Goal: Task Accomplishment & Management: Use online tool/utility

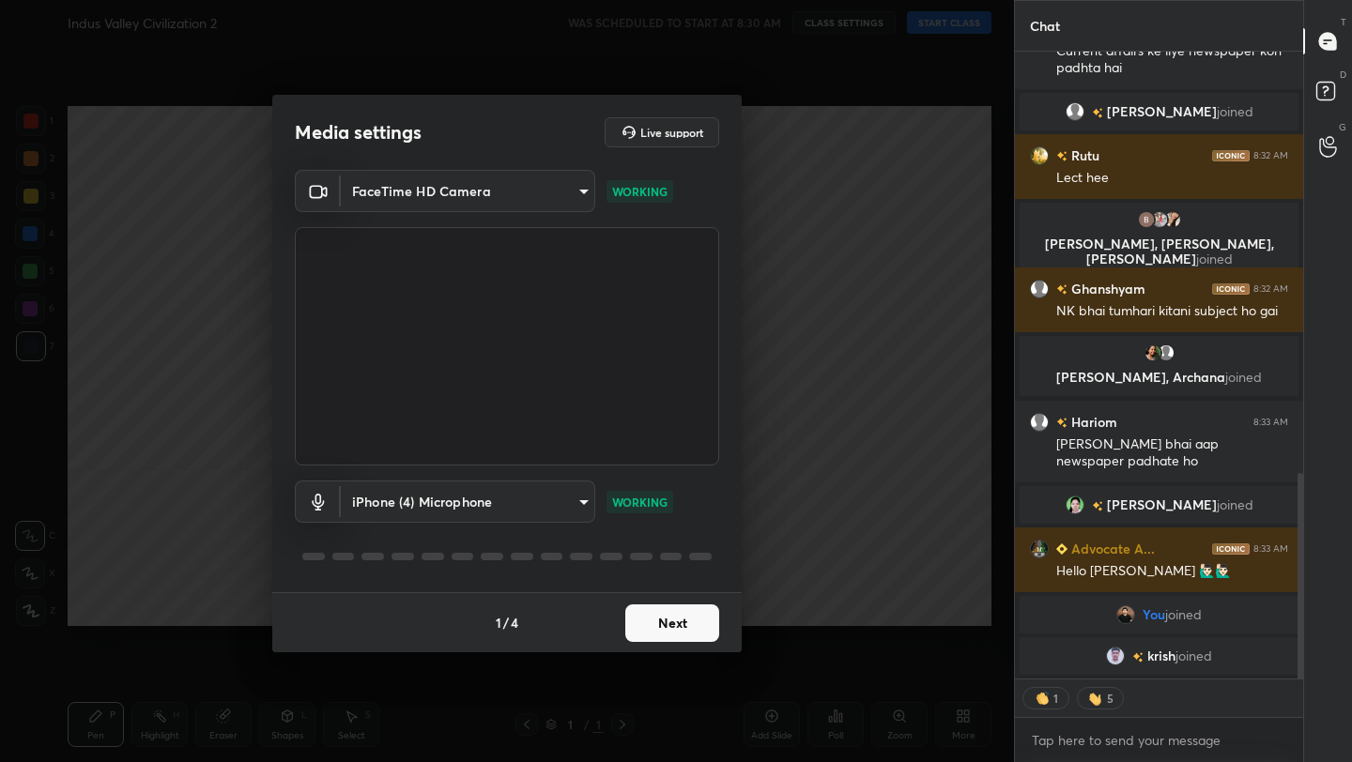
scroll to position [1287, 0]
type textarea "x"
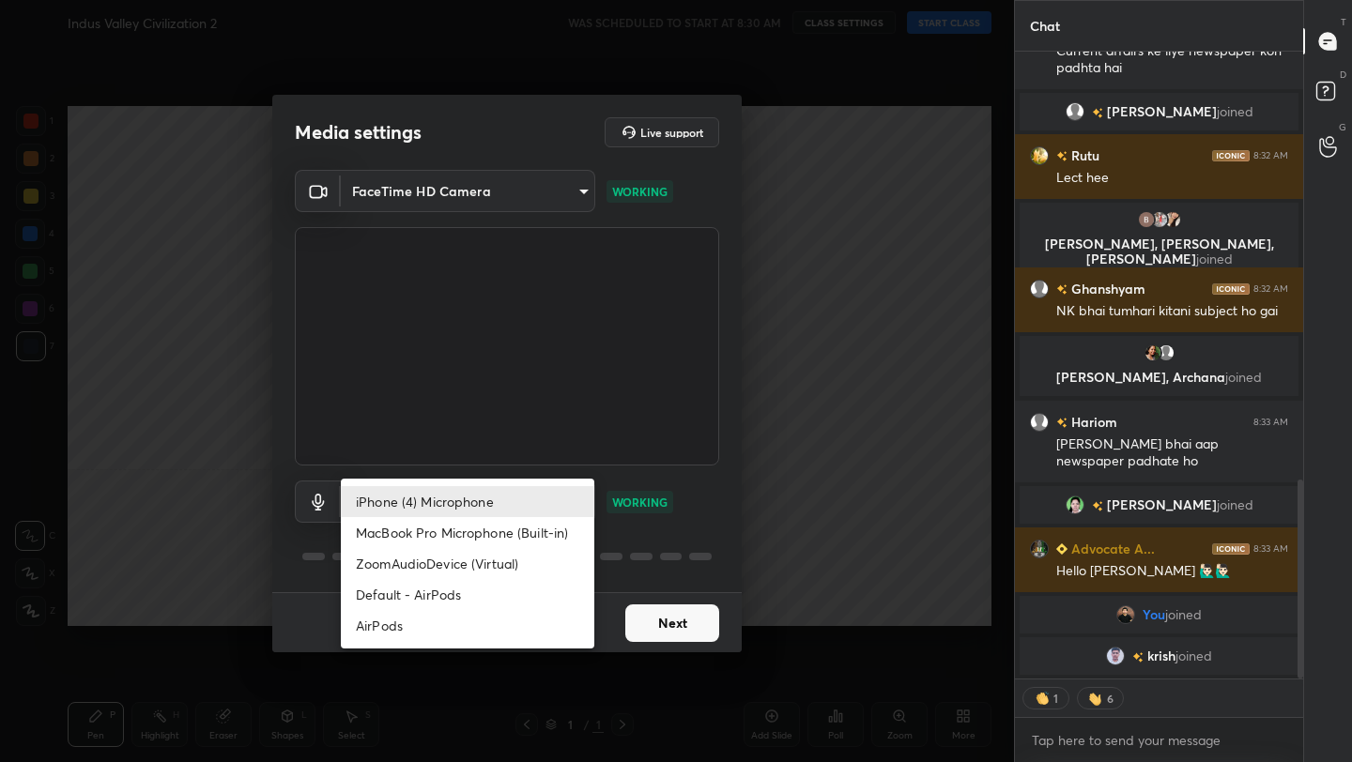
scroll to position [1352, 0]
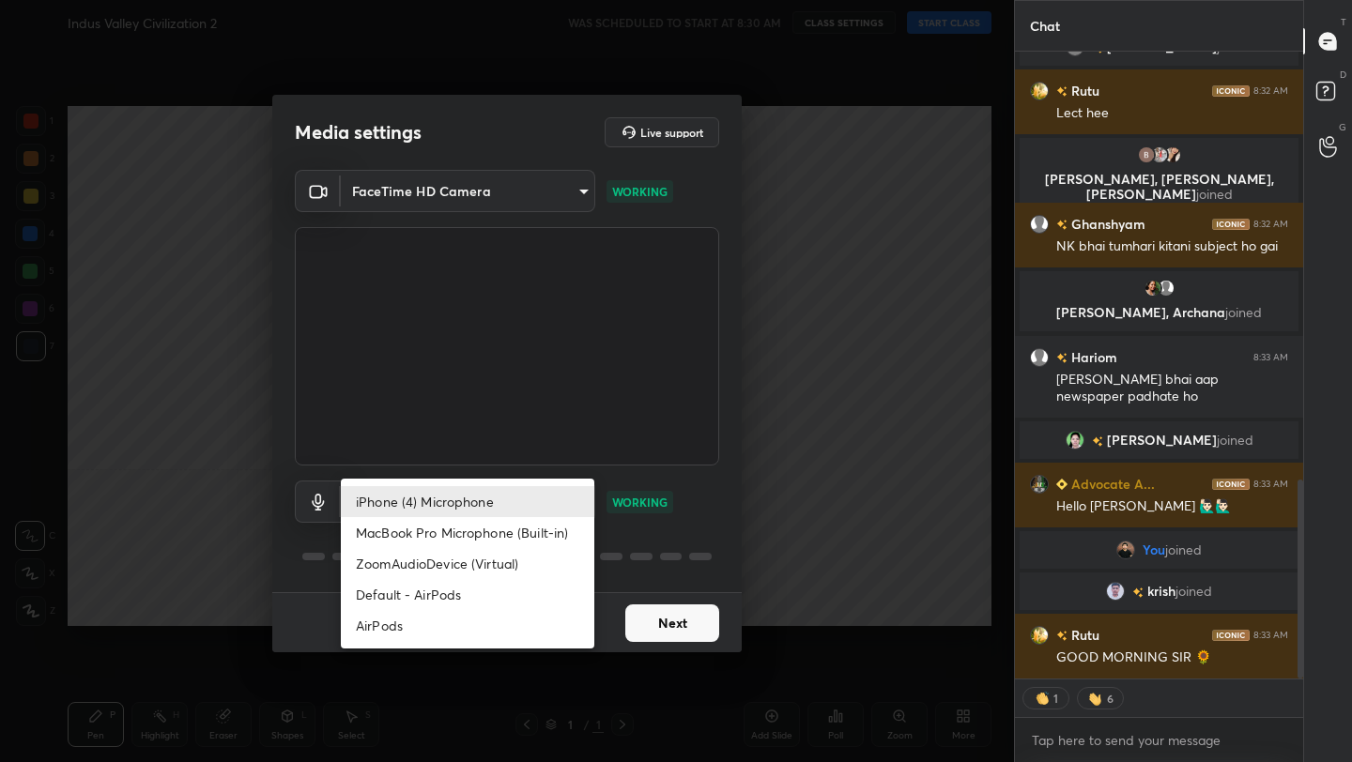
click at [462, 520] on body "1 2 3 4 5 6 7 C X Z C X Z E E Erase all H H Indus Valley Civilization 2 WAS SCH…" at bounding box center [676, 381] width 1352 height 762
click at [487, 616] on li "AirPods" at bounding box center [468, 625] width 254 height 31
type input "483fa830f433fd6c98a3d3f75d5d899d99d5436cae465fd05eb628fd494c1e0b"
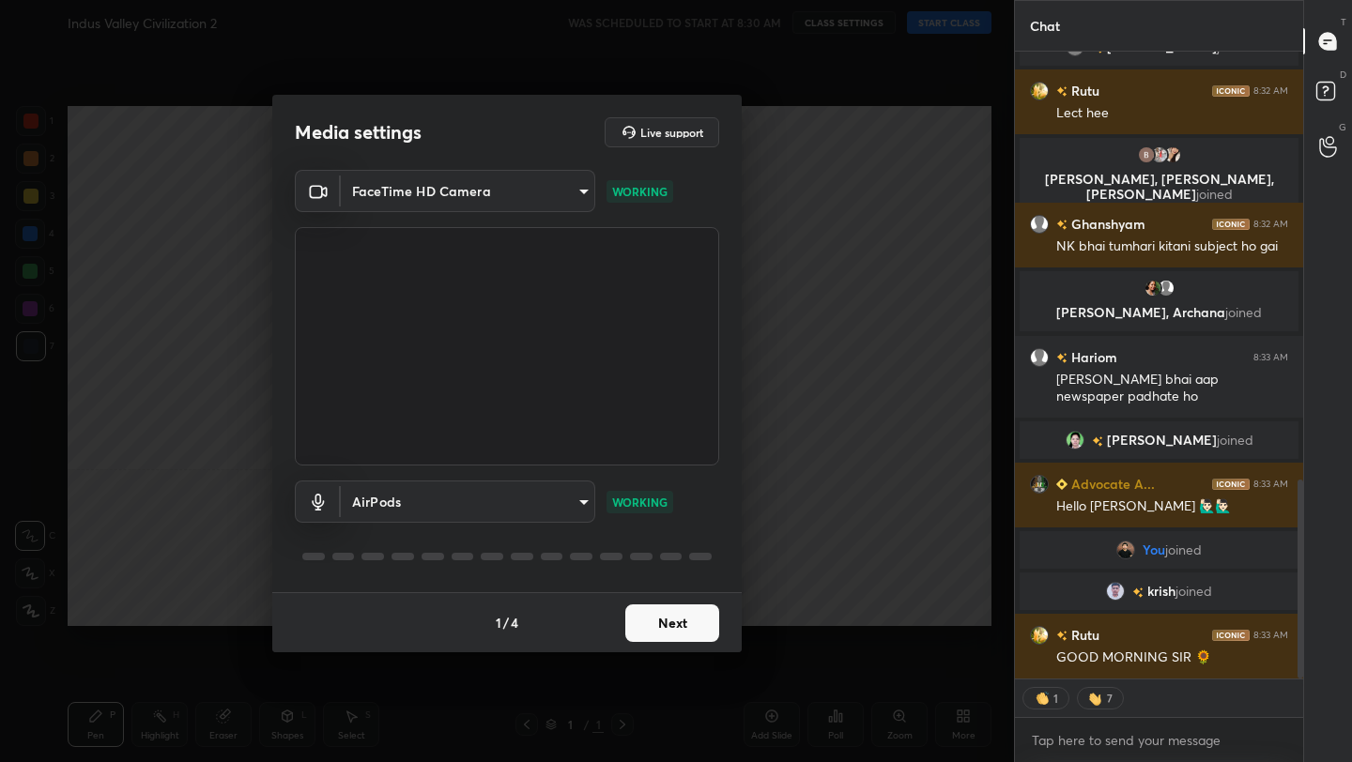
click at [719, 629] on div "1 / 4 Next" at bounding box center [506, 622] width 469 height 60
click at [702, 629] on button "Next" at bounding box center [672, 624] width 94 height 38
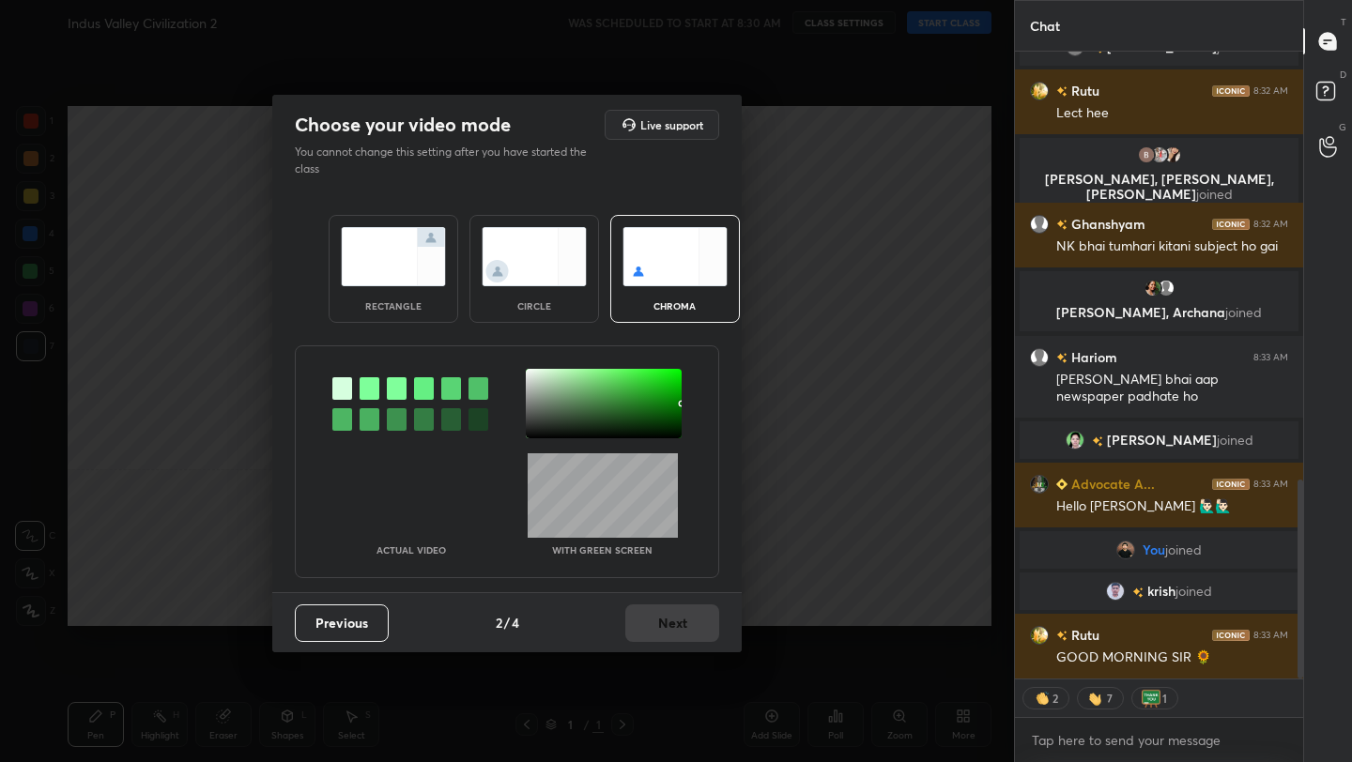
click at [419, 282] on img at bounding box center [393, 256] width 105 height 59
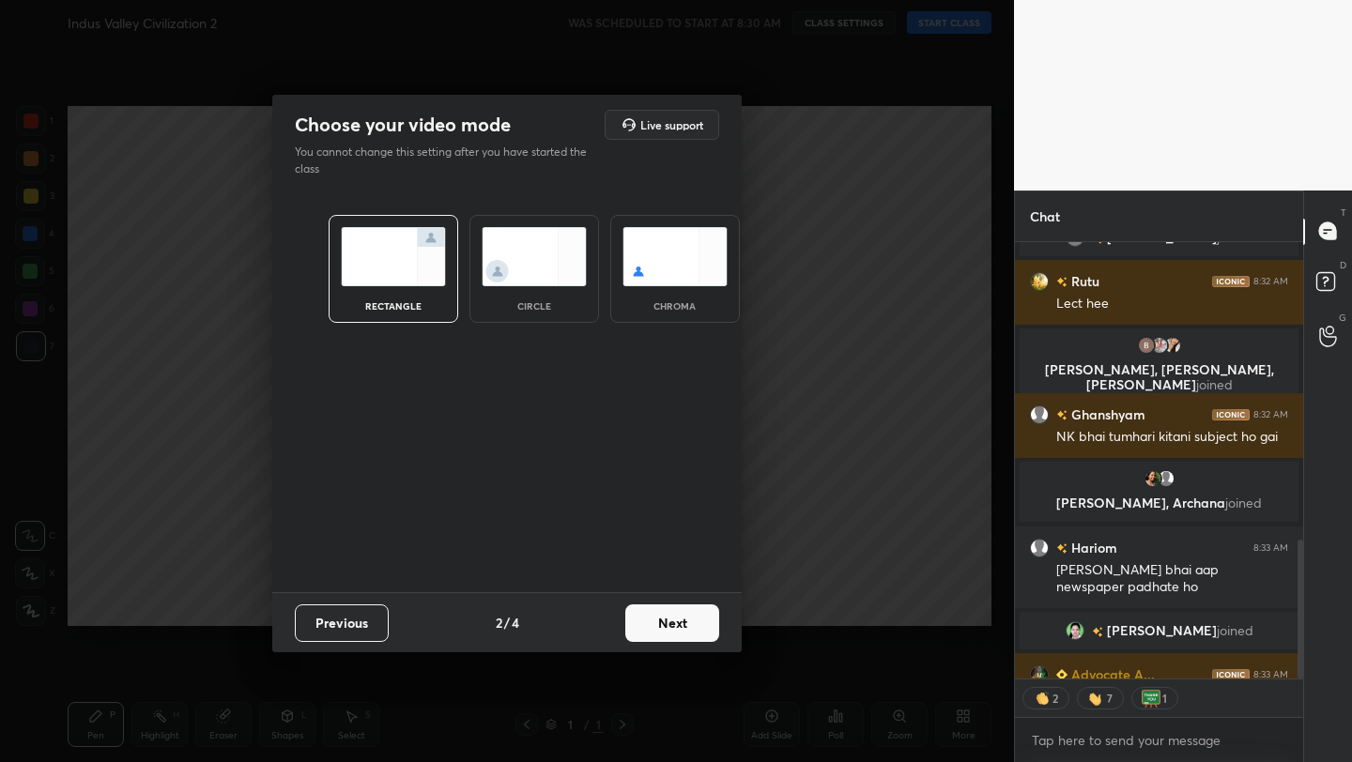
scroll to position [7, 7]
click at [672, 622] on button "Next" at bounding box center [672, 624] width 94 height 38
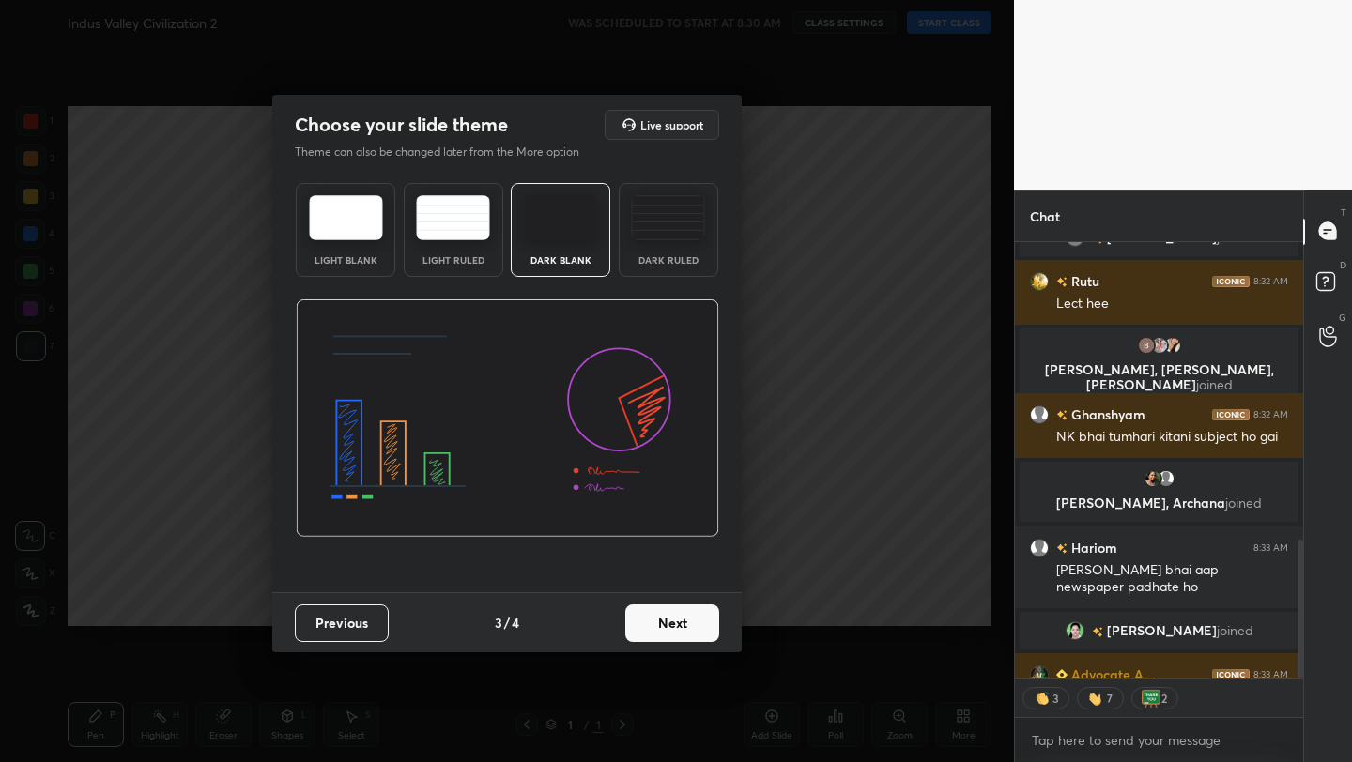
click at [672, 622] on button "Next" at bounding box center [672, 624] width 94 height 38
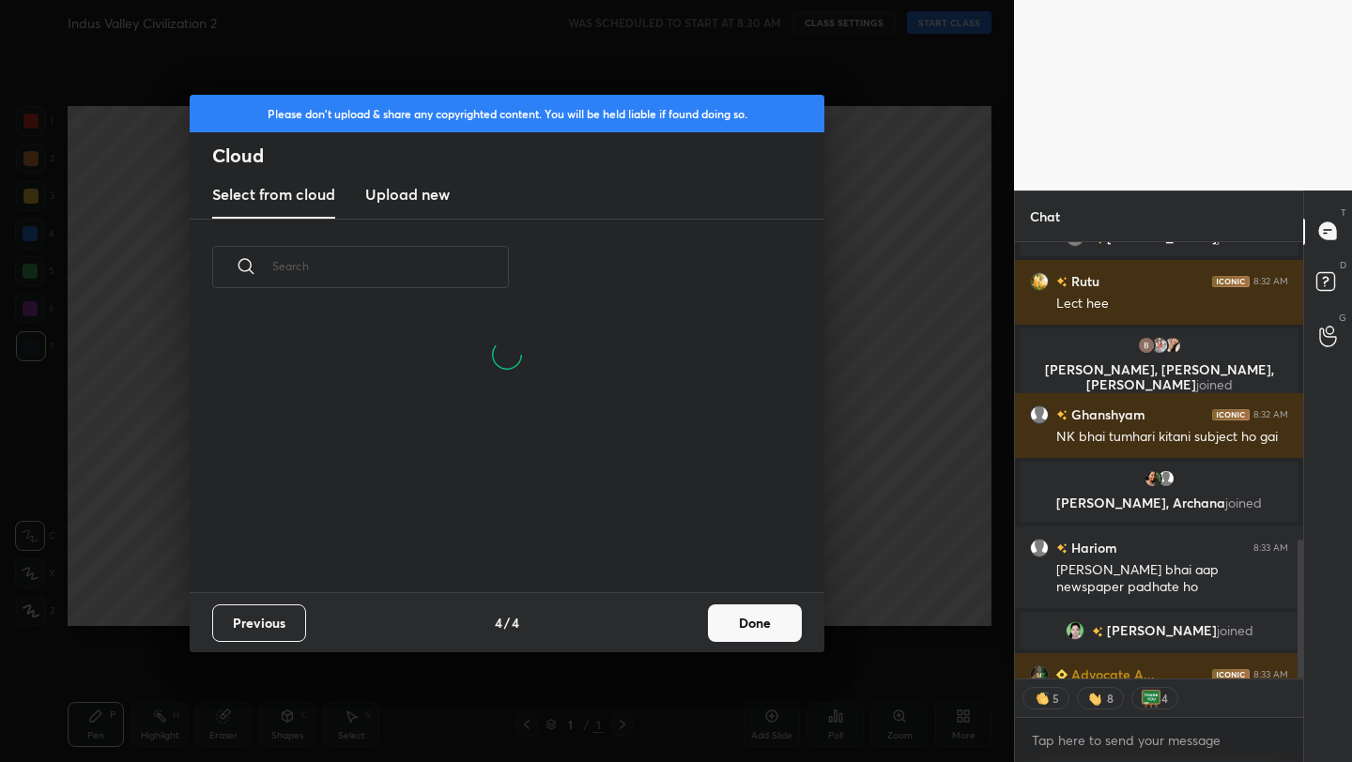
click at [404, 199] on h3 "Upload new" at bounding box center [407, 194] width 85 height 23
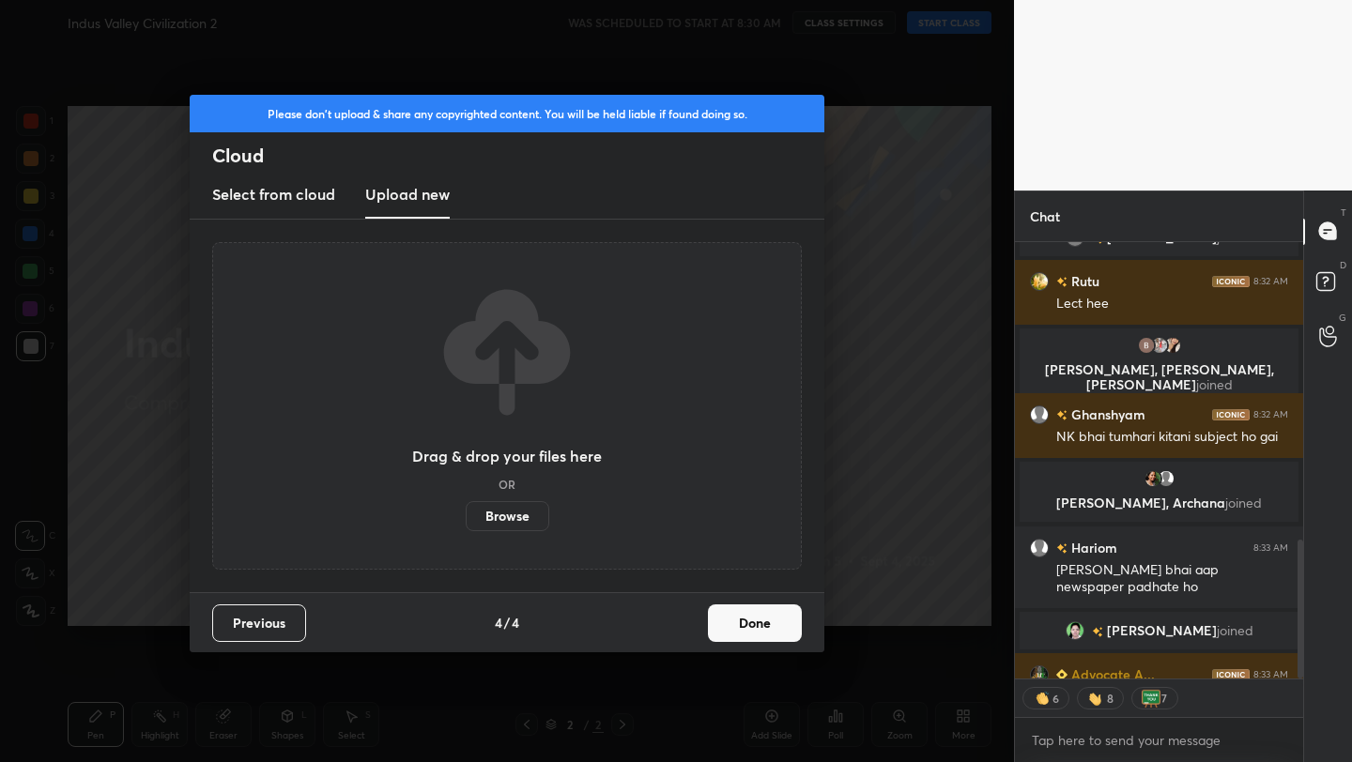
click at [730, 616] on button "Done" at bounding box center [755, 624] width 94 height 38
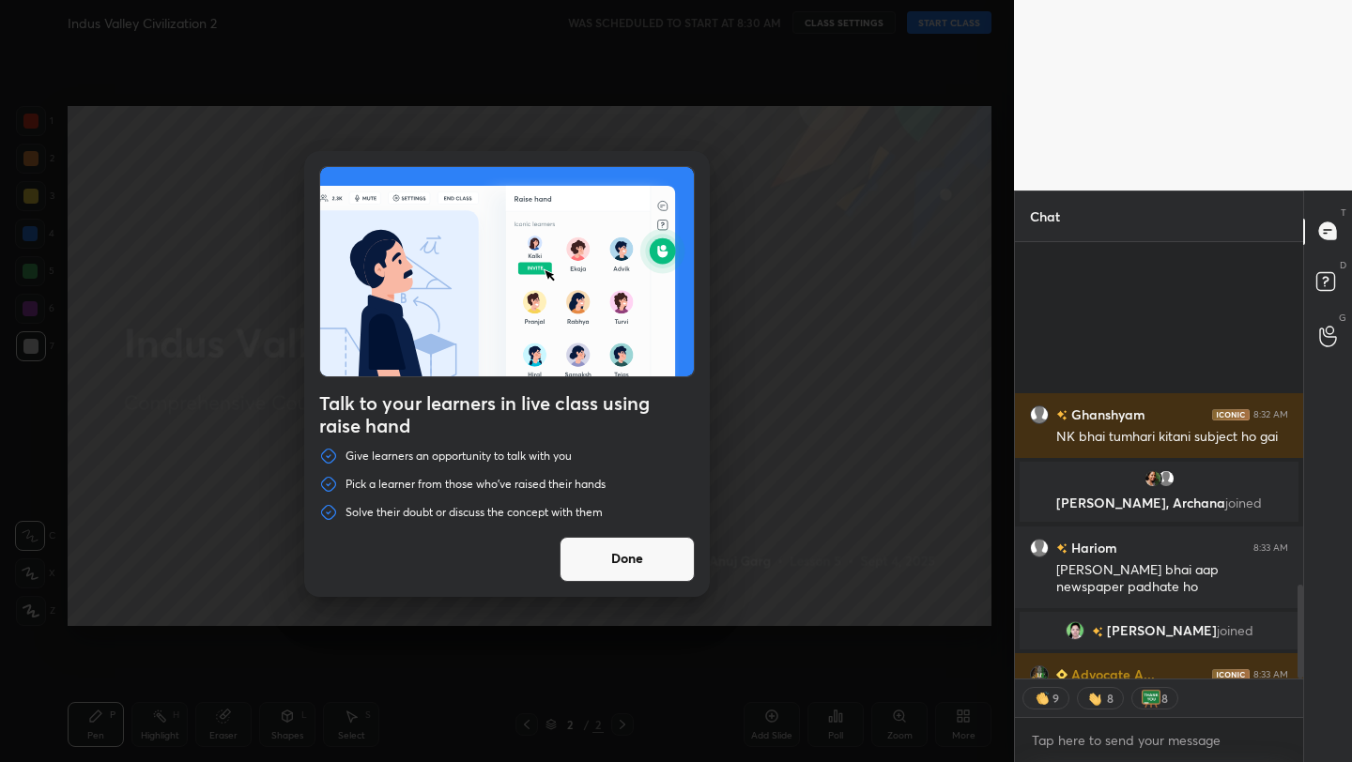
scroll to position [1607, 0]
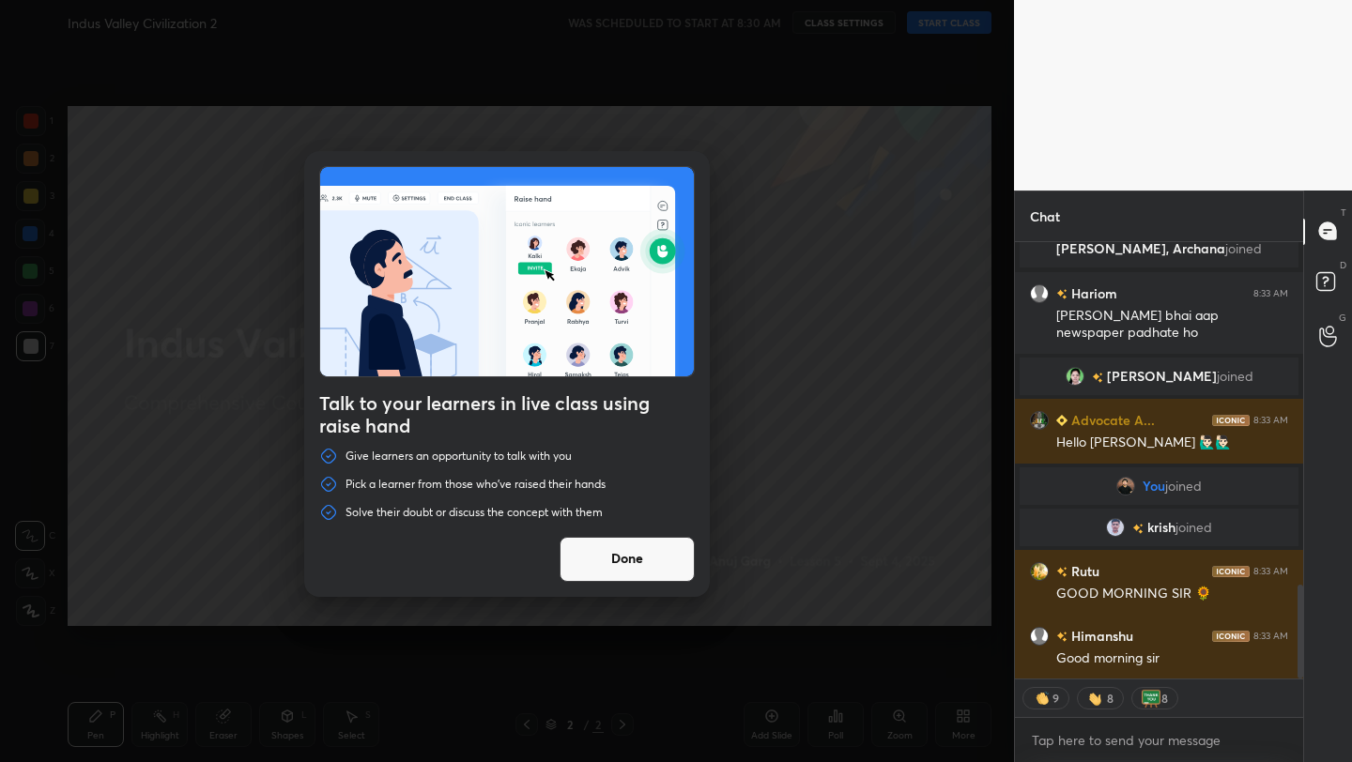
click at [619, 567] on button "Done" at bounding box center [627, 559] width 135 height 45
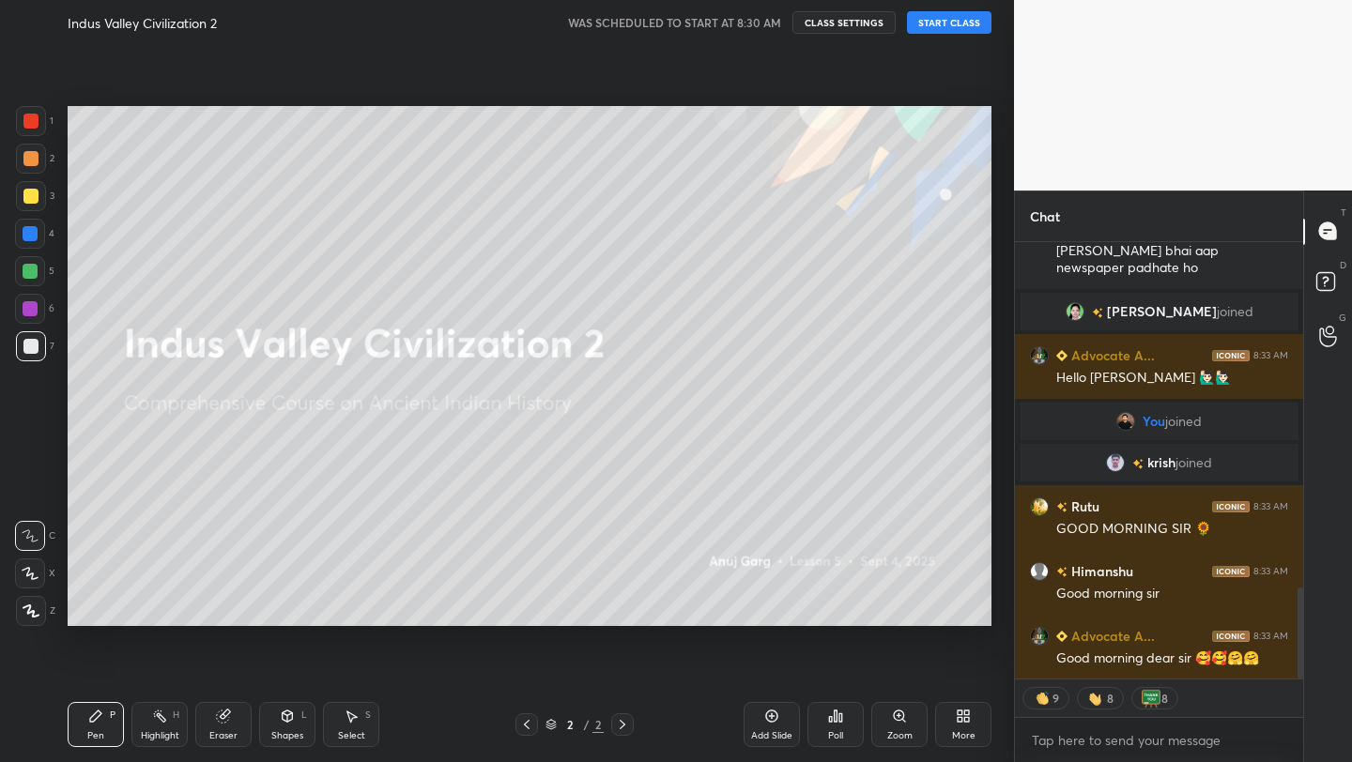
click at [946, 21] on button "START CLASS" at bounding box center [949, 22] width 85 height 23
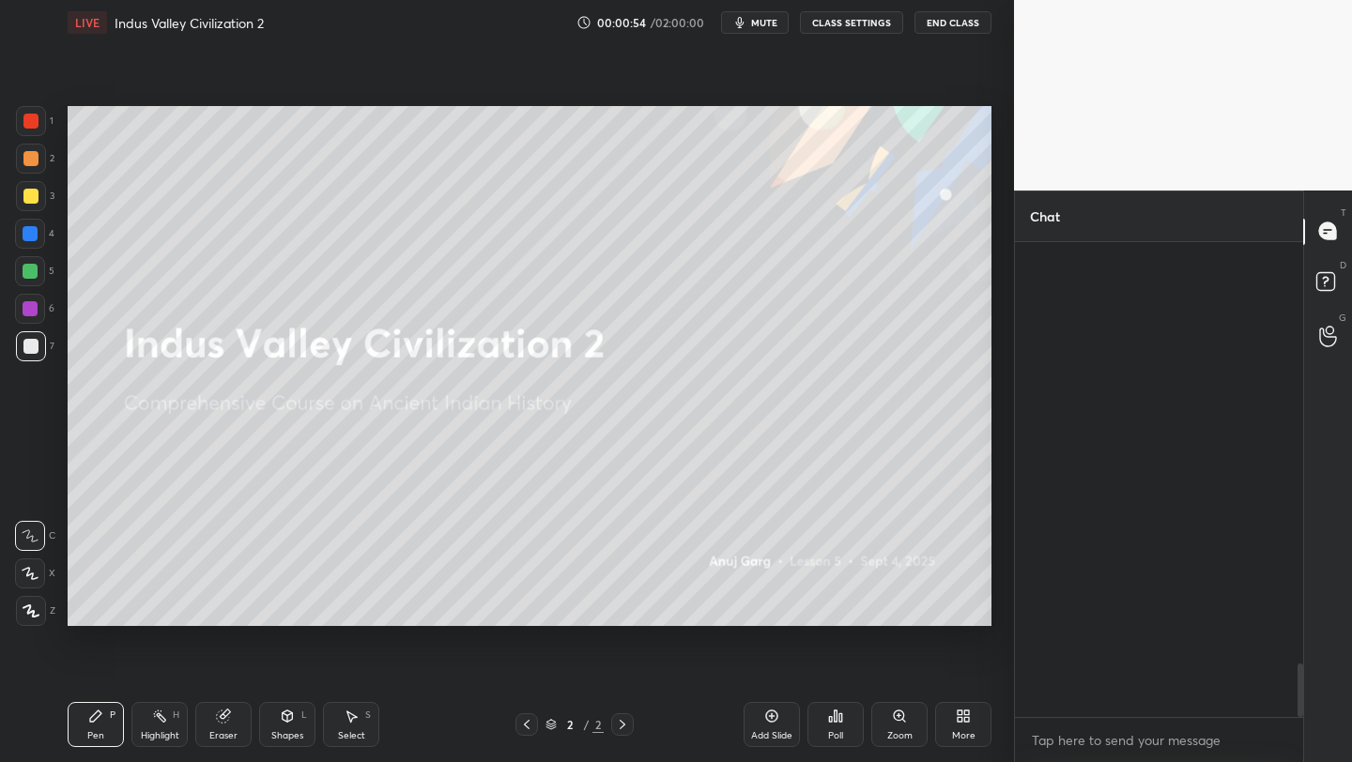
scroll to position [3744, 0]
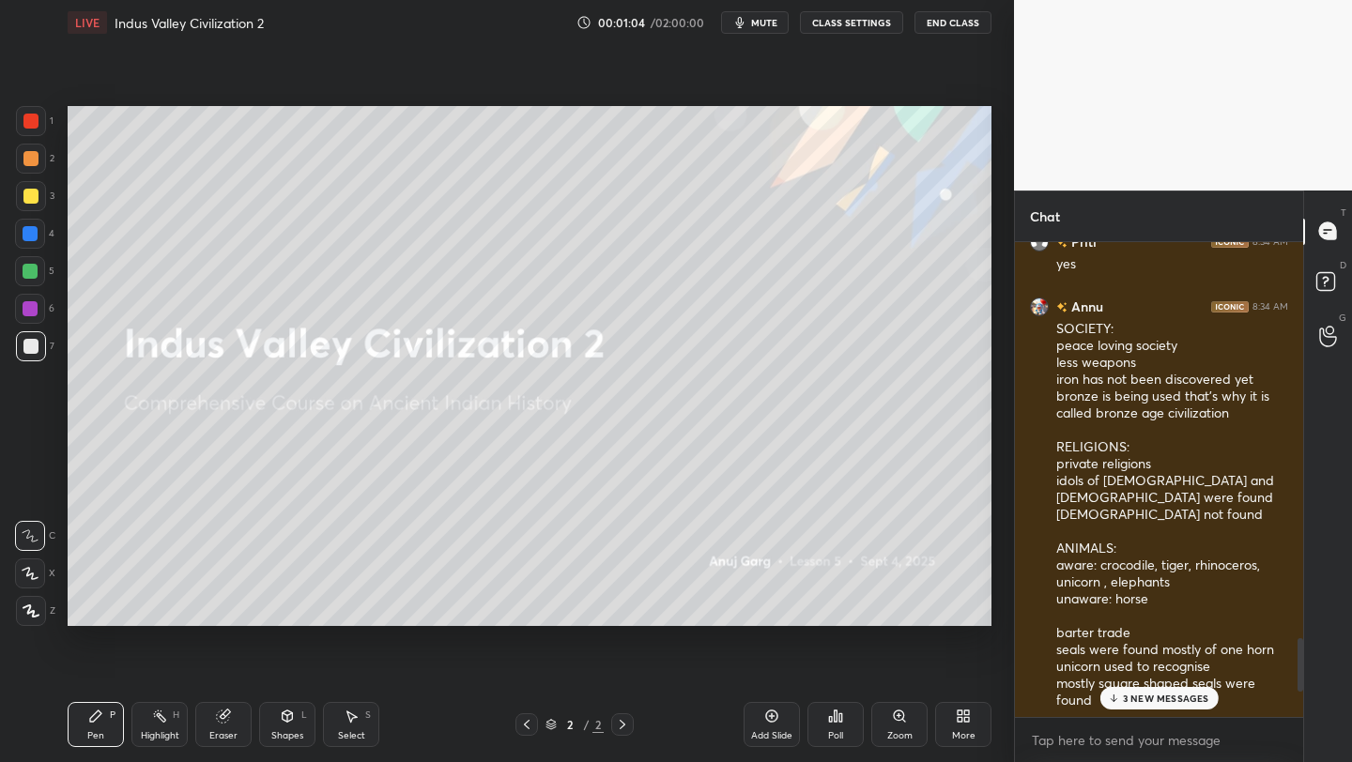
click at [963, 731] on div "More" at bounding box center [963, 735] width 23 height 9
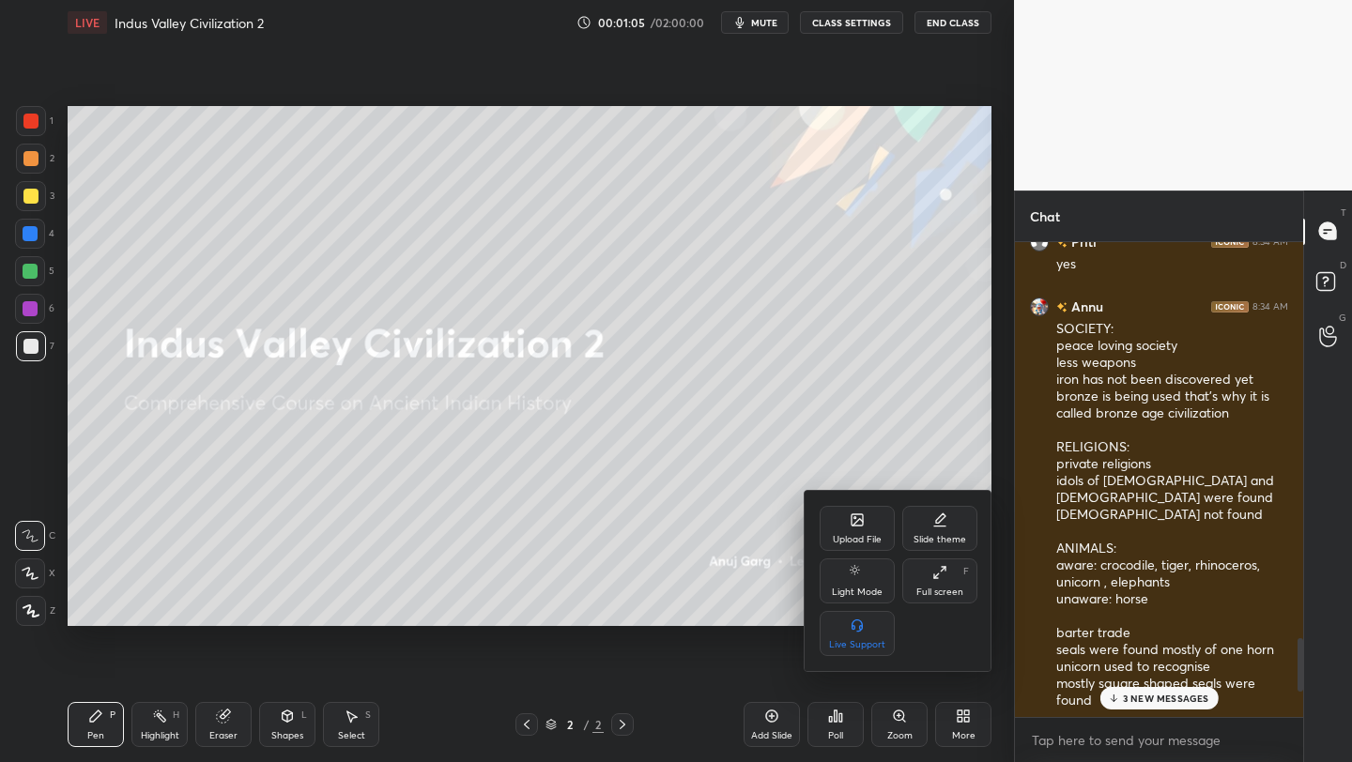
click at [852, 514] on icon at bounding box center [857, 520] width 15 height 15
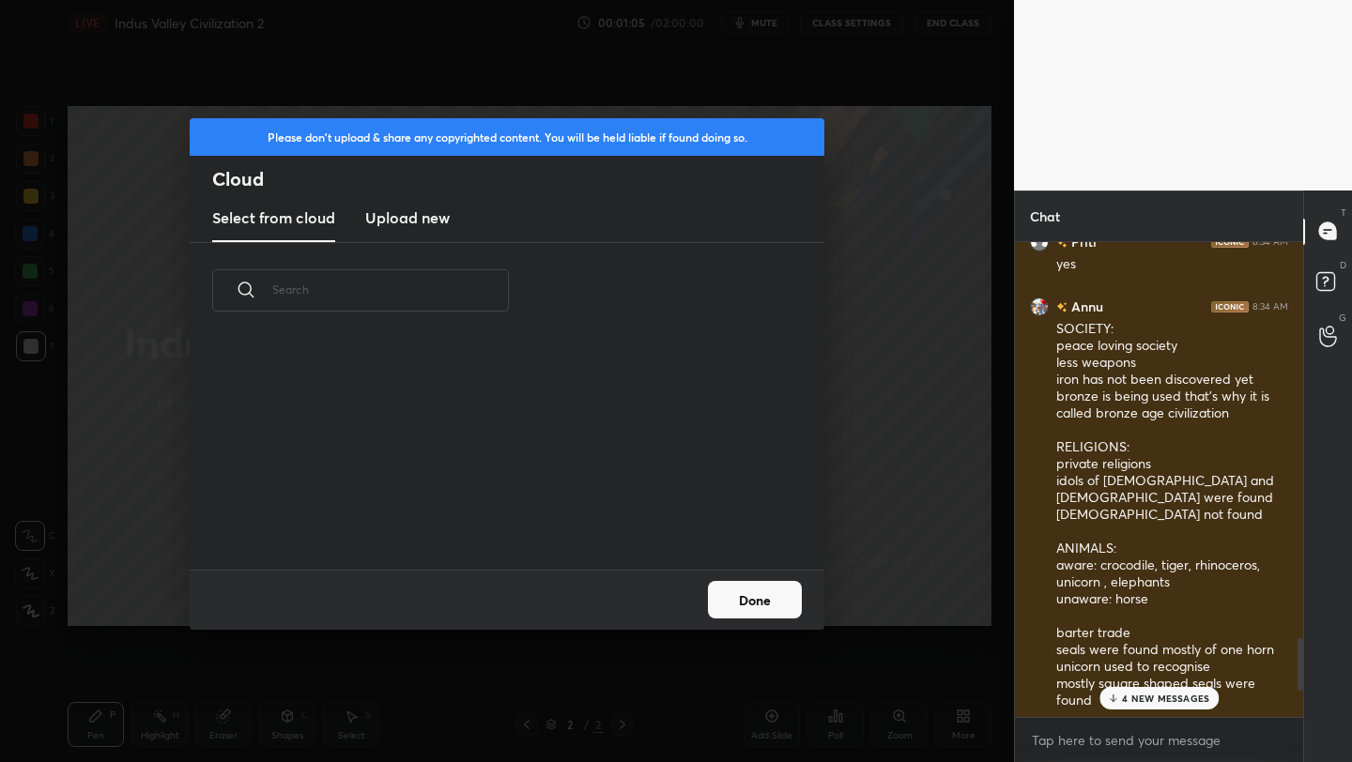
scroll to position [231, 603]
click at [420, 211] on h3 "Upload new" at bounding box center [407, 218] width 85 height 23
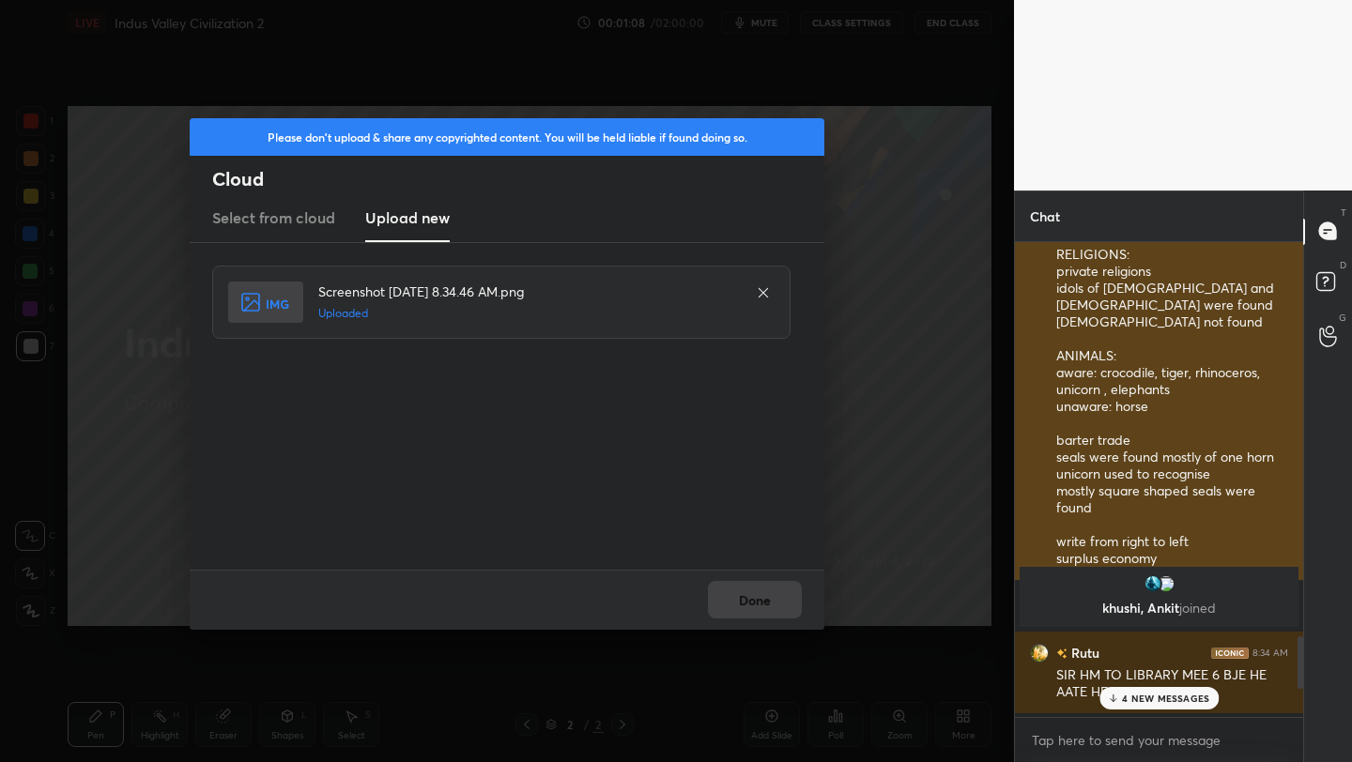
scroll to position [3772, 0]
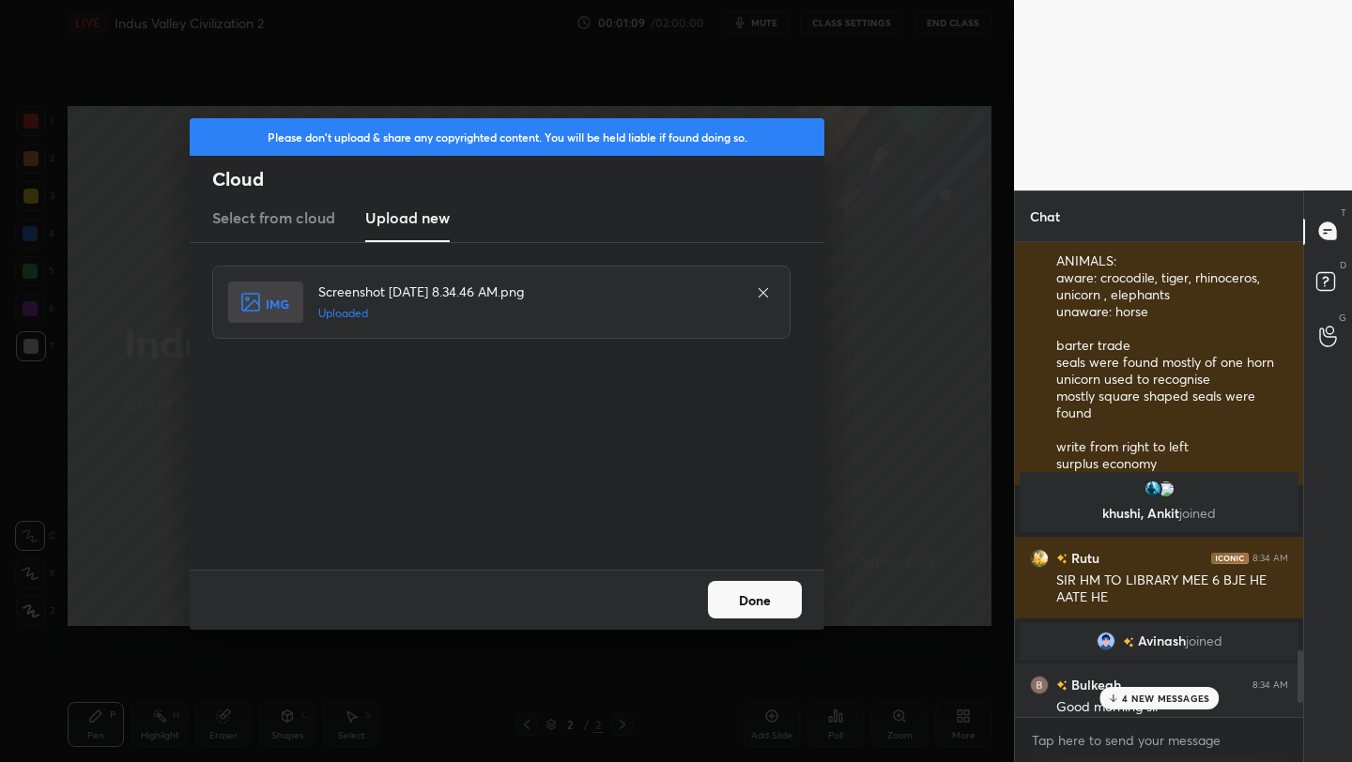
click at [769, 607] on button "Done" at bounding box center [755, 600] width 94 height 38
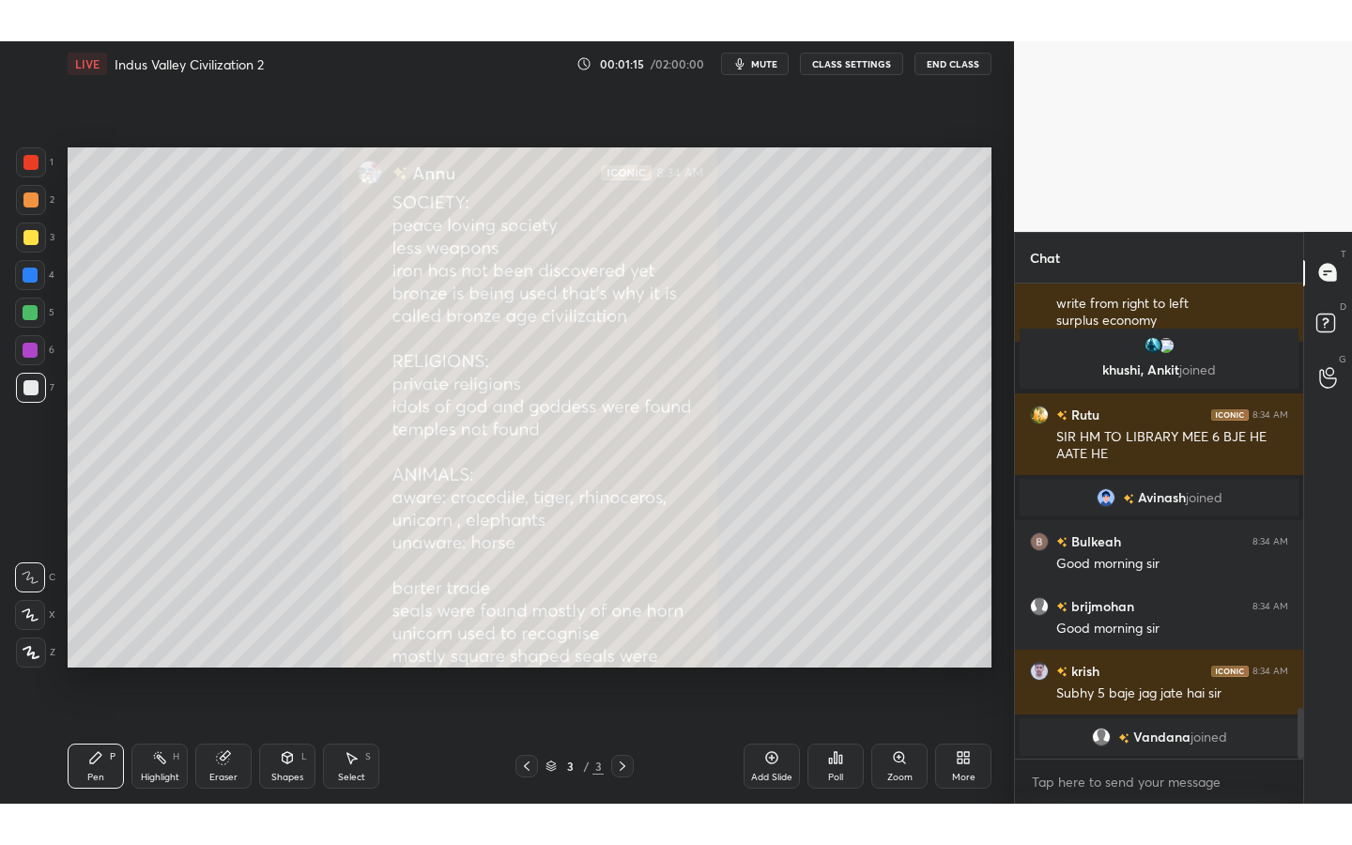
scroll to position [3980, 0]
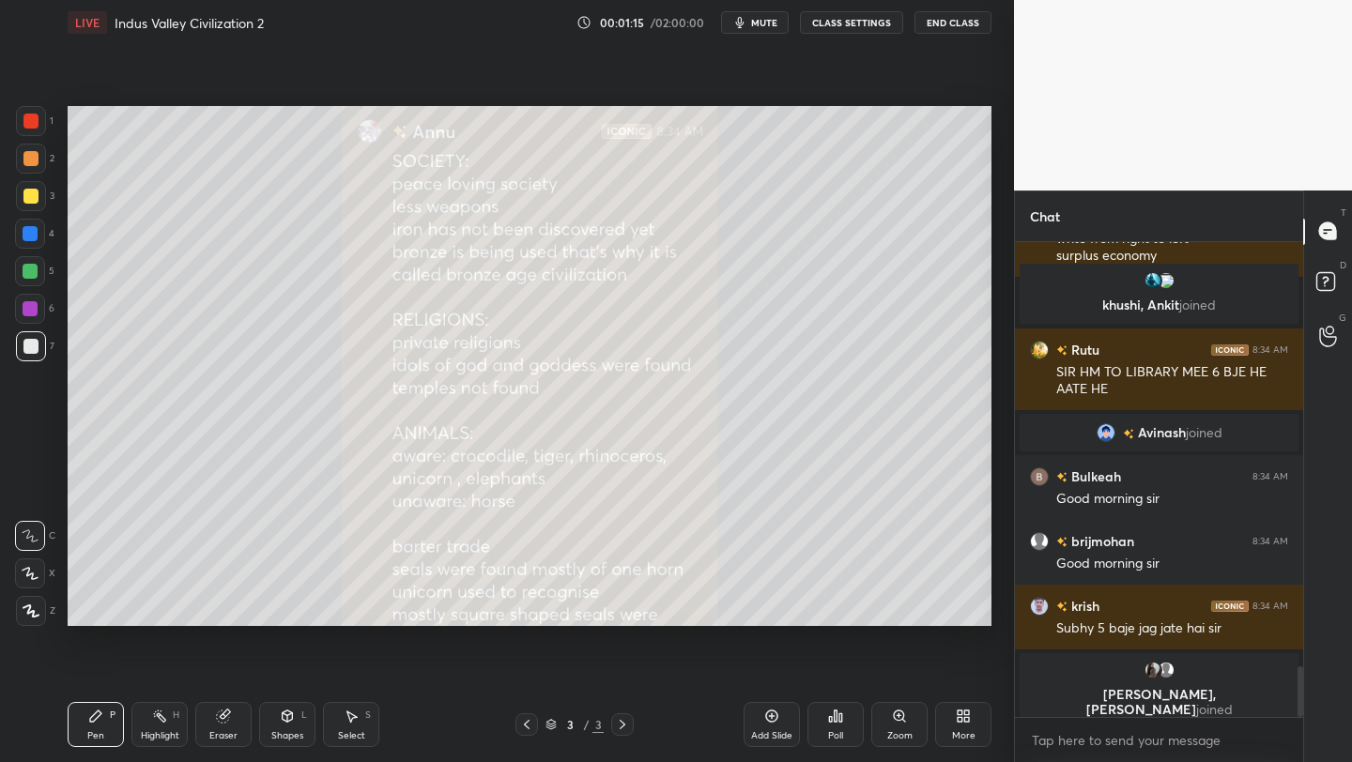
click at [973, 735] on div "More" at bounding box center [963, 735] width 23 height 9
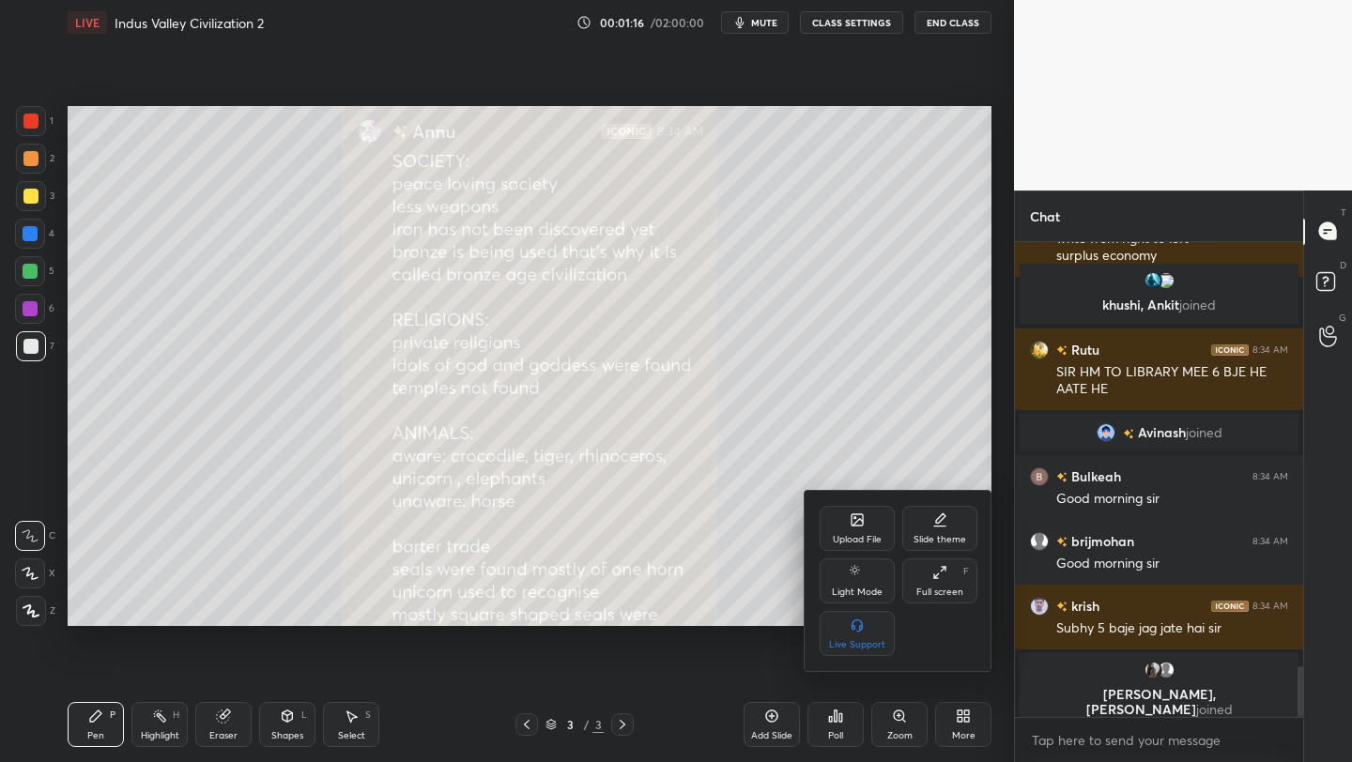
click at [937, 568] on icon at bounding box center [939, 572] width 15 height 15
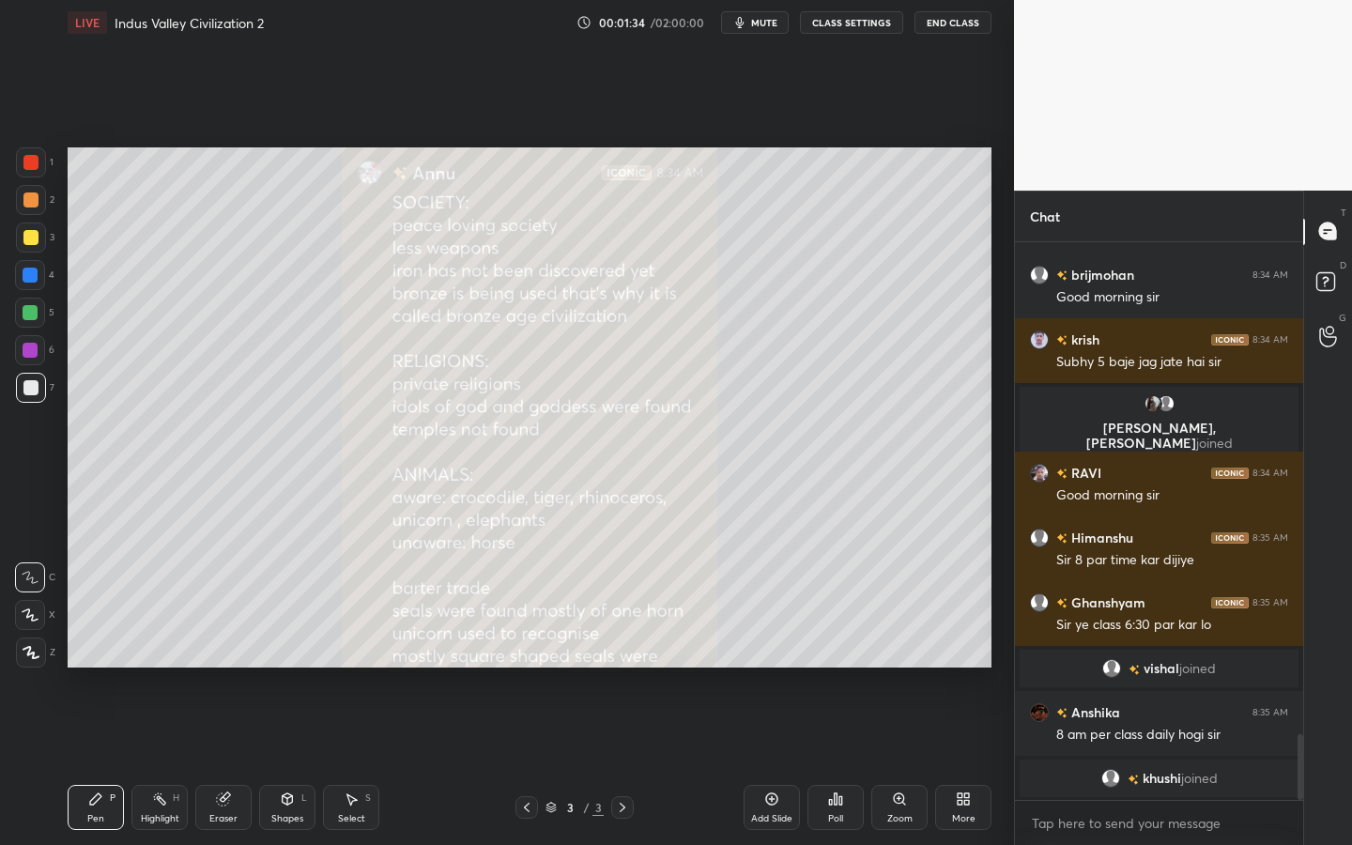
scroll to position [4293, 0]
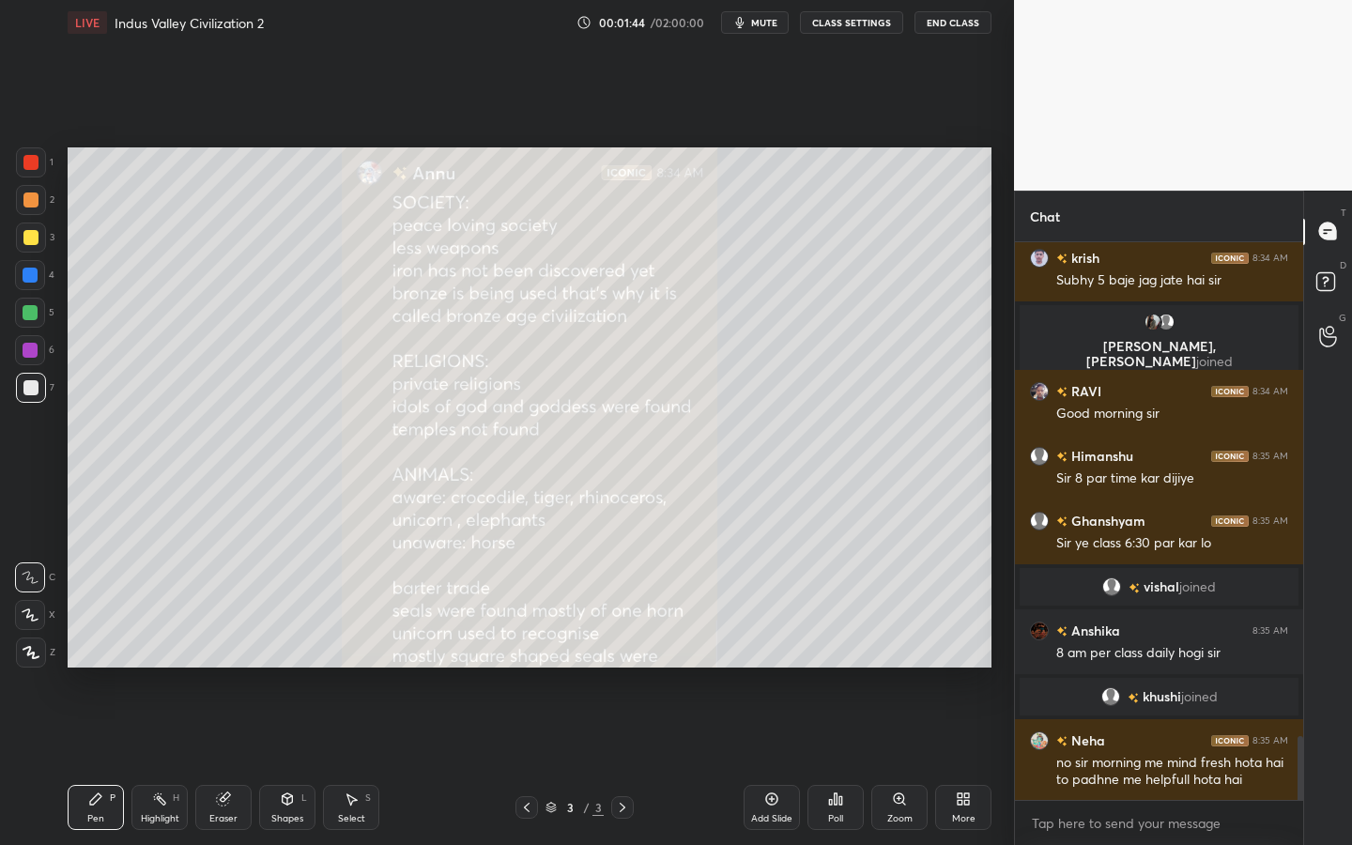
click at [31, 653] on icon at bounding box center [30, 652] width 15 height 11
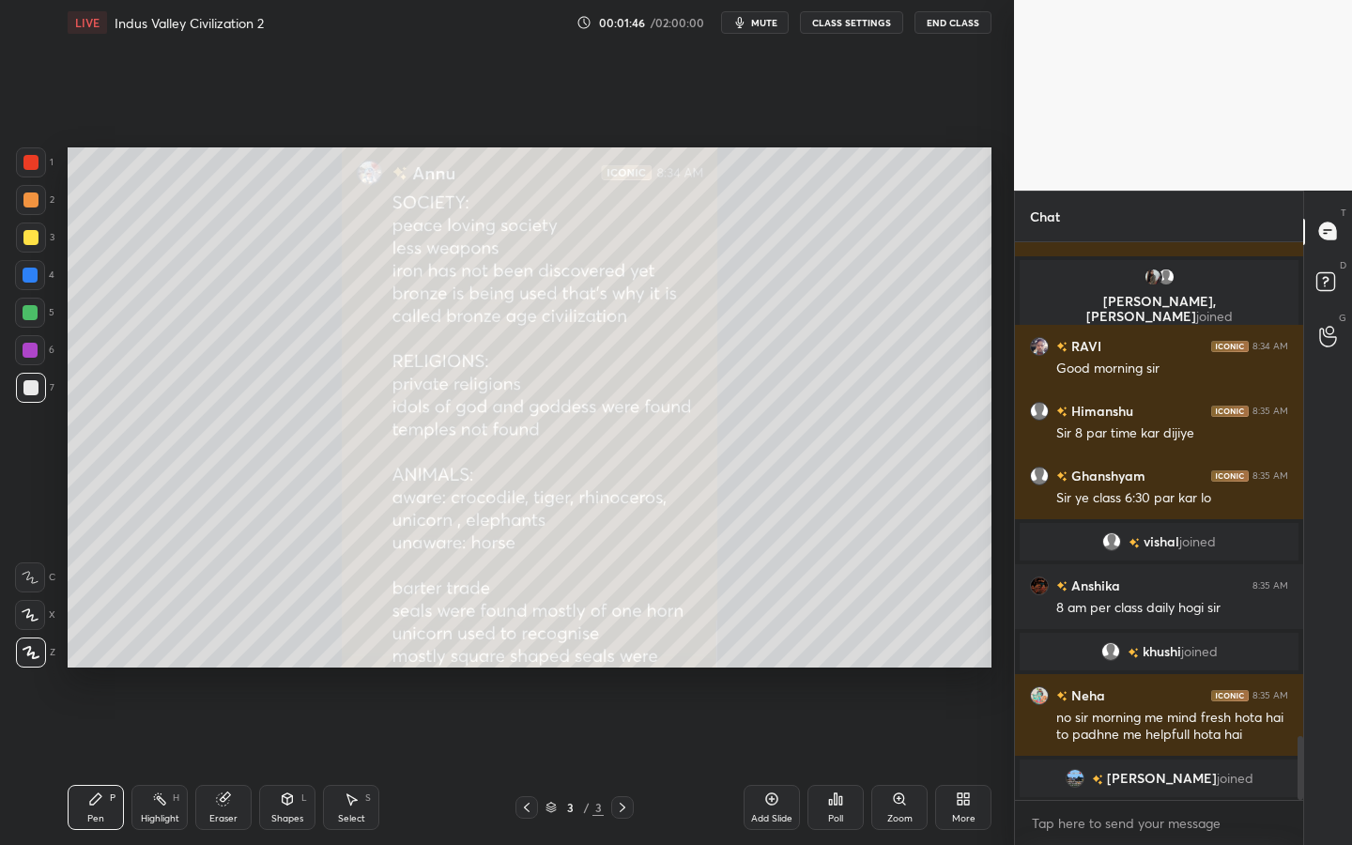
click at [30, 247] on div at bounding box center [31, 238] width 30 height 30
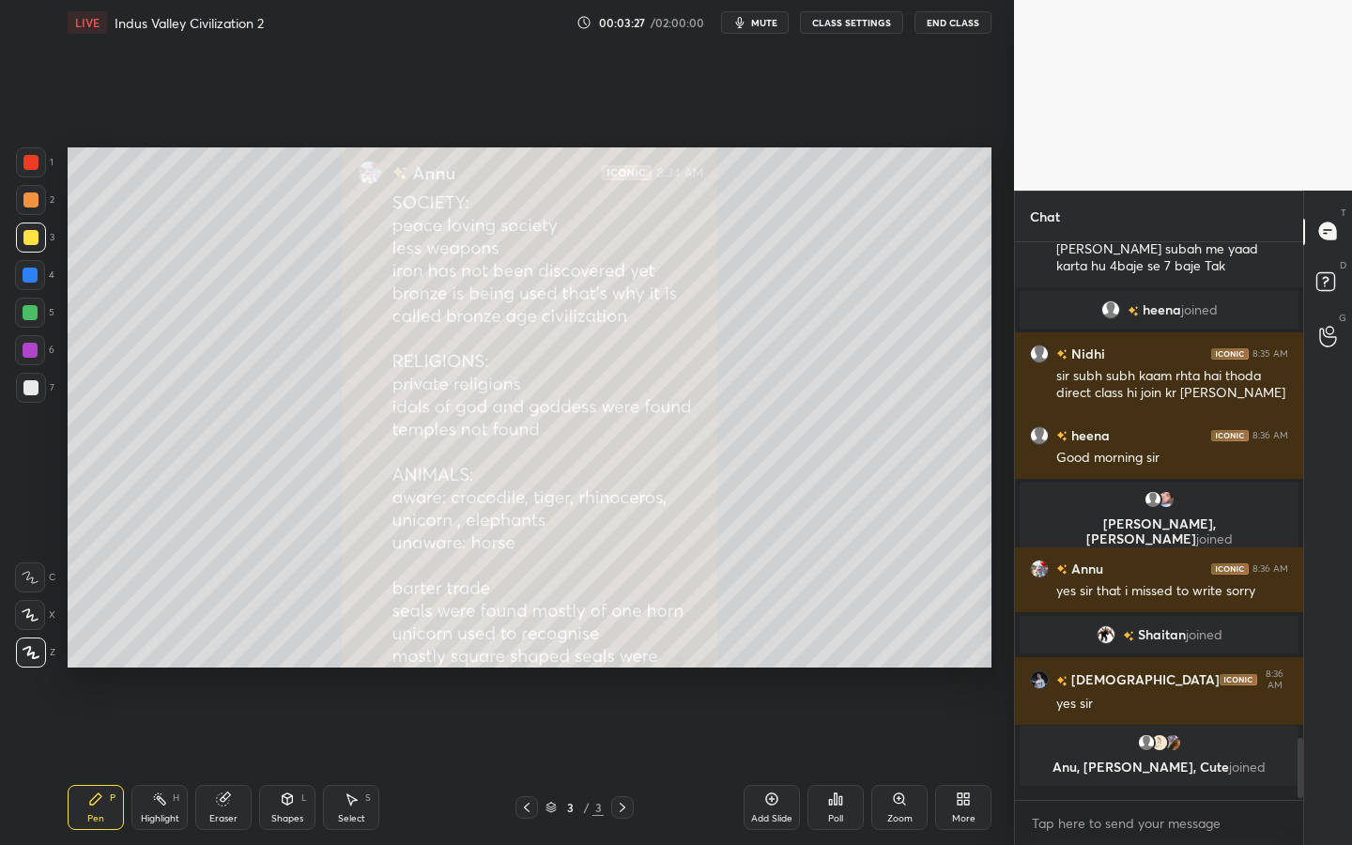
scroll to position [4284, 0]
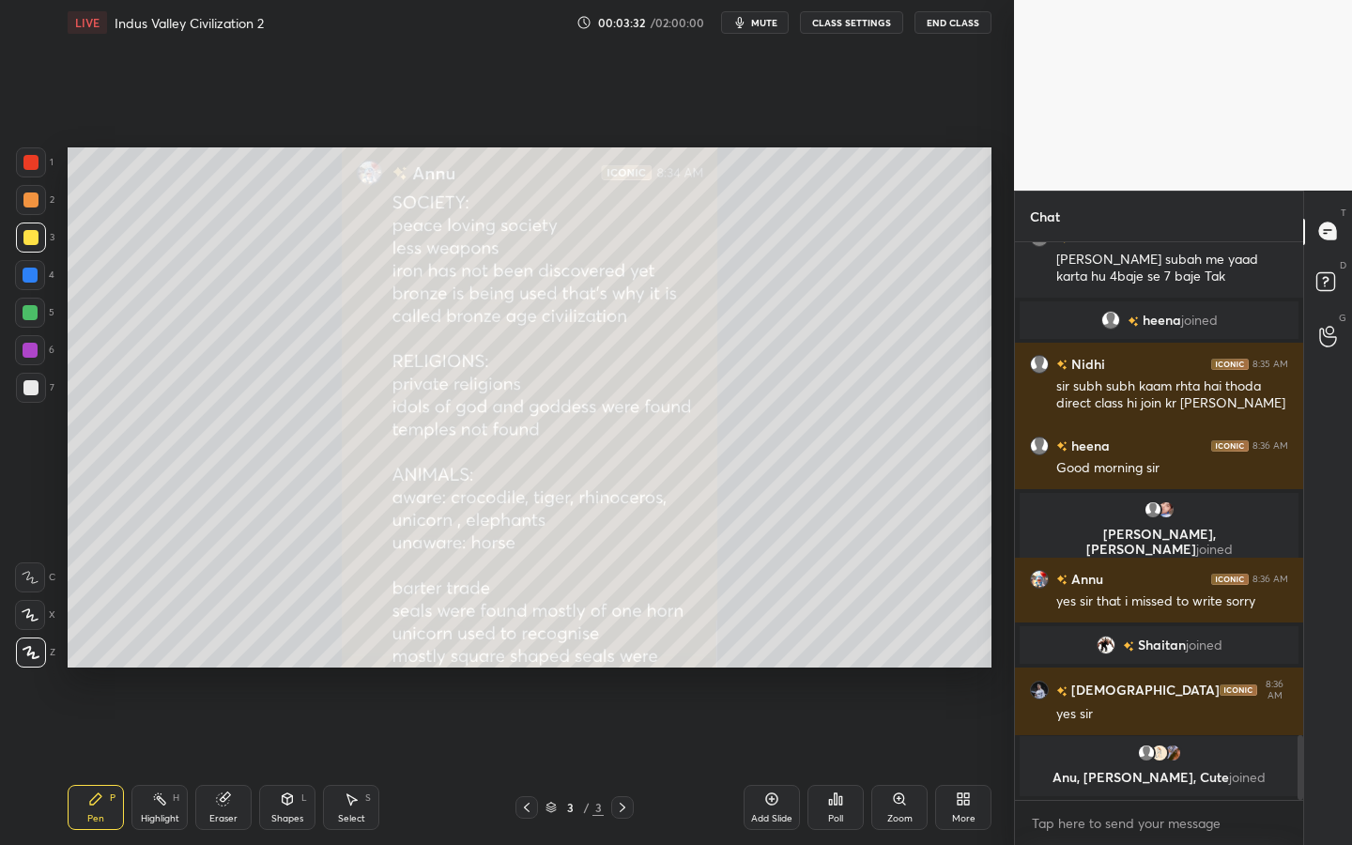
click at [215, 761] on div "Eraser" at bounding box center [223, 807] width 56 height 45
click at [23, 658] on span "Erase all" at bounding box center [30, 652] width 28 height 13
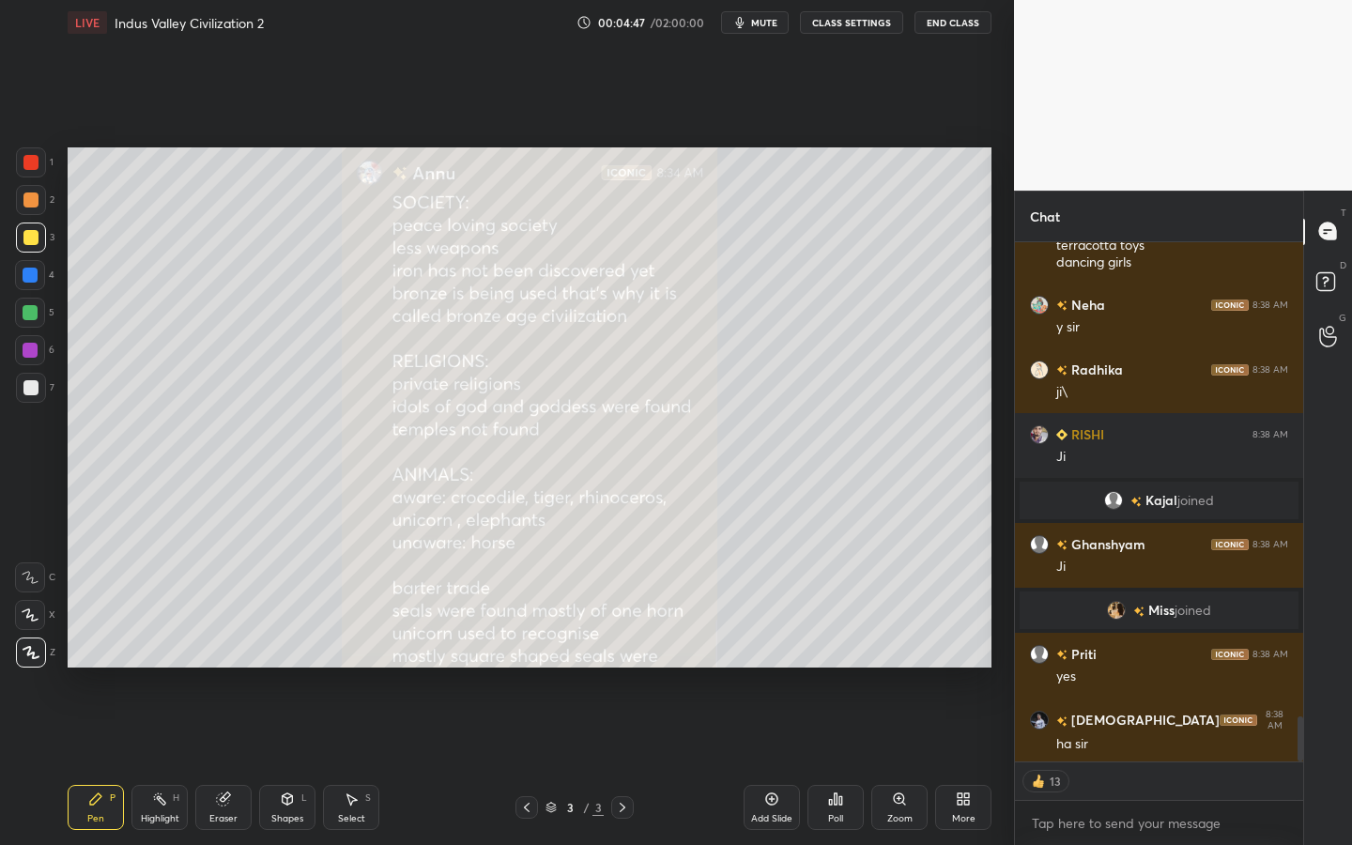
scroll to position [5547, 0]
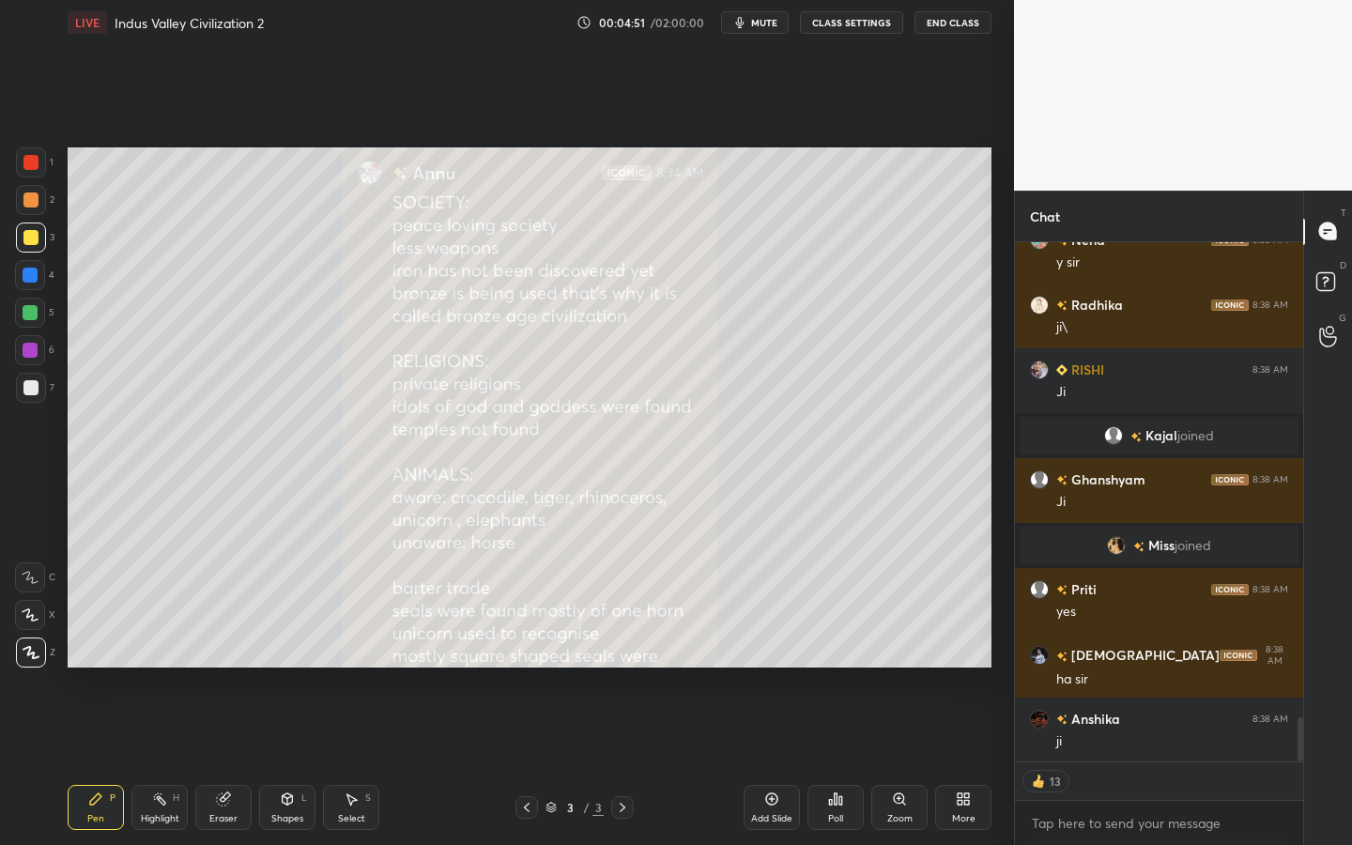
click at [234, 761] on div "Eraser" at bounding box center [223, 807] width 56 height 45
click at [25, 646] on span "Erase all" at bounding box center [30, 652] width 28 height 13
click at [283, 761] on icon at bounding box center [288, 798] width 10 height 11
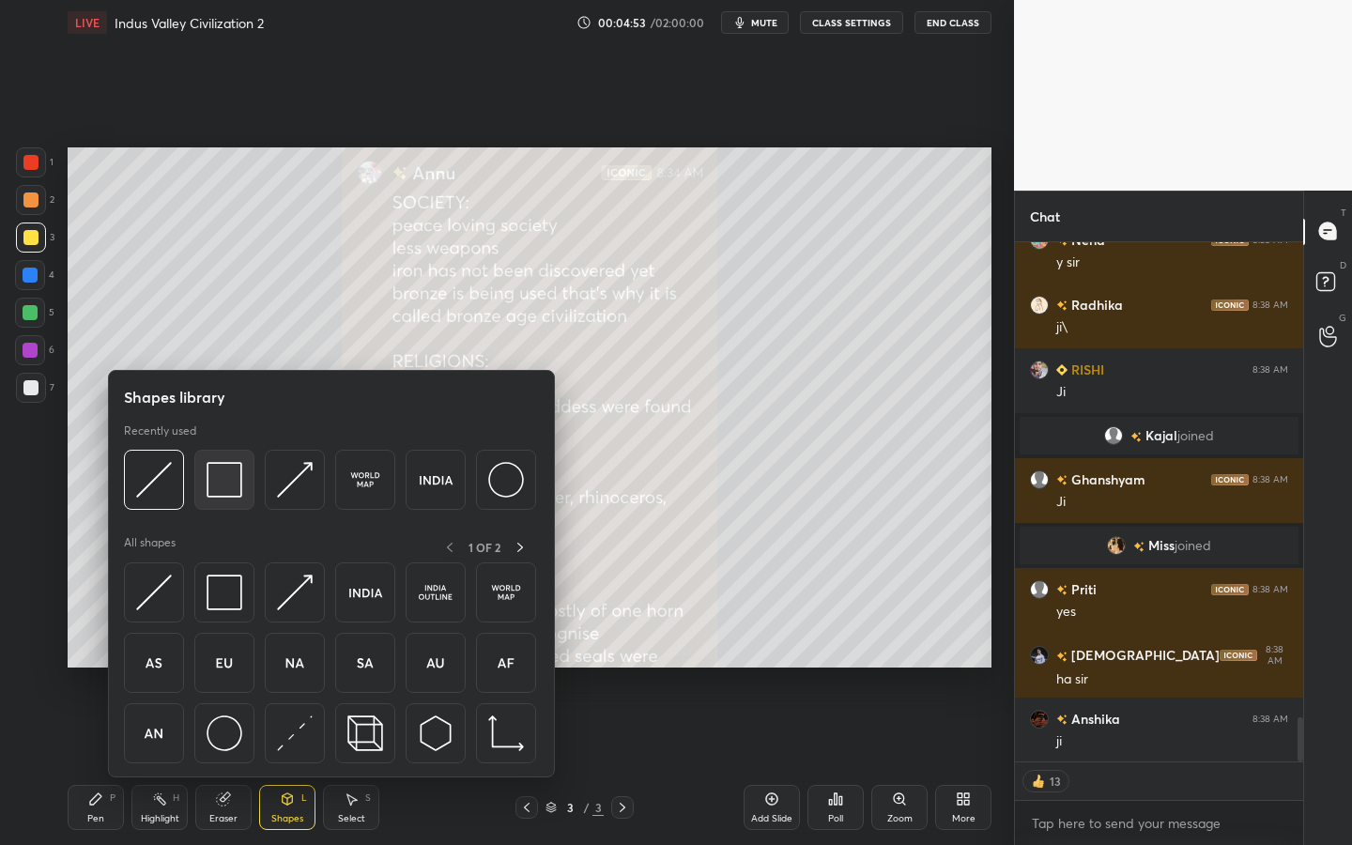
click at [218, 466] on img at bounding box center [225, 480] width 36 height 36
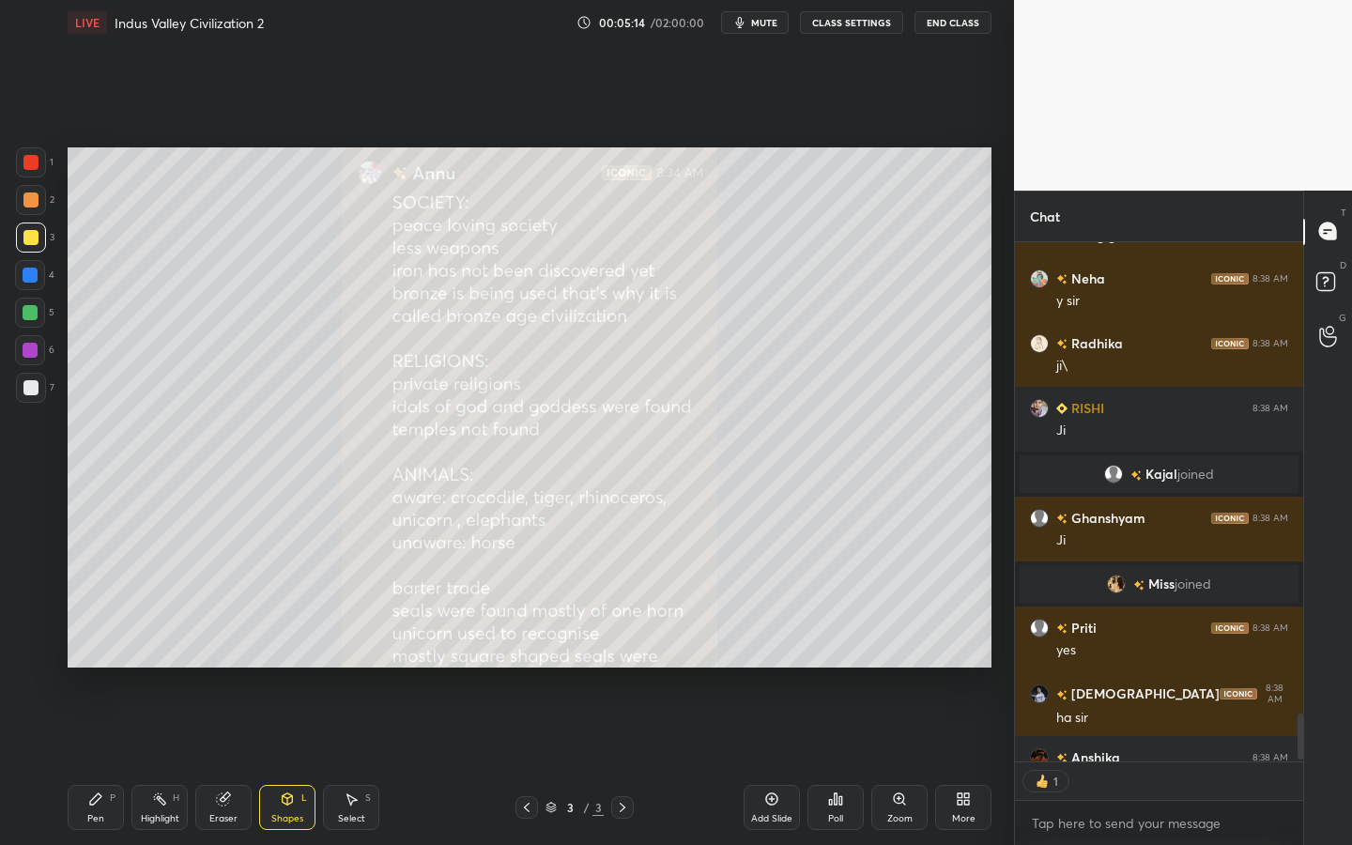
scroll to position [7, 7]
click at [782, 761] on div "Add Slide" at bounding box center [772, 807] width 56 height 45
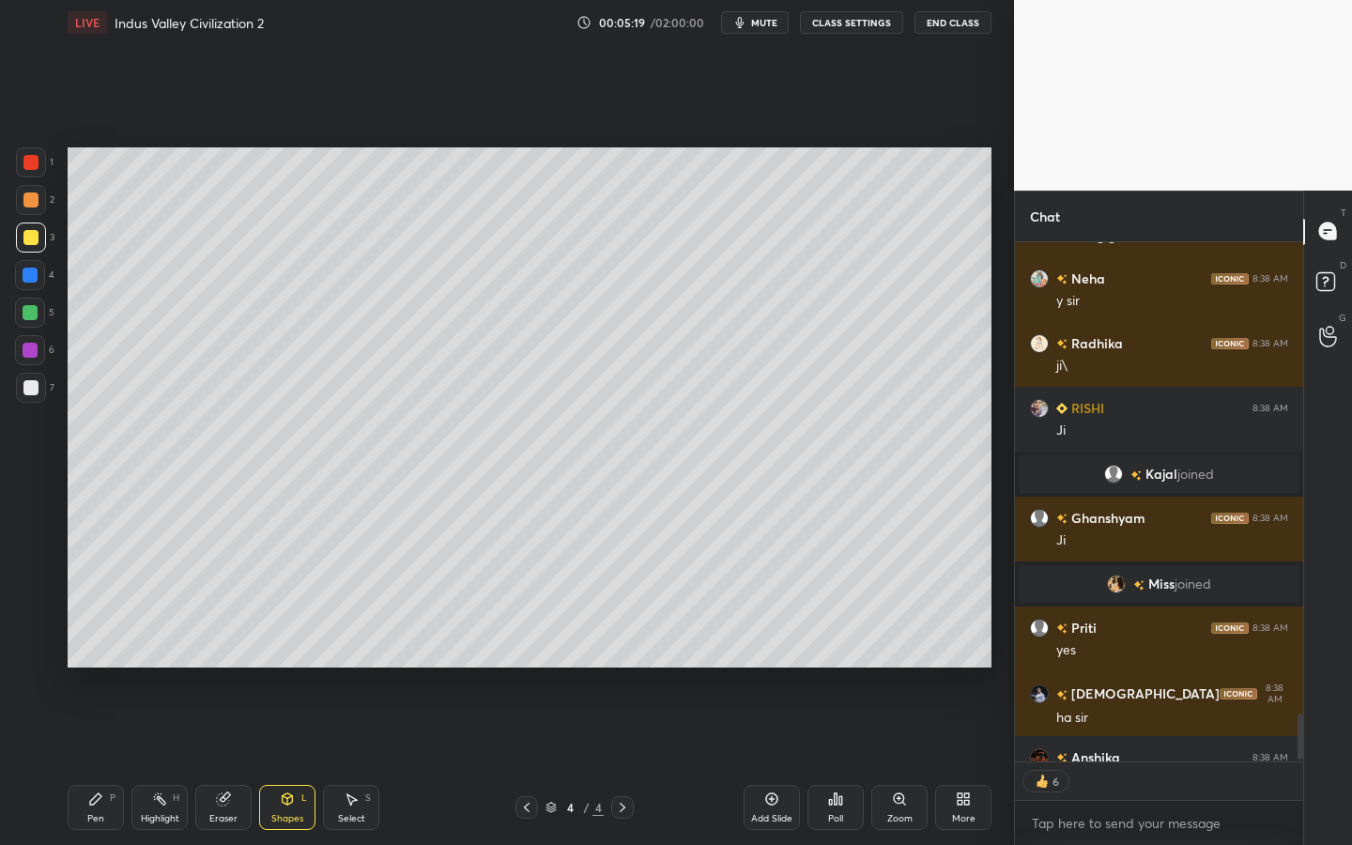
click at [298, 761] on div "Shapes L" at bounding box center [287, 807] width 56 height 45
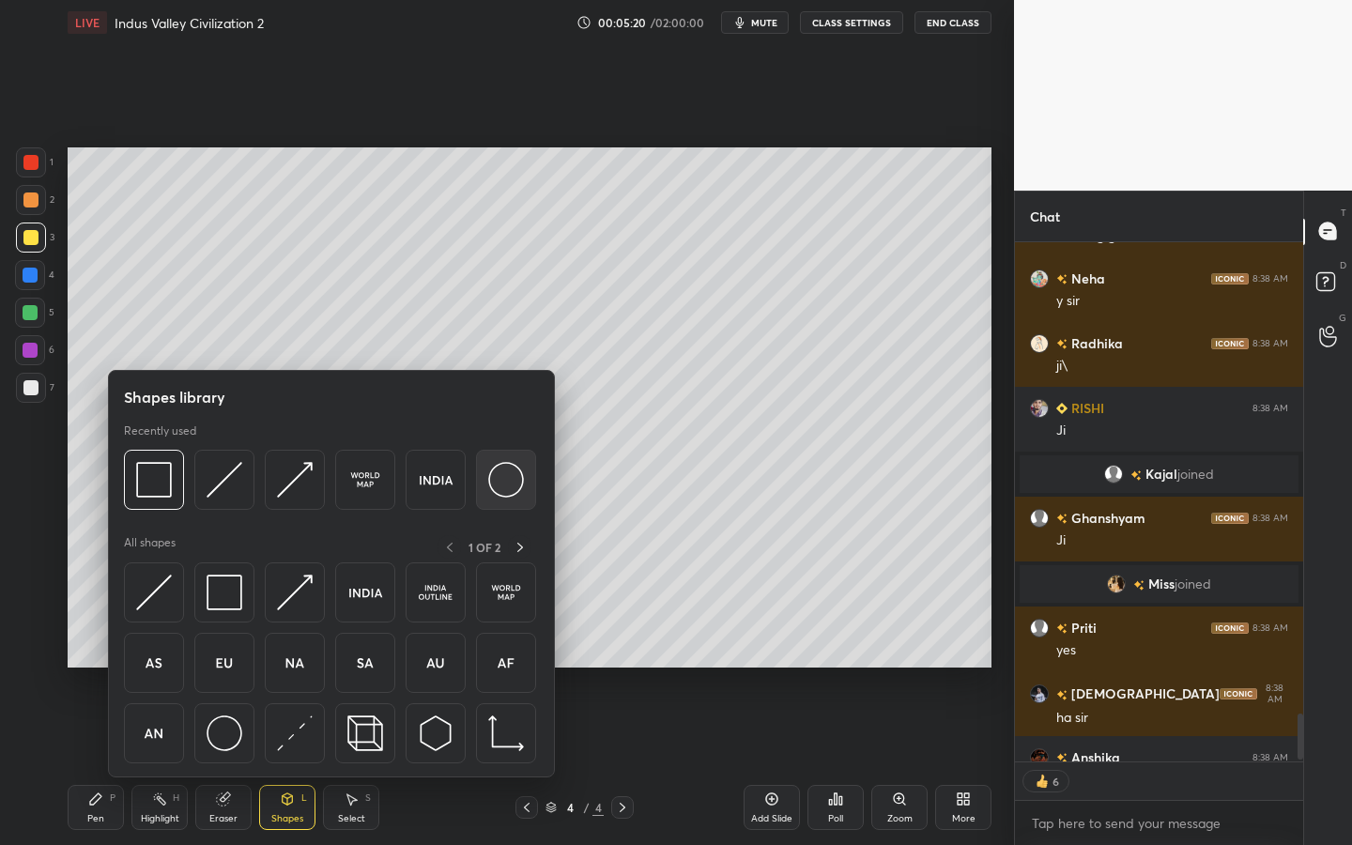
click at [509, 473] on img at bounding box center [506, 480] width 36 height 36
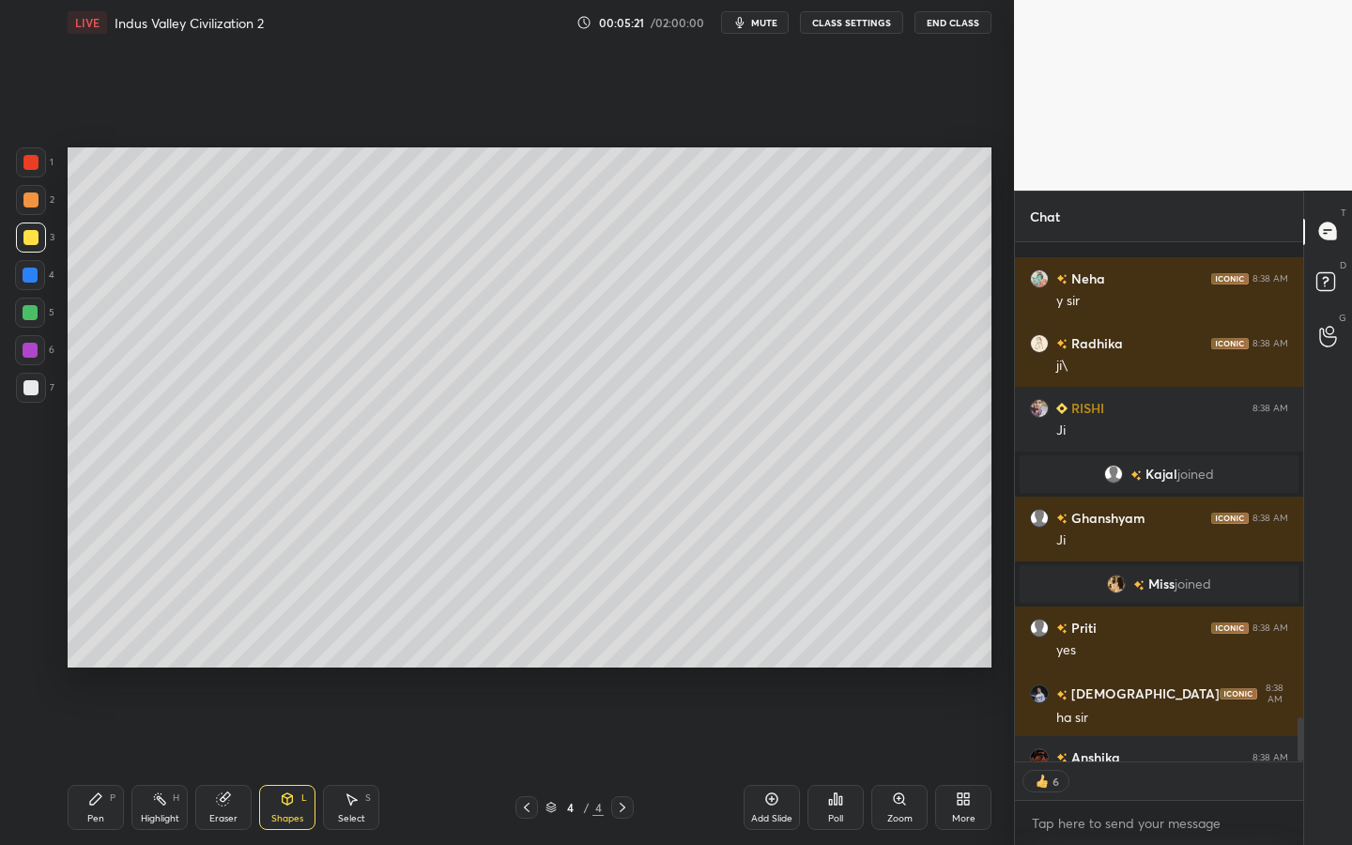
scroll to position [5592, 0]
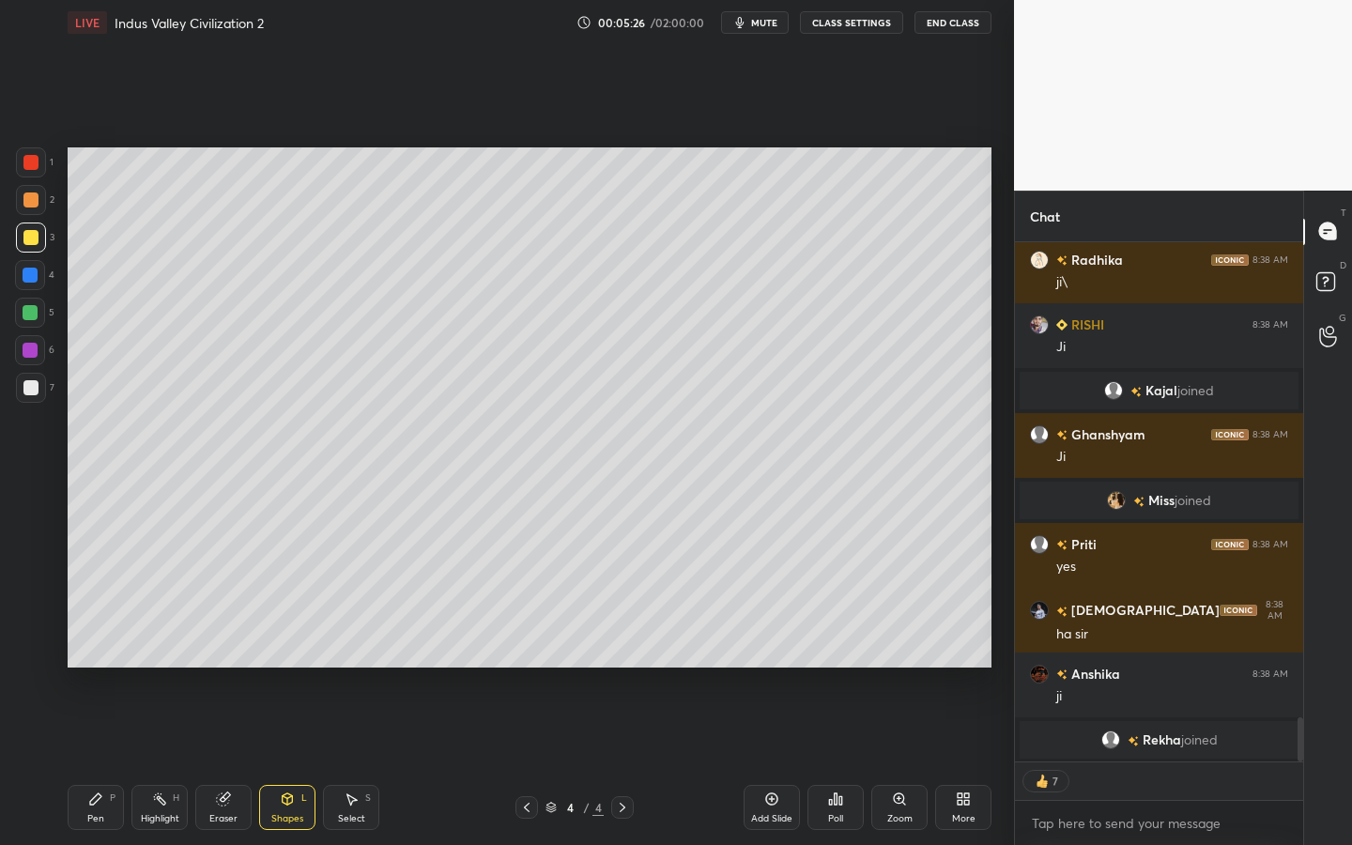
click at [292, 761] on div "Shapes L" at bounding box center [287, 807] width 56 height 45
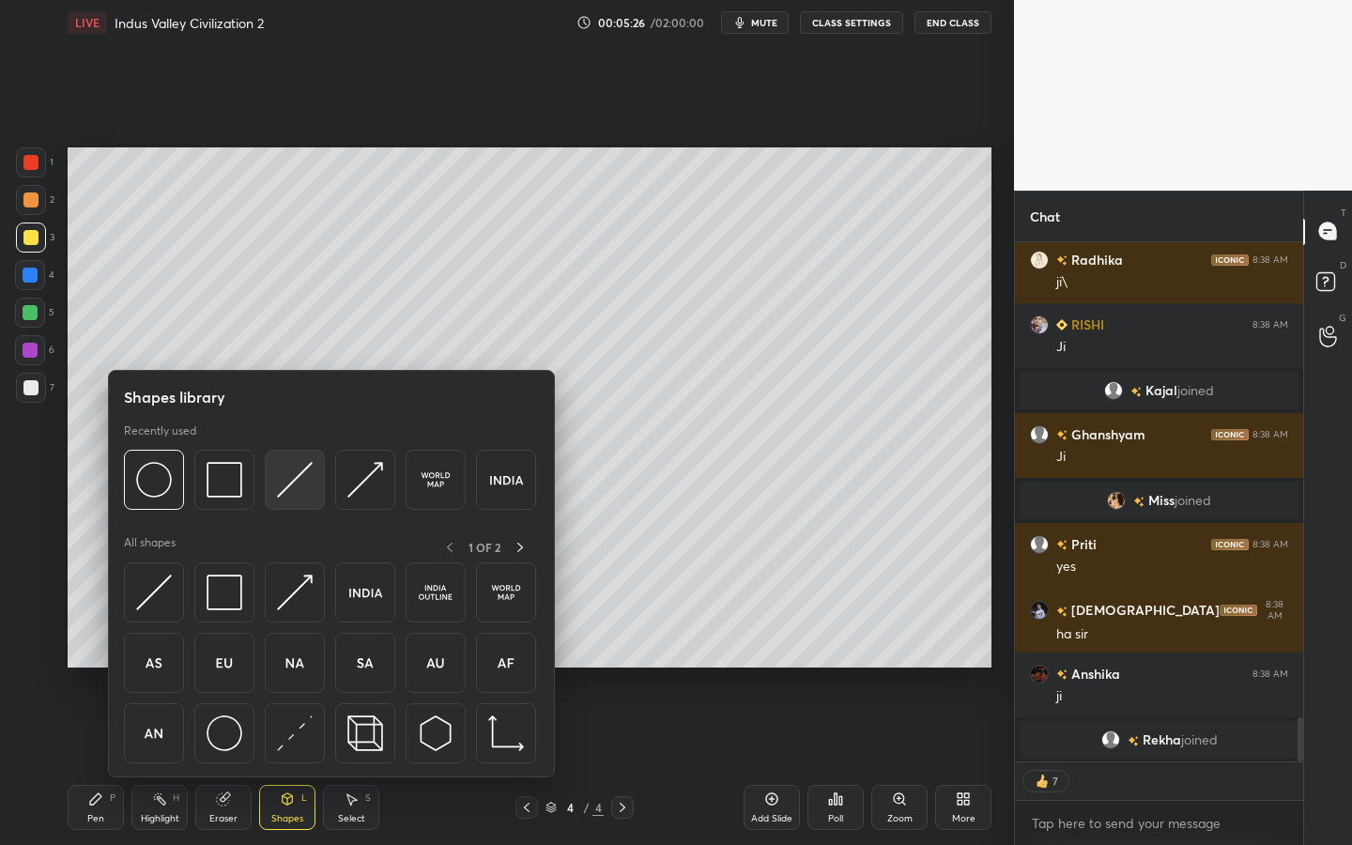
click at [309, 476] on img at bounding box center [295, 480] width 36 height 36
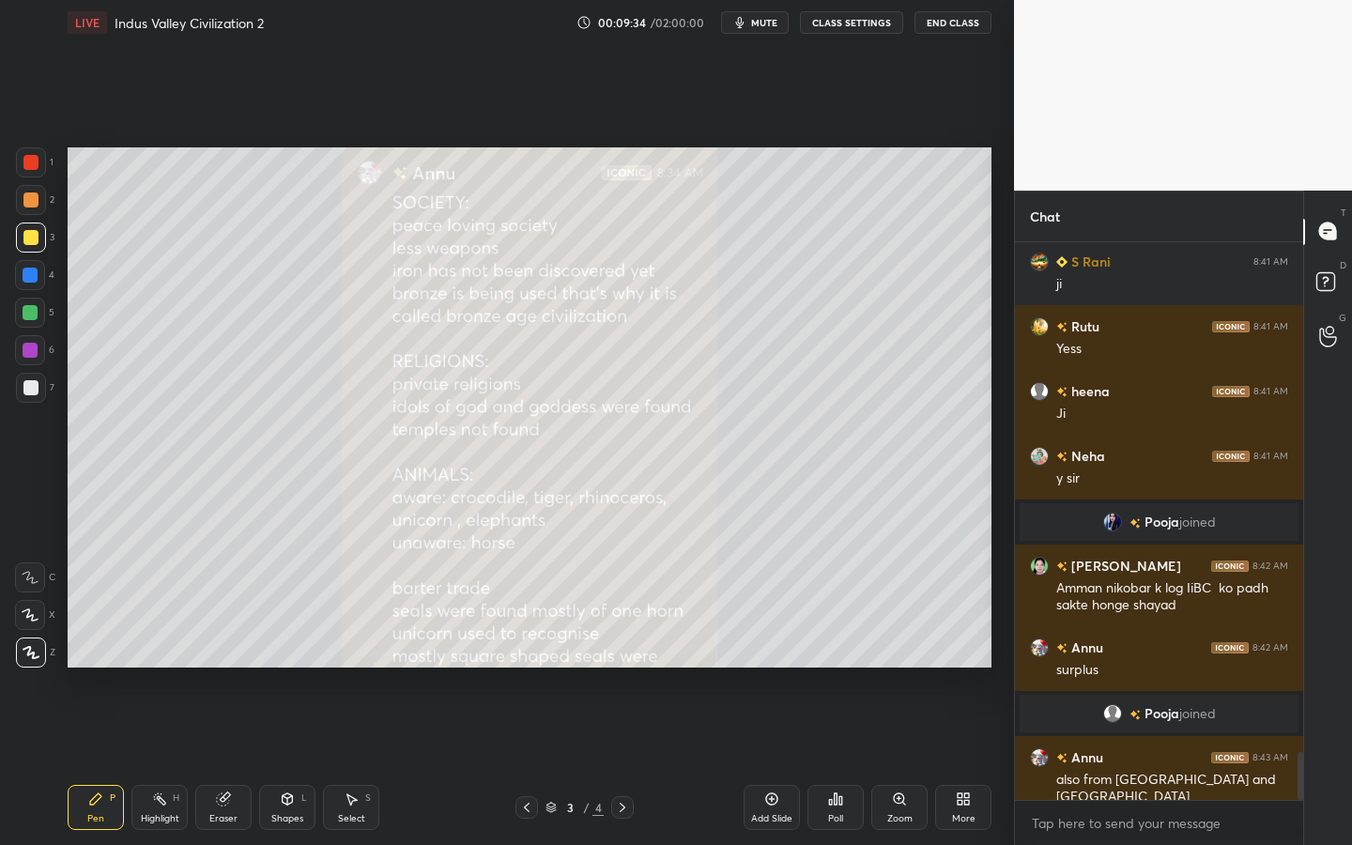
scroll to position [6070, 0]
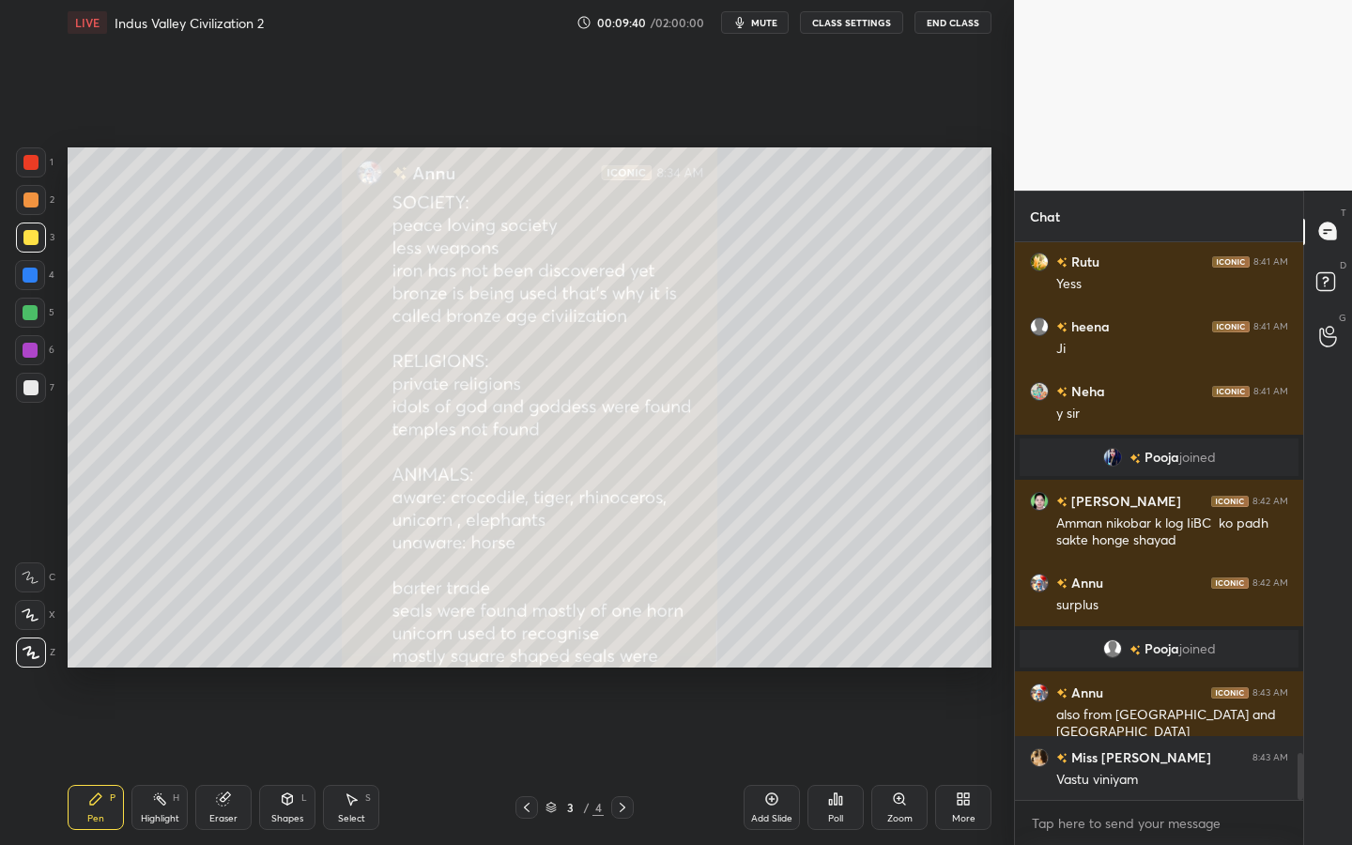
click at [210, 761] on div "Eraser" at bounding box center [223, 807] width 56 height 45
click at [15, 654] on div "Erase all" at bounding box center [30, 653] width 30 height 30
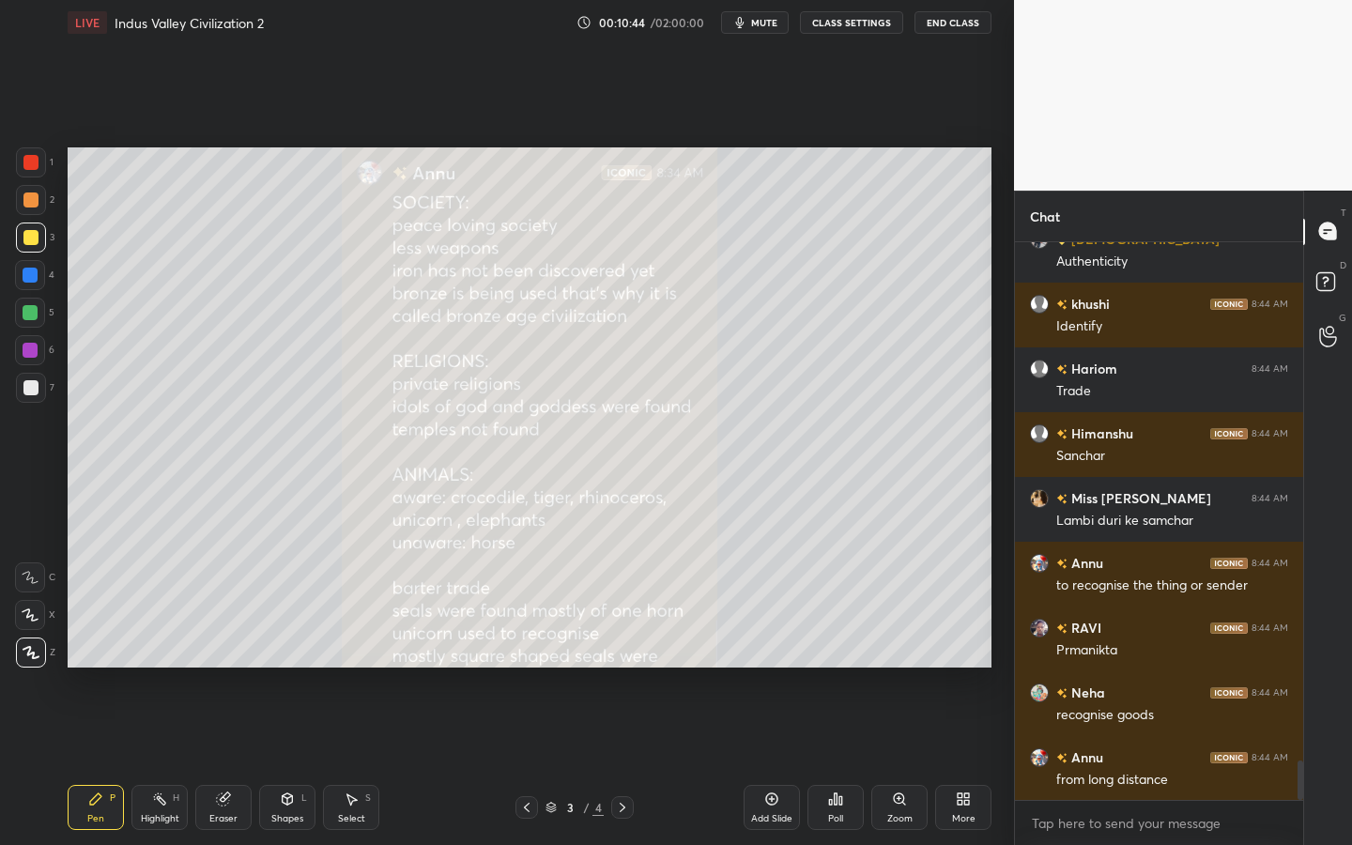
scroll to position [7456, 0]
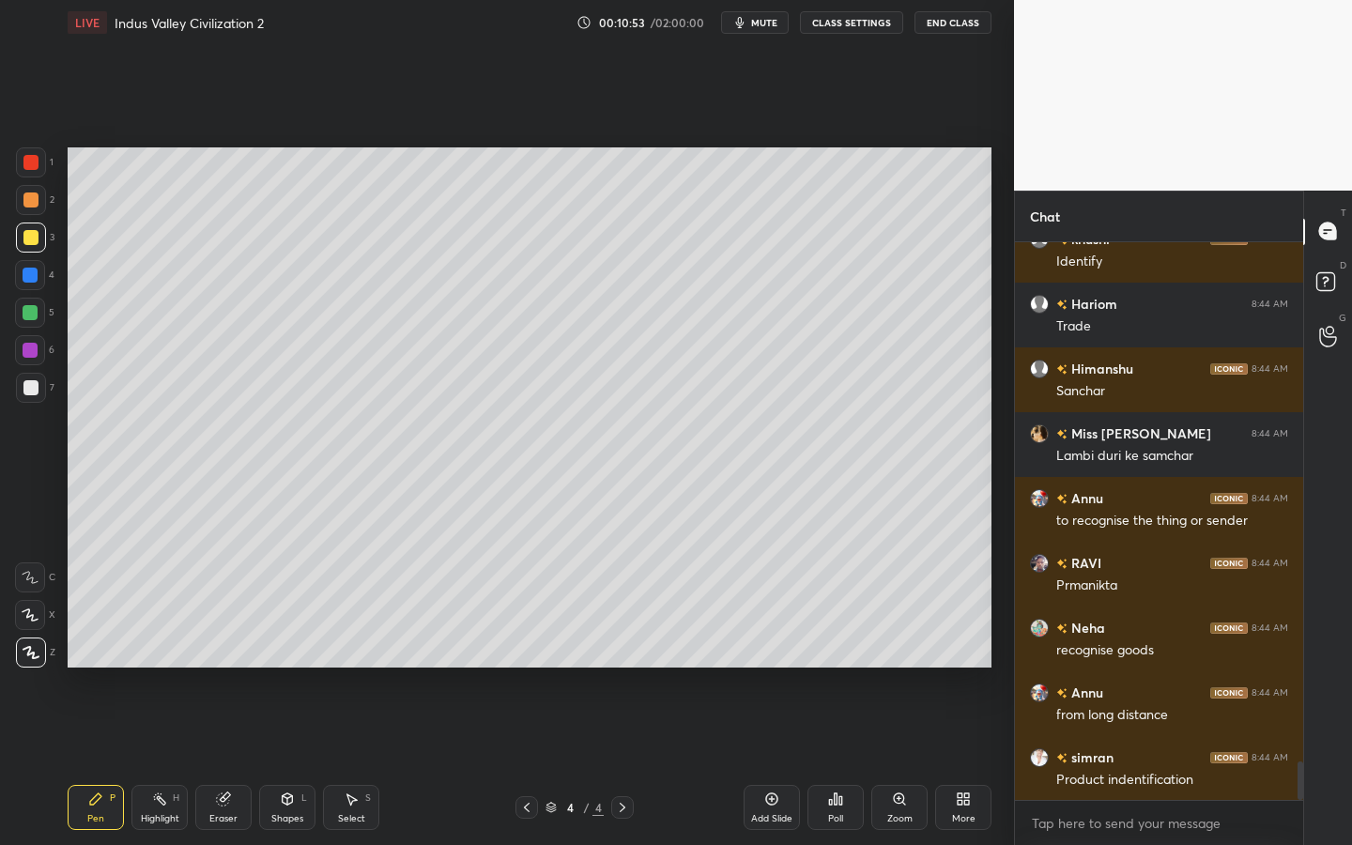
click at [949, 761] on div "More" at bounding box center [963, 807] width 56 height 45
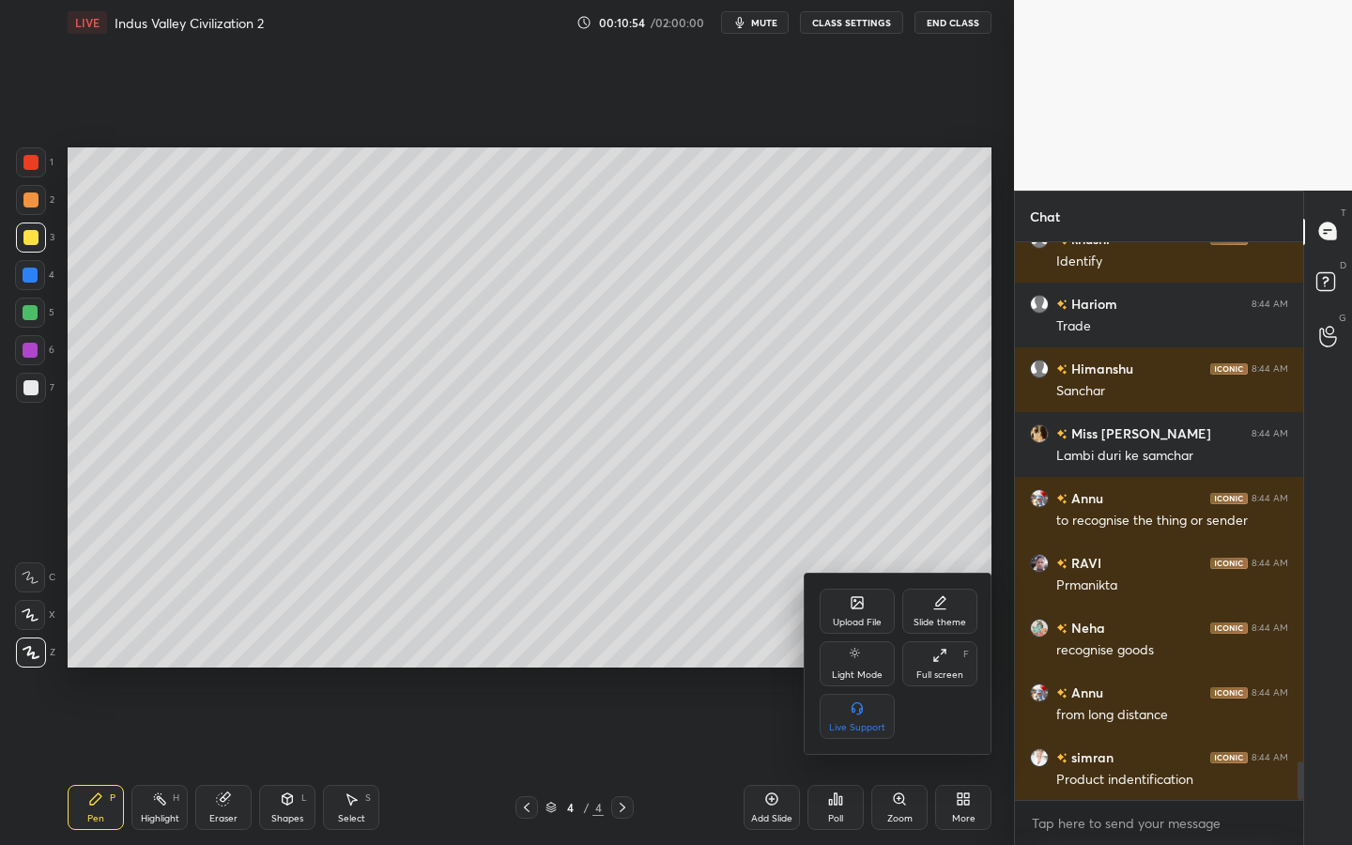
click at [846, 614] on div "Upload File" at bounding box center [857, 611] width 75 height 45
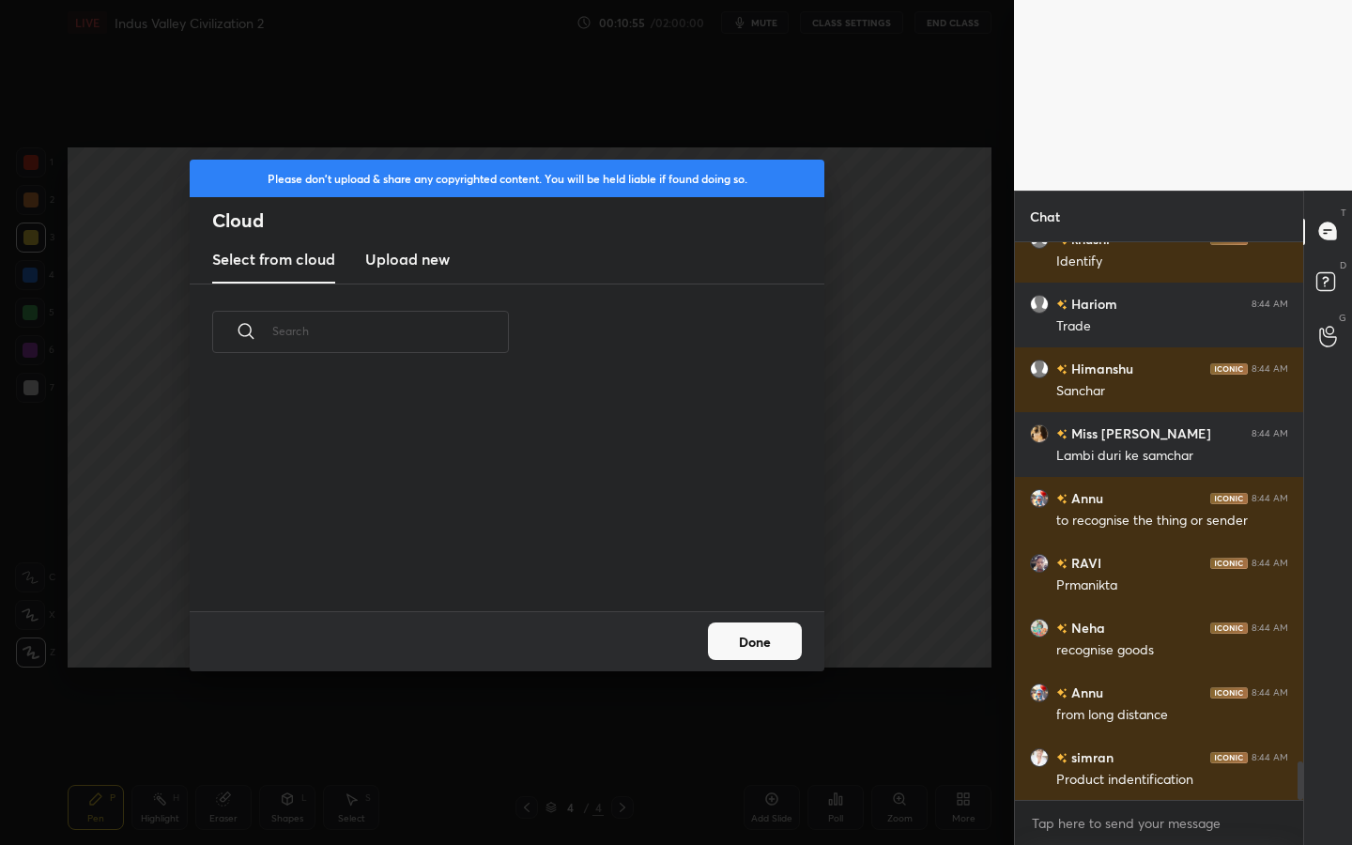
scroll to position [231, 603]
click at [415, 233] on div "Please don't upload & share any copyrighted content. You will be held liable if…" at bounding box center [507, 222] width 635 height 125
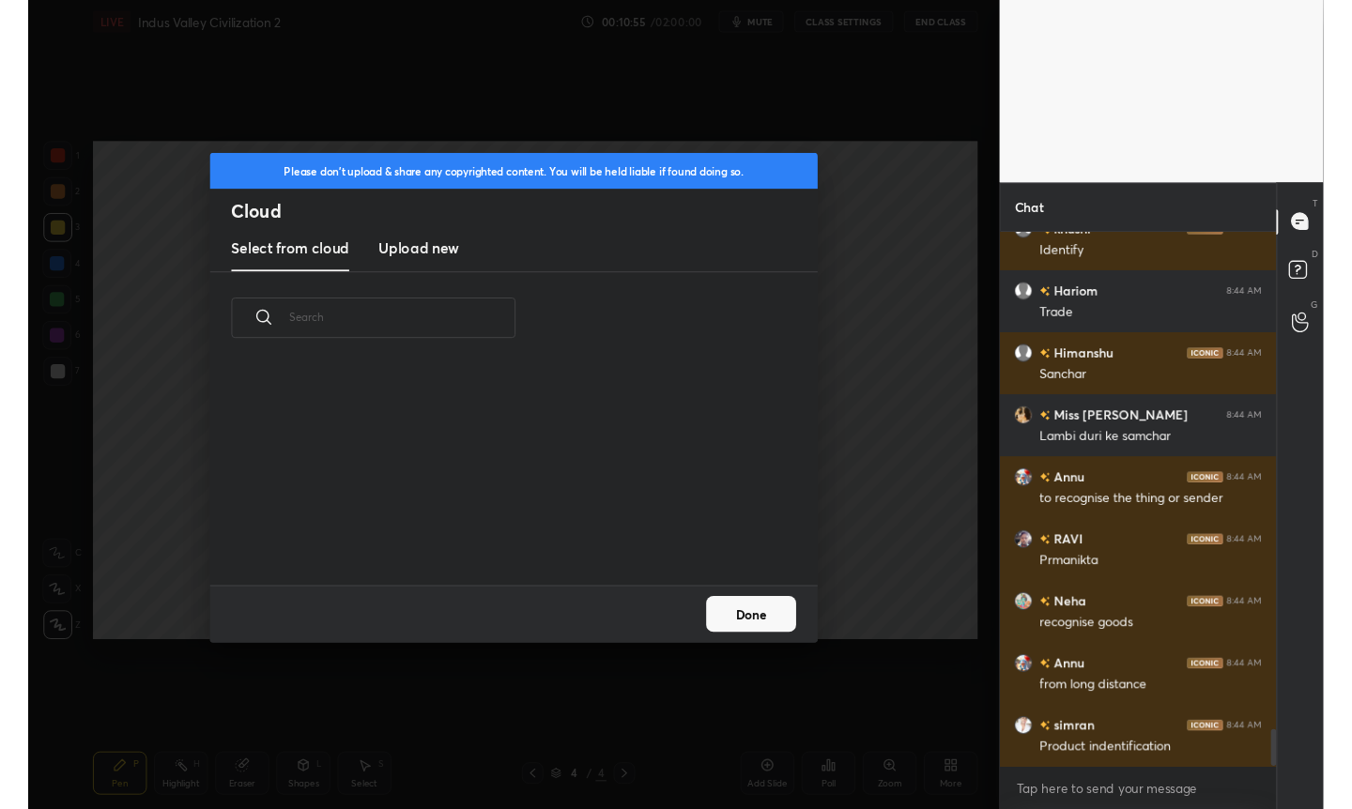
scroll to position [7538, 0]
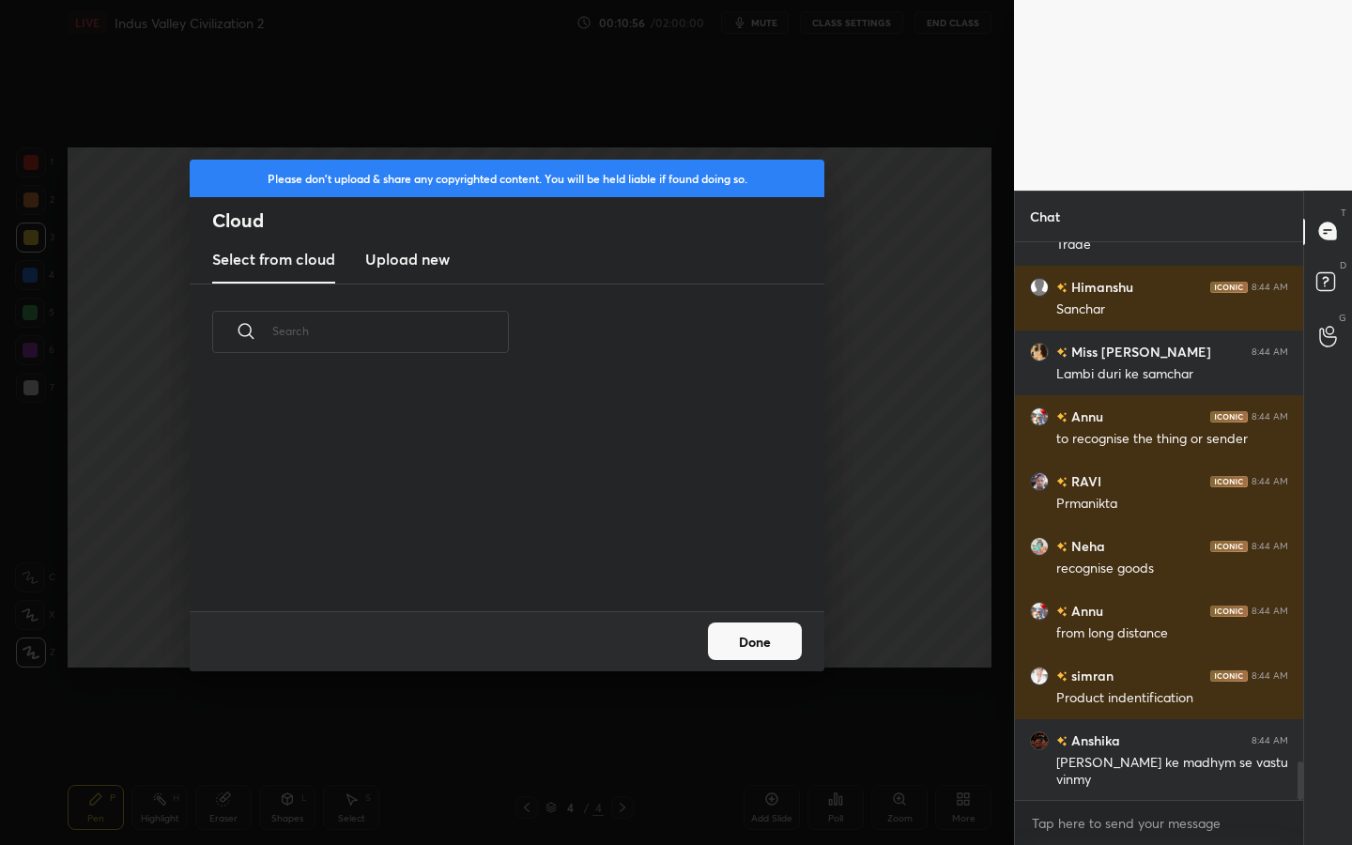
click at [411, 258] on h3 "Upload new" at bounding box center [407, 259] width 85 height 23
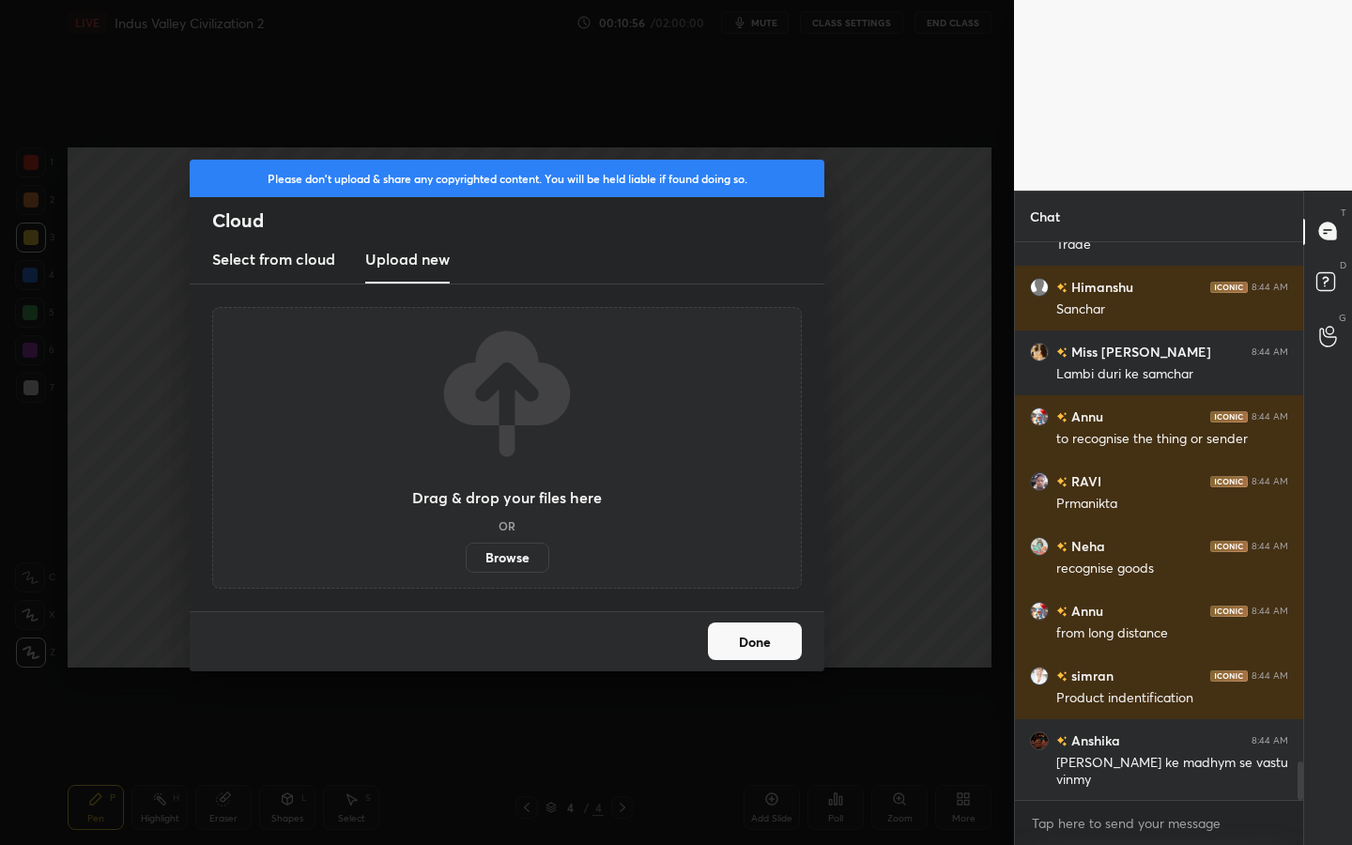
click at [510, 554] on label "Browse" at bounding box center [508, 558] width 84 height 30
click at [466, 554] on input "Browse" at bounding box center [466, 558] width 0 height 30
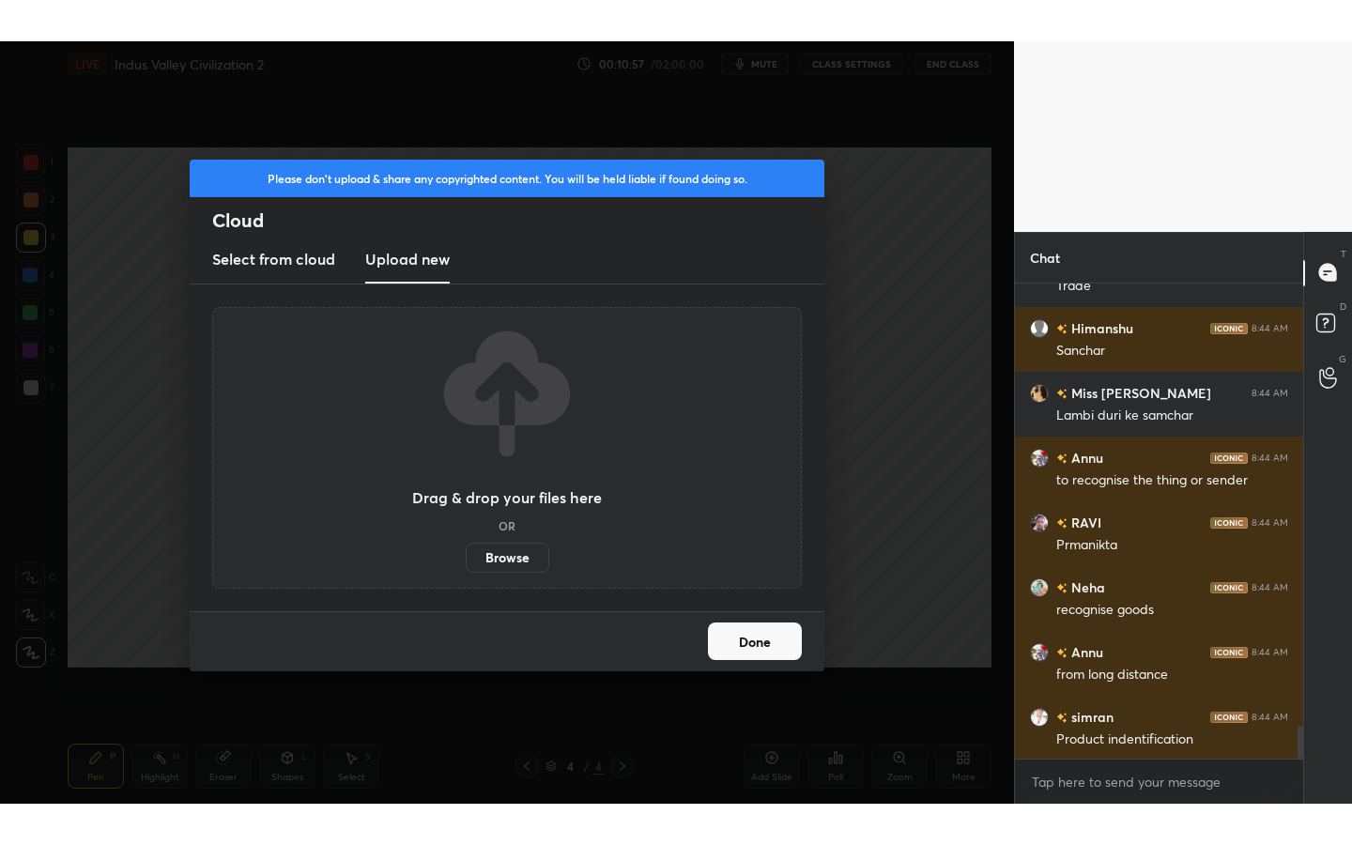
scroll to position [93253, 92956]
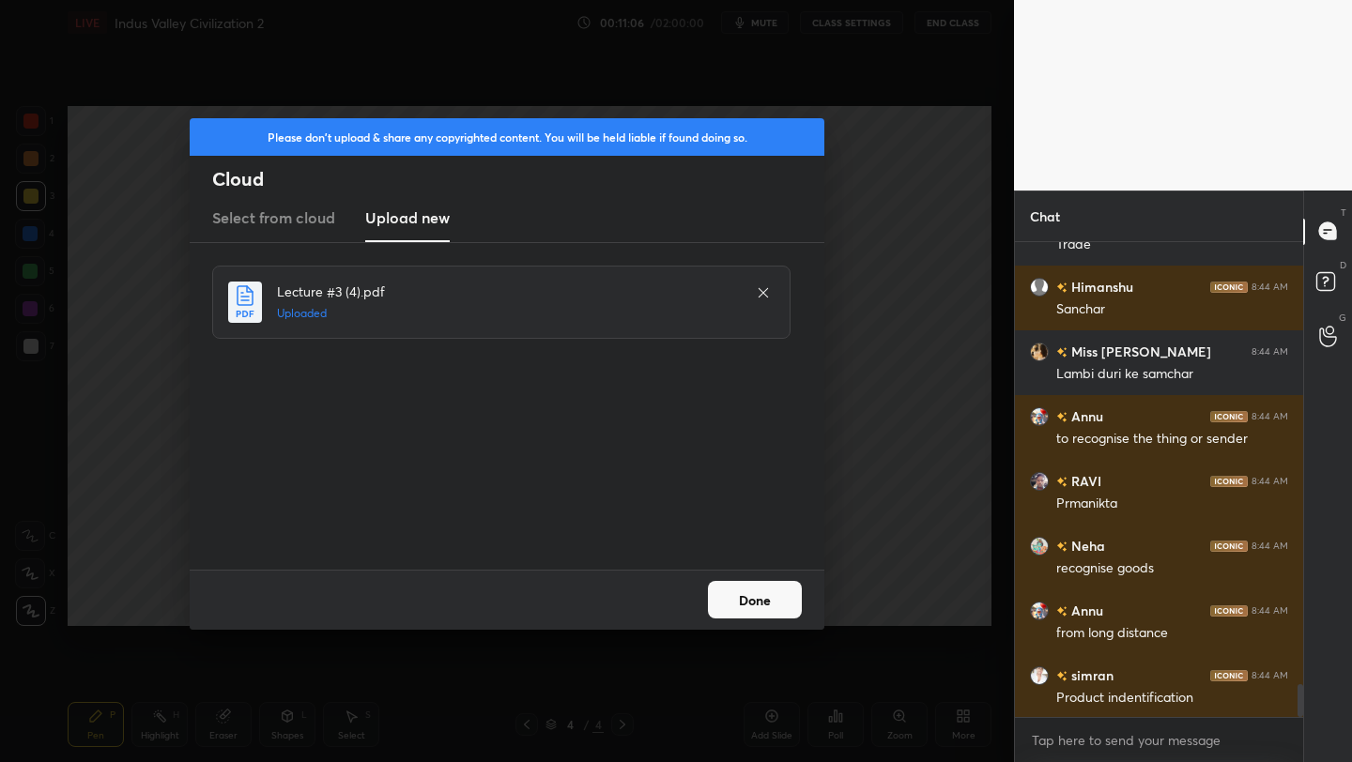
click at [764, 608] on button "Done" at bounding box center [755, 600] width 94 height 38
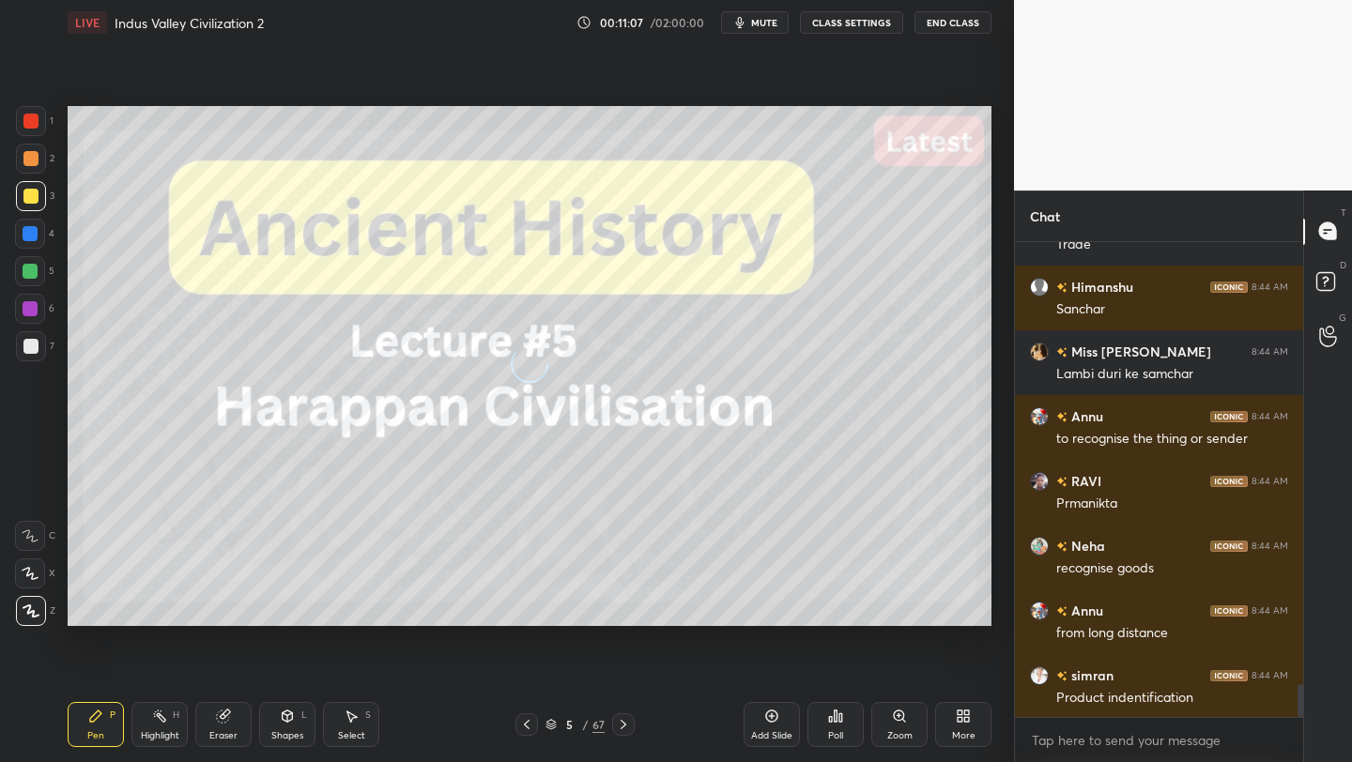
click at [982, 724] on div "More" at bounding box center [963, 724] width 56 height 45
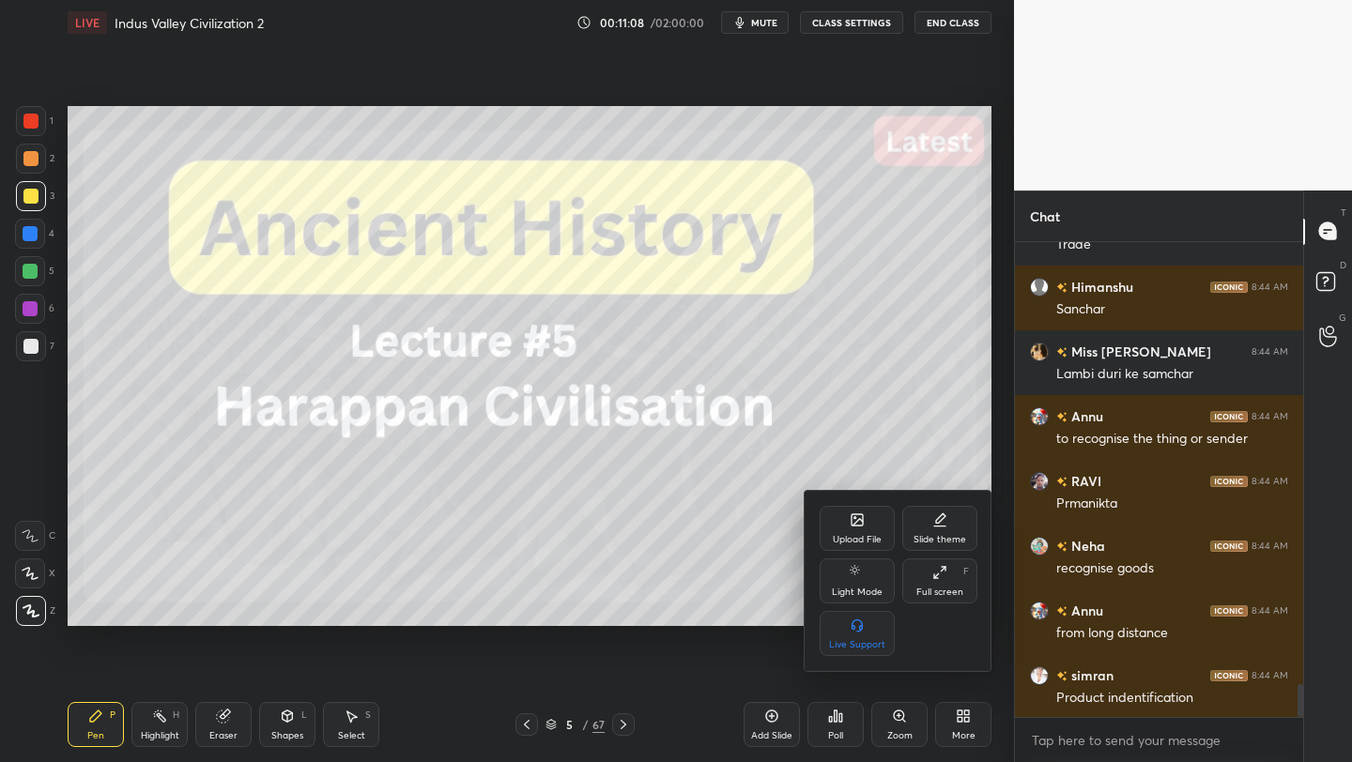
click at [937, 596] on div "Full screen" at bounding box center [939, 592] width 47 height 9
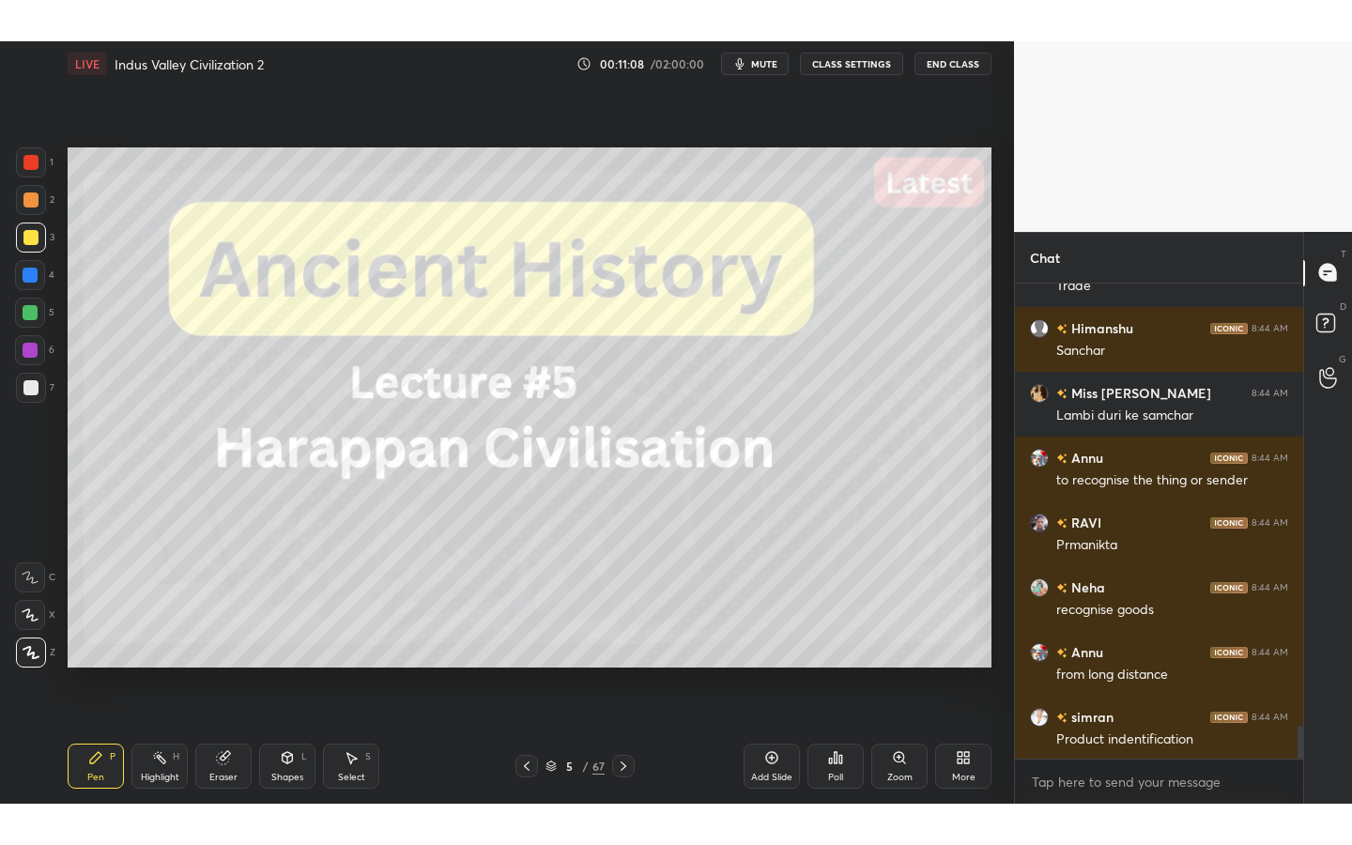
scroll to position [395, 283]
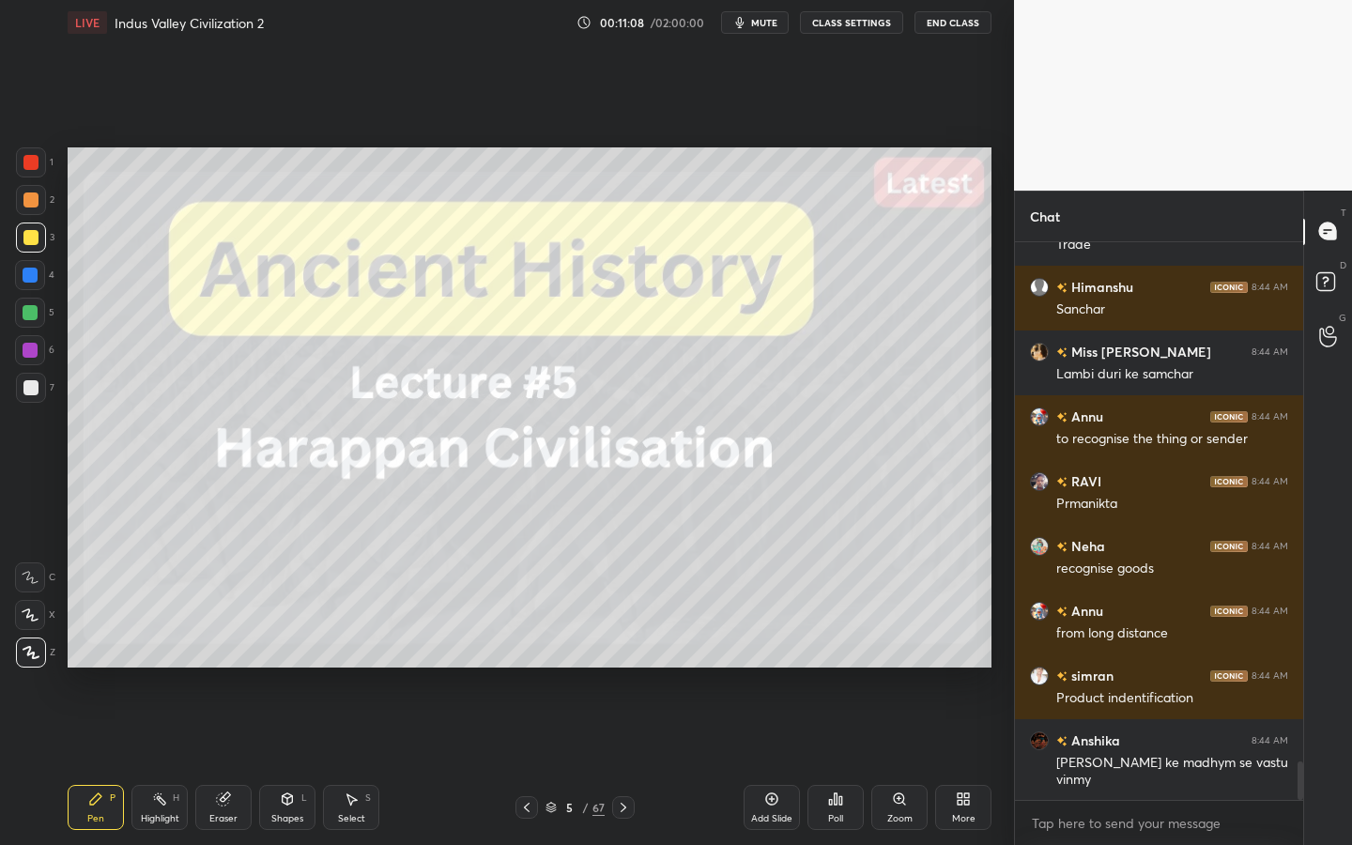
type textarea "x"
click at [592, 761] on div "Pen P Highlight H Eraser Shapes L Select S 5 / 67 Add Slide Poll Zoom More" at bounding box center [530, 807] width 924 height 75
click at [592, 761] on div "67" at bounding box center [598, 807] width 12 height 17
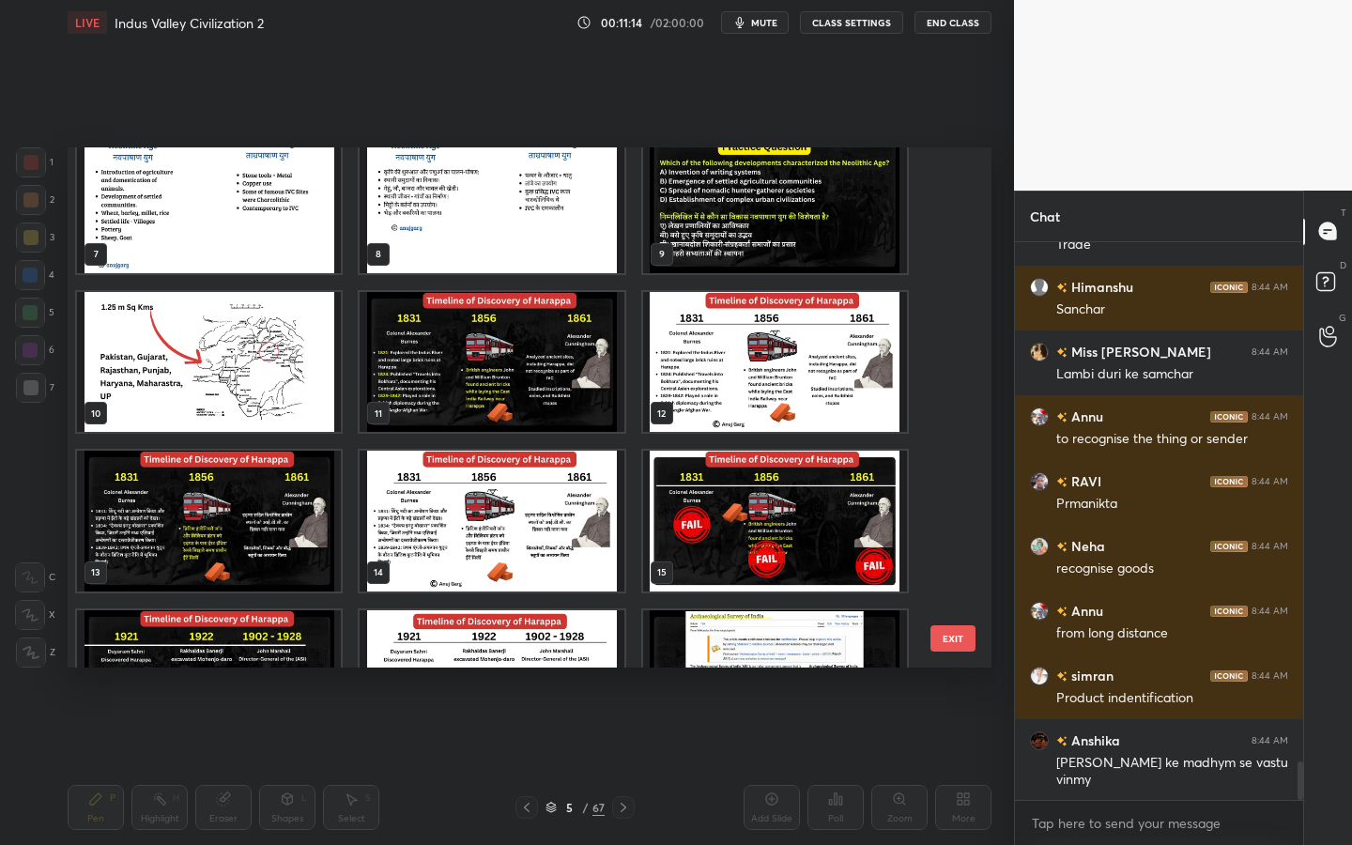
click at [717, 223] on img "grid" at bounding box center [775, 202] width 264 height 141
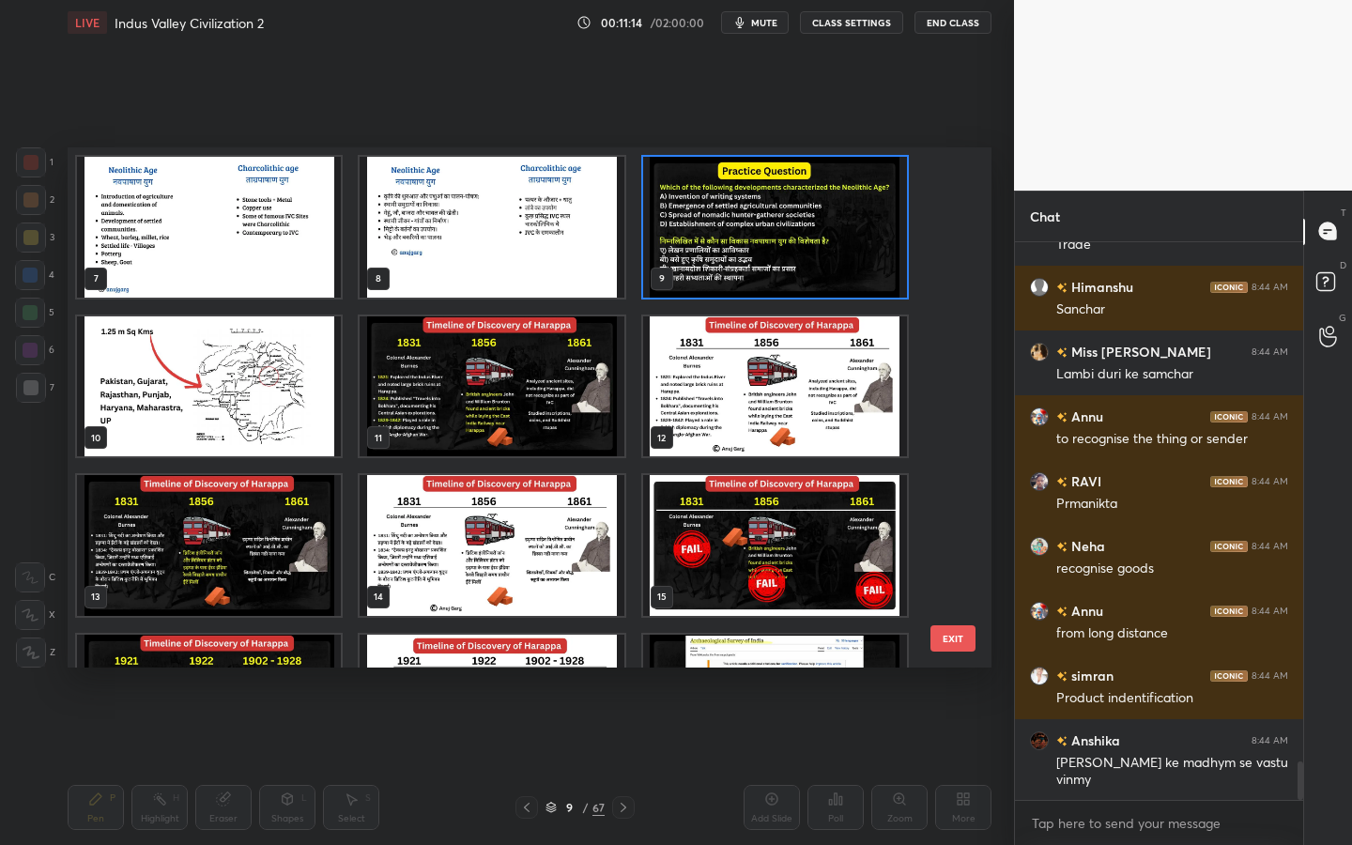
click at [717, 223] on img "grid" at bounding box center [775, 227] width 264 height 141
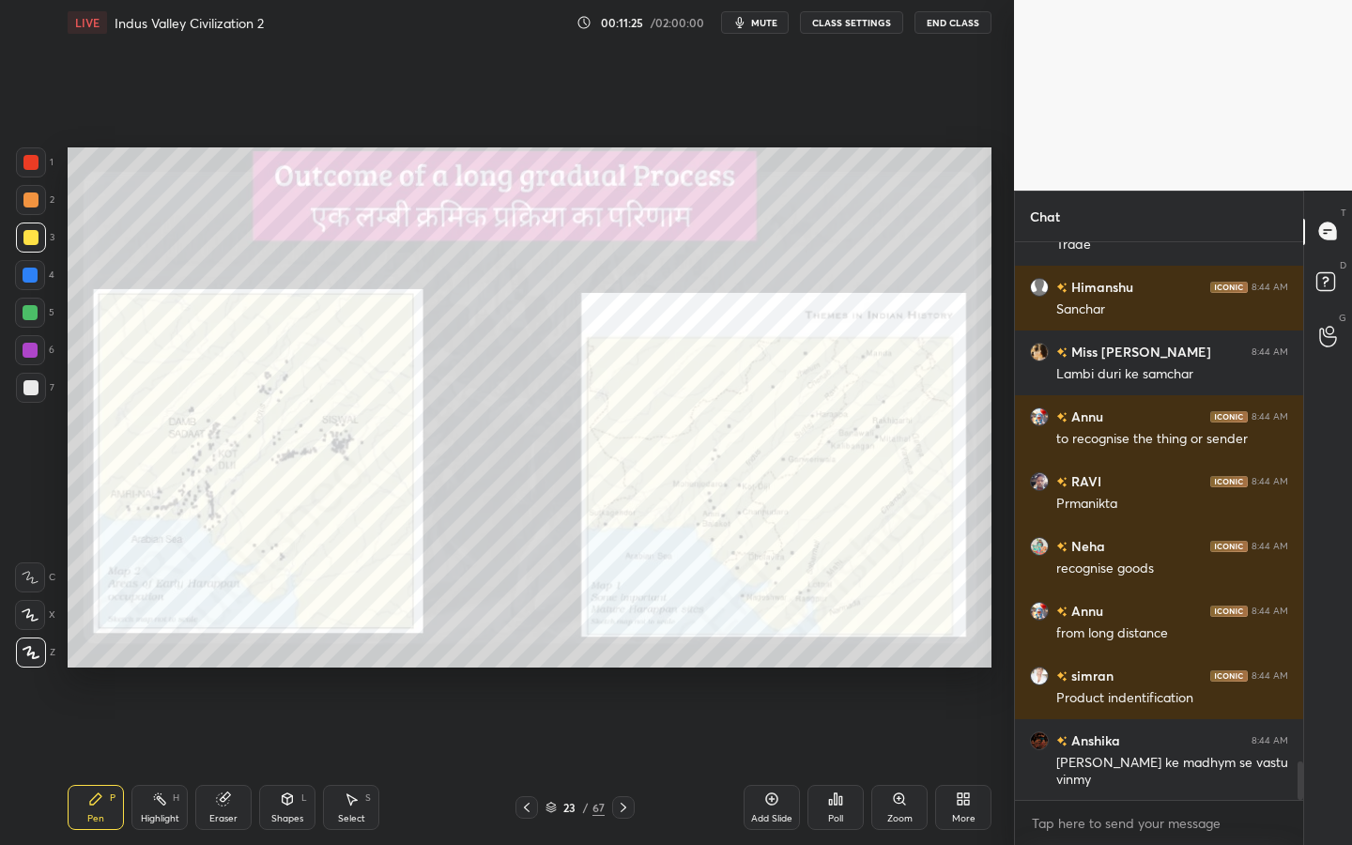
click at [577, 761] on div "23" at bounding box center [570, 807] width 19 height 11
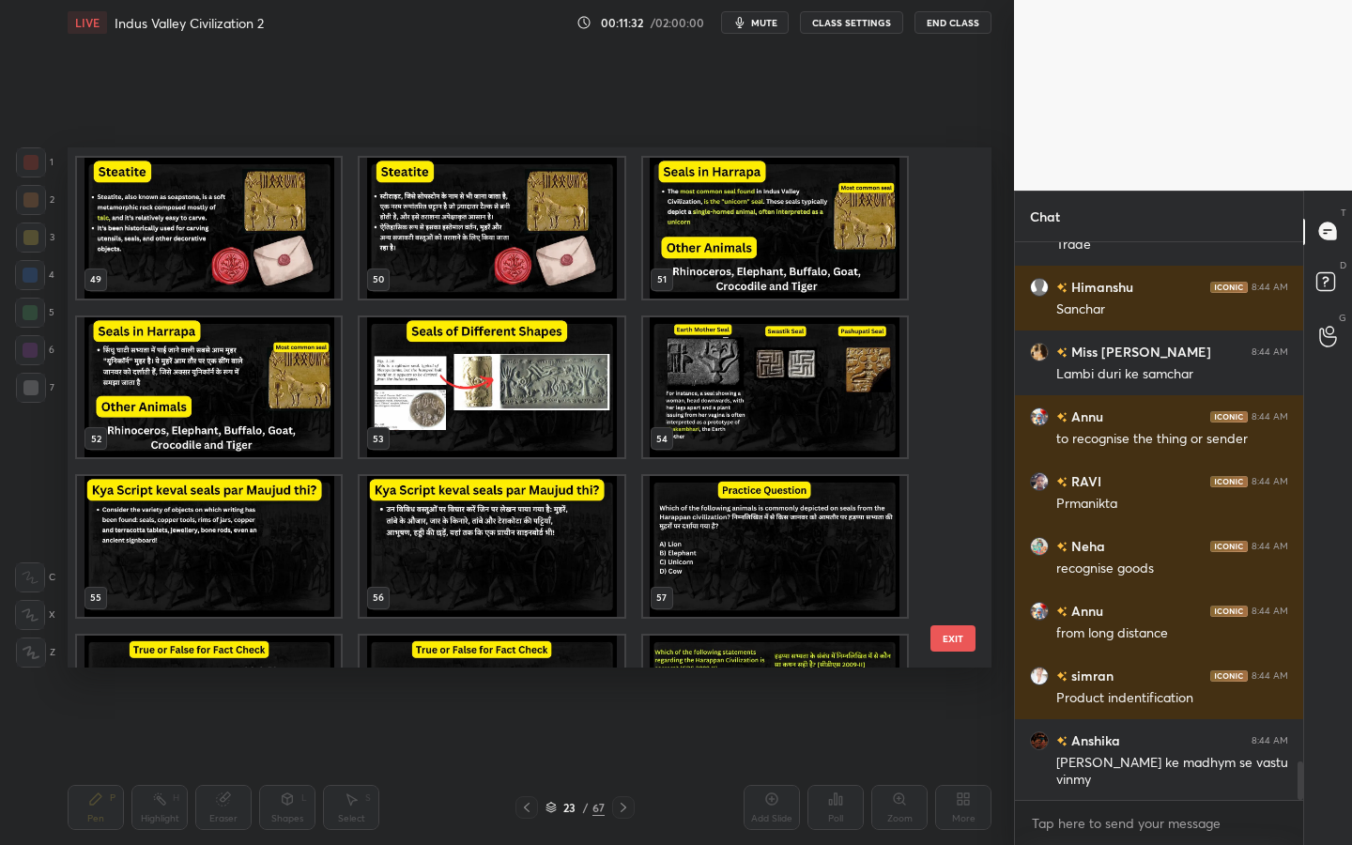
scroll to position [2638, 0]
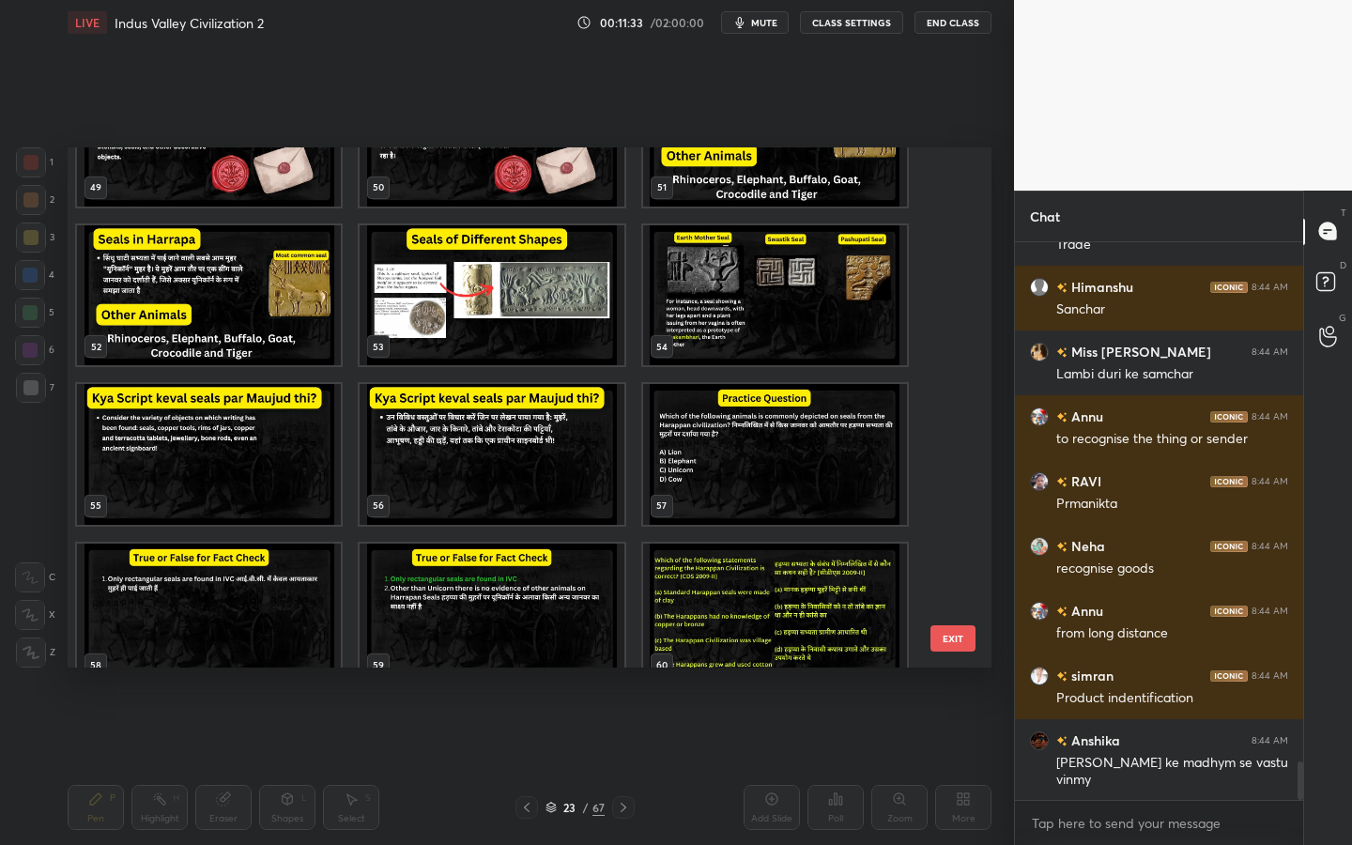
click at [765, 422] on img "grid" at bounding box center [775, 454] width 264 height 141
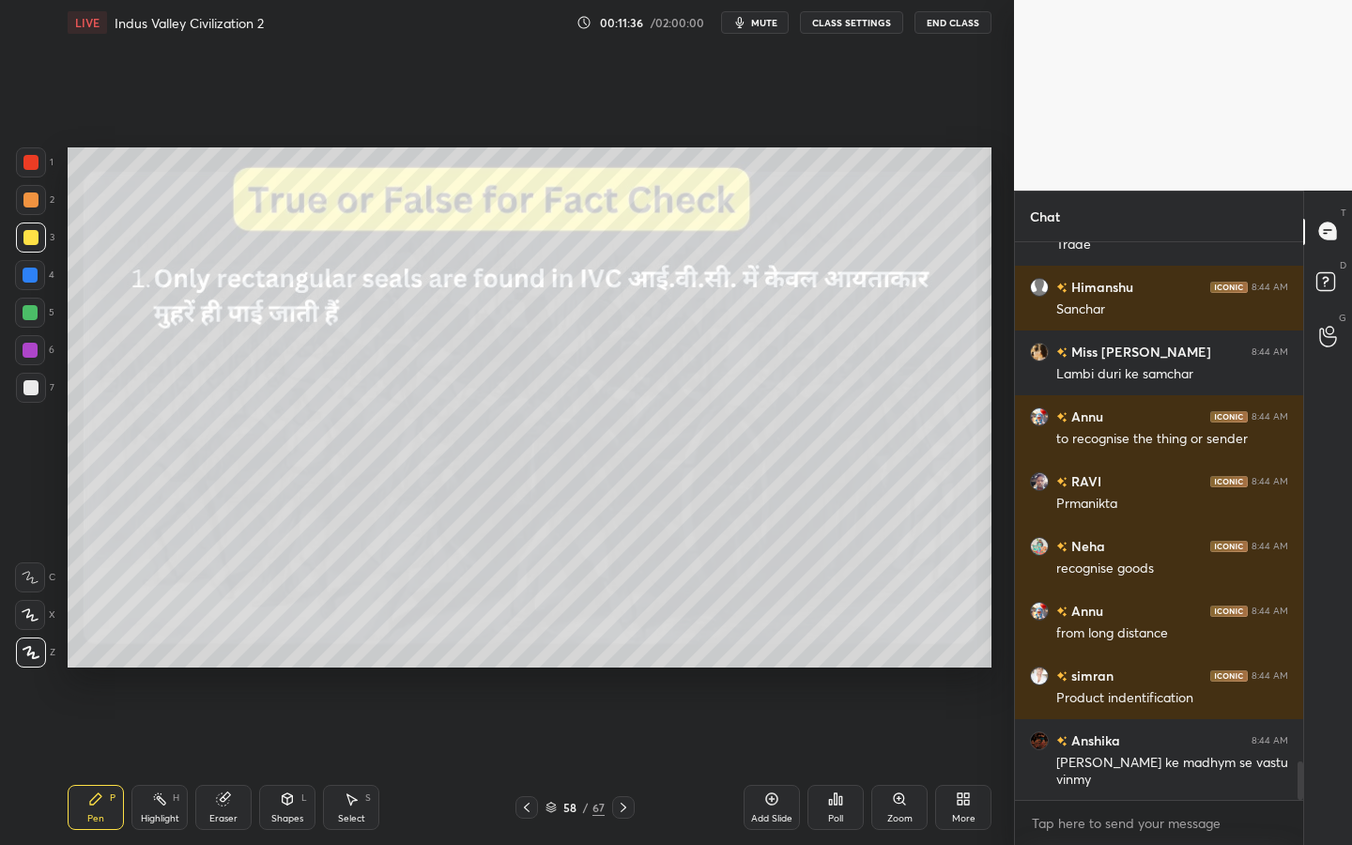
click at [828, 761] on icon at bounding box center [835, 799] width 15 height 15
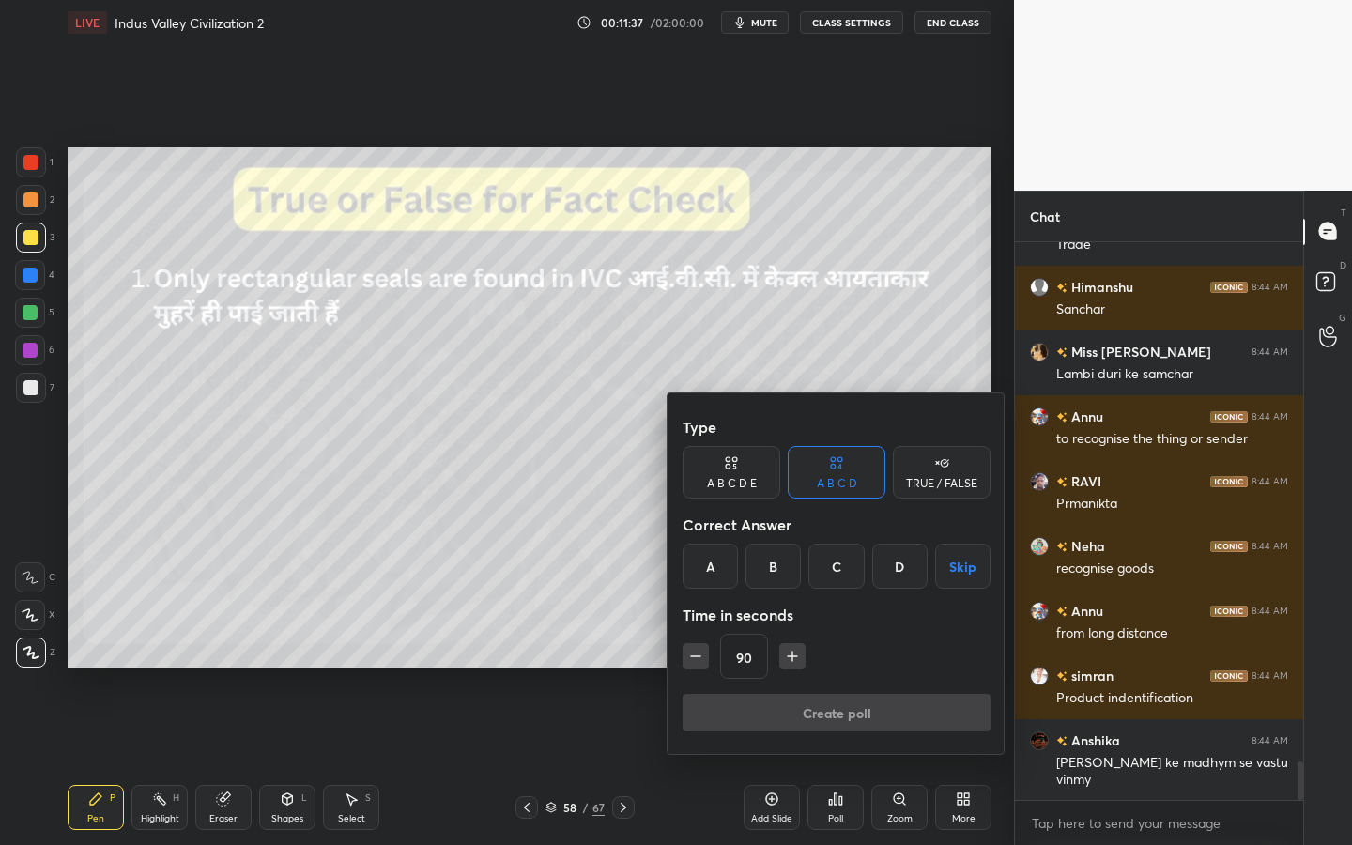
click at [930, 470] on div "TRUE / FALSE" at bounding box center [942, 472] width 98 height 53
click at [941, 573] on button "Skip" at bounding box center [942, 566] width 98 height 45
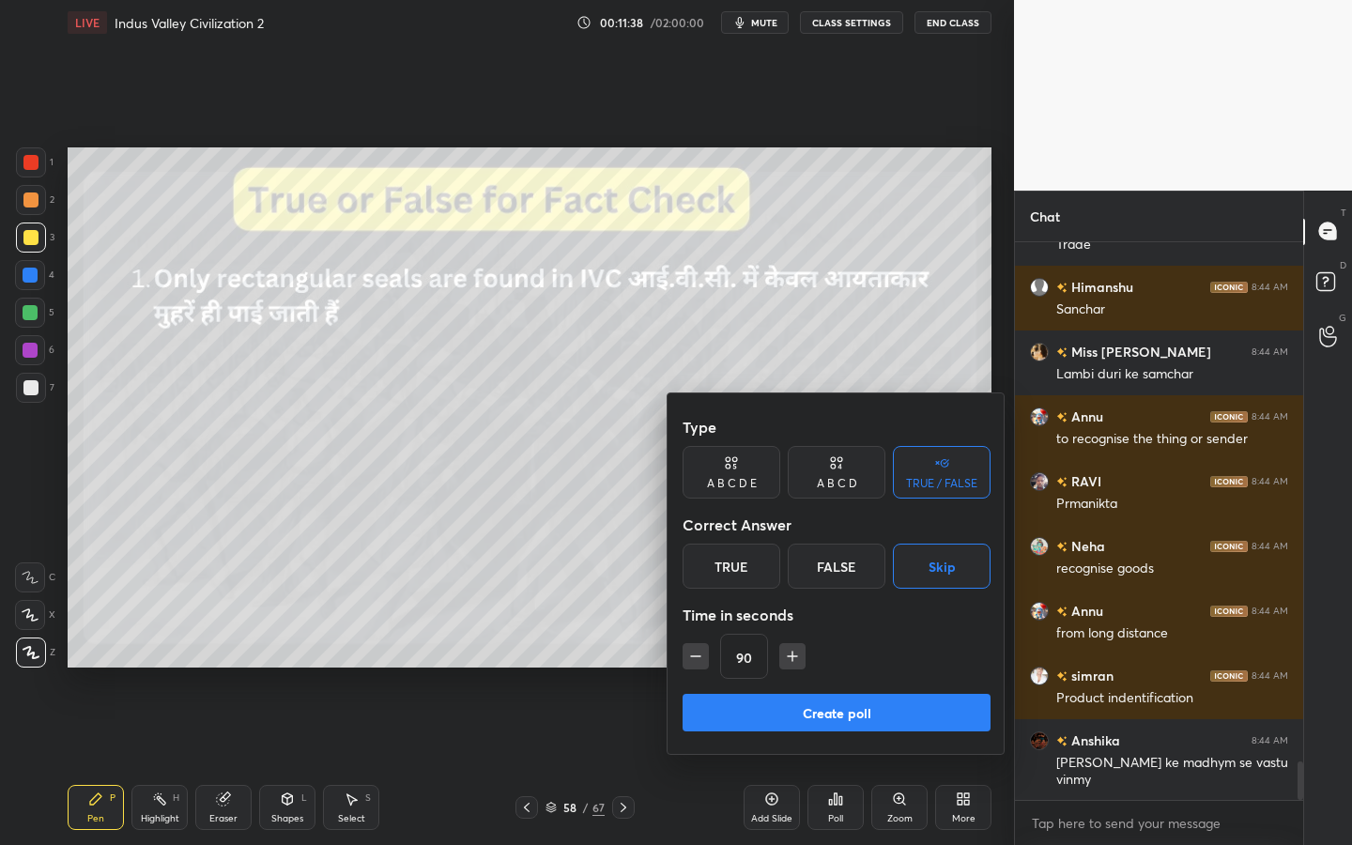
click at [864, 564] on div "False" at bounding box center [837, 566] width 98 height 45
click at [700, 649] on icon "button" at bounding box center [695, 656] width 19 height 19
type input "60"
click at [766, 715] on button "Create poll" at bounding box center [837, 713] width 308 height 38
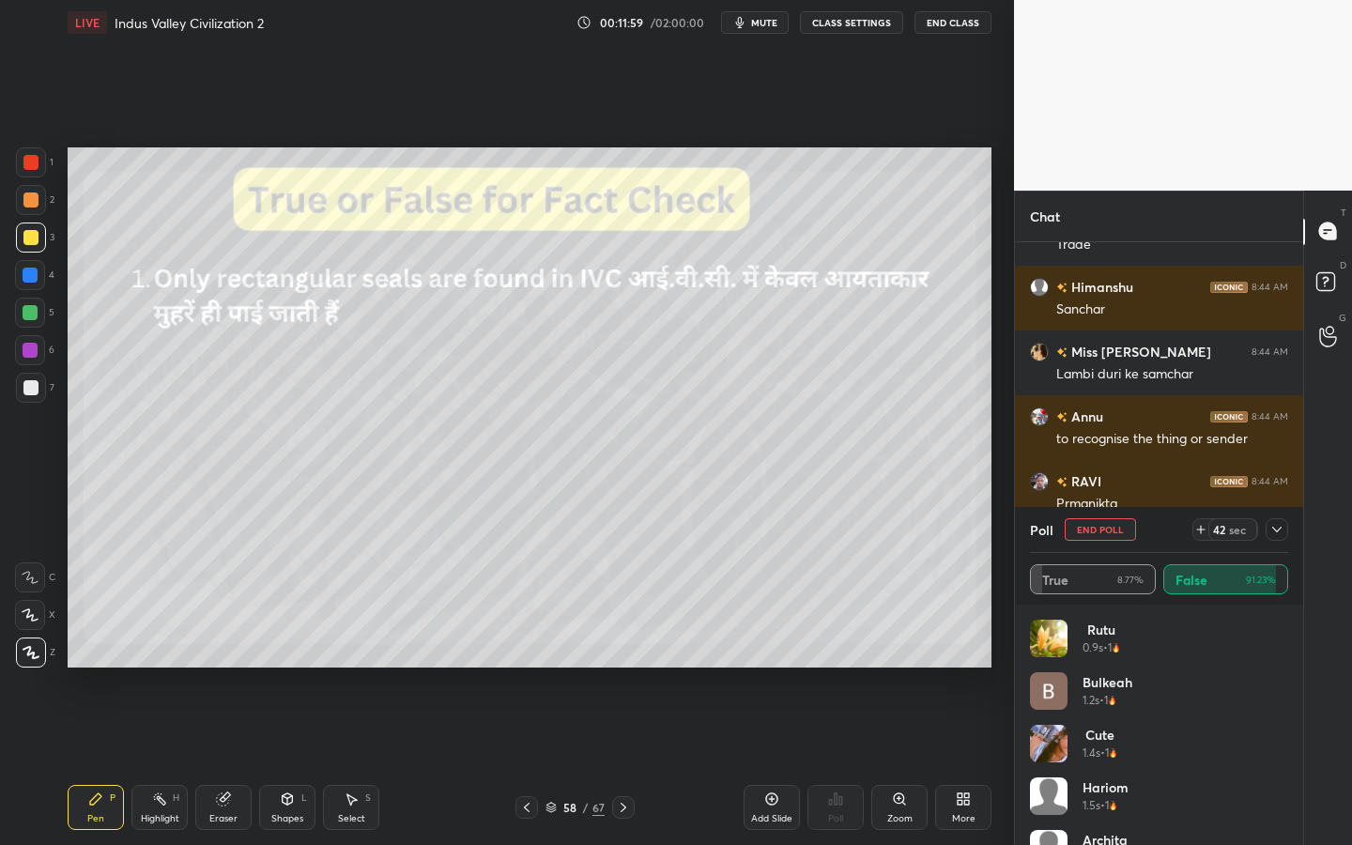
scroll to position [7700, 0]
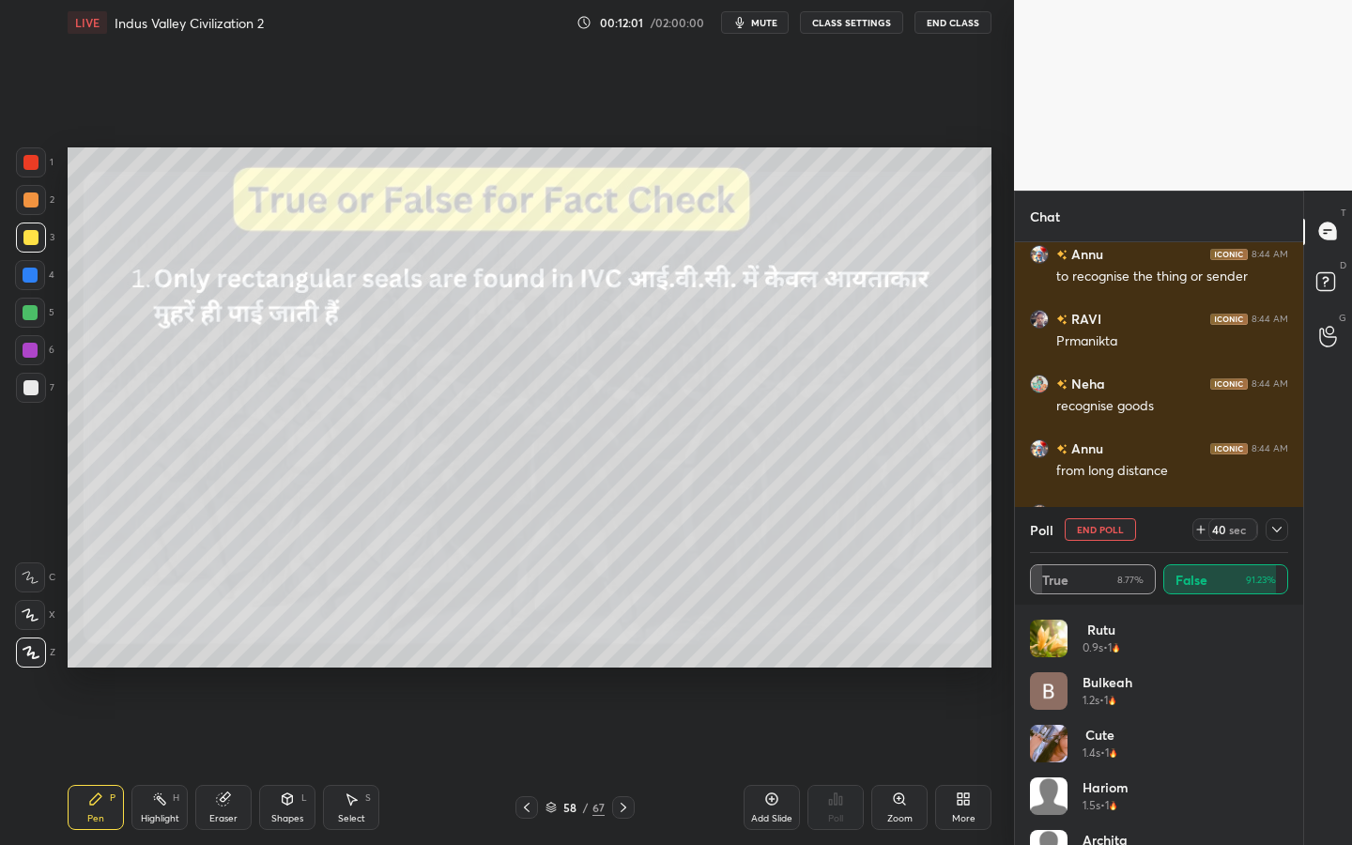
click at [1278, 531] on icon at bounding box center [1276, 529] width 15 height 15
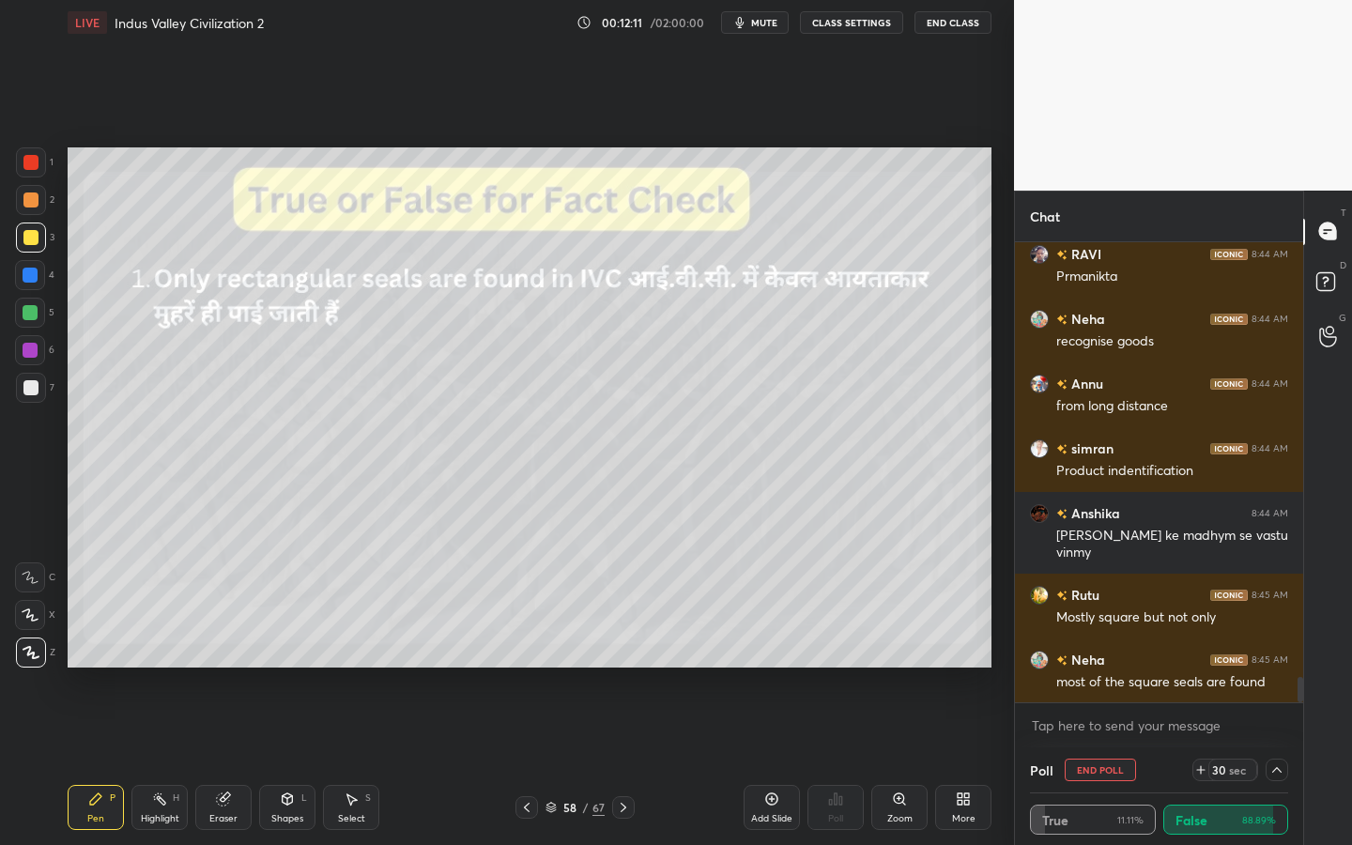
scroll to position [7810, 0]
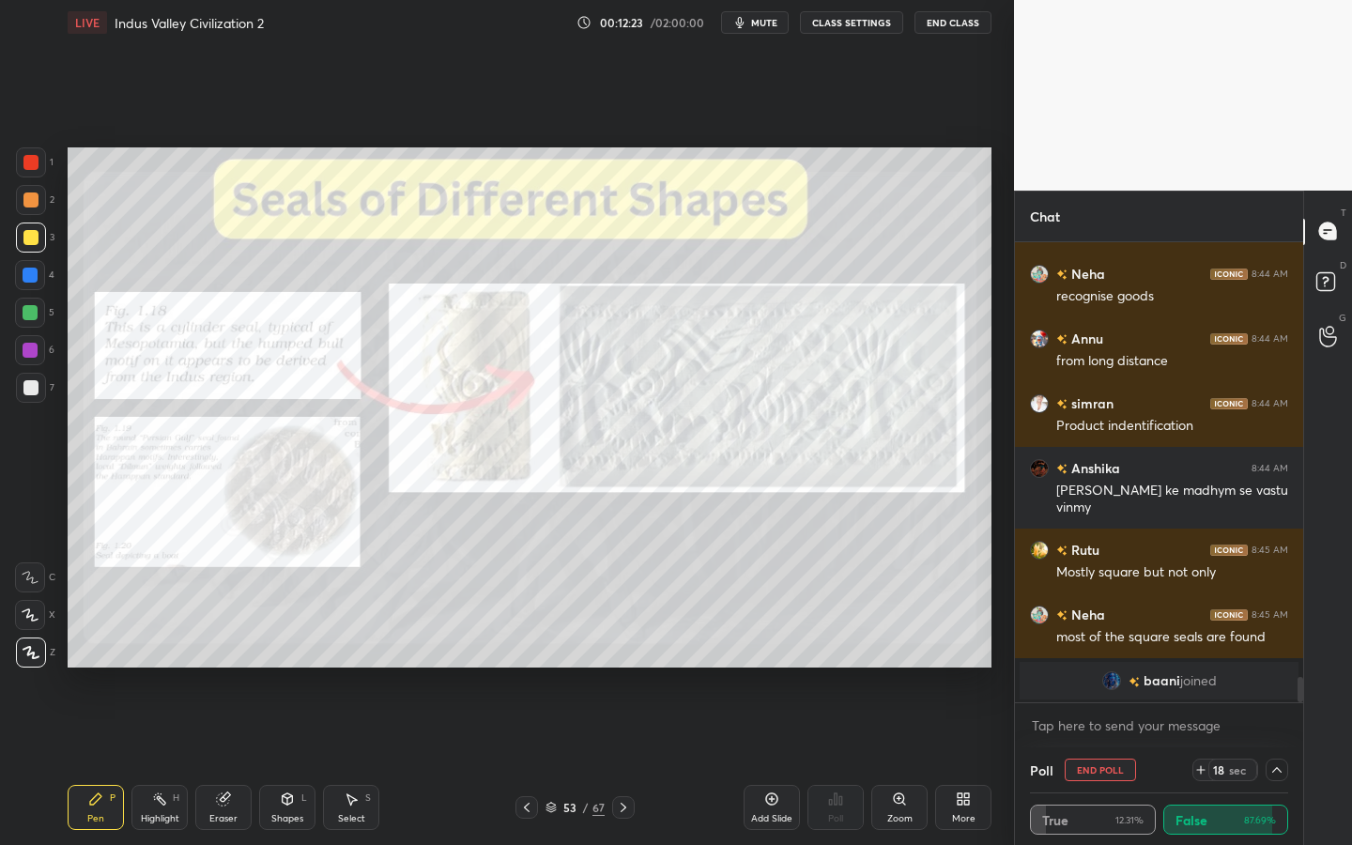
click at [38, 177] on div at bounding box center [31, 162] width 30 height 30
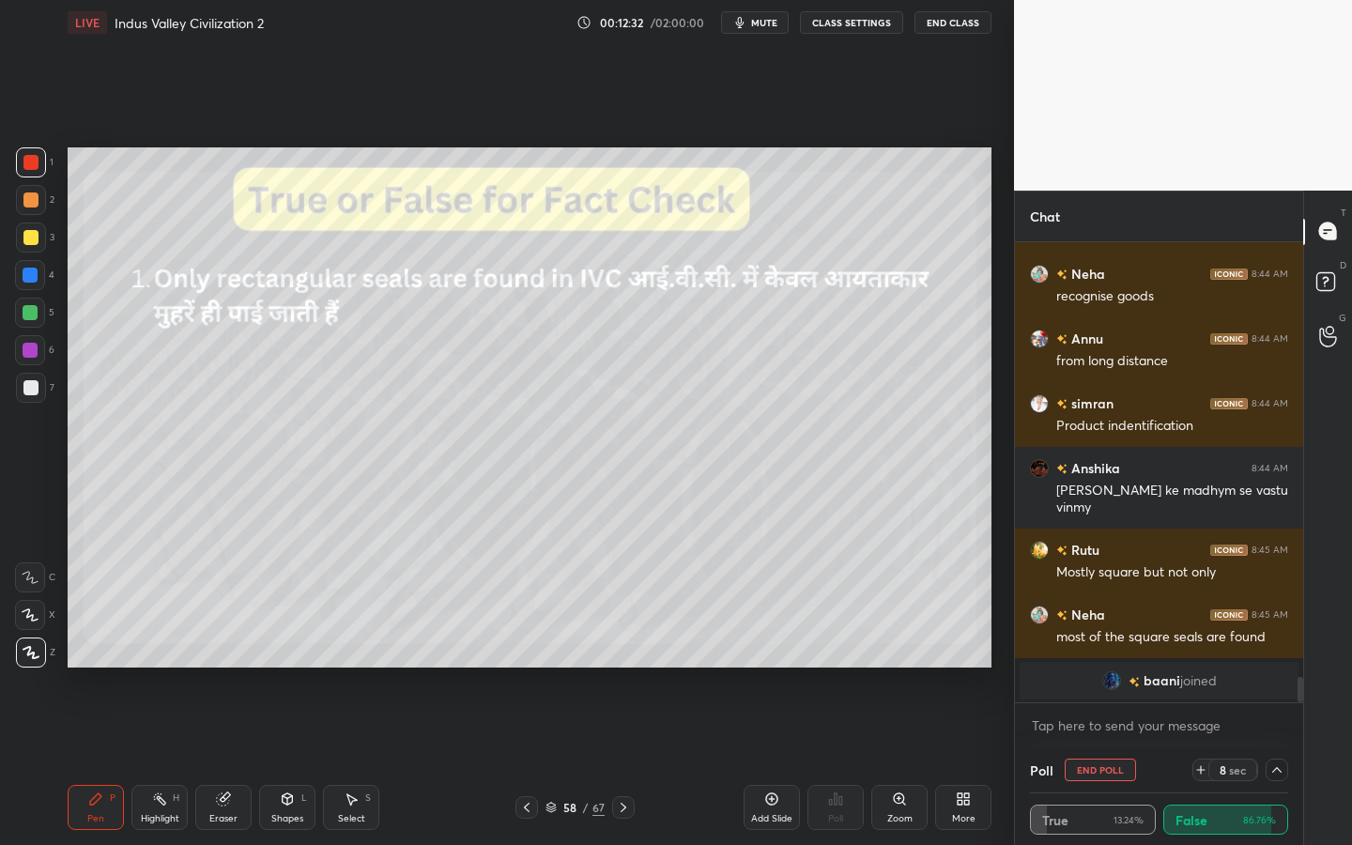
click at [1091, 761] on button "End Poll" at bounding box center [1100, 770] width 71 height 23
type textarea "x"
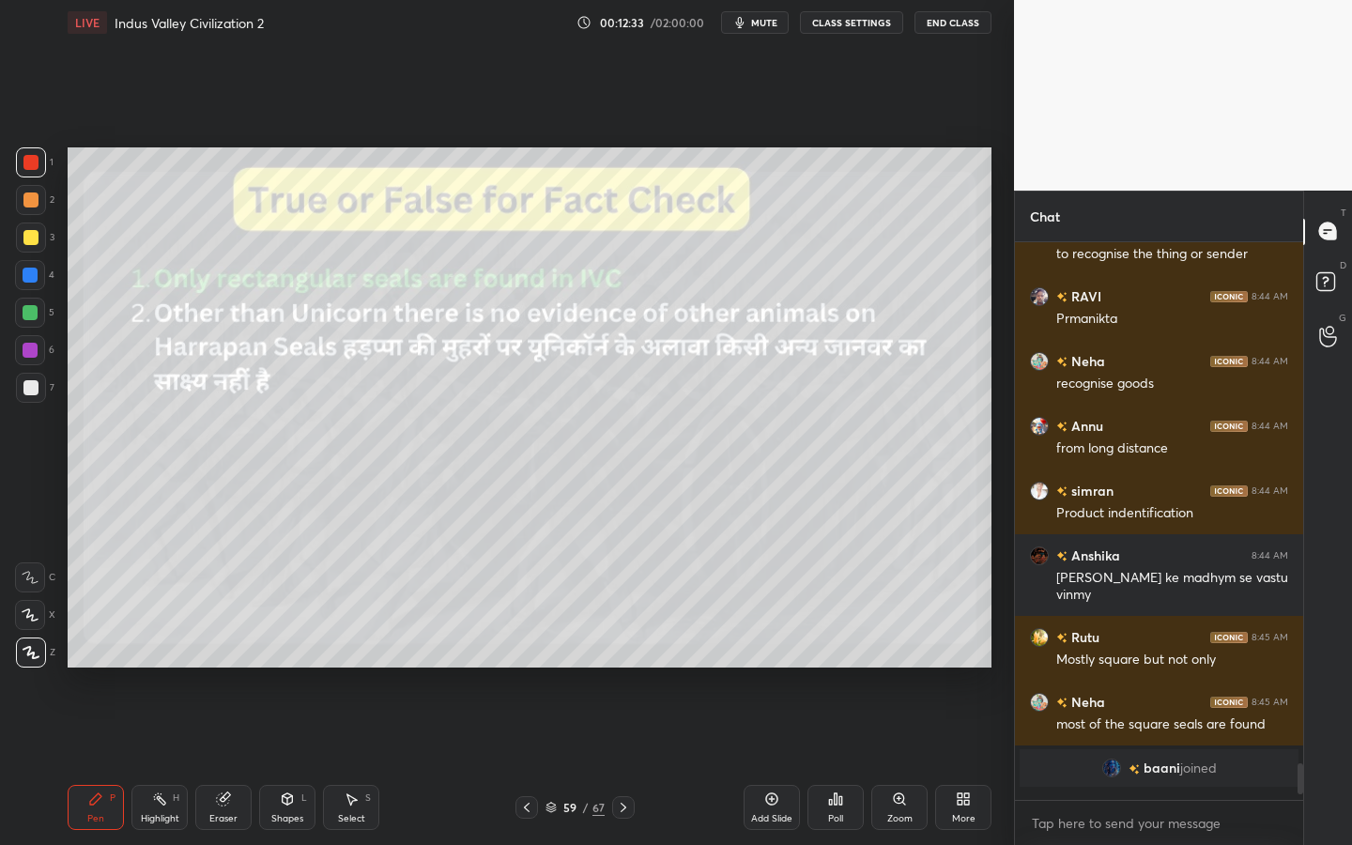
scroll to position [7, 7]
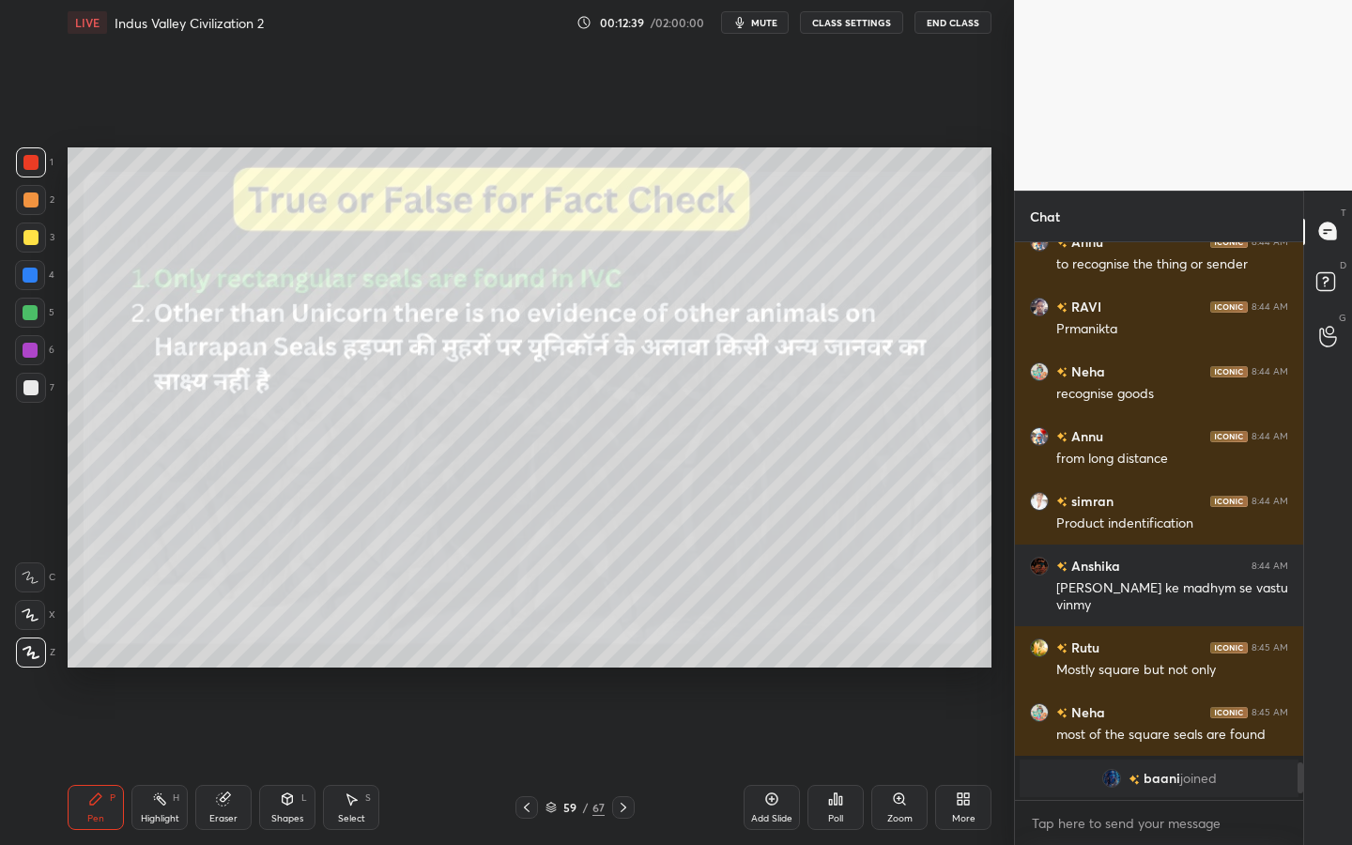
click at [831, 761] on div "Poll" at bounding box center [835, 818] width 15 height 9
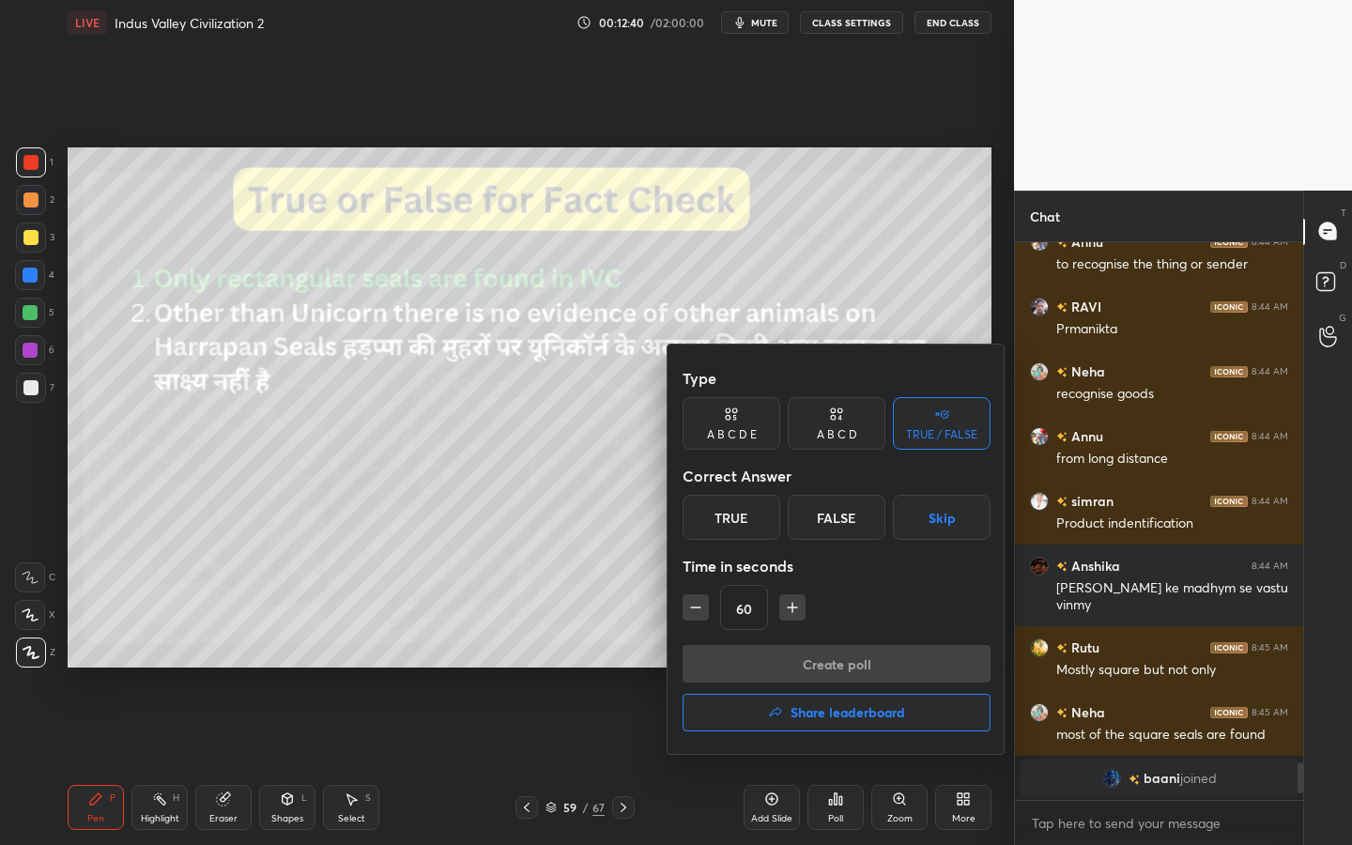
click at [865, 511] on div "False" at bounding box center [837, 517] width 98 height 45
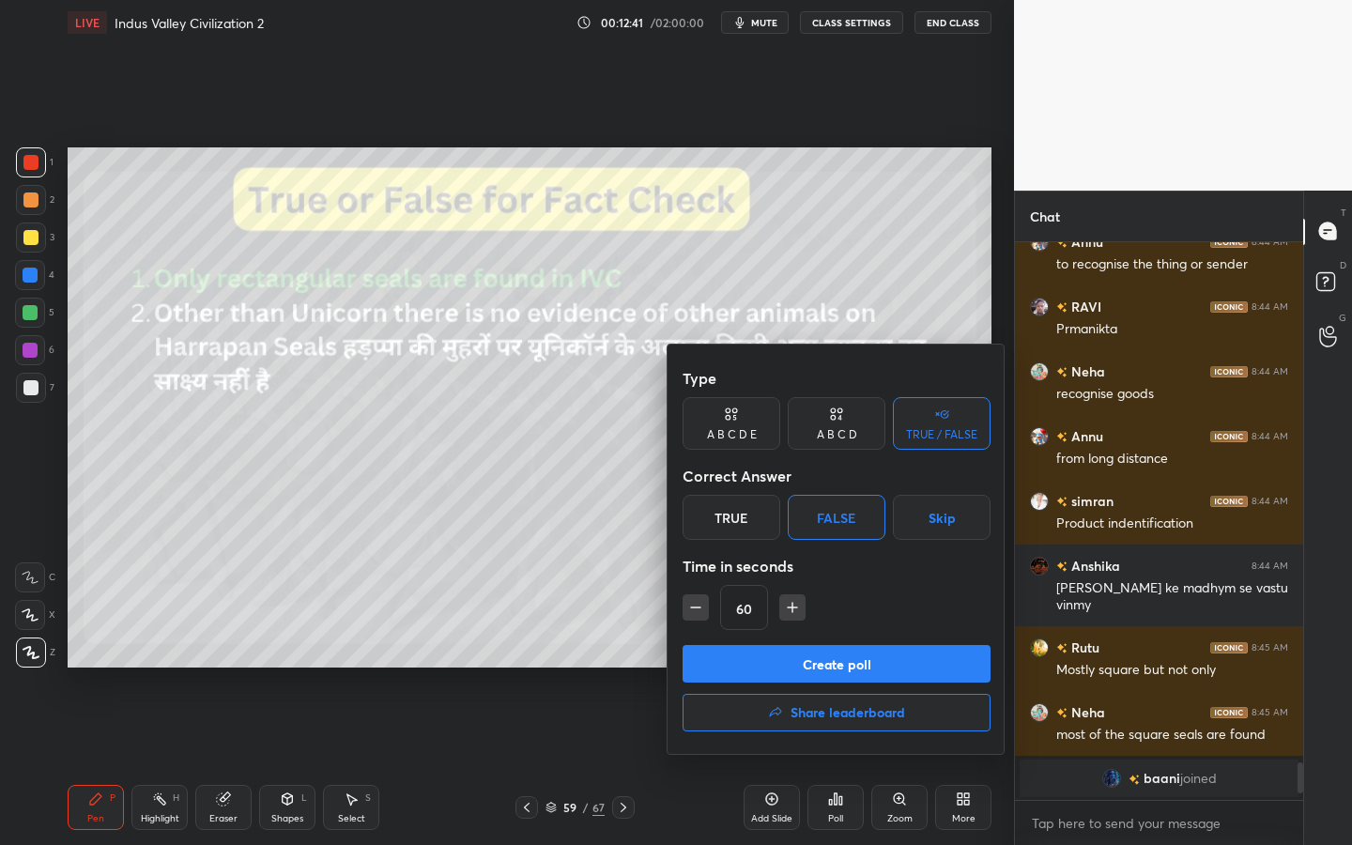
click at [862, 662] on button "Create poll" at bounding box center [837, 664] width 308 height 38
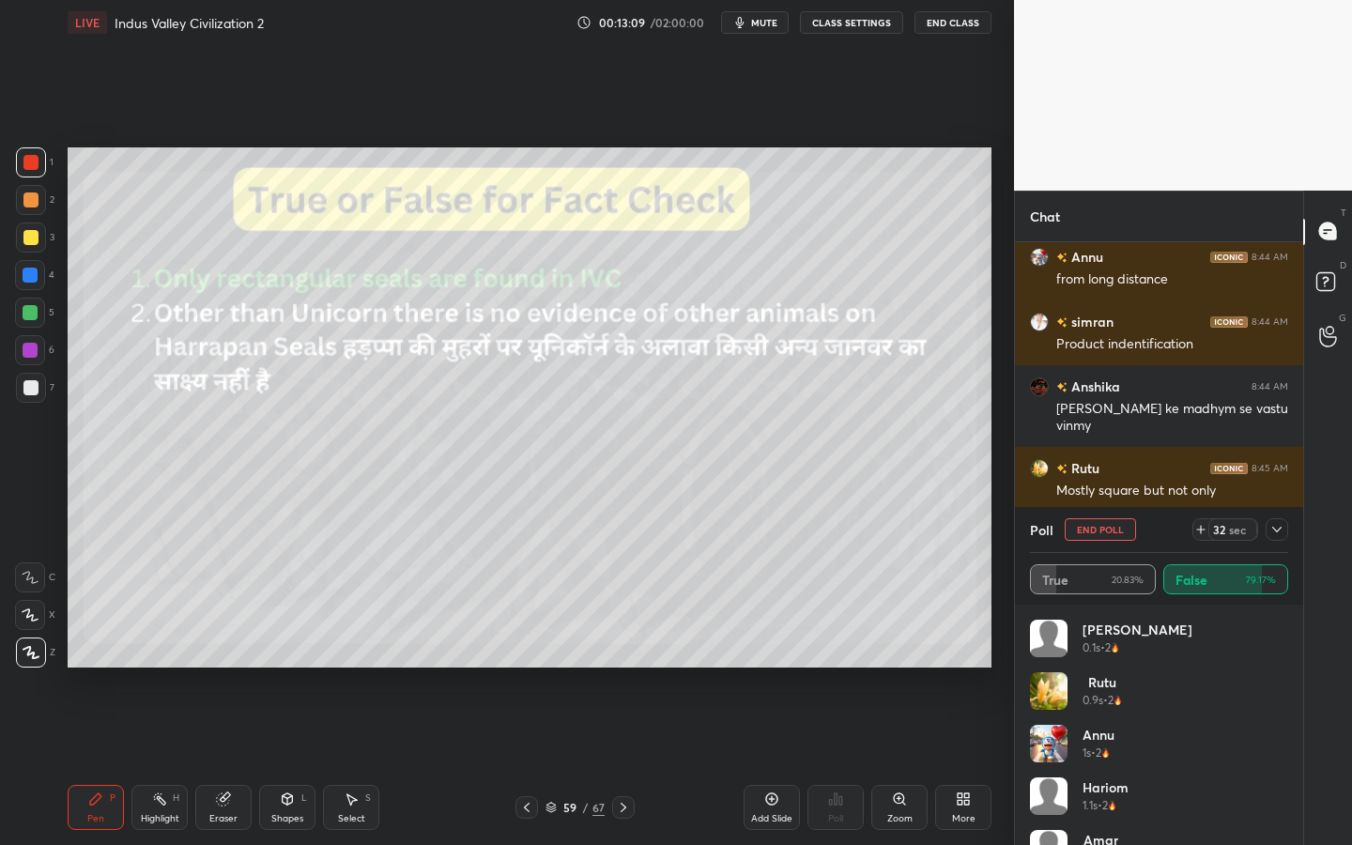
scroll to position [7580, 0]
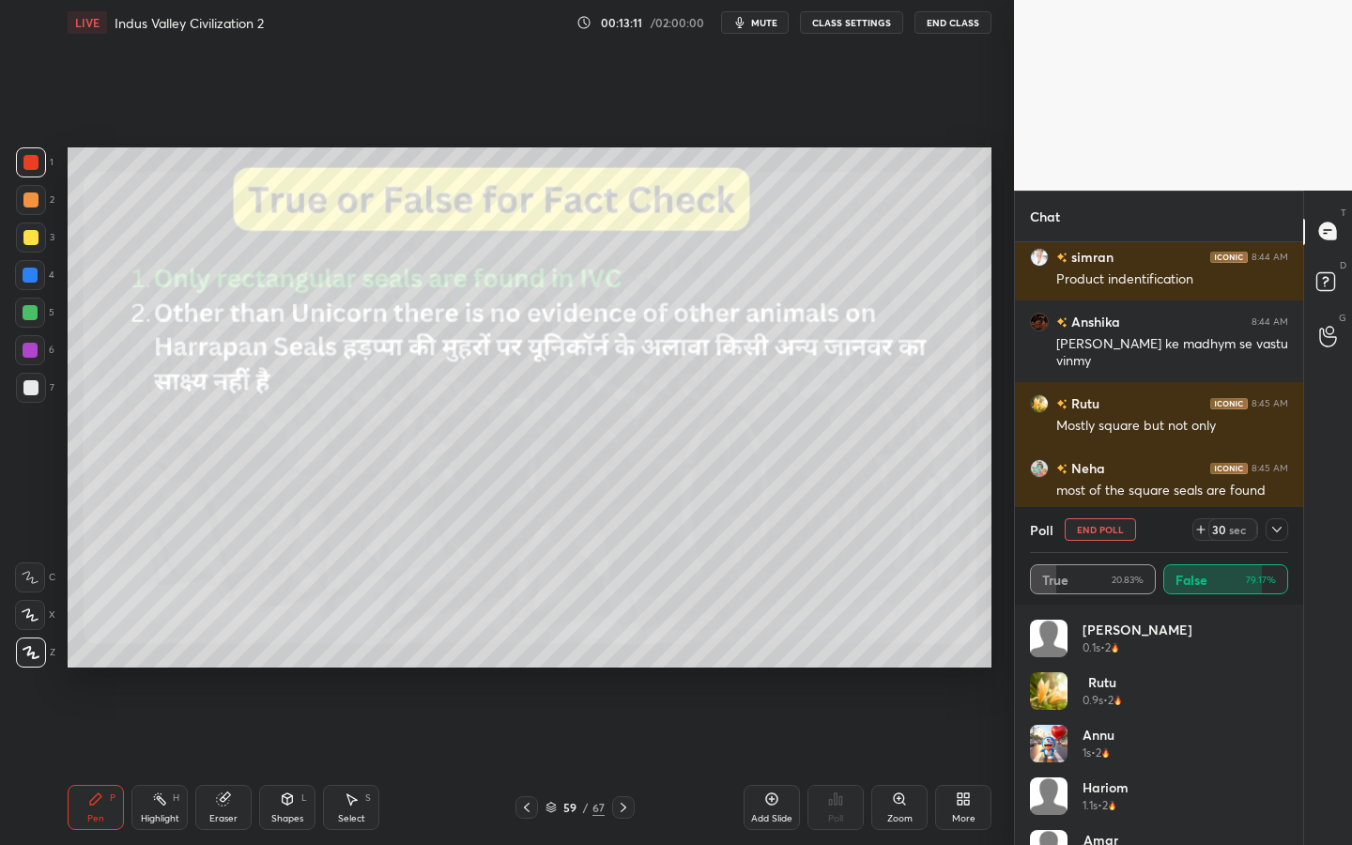
click at [1278, 527] on icon at bounding box center [1276, 529] width 15 height 15
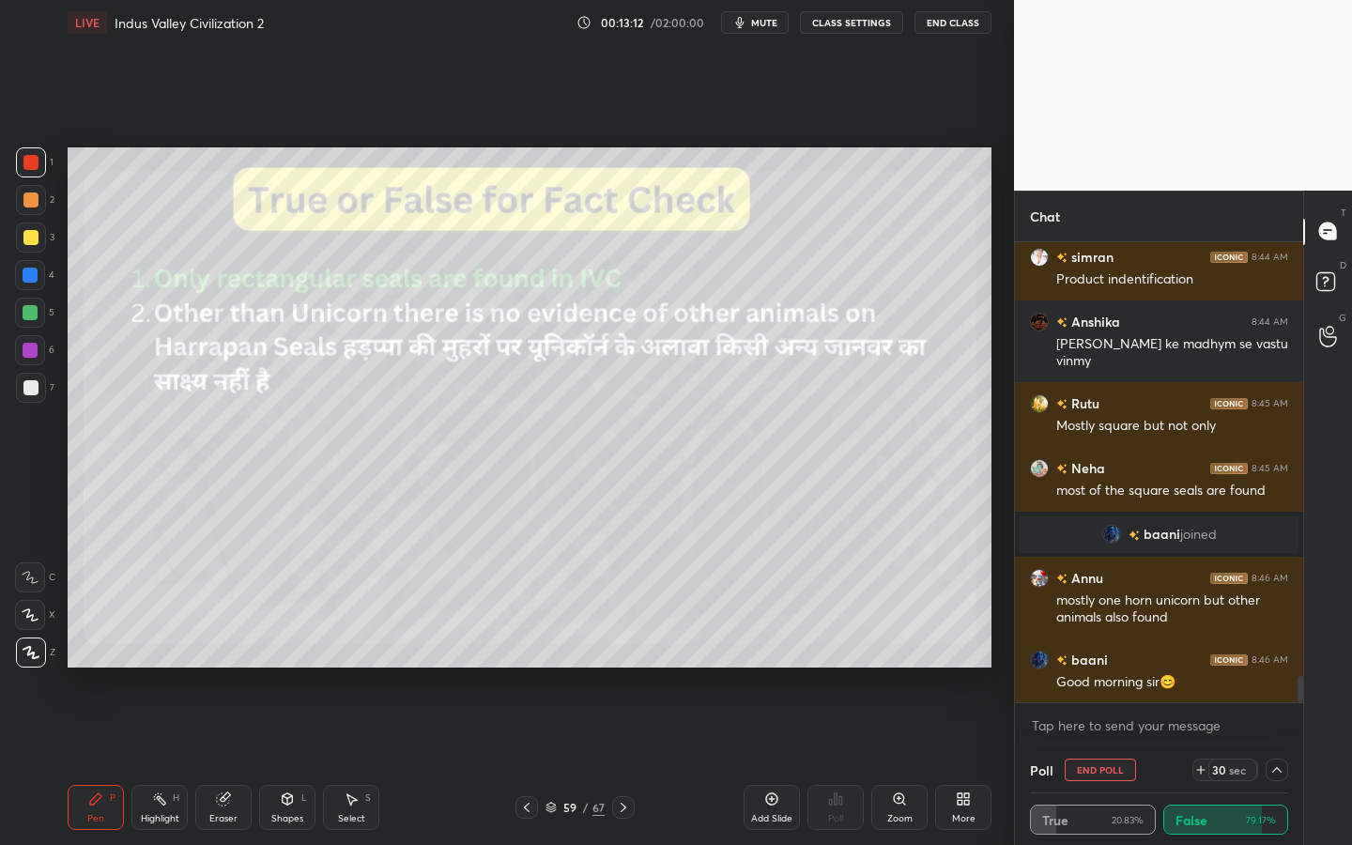
scroll to position [1, 7]
click at [214, 761] on div "Eraser" at bounding box center [223, 807] width 56 height 45
click at [37, 655] on span "Erase all" at bounding box center [30, 652] width 28 height 13
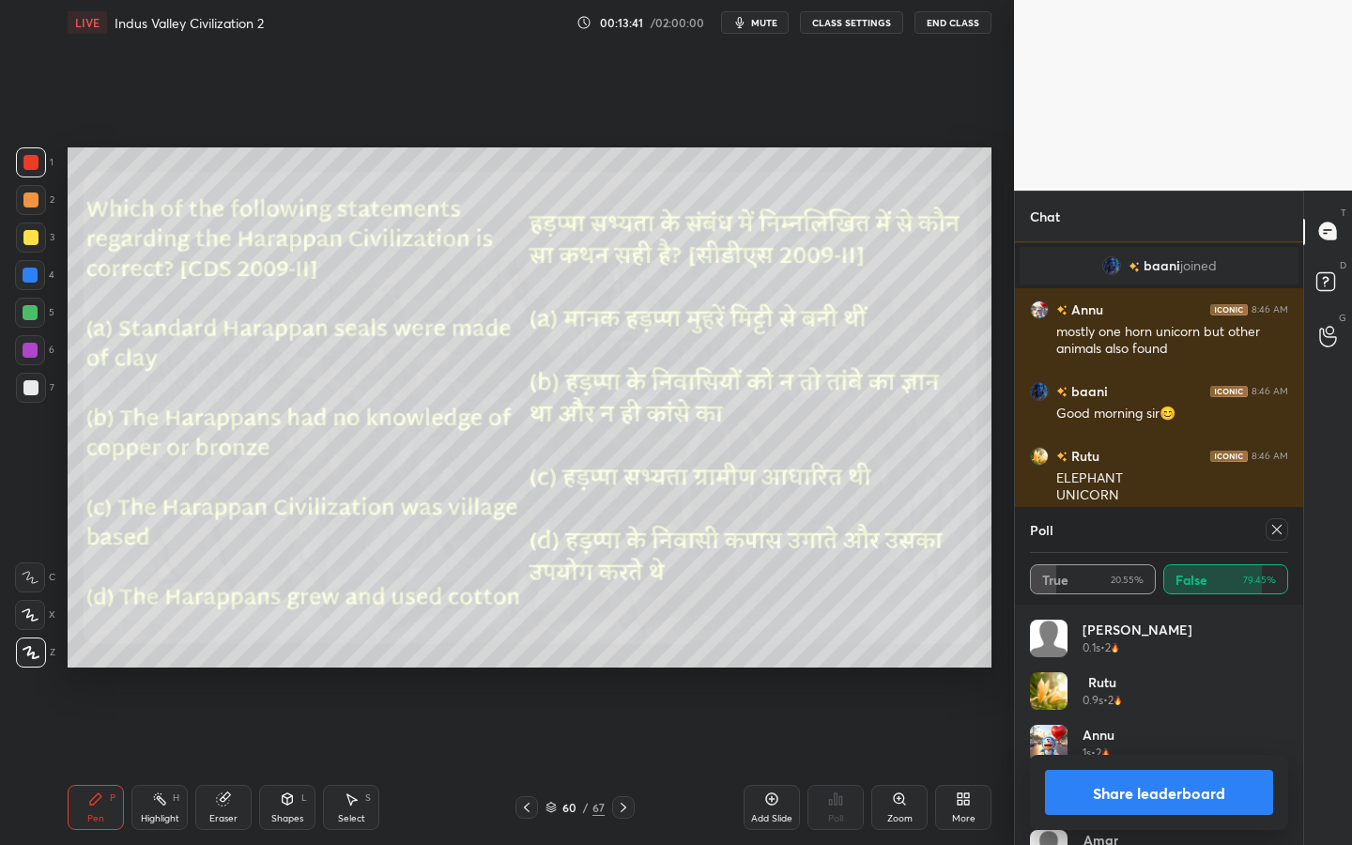
scroll to position [7, 7]
click at [1279, 531] on icon at bounding box center [1276, 529] width 15 height 15
type textarea "x"
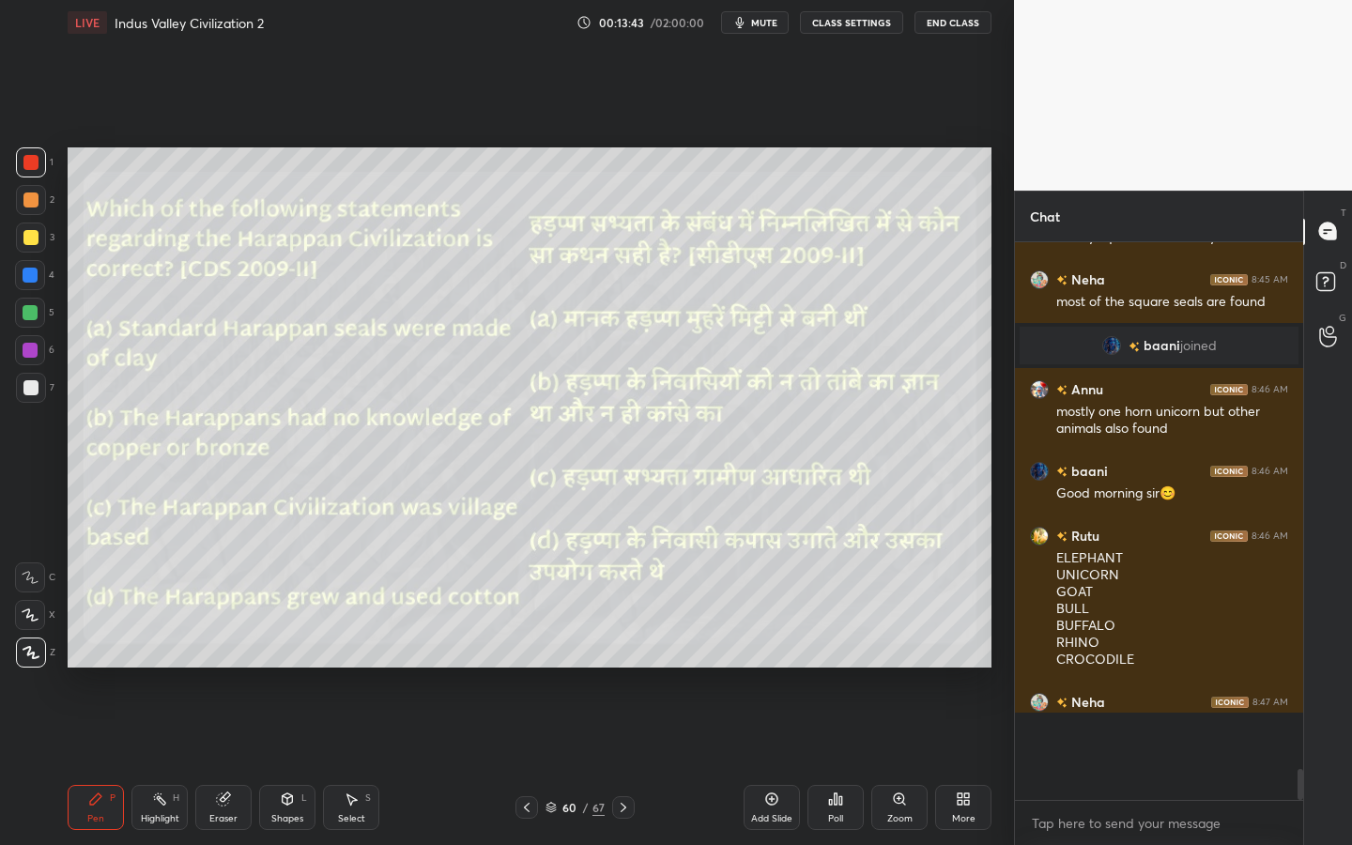
scroll to position [6, 7]
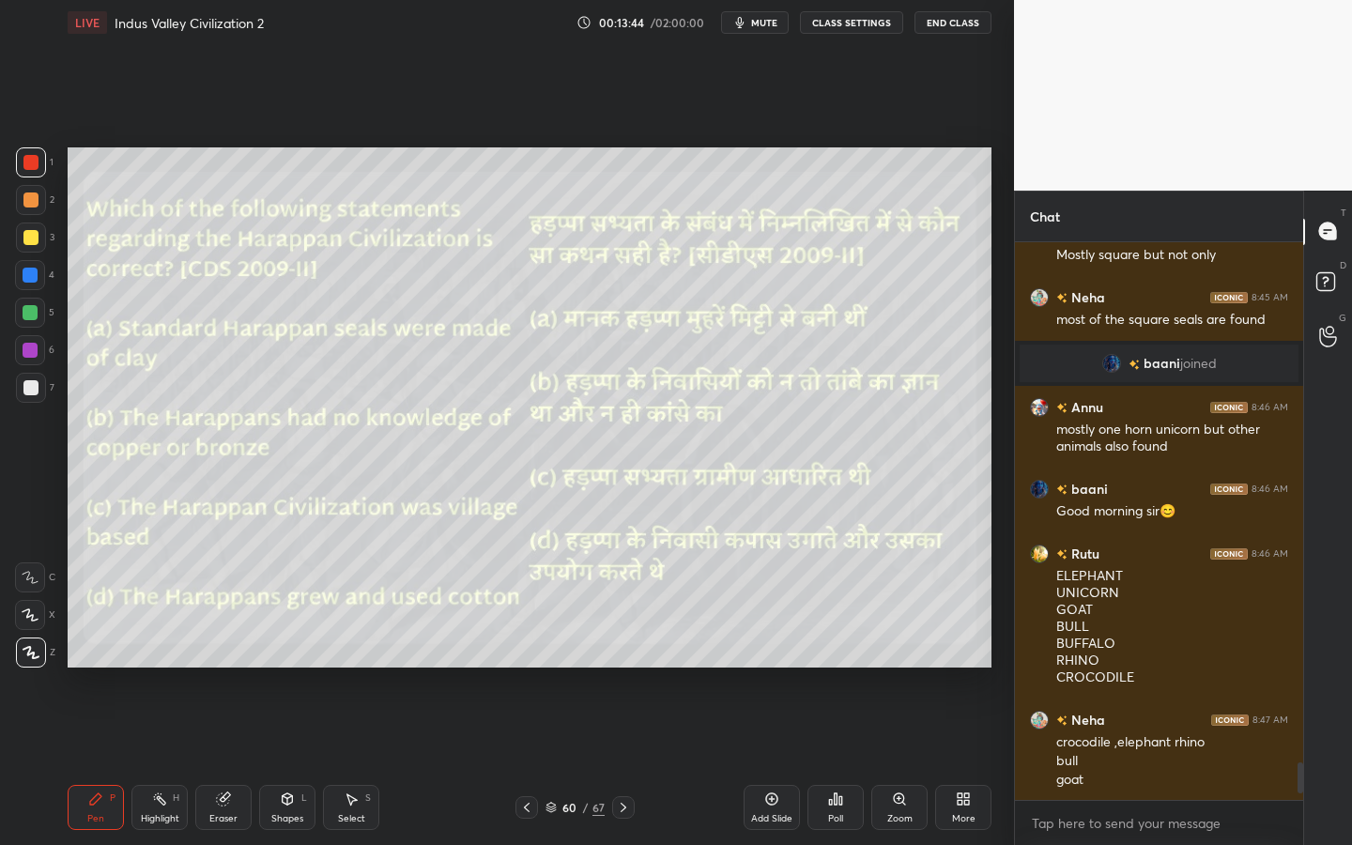
click at [284, 761] on div "Shapes L" at bounding box center [287, 807] width 56 height 45
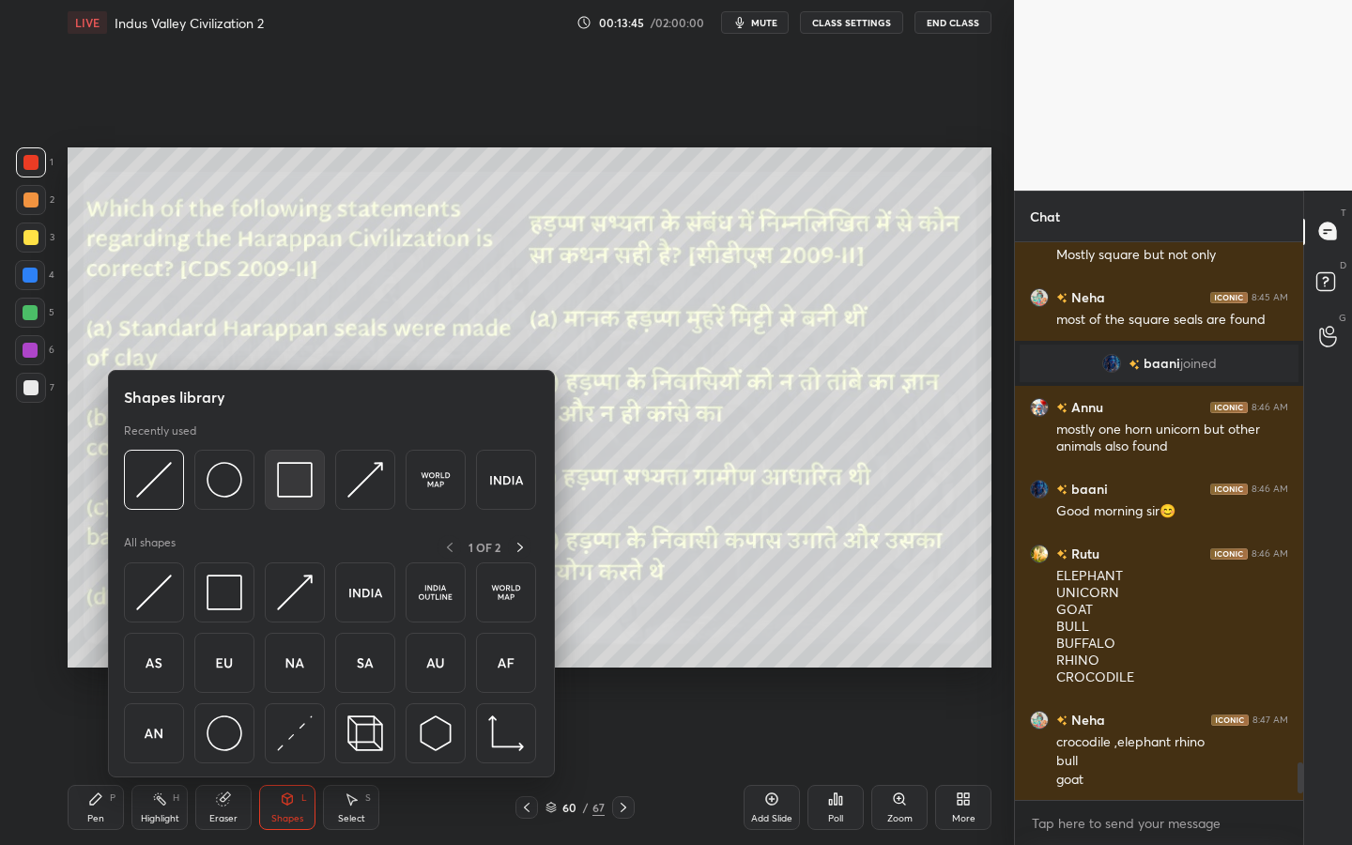
click at [293, 473] on img at bounding box center [295, 480] width 36 height 36
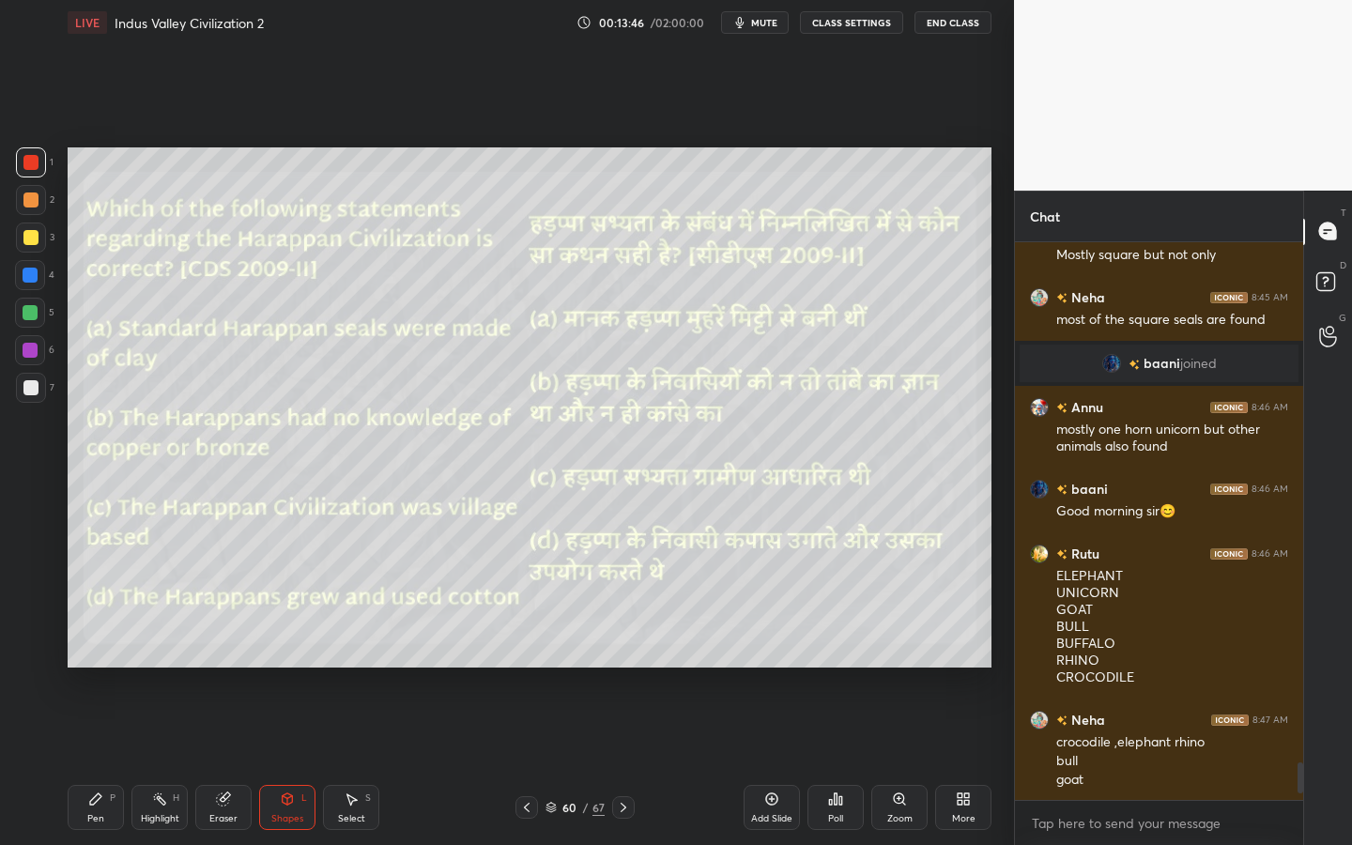
click at [24, 398] on div at bounding box center [31, 388] width 30 height 30
click at [829, 761] on icon at bounding box center [835, 799] width 15 height 15
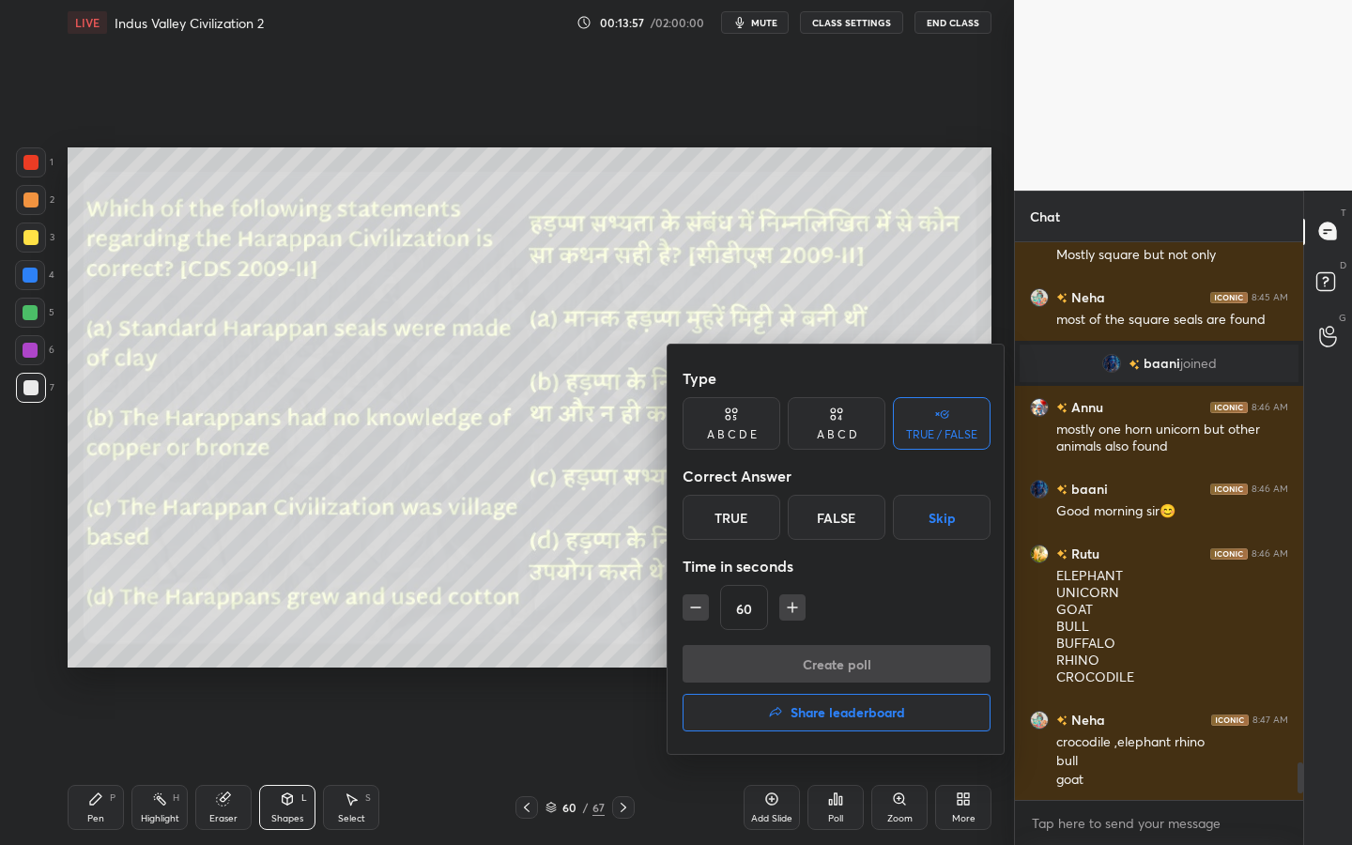
click at [858, 430] on div "A B C D" at bounding box center [837, 423] width 98 height 53
click at [889, 532] on div "D" at bounding box center [899, 517] width 55 height 45
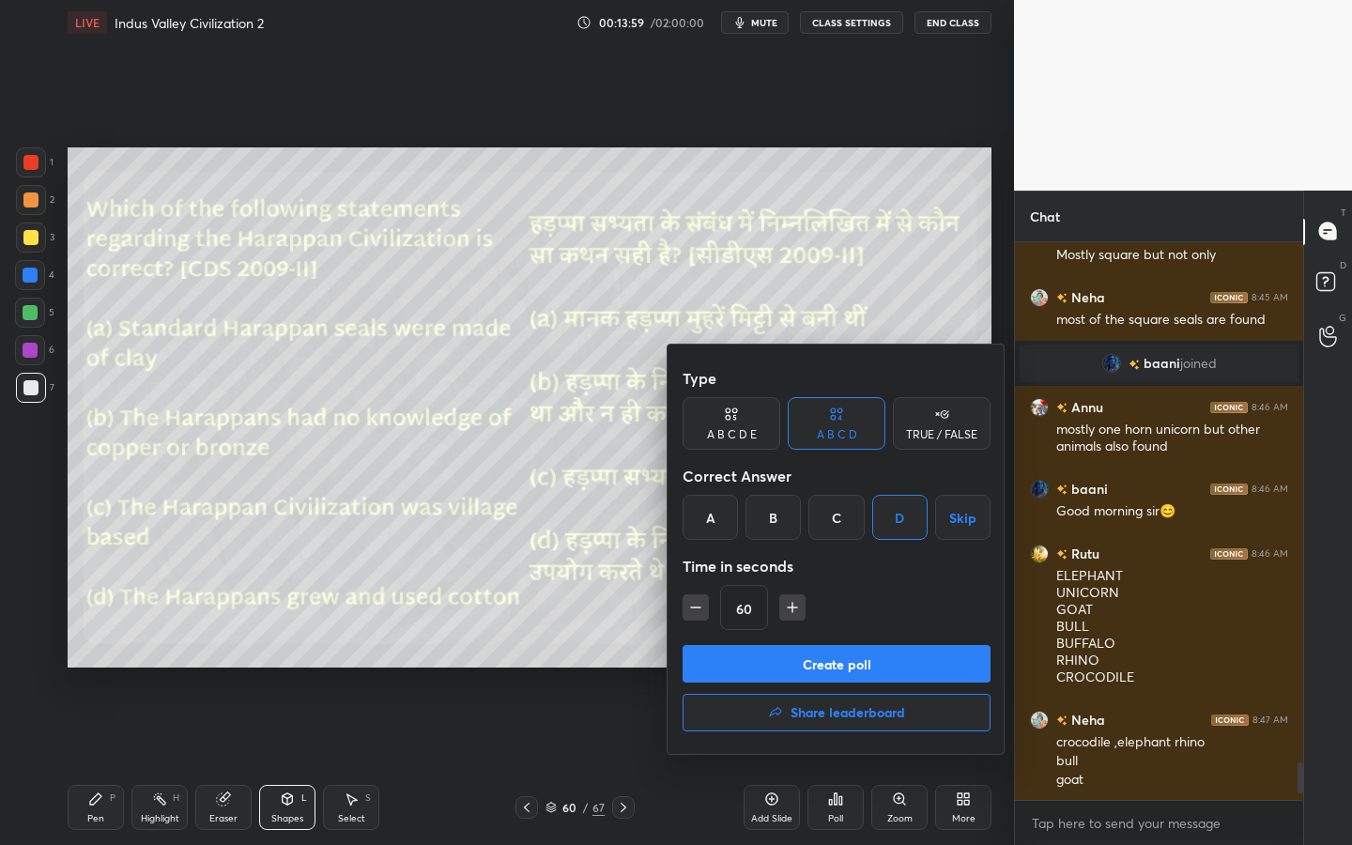
click at [792, 597] on button "button" at bounding box center [792, 607] width 26 height 26
type input "90"
click at [806, 670] on button "Create poll" at bounding box center [837, 664] width 308 height 38
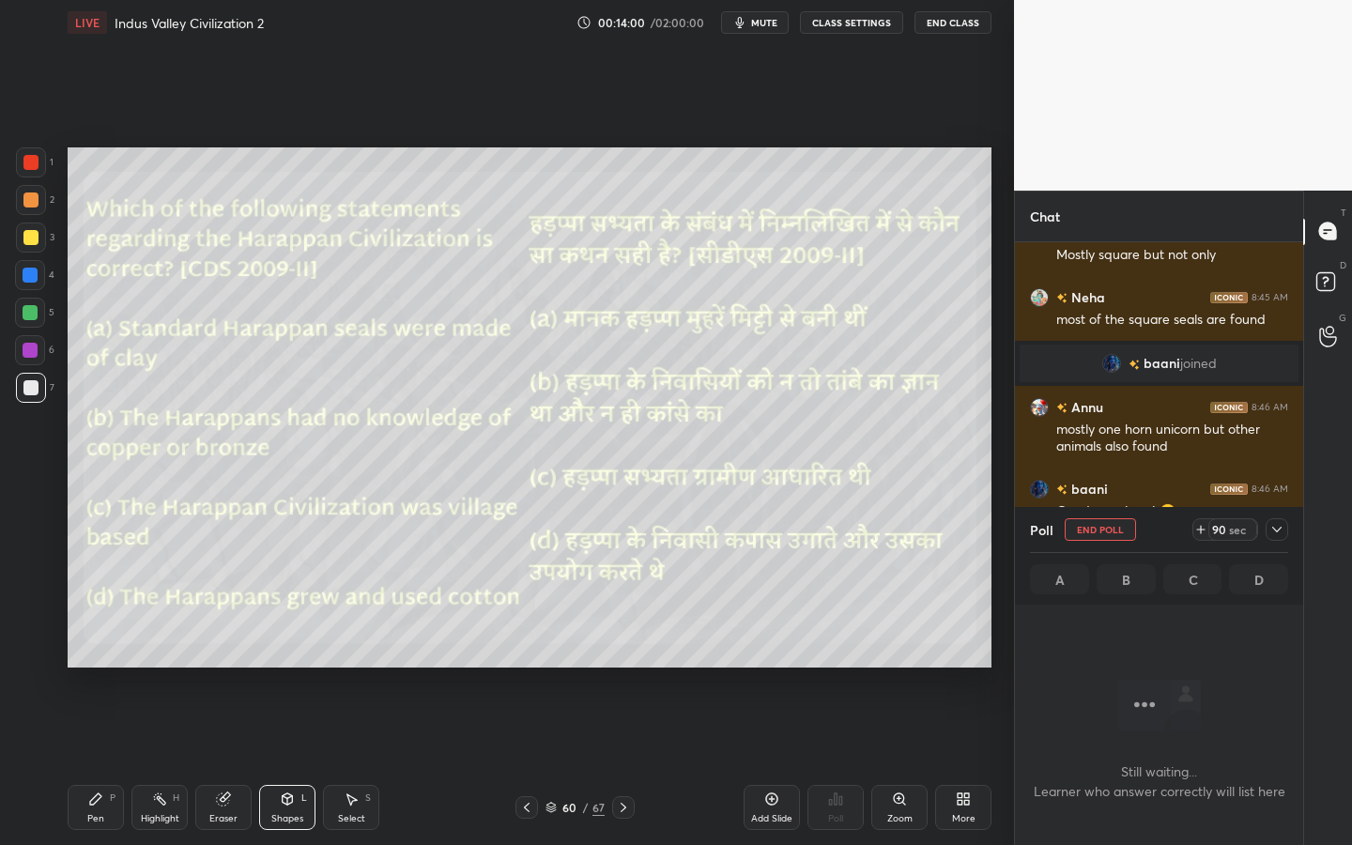
scroll to position [308, 283]
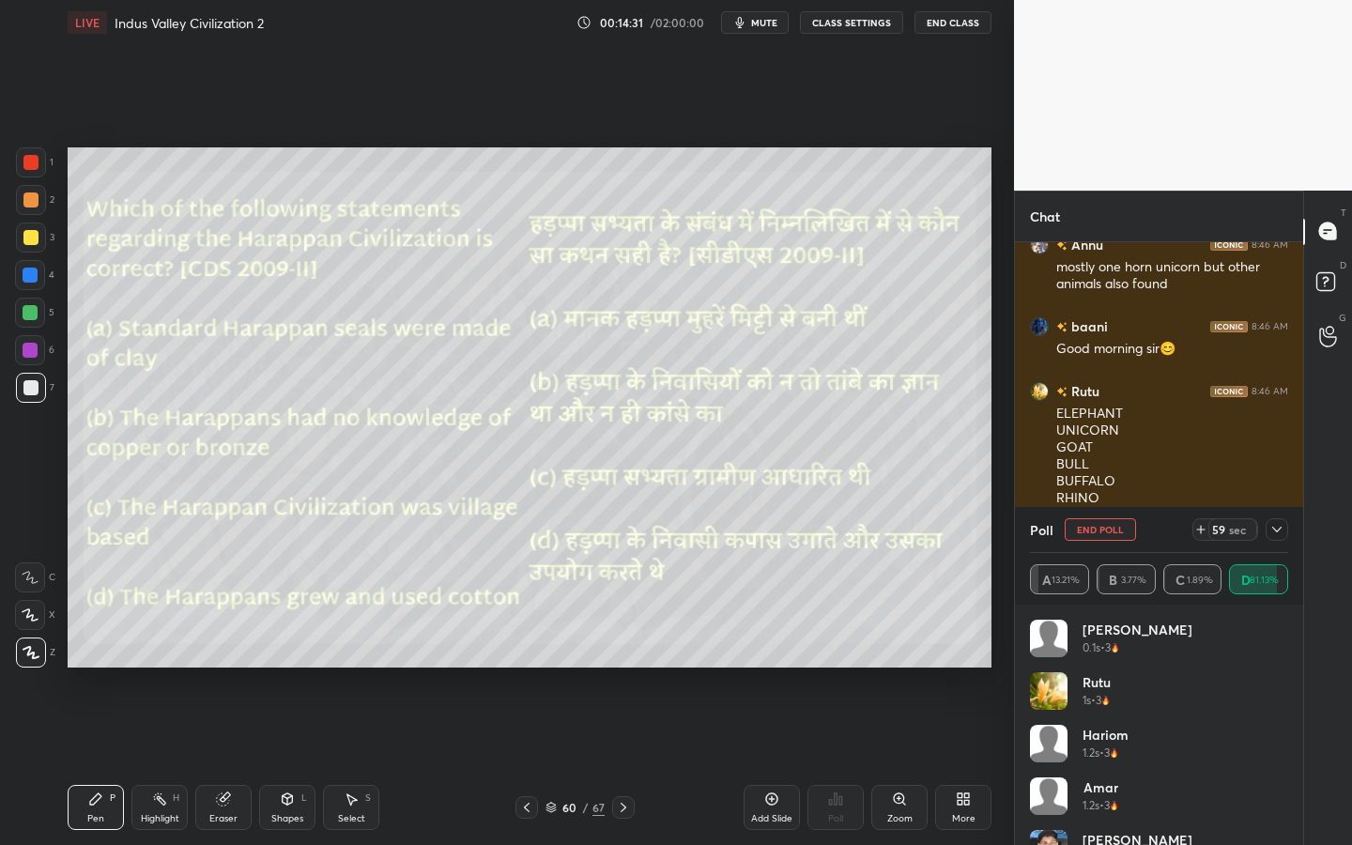
click at [1266, 525] on div at bounding box center [1277, 529] width 23 height 23
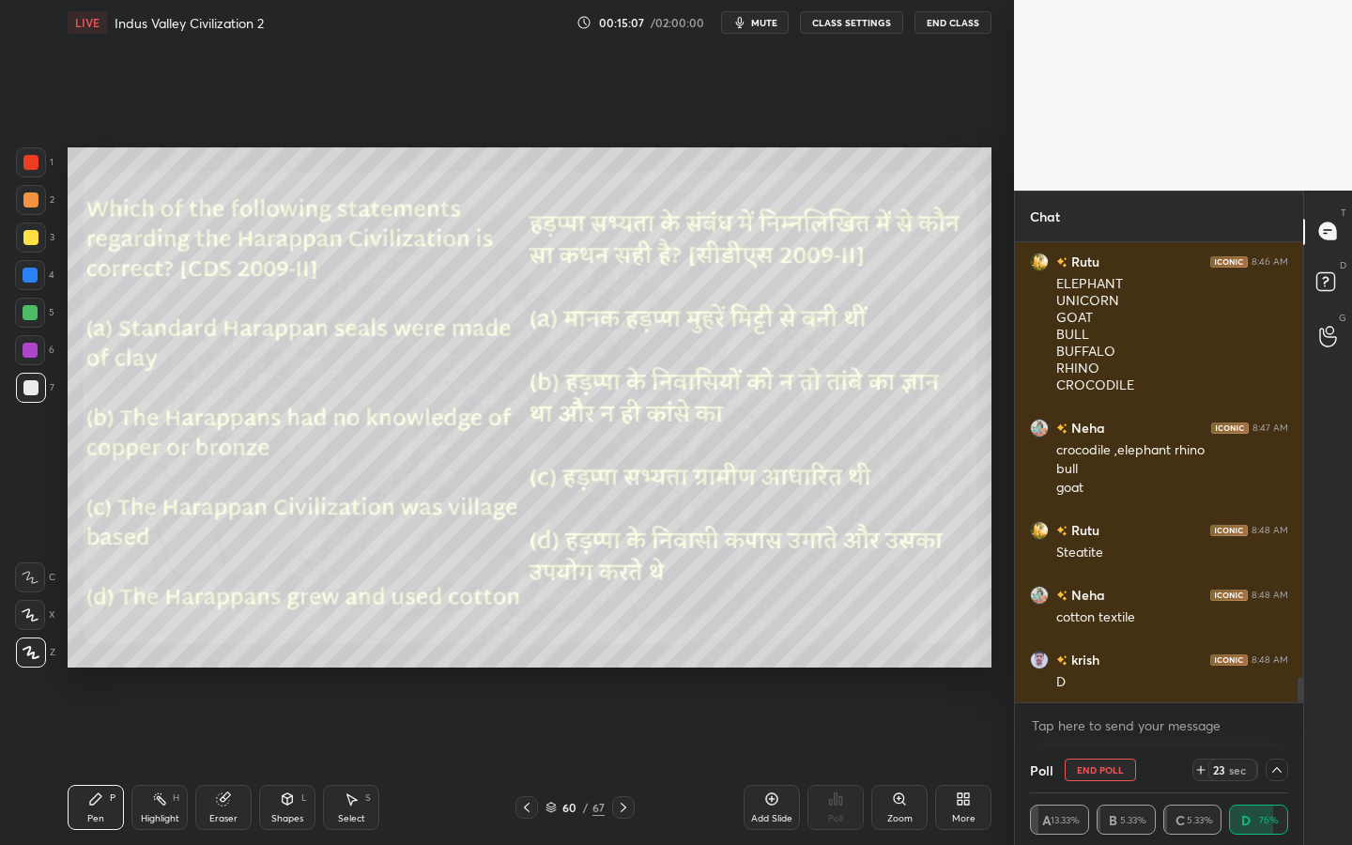
scroll to position [8108, 0]
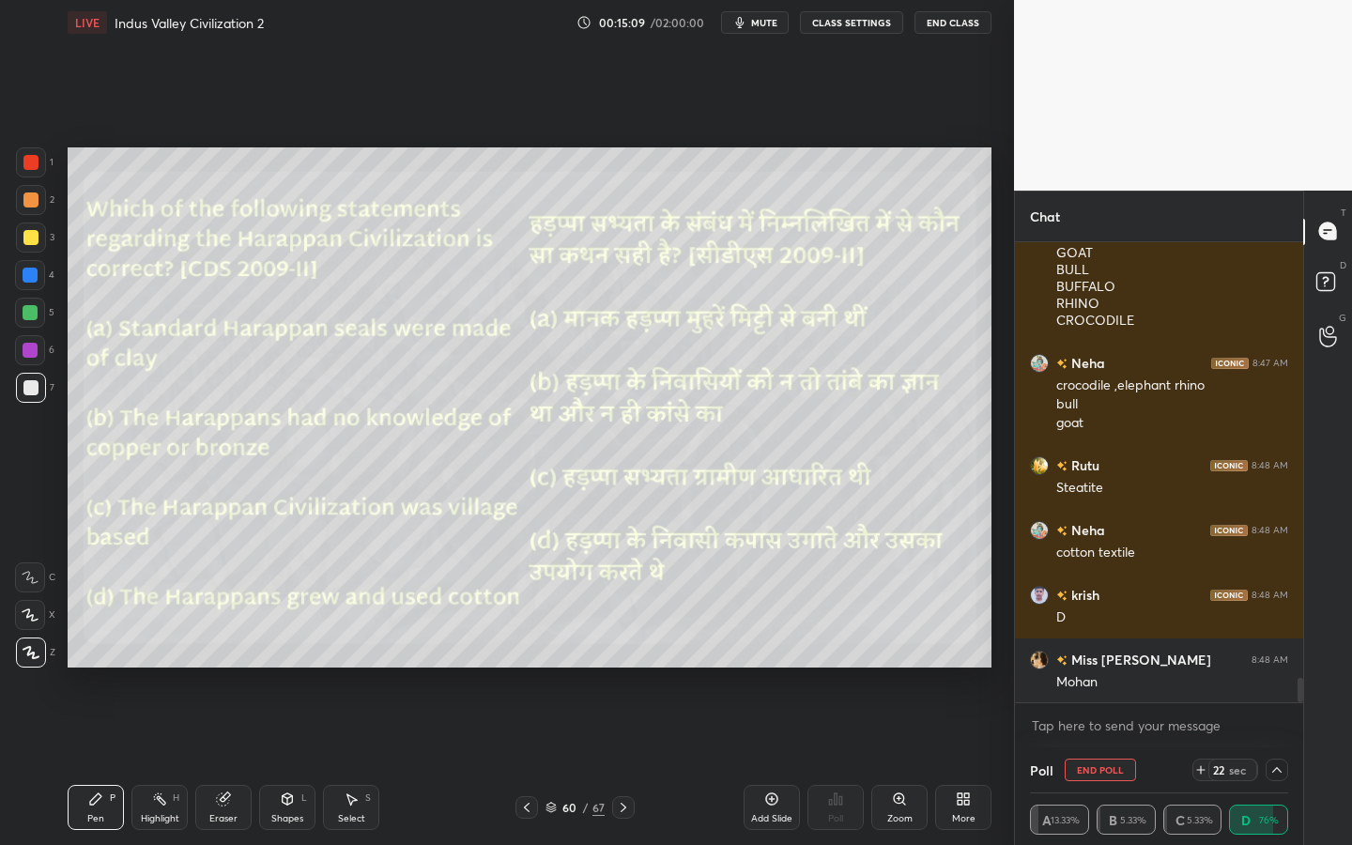
click at [220, 761] on icon at bounding box center [223, 799] width 12 height 12
click at [32, 655] on span "Erase all" at bounding box center [30, 652] width 28 height 13
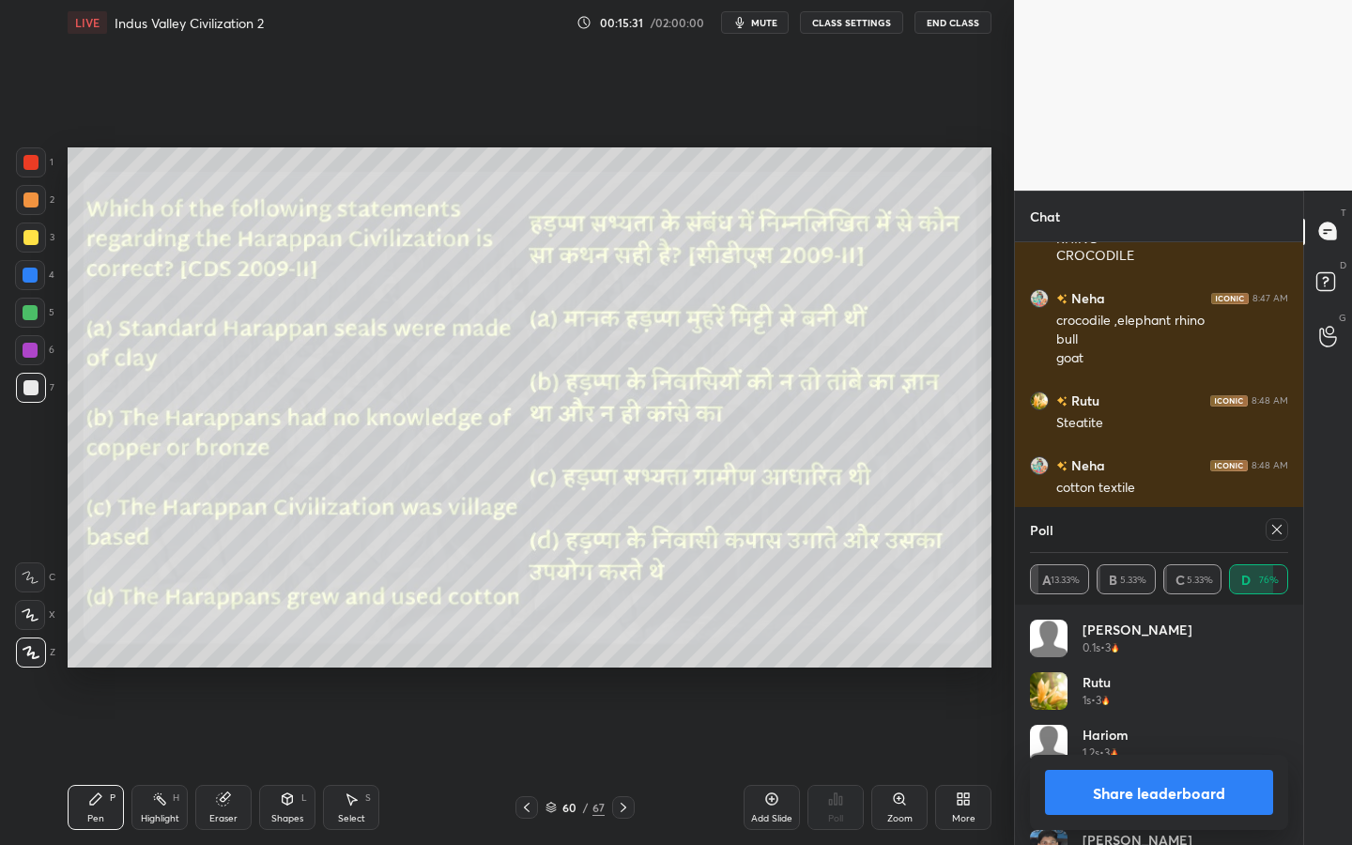
scroll to position [8237, 0]
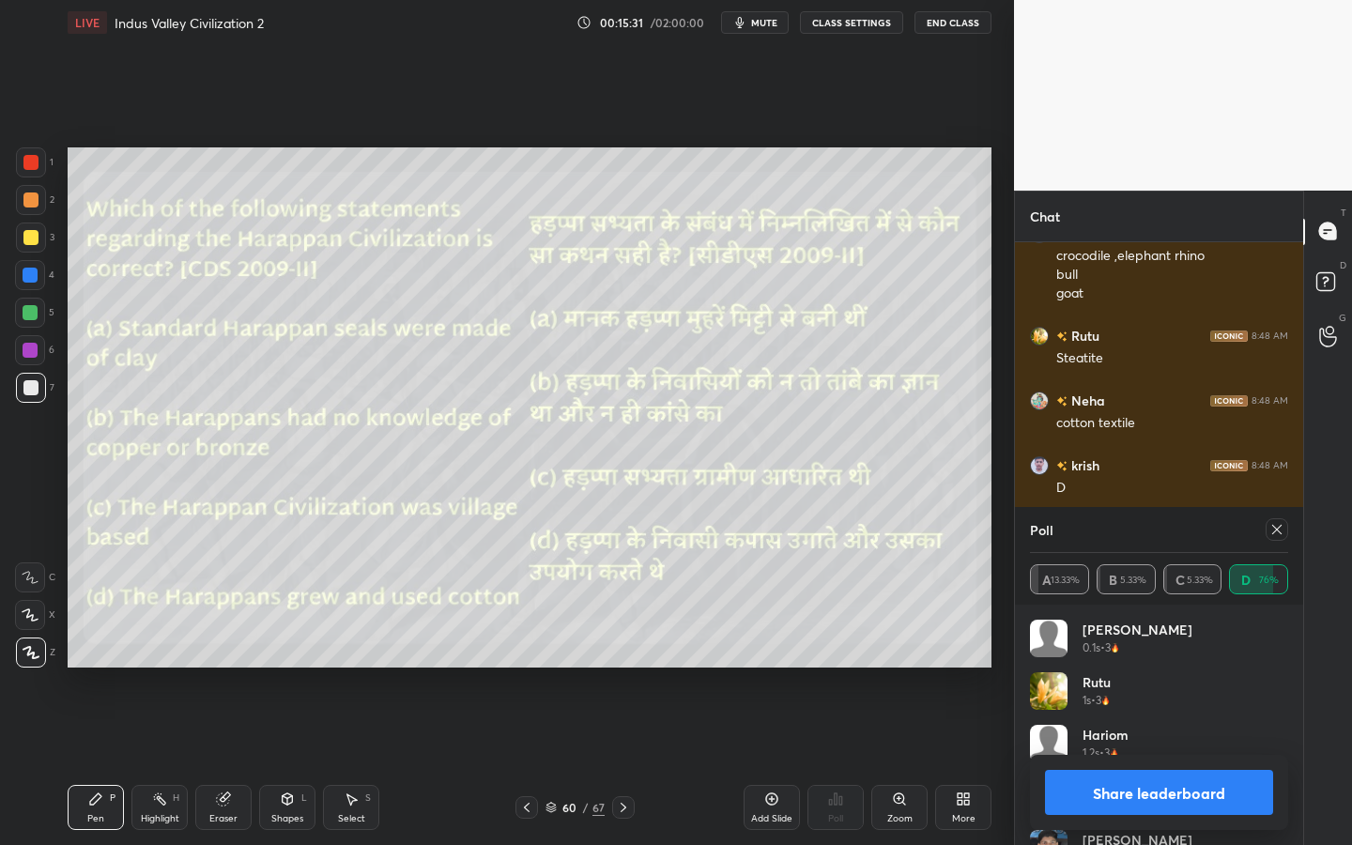
click at [1277, 533] on icon at bounding box center [1276, 529] width 15 height 15
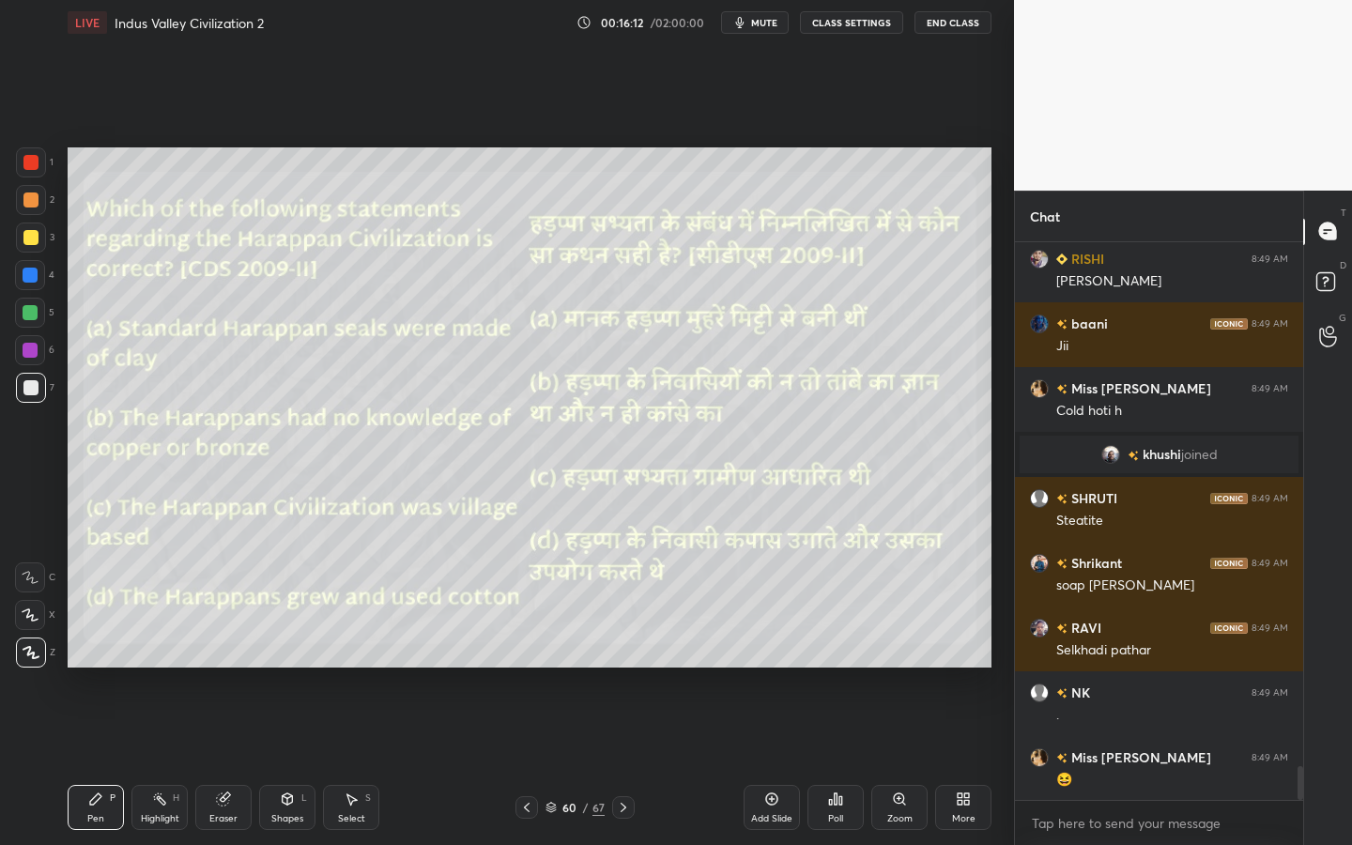
scroll to position [8748, 0]
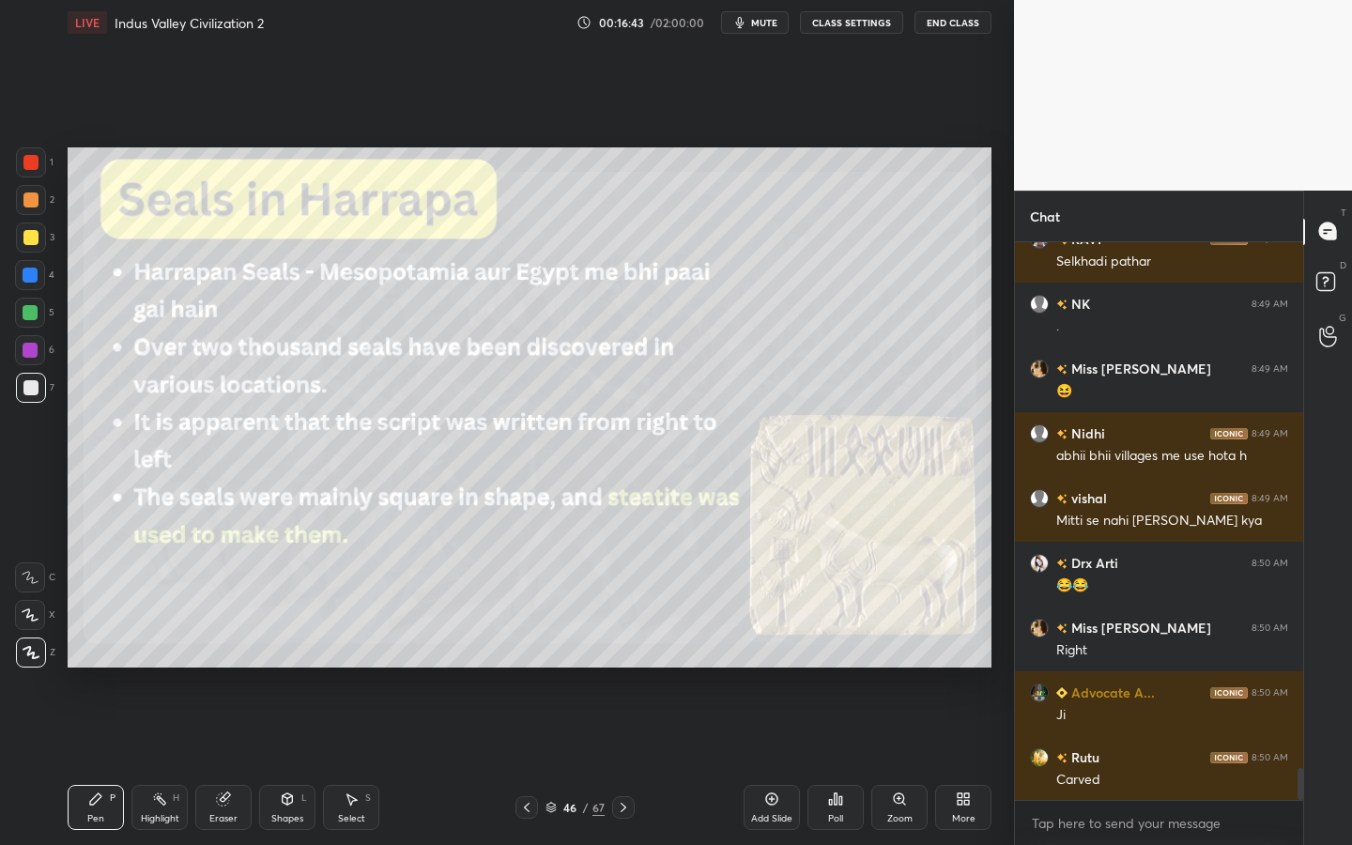
click at [33, 238] on div at bounding box center [30, 237] width 15 height 15
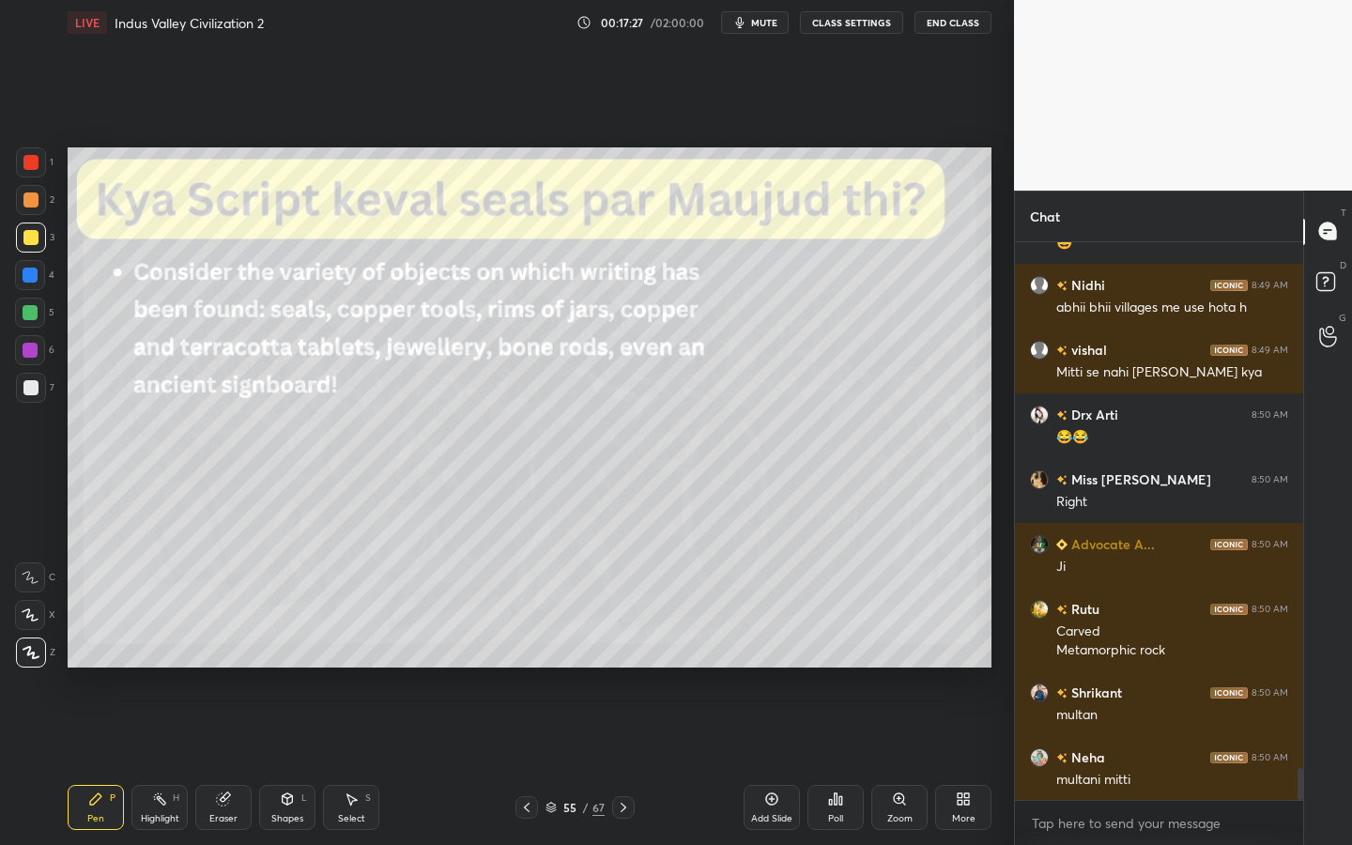
scroll to position [9285, 0]
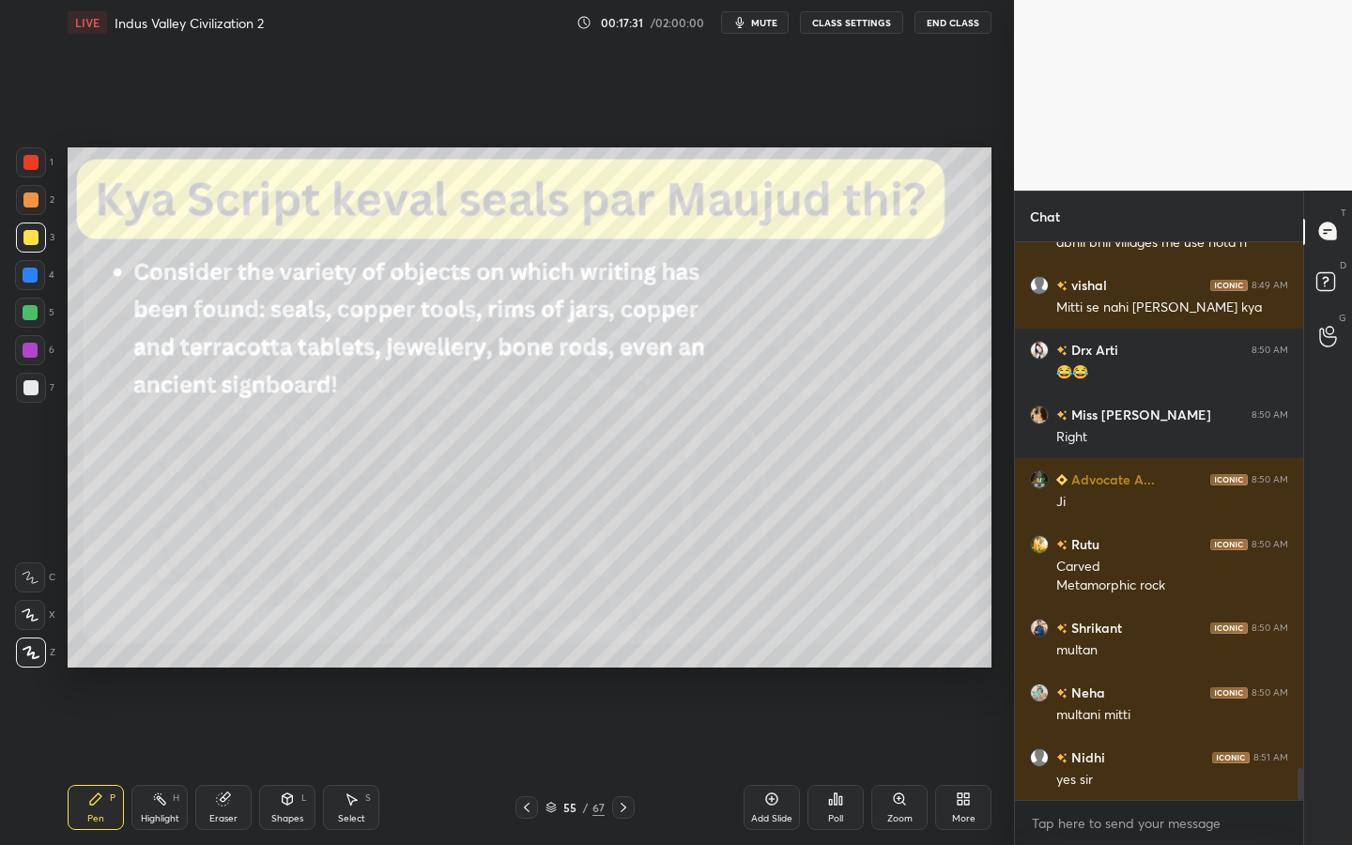
click at [32, 171] on div at bounding box center [31, 162] width 30 height 30
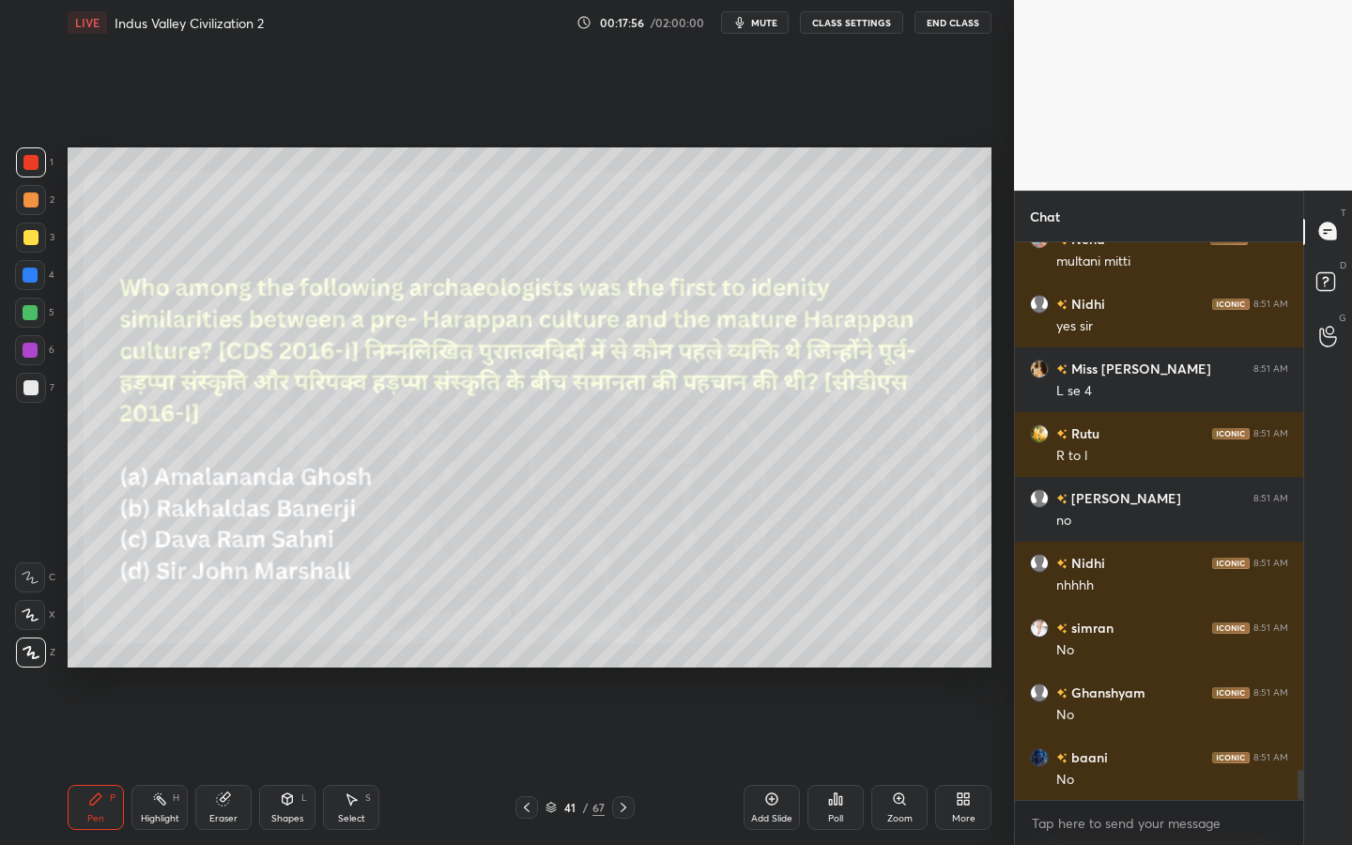
scroll to position [9804, 0]
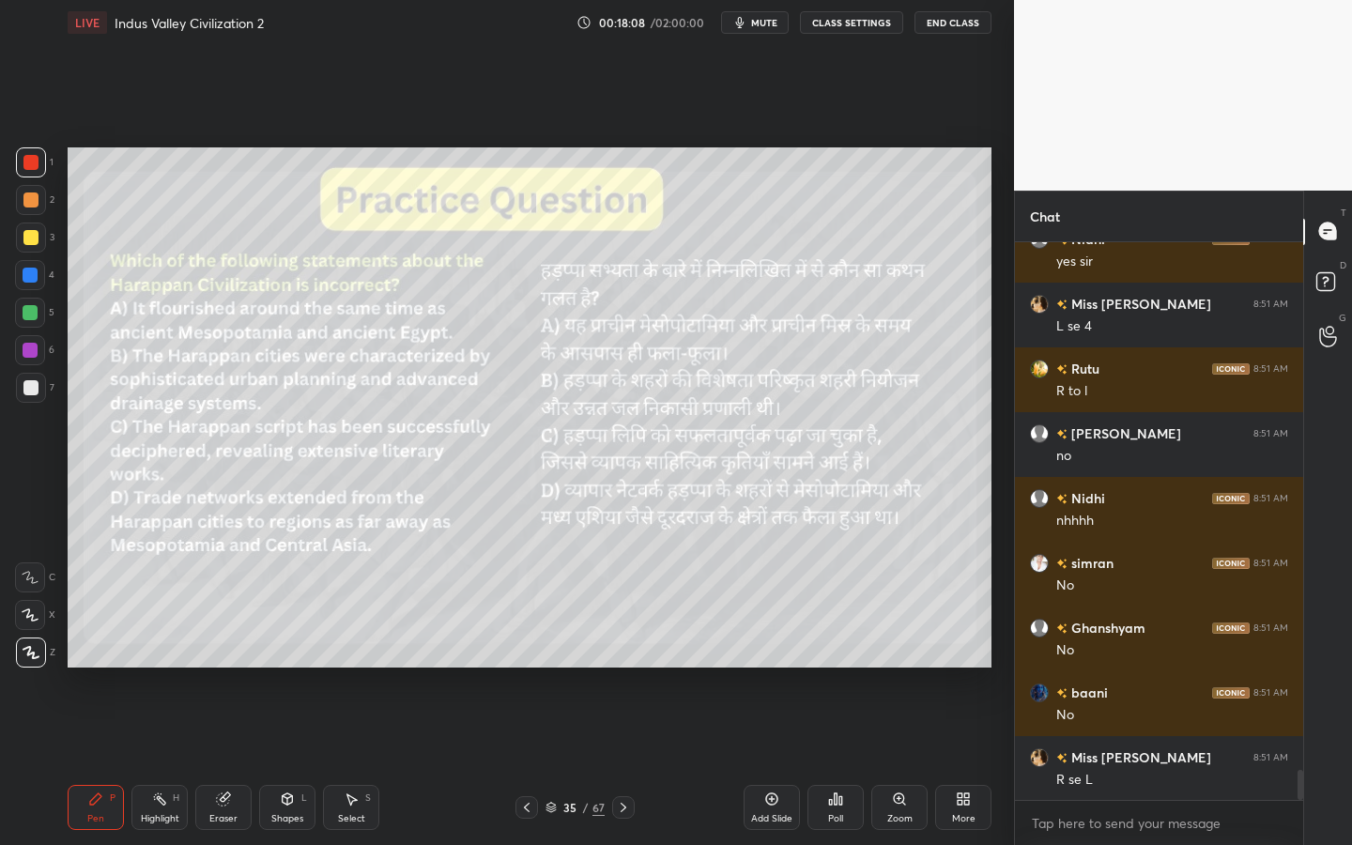
click at [271, 761] on div "Shapes L" at bounding box center [287, 807] width 56 height 45
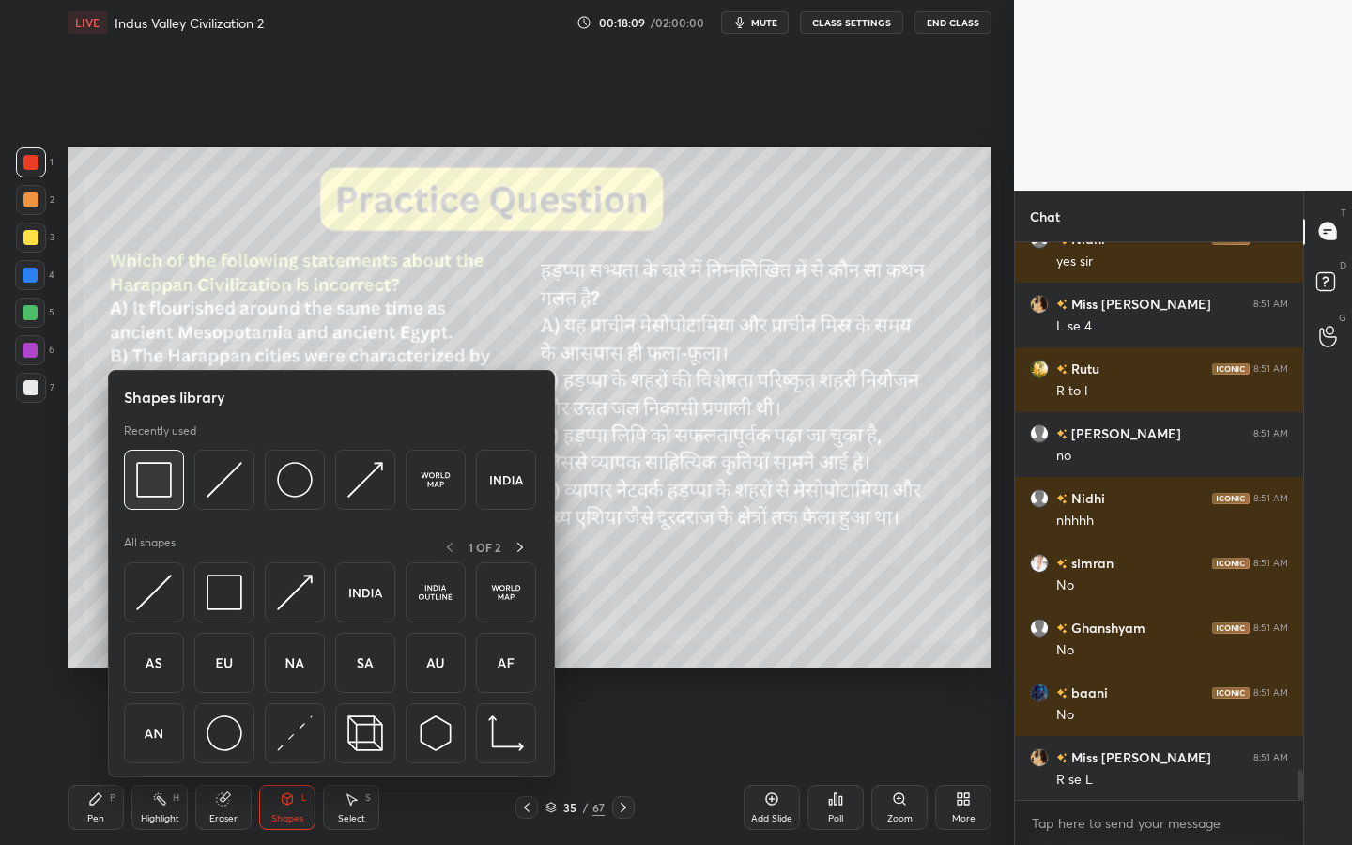
click at [149, 477] on img at bounding box center [154, 480] width 36 height 36
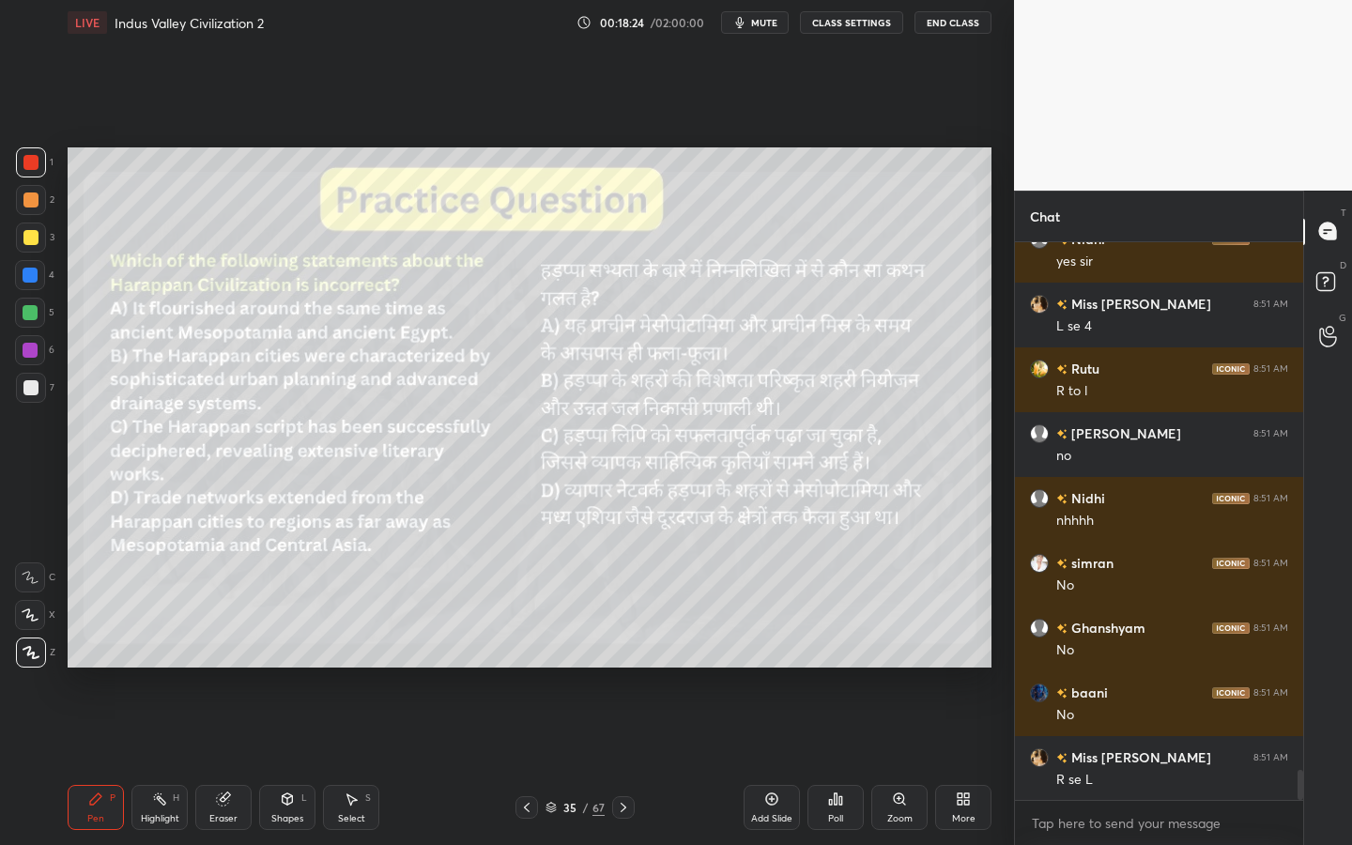
click at [836, 761] on icon at bounding box center [835, 799] width 15 height 15
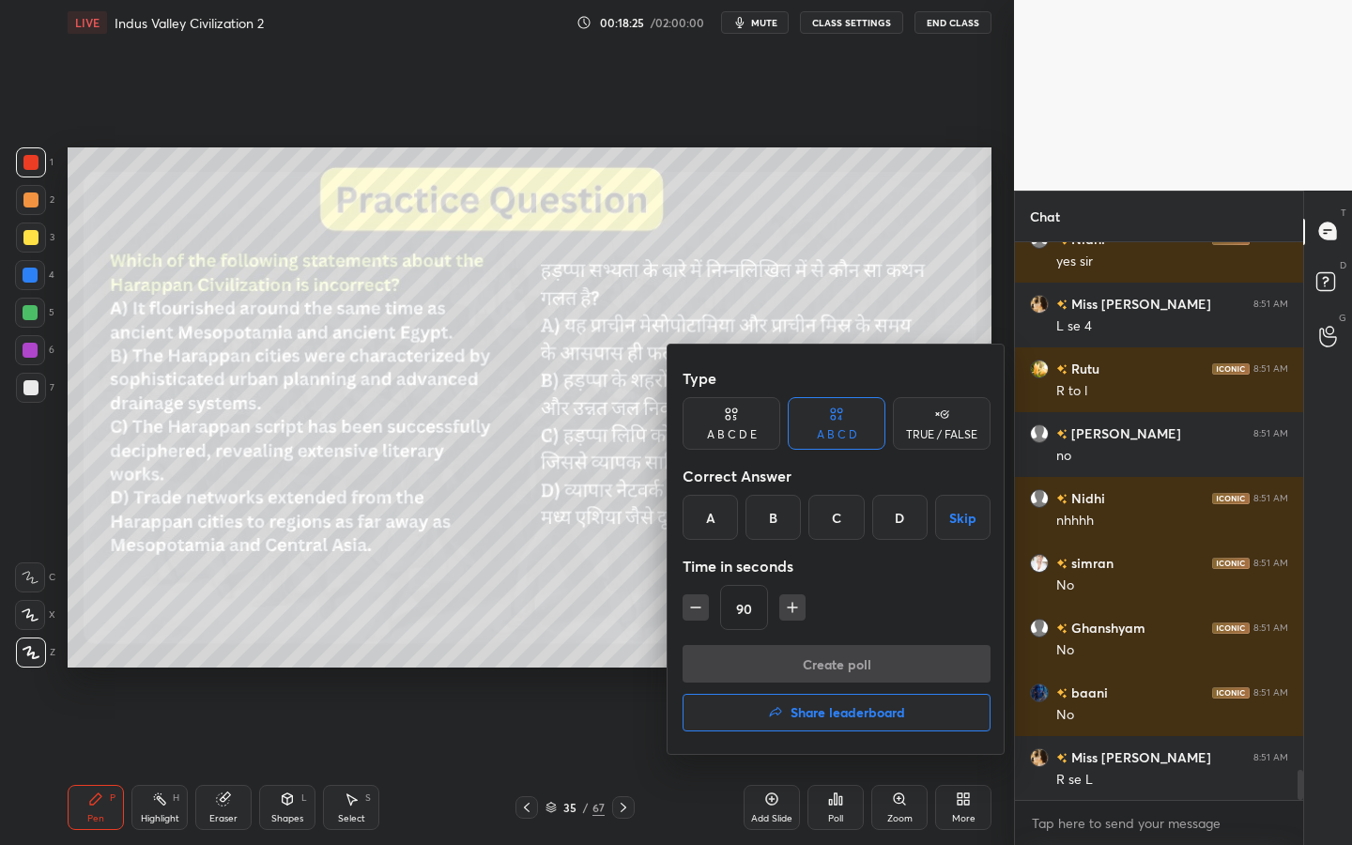
click at [838, 515] on div "C" at bounding box center [835, 517] width 55 height 45
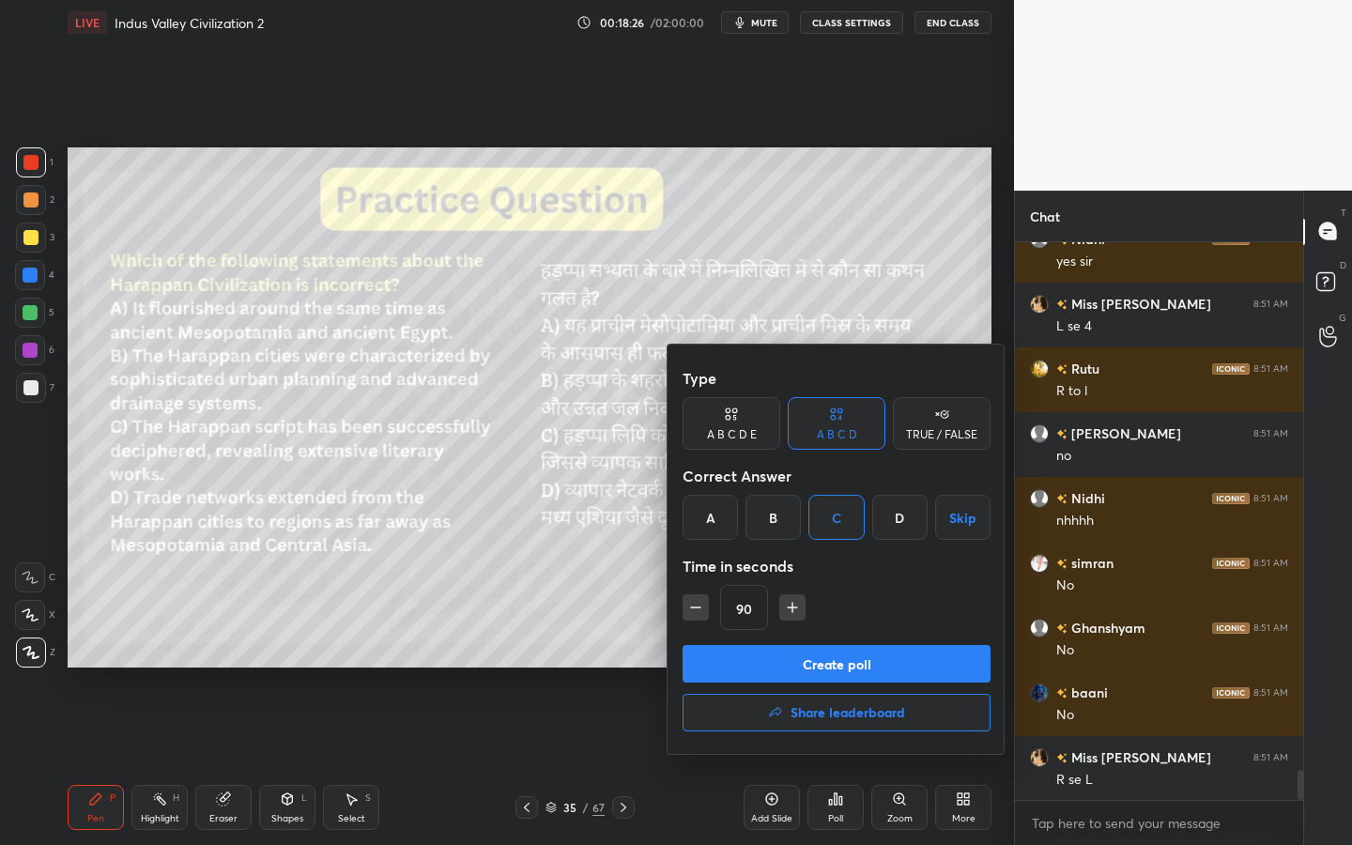
click at [825, 674] on button "Create poll" at bounding box center [837, 664] width 308 height 38
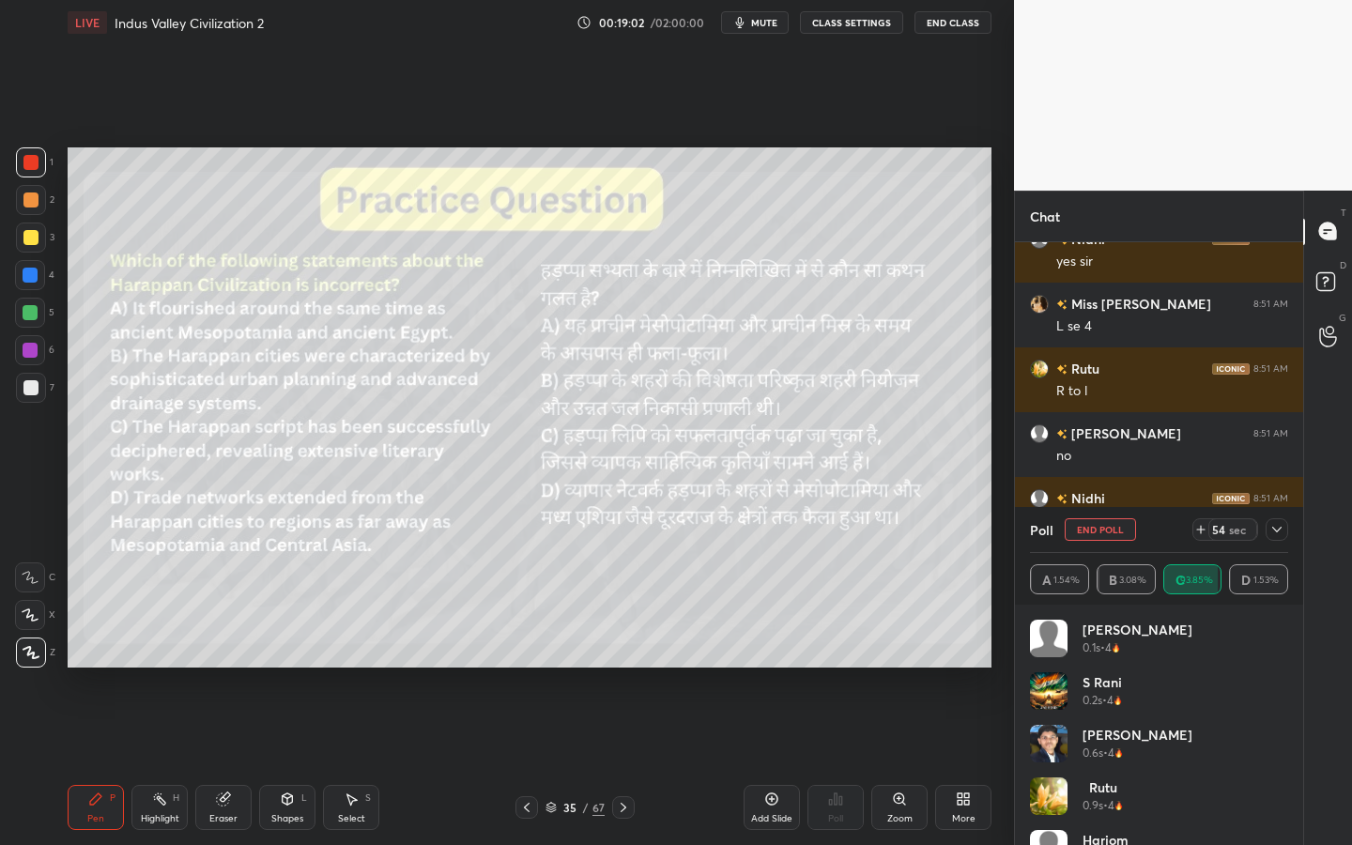
scroll to position [9966, 0]
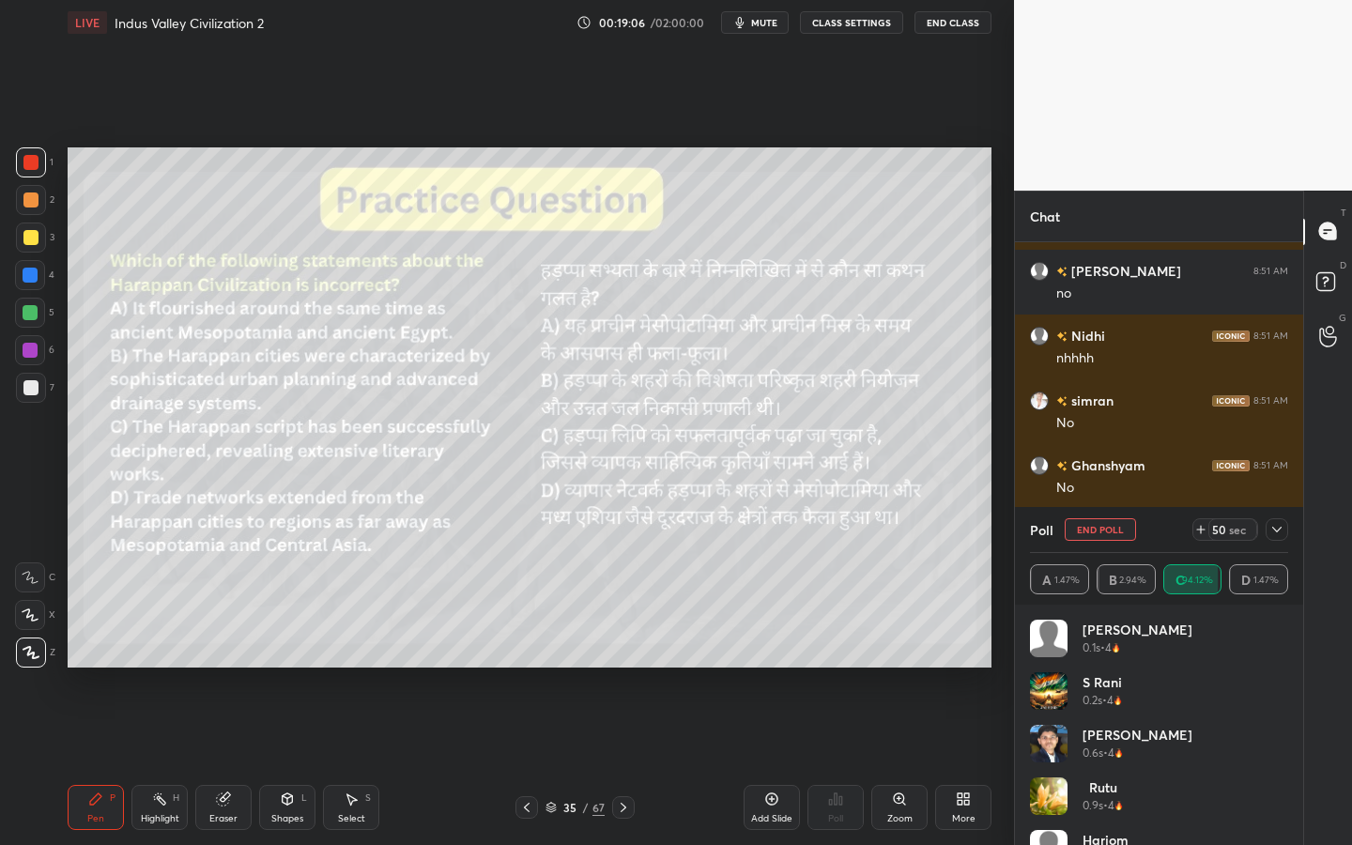
click at [1284, 528] on div at bounding box center [1277, 529] width 23 height 23
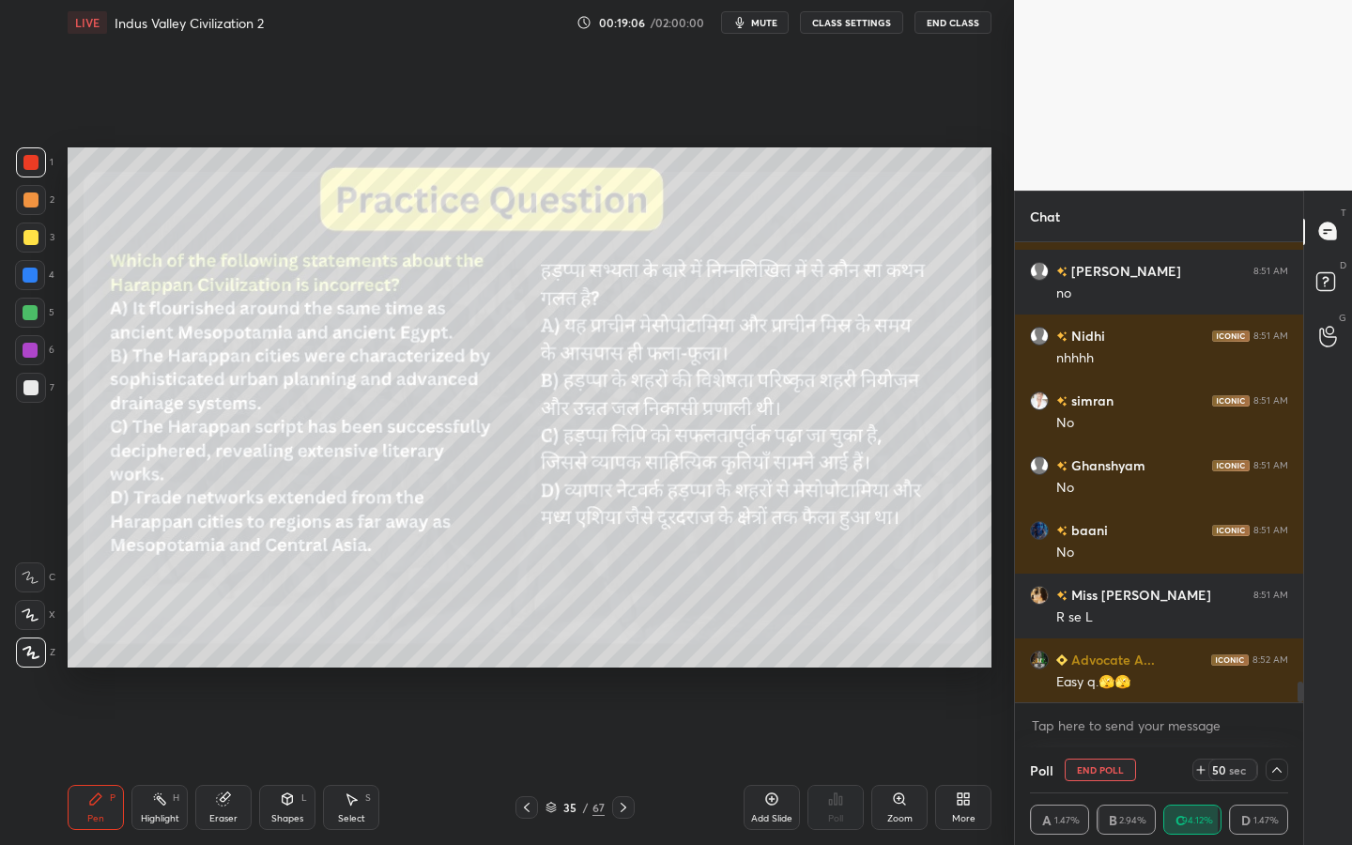
scroll to position [1, 7]
click at [226, 761] on icon at bounding box center [223, 799] width 12 height 12
click at [36, 657] on span "Erase all" at bounding box center [30, 652] width 28 height 13
click at [267, 761] on div "Shapes L" at bounding box center [287, 807] width 56 height 45
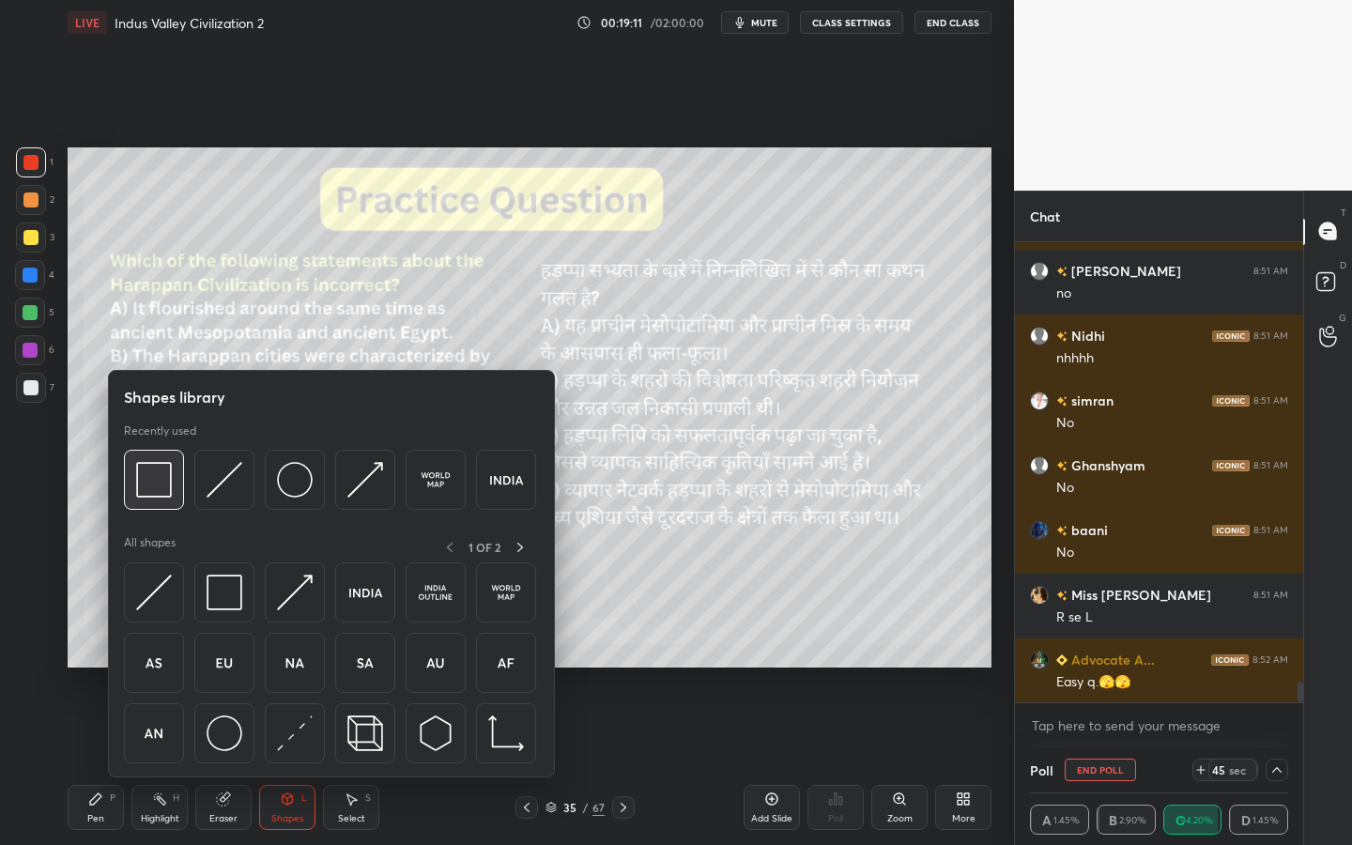
click at [166, 468] on img at bounding box center [154, 480] width 36 height 36
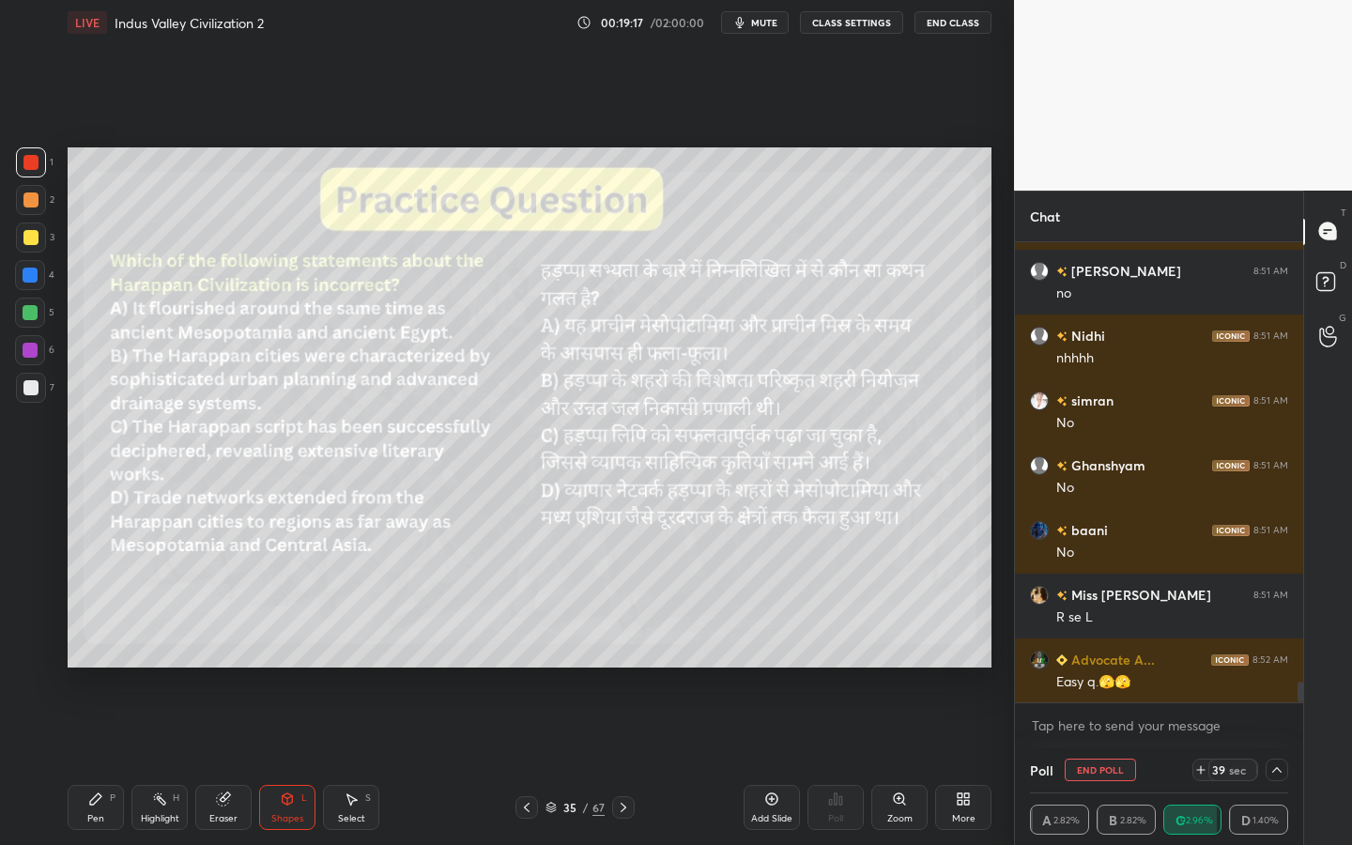
click at [1001, 568] on div "1 2 3 4 5 6 7 C X Z C X Z E E Erase all H H LIVE Indus Valley Civilization 2 00…" at bounding box center [507, 422] width 1014 height 845
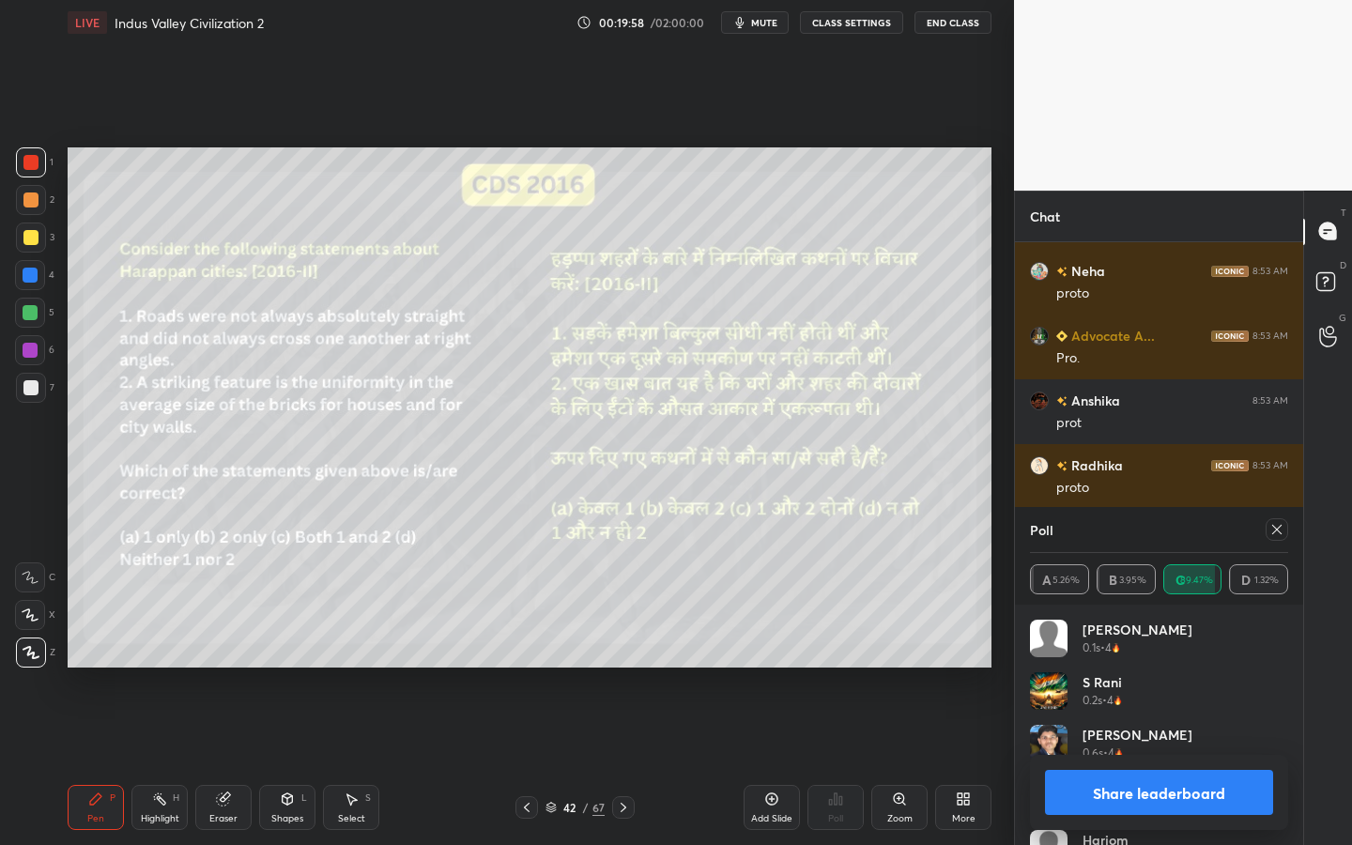
scroll to position [11003, 0]
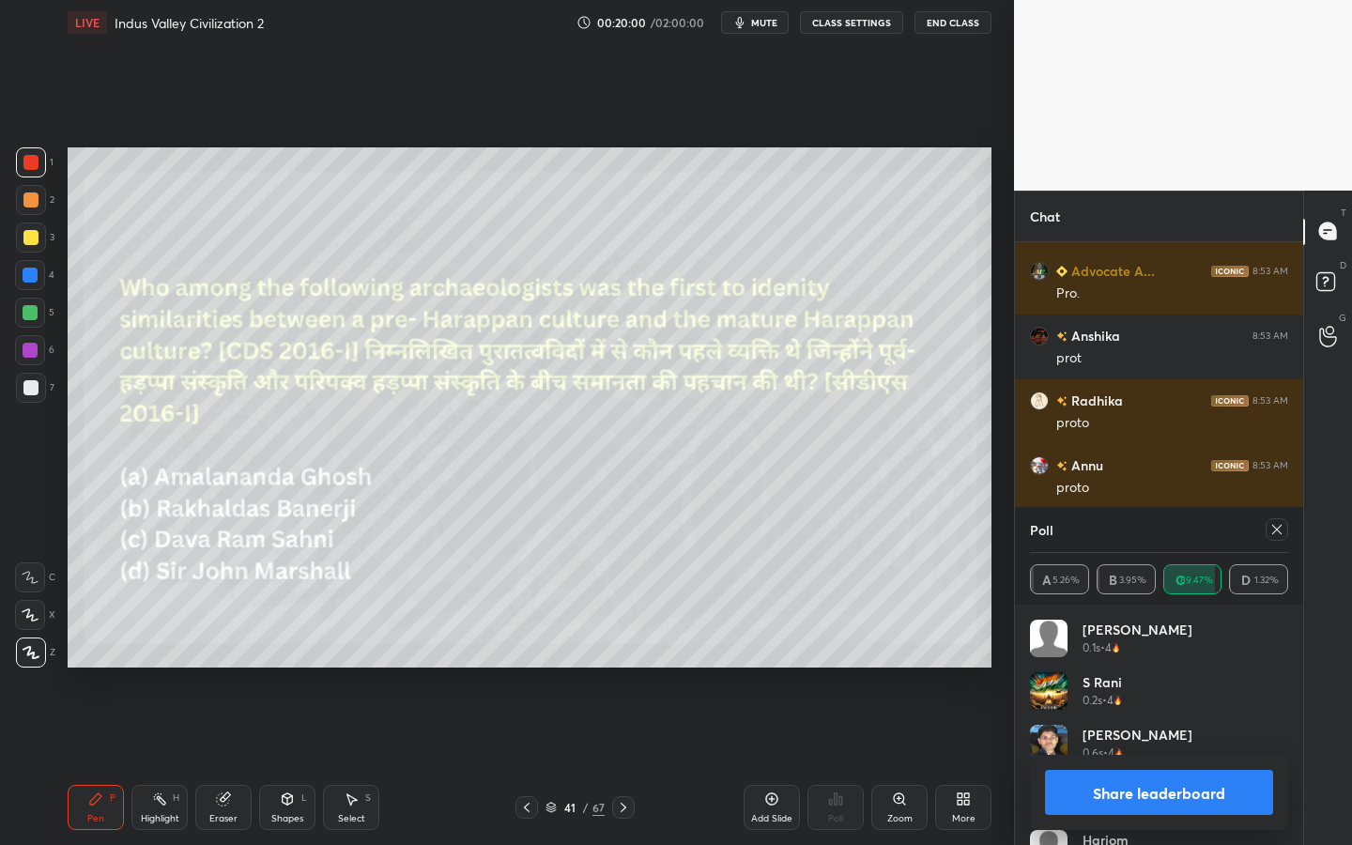
click at [1274, 536] on icon at bounding box center [1276, 529] width 15 height 15
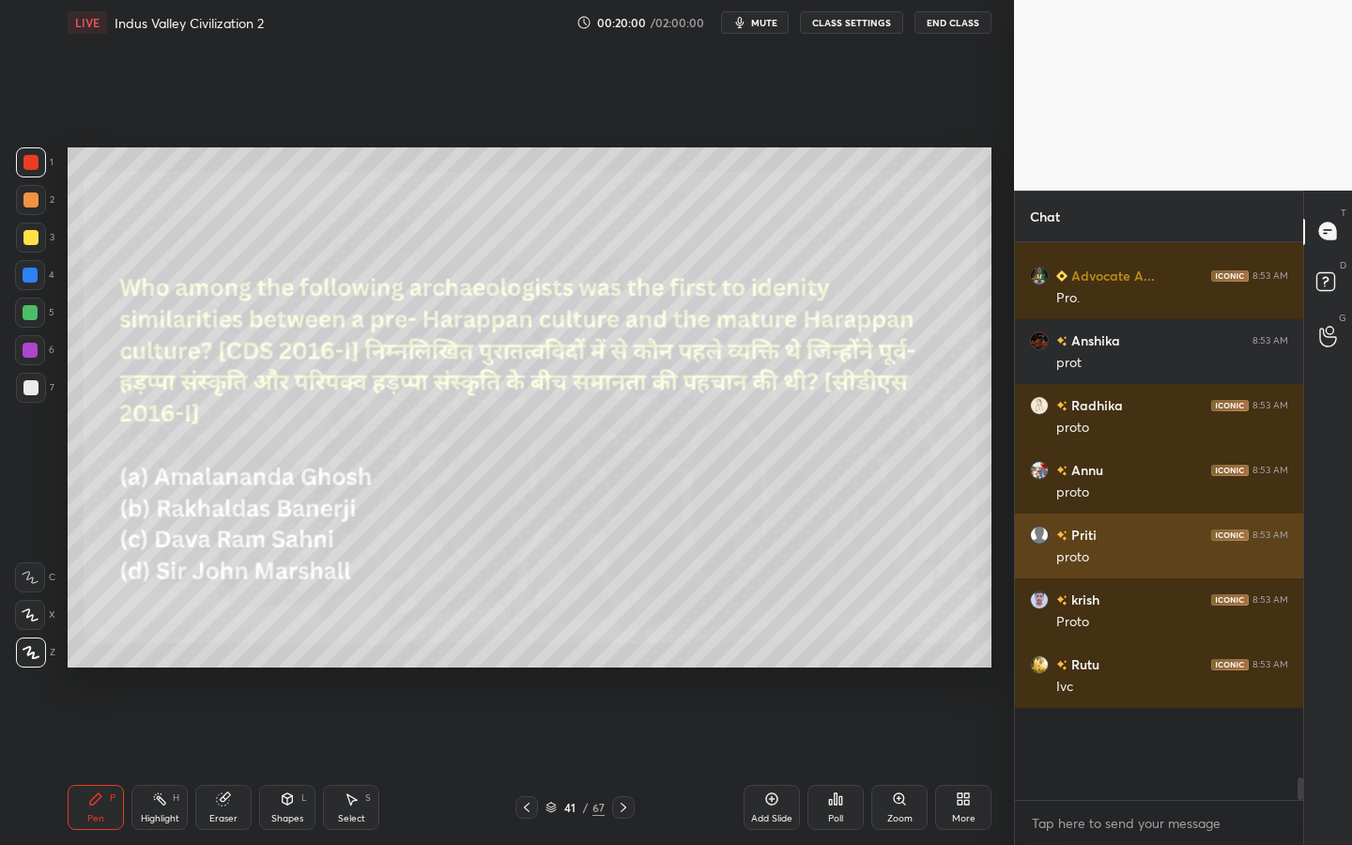
scroll to position [10921, 0]
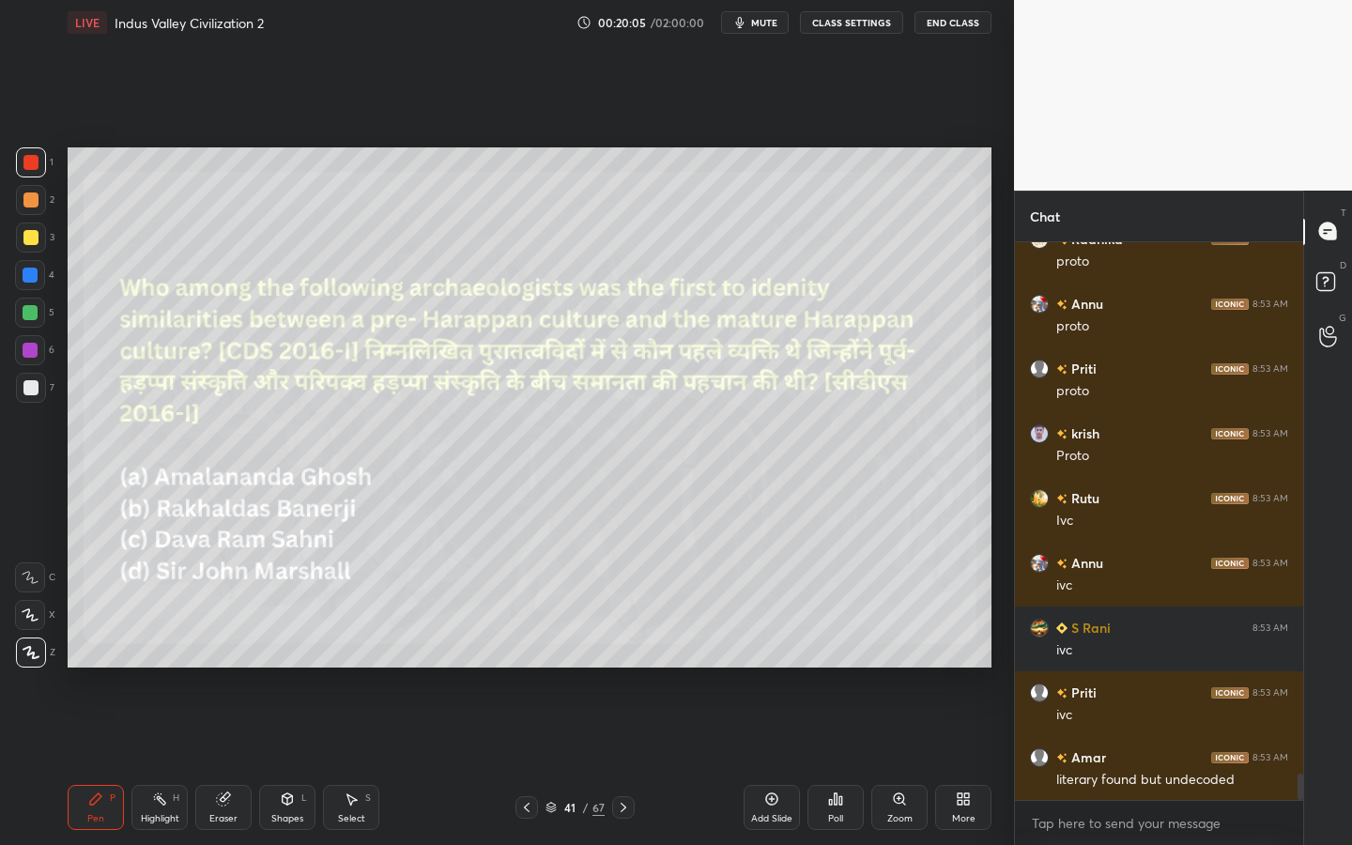
click at [762, 761] on div "Add Slide" at bounding box center [772, 807] width 56 height 45
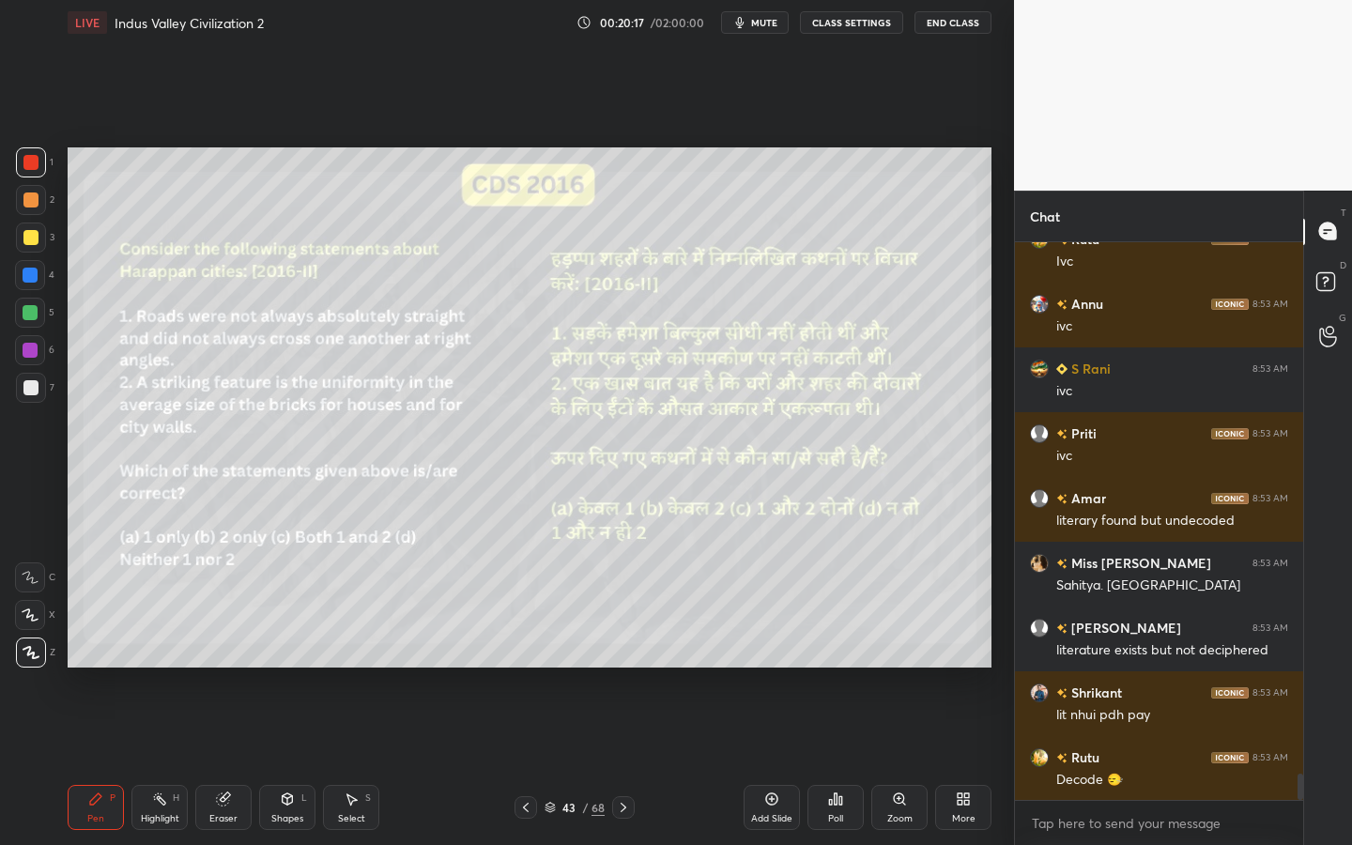
click at [278, 761] on div "Shapes" at bounding box center [287, 818] width 32 height 9
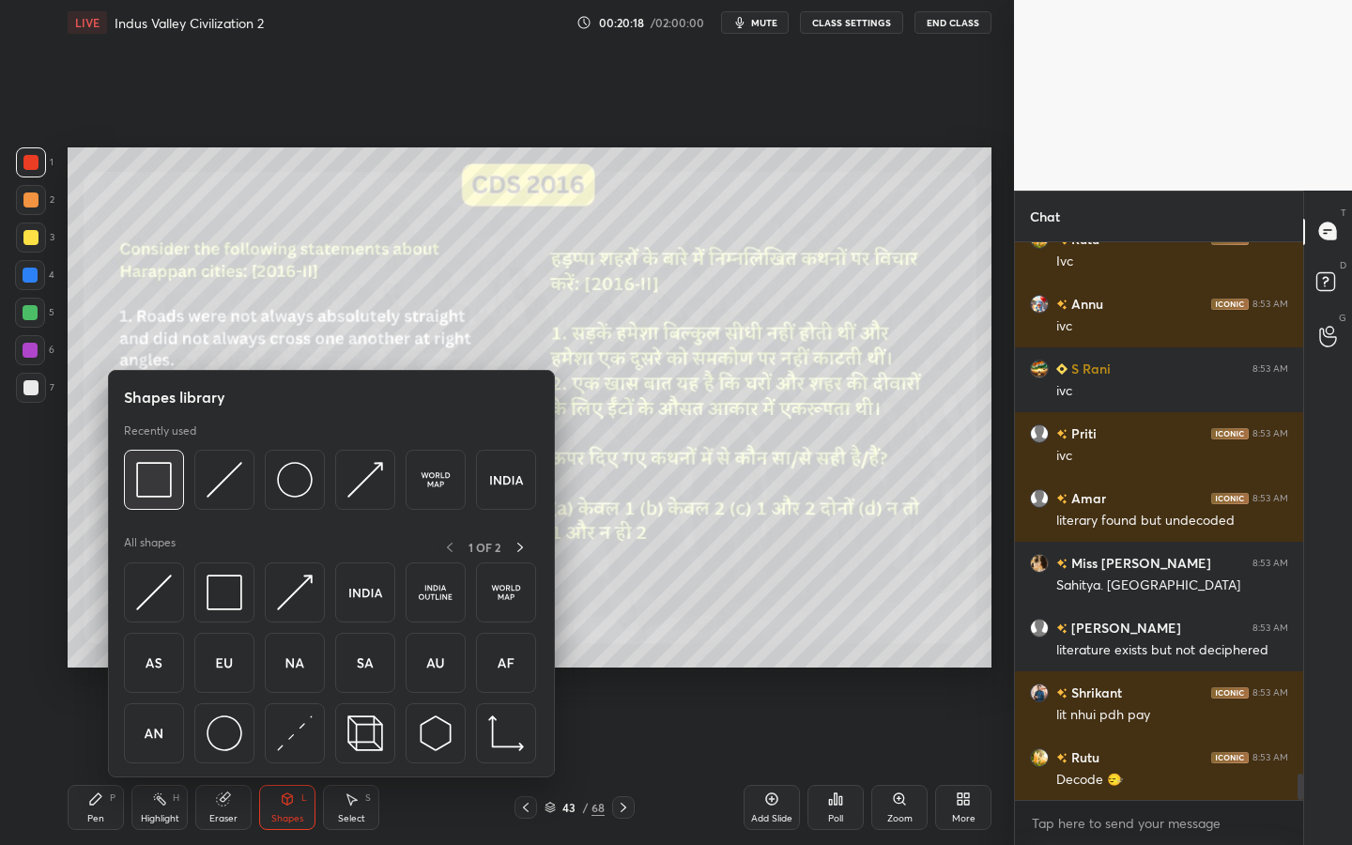
click at [166, 487] on img at bounding box center [154, 480] width 36 height 36
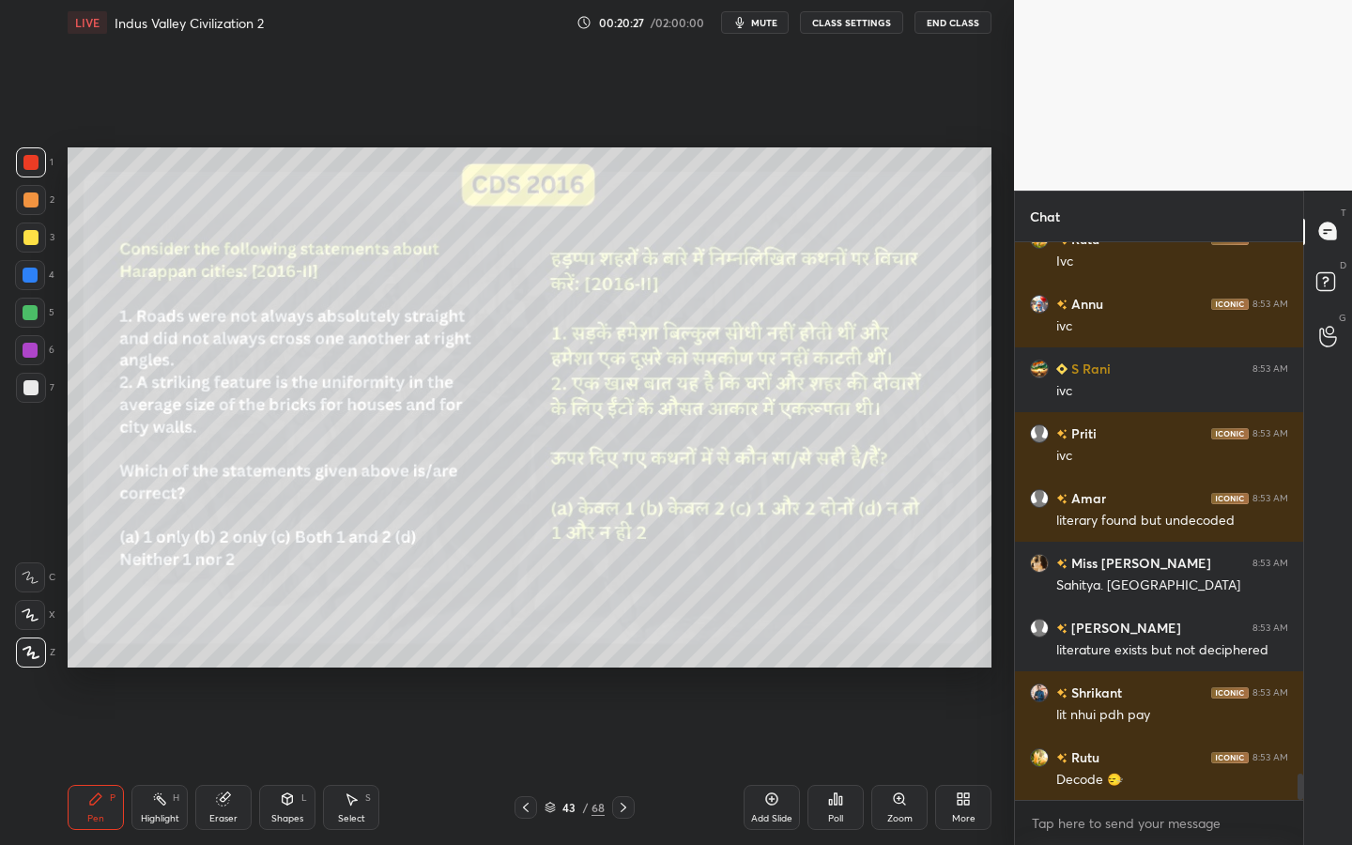
click at [898, 761] on icon at bounding box center [899, 798] width 10 height 10
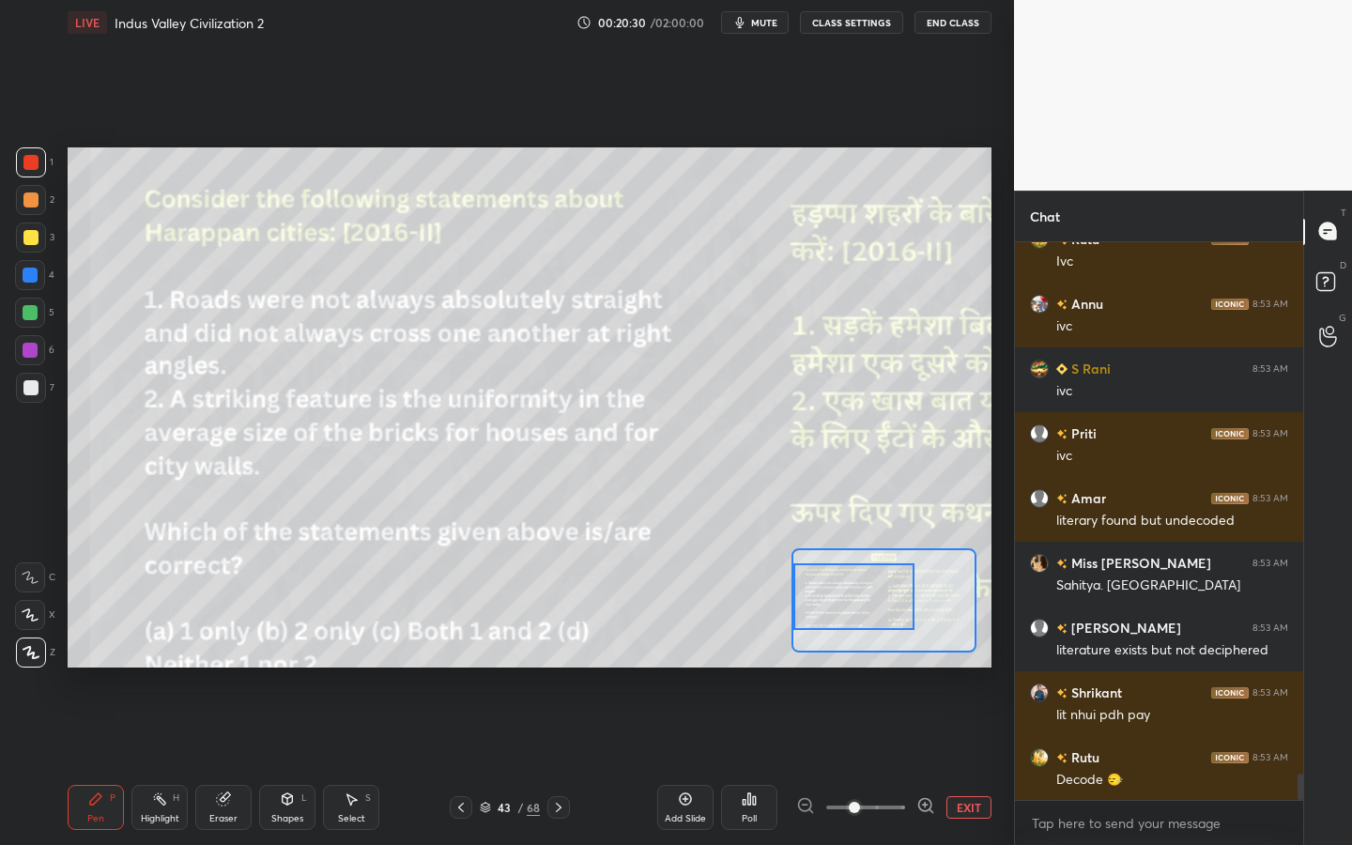
drag, startPoint x: 858, startPoint y: 614, endPoint x: 823, endPoint y: 610, distance: 35.9
click at [823, 610] on div at bounding box center [853, 596] width 121 height 67
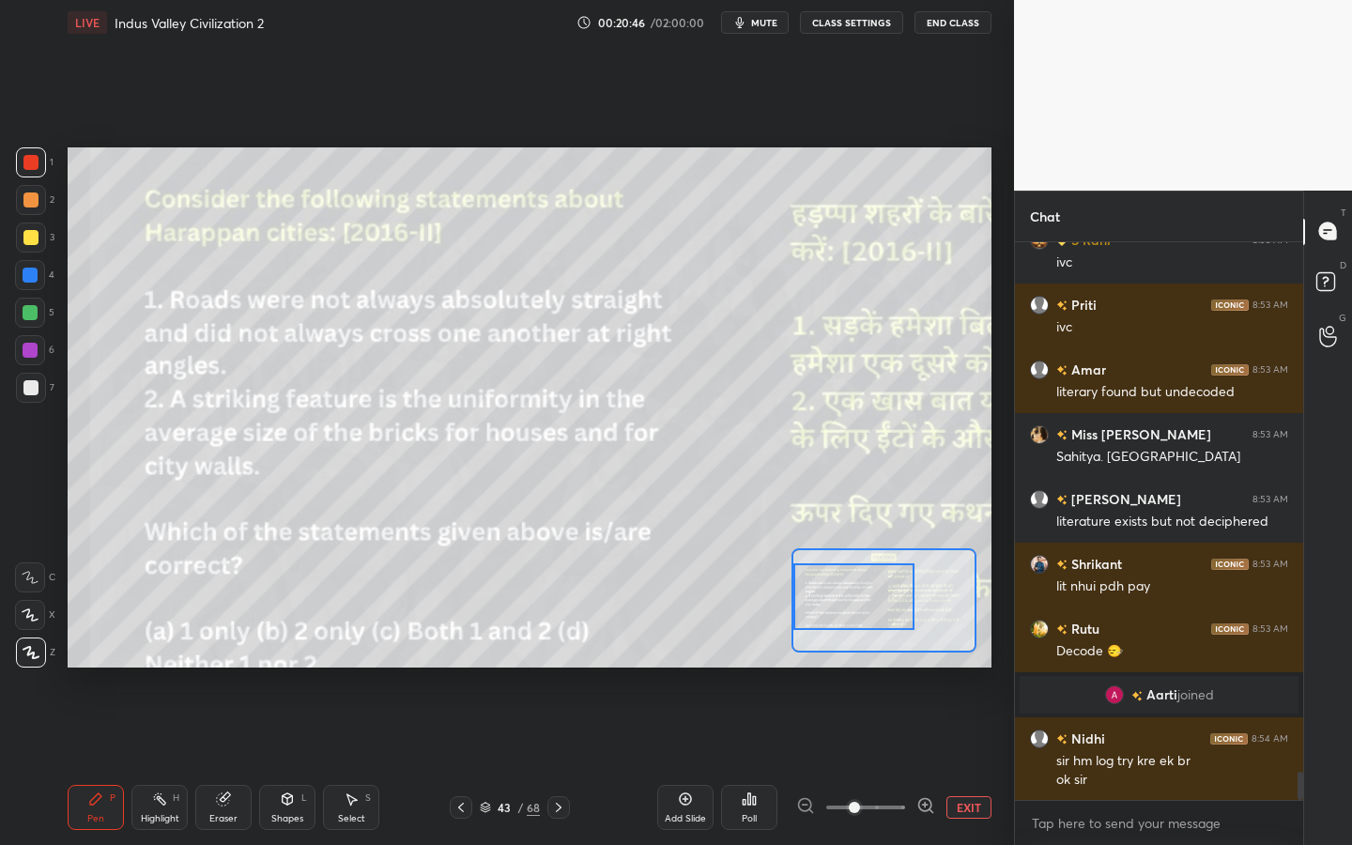
click at [968, 761] on button "EXIT" at bounding box center [968, 807] width 45 height 23
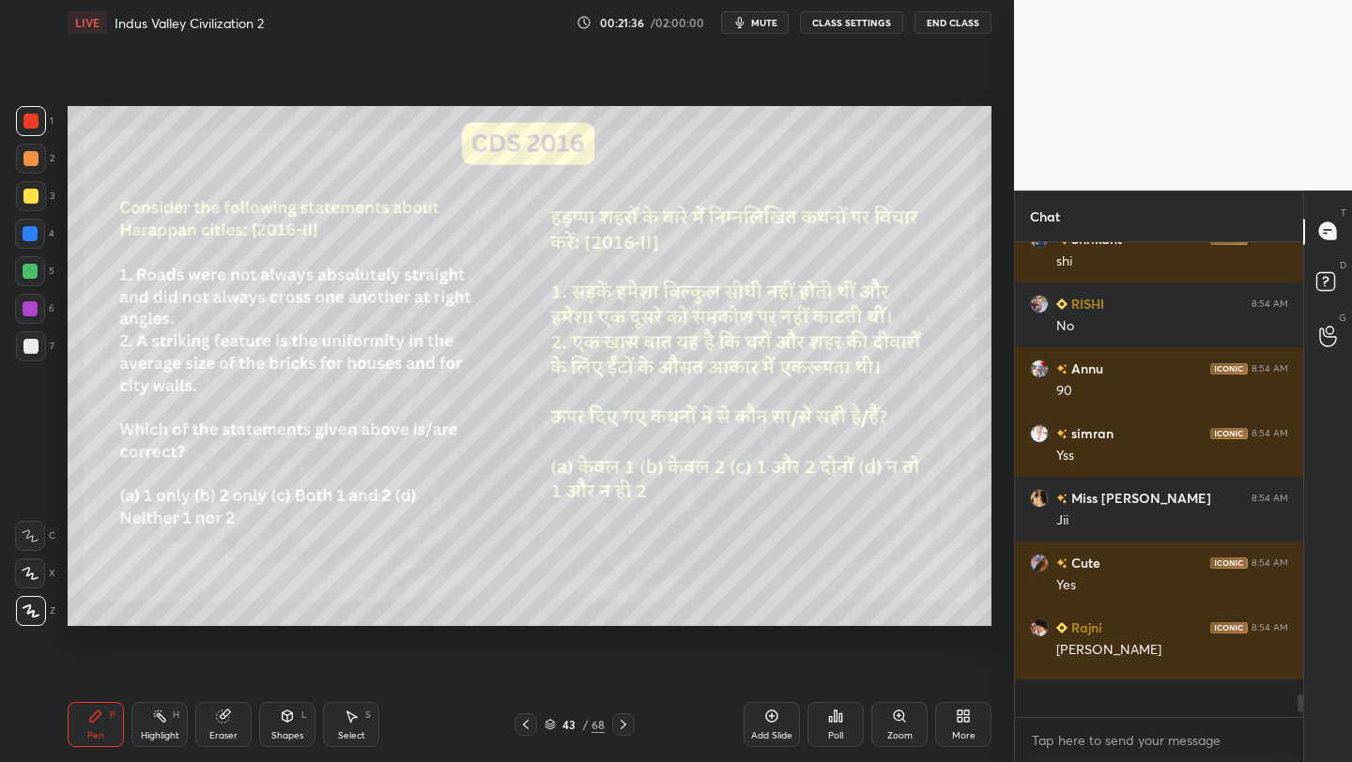
scroll to position [11480, 0]
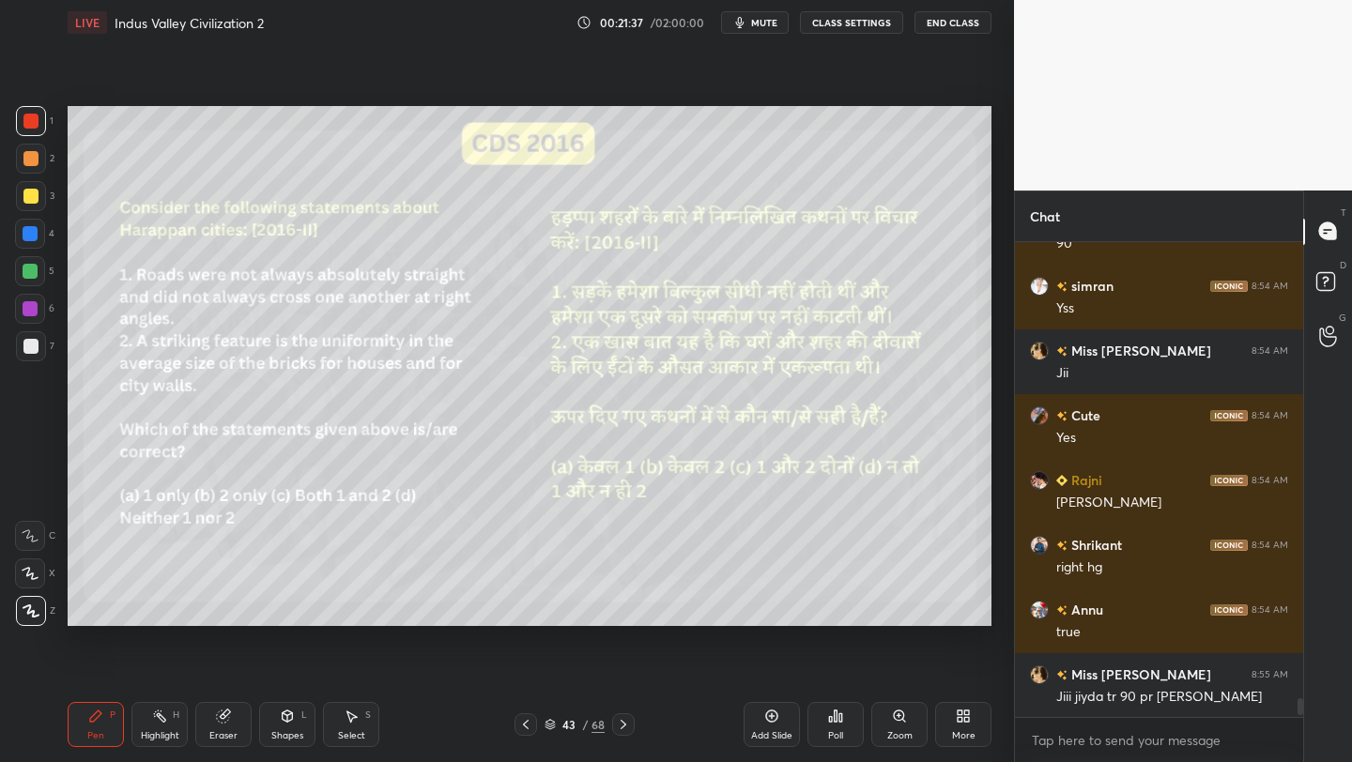
click at [954, 719] on div "More" at bounding box center [963, 724] width 56 height 45
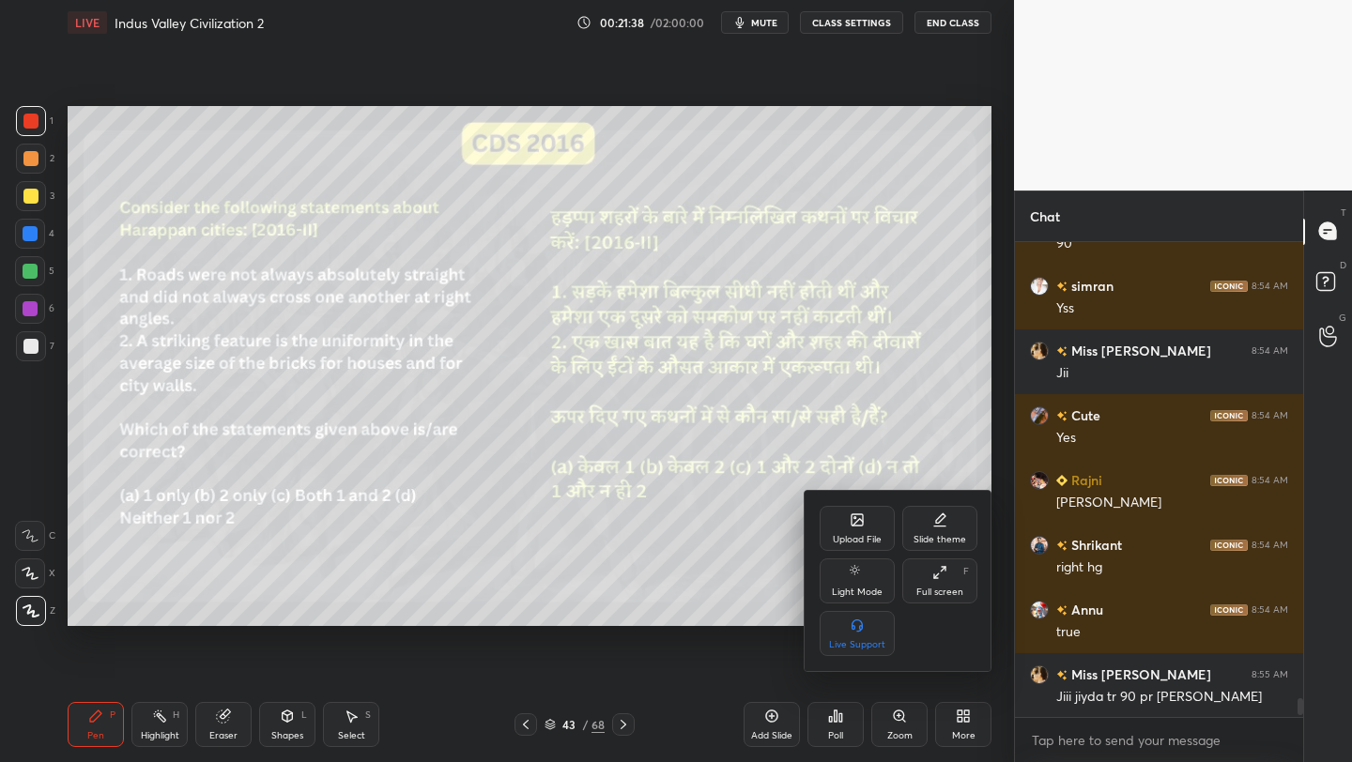
click at [861, 495] on div "Upload File Slide theme Light Mode Full screen F Live Support" at bounding box center [899, 581] width 188 height 180
click at [855, 524] on icon at bounding box center [857, 520] width 11 height 11
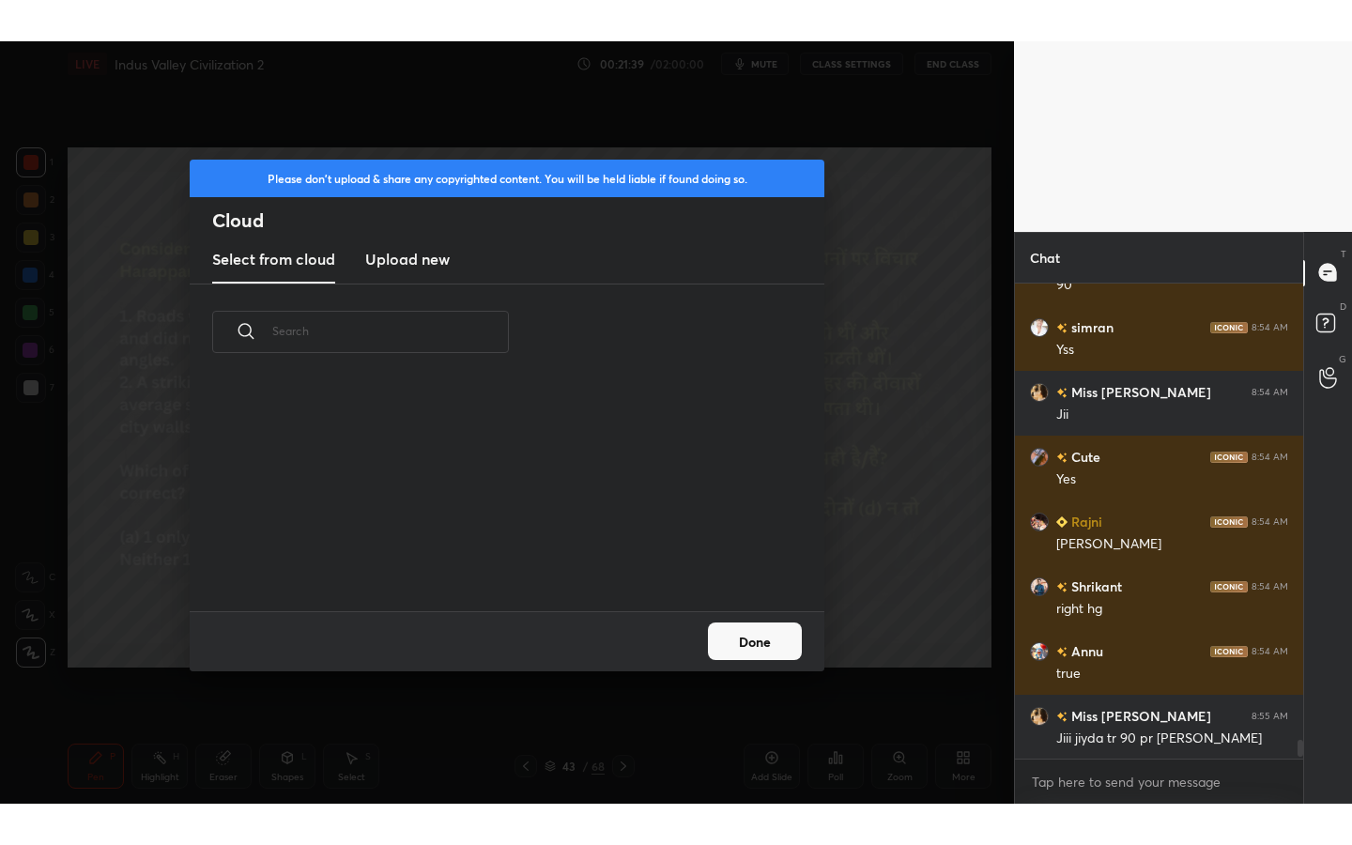
scroll to position [231, 603]
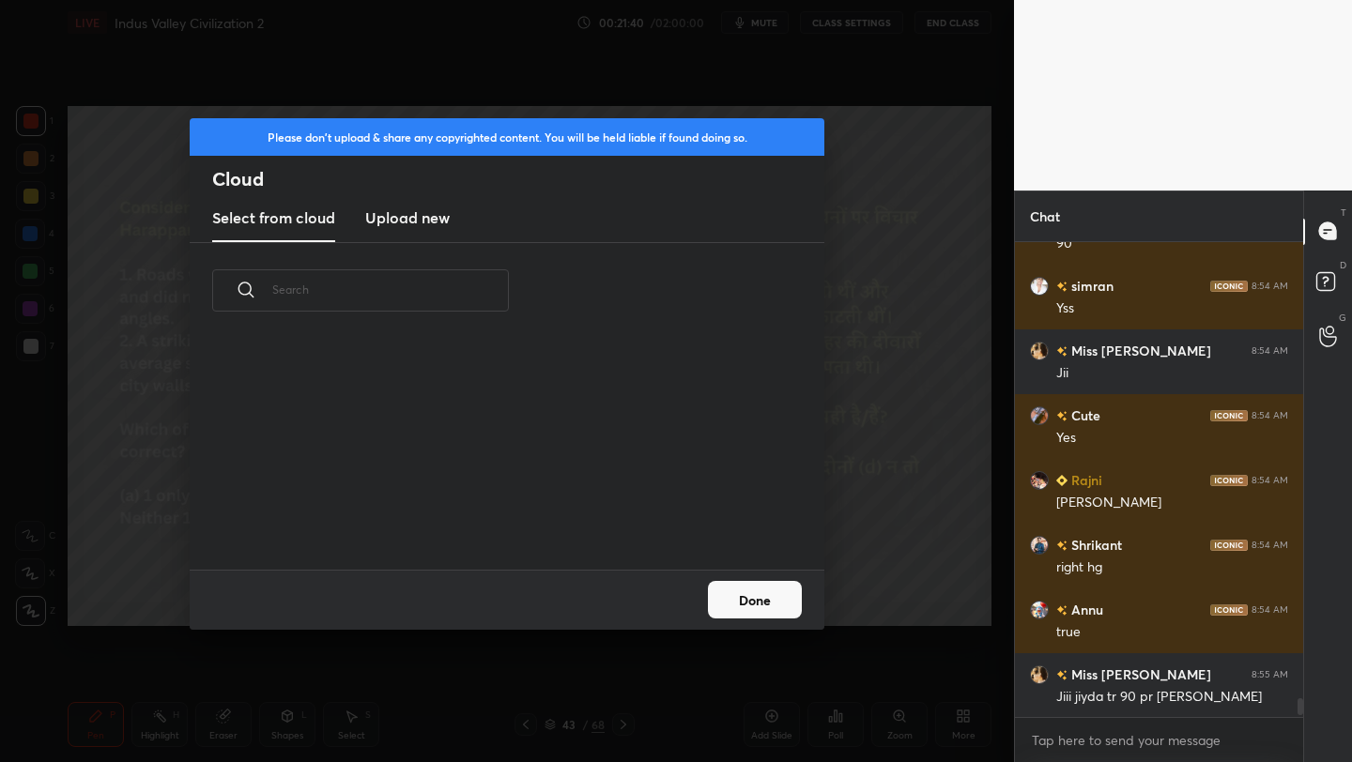
click at [427, 212] on h3 "Upload new" at bounding box center [407, 218] width 85 height 23
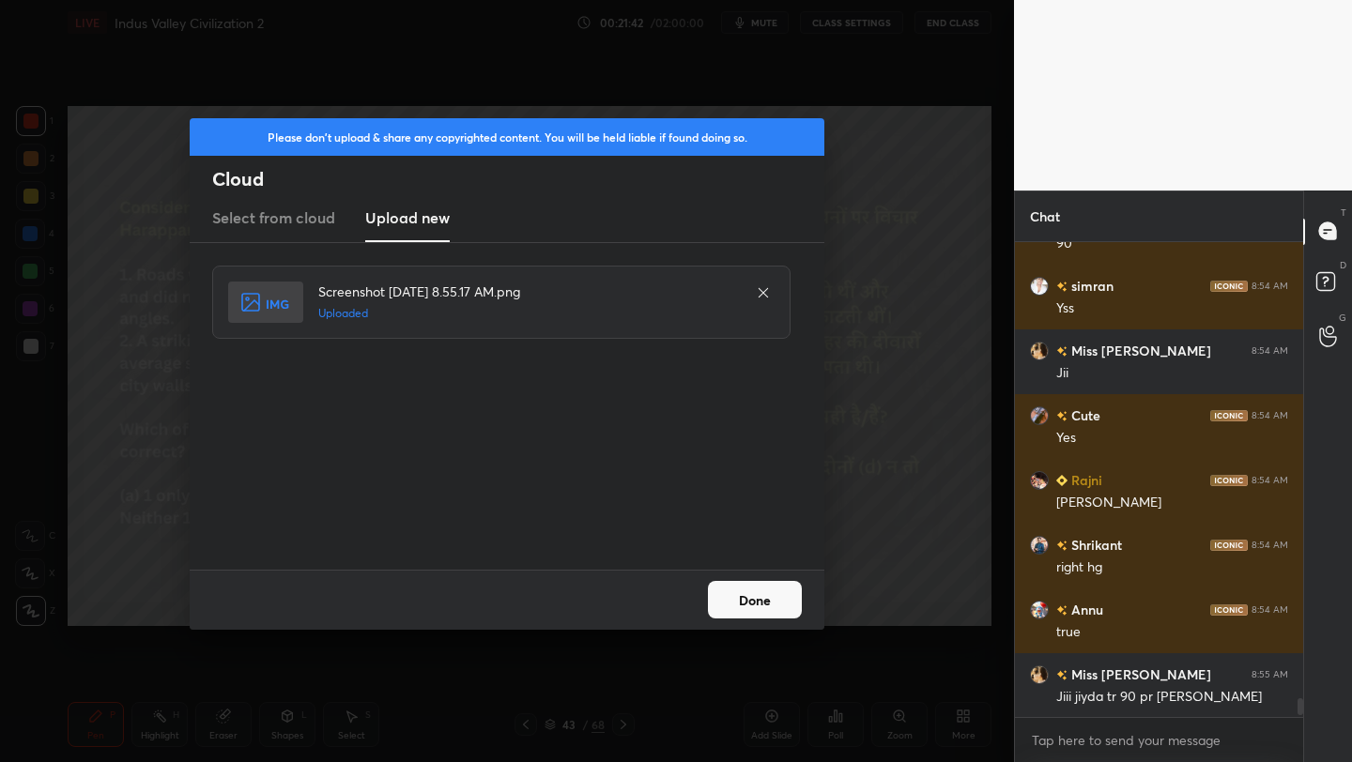
click at [757, 600] on button "Done" at bounding box center [755, 600] width 94 height 38
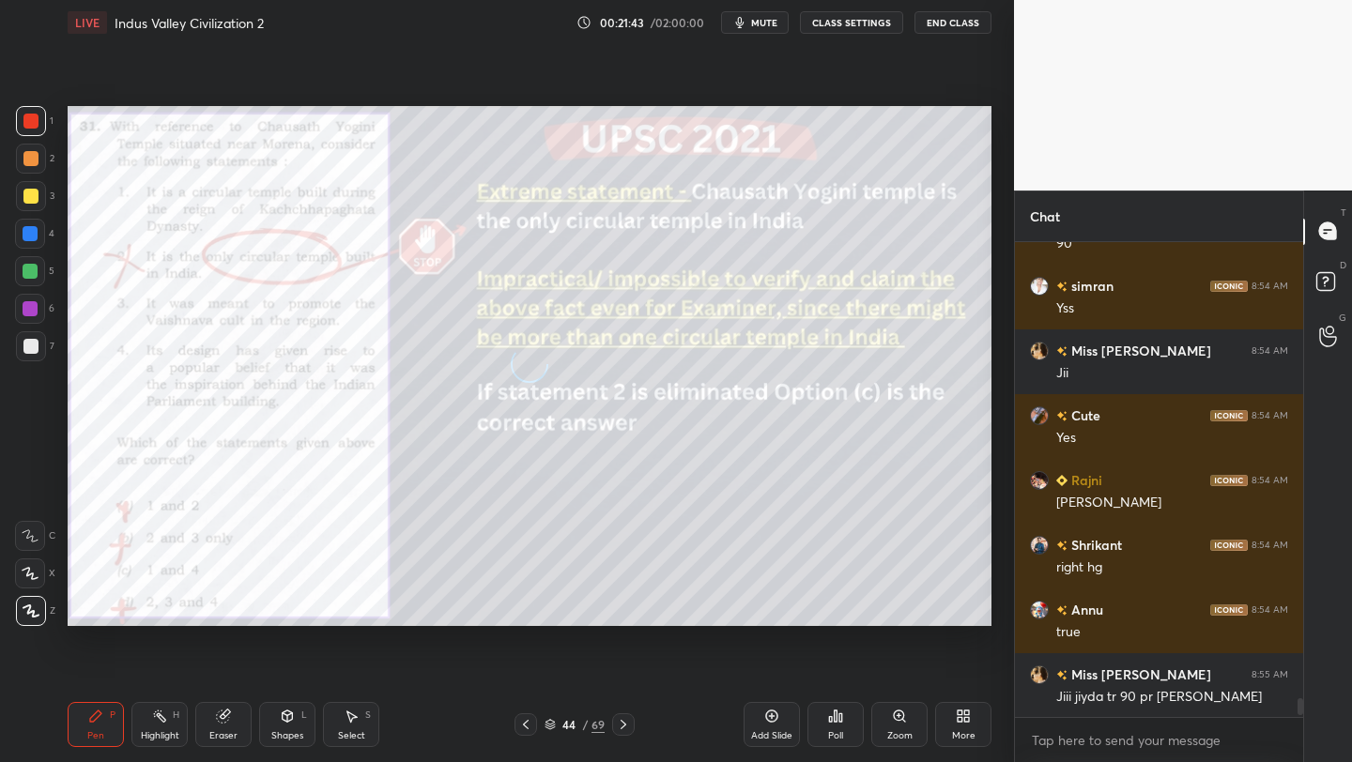
click at [969, 732] on div "More" at bounding box center [963, 735] width 23 height 9
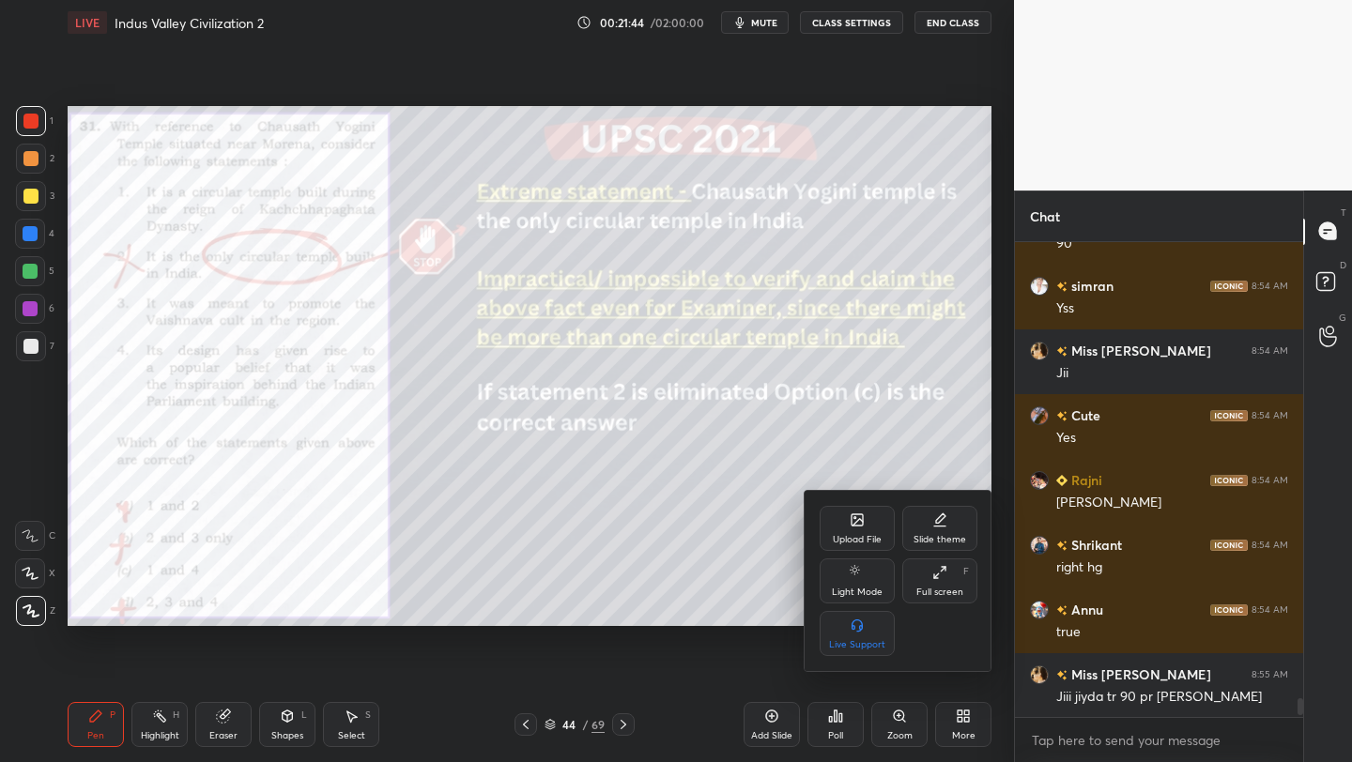
click at [955, 592] on div "Full screen" at bounding box center [939, 592] width 47 height 9
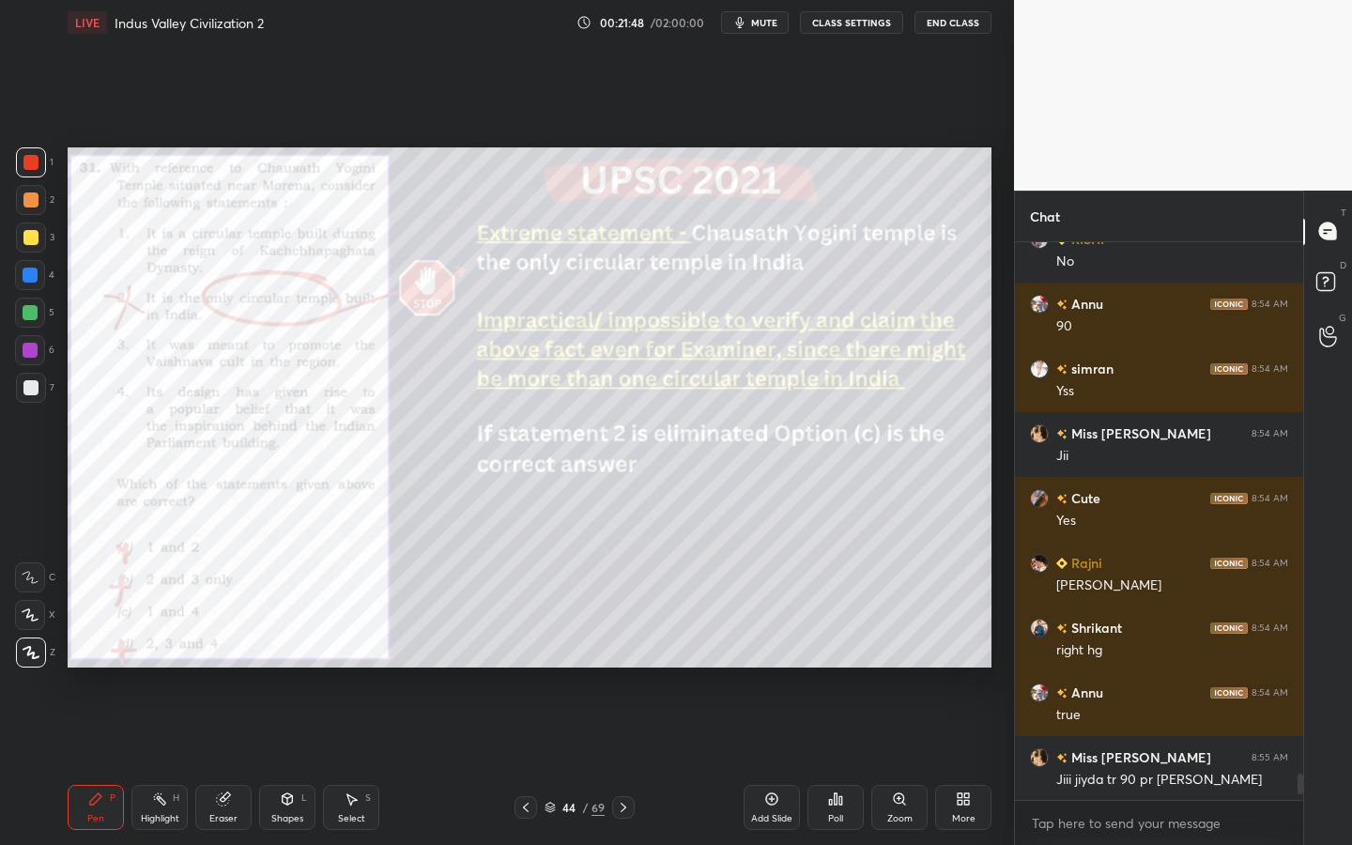
scroll to position [11462, 0]
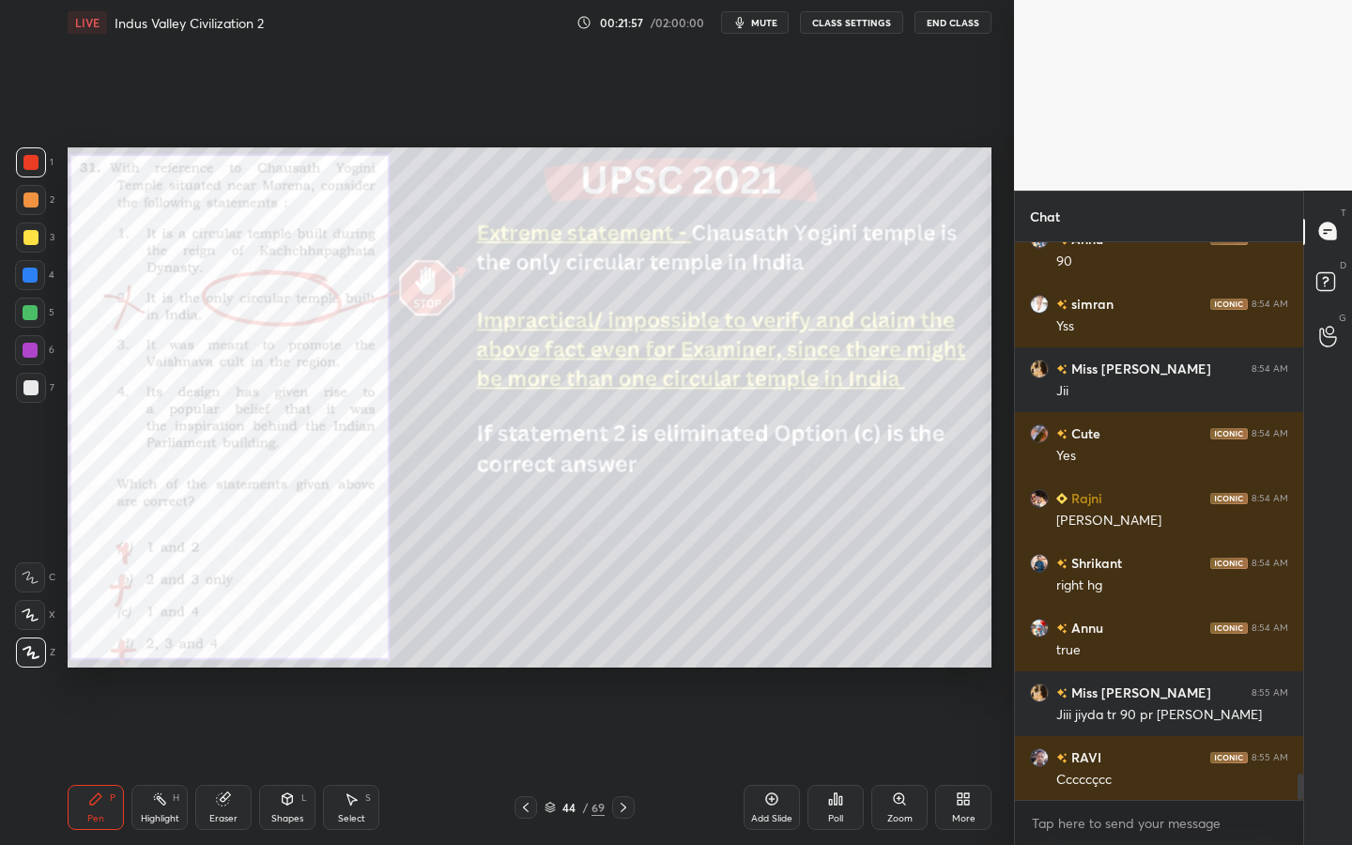
click at [890, 761] on div "Zoom" at bounding box center [899, 807] width 56 height 45
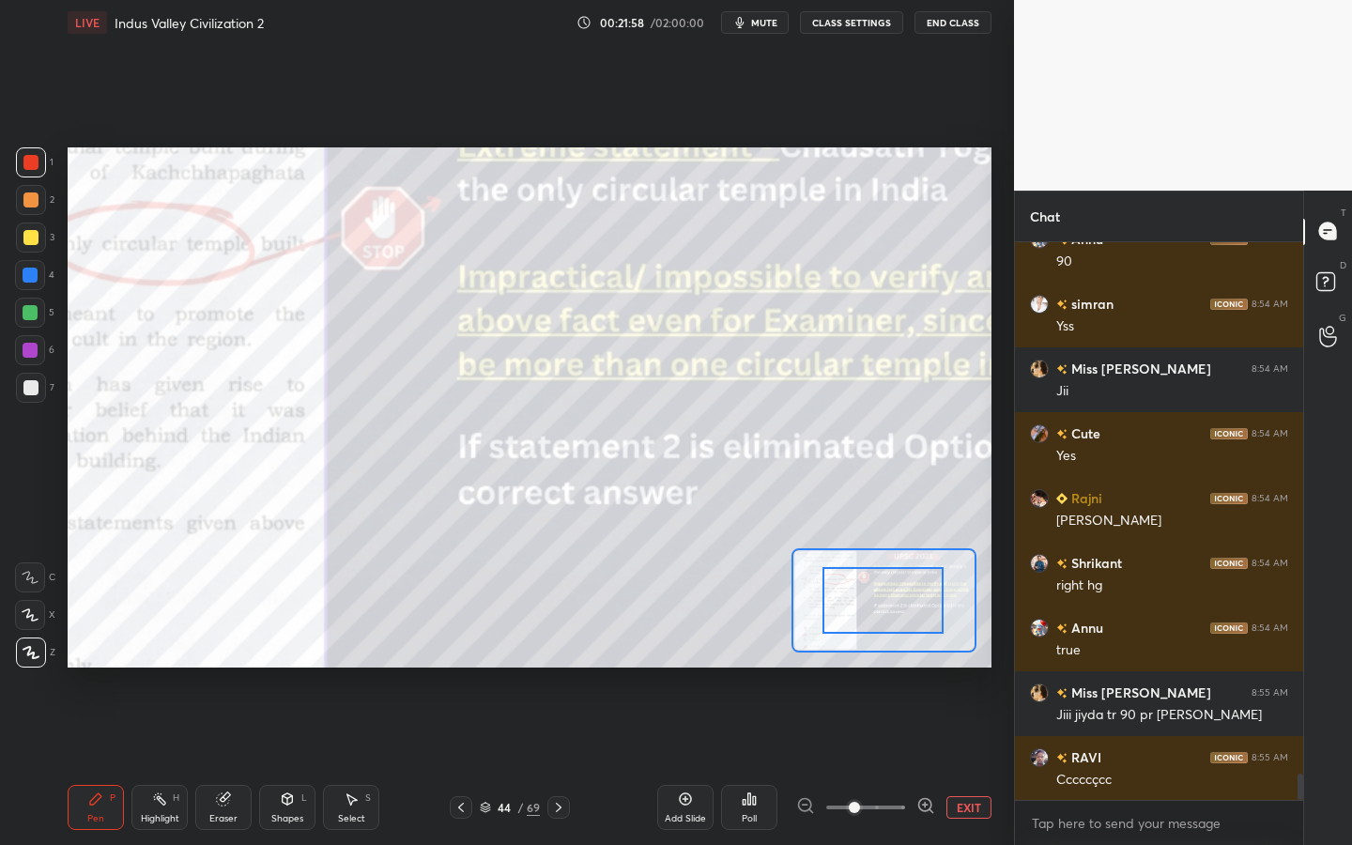
drag, startPoint x: 909, startPoint y: 600, endPoint x: 859, endPoint y: 591, distance: 50.6
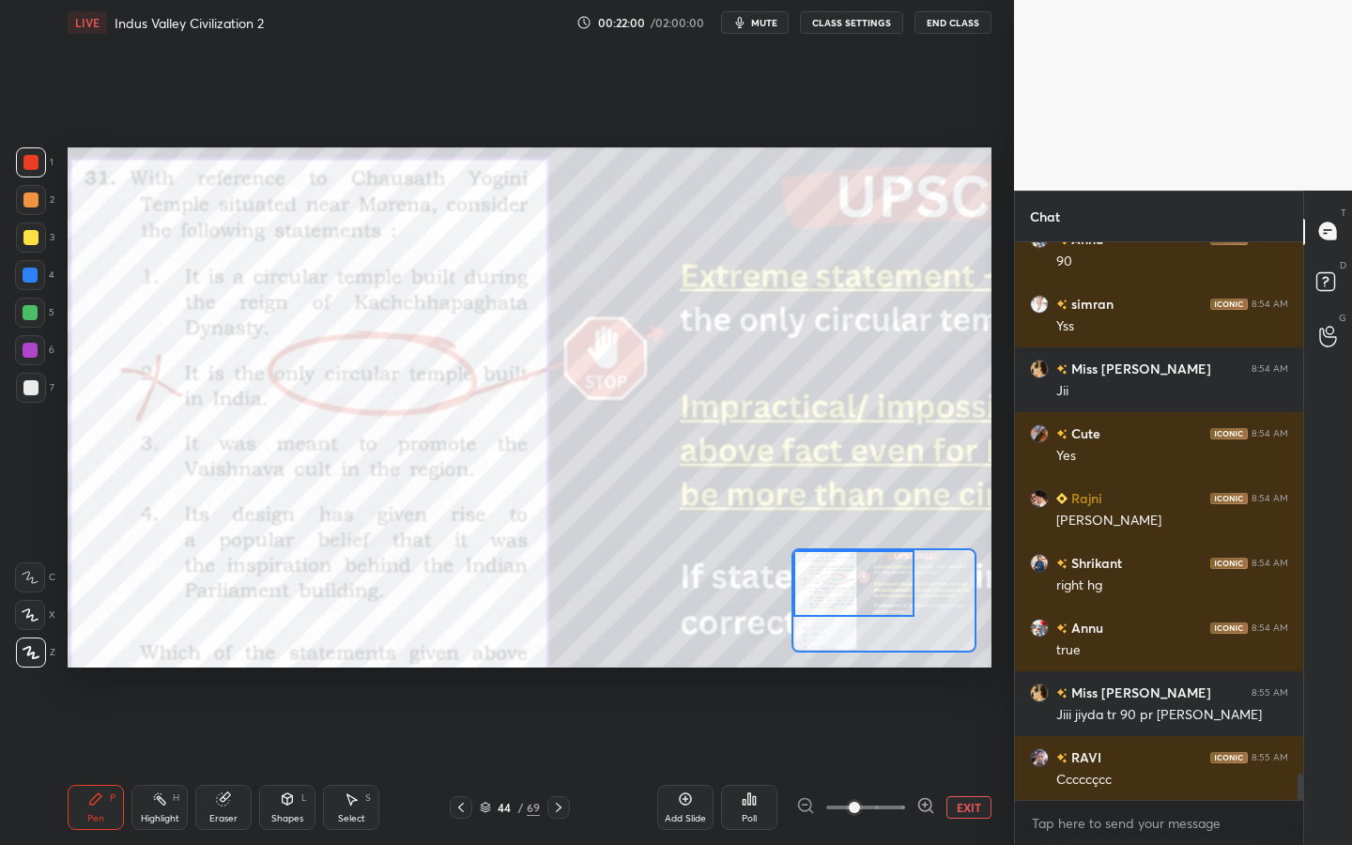
drag, startPoint x: 915, startPoint y: 614, endPoint x: 803, endPoint y: 597, distance: 113.9
click at [803, 597] on div at bounding box center [853, 583] width 121 height 67
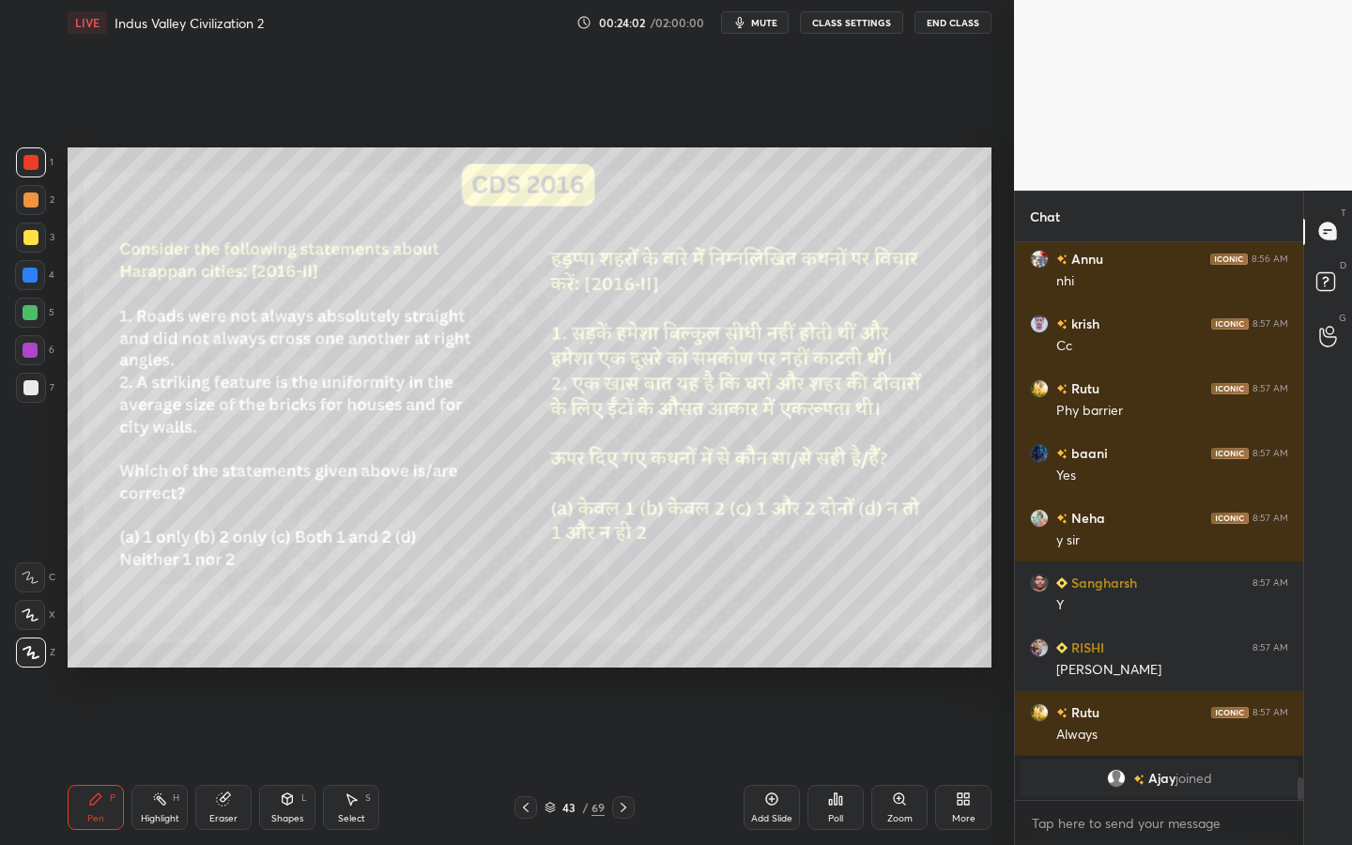
scroll to position [12396, 0]
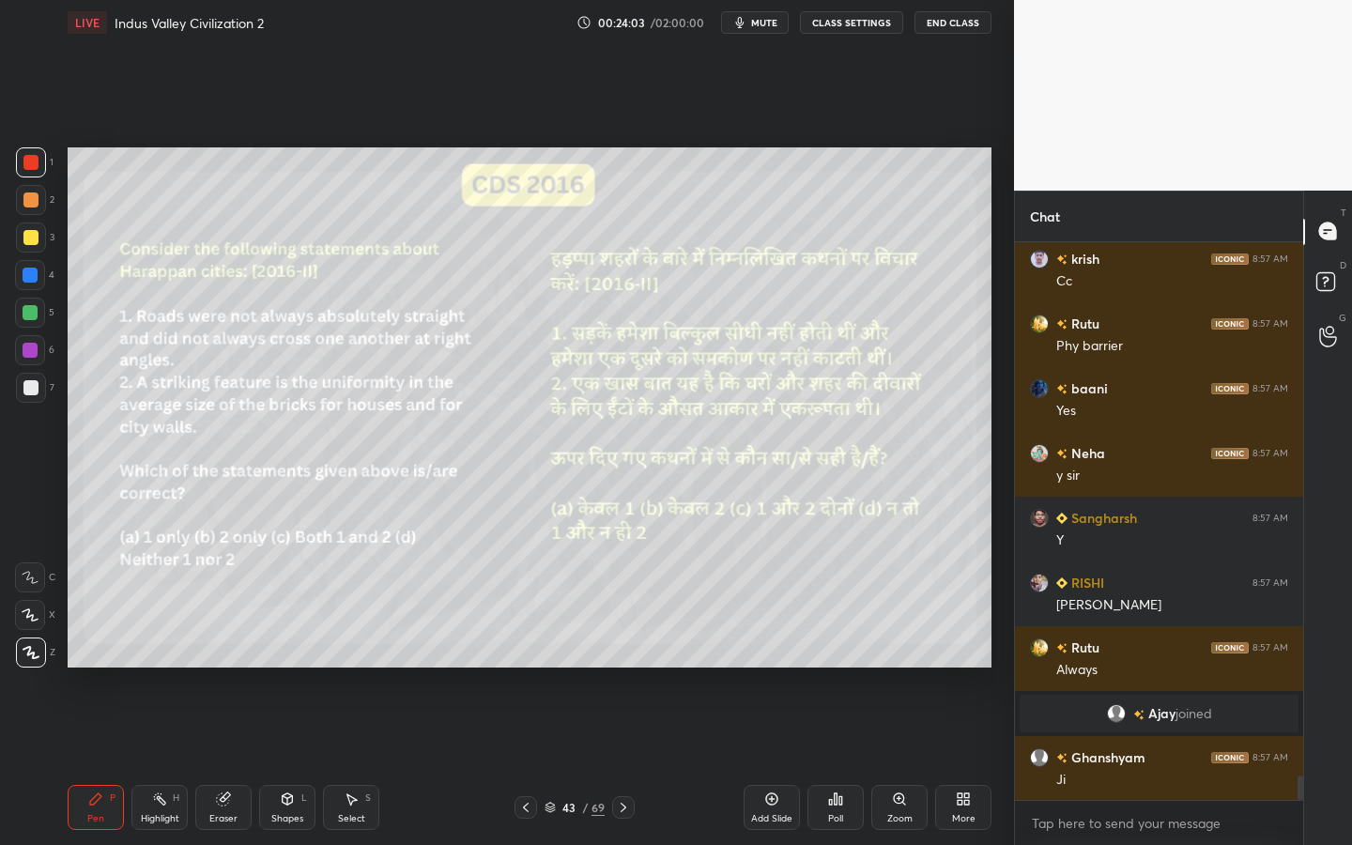
click at [220, 761] on div "Eraser" at bounding box center [223, 807] width 56 height 45
click at [23, 664] on div "Erase all" at bounding box center [30, 653] width 30 height 30
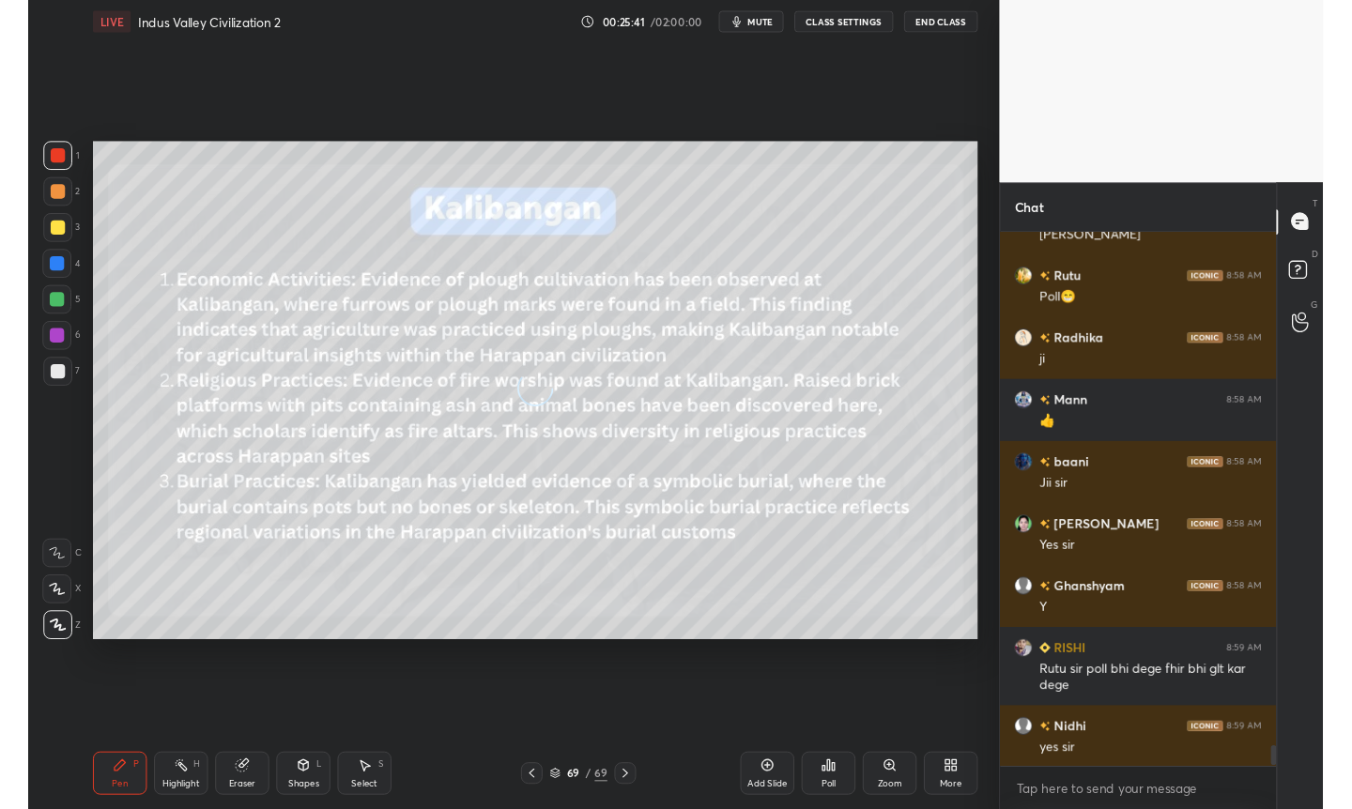
scroll to position [552, 283]
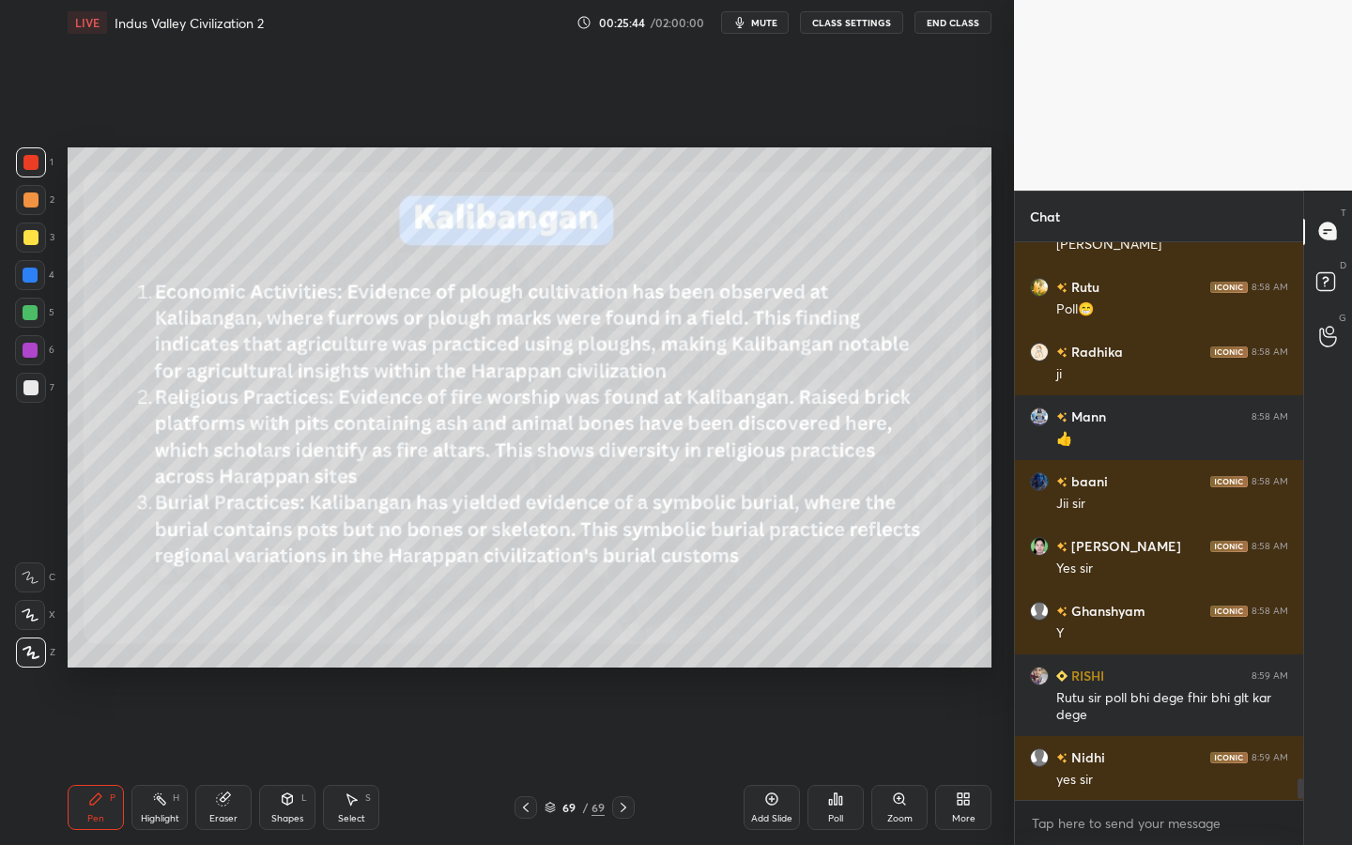
click at [960, 761] on div "More" at bounding box center [963, 818] width 23 height 9
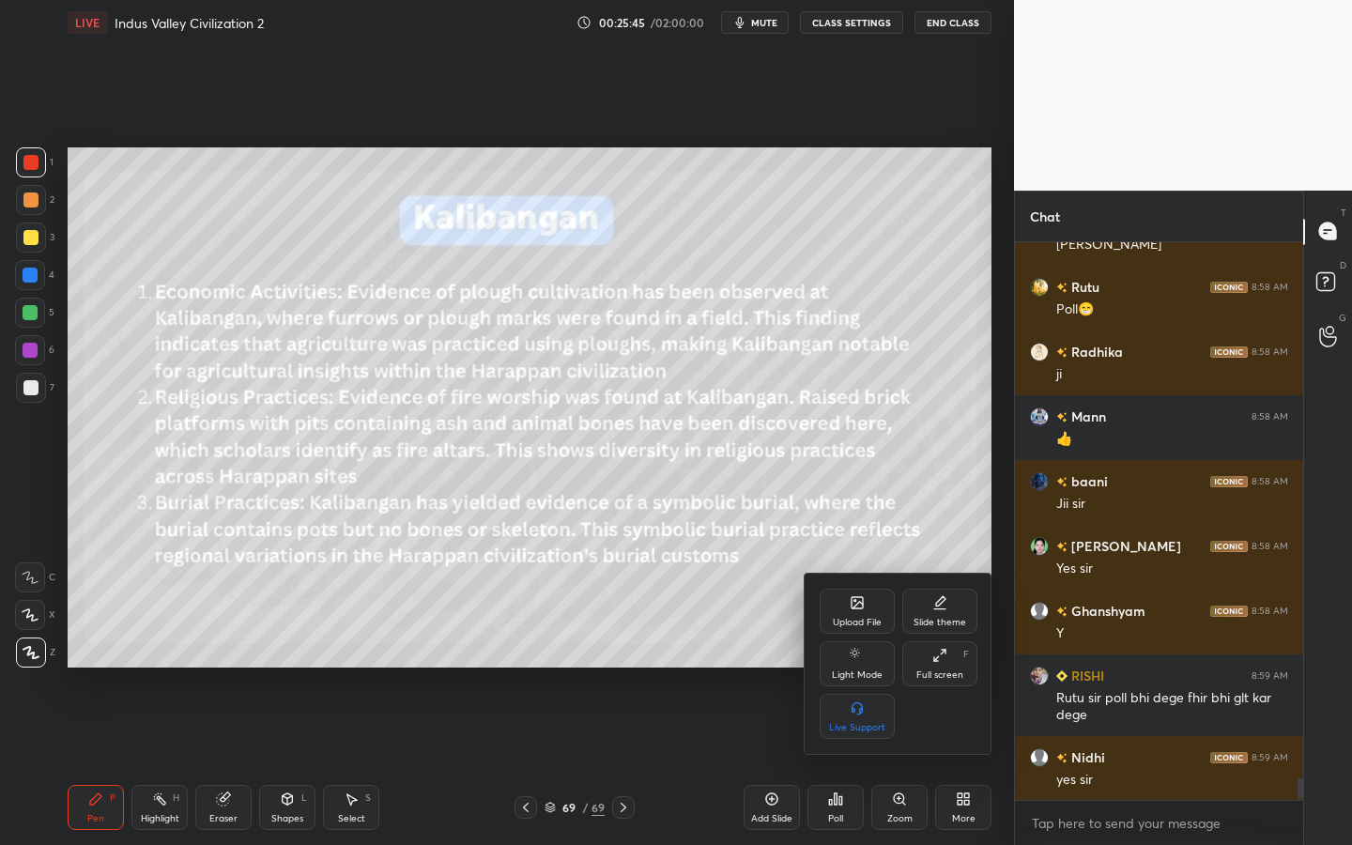
click at [855, 624] on div "Upload File" at bounding box center [857, 622] width 49 height 9
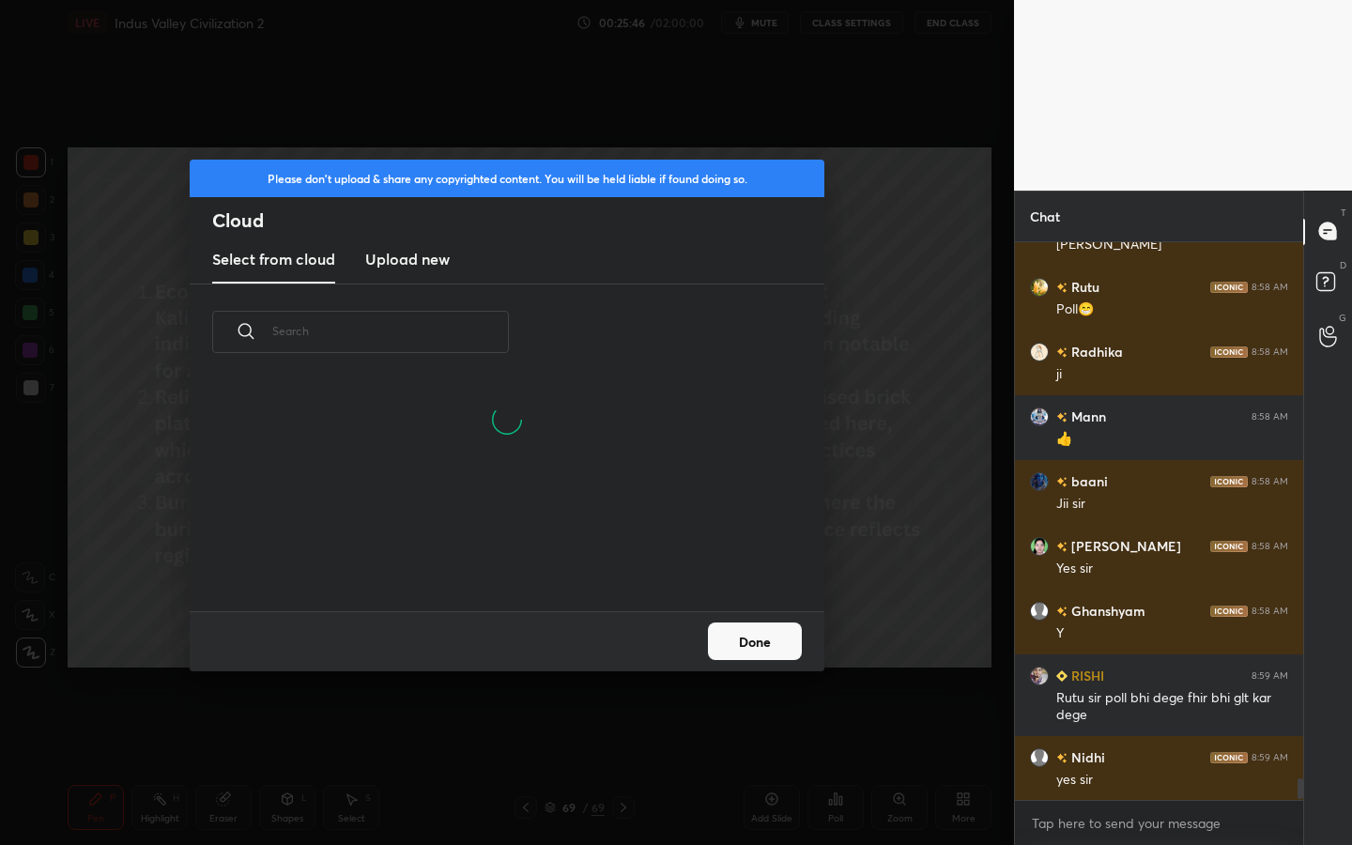
click at [429, 267] on h3 "Upload new" at bounding box center [407, 259] width 85 height 23
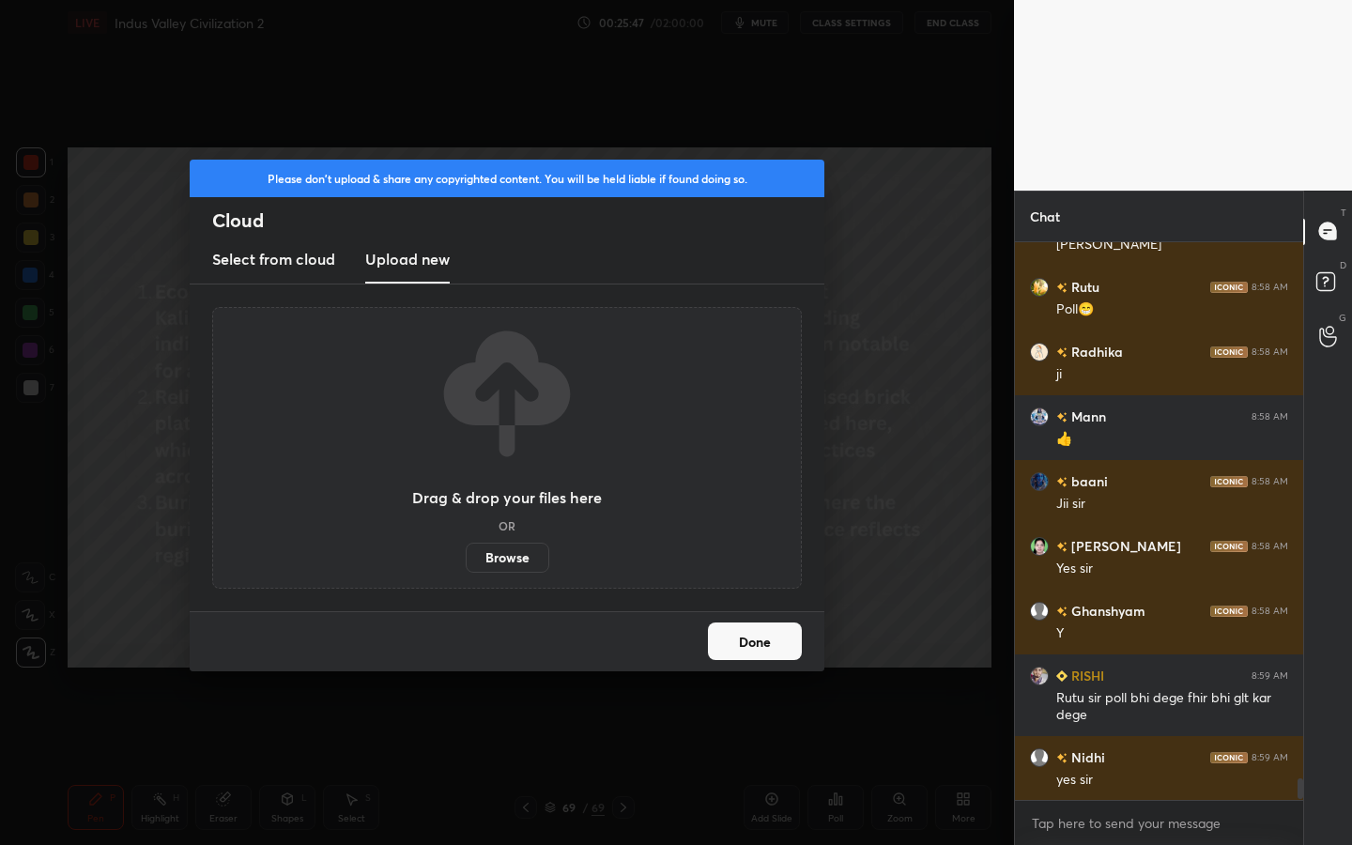
click at [526, 560] on label "Browse" at bounding box center [508, 558] width 84 height 30
click at [466, 560] on input "Browse" at bounding box center [466, 558] width 0 height 30
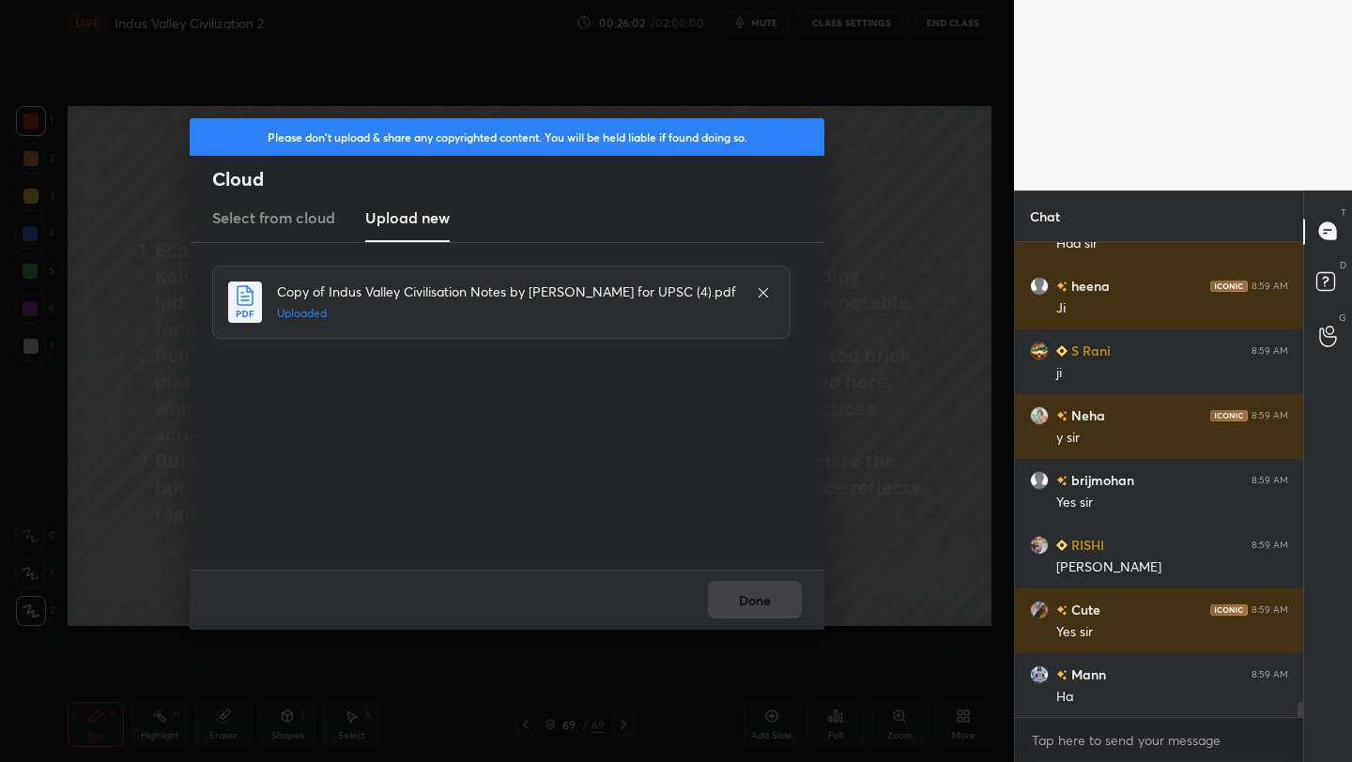
scroll to position [14523, 0]
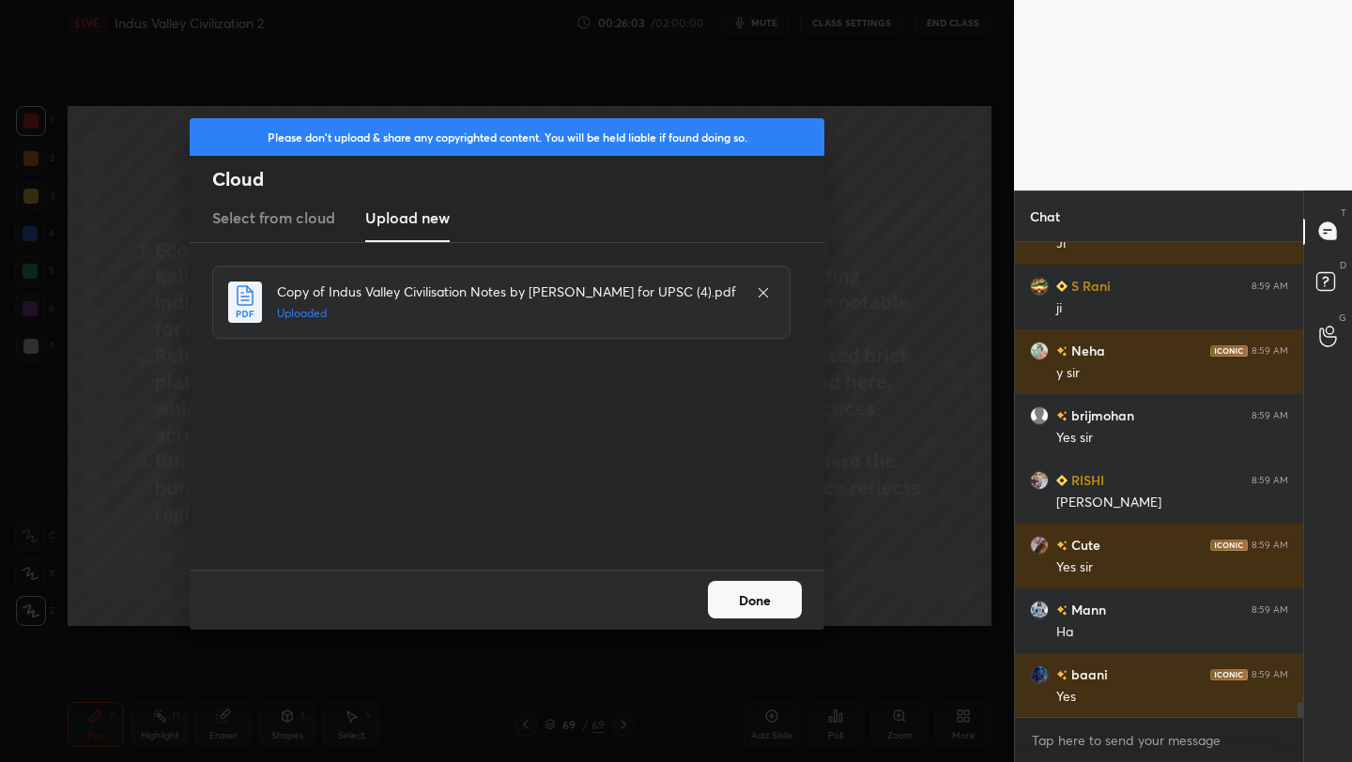
click at [762, 608] on button "Done" at bounding box center [755, 600] width 94 height 38
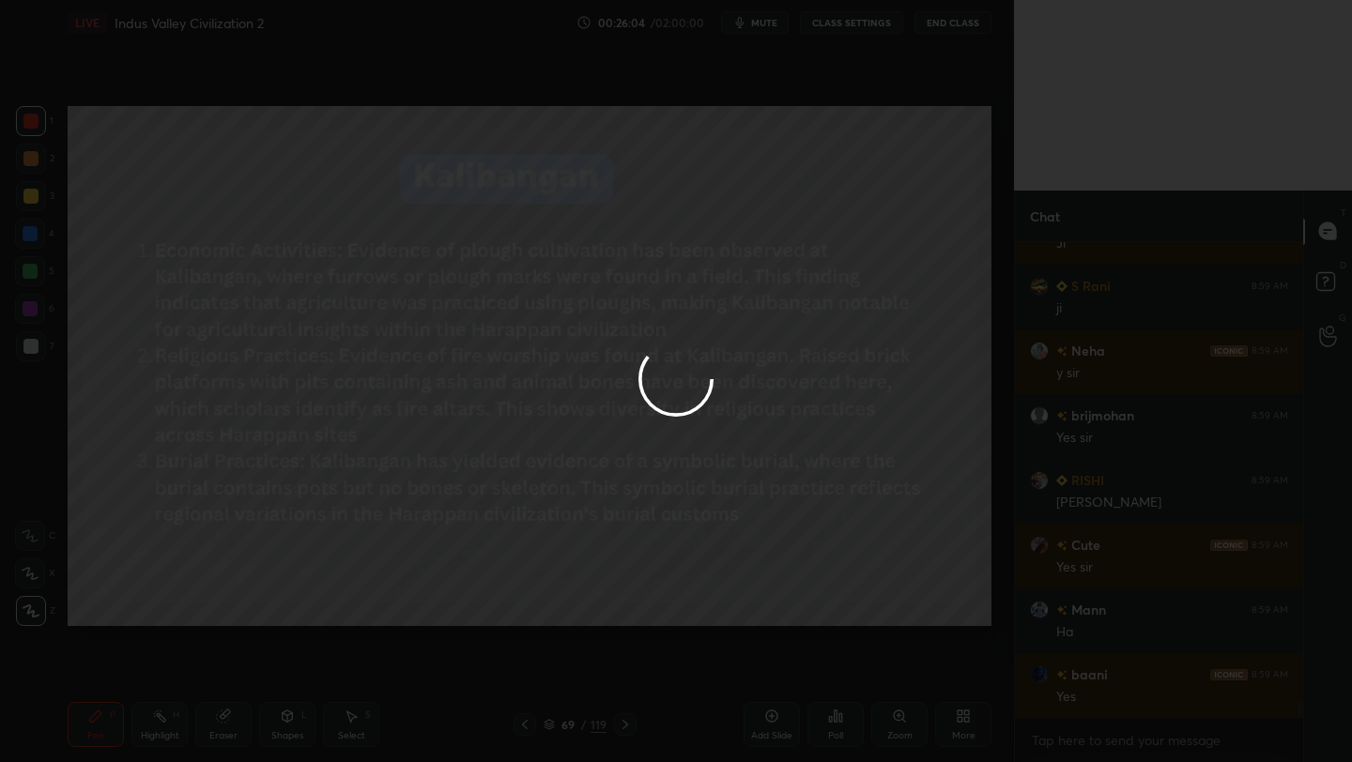
scroll to position [14588, 0]
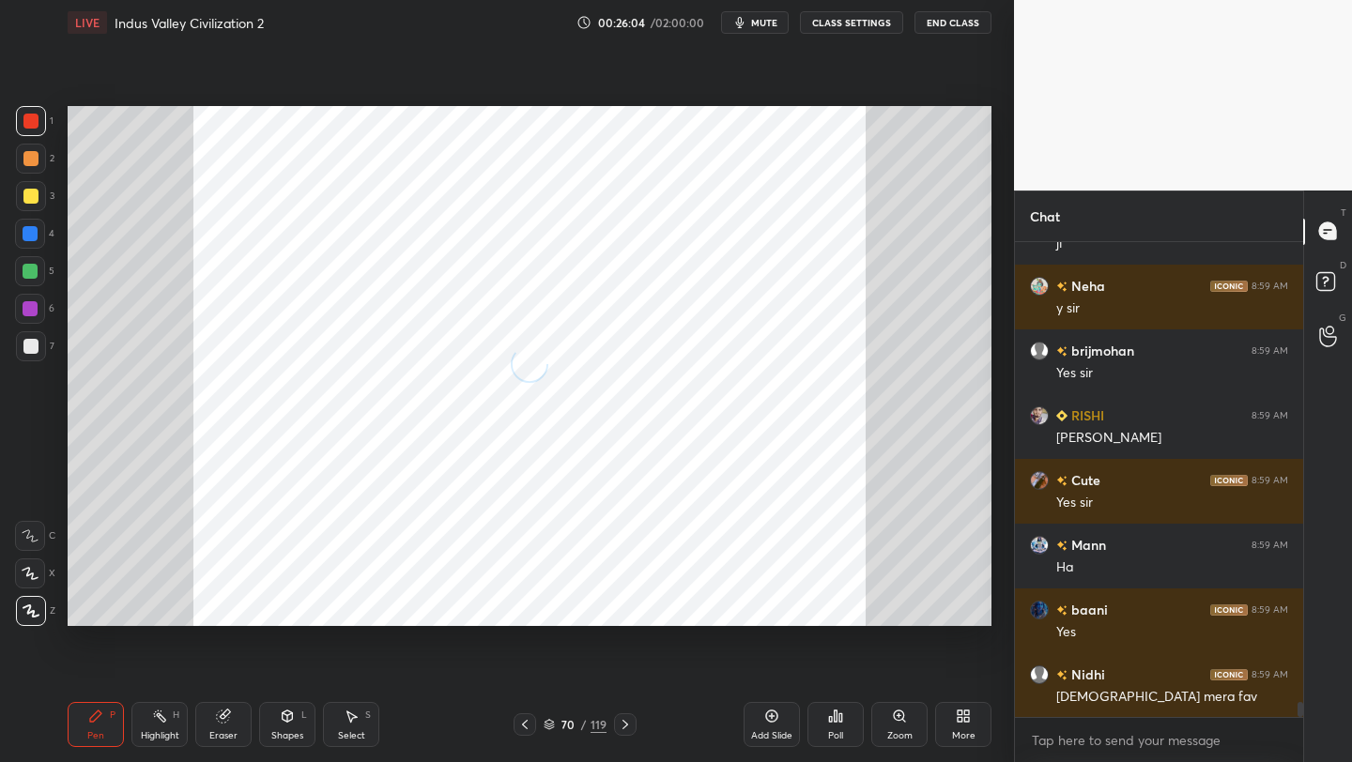
click at [944, 725] on div "More" at bounding box center [963, 724] width 56 height 45
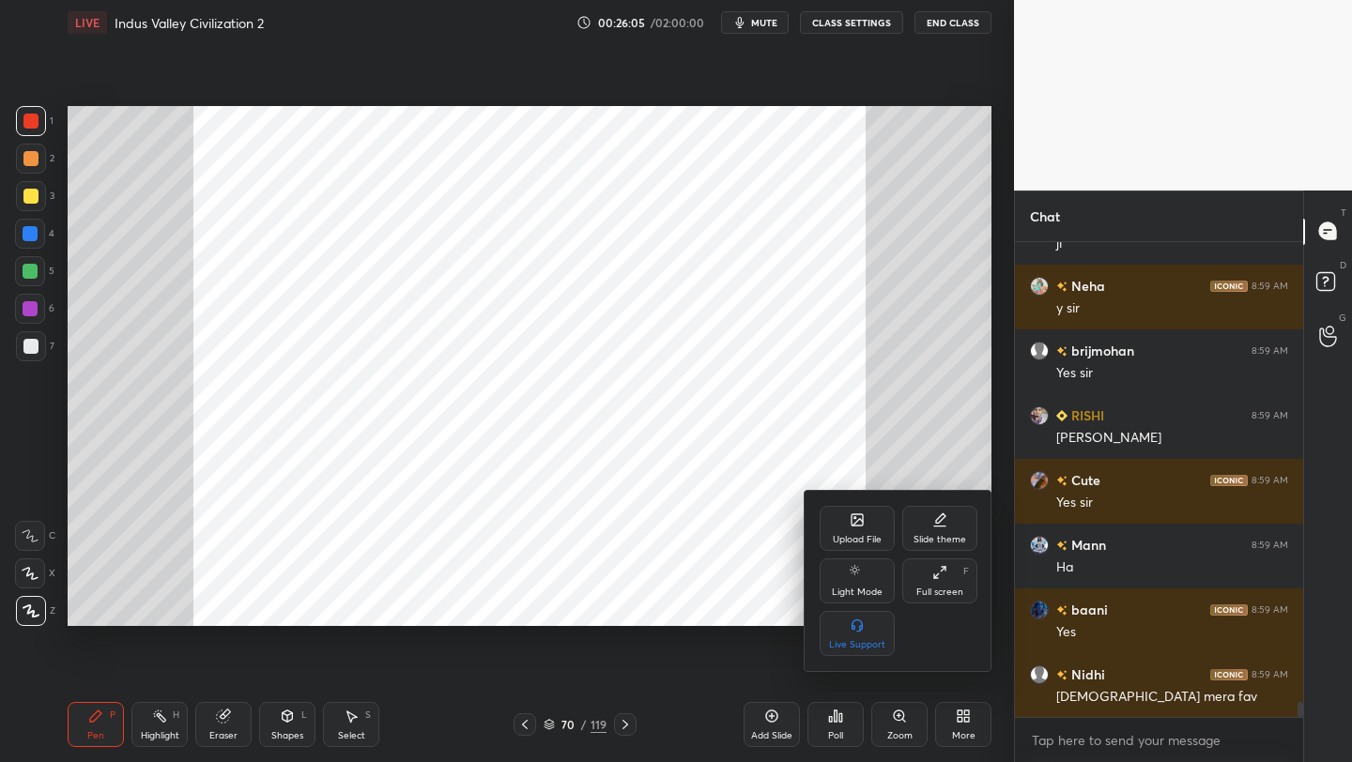
click at [935, 589] on div "Full screen" at bounding box center [939, 592] width 47 height 9
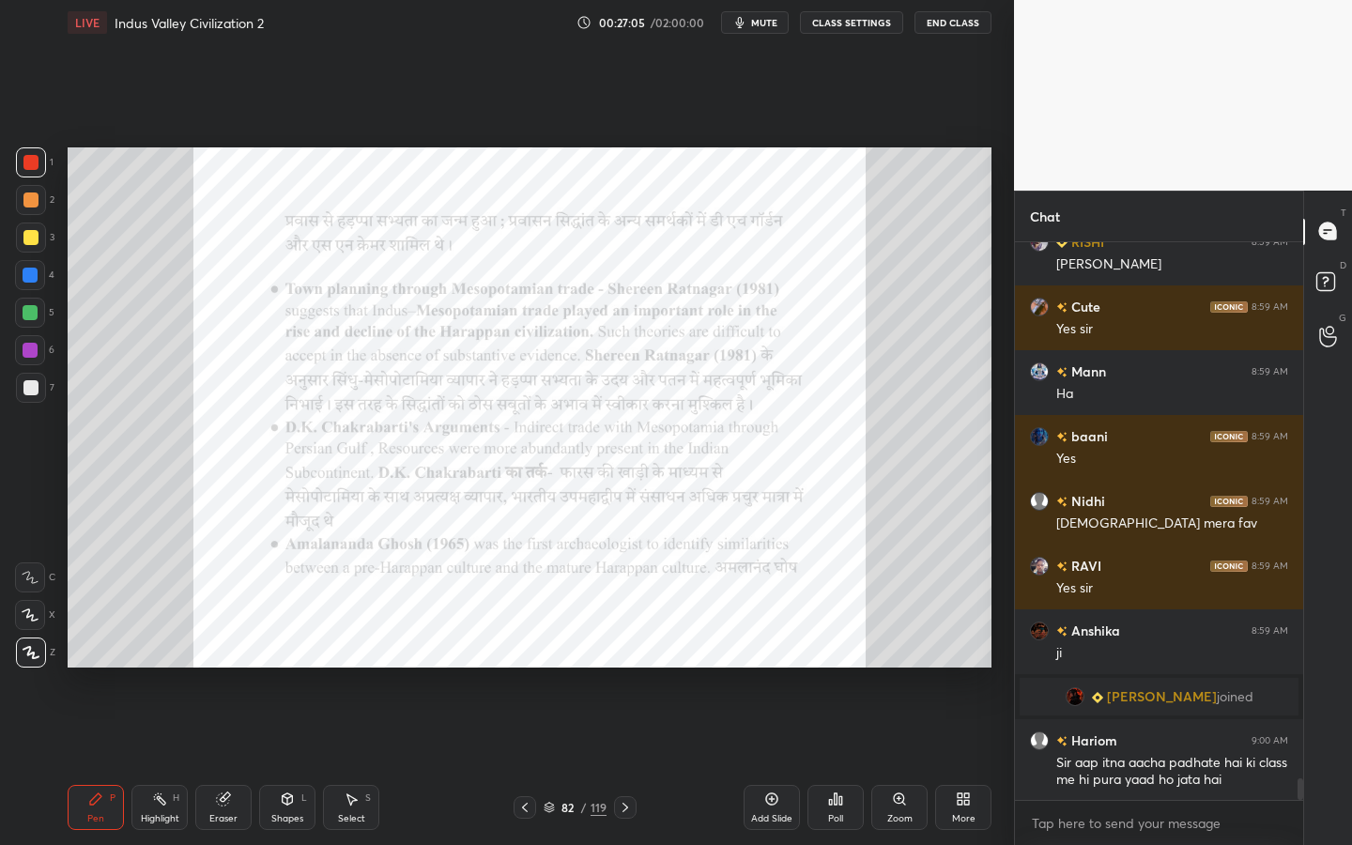
scroll to position [14186, 0]
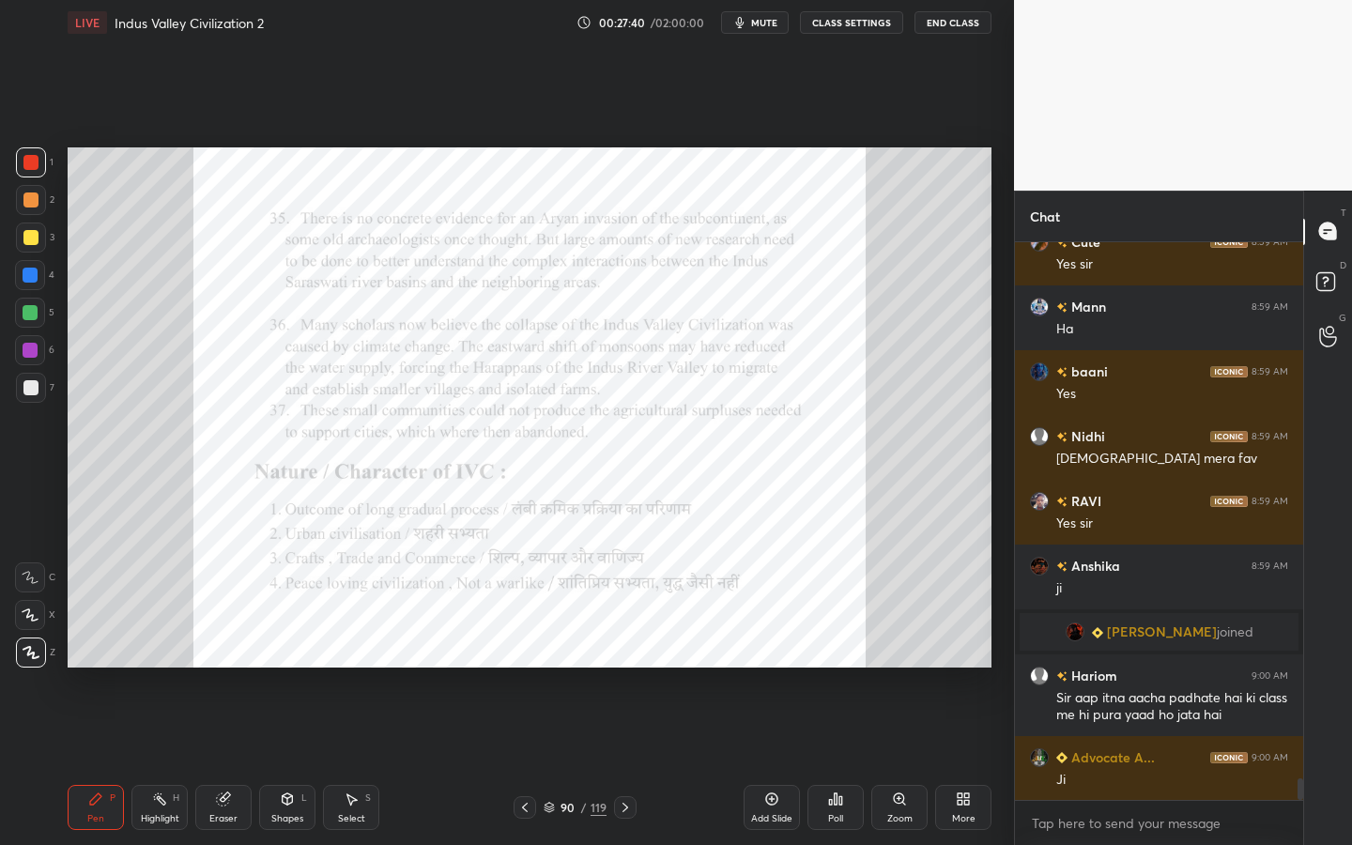
click at [900, 761] on icon at bounding box center [899, 798] width 10 height 10
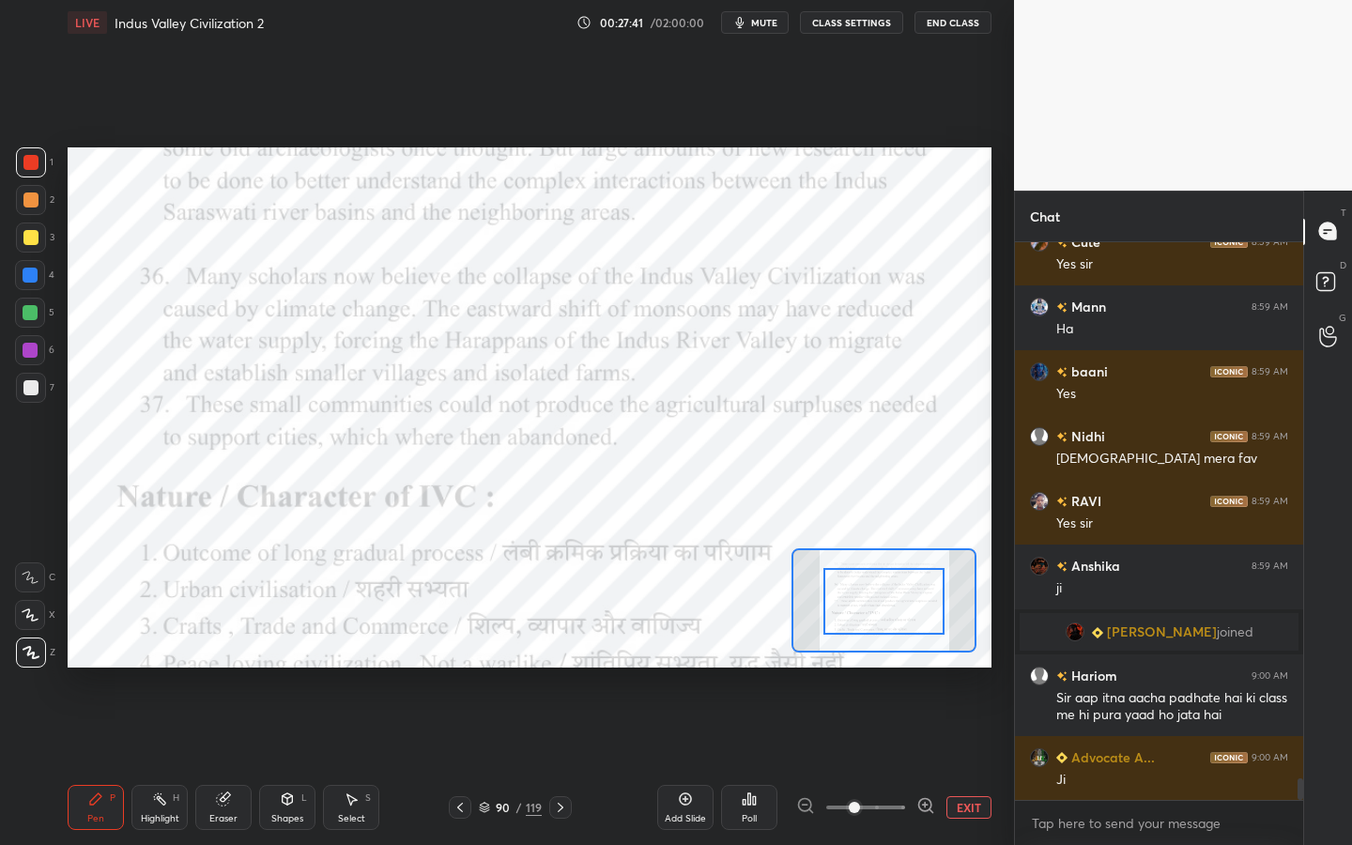
drag, startPoint x: 881, startPoint y: 595, endPoint x: 881, endPoint y: 685, distance: 90.1
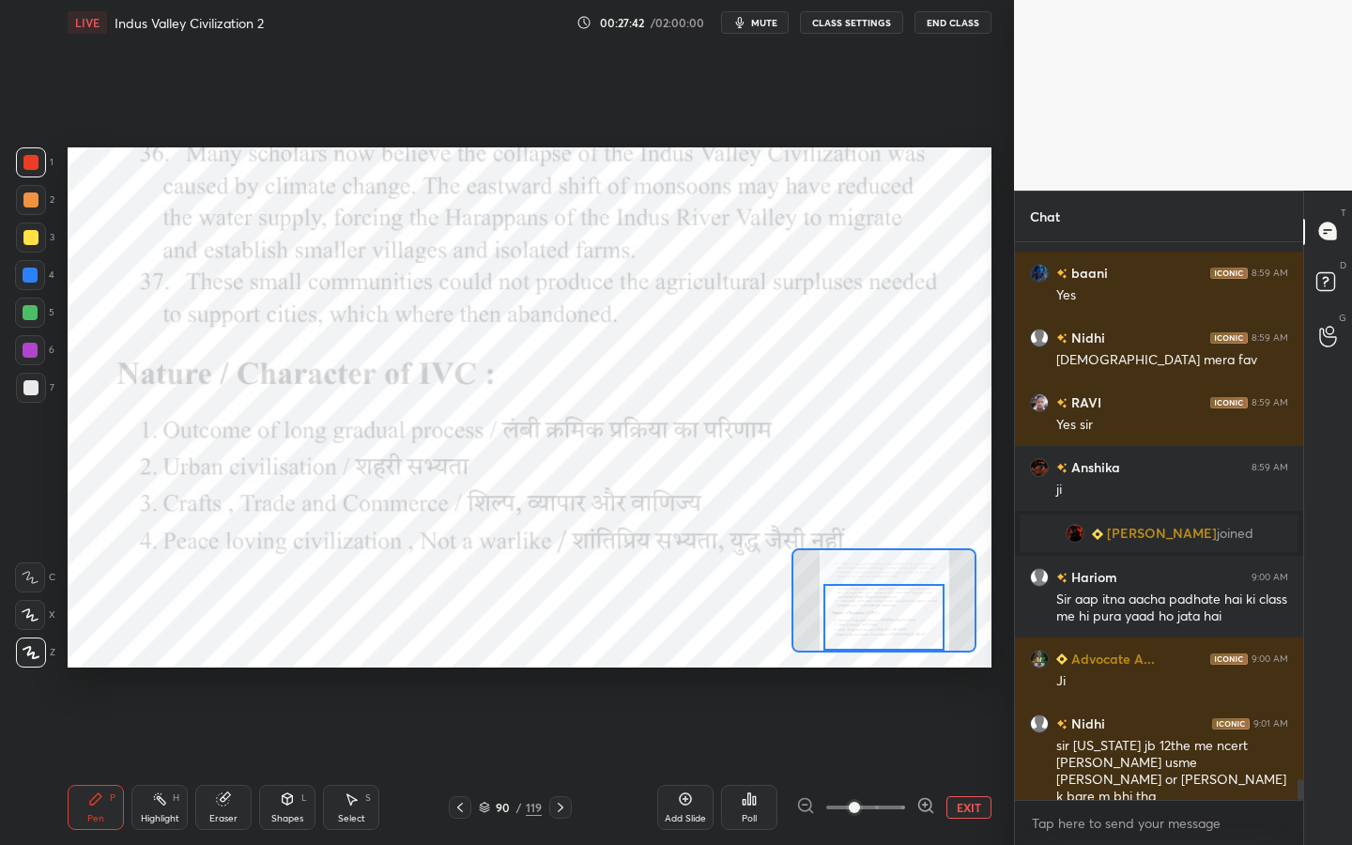
drag, startPoint x: 880, startPoint y: 610, endPoint x: 880, endPoint y: 712, distance: 101.4
click at [880, 712] on div "Setting up your live class Poll for secs No correct answer Start poll" at bounding box center [529, 407] width 939 height 725
click at [872, 740] on div "Setting up your live class Poll for secs No correct answer Start poll" at bounding box center [529, 407] width 939 height 725
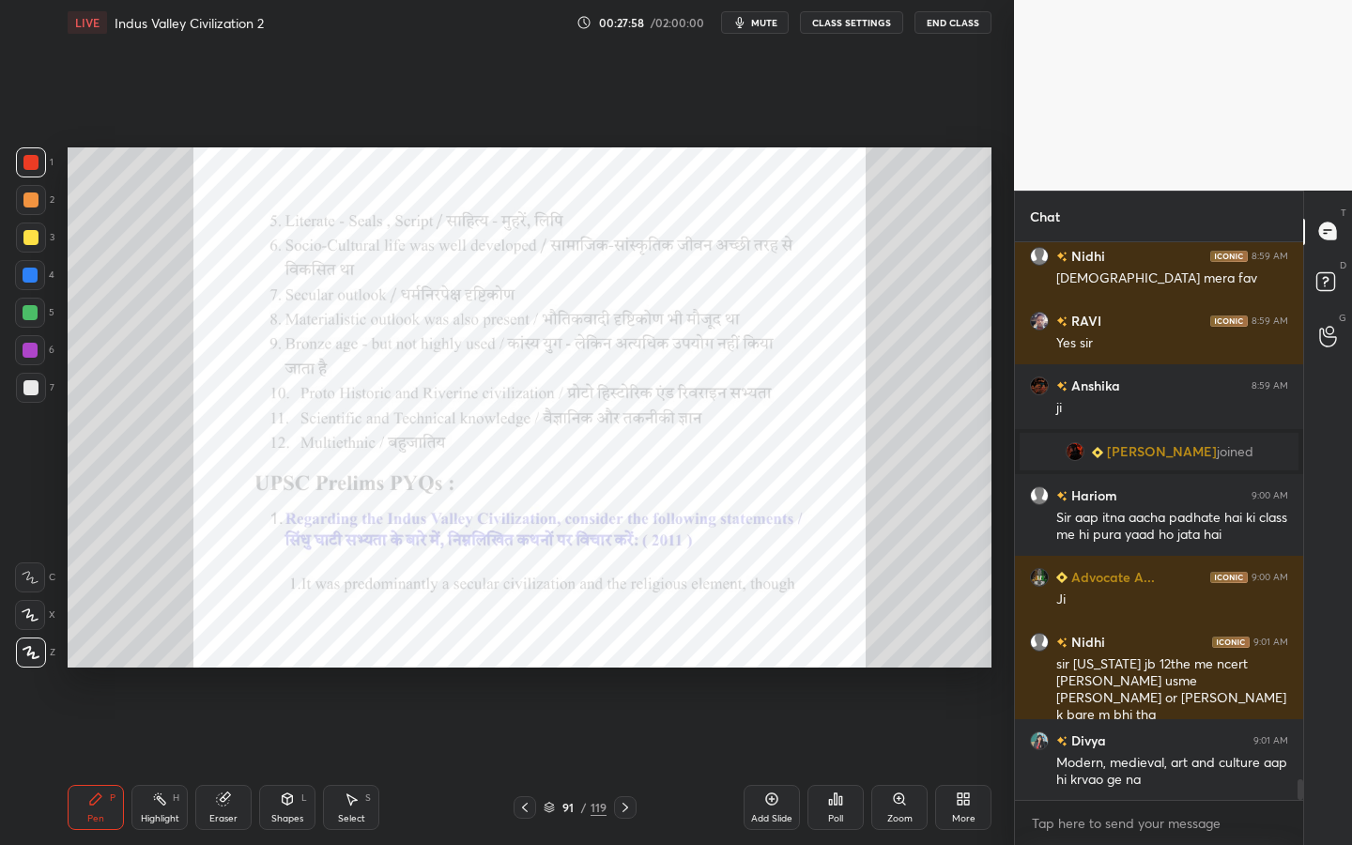
click at [889, 761] on div "Zoom" at bounding box center [899, 807] width 56 height 45
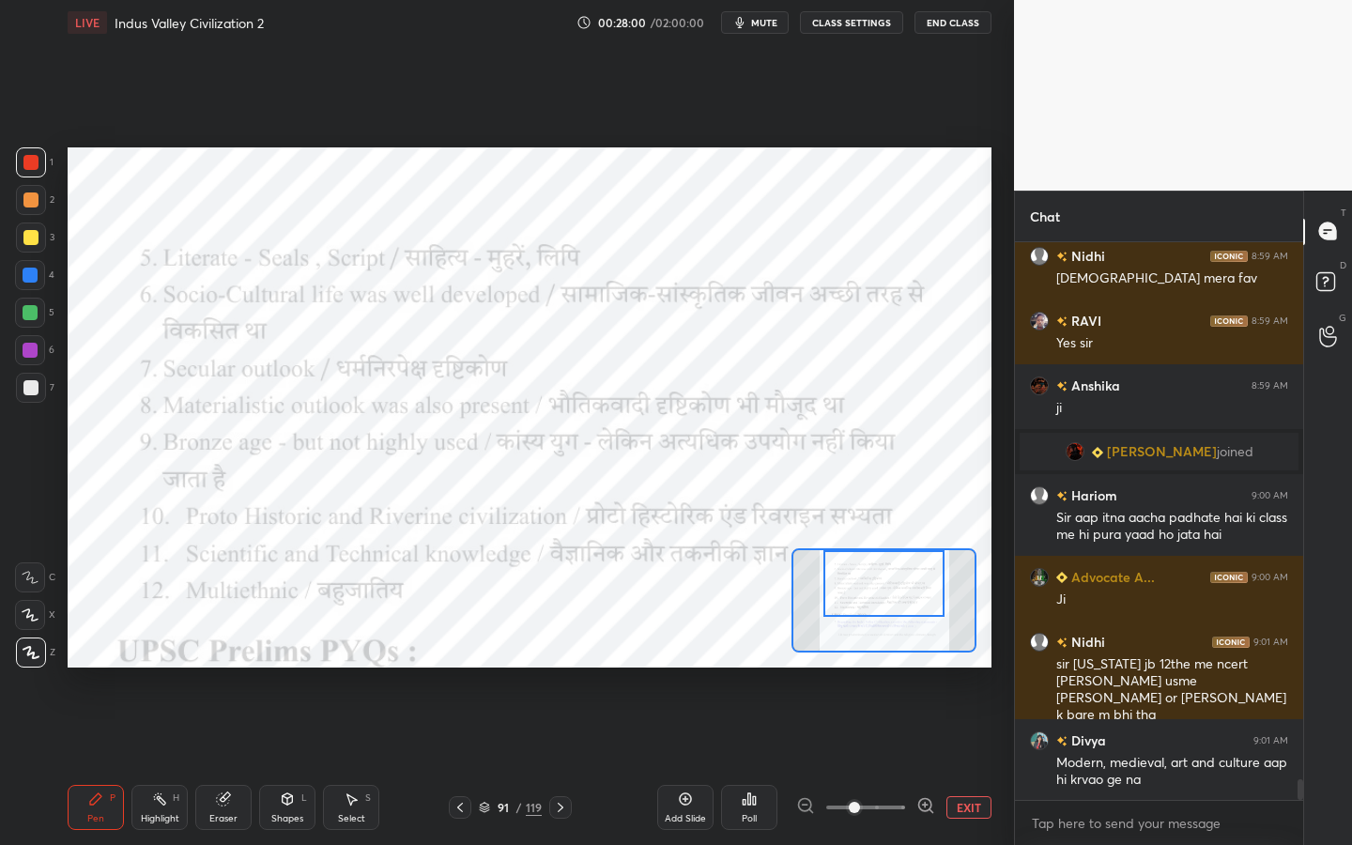
drag, startPoint x: 873, startPoint y: 573, endPoint x: 873, endPoint y: 551, distance: 21.6
click at [873, 551] on div at bounding box center [883, 583] width 121 height 67
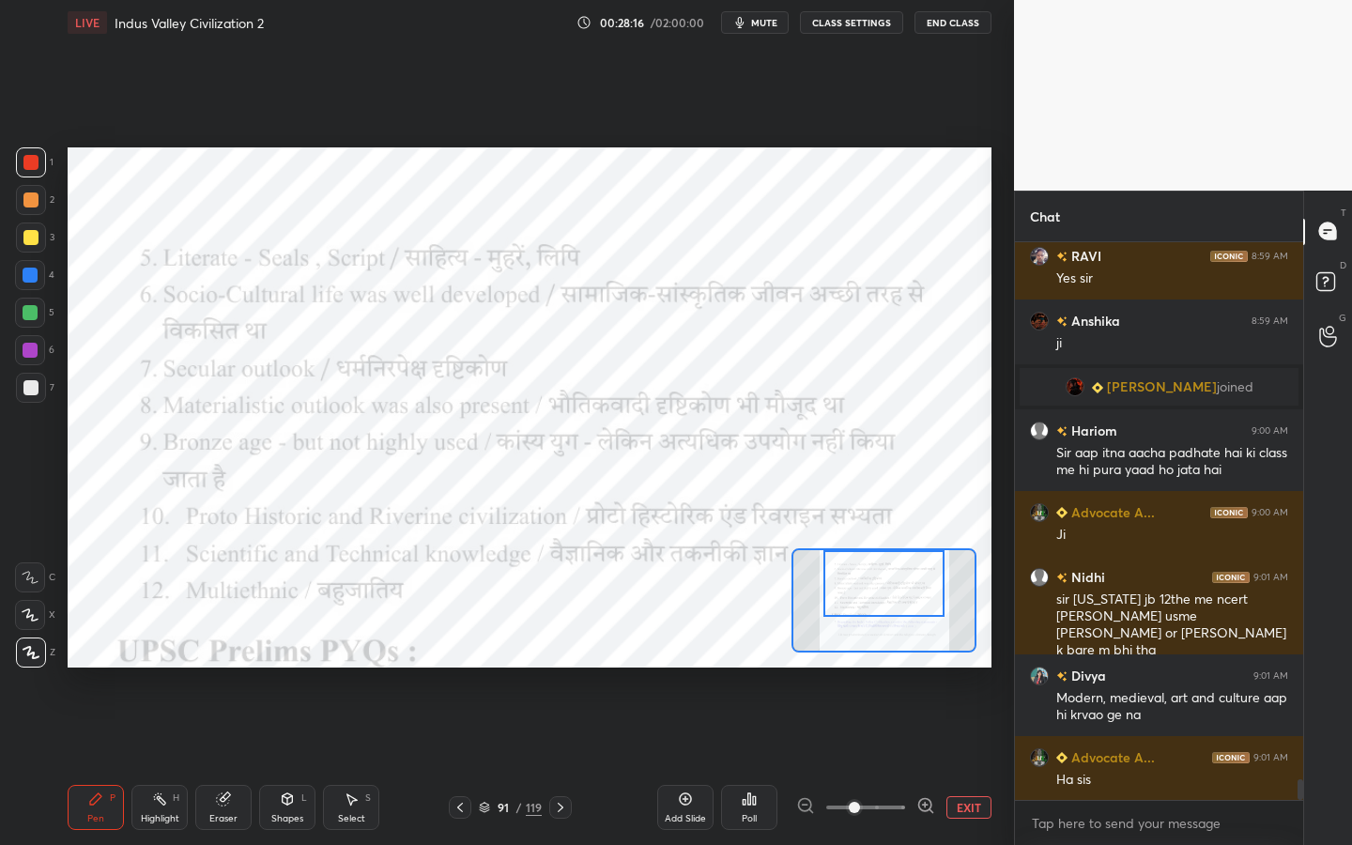
scroll to position [14496, 0]
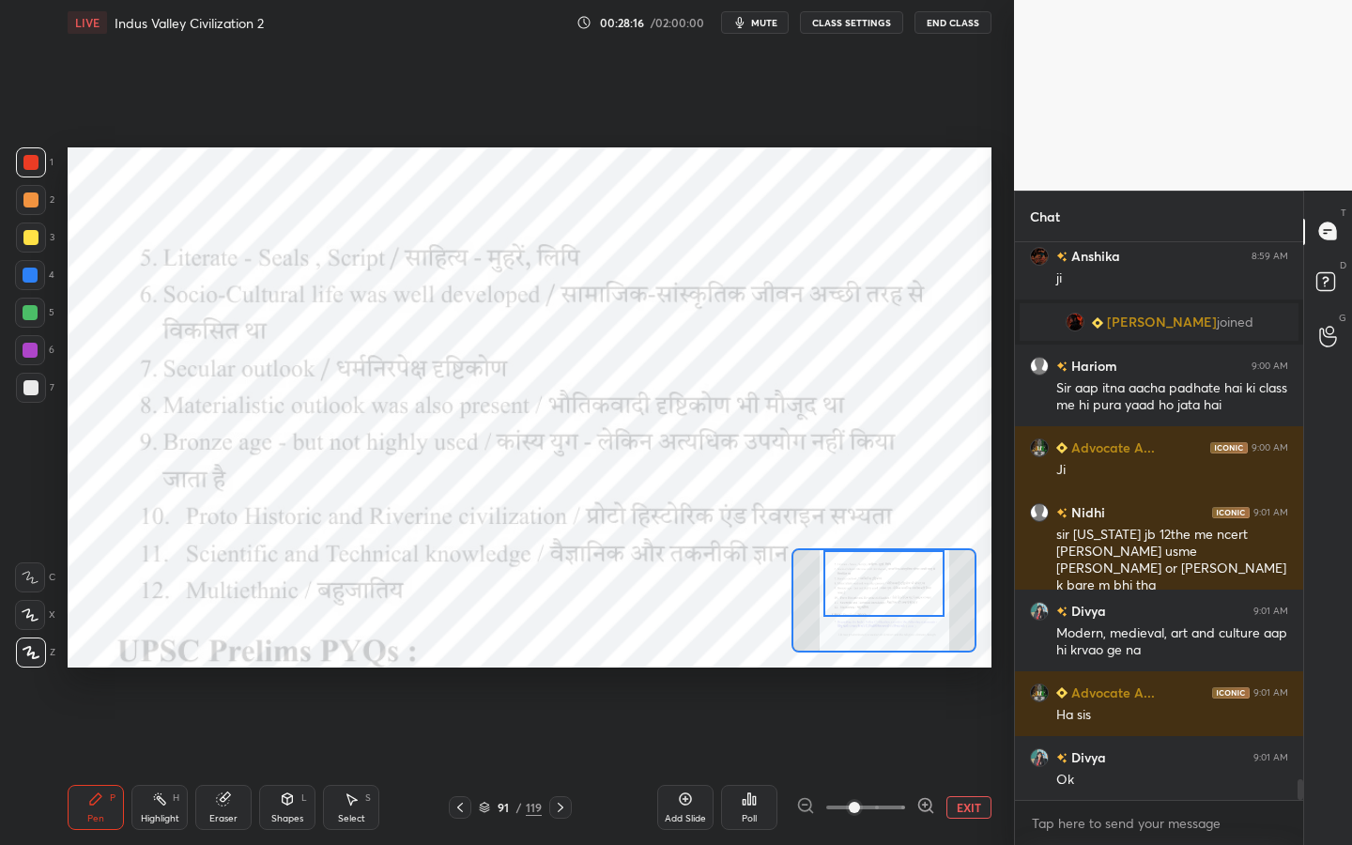
click at [516, 761] on div "/" at bounding box center [519, 807] width 6 height 11
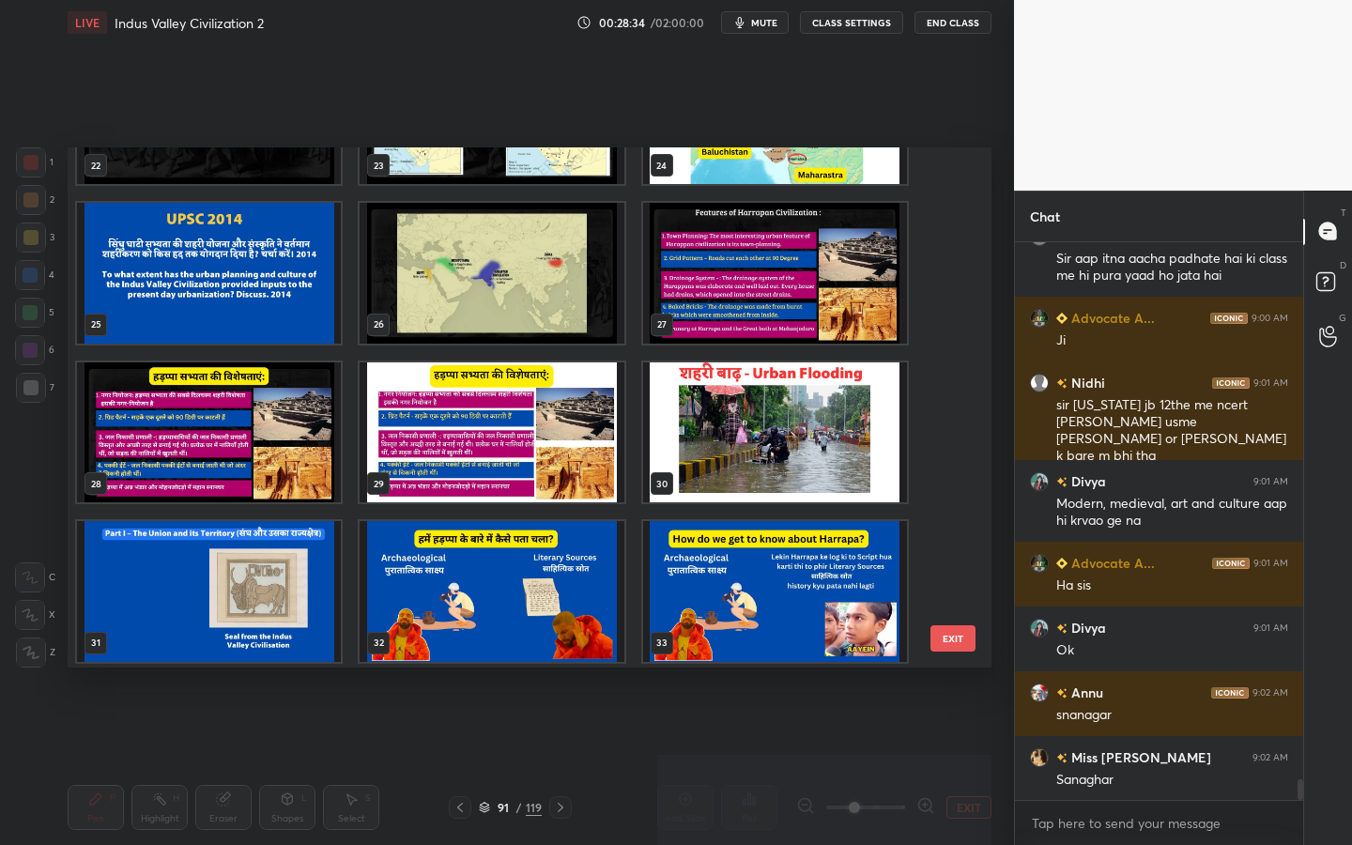
scroll to position [1238, 0]
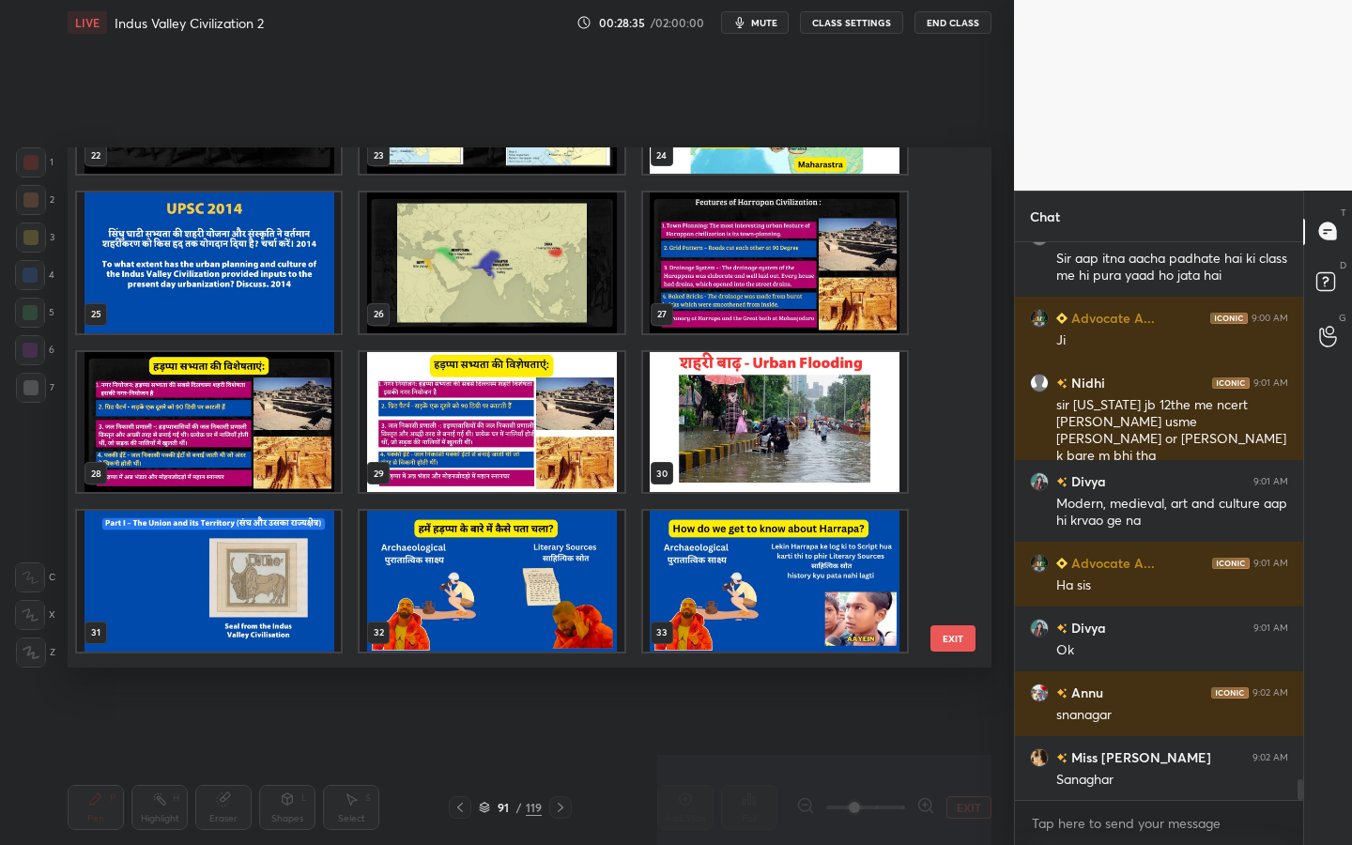
click at [871, 259] on img "grid" at bounding box center [775, 262] width 264 height 141
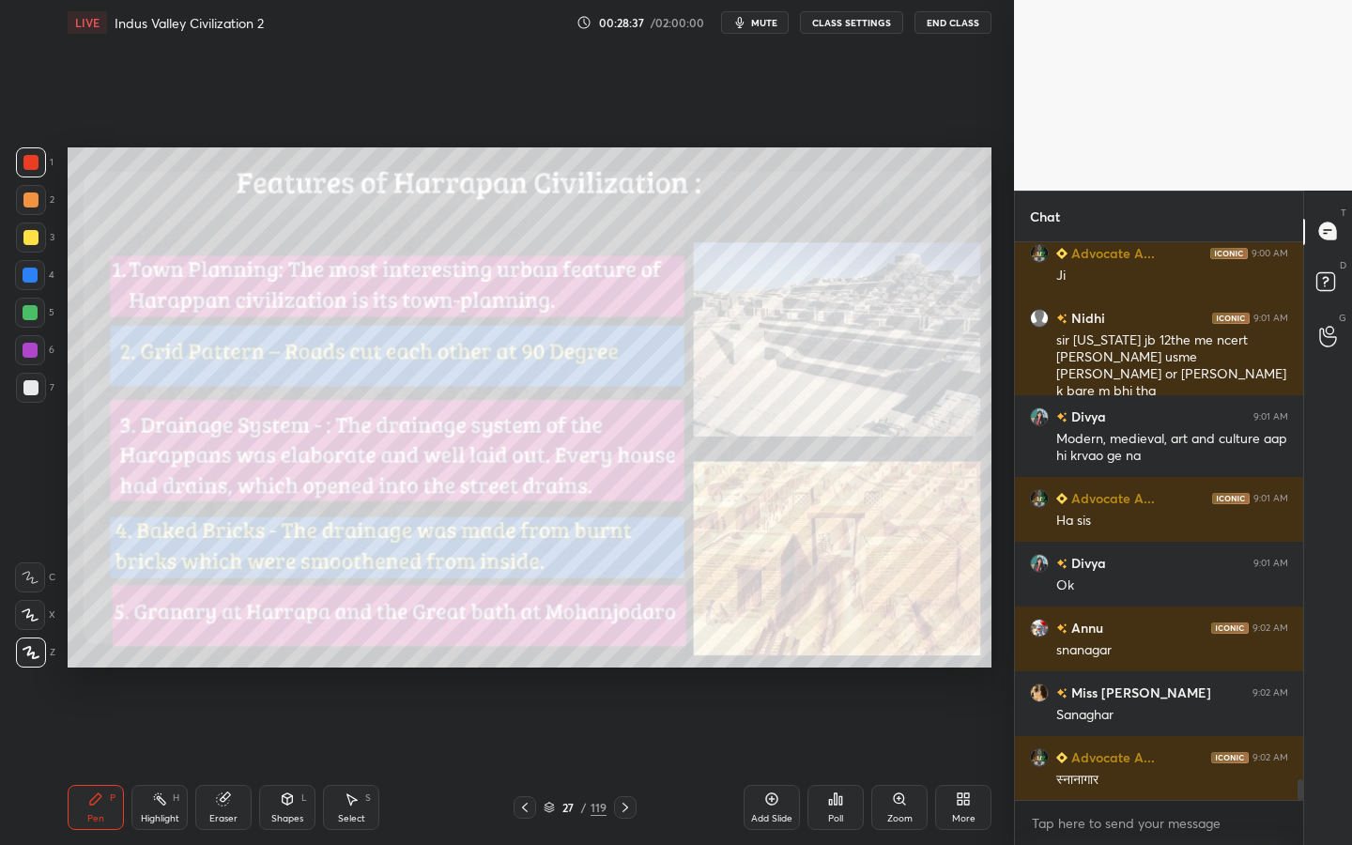
scroll to position [14755, 0]
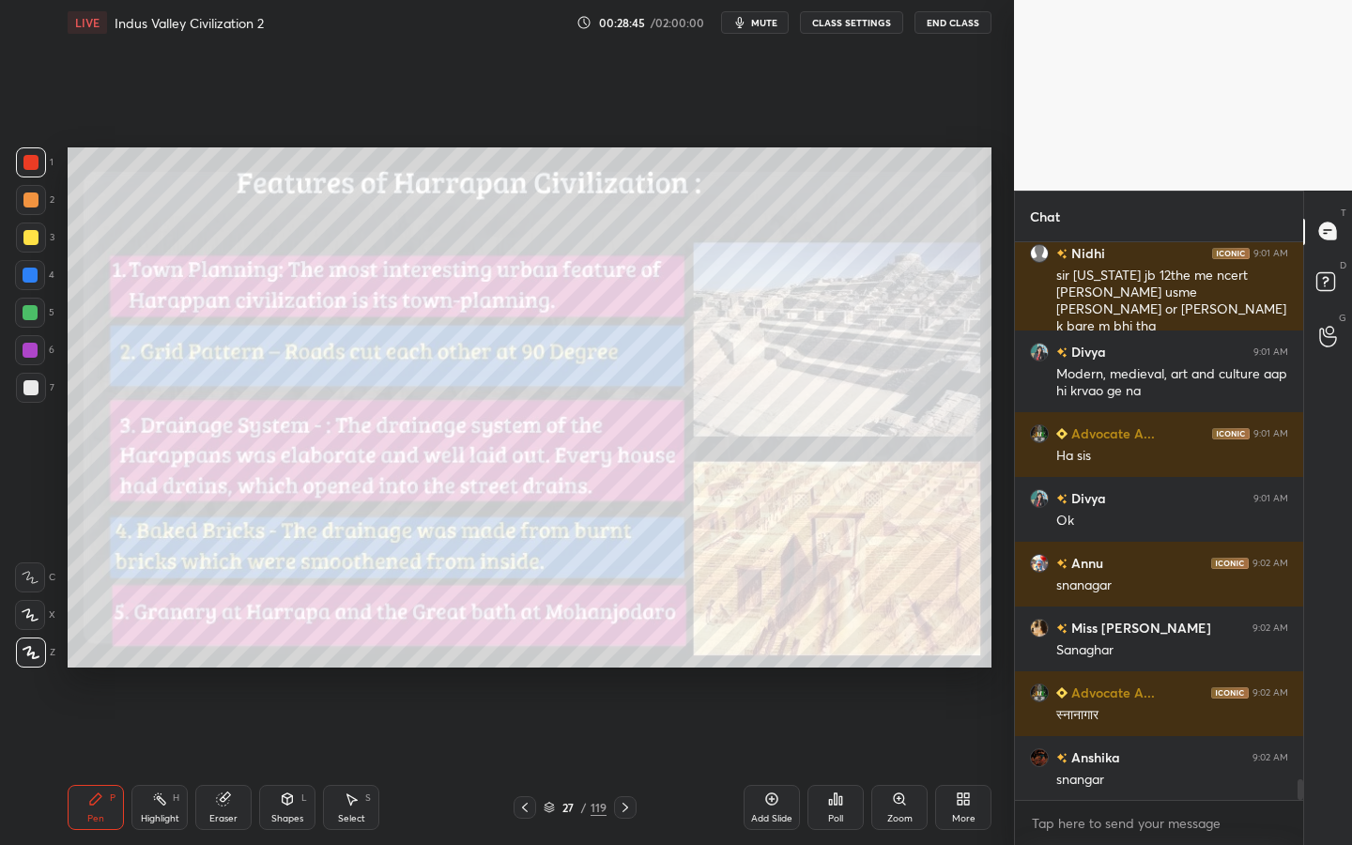
click at [227, 761] on icon at bounding box center [223, 799] width 15 height 15
click at [26, 666] on div "Erase all" at bounding box center [30, 653] width 30 height 30
click at [281, 761] on div "Shapes L" at bounding box center [287, 807] width 56 height 45
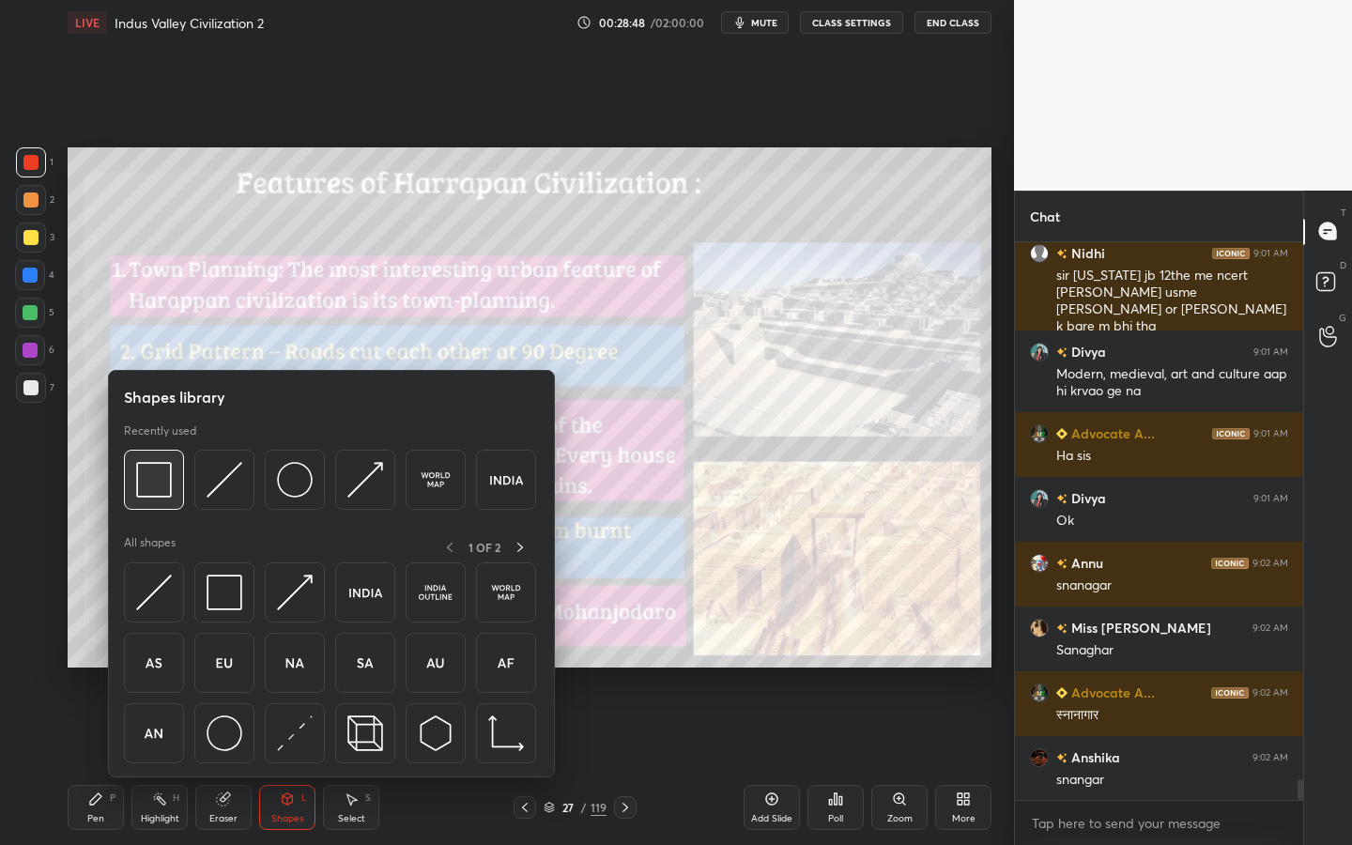
click at [142, 488] on img at bounding box center [154, 480] width 36 height 36
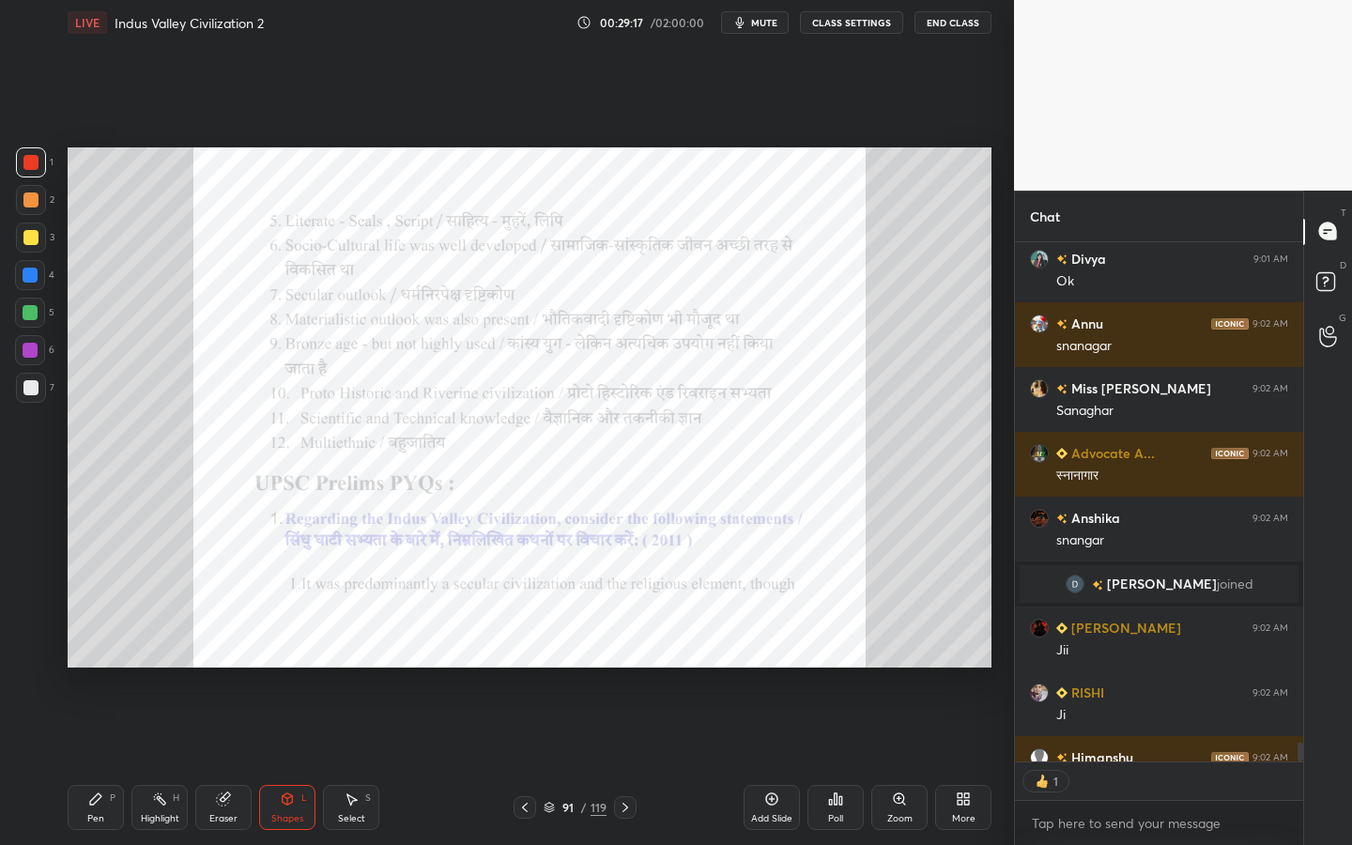
scroll to position [514, 283]
click at [891, 761] on div "Zoom" at bounding box center [899, 807] width 56 height 45
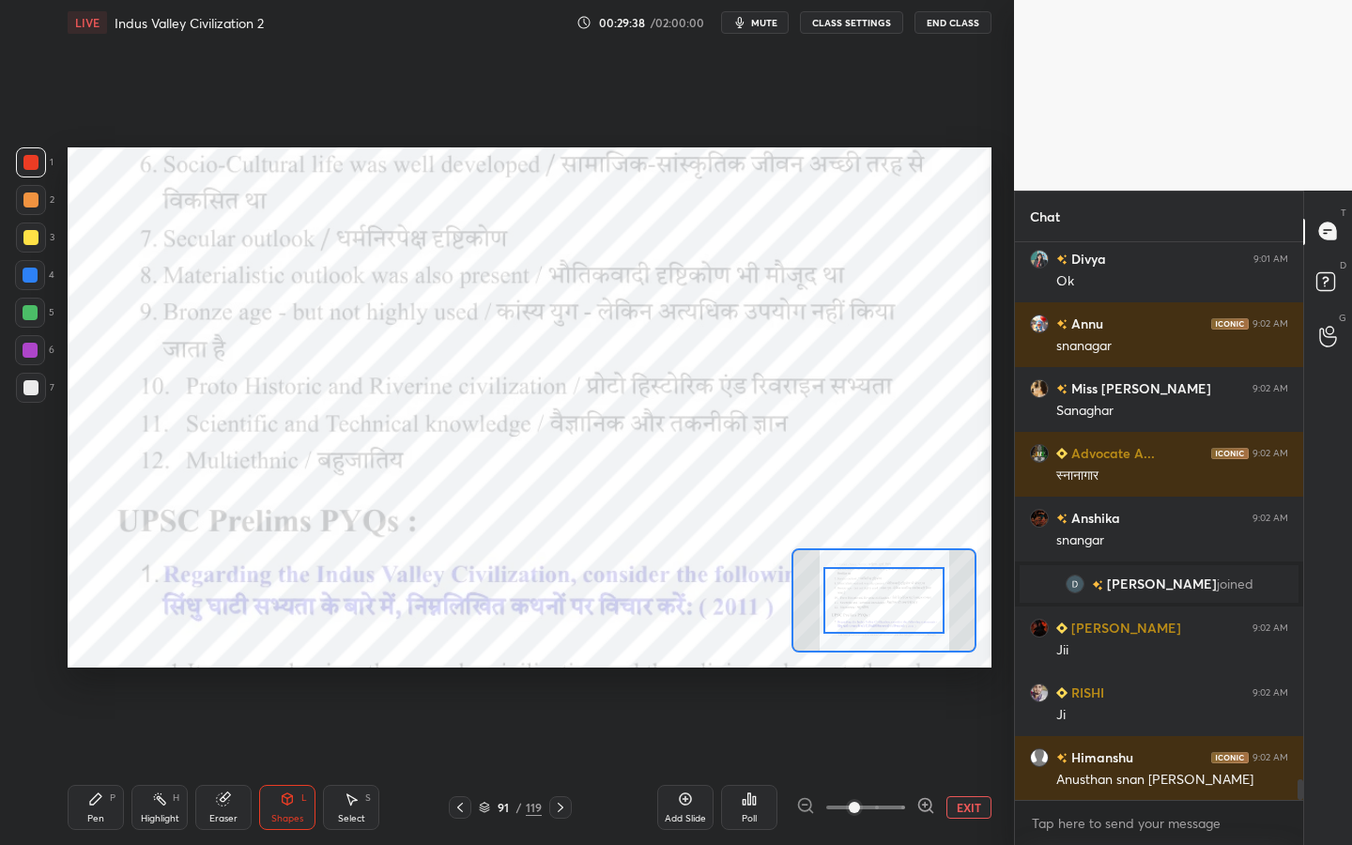
scroll to position [14844, 0]
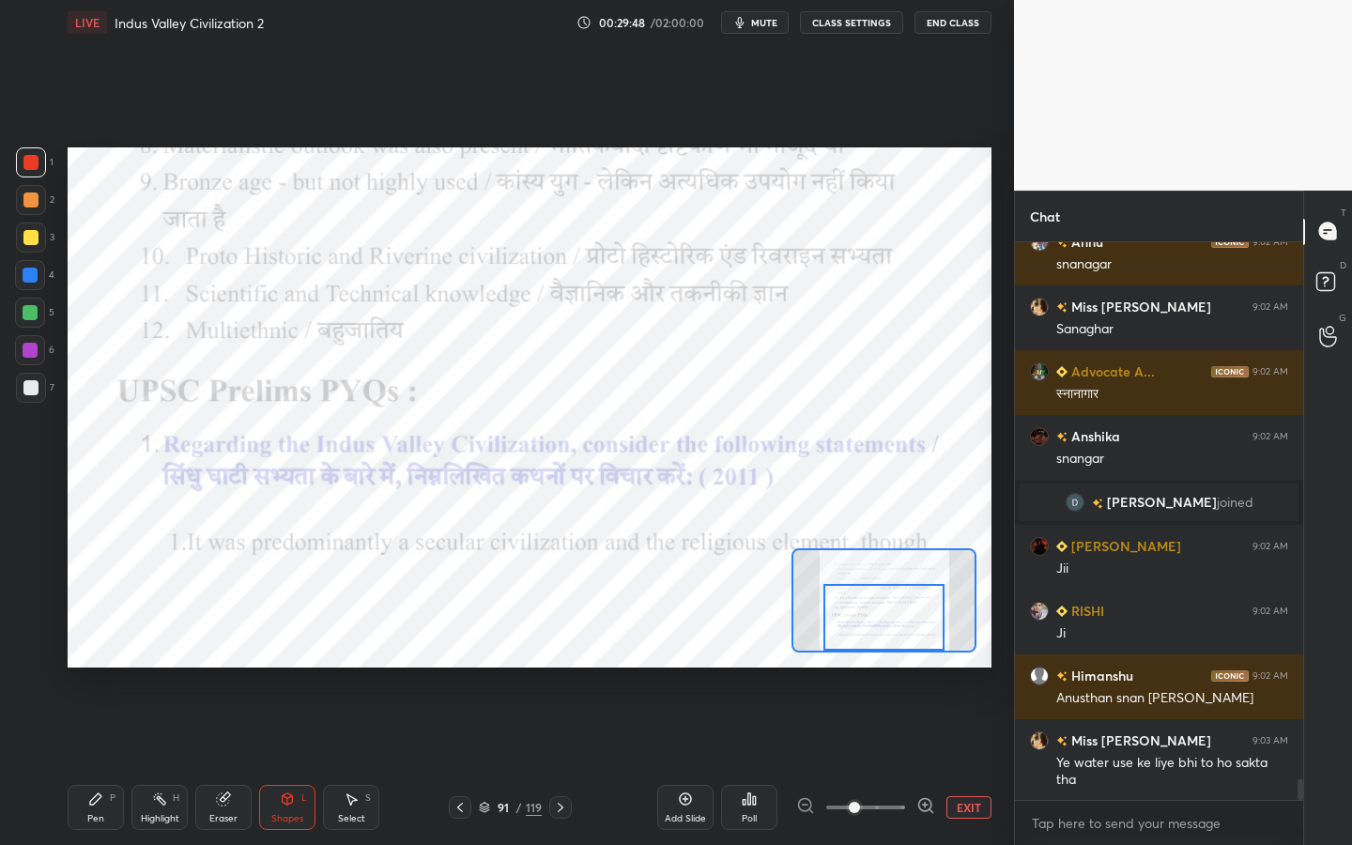
click at [881, 654] on div "Setting up your live class Poll for secs No correct answer Start poll" at bounding box center [530, 407] width 924 height 520
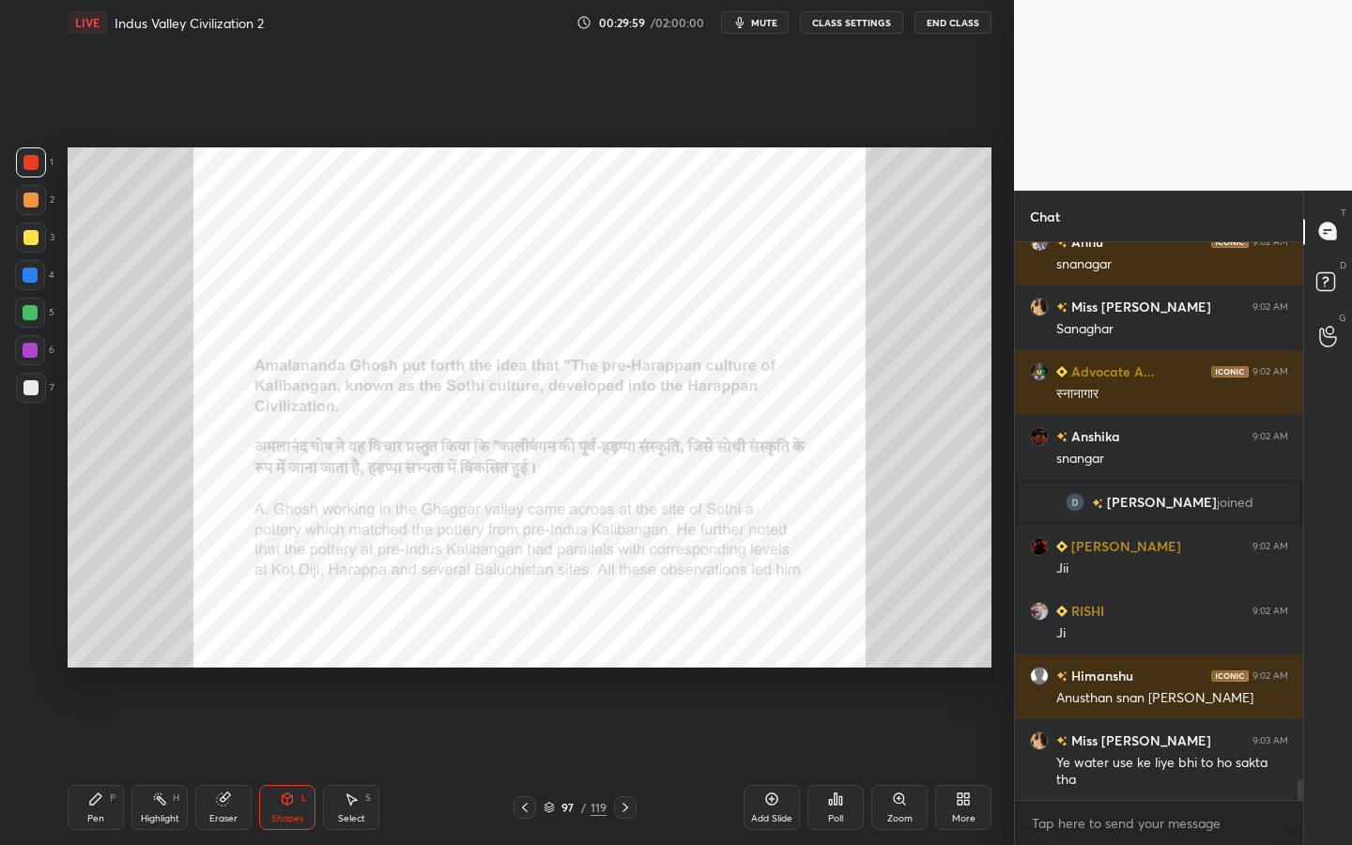
click at [897, 761] on icon at bounding box center [899, 798] width 4 height 0
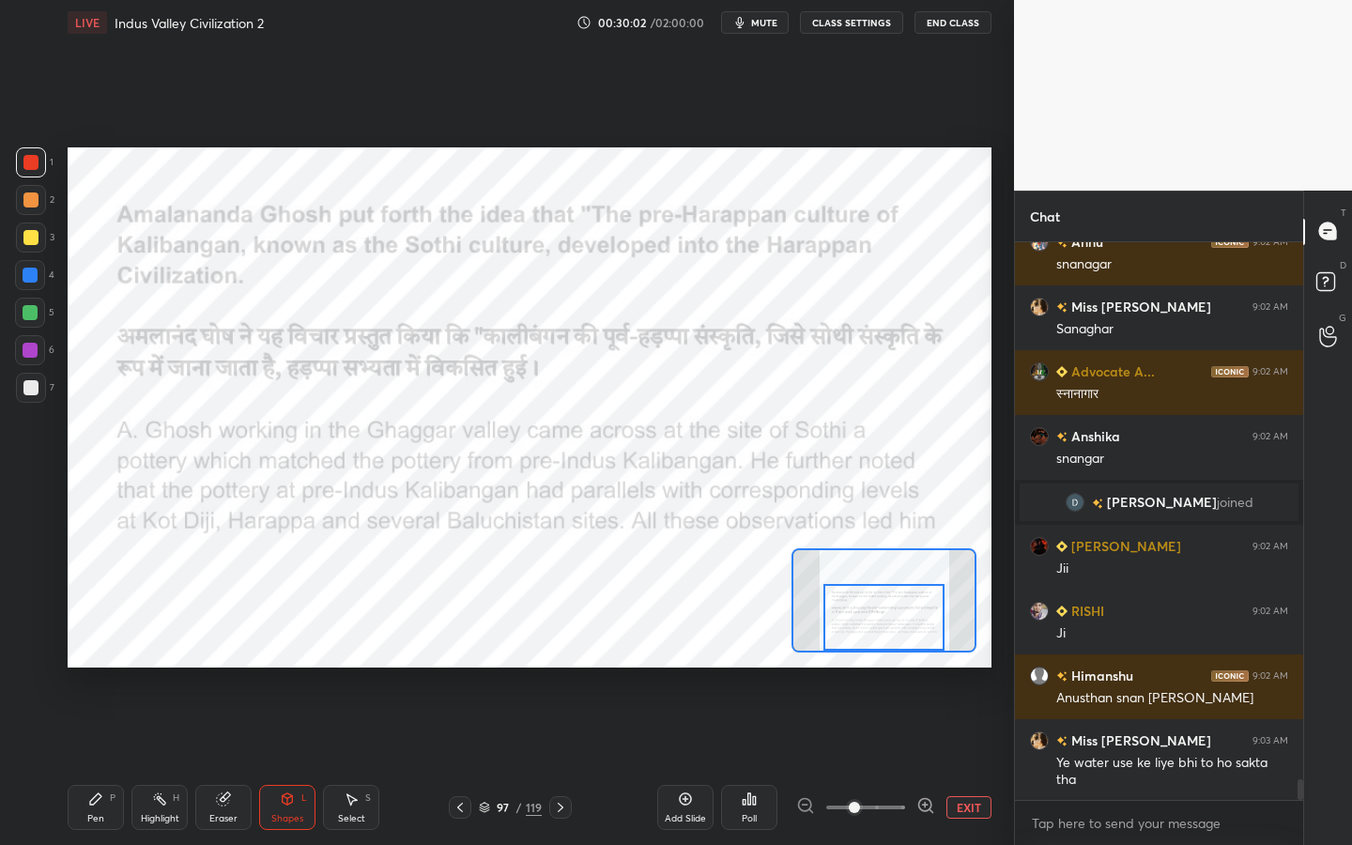
drag, startPoint x: 889, startPoint y: 621, endPoint x: 889, endPoint y: 635, distance: 14.1
click at [889, 635] on div at bounding box center [883, 617] width 121 height 67
click at [521, 761] on div "97 / 119" at bounding box center [510, 807] width 123 height 23
click at [516, 761] on div "/" at bounding box center [519, 807] width 6 height 11
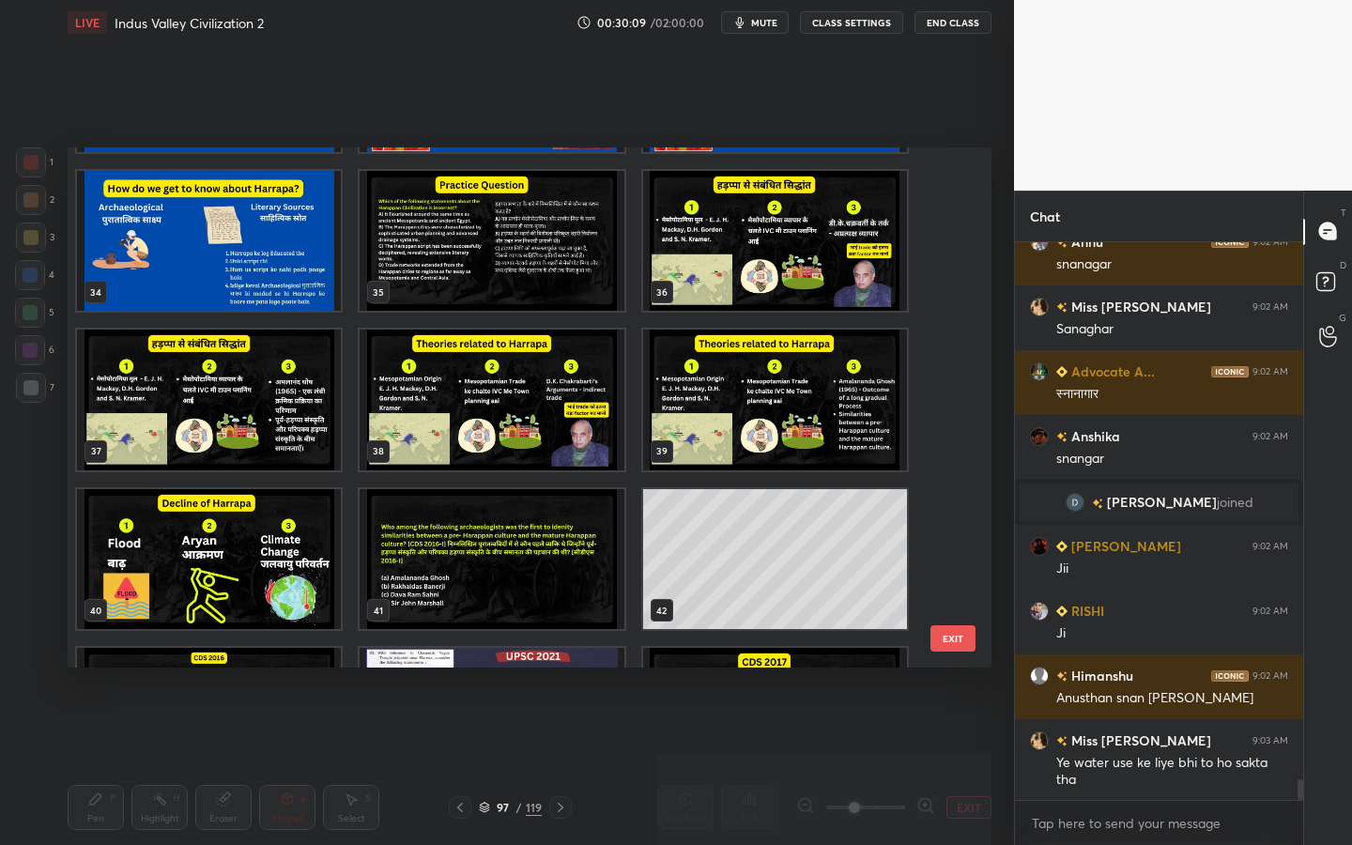
scroll to position [1996, 0]
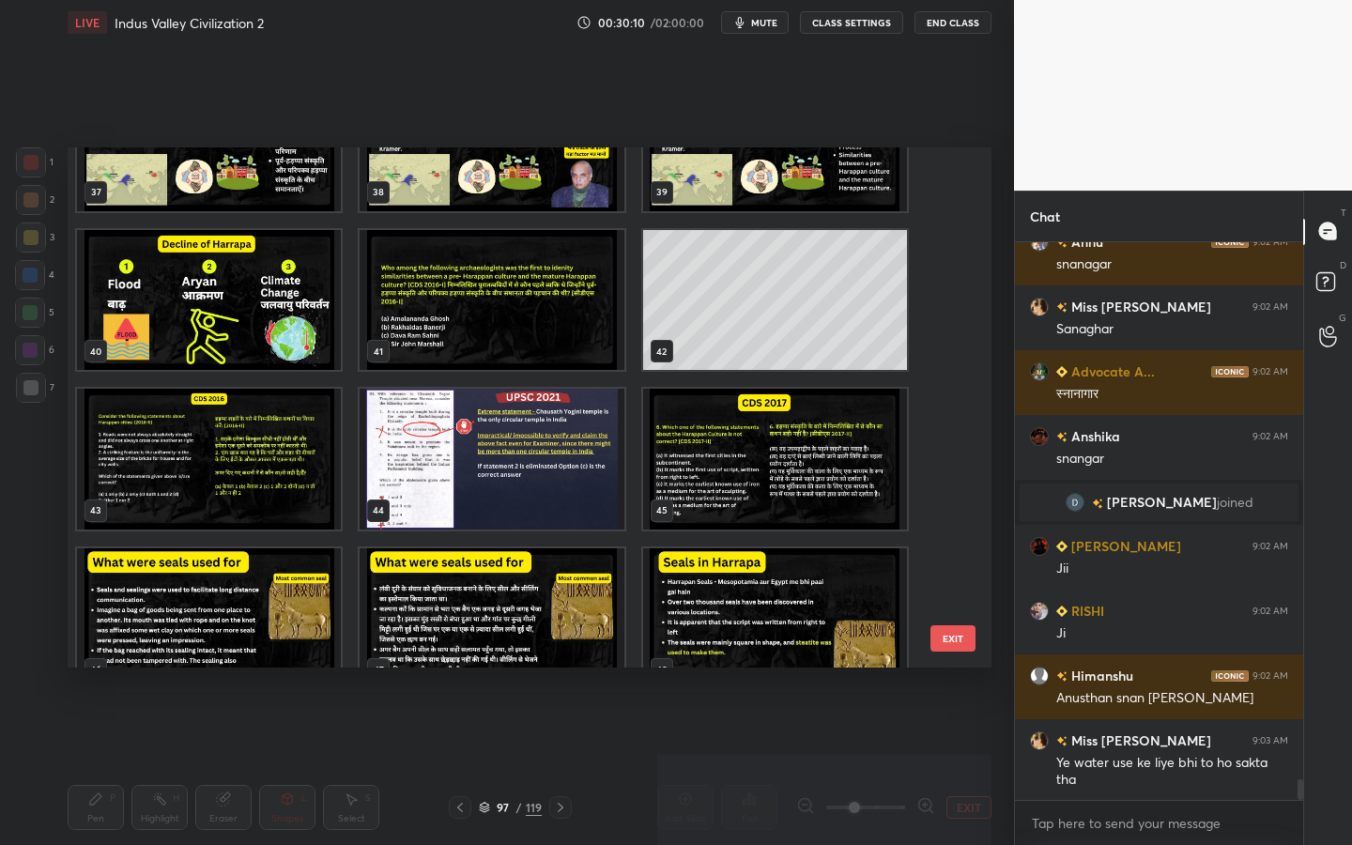
click at [475, 292] on img "grid" at bounding box center [492, 300] width 264 height 141
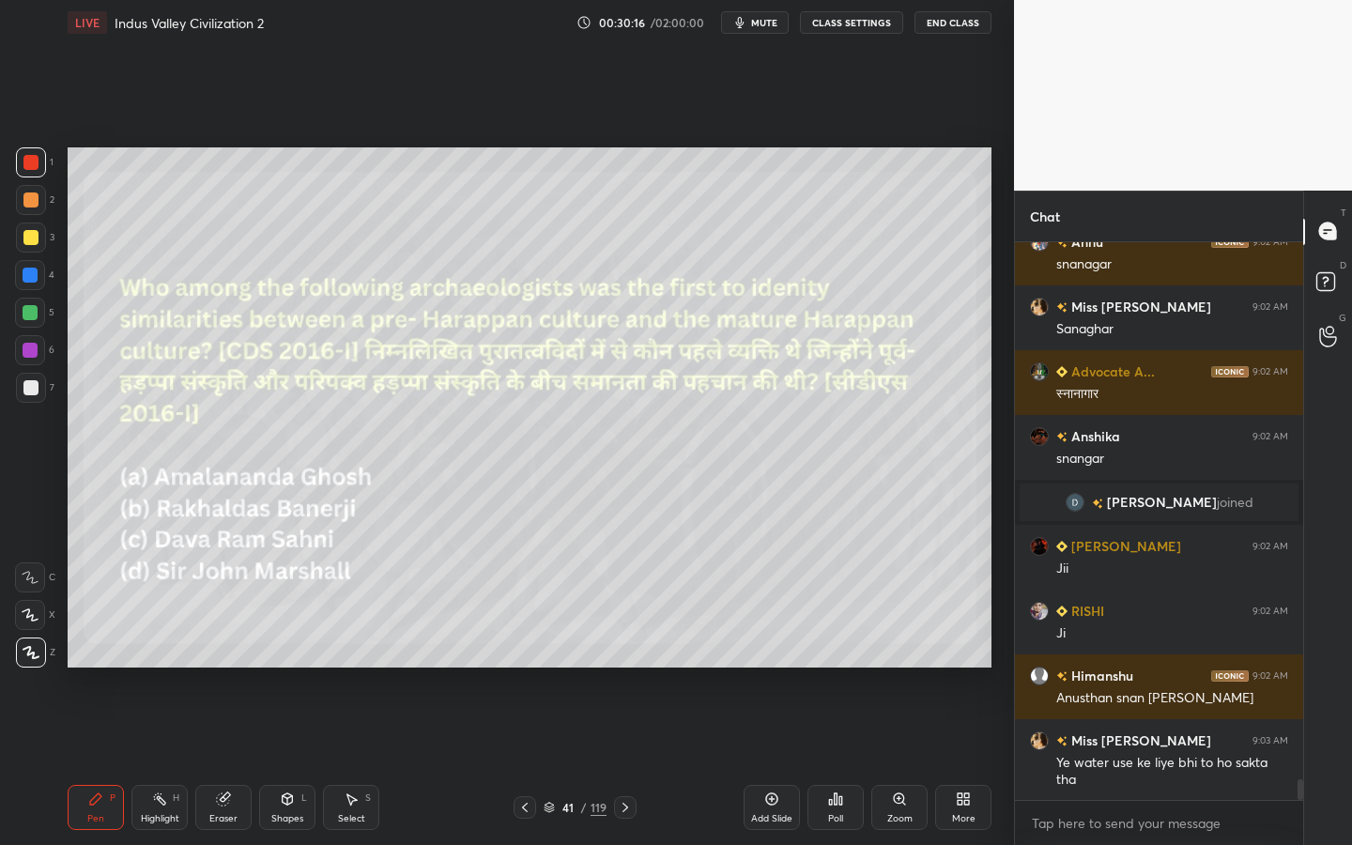
click at [829, 761] on div "Poll" at bounding box center [835, 818] width 15 height 9
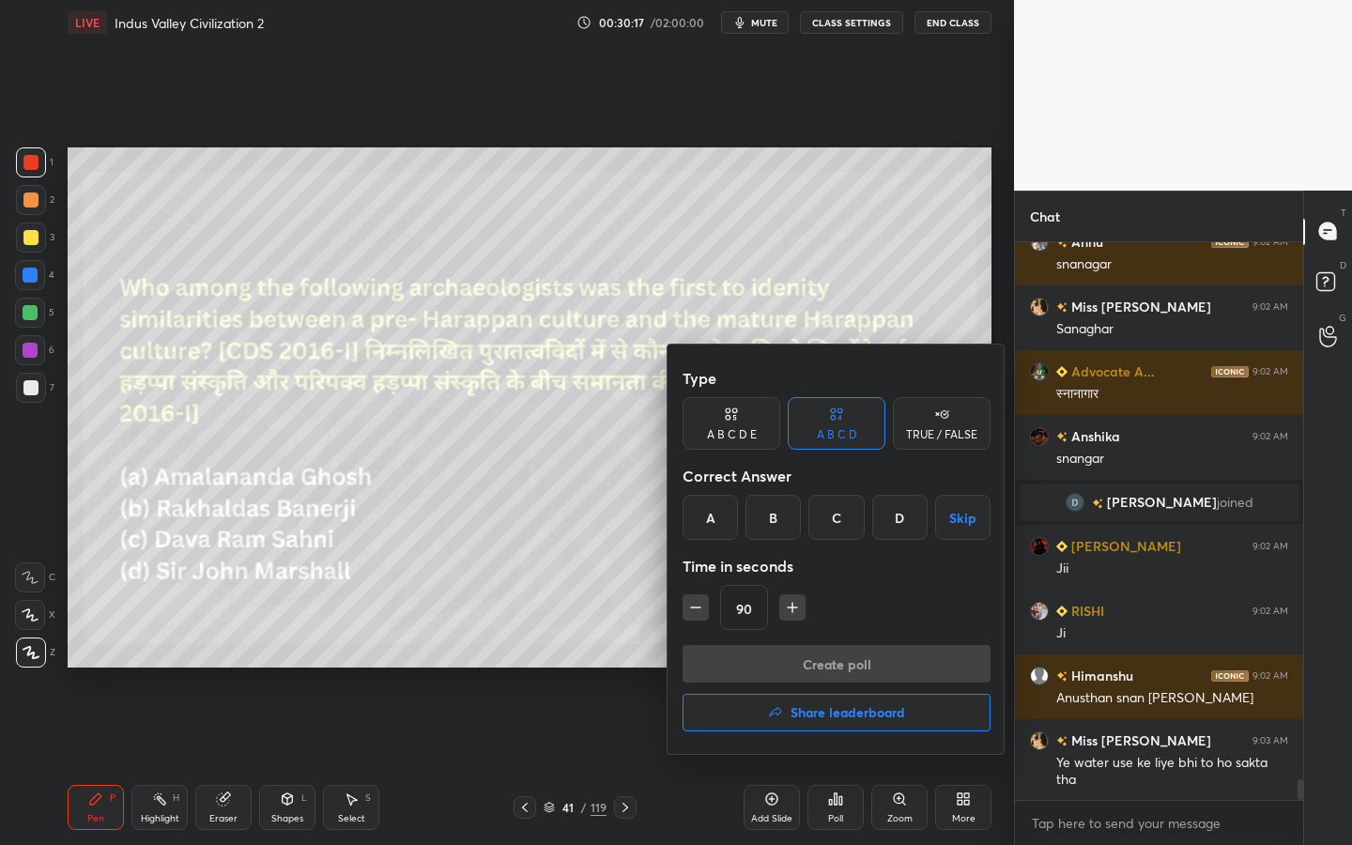
click at [716, 509] on div "A" at bounding box center [710, 517] width 55 height 45
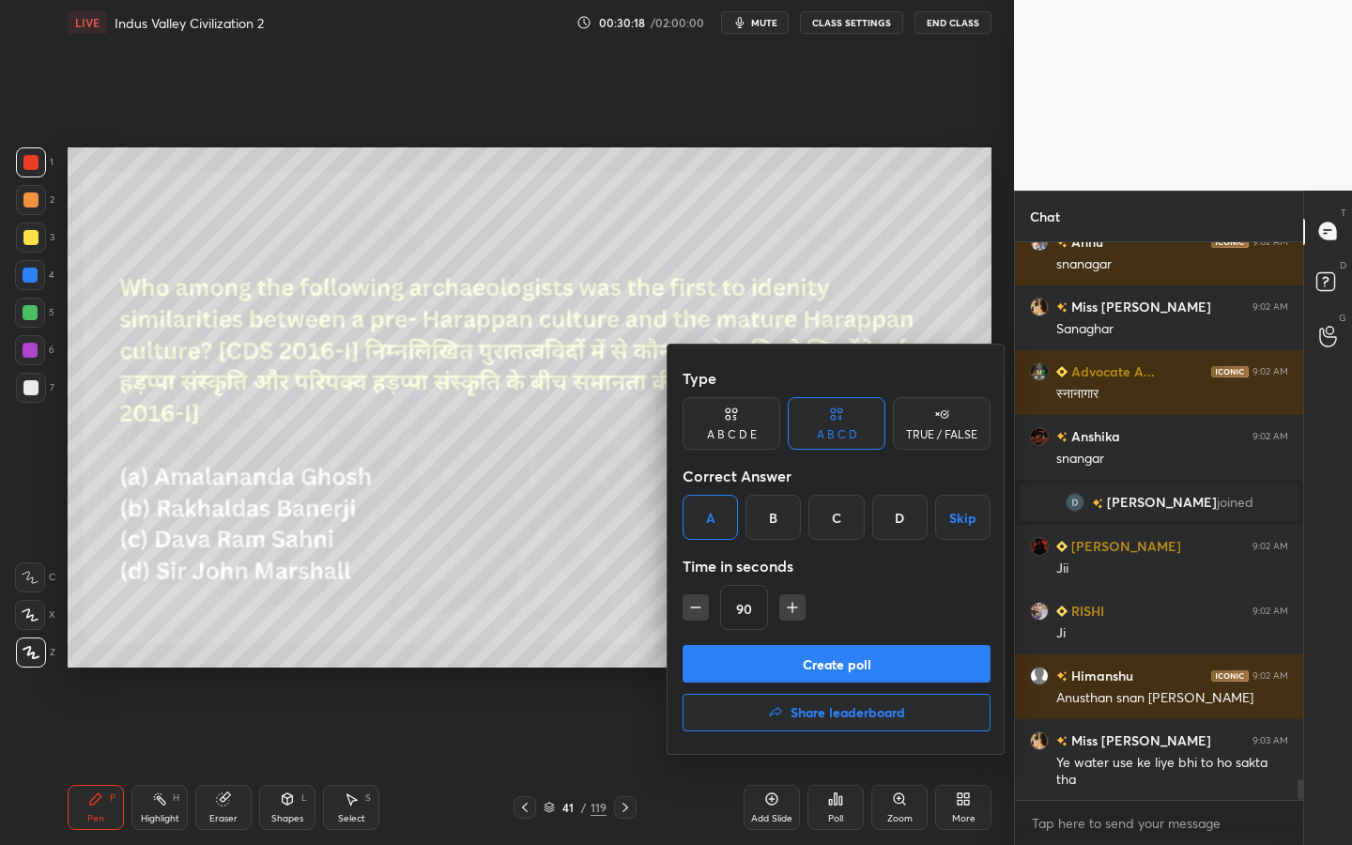
click at [747, 664] on button "Create poll" at bounding box center [837, 664] width 308 height 38
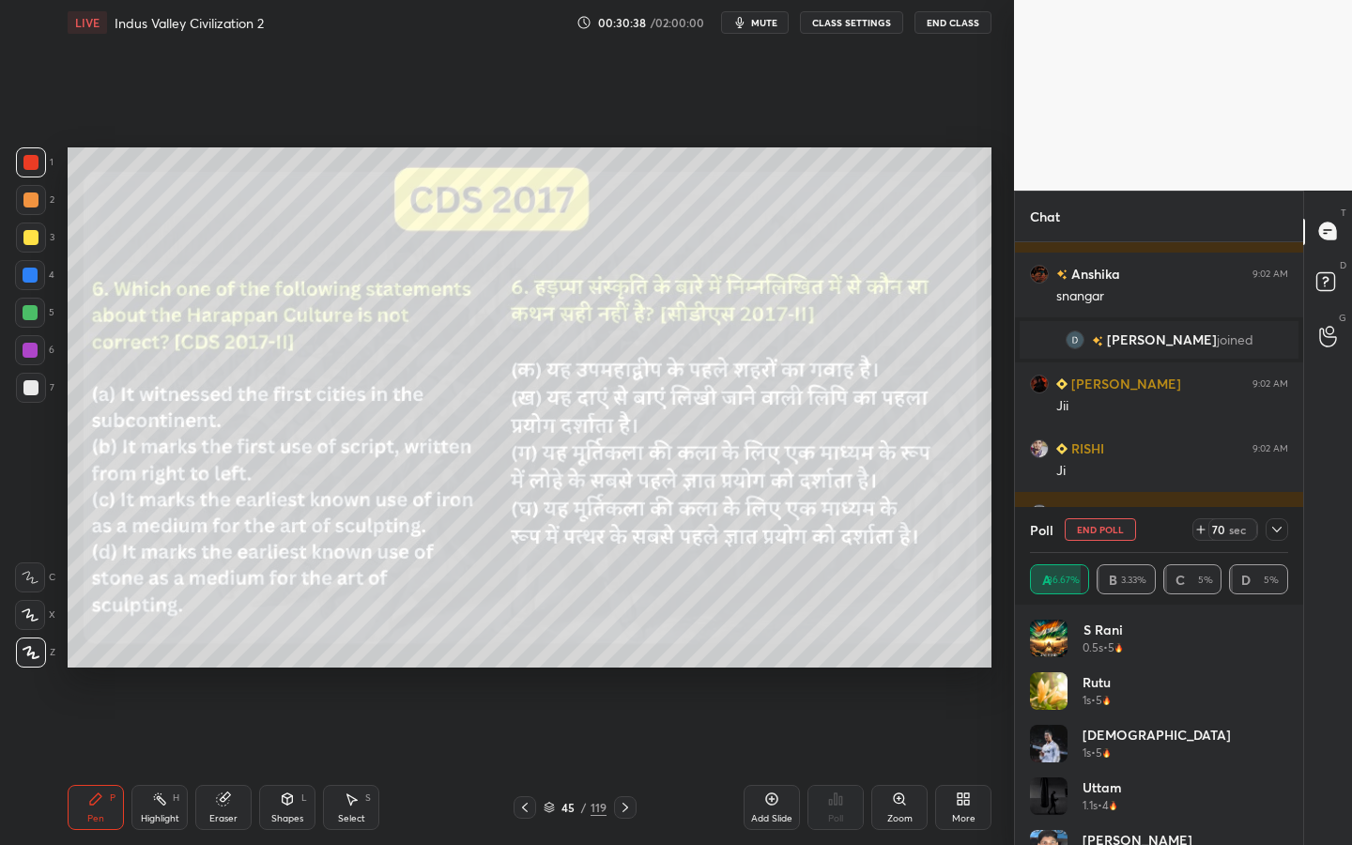
scroll to position [15071, 0]
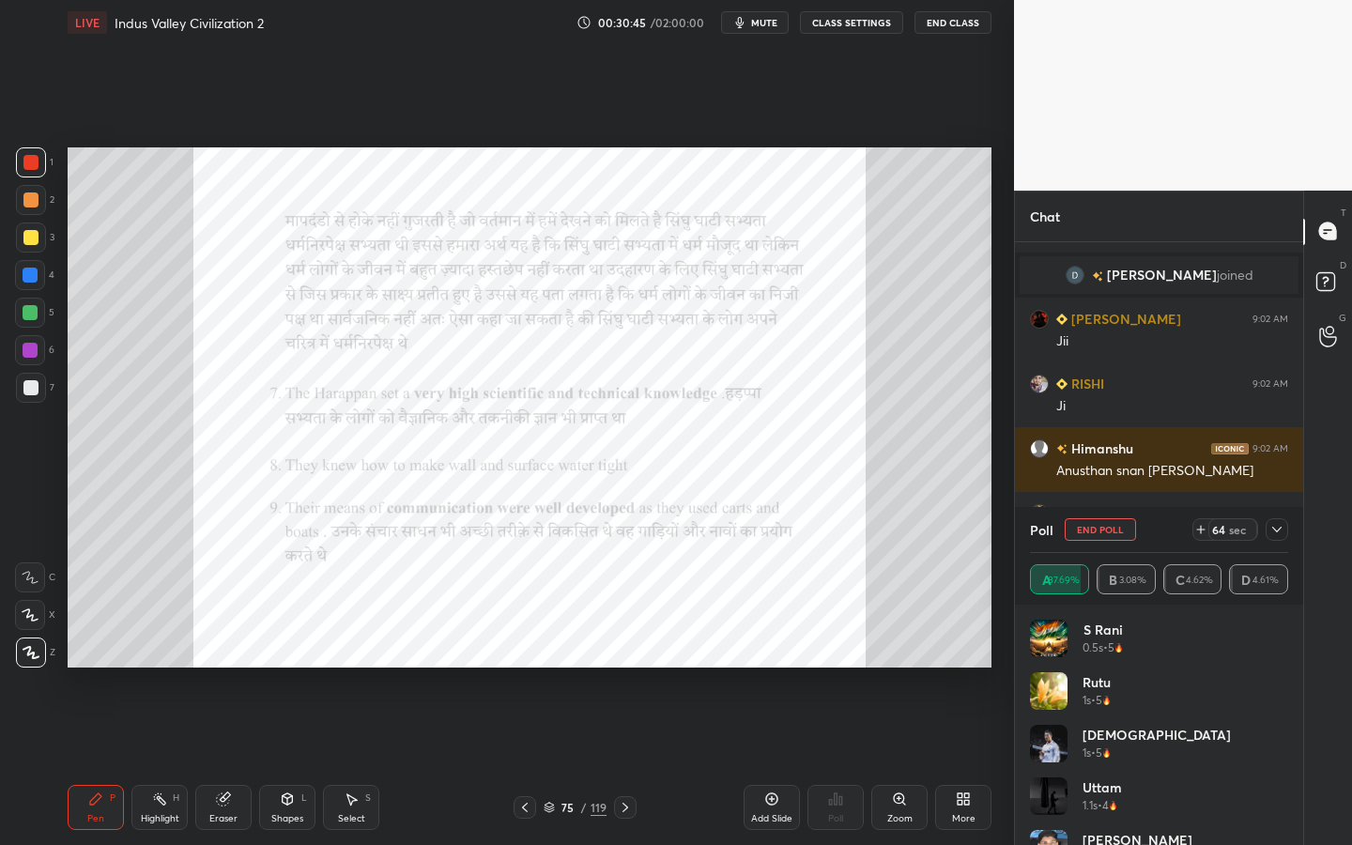
click at [1271, 530] on icon at bounding box center [1276, 529] width 15 height 15
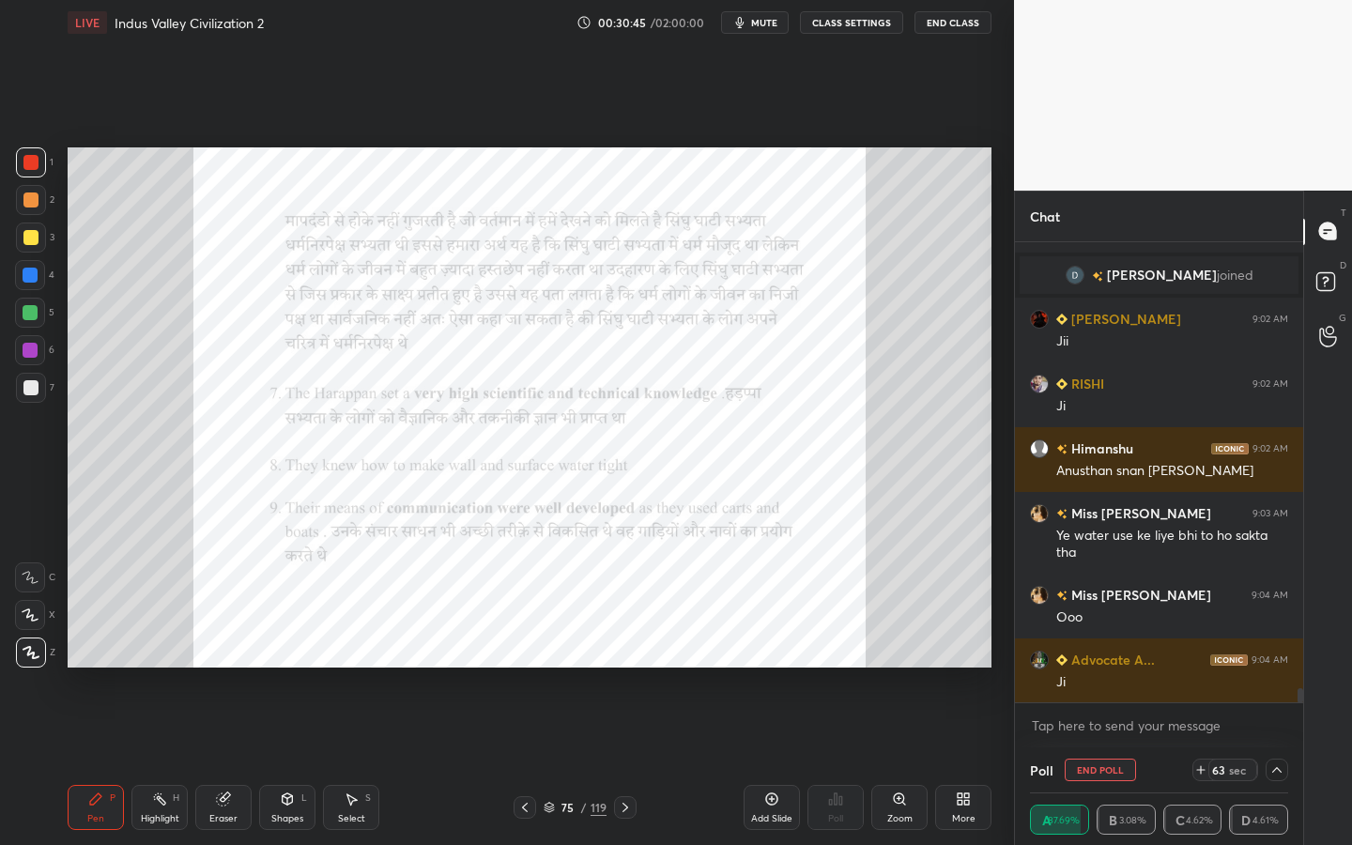
scroll to position [1, 7]
click at [590, 761] on div "75 / 119" at bounding box center [575, 807] width 63 height 17
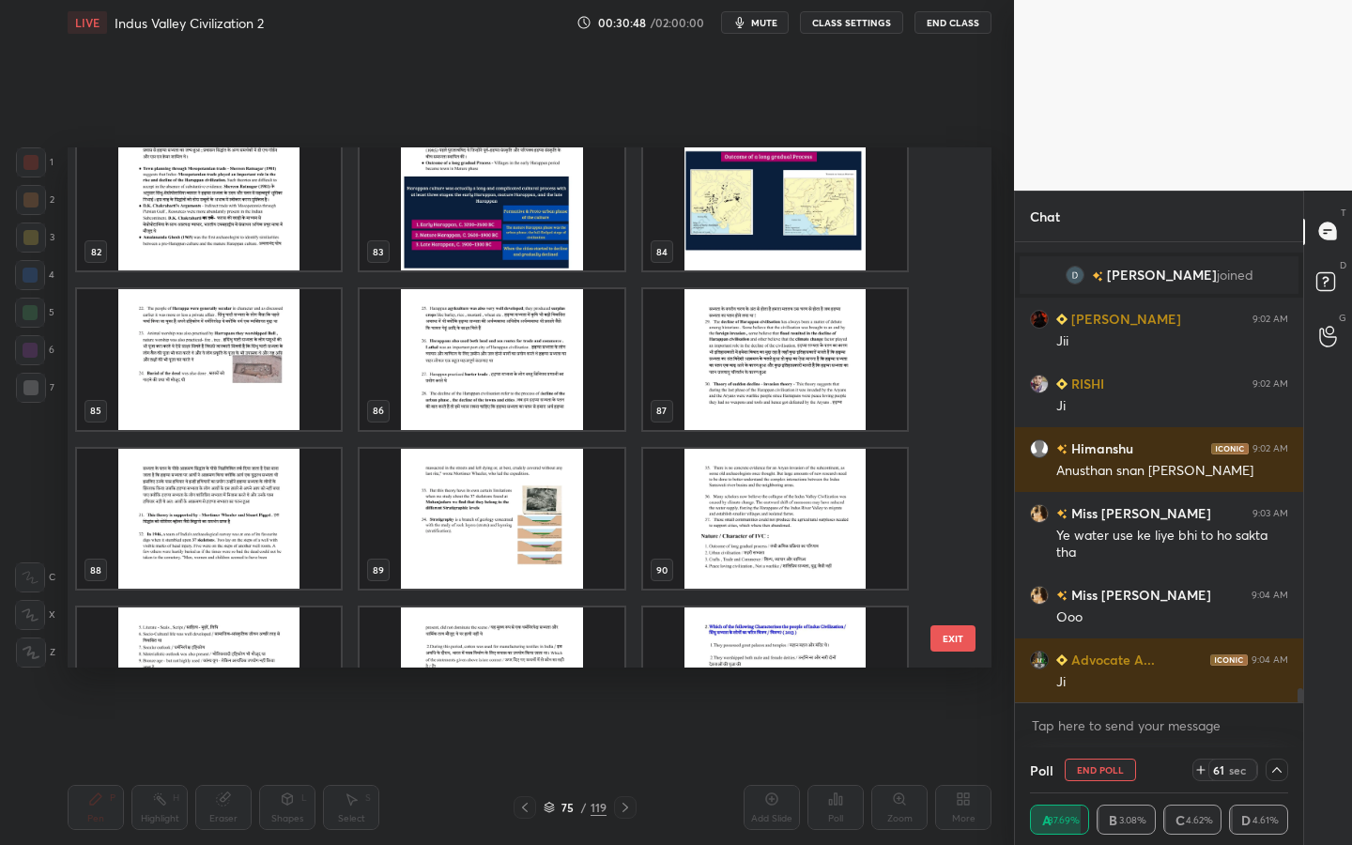
scroll to position [4459, 0]
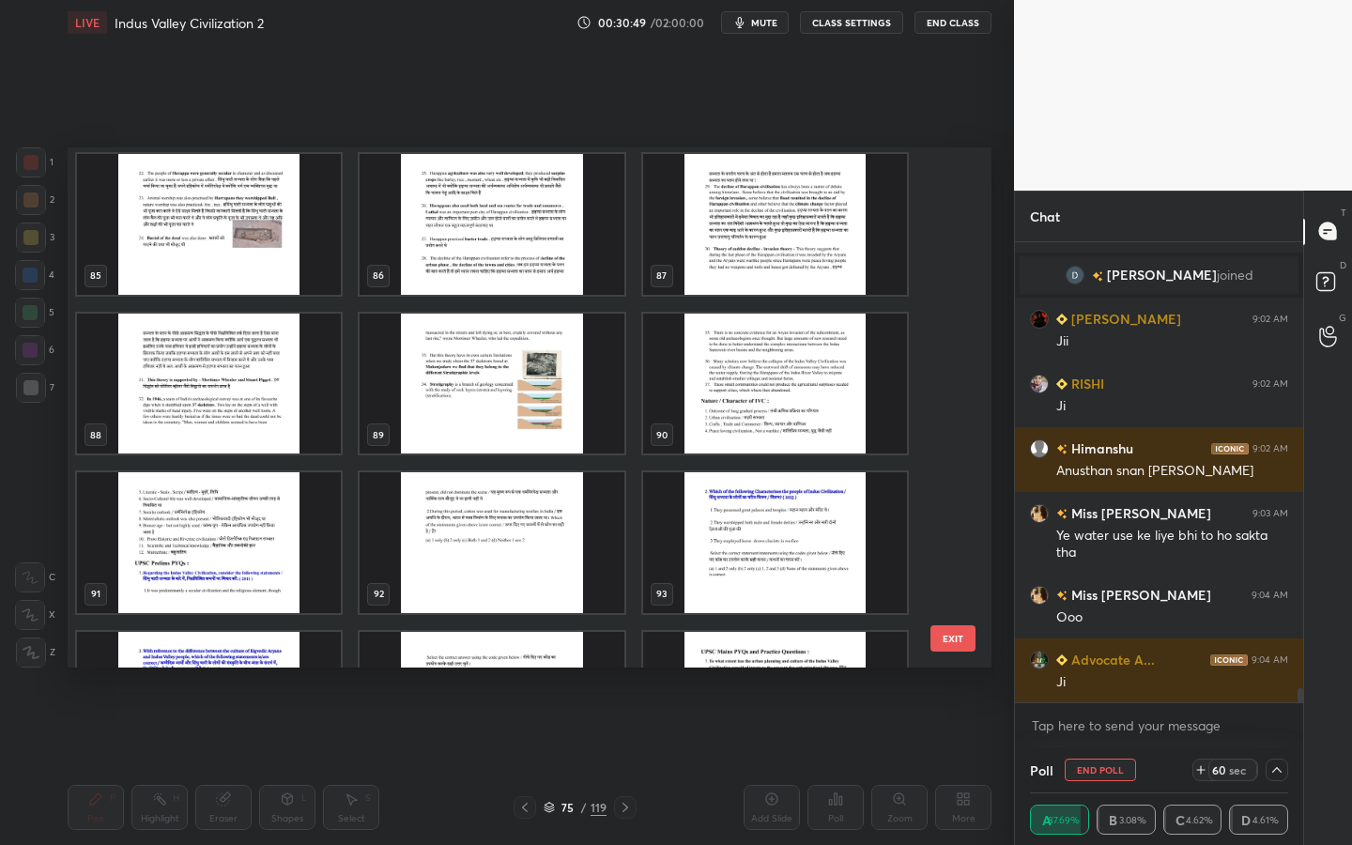
click at [554, 491] on img "grid" at bounding box center [492, 542] width 264 height 141
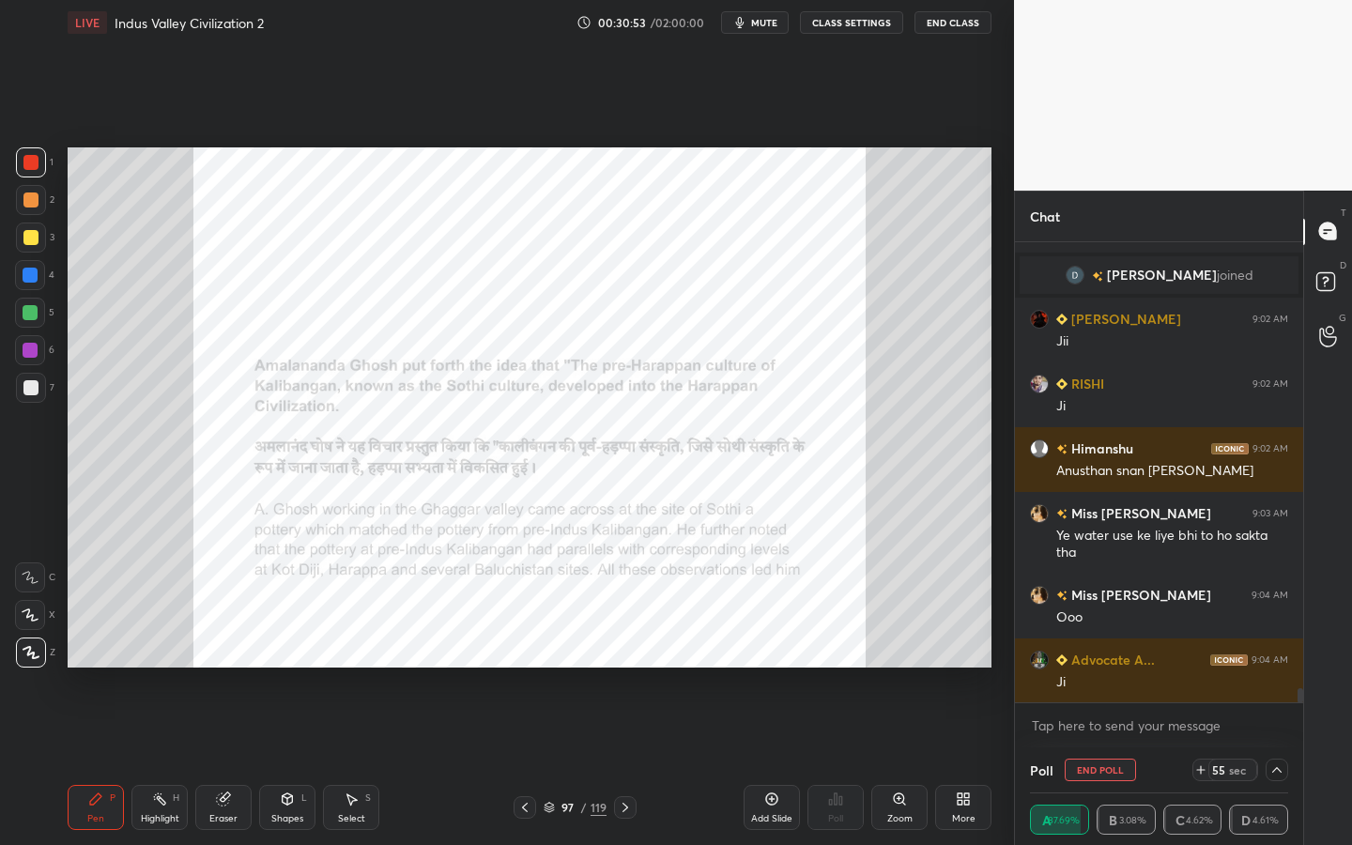
click at [892, 761] on icon at bounding box center [899, 799] width 15 height 15
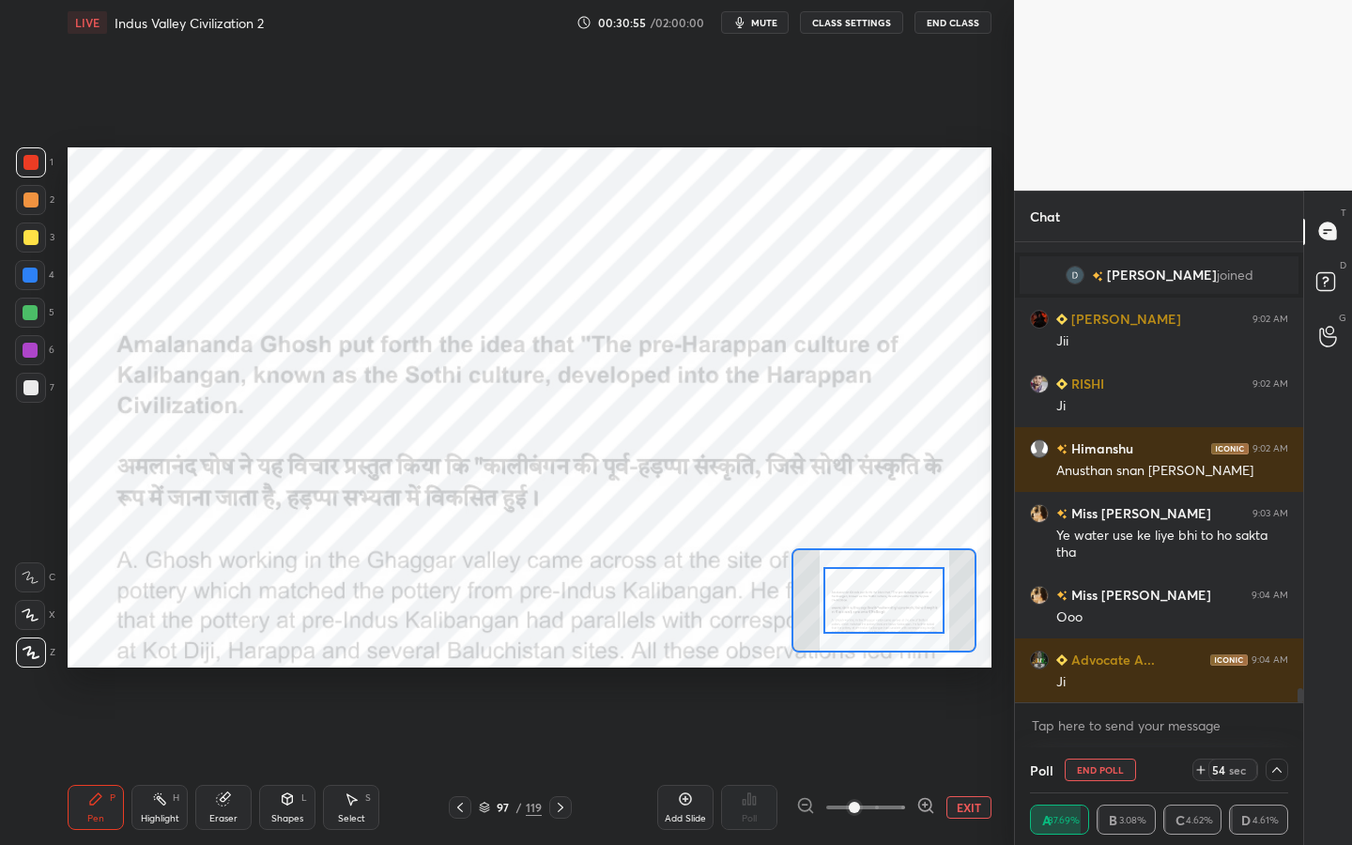
click at [1119, 761] on button "End Poll" at bounding box center [1100, 770] width 71 height 23
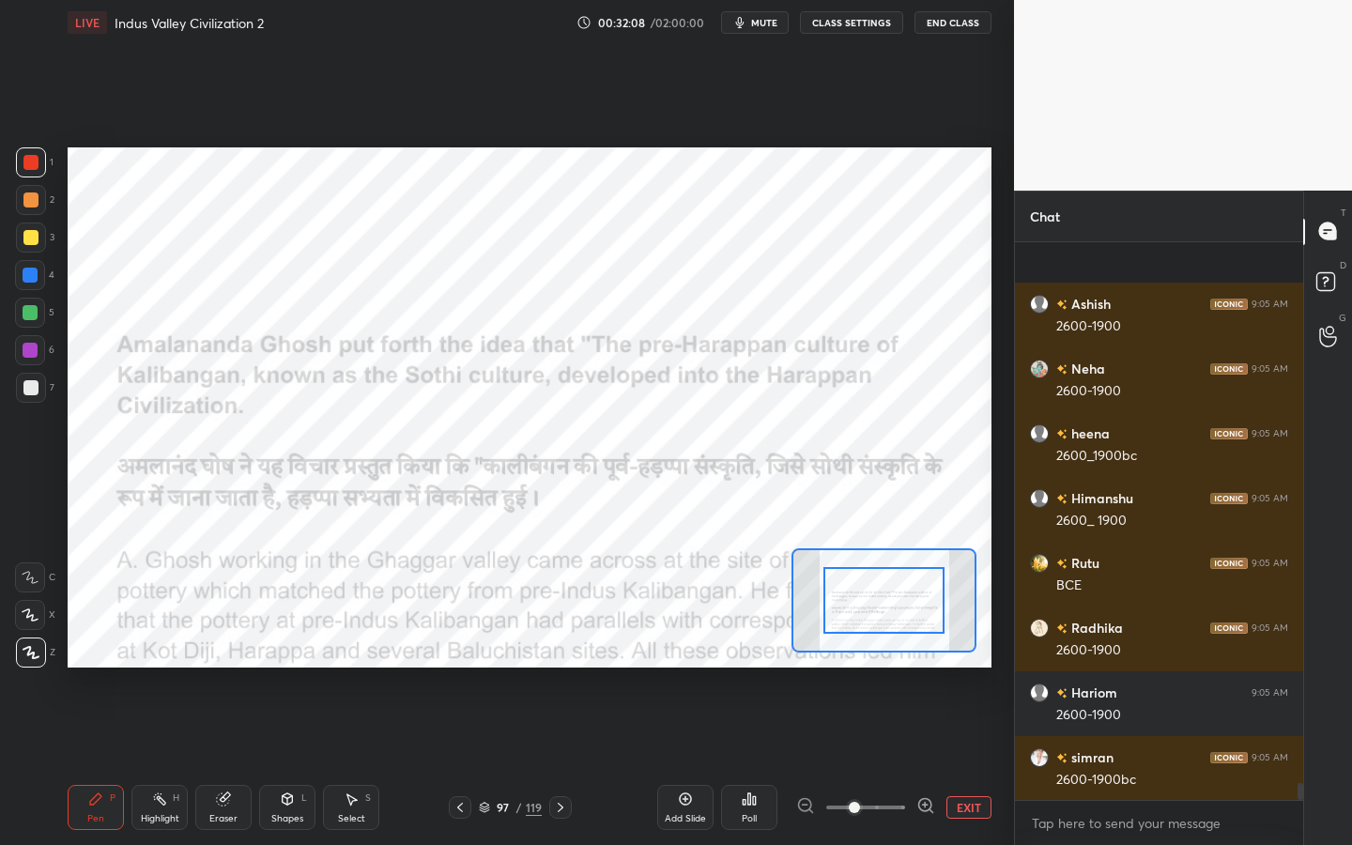
scroll to position [17695, 0]
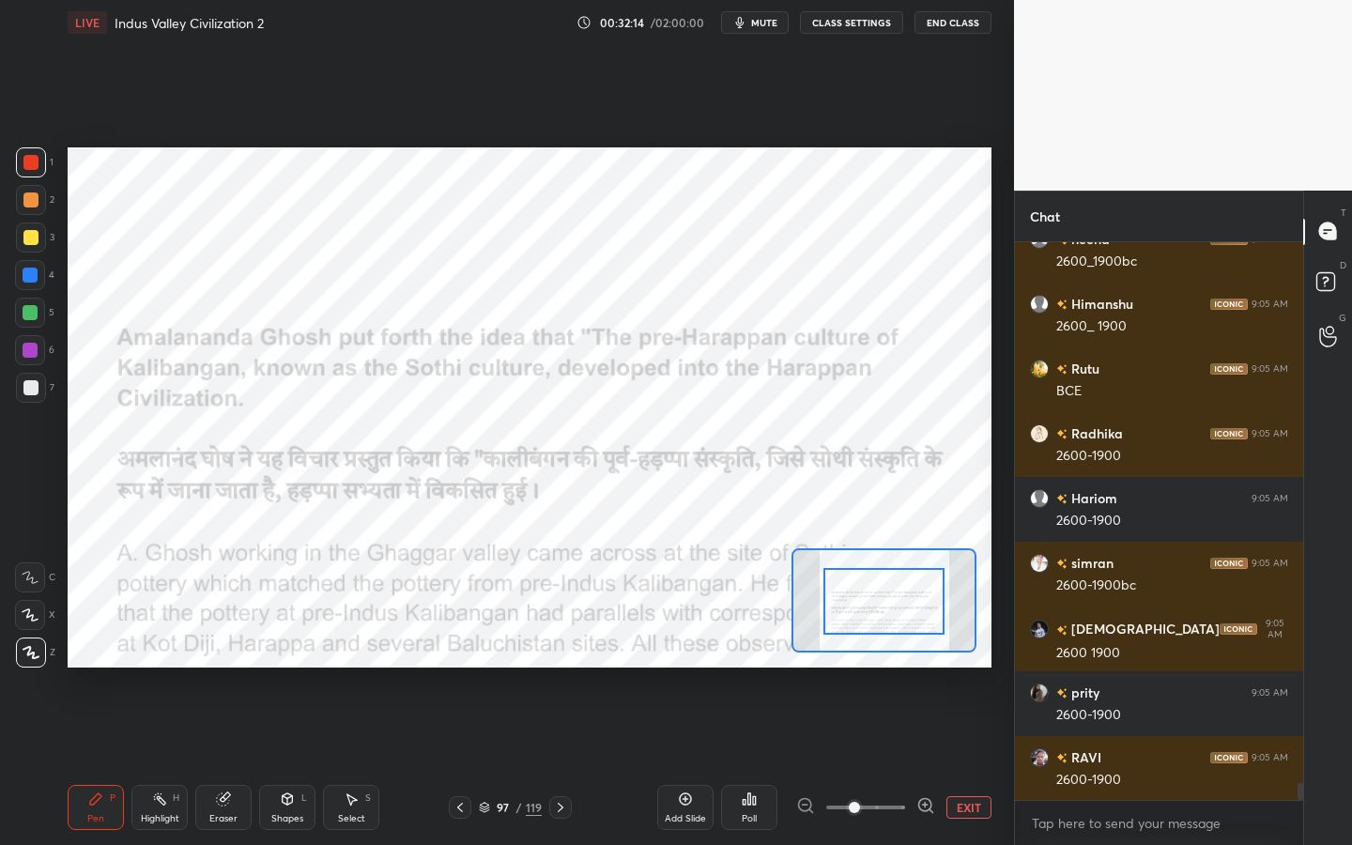
drag, startPoint x: 884, startPoint y: 582, endPoint x: 884, endPoint y: 612, distance: 30.0
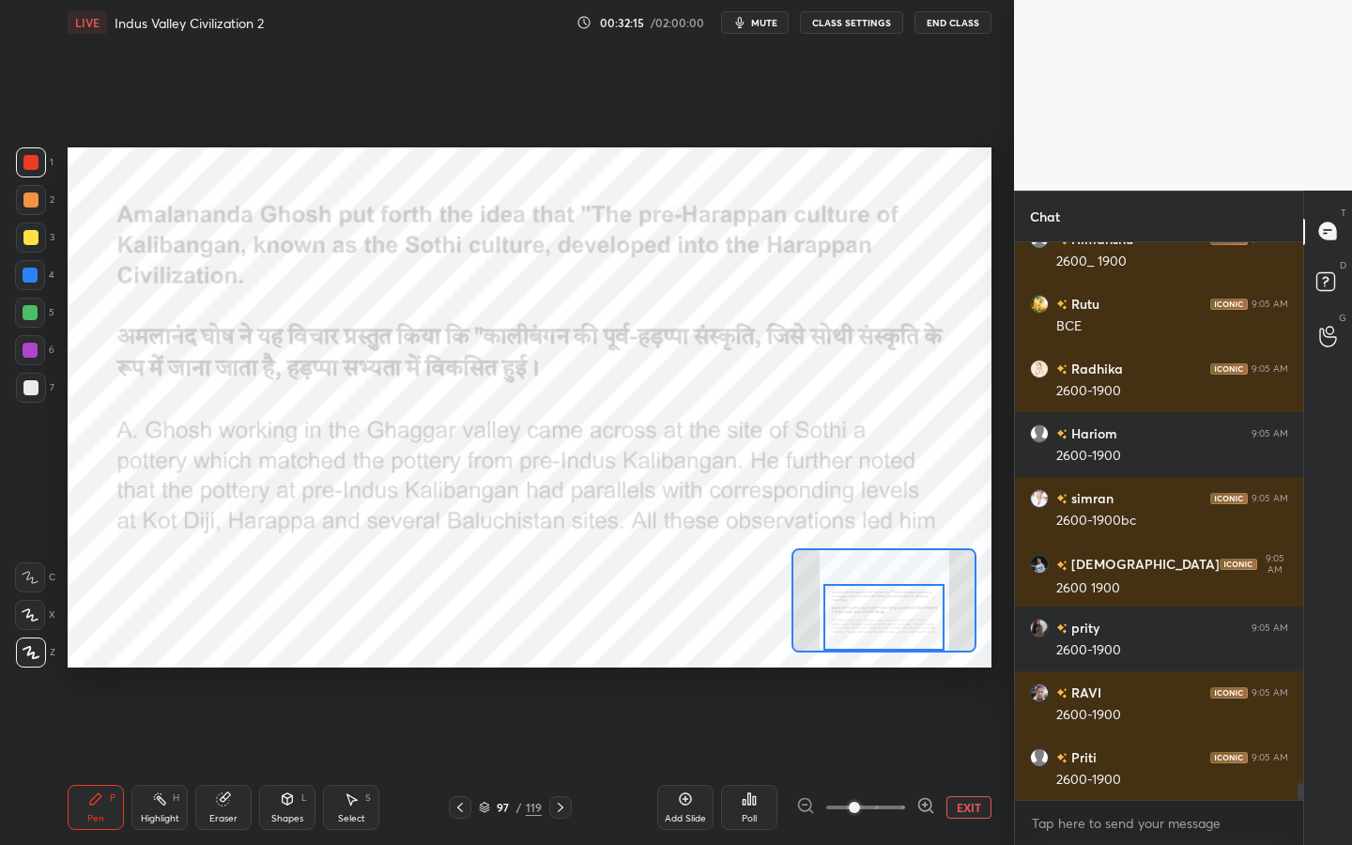
click at [879, 654] on div "Setting up your live class Poll for secs No correct answer Start poll" at bounding box center [530, 407] width 924 height 520
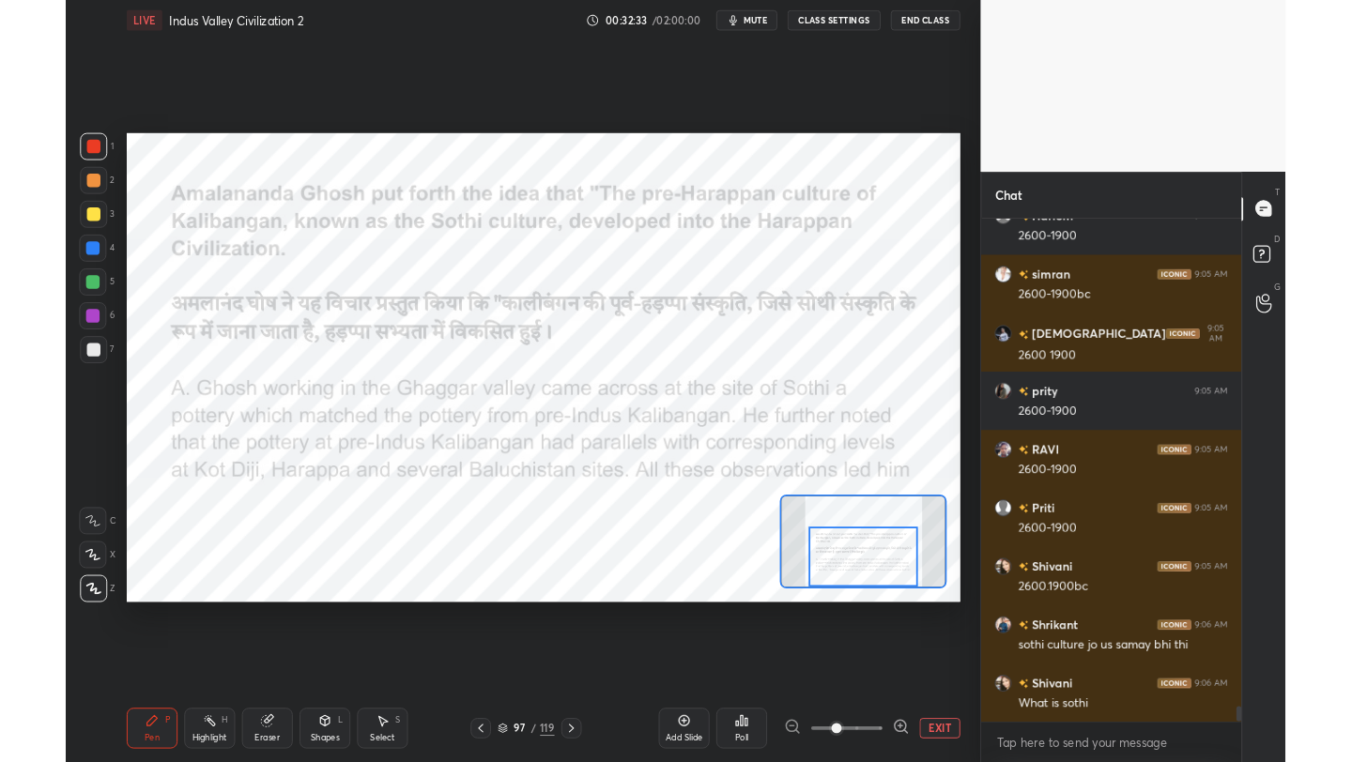
scroll to position [18083, 0]
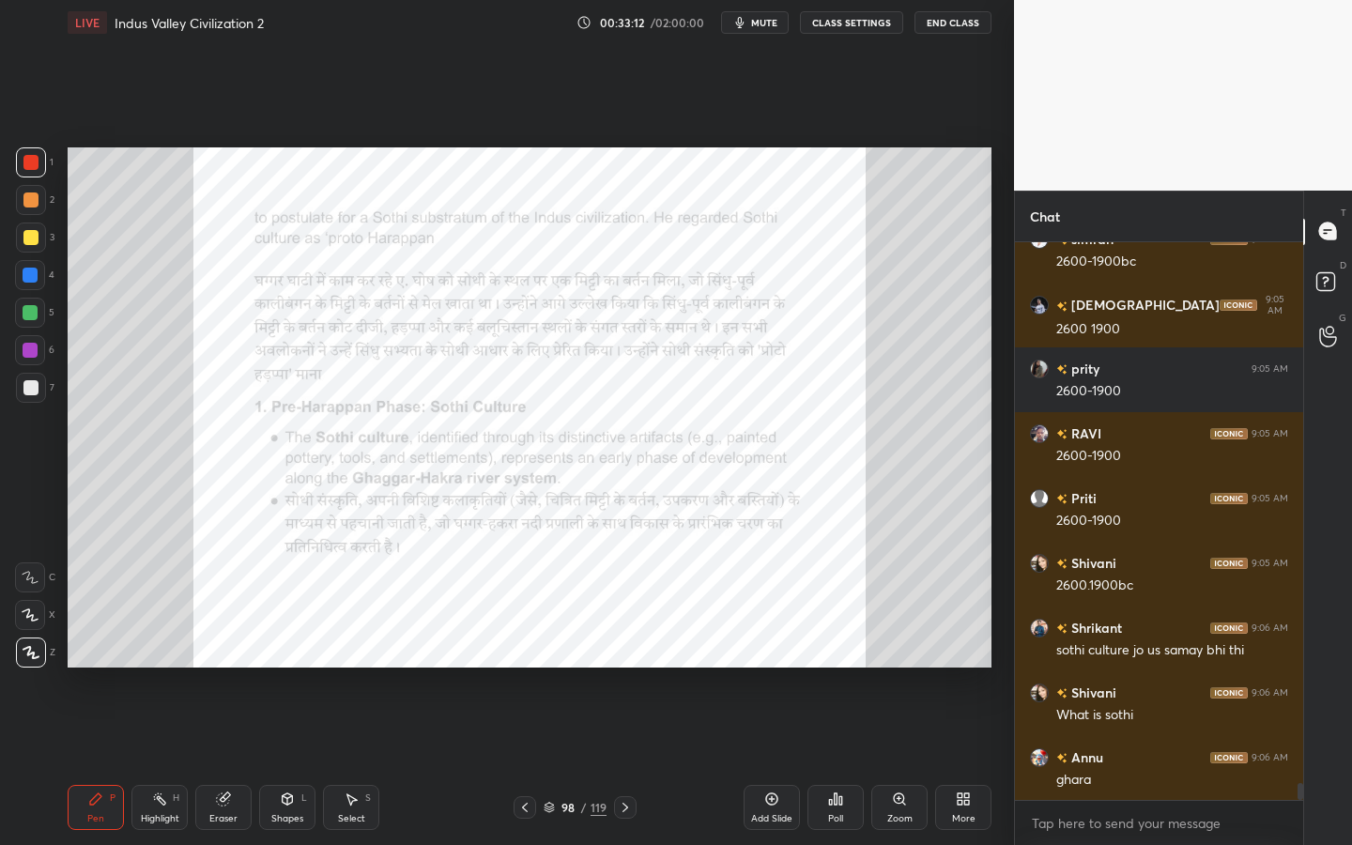
click at [885, 761] on div "Zoom" at bounding box center [899, 807] width 56 height 45
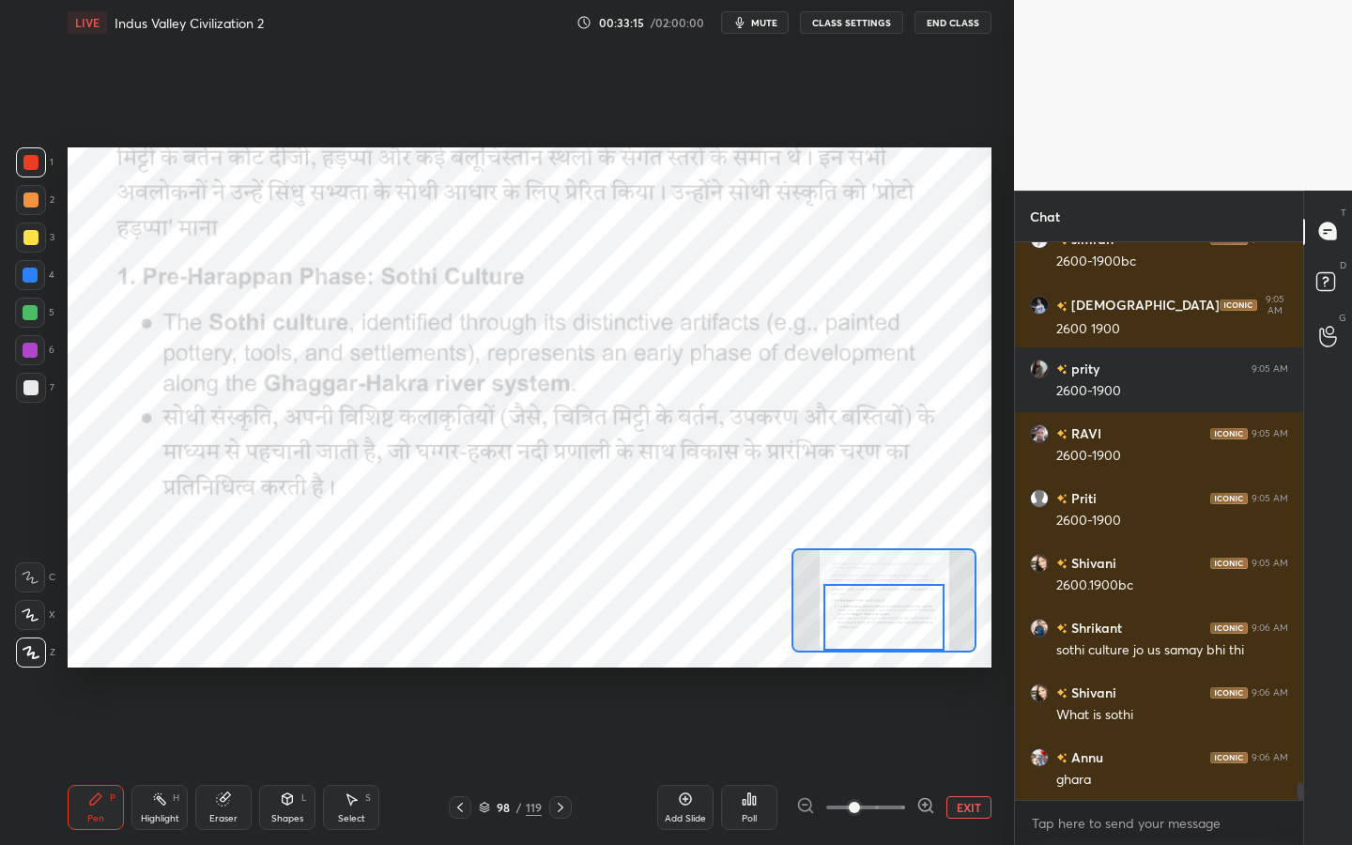
click at [883, 665] on div "Setting up your live class Poll for secs No correct answer Start poll" at bounding box center [530, 407] width 924 height 520
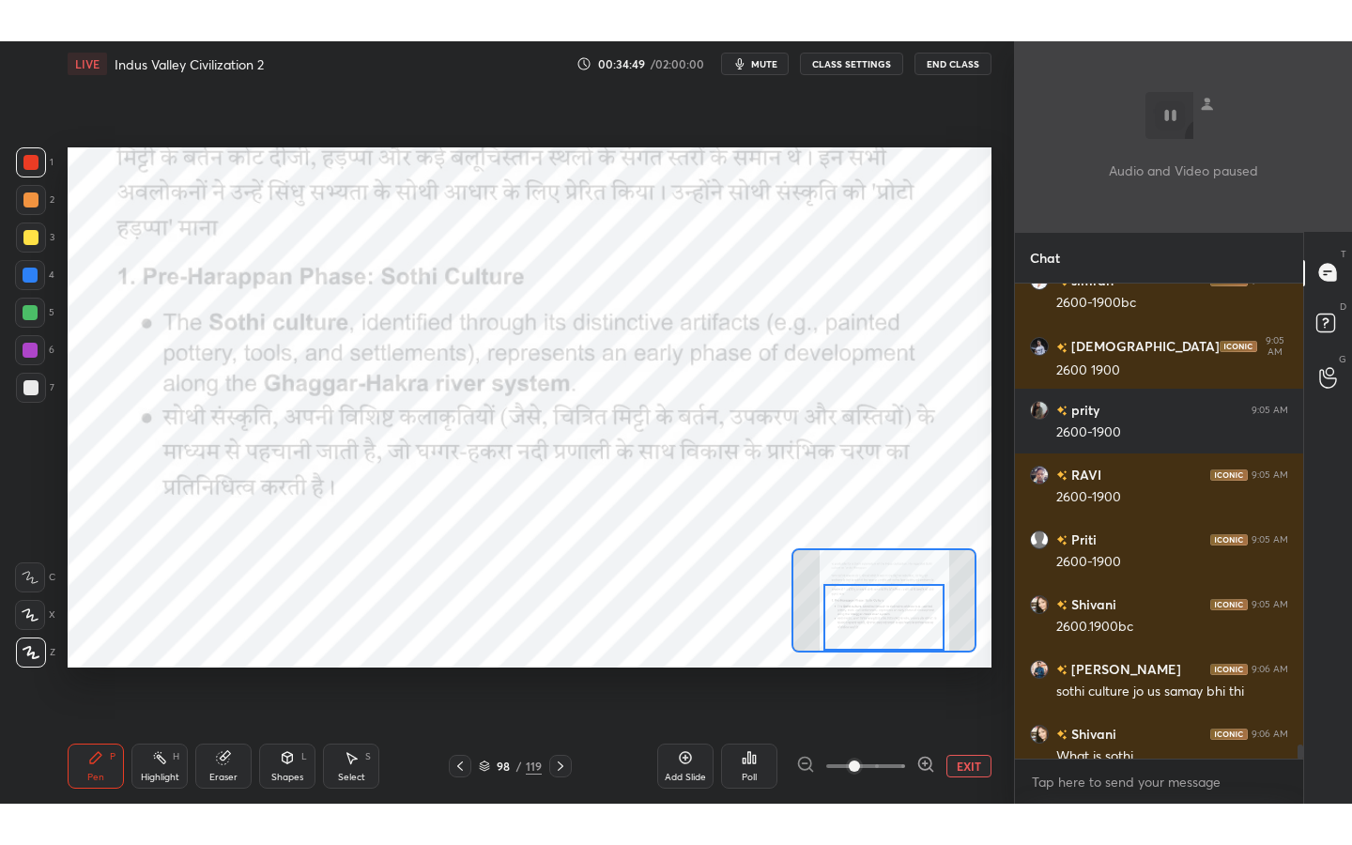
scroll to position [18619, 0]
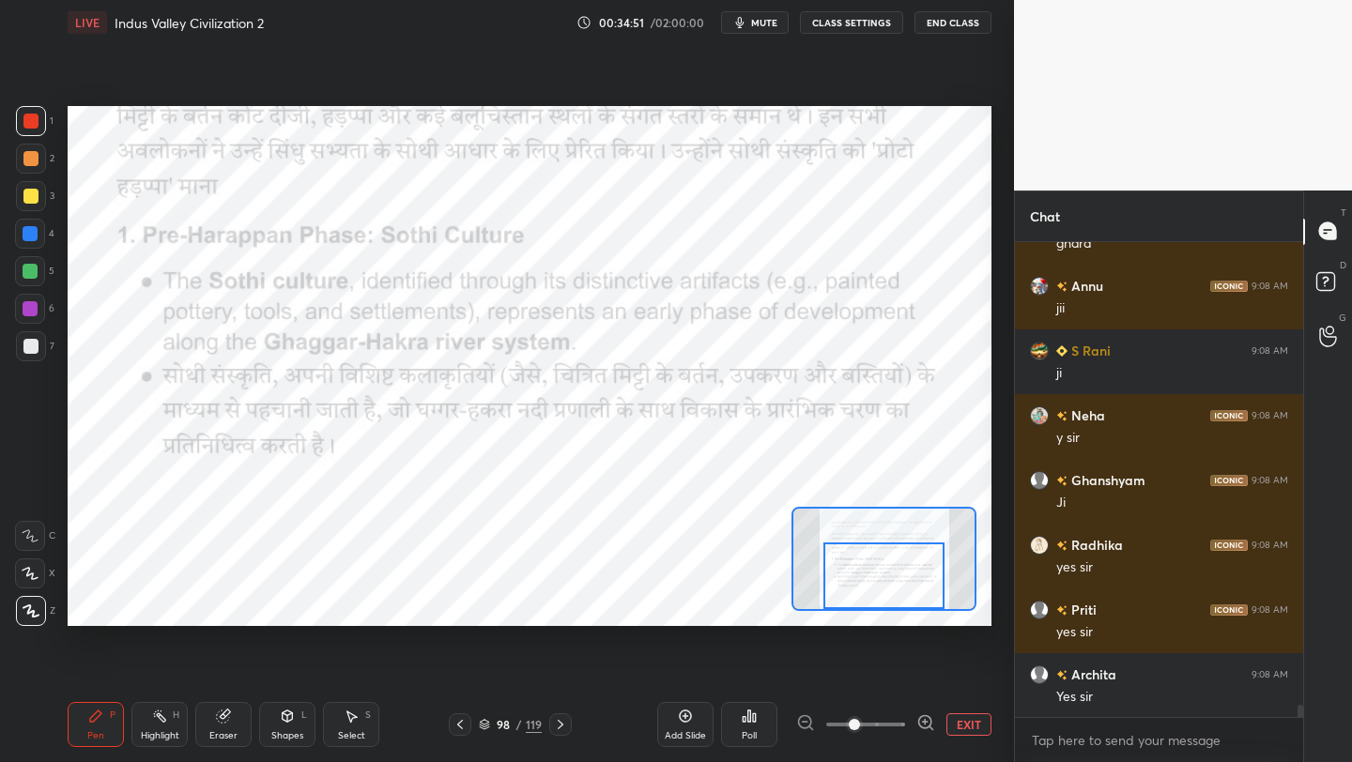
click at [977, 737] on div "Add Slide Poll EXIT" at bounding box center [824, 724] width 334 height 105
click at [974, 730] on button "EXIT" at bounding box center [968, 725] width 45 height 23
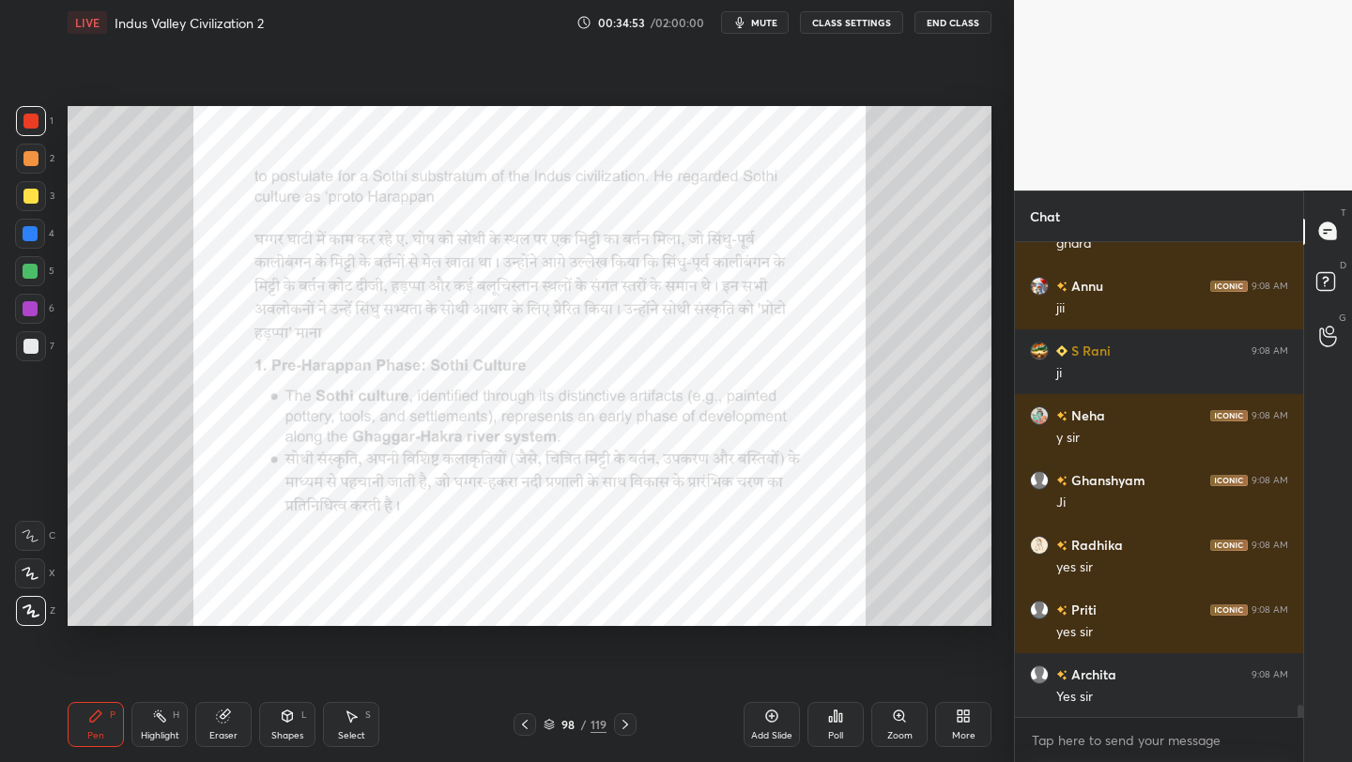
click at [965, 711] on icon at bounding box center [966, 713] width 5 height 5
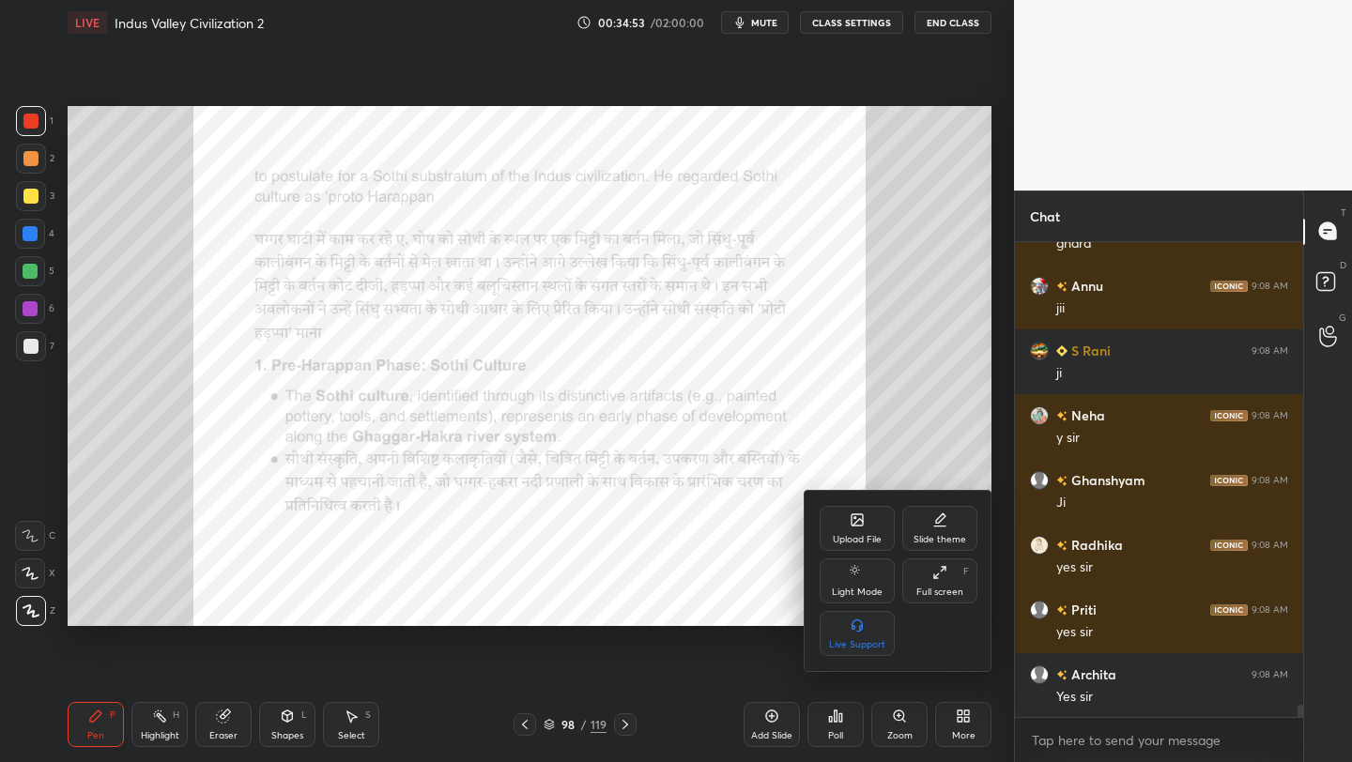
click at [942, 572] on icon at bounding box center [939, 572] width 15 height 15
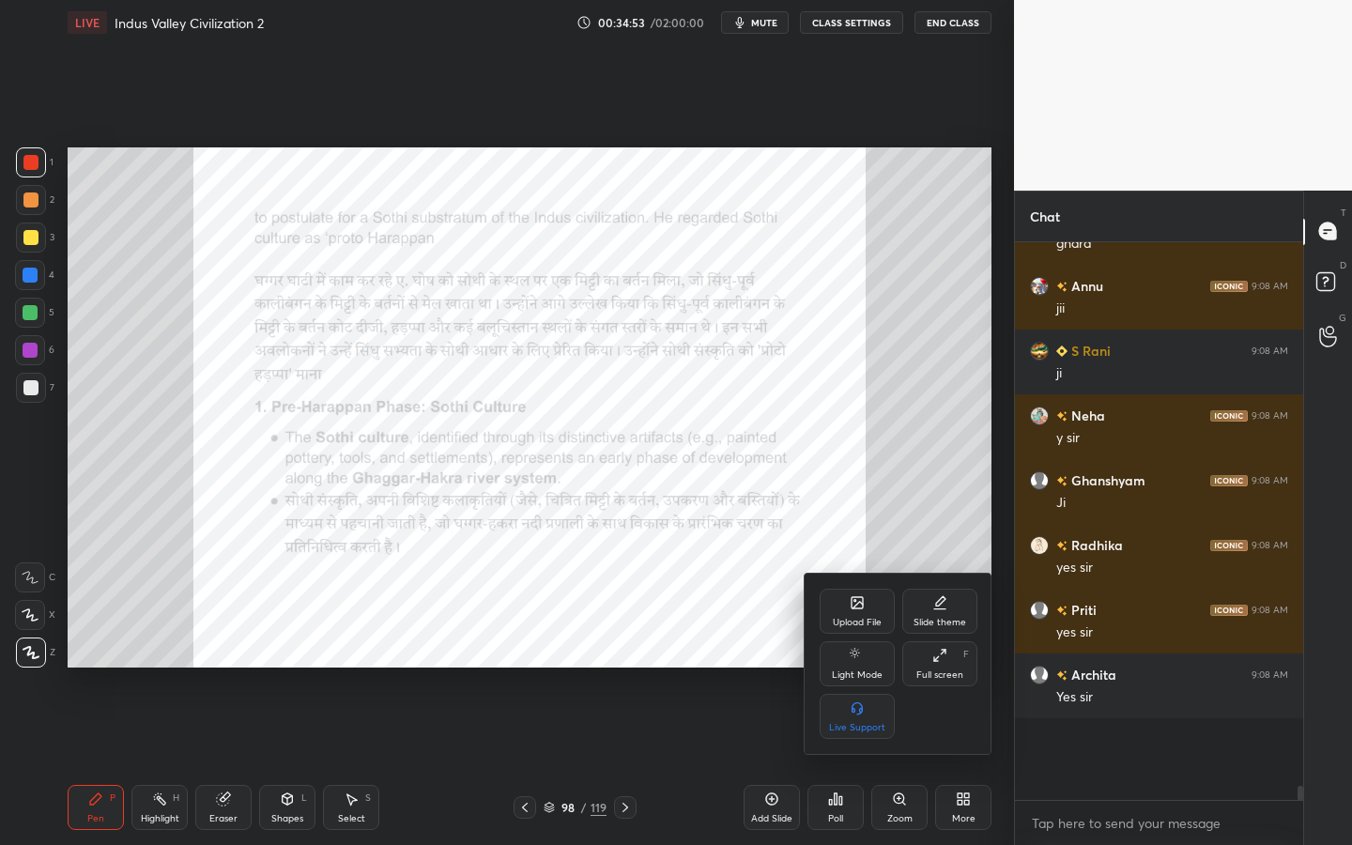
scroll to position [18537, 0]
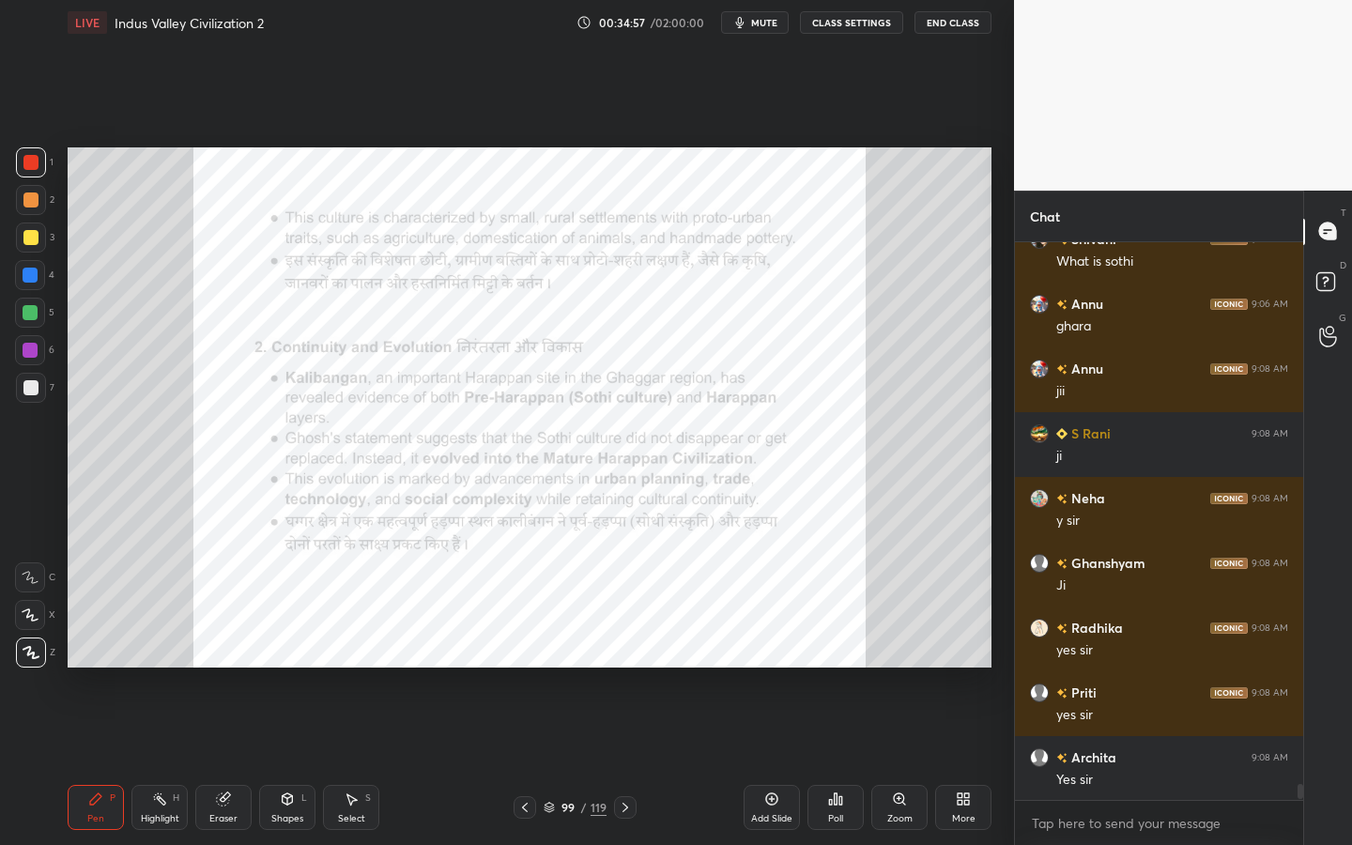
click at [906, 761] on div "Zoom" at bounding box center [899, 818] width 25 height 9
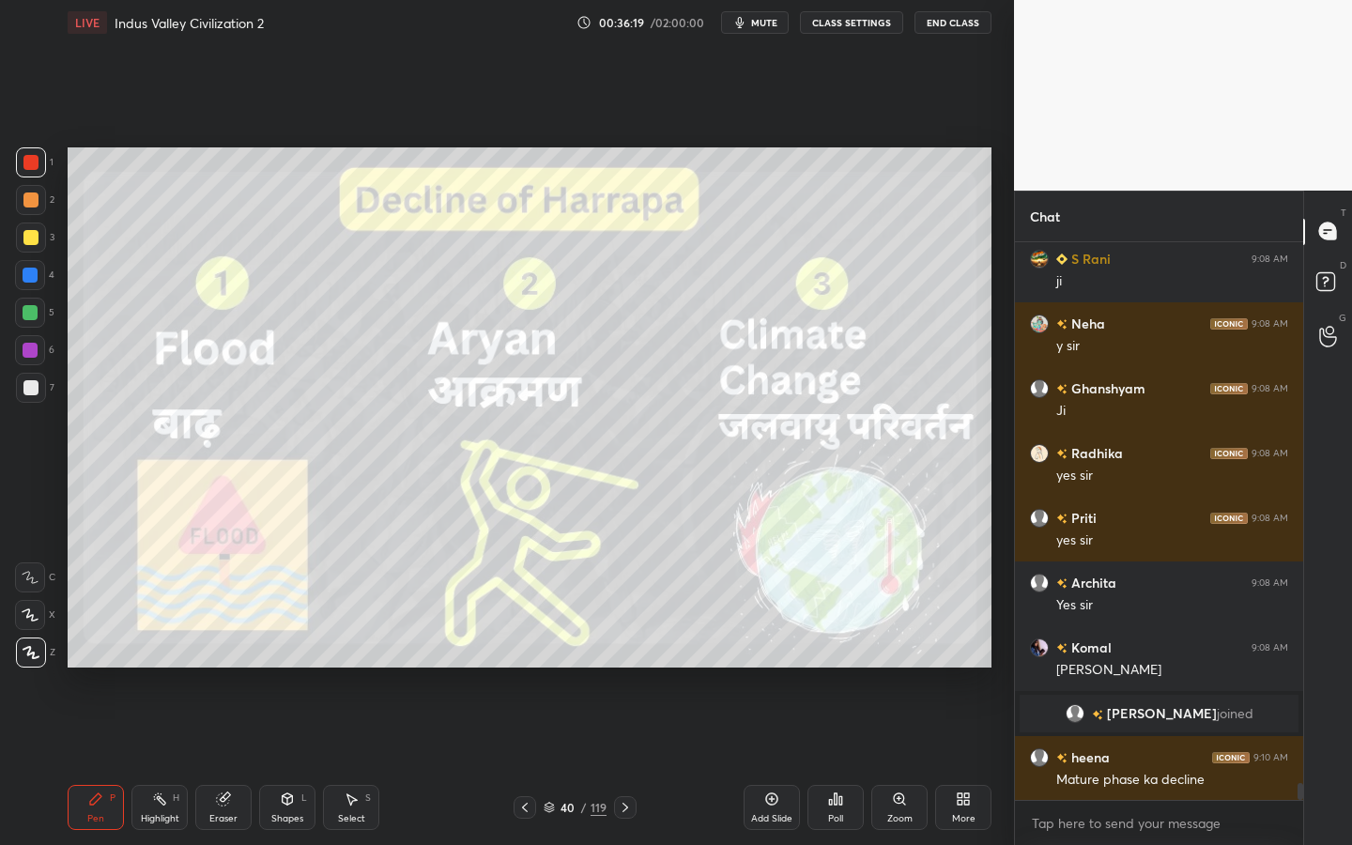
scroll to position [17607, 0]
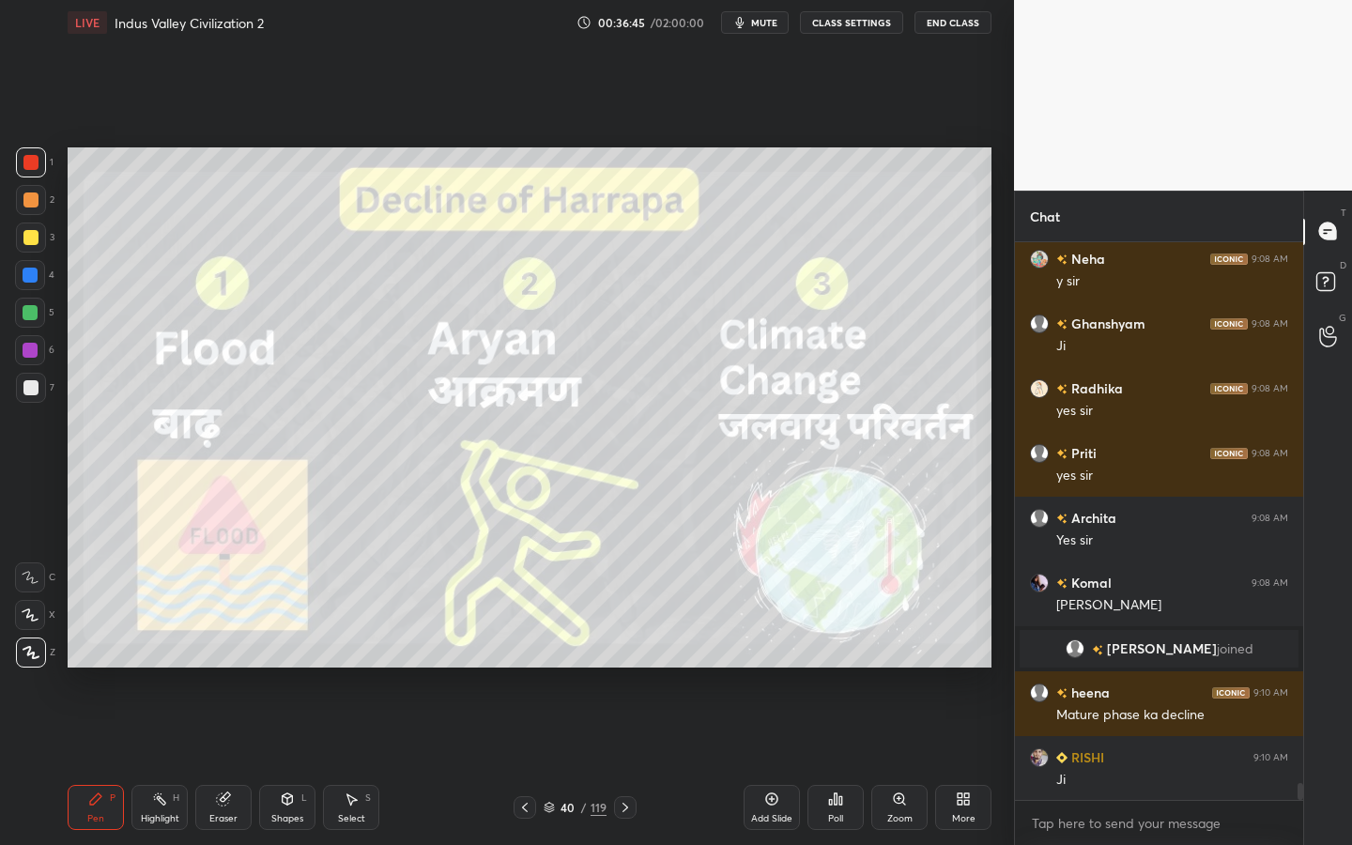
click at [593, 761] on div "119" at bounding box center [599, 807] width 16 height 17
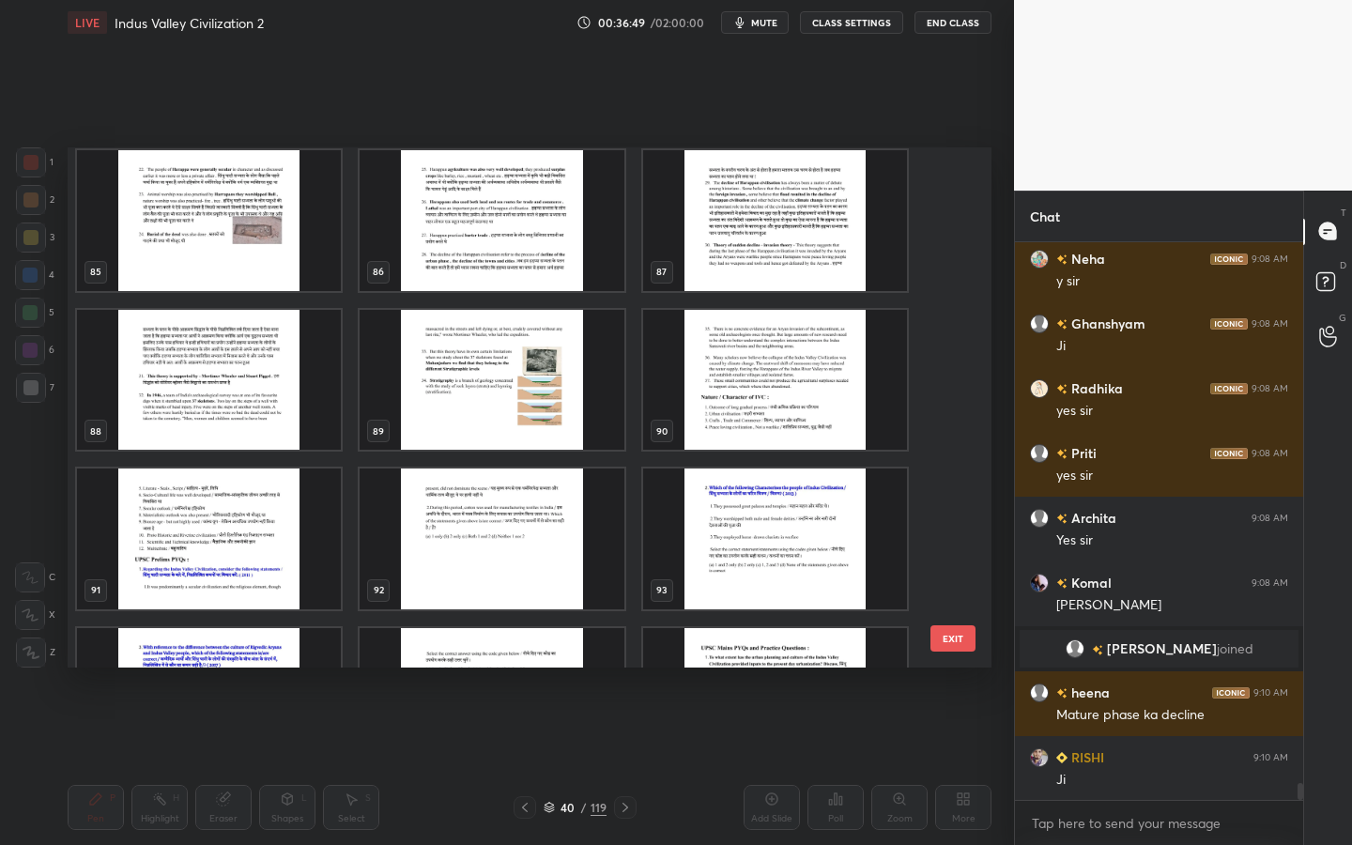
scroll to position [4602, 0]
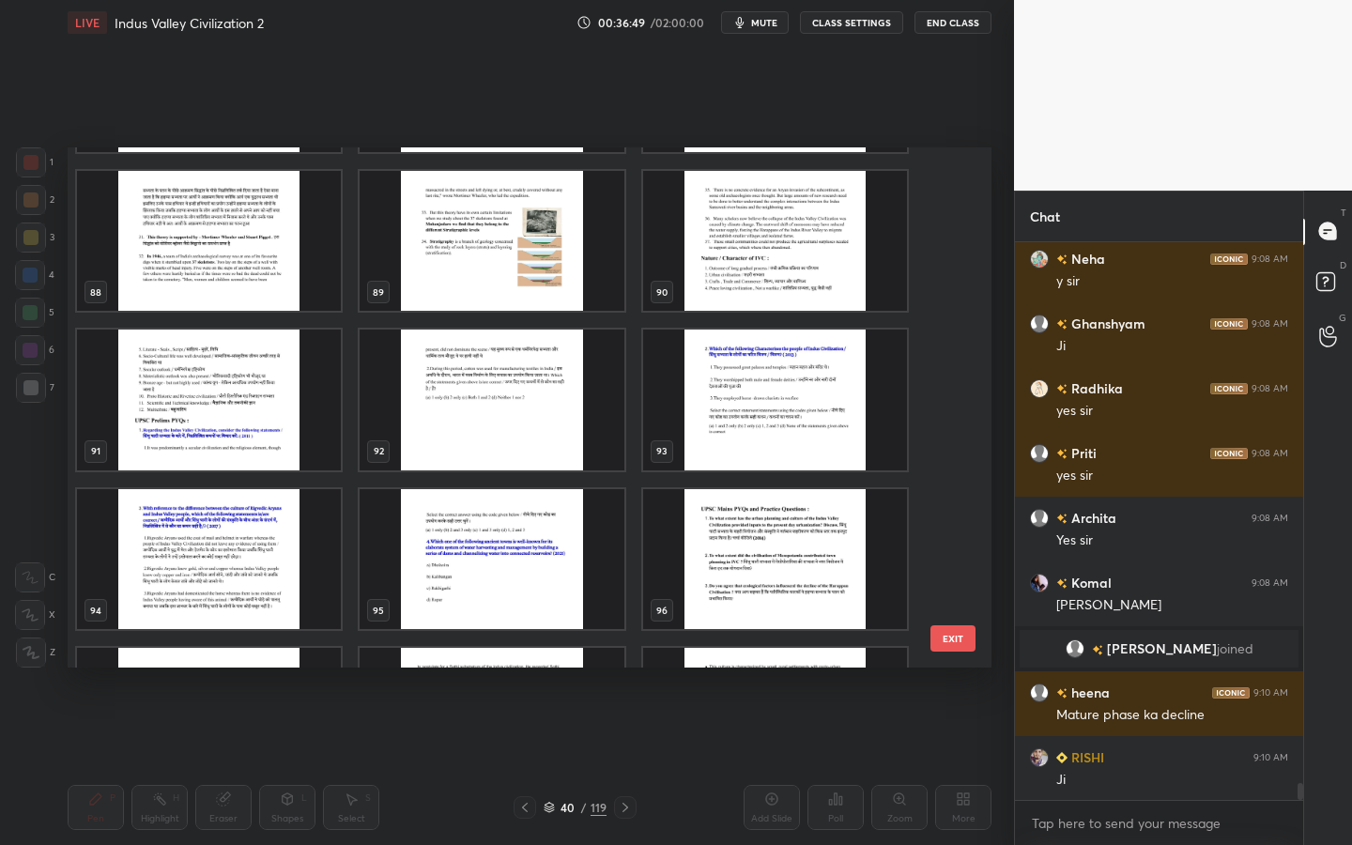
click at [507, 284] on img "grid" at bounding box center [492, 241] width 264 height 141
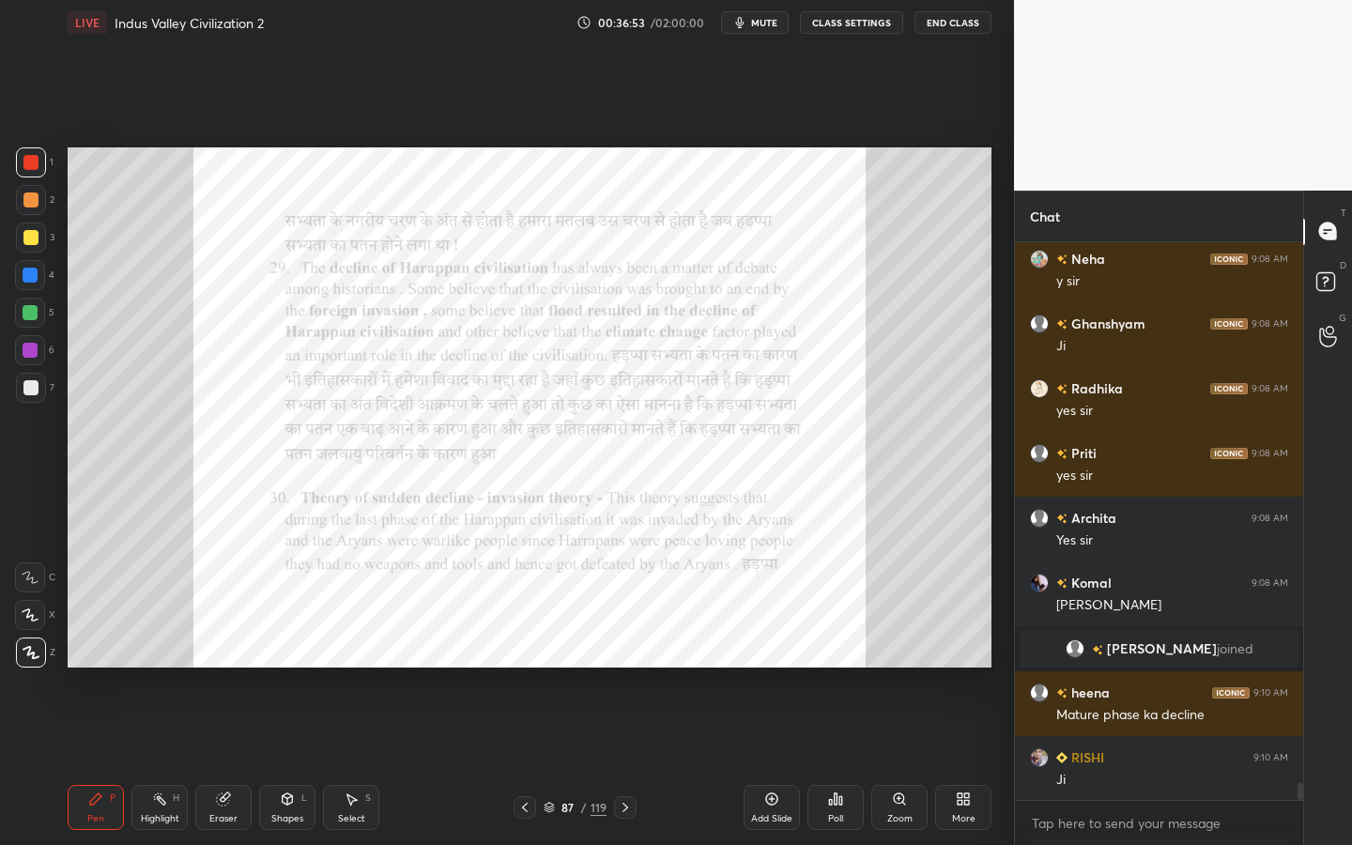
scroll to position [17689, 0]
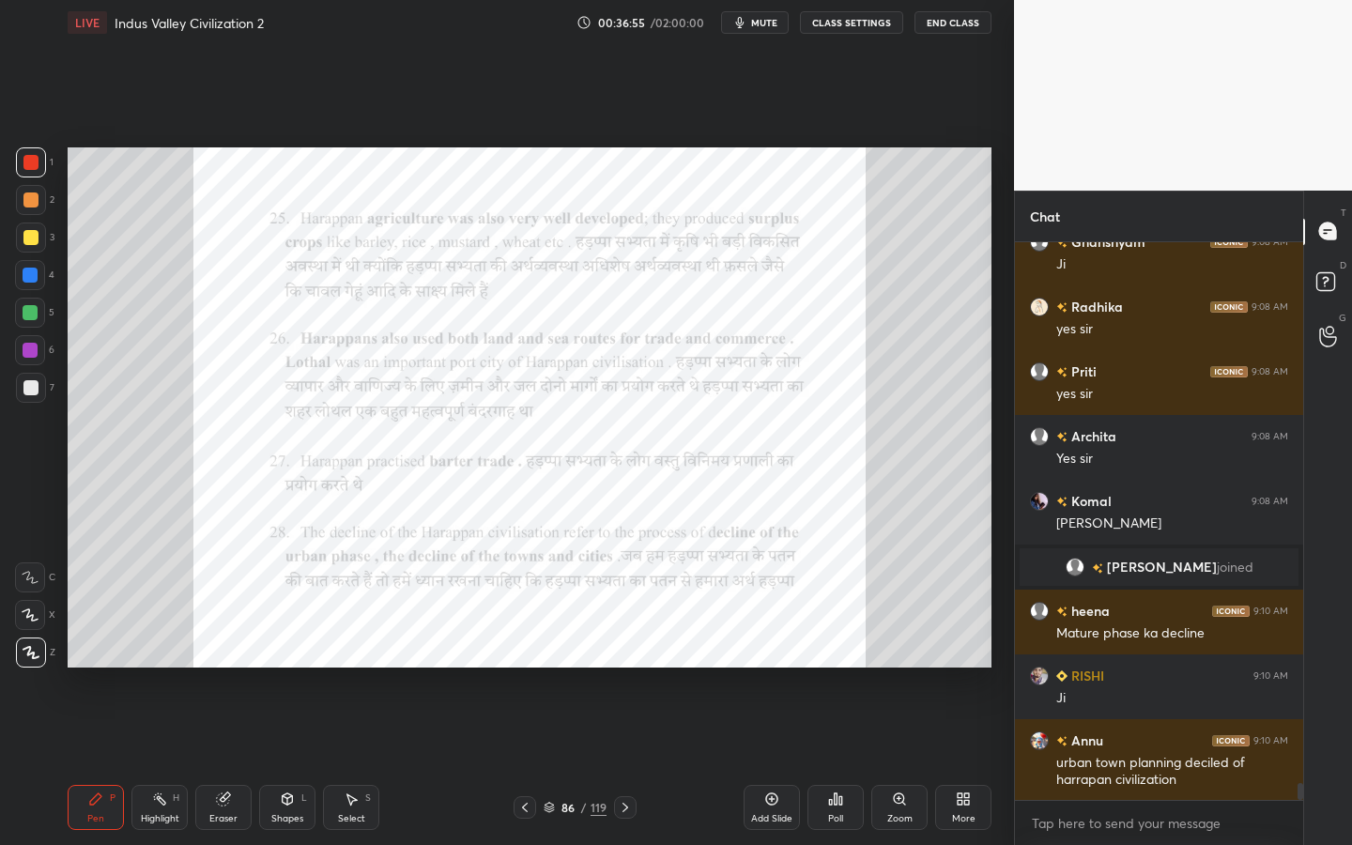
click at [922, 761] on div "Zoom" at bounding box center [899, 807] width 56 height 45
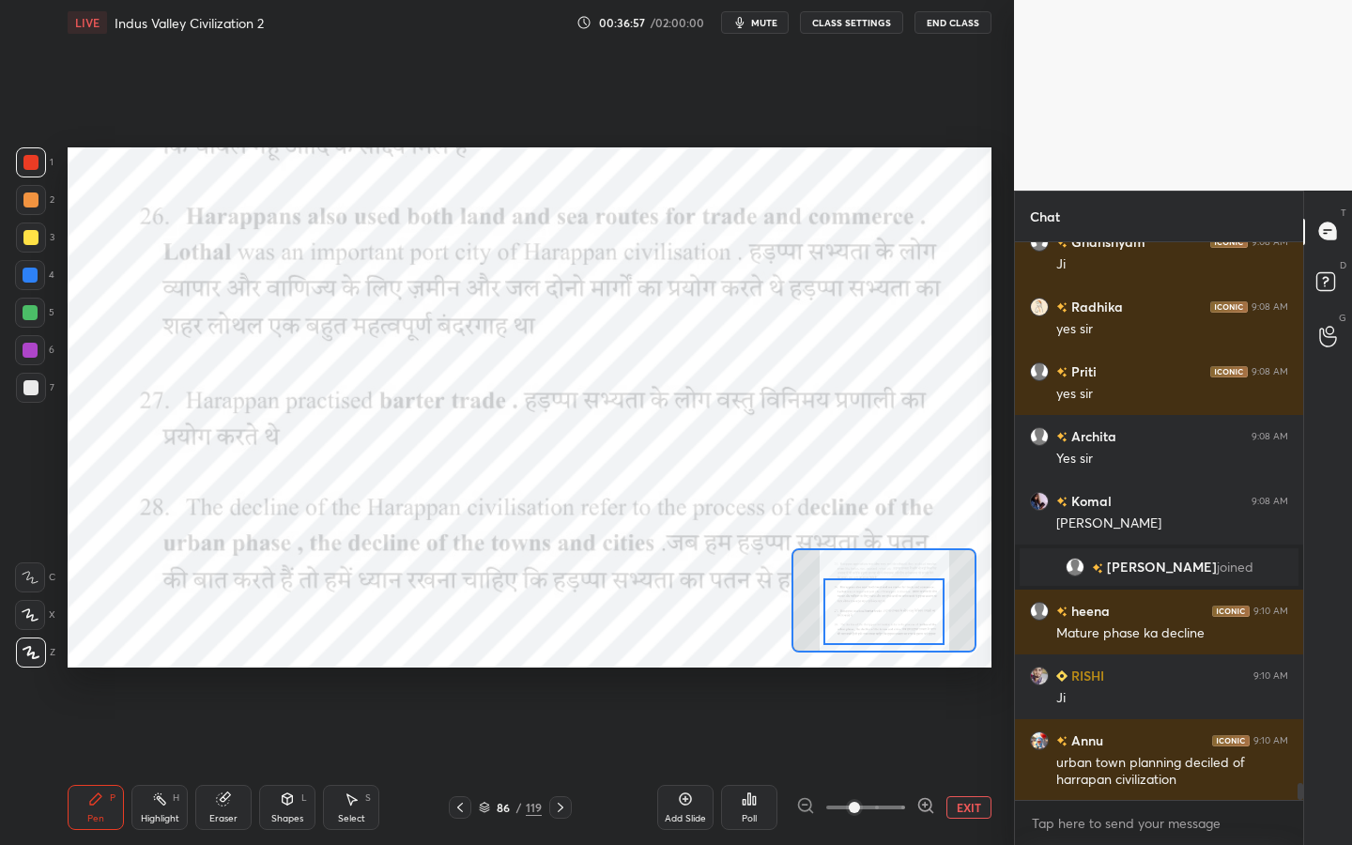
scroll to position [17754, 0]
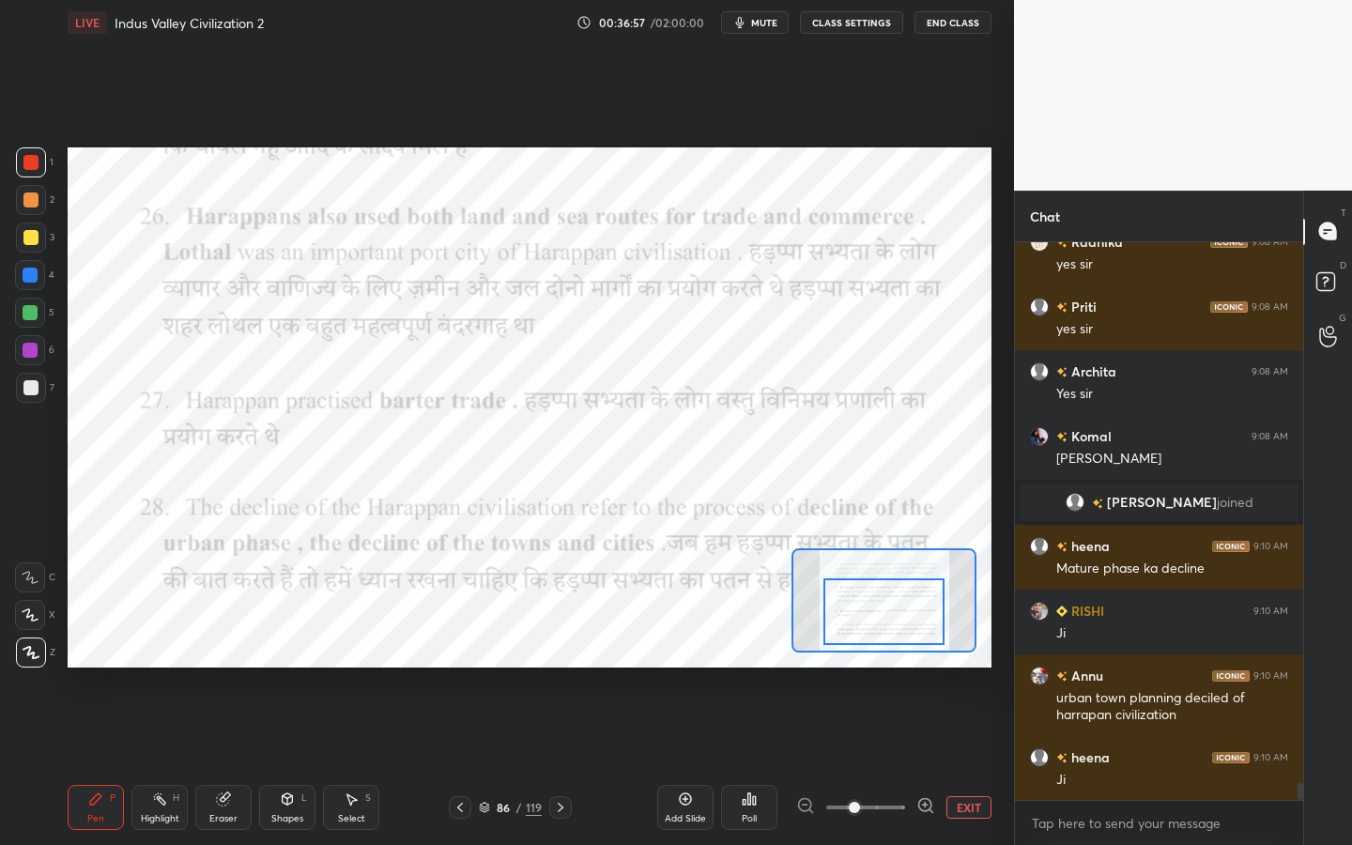
drag, startPoint x: 909, startPoint y: 581, endPoint x: 909, endPoint y: 707, distance: 125.8
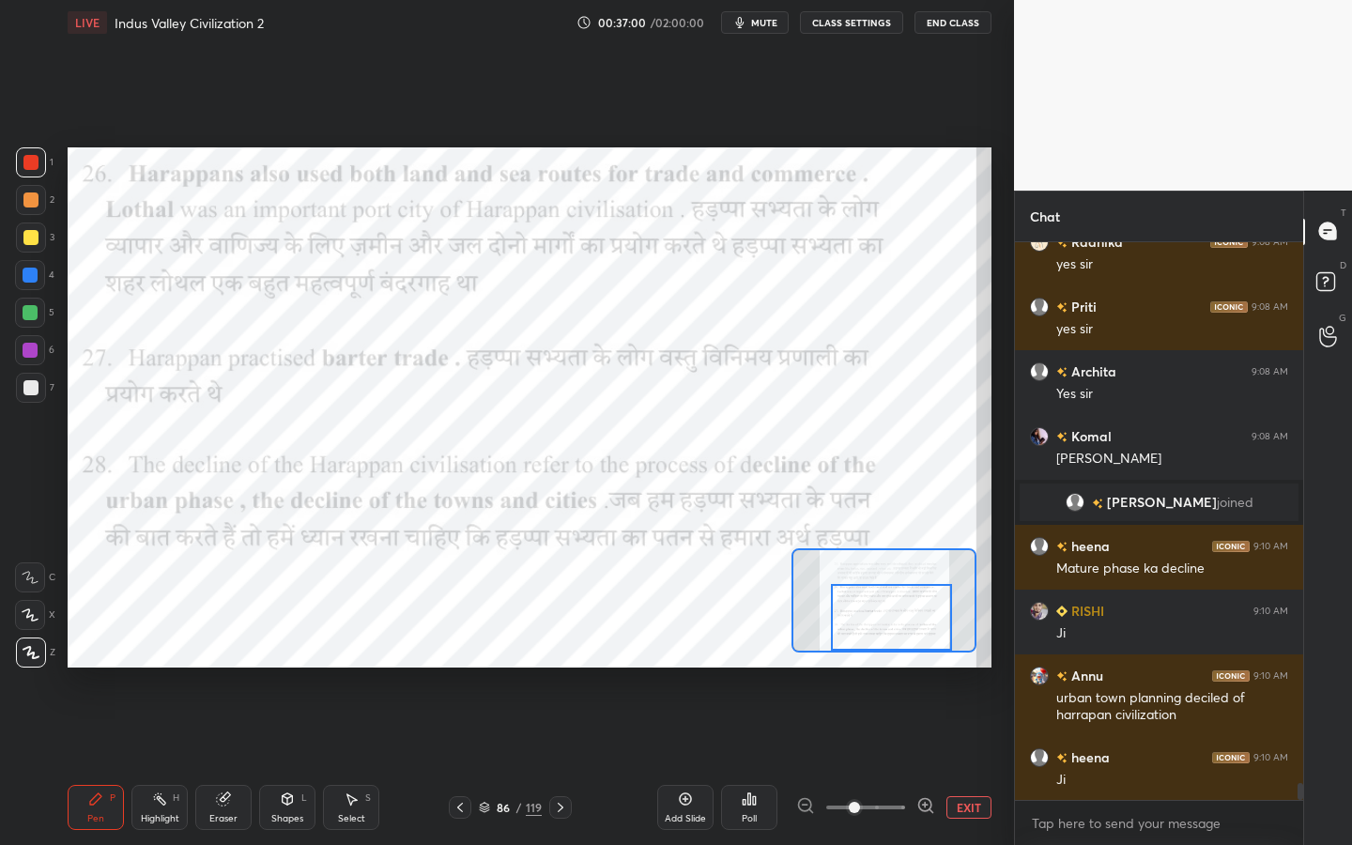
drag, startPoint x: 868, startPoint y: 613, endPoint x: 875, endPoint y: 639, distance: 27.3
click at [875, 639] on div at bounding box center [891, 617] width 121 height 67
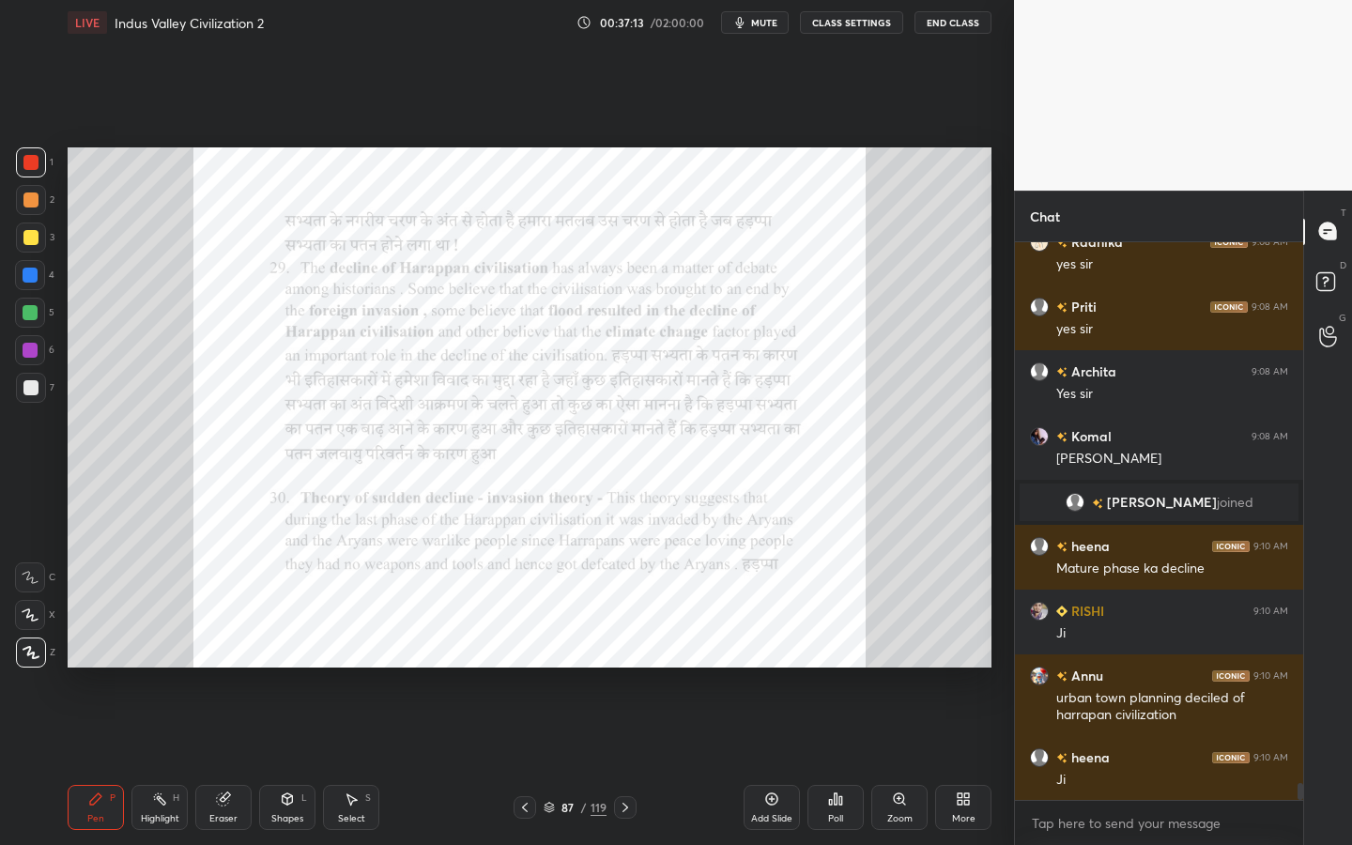
click at [887, 761] on div "Zoom" at bounding box center [899, 807] width 56 height 45
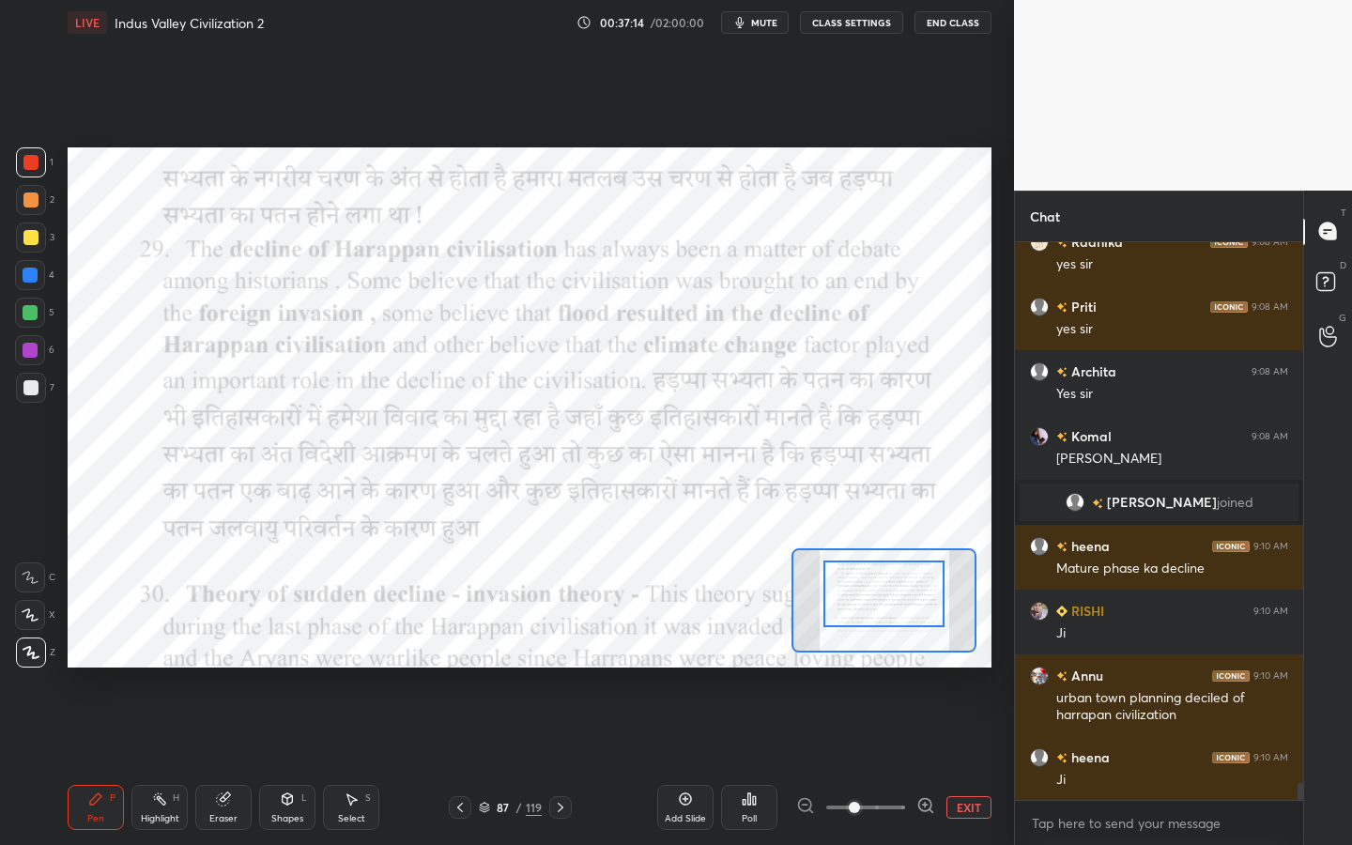
drag, startPoint x: 885, startPoint y: 594, endPoint x: 885, endPoint y: 561, distance: 32.9
click at [507, 761] on div "87 / 119" at bounding box center [510, 807] width 123 height 23
click at [508, 761] on div "87" at bounding box center [503, 807] width 19 height 11
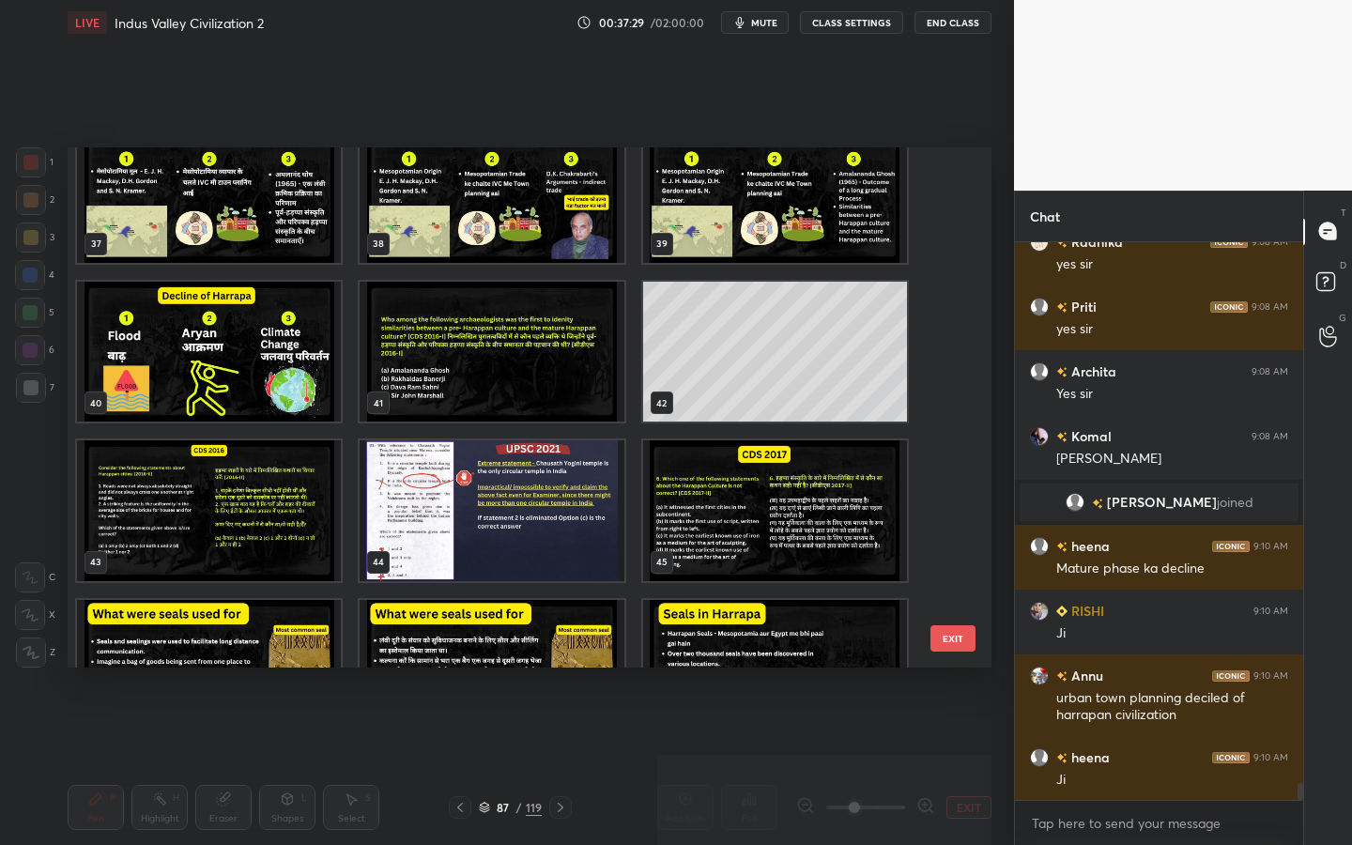
scroll to position [1780, 0]
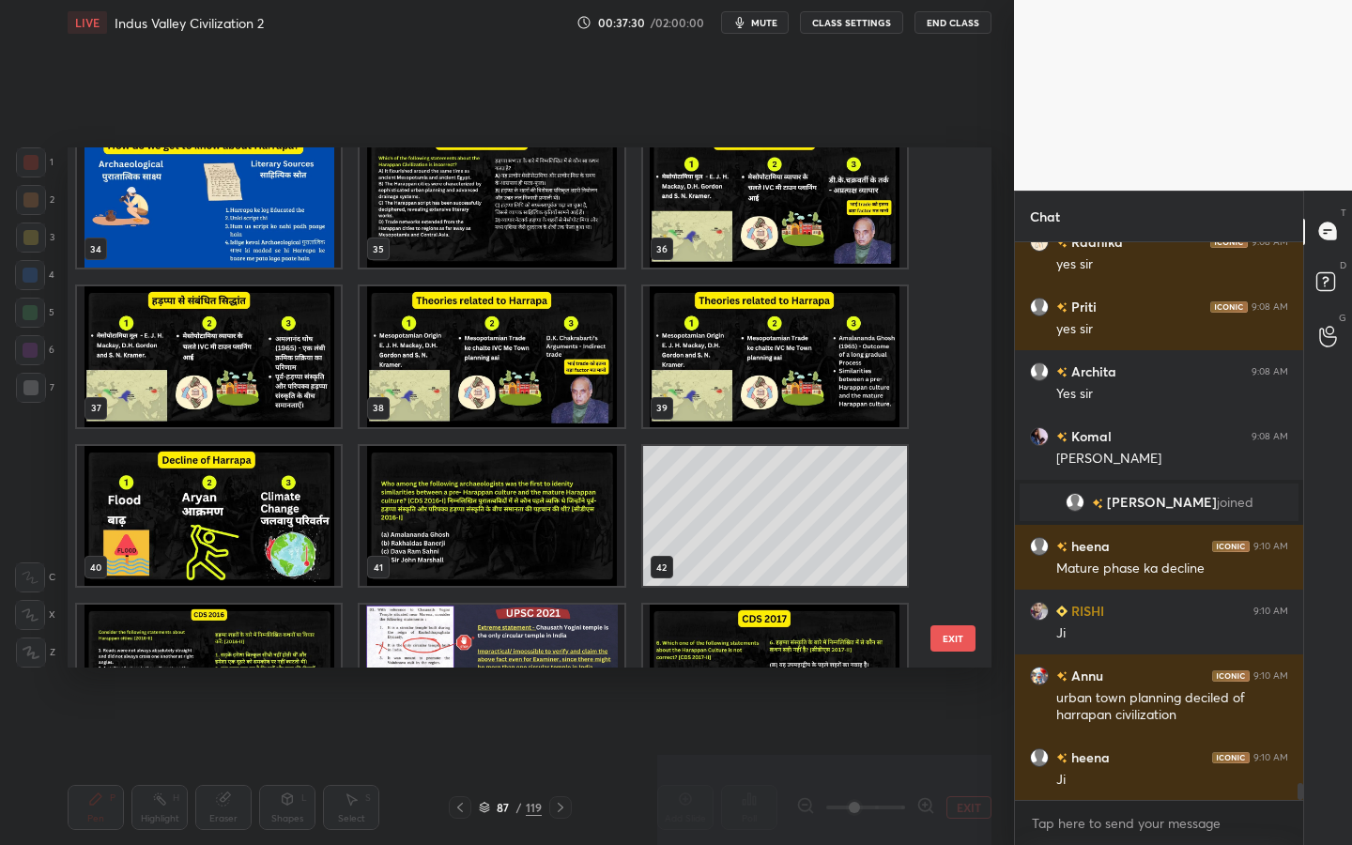
click at [280, 541] on img "grid" at bounding box center [209, 516] width 264 height 141
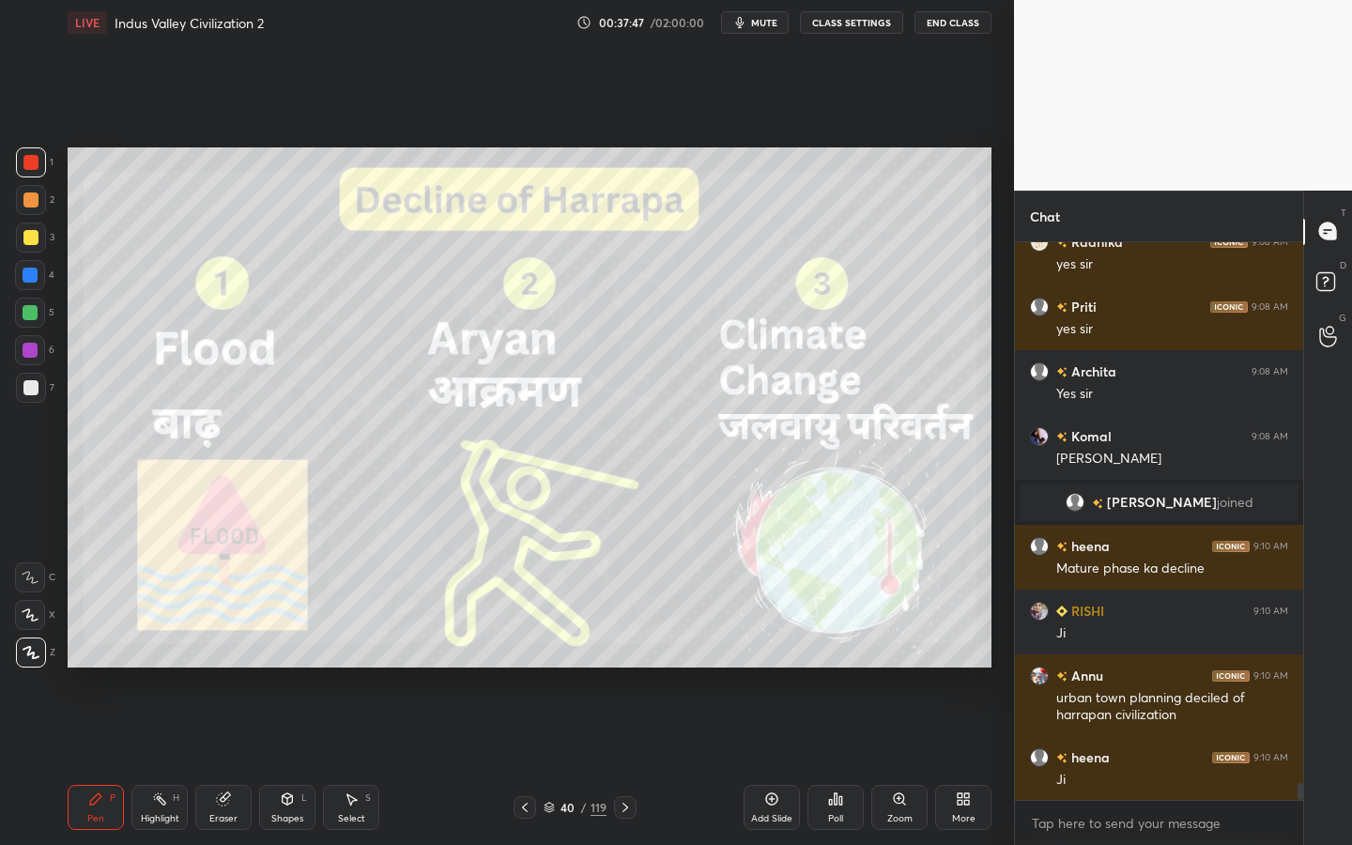
scroll to position [17818, 0]
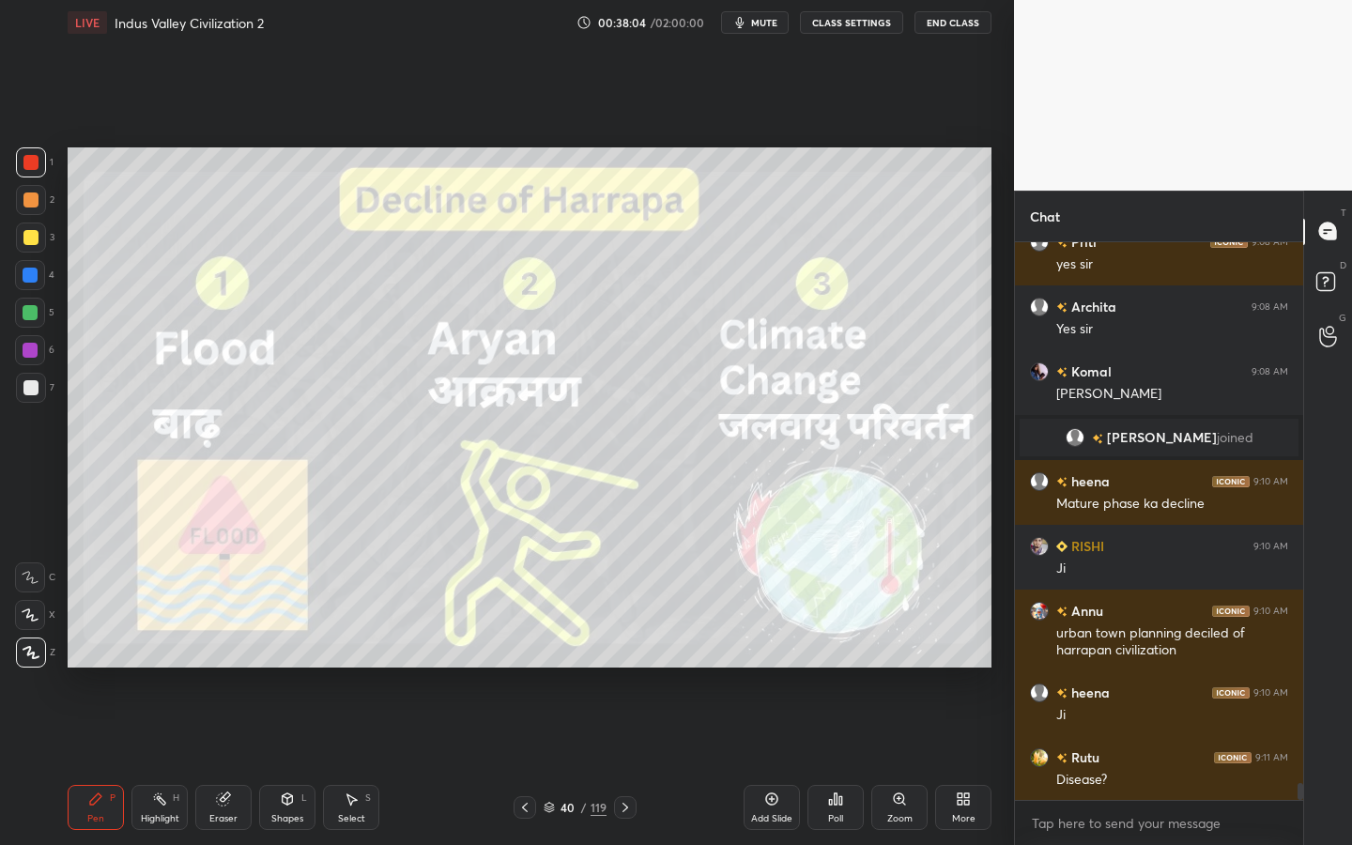
click at [297, 761] on div "Shapes L" at bounding box center [287, 807] width 56 height 45
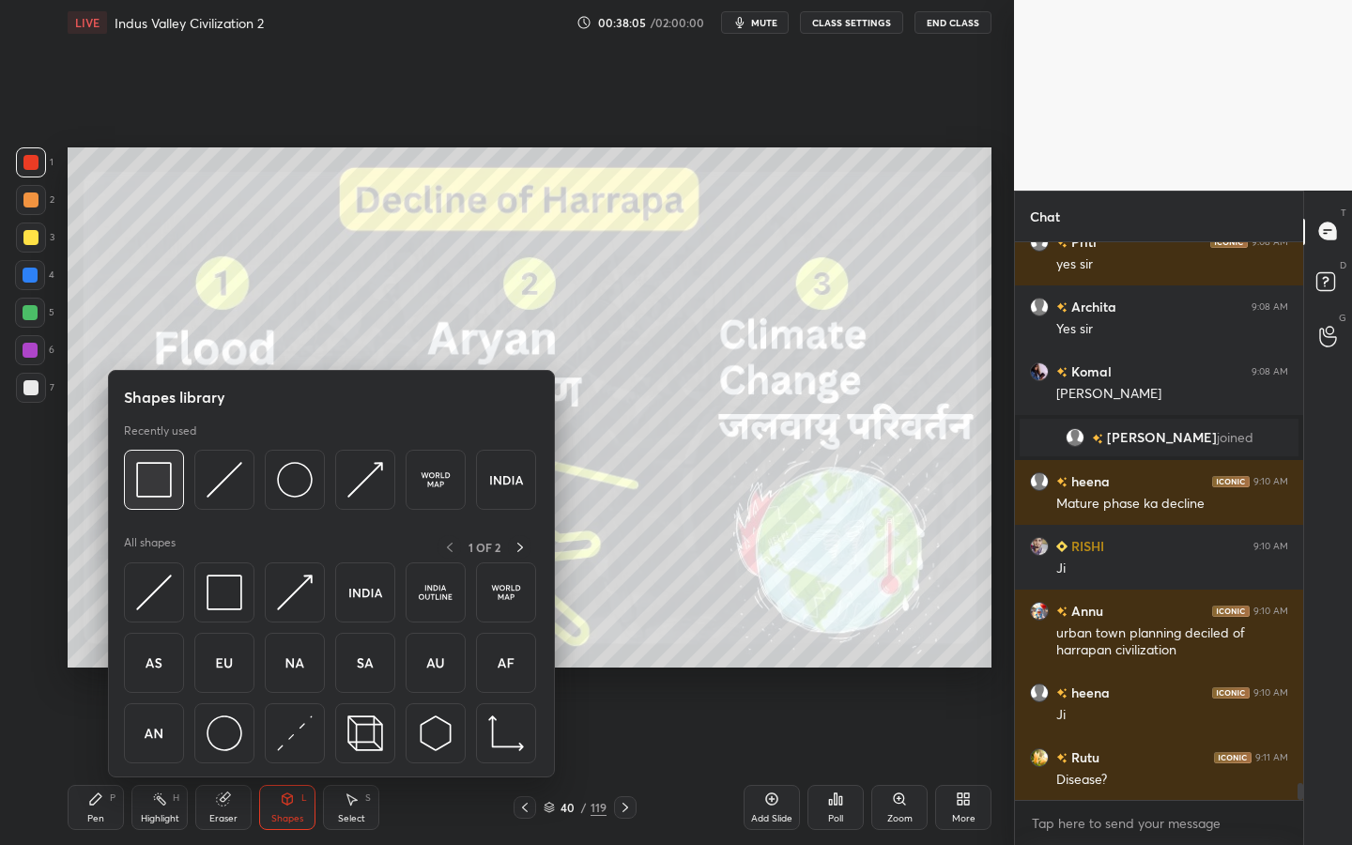
click at [150, 495] on img at bounding box center [154, 480] width 36 height 36
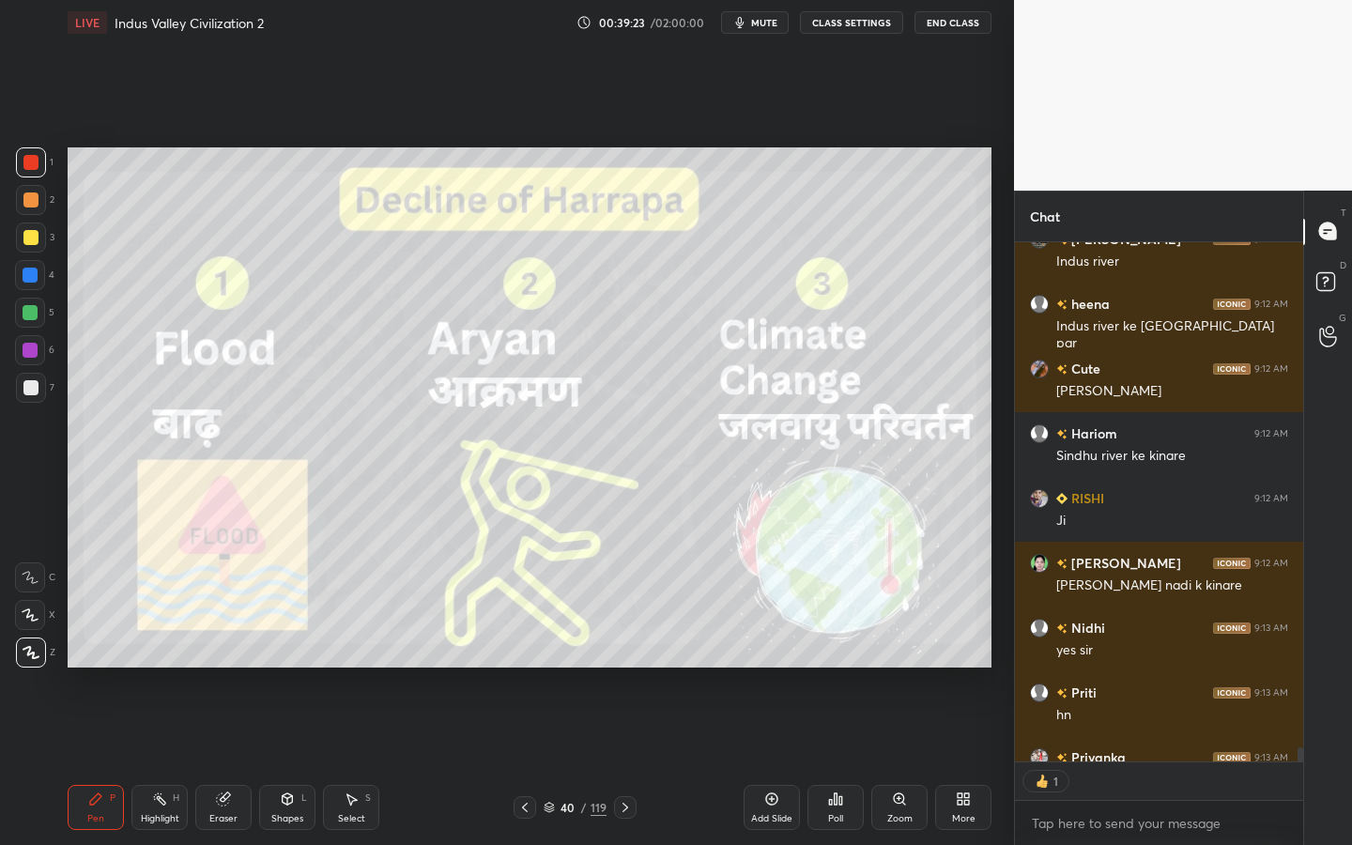
scroll to position [19865, 0]
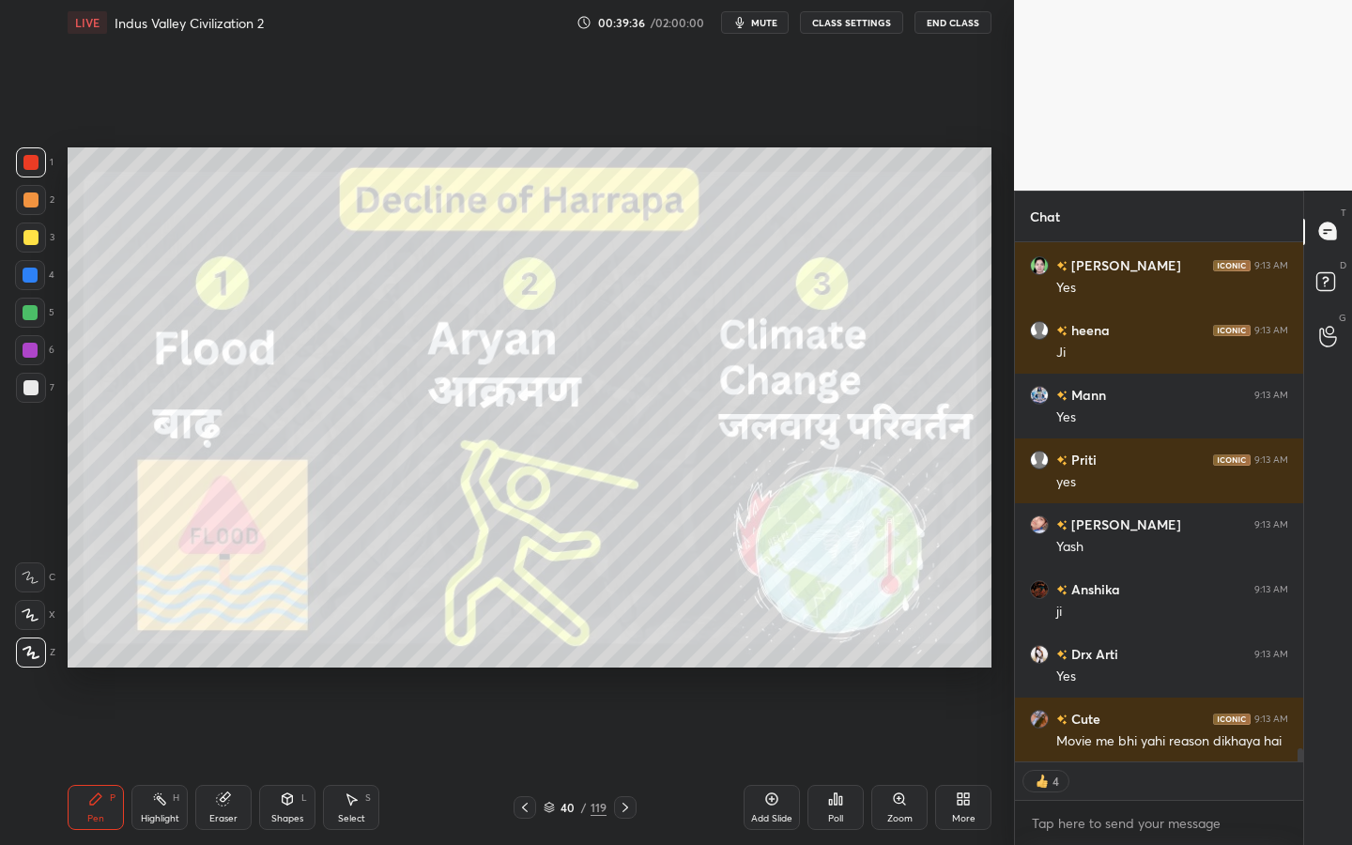
click at [230, 761] on icon at bounding box center [223, 799] width 15 height 15
click at [23, 652] on span "Erase all" at bounding box center [30, 652] width 28 height 13
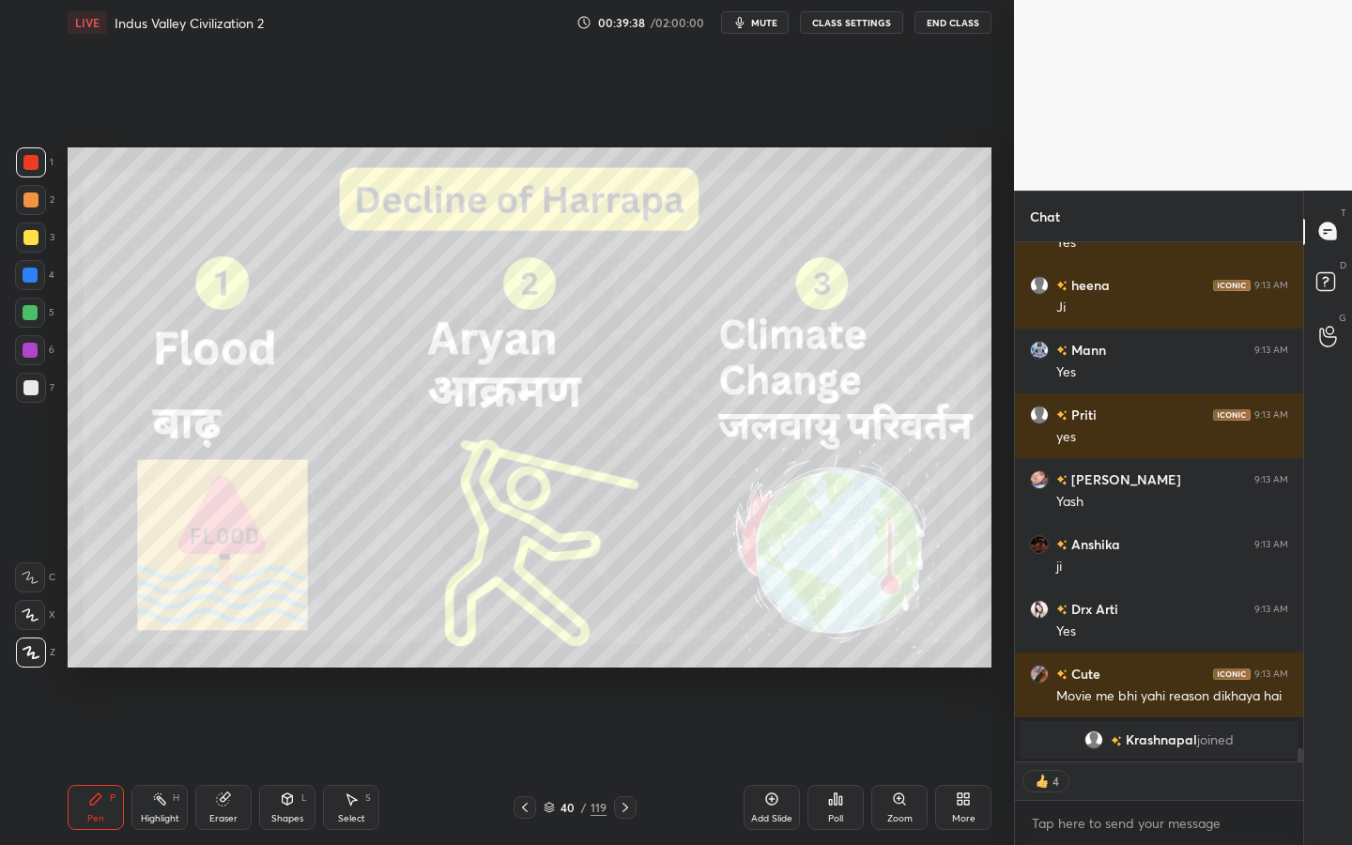
click at [281, 761] on div "Shapes" at bounding box center [287, 818] width 32 height 9
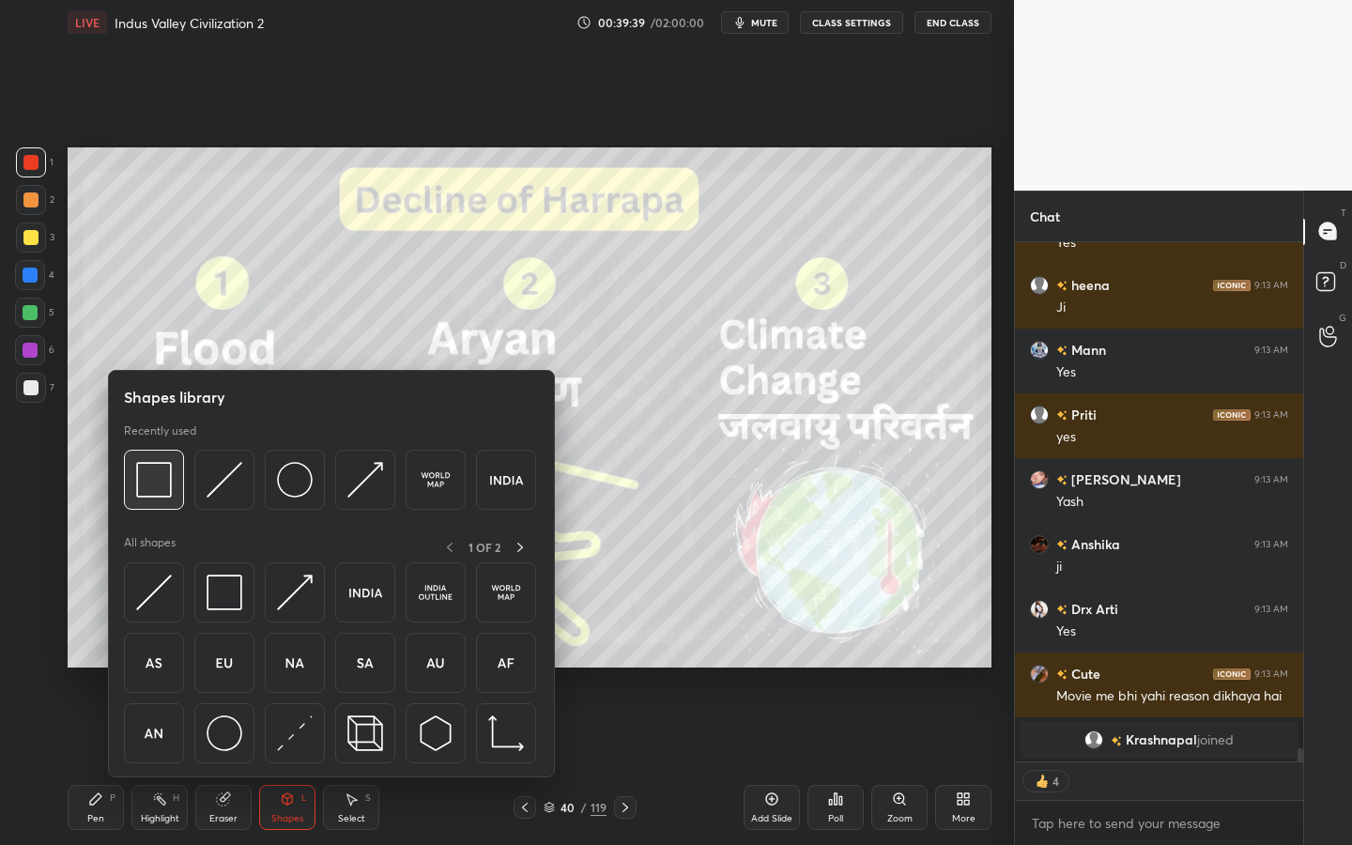
click at [154, 462] on img at bounding box center [154, 480] width 36 height 36
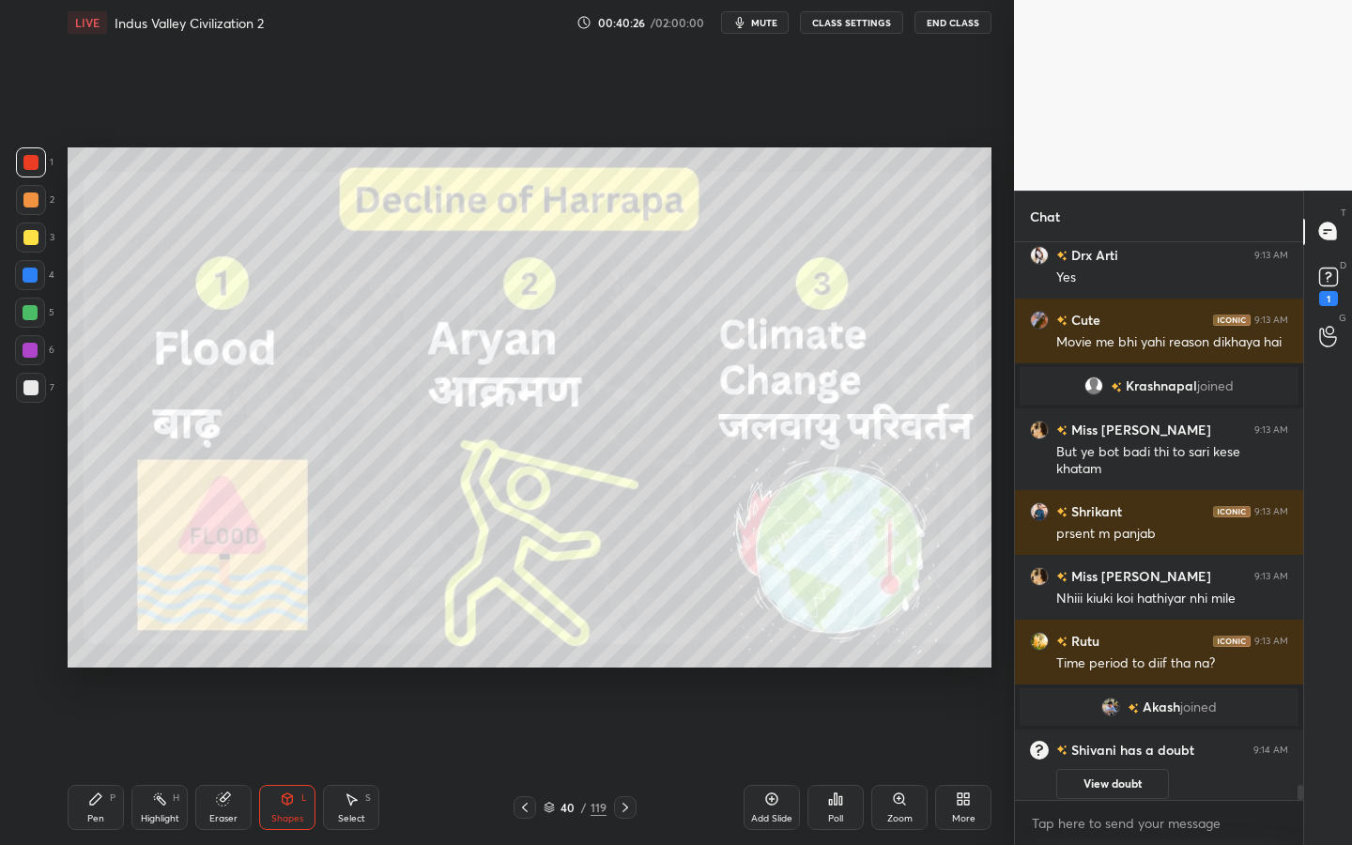
scroll to position [20062, 0]
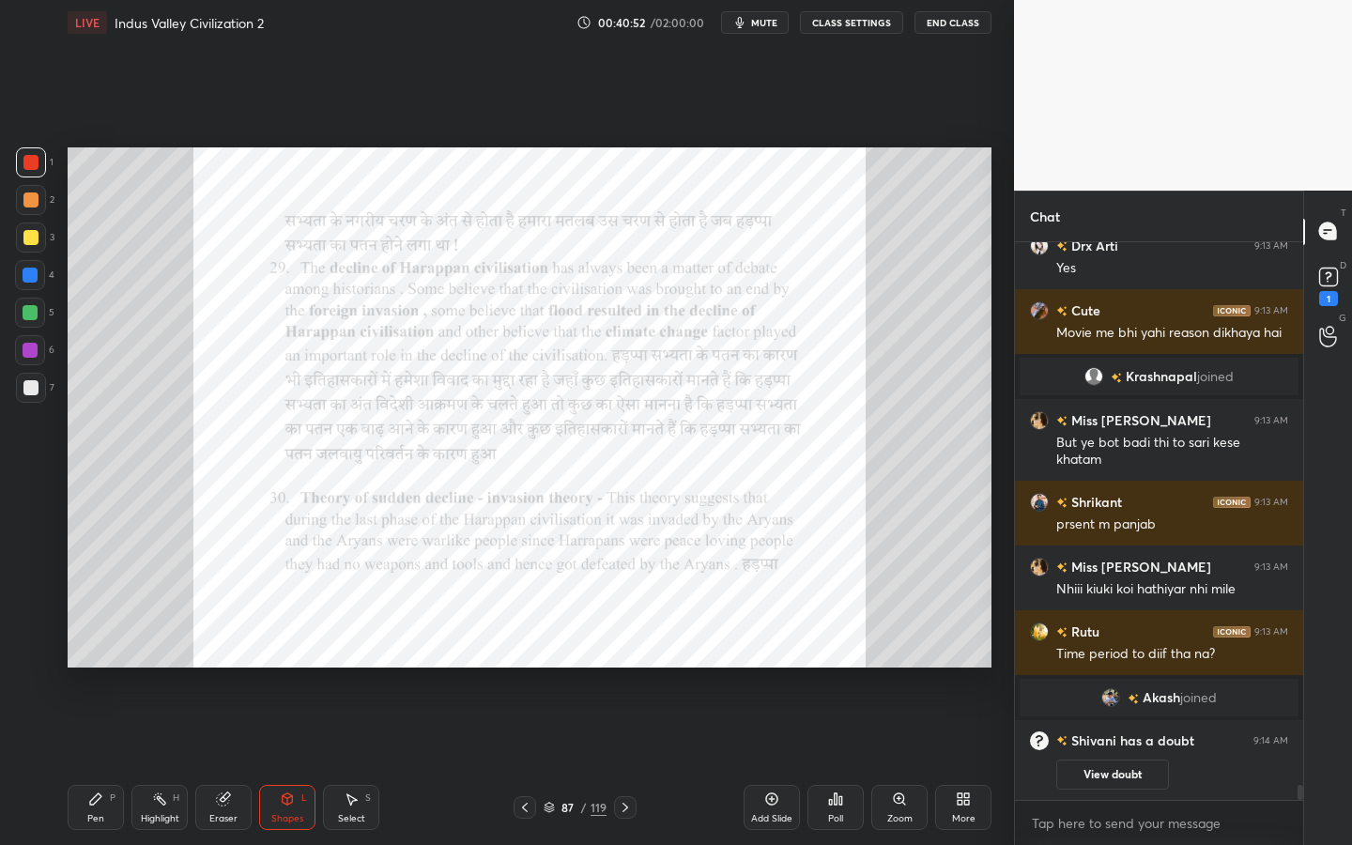
click at [895, 761] on div "Zoom" at bounding box center [899, 807] width 56 height 45
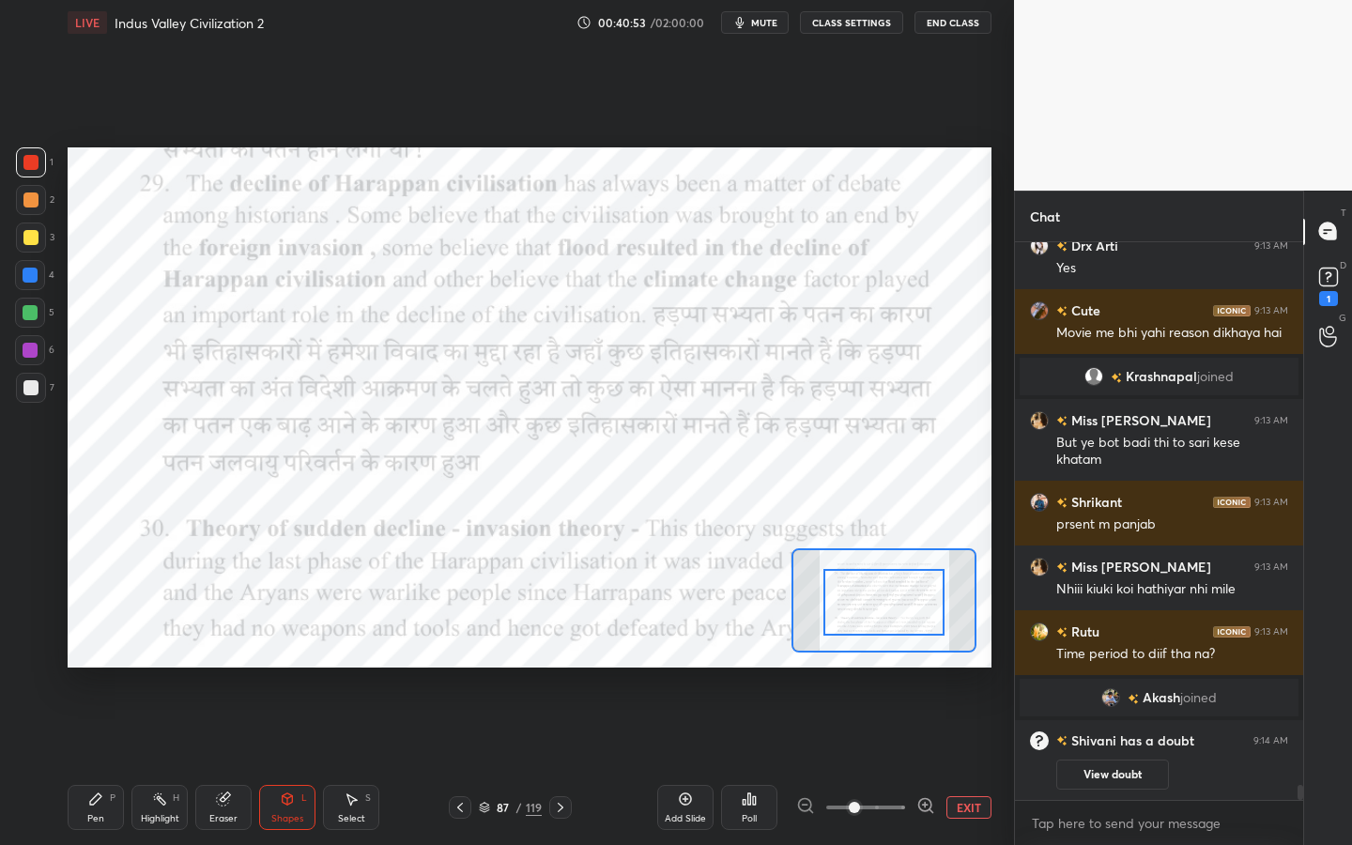
drag, startPoint x: 882, startPoint y: 597, endPoint x: 882, endPoint y: 686, distance: 89.2
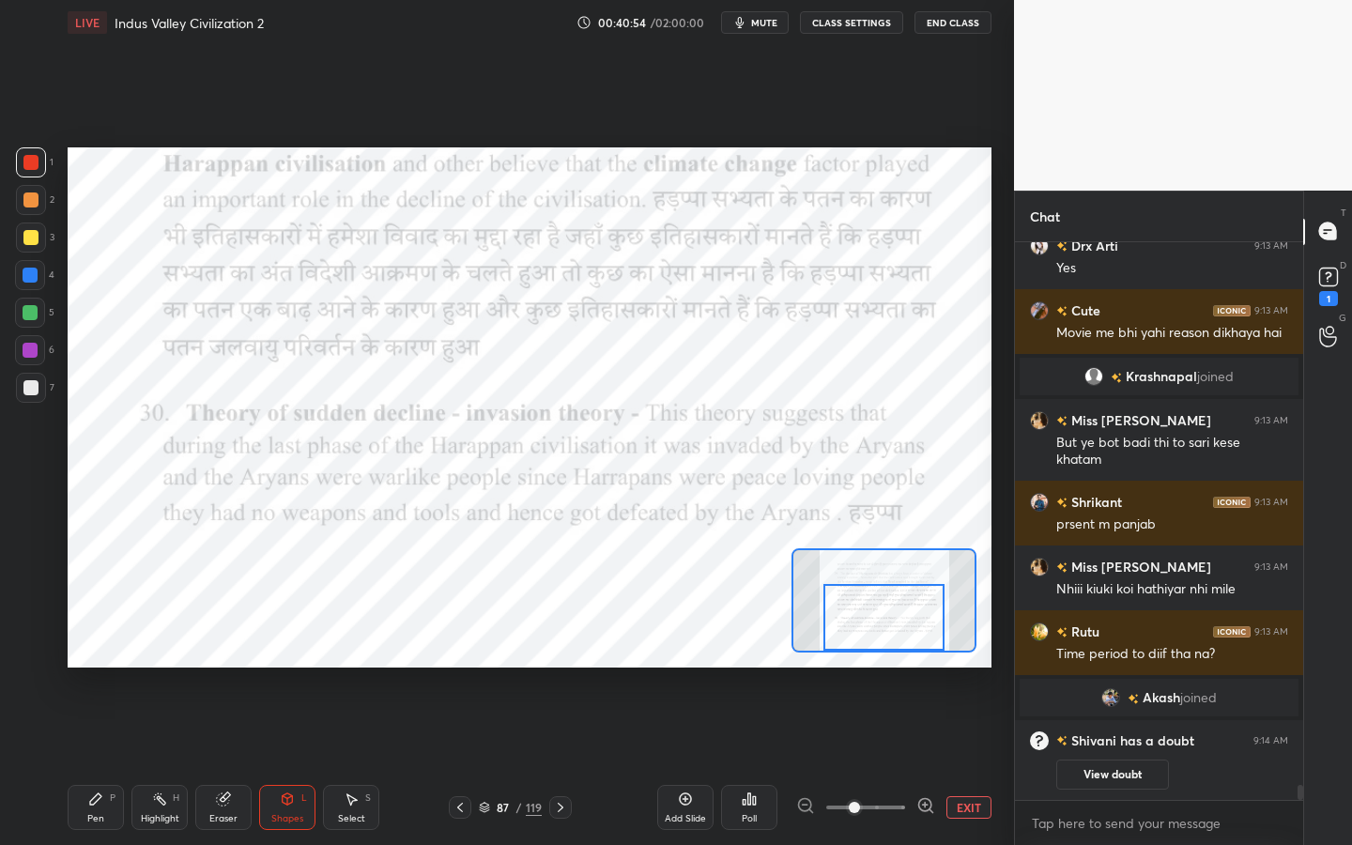
drag, startPoint x: 878, startPoint y: 596, endPoint x: 878, endPoint y: 703, distance: 107.0
click at [878, 704] on div "Setting up your live class Poll for secs No correct answer Start poll" at bounding box center [529, 407] width 939 height 725
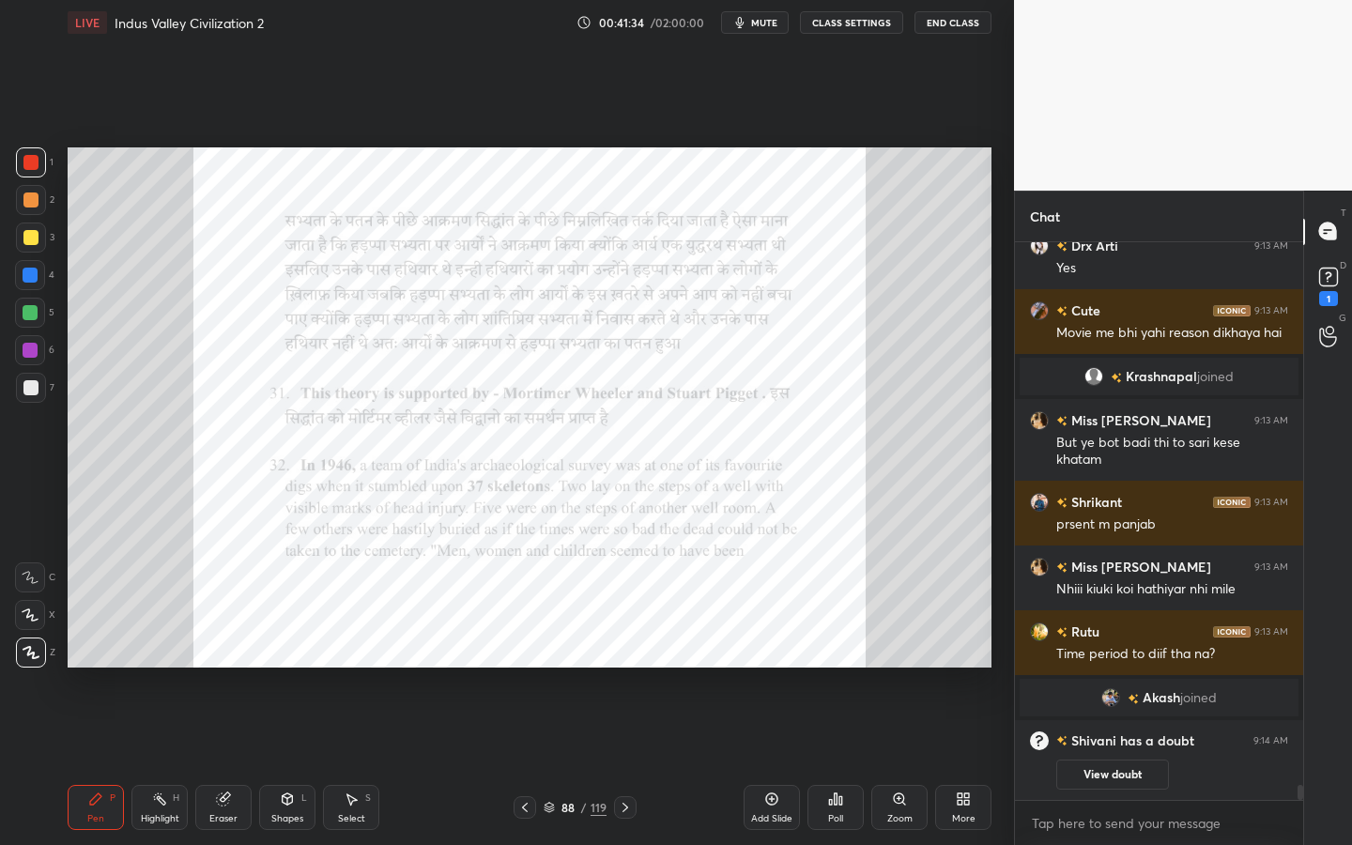
click at [887, 761] on div "Zoom" at bounding box center [899, 818] width 25 height 9
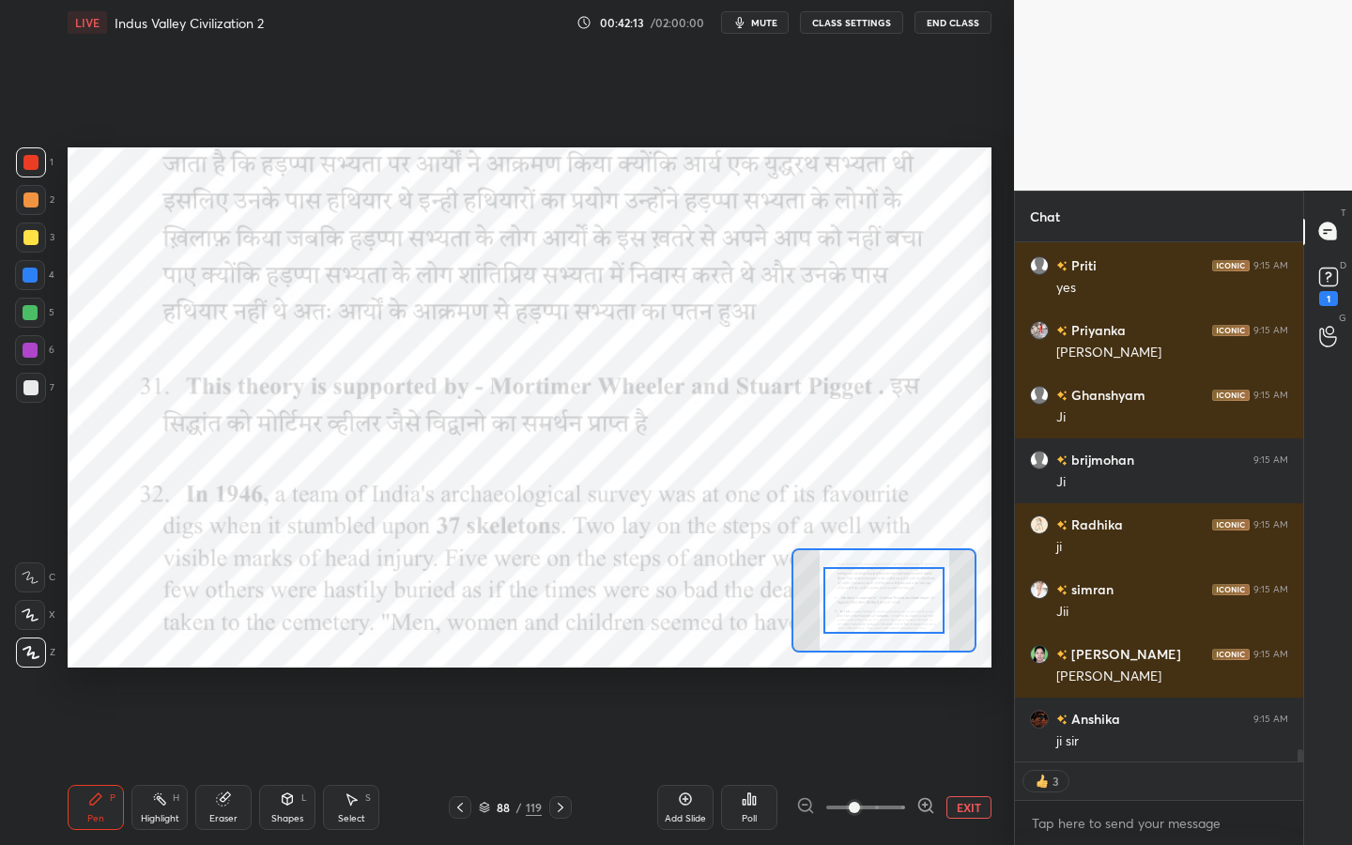
scroll to position [21072, 0]
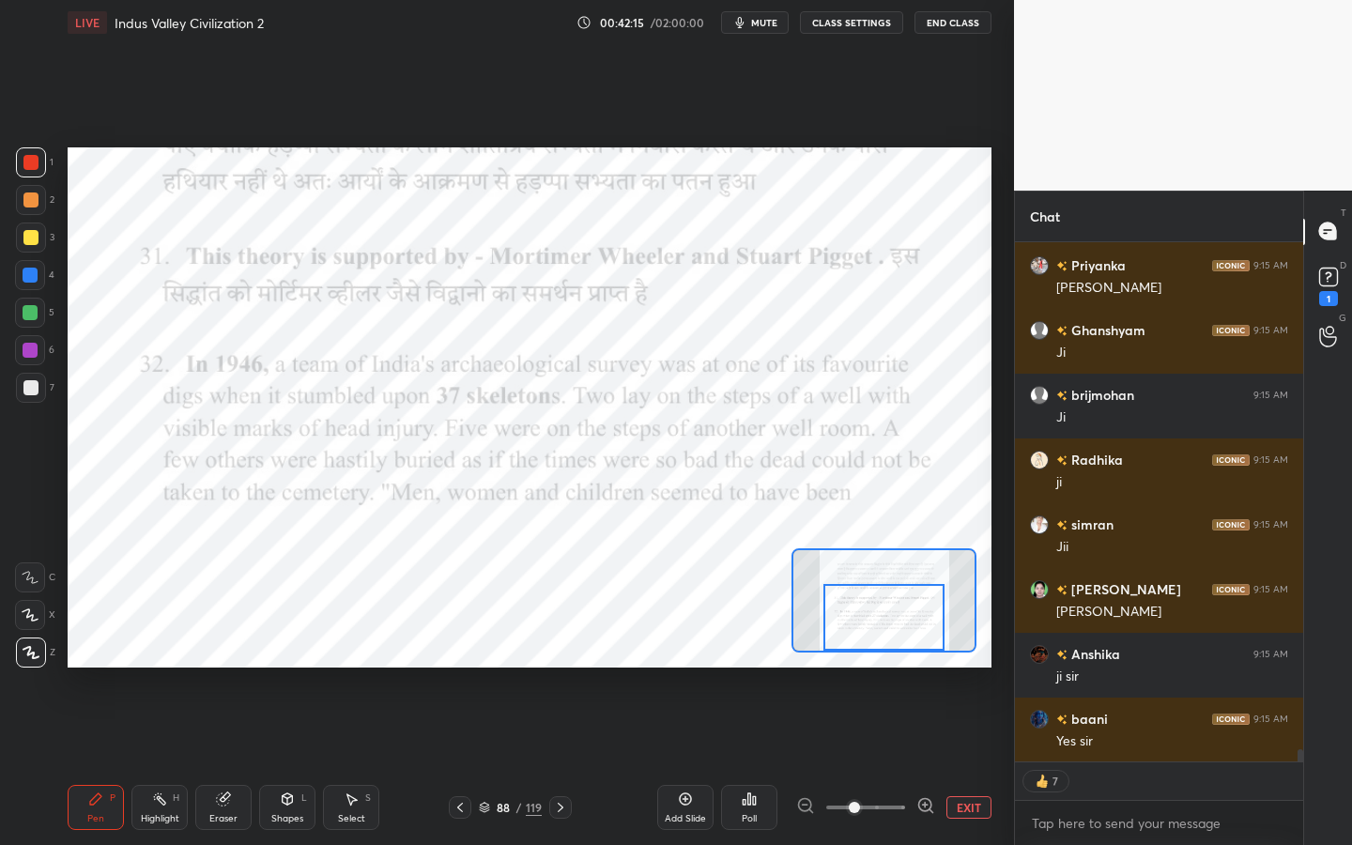
drag, startPoint x: 909, startPoint y: 607, endPoint x: 909, endPoint y: 626, distance: 19.7
click at [909, 626] on div at bounding box center [883, 617] width 121 height 67
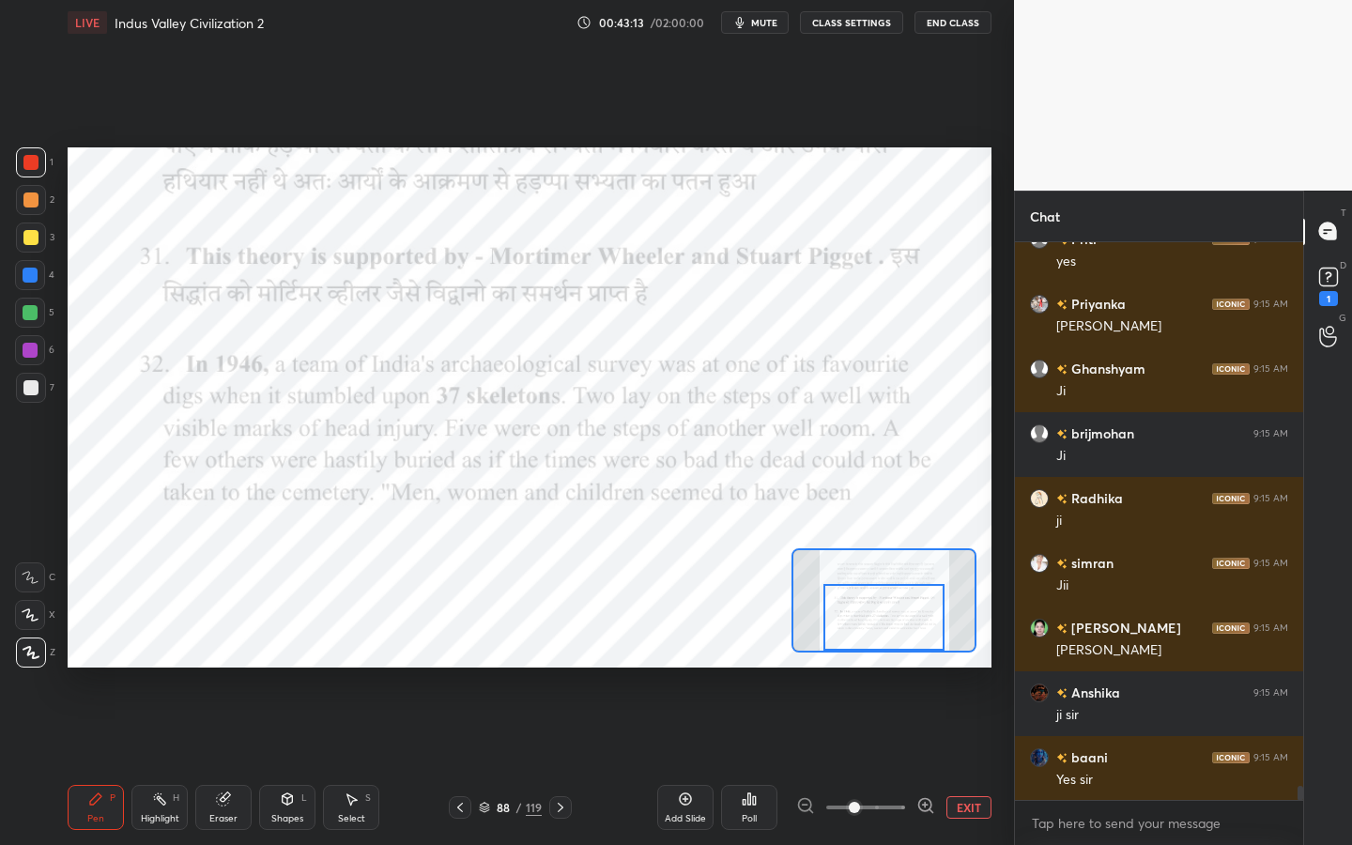
scroll to position [21098, 0]
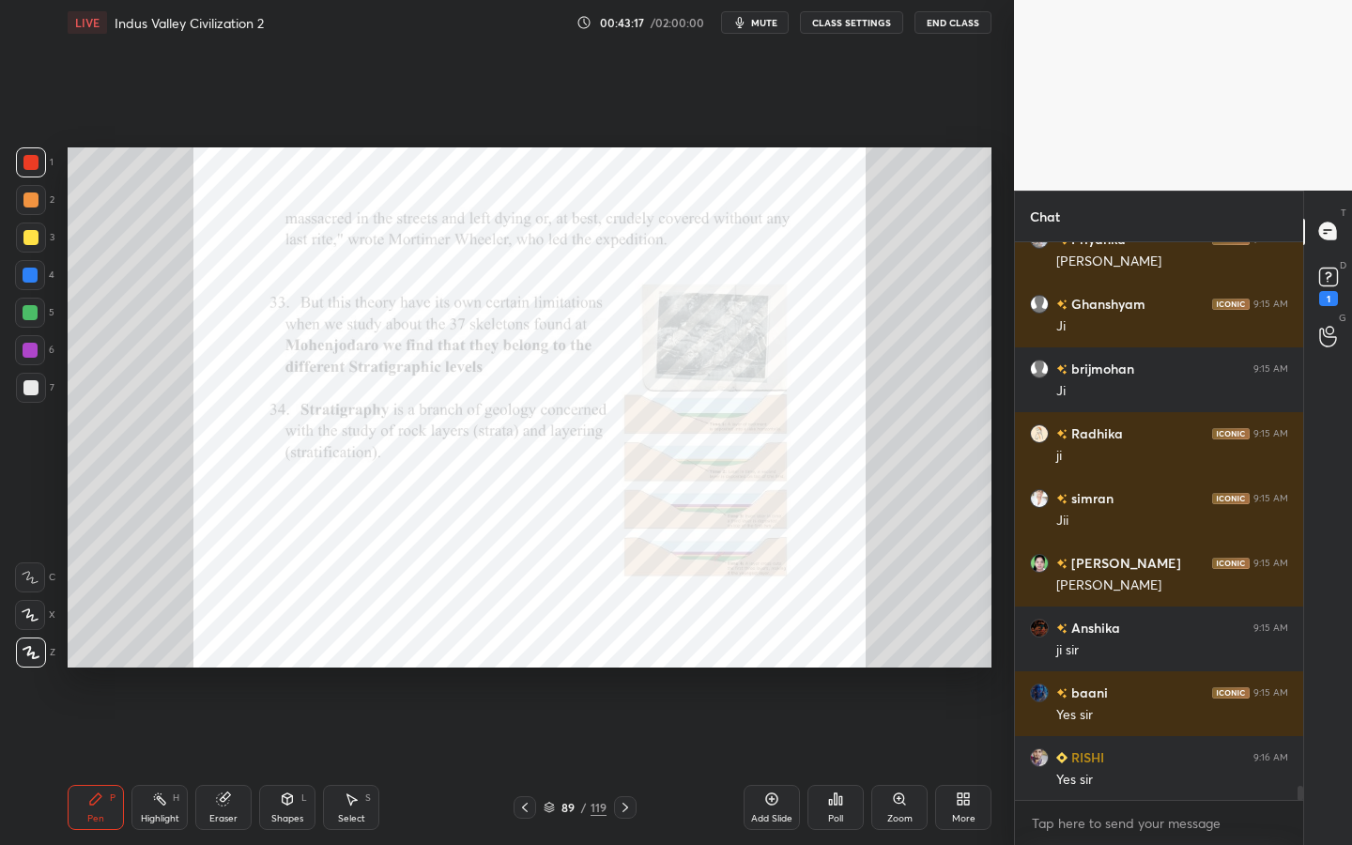
click at [893, 761] on div "Zoom" at bounding box center [899, 807] width 56 height 45
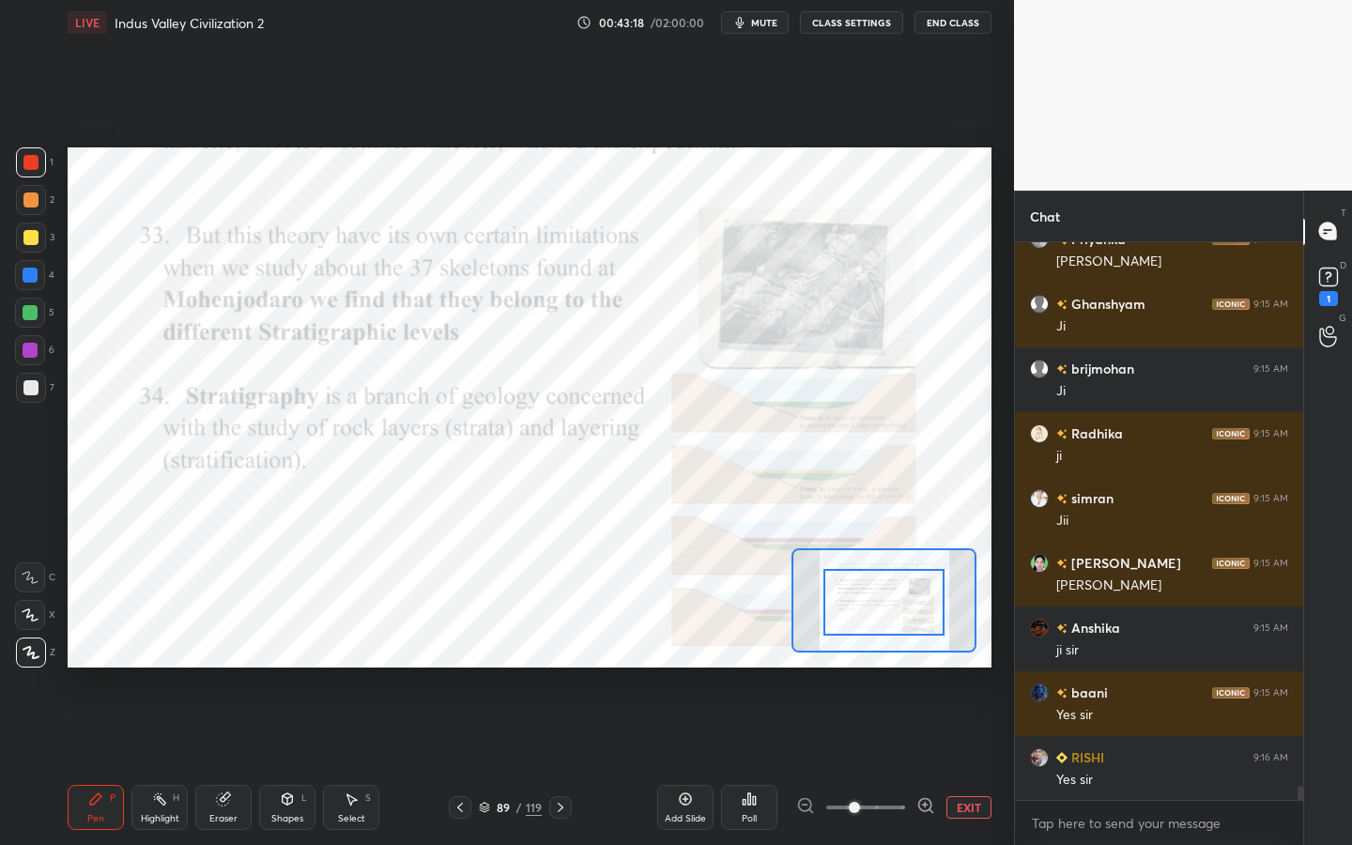
drag, startPoint x: 892, startPoint y: 595, endPoint x: 893, endPoint y: 612, distance: 16.9
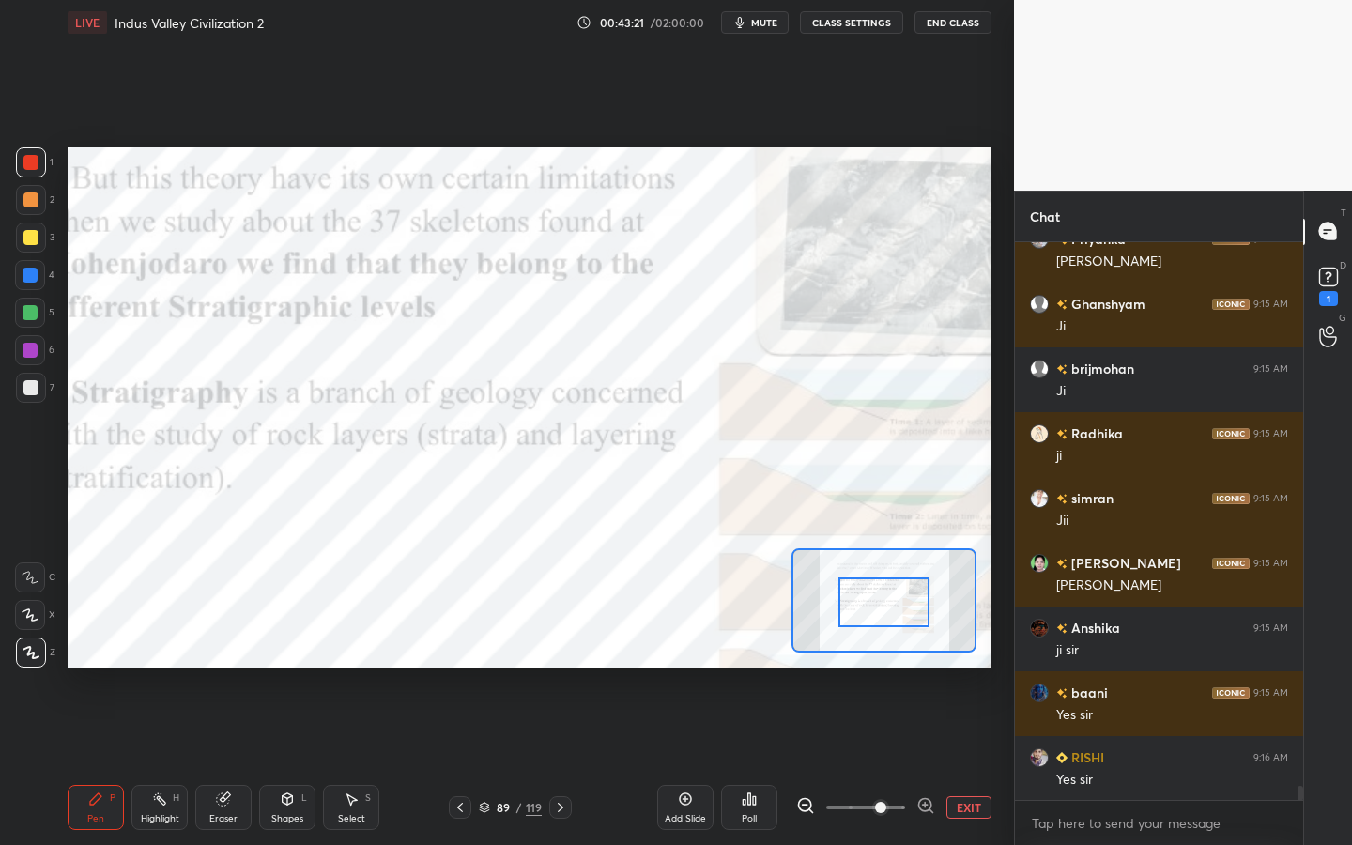
click at [875, 761] on span at bounding box center [880, 807] width 11 height 11
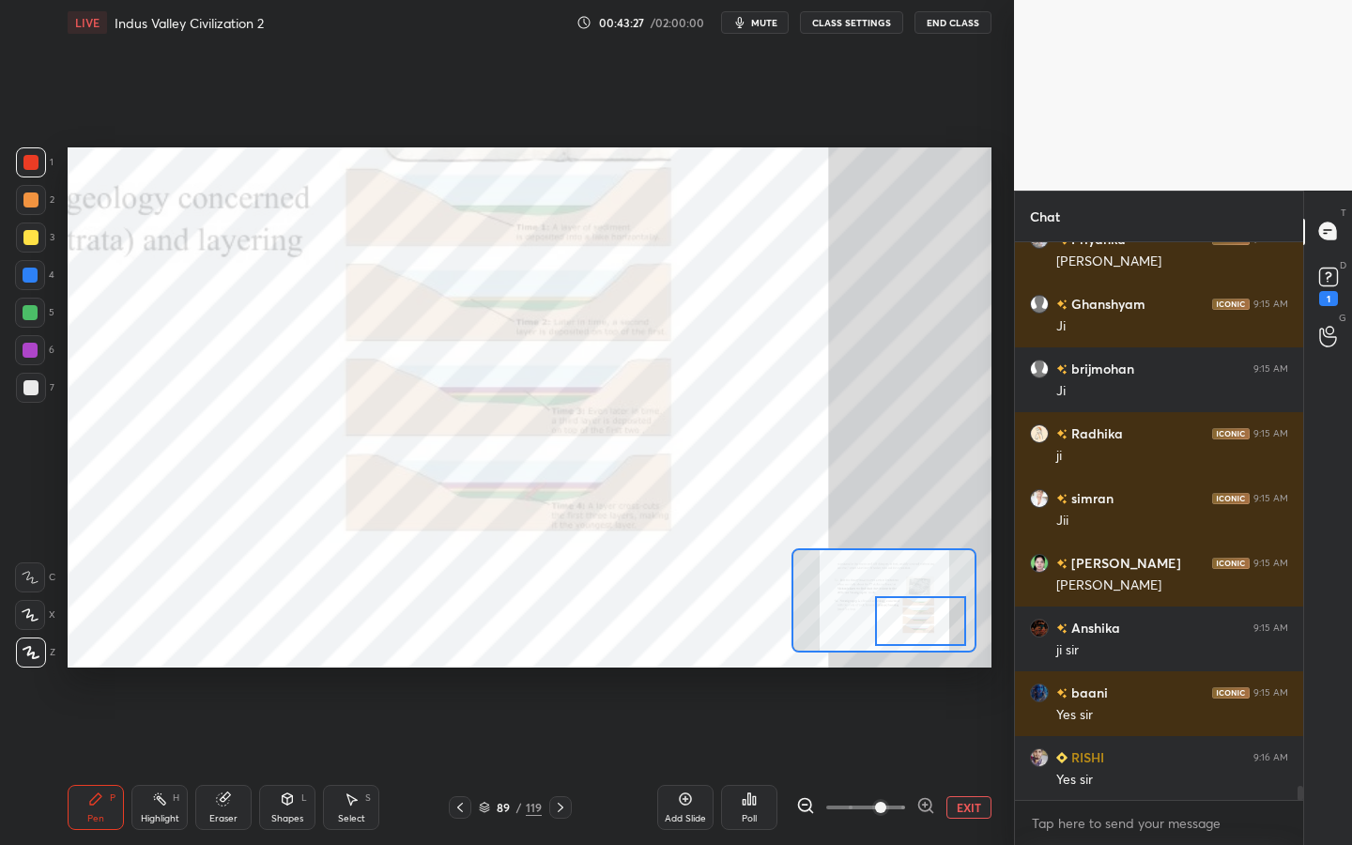
drag, startPoint x: 898, startPoint y: 586, endPoint x: 934, endPoint y: 605, distance: 41.2
click at [934, 605] on div at bounding box center [920, 621] width 90 height 50
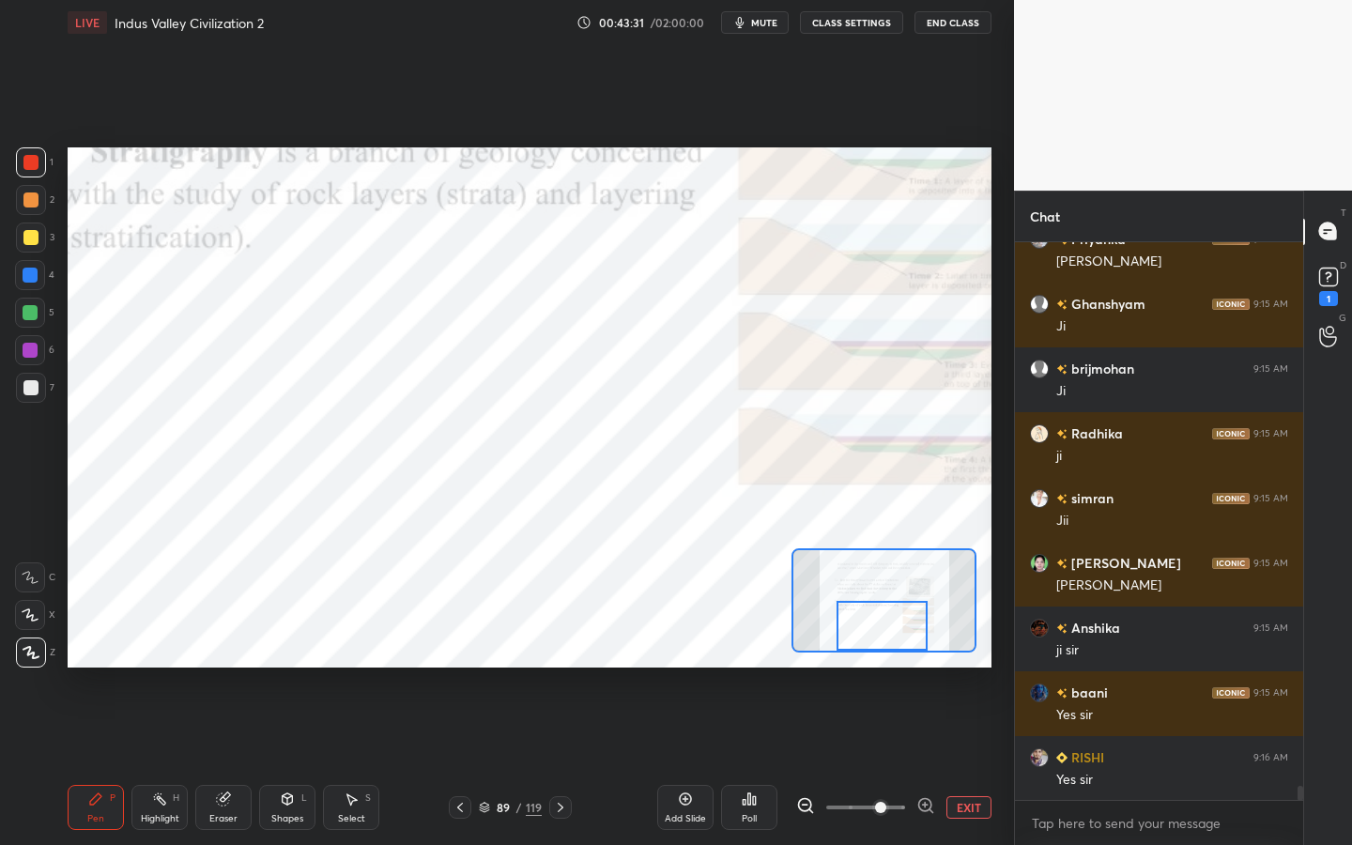
drag, startPoint x: 934, startPoint y: 607, endPoint x: 896, endPoint y: 634, distance: 47.2
click at [896, 634] on div at bounding box center [882, 626] width 90 height 50
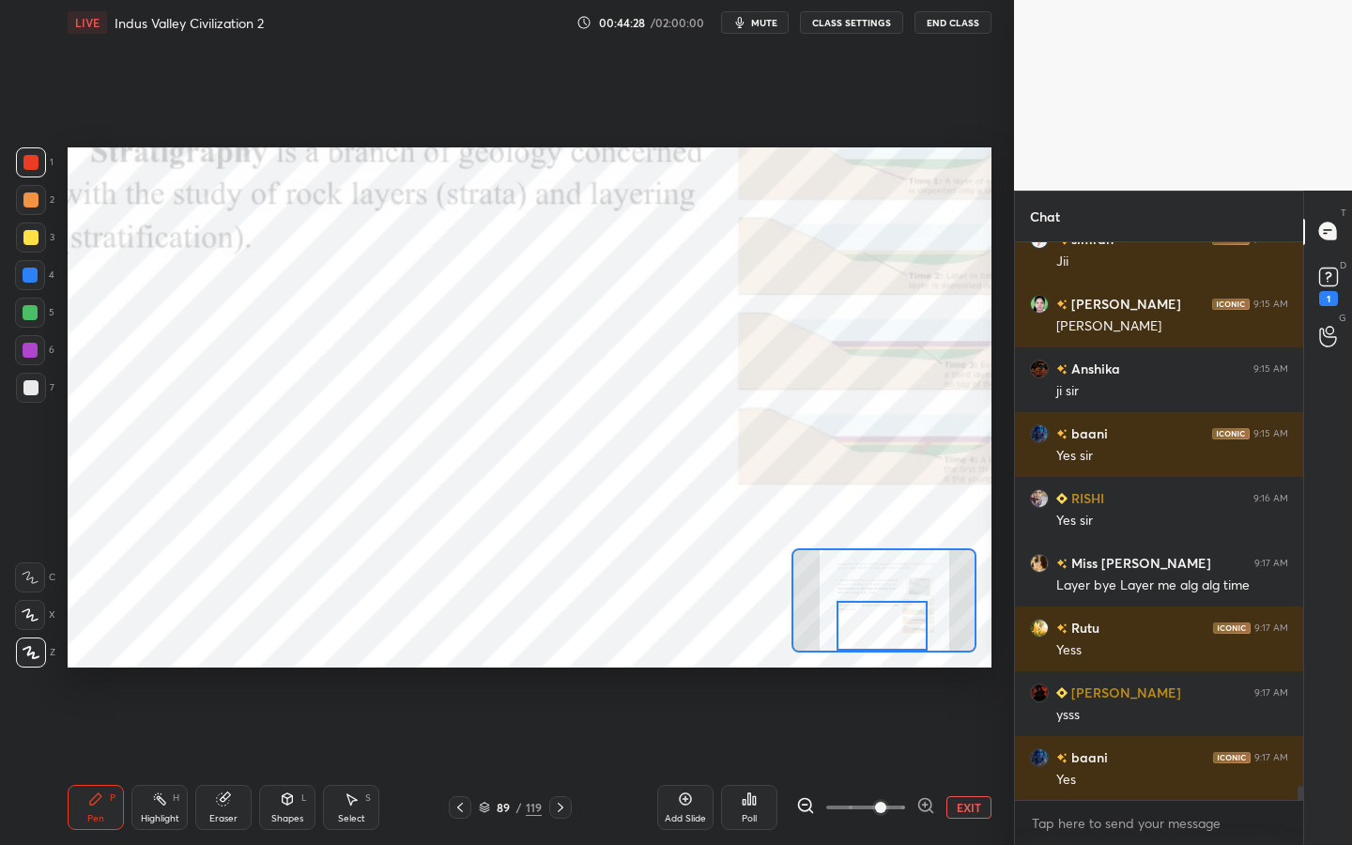
scroll to position [21402, 0]
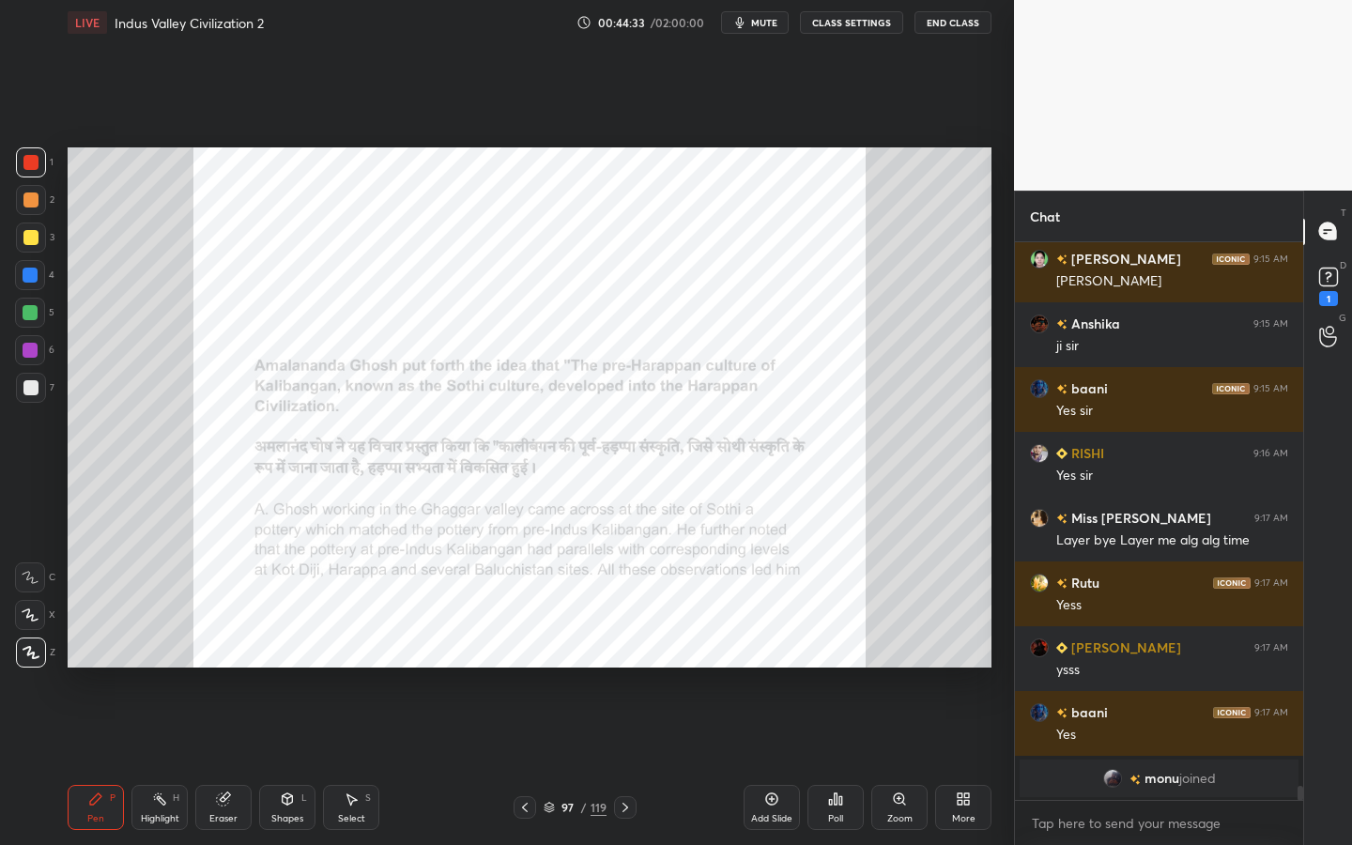
click at [578, 761] on div "97 / 119" at bounding box center [575, 807] width 63 height 17
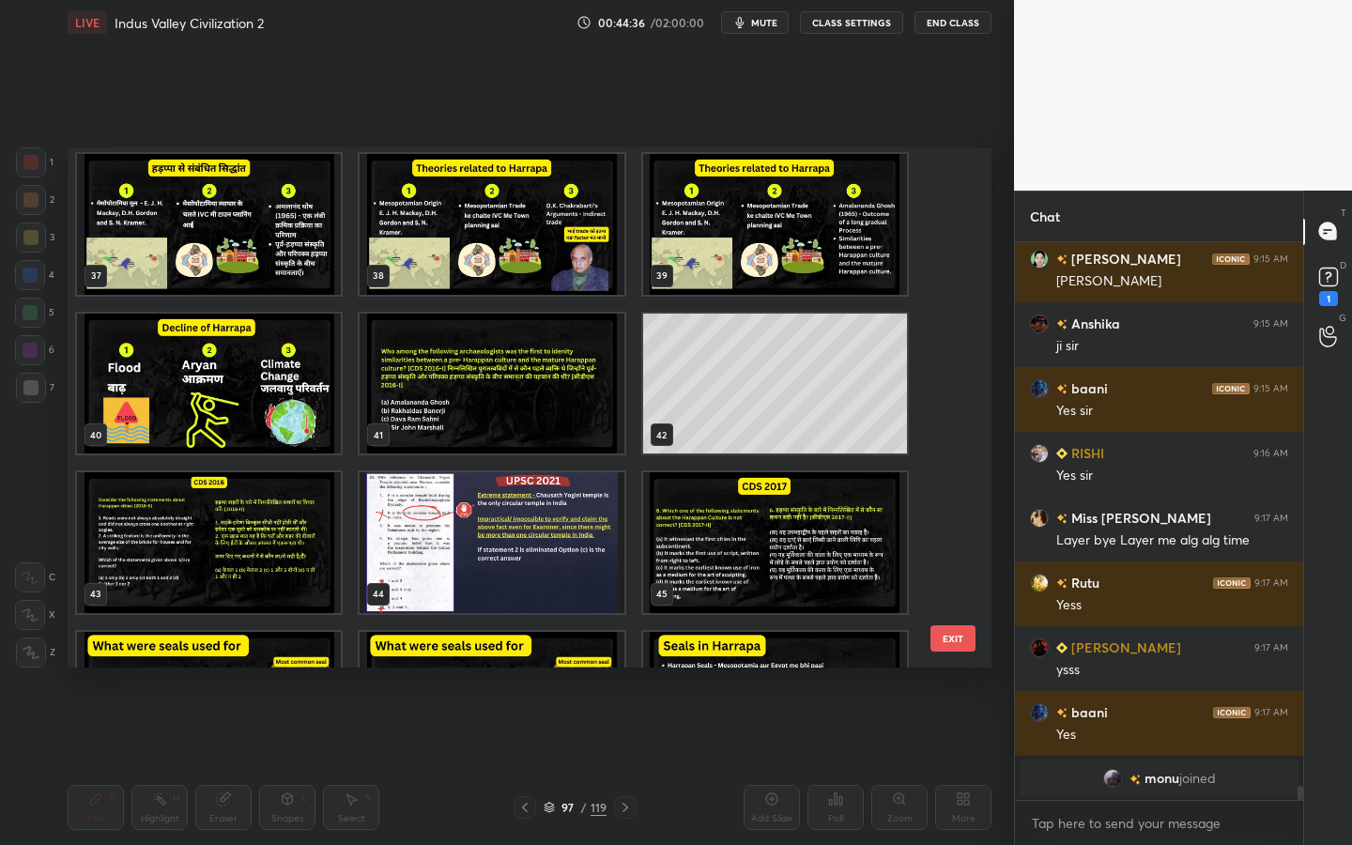
scroll to position [1976, 0]
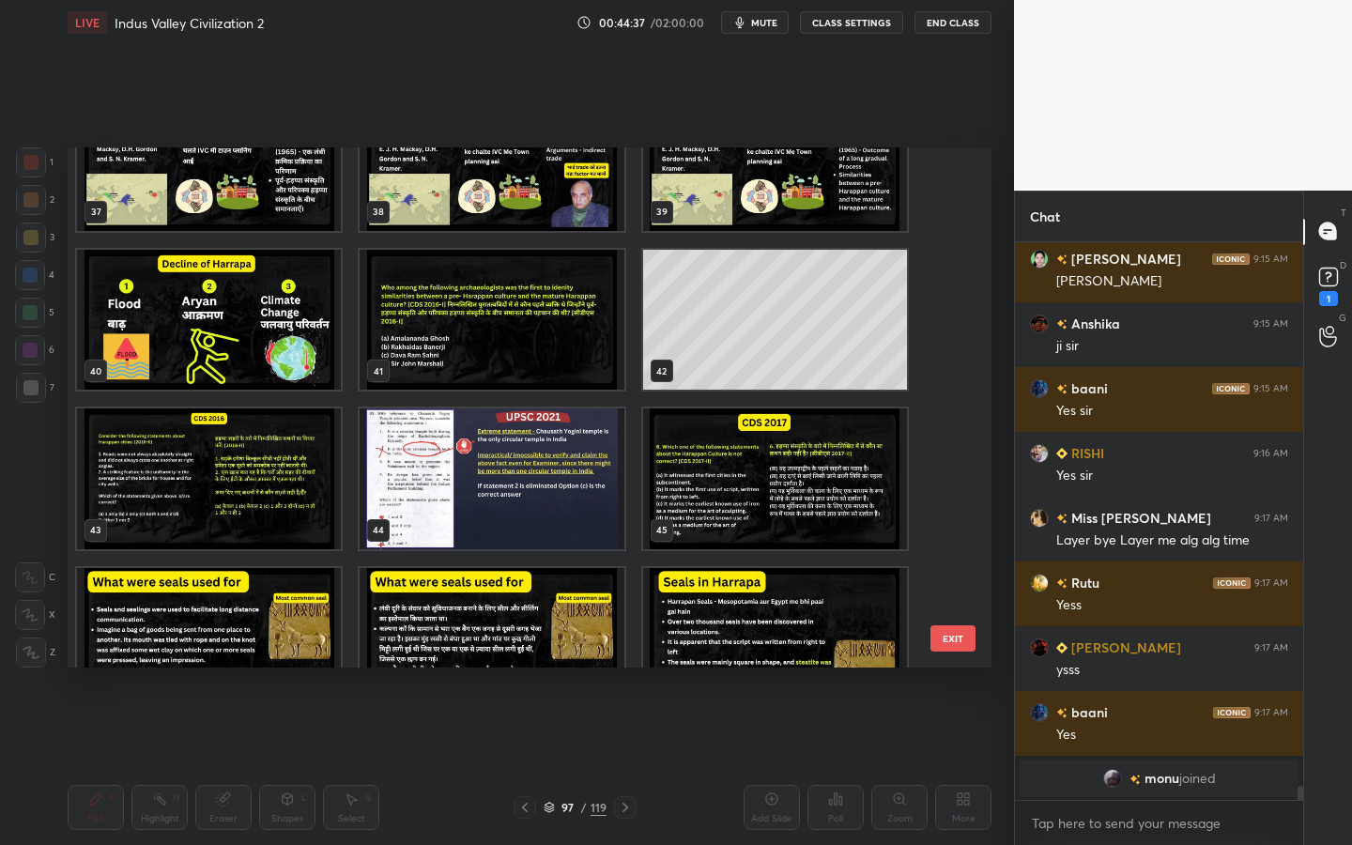
click at [240, 343] on img "grid" at bounding box center [209, 320] width 264 height 141
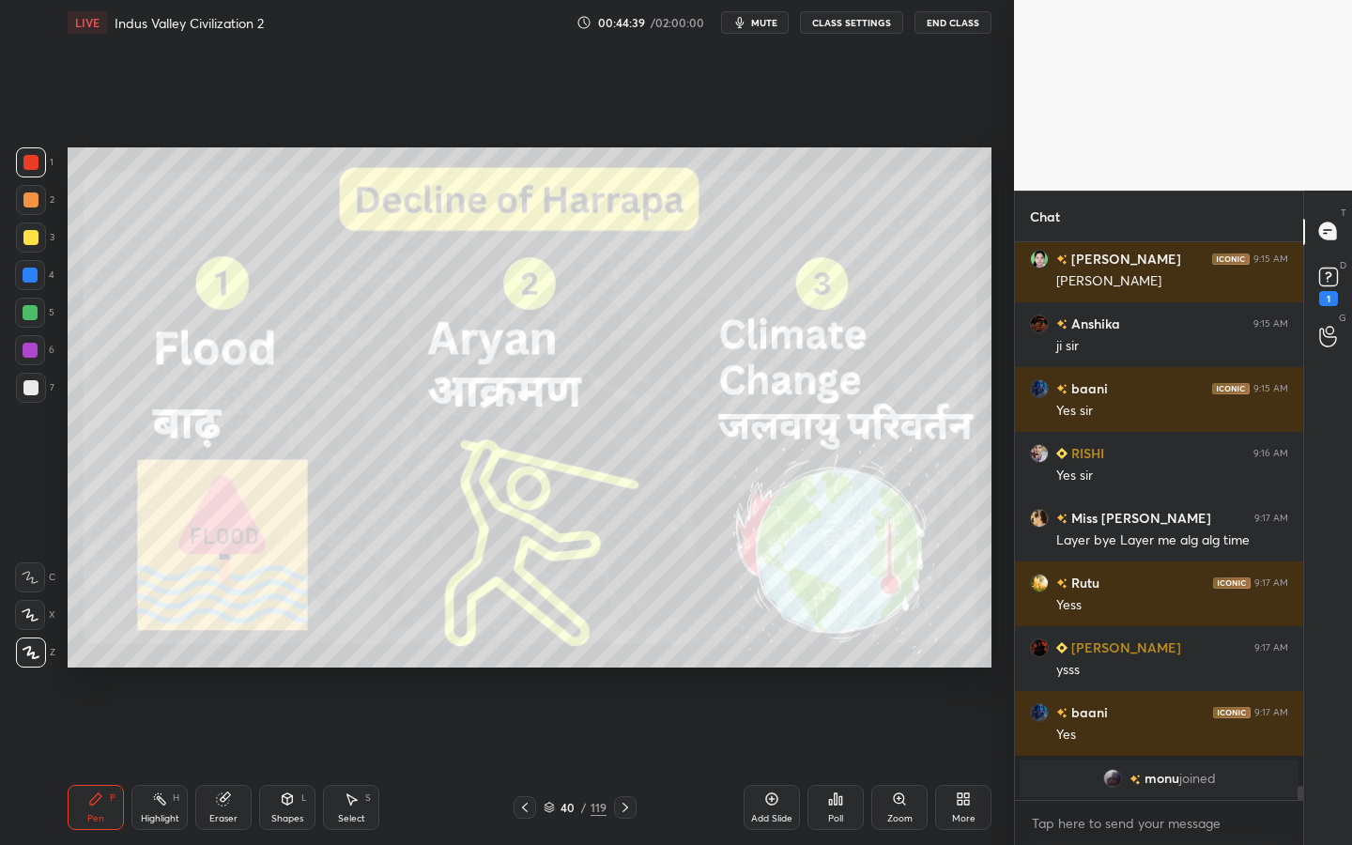
click at [274, 761] on div "Shapes L" at bounding box center [287, 807] width 56 height 45
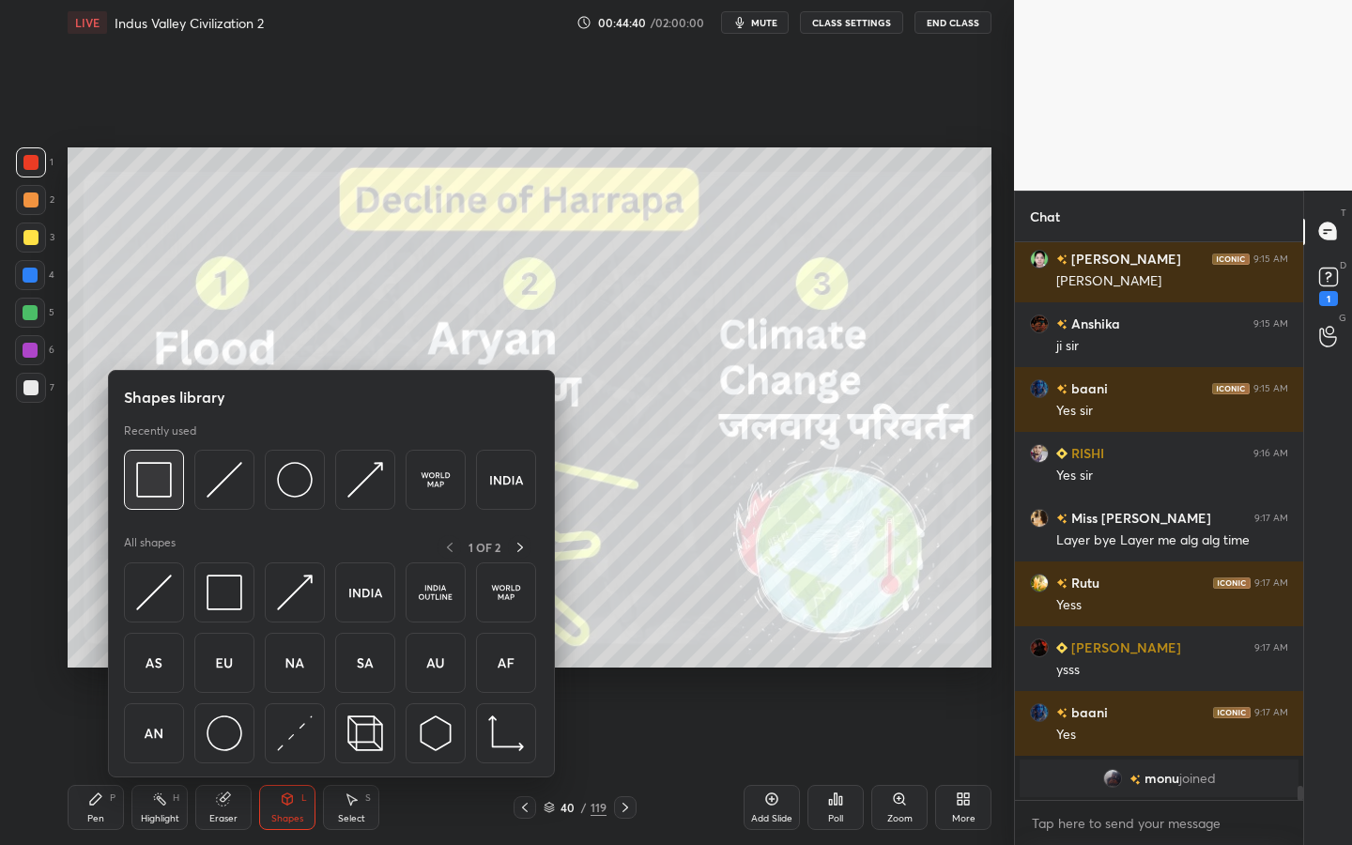
click at [146, 493] on img at bounding box center [154, 480] width 36 height 36
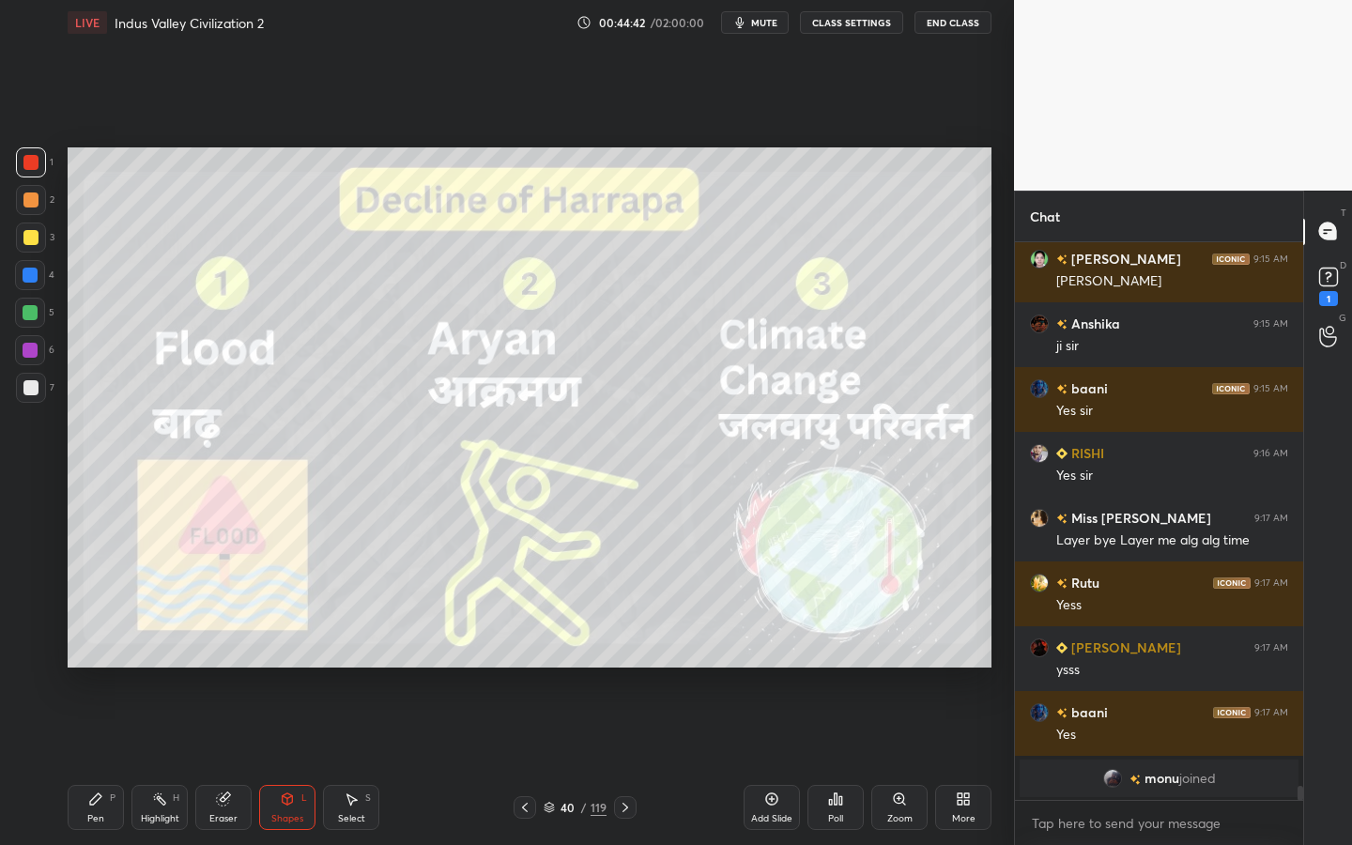
click at [221, 761] on icon at bounding box center [223, 799] width 12 height 12
click at [25, 649] on span "Erase all" at bounding box center [30, 652] width 28 height 13
click at [279, 761] on div "Shapes L" at bounding box center [287, 807] width 56 height 45
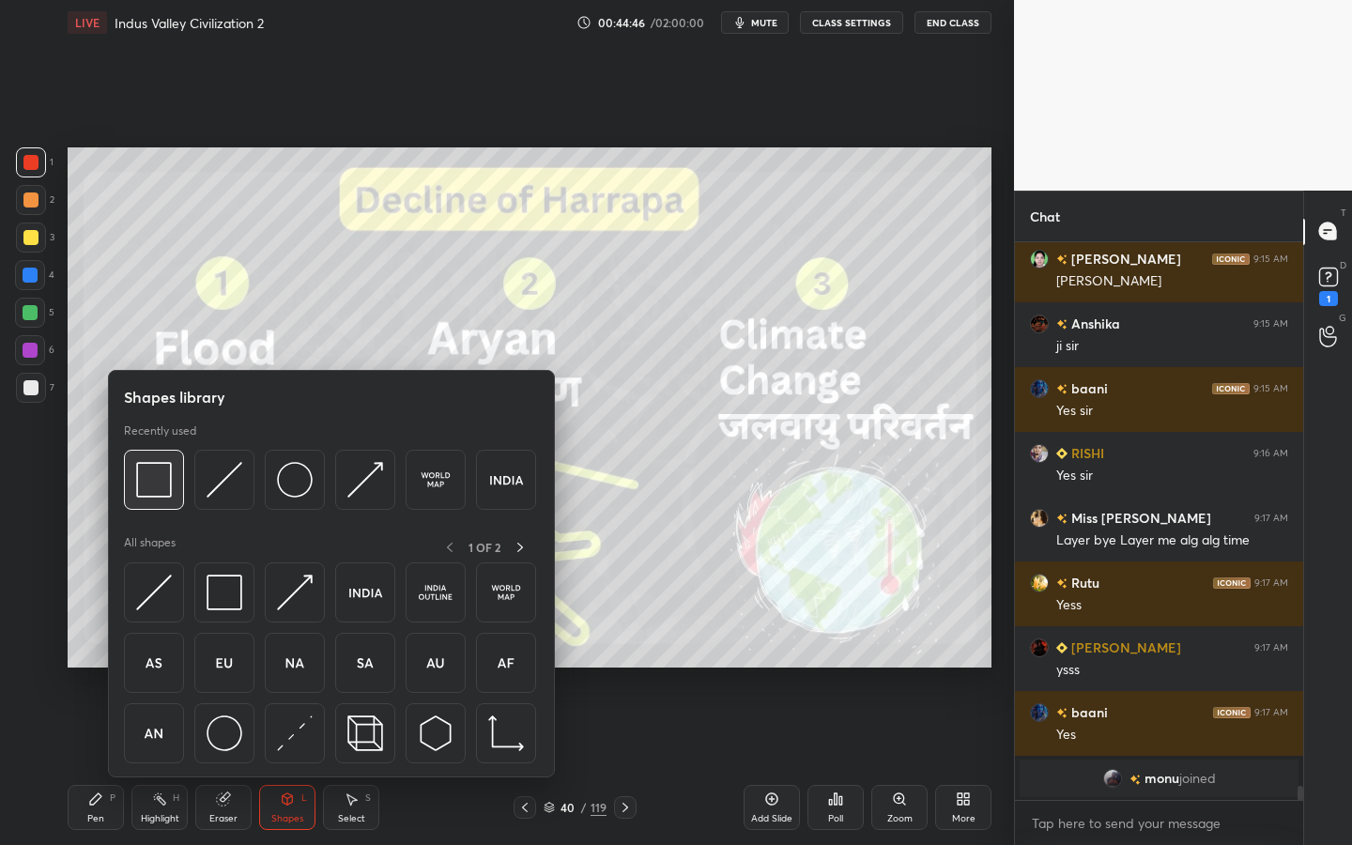
click at [144, 462] on img at bounding box center [154, 480] width 36 height 36
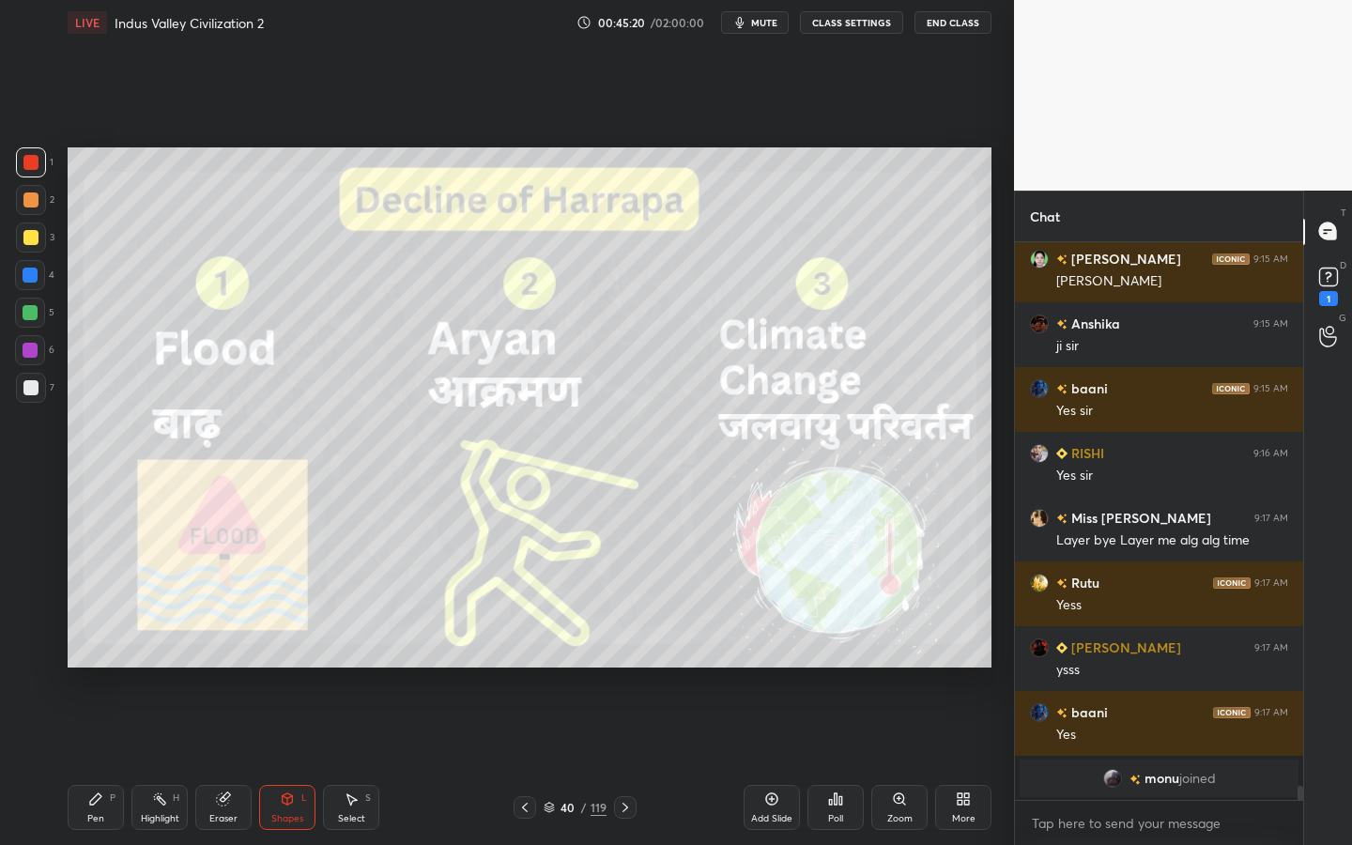
click at [790, 761] on div "Add Slide" at bounding box center [772, 807] width 56 height 45
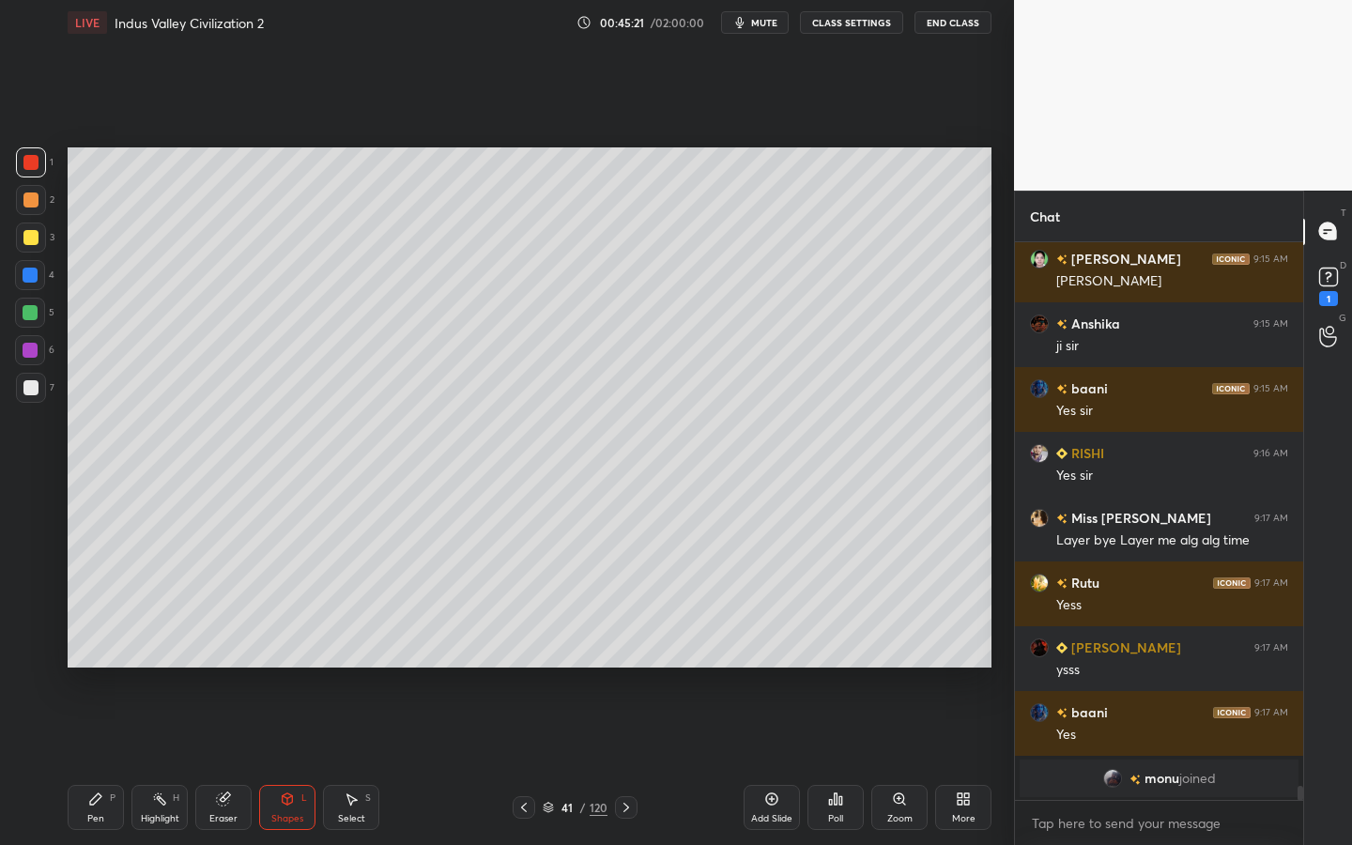
click at [285, 761] on div "Shapes L" at bounding box center [287, 807] width 56 height 45
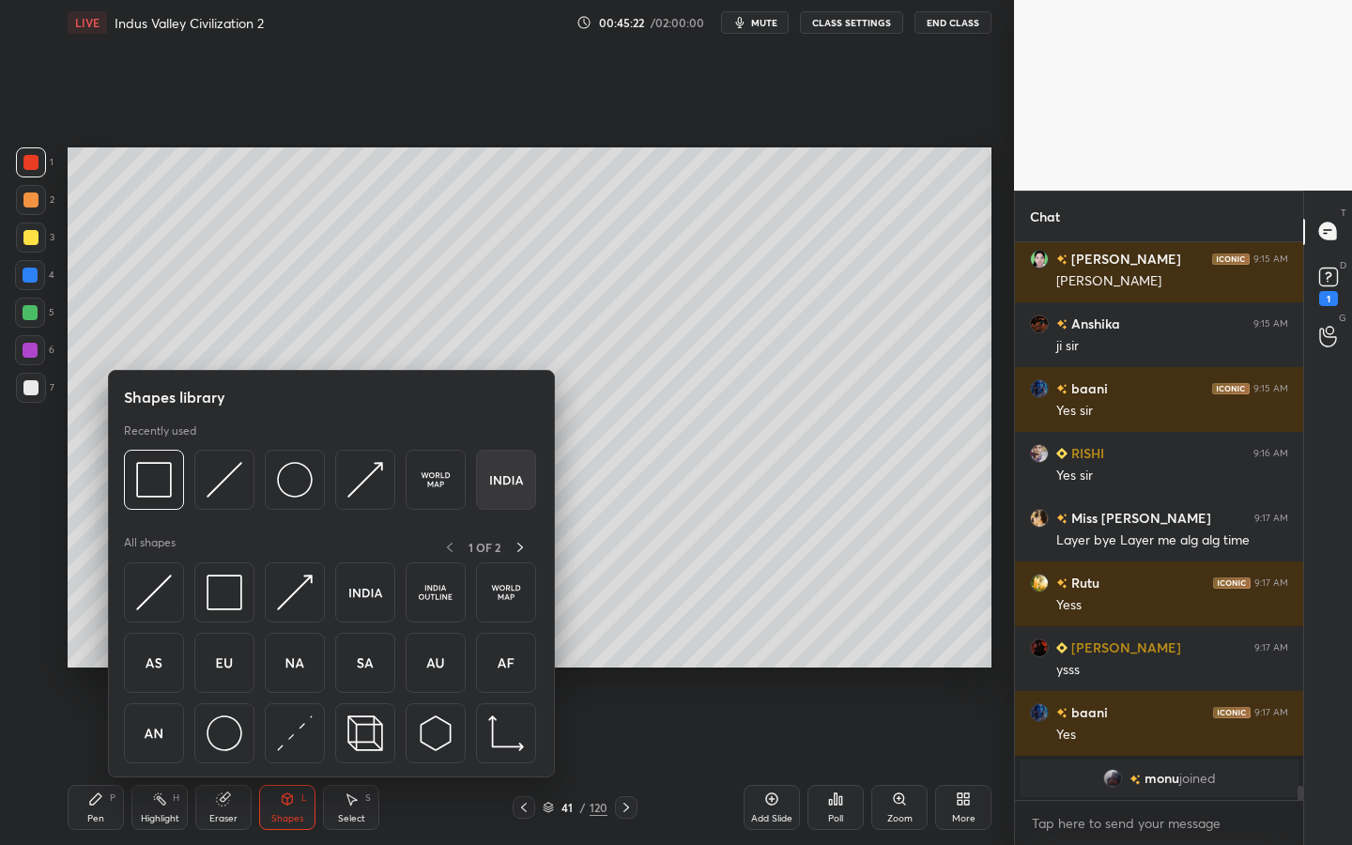
click at [481, 503] on div at bounding box center [506, 480] width 60 height 60
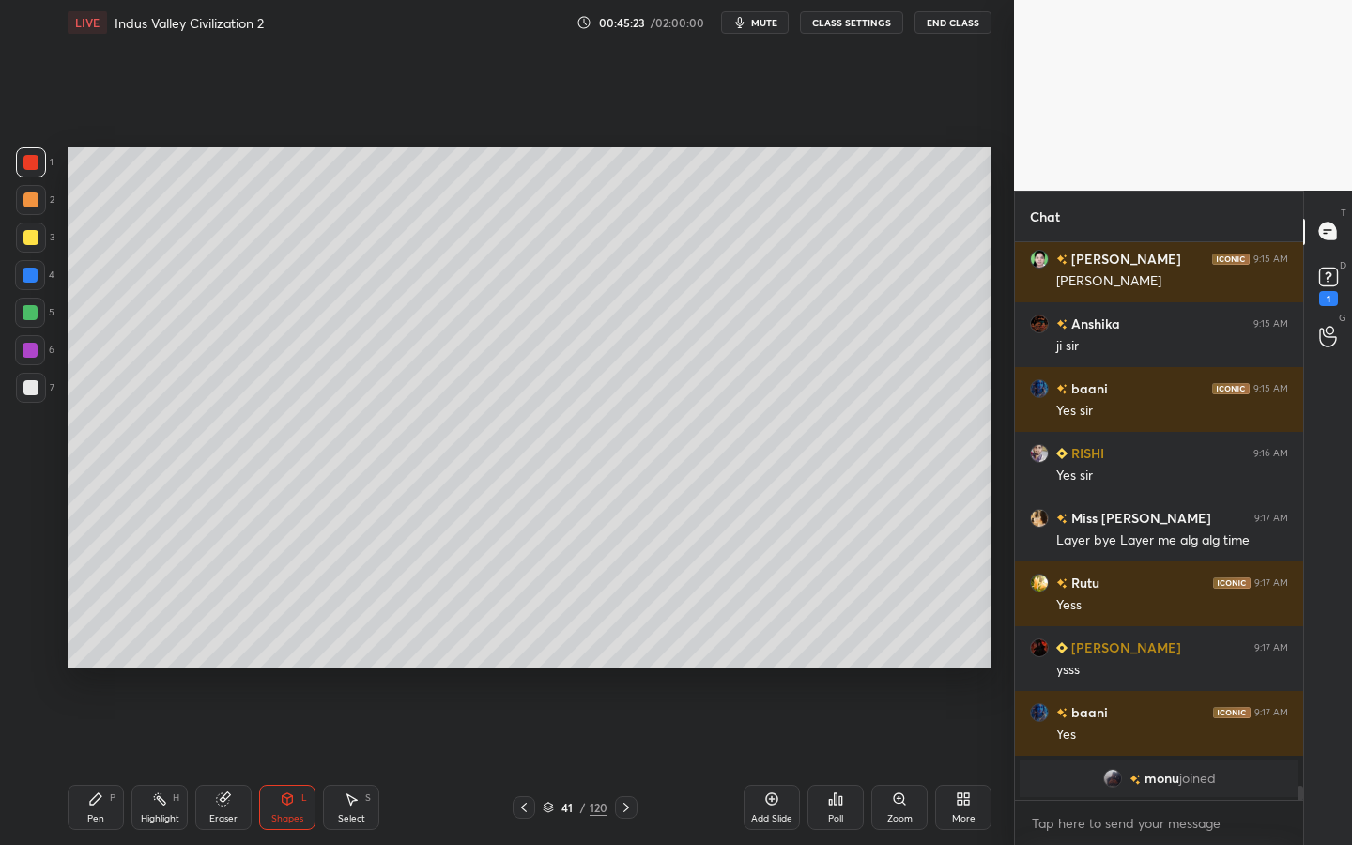
click at [28, 233] on div at bounding box center [30, 237] width 15 height 15
click at [298, 761] on div "Shapes" at bounding box center [287, 818] width 32 height 9
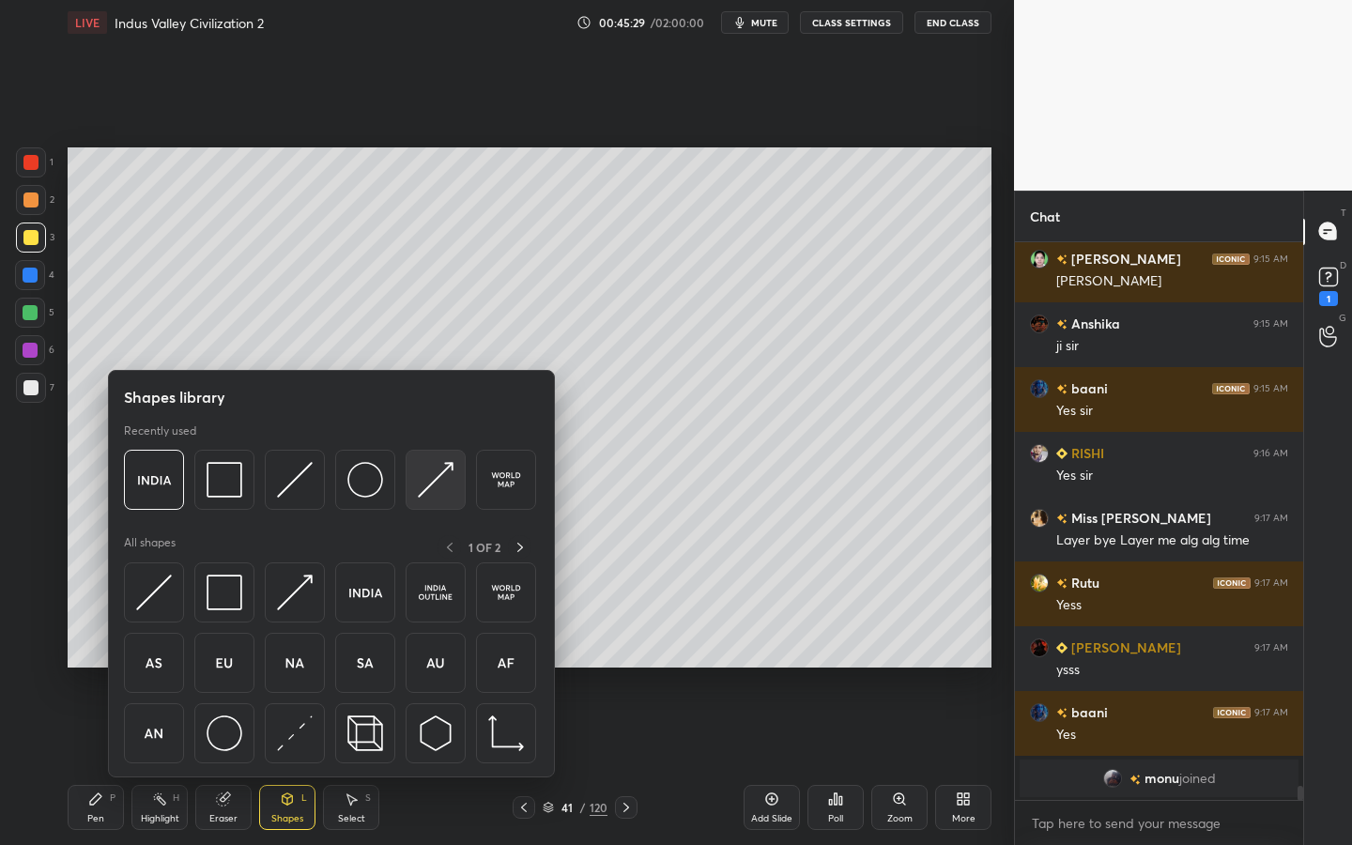
click at [429, 497] on img at bounding box center [436, 480] width 36 height 36
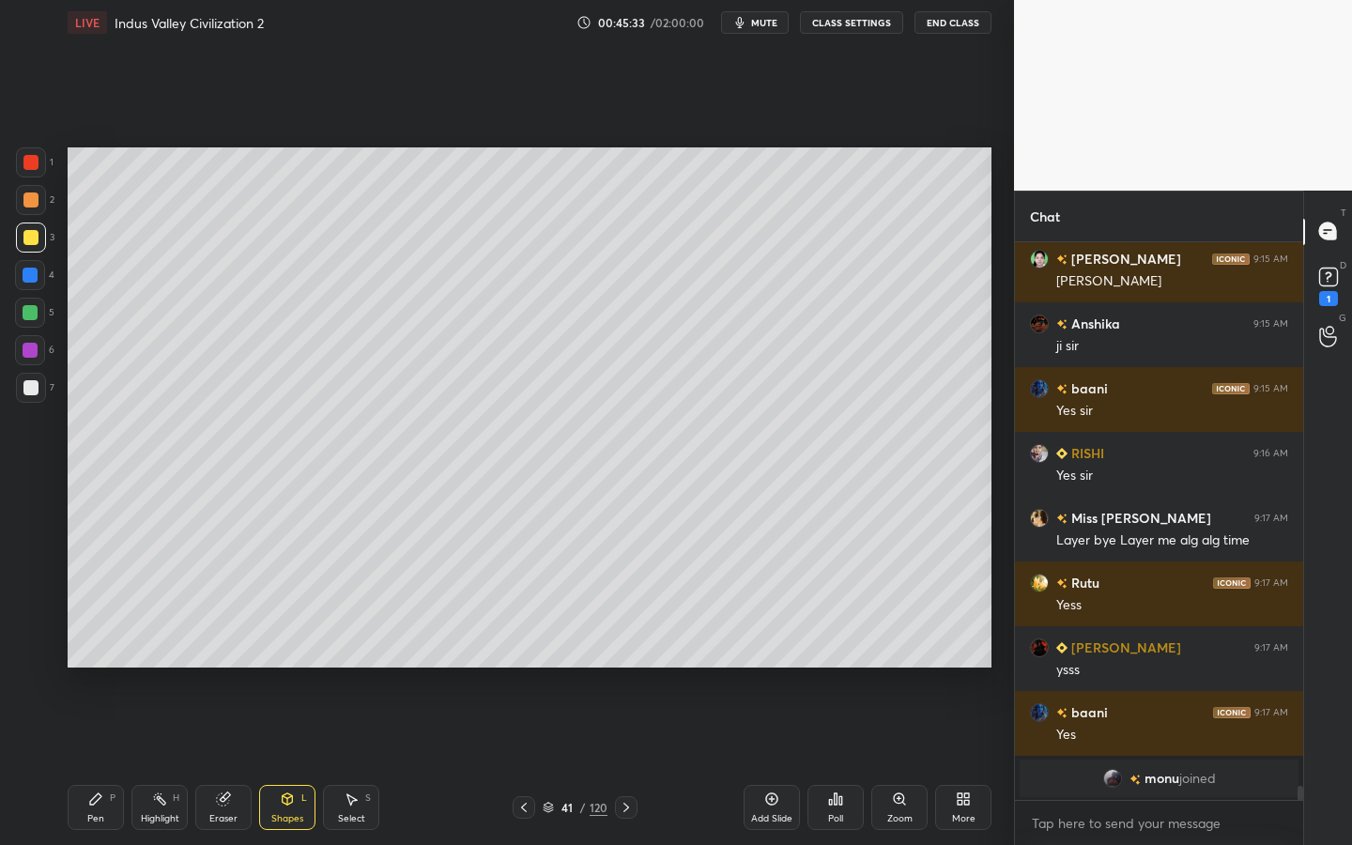
click at [30, 388] on div at bounding box center [30, 387] width 15 height 15
click at [33, 319] on div at bounding box center [30, 312] width 15 height 15
click at [284, 761] on icon at bounding box center [288, 797] width 10 height 3
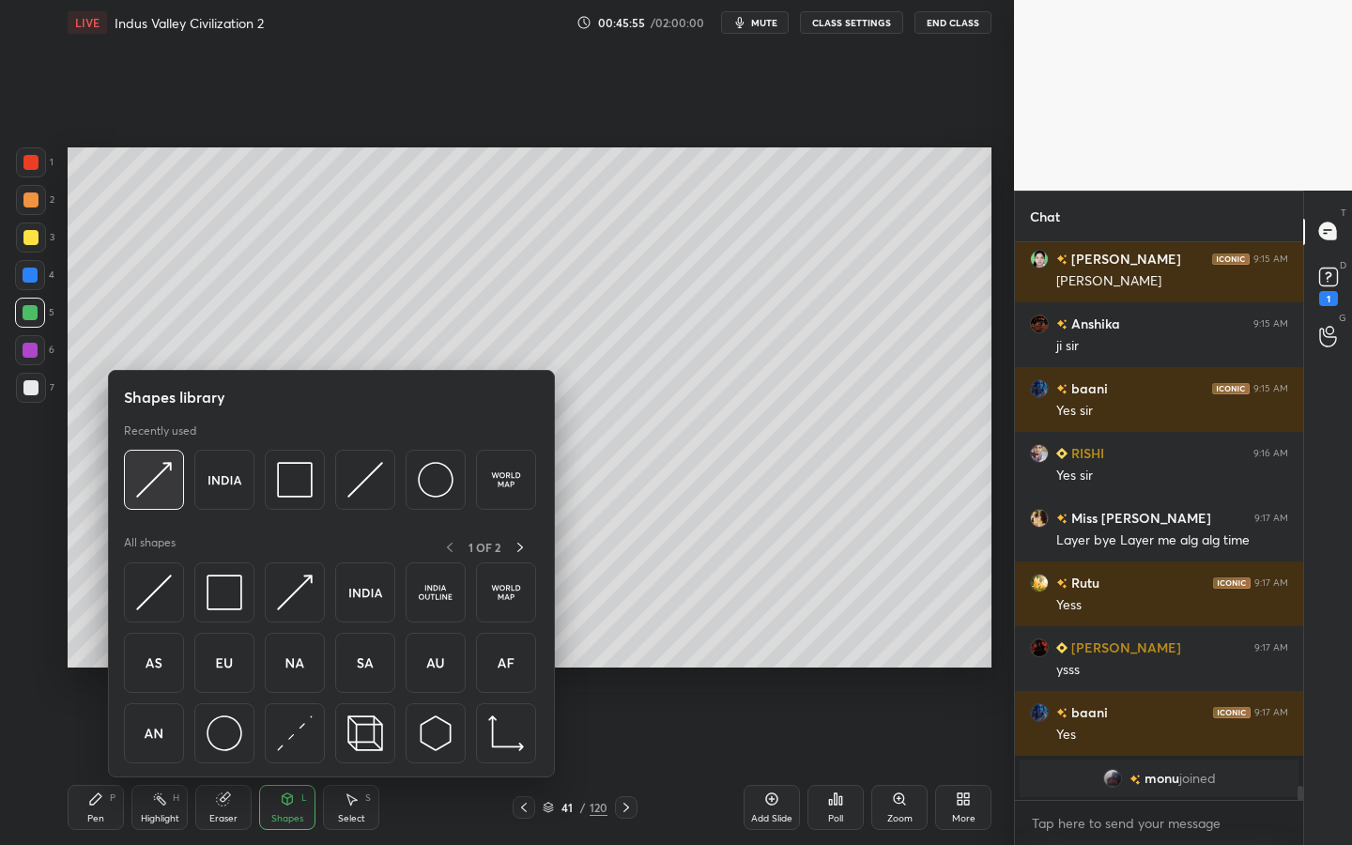
click at [143, 495] on img at bounding box center [154, 480] width 36 height 36
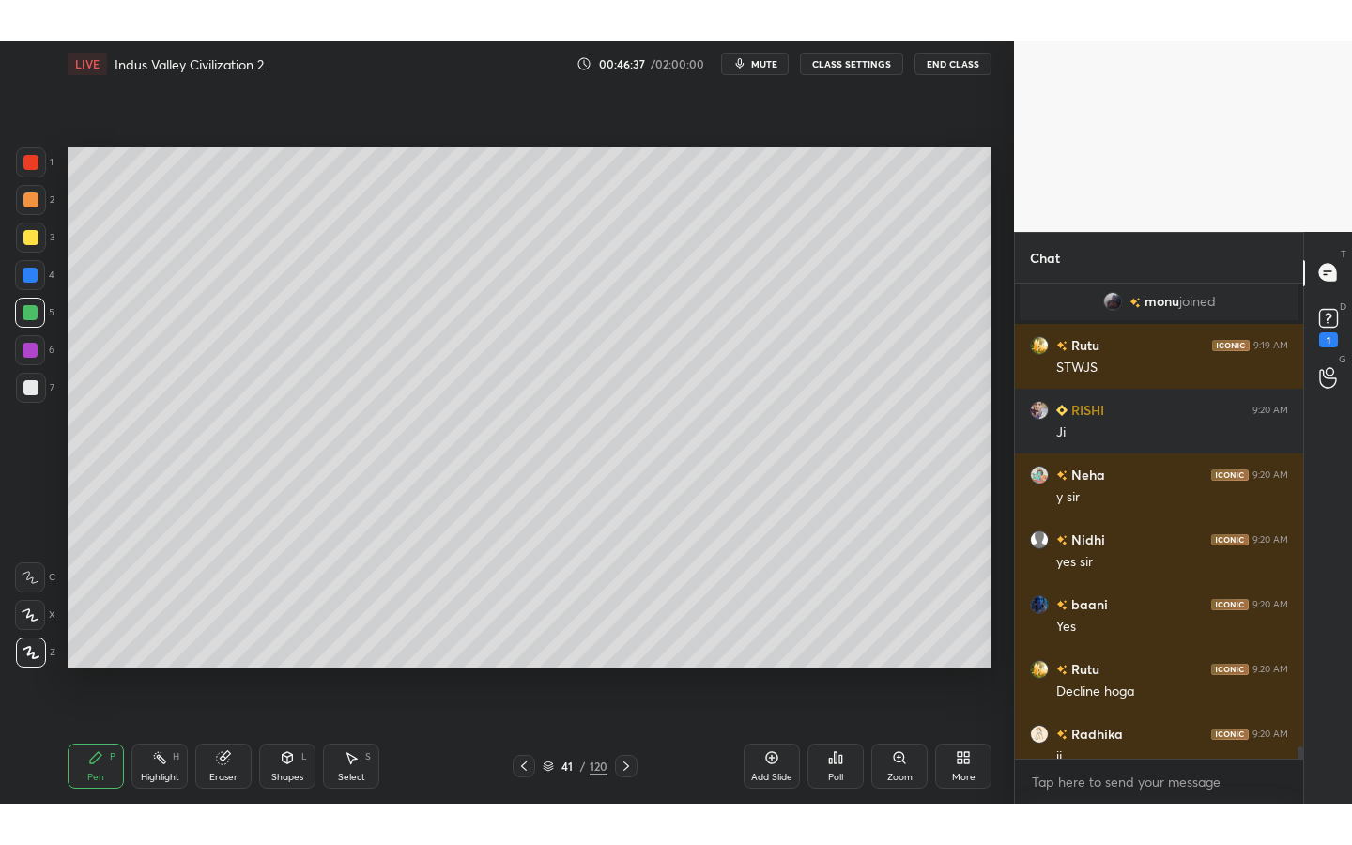
scroll to position [93253, 92956]
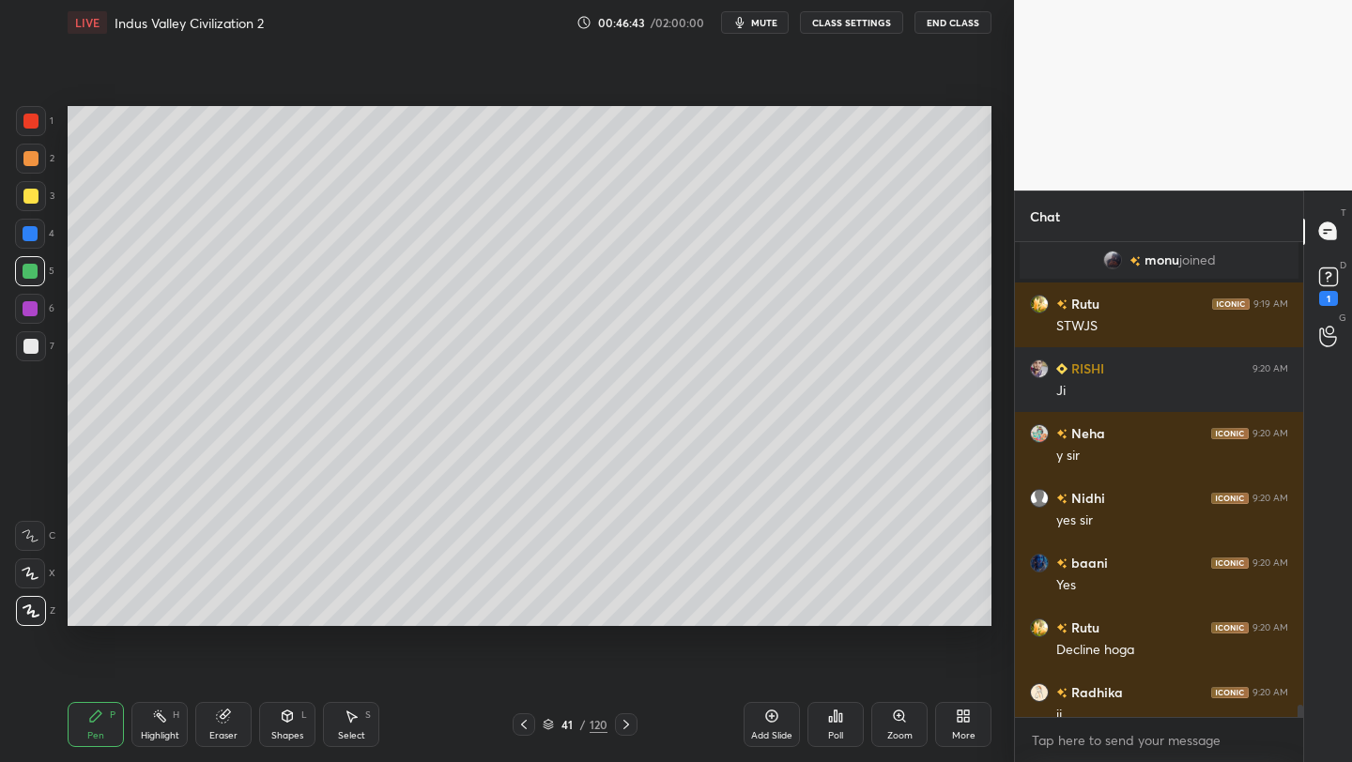
click at [969, 724] on div "More" at bounding box center [963, 724] width 56 height 45
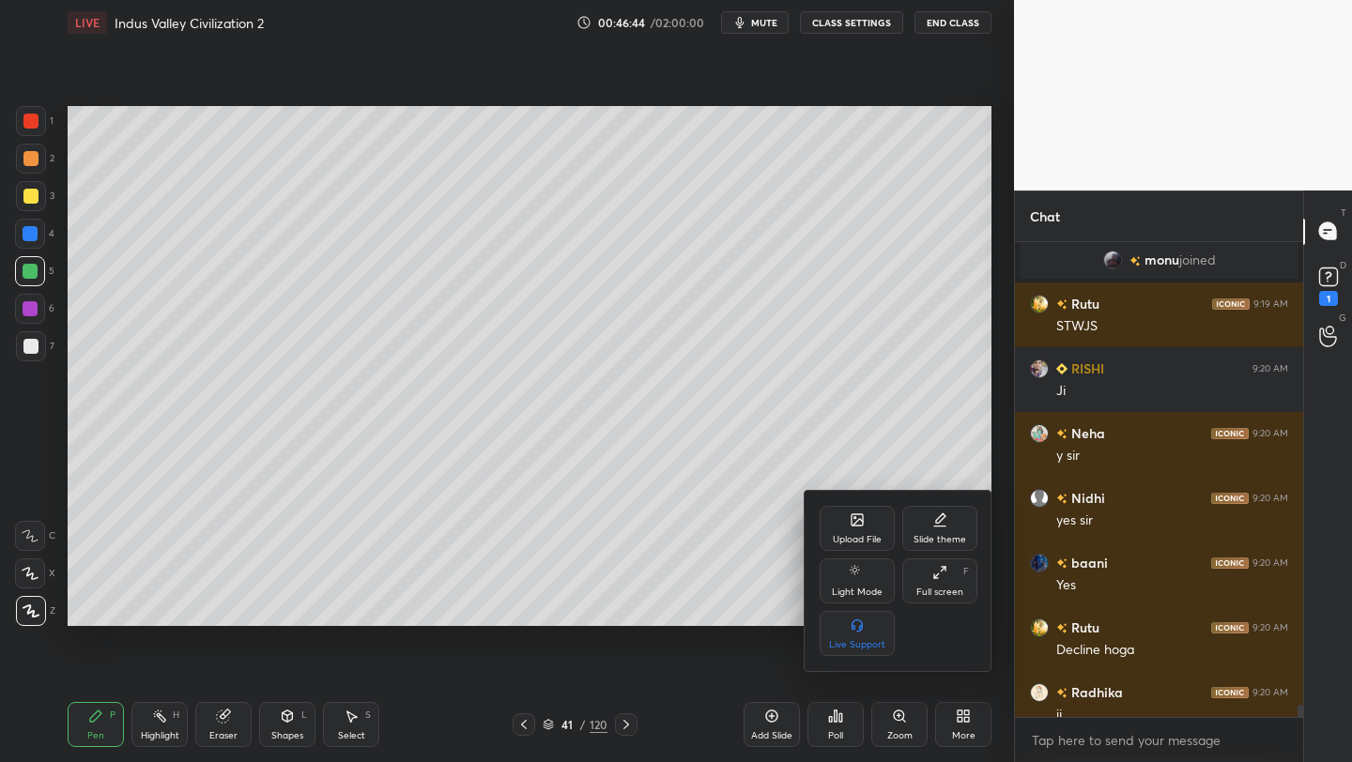
click at [959, 589] on div "Full screen" at bounding box center [939, 592] width 47 height 9
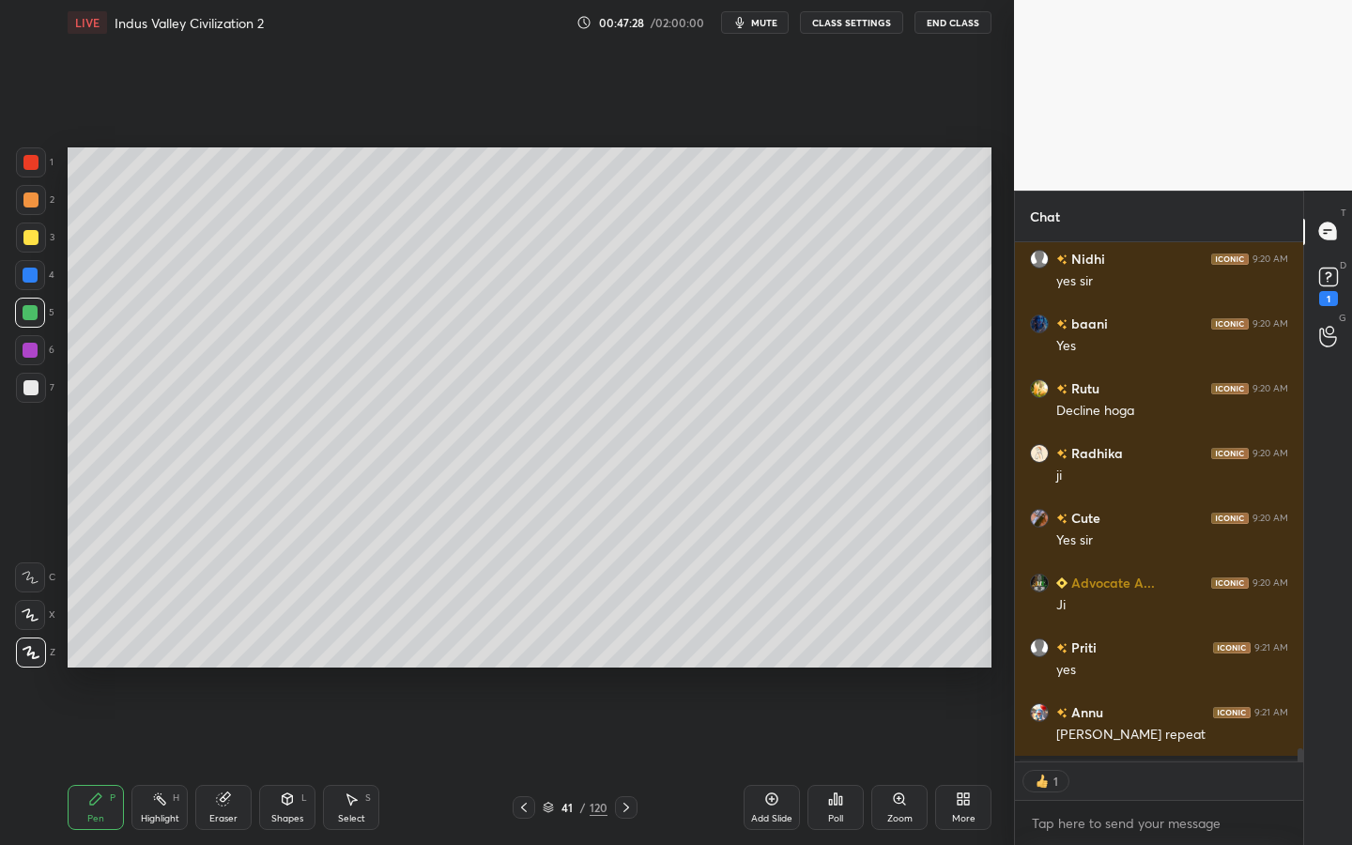
scroll to position [7, 7]
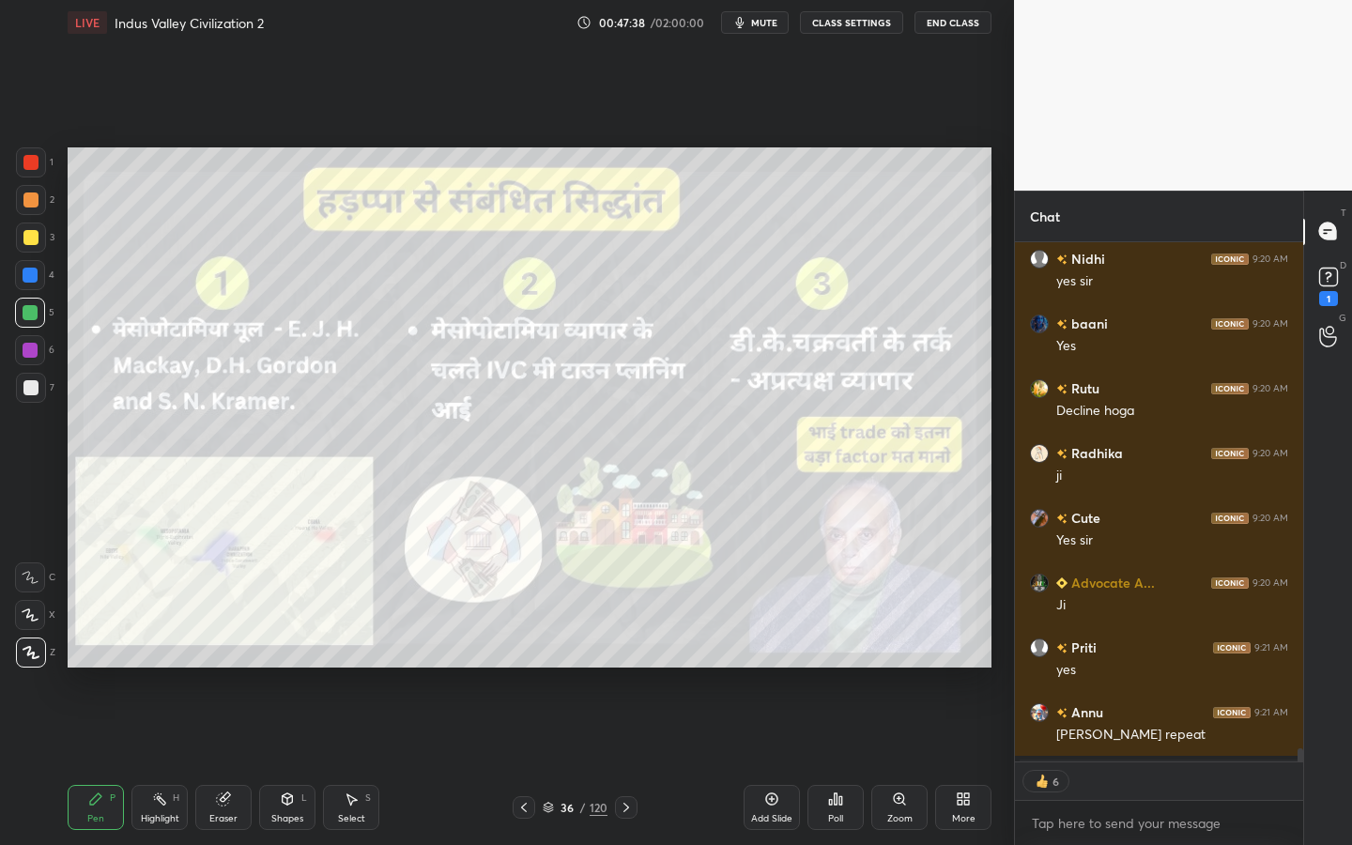
click at [595, 761] on div "120" at bounding box center [599, 807] width 18 height 17
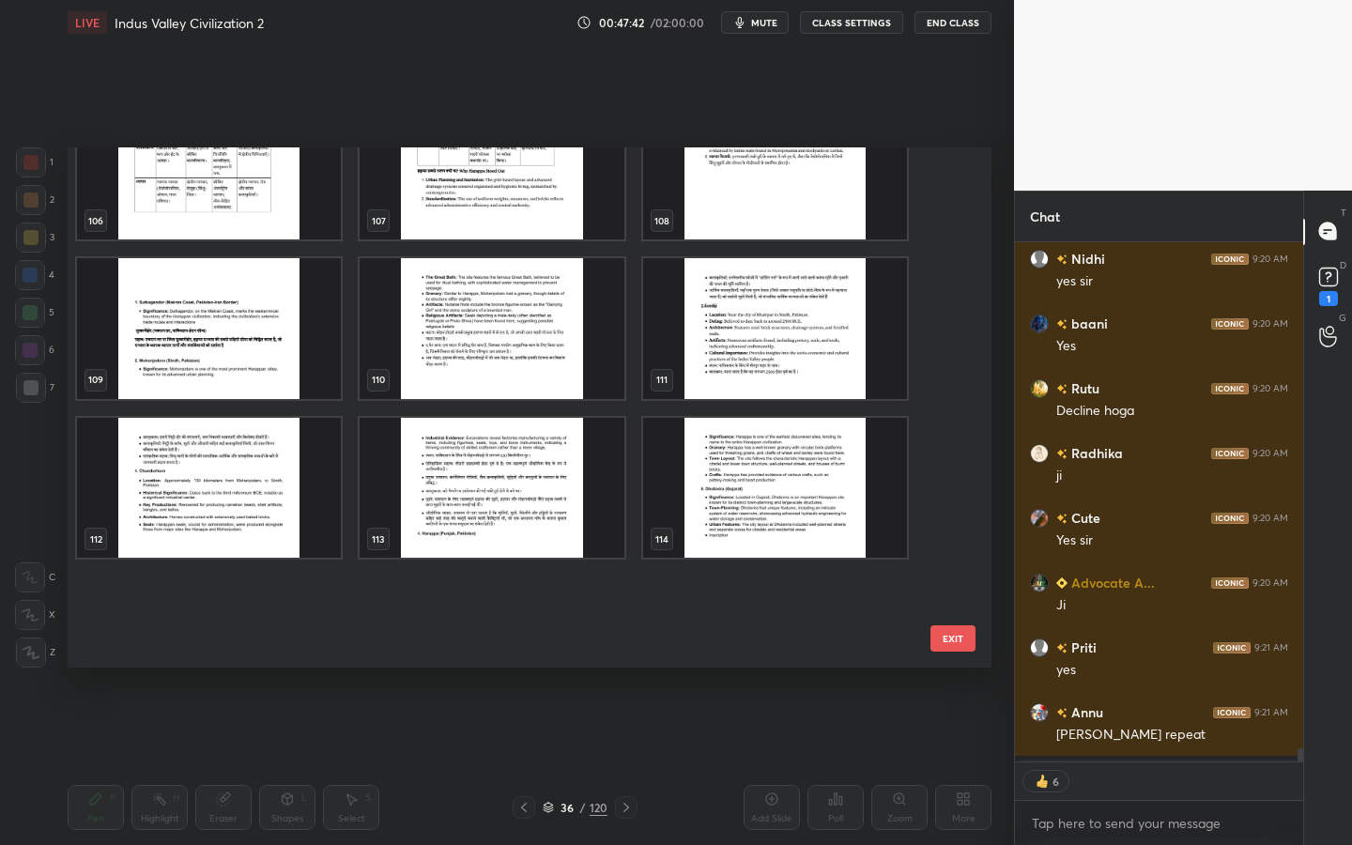
scroll to position [4787, 0]
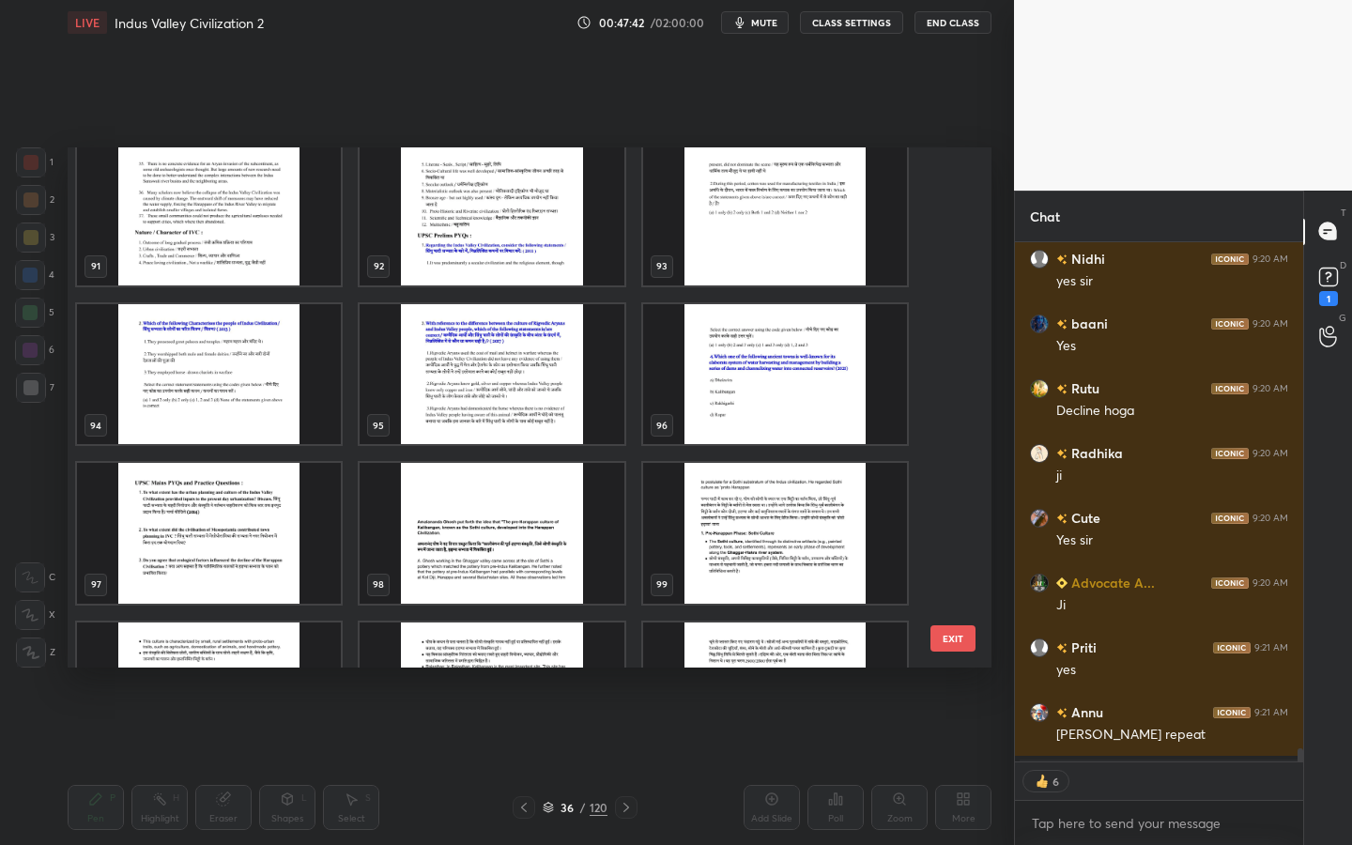
click at [523, 375] on img "grid" at bounding box center [492, 374] width 264 height 141
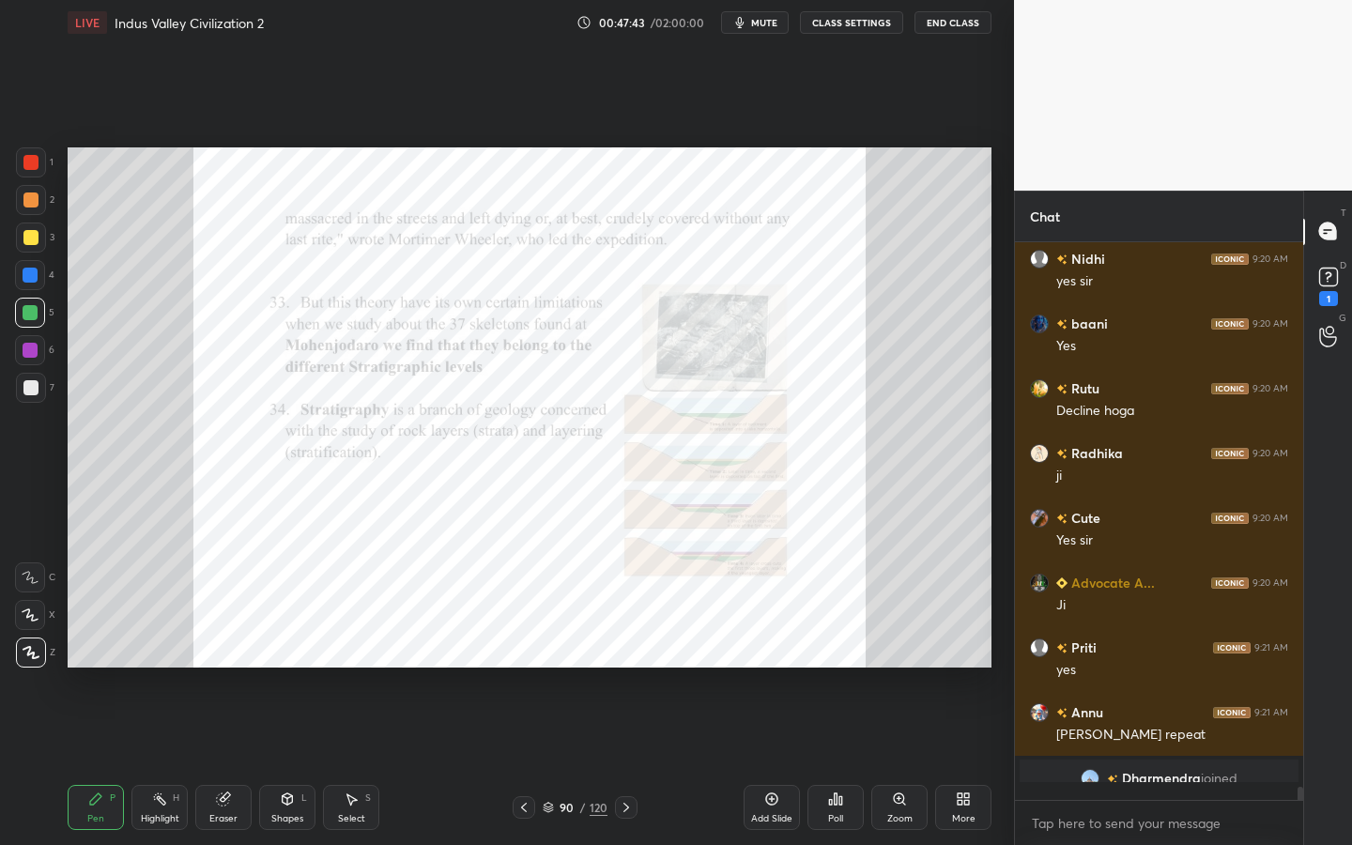
scroll to position [21774, 0]
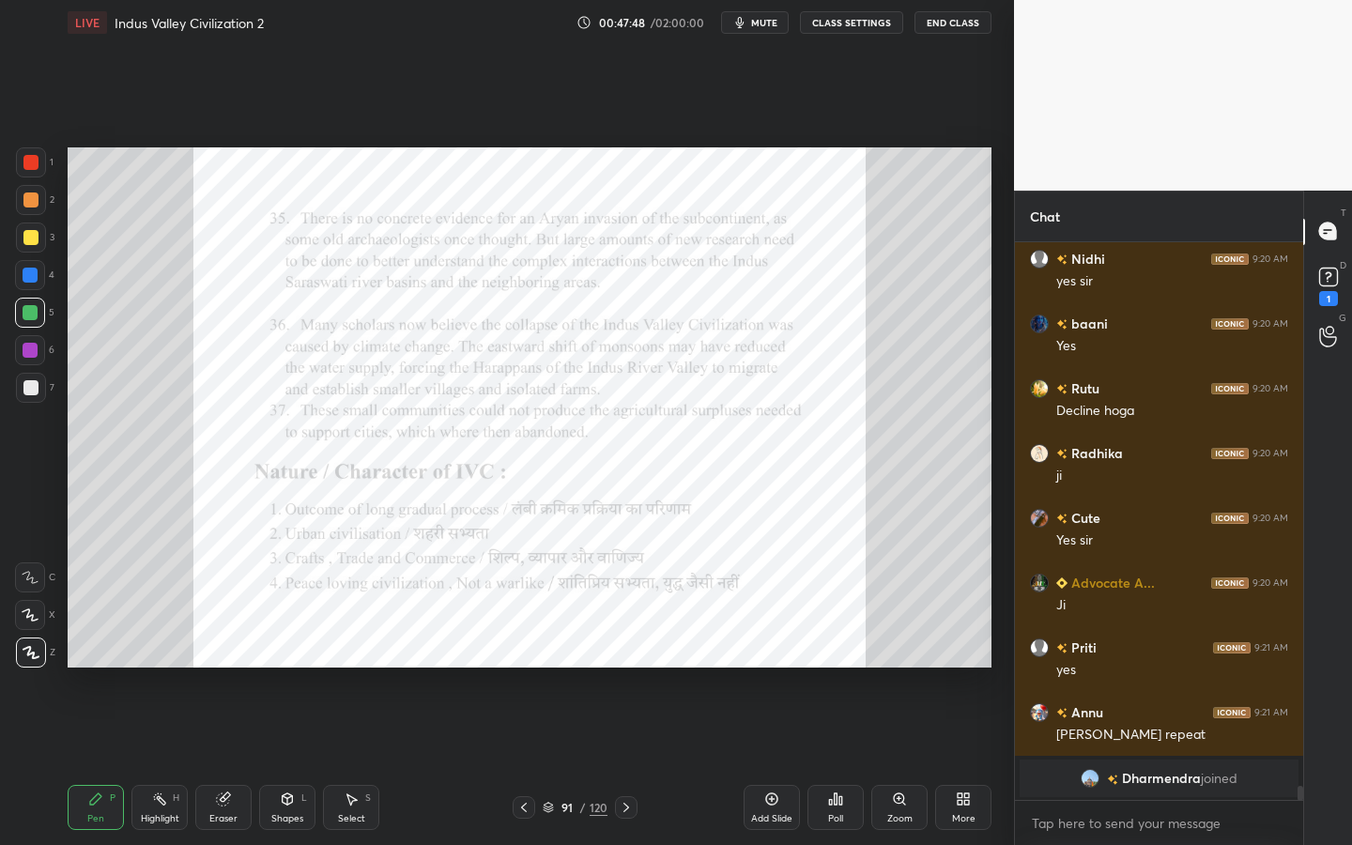
click at [900, 761] on icon at bounding box center [899, 798] width 10 height 10
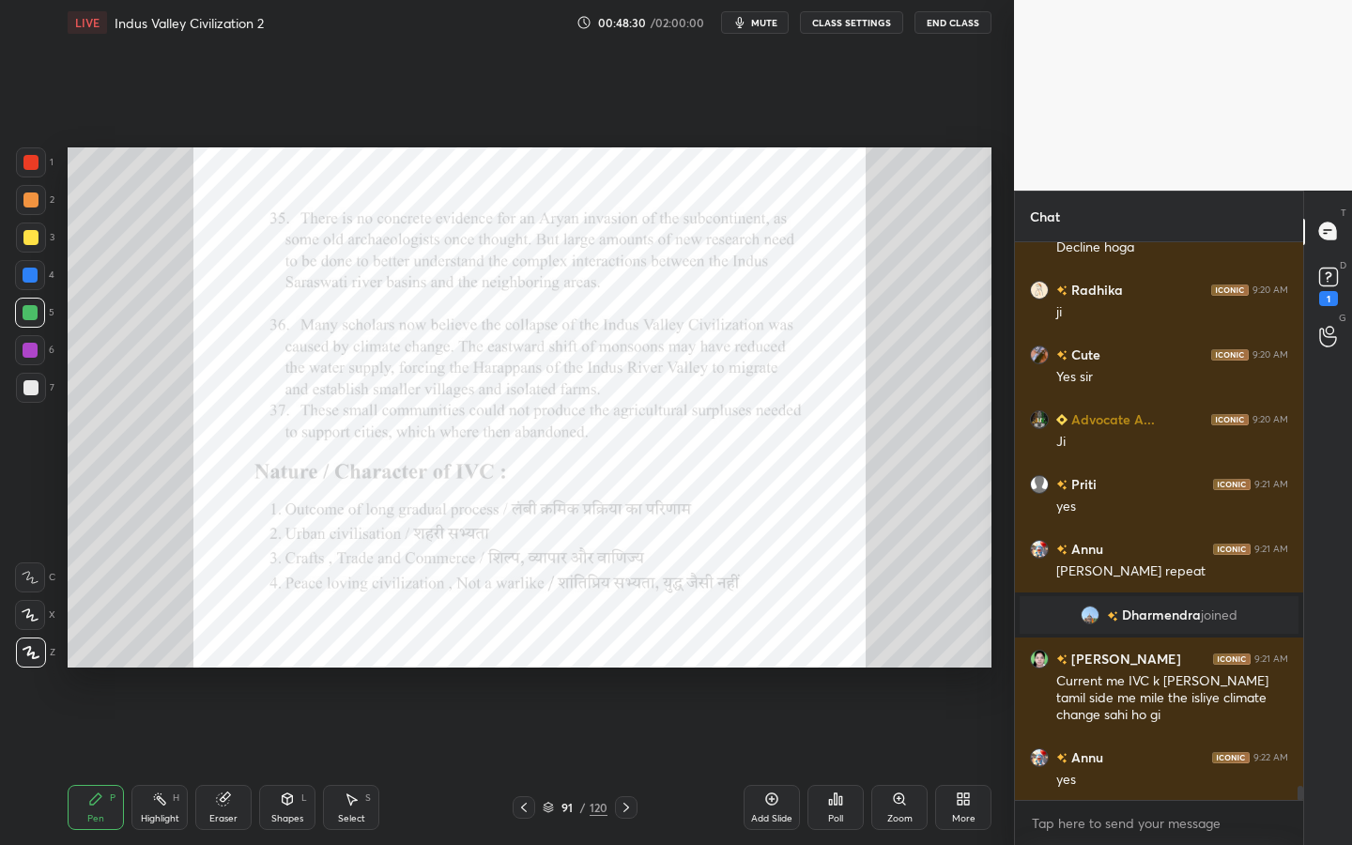
scroll to position [21770, 0]
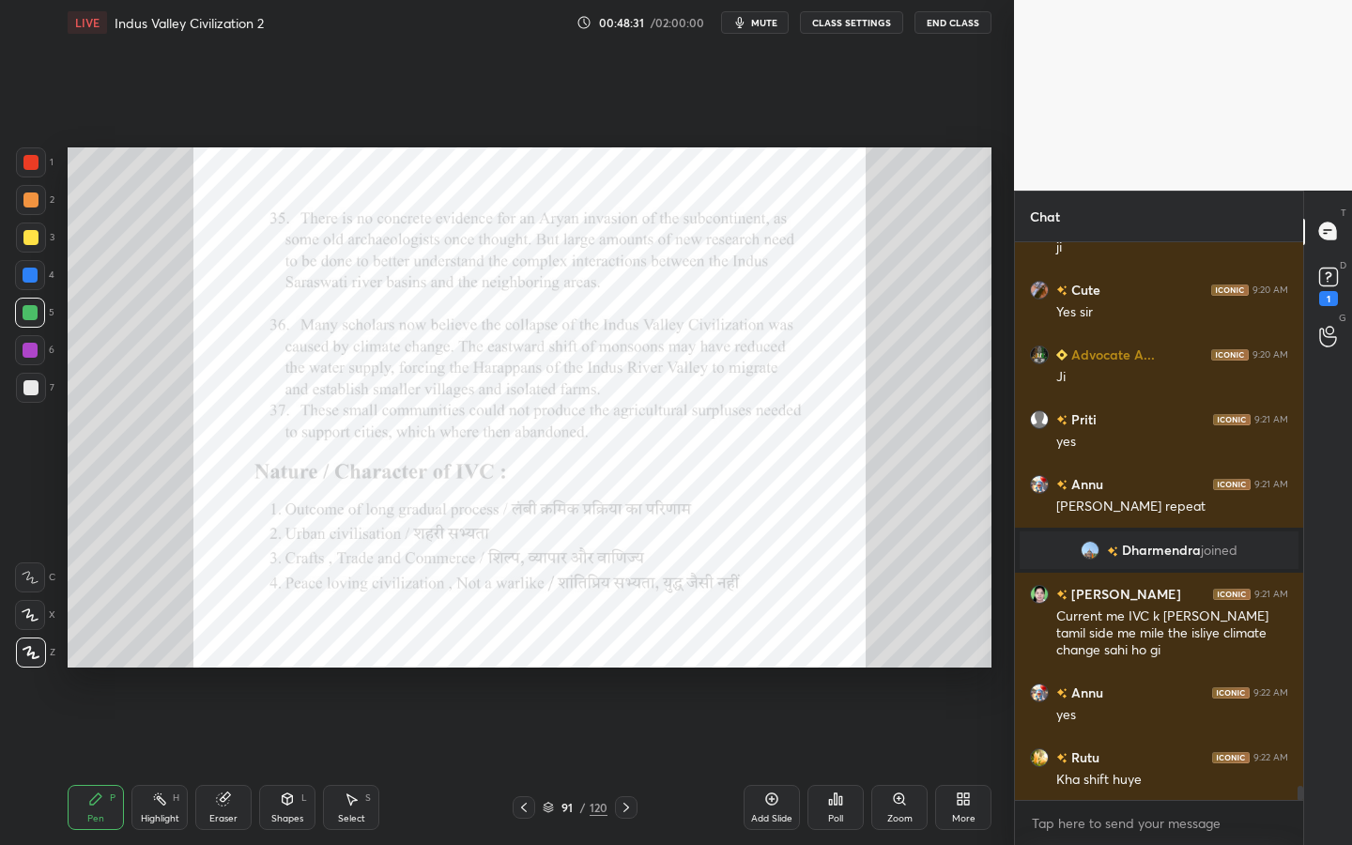
click at [775, 761] on div "Add Slide" at bounding box center [772, 807] width 56 height 45
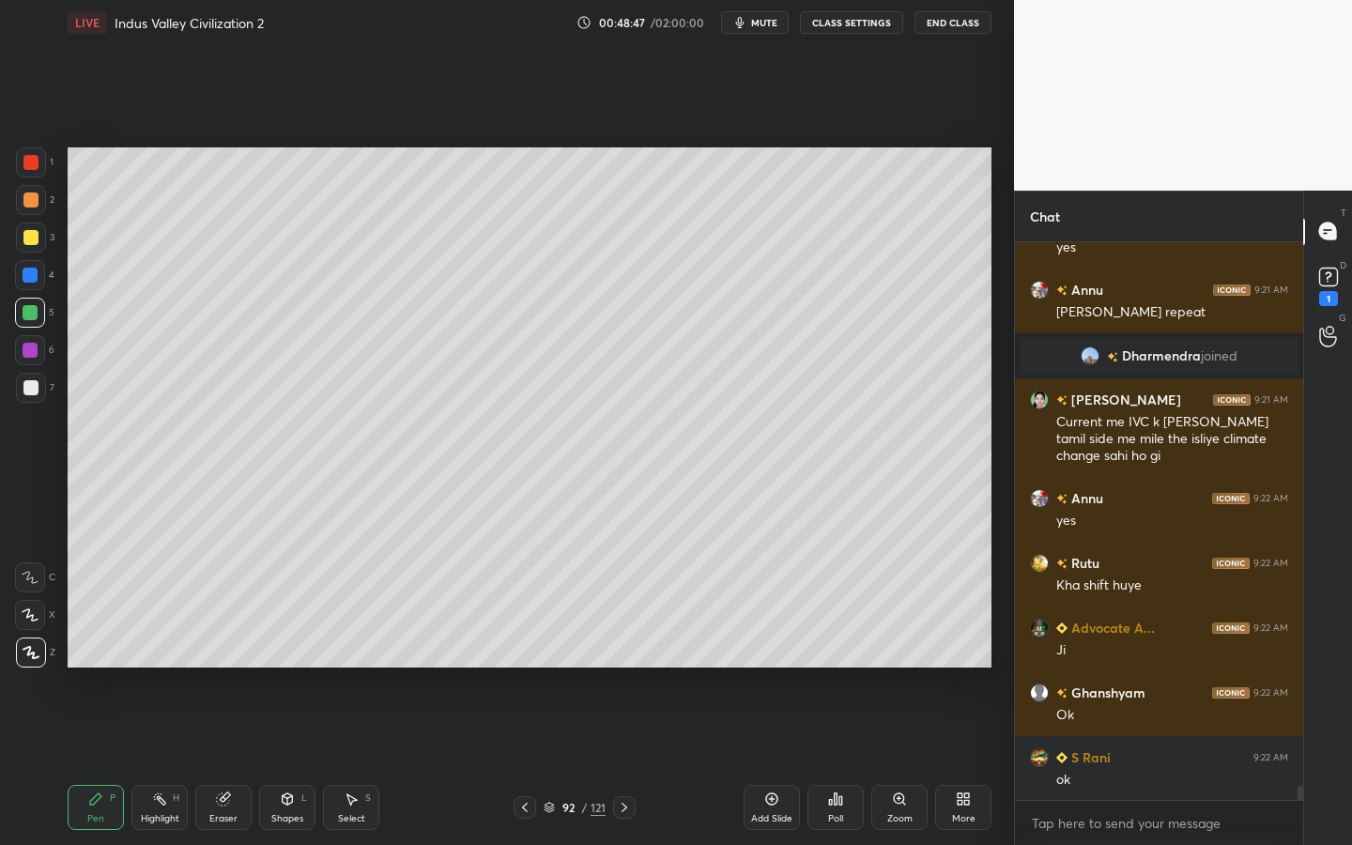
scroll to position [22030, 0]
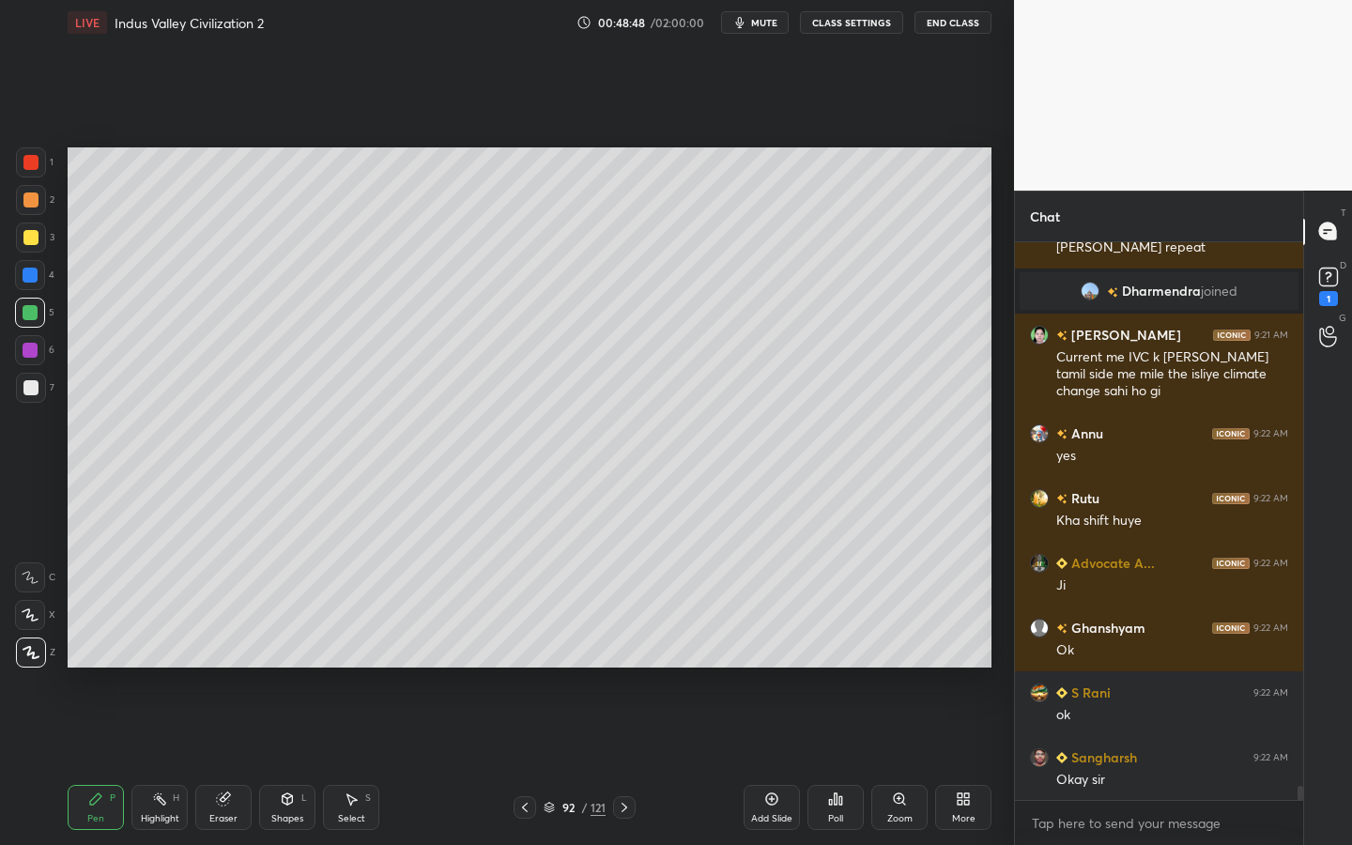
click at [745, 30] on button "mute" at bounding box center [755, 22] width 68 height 23
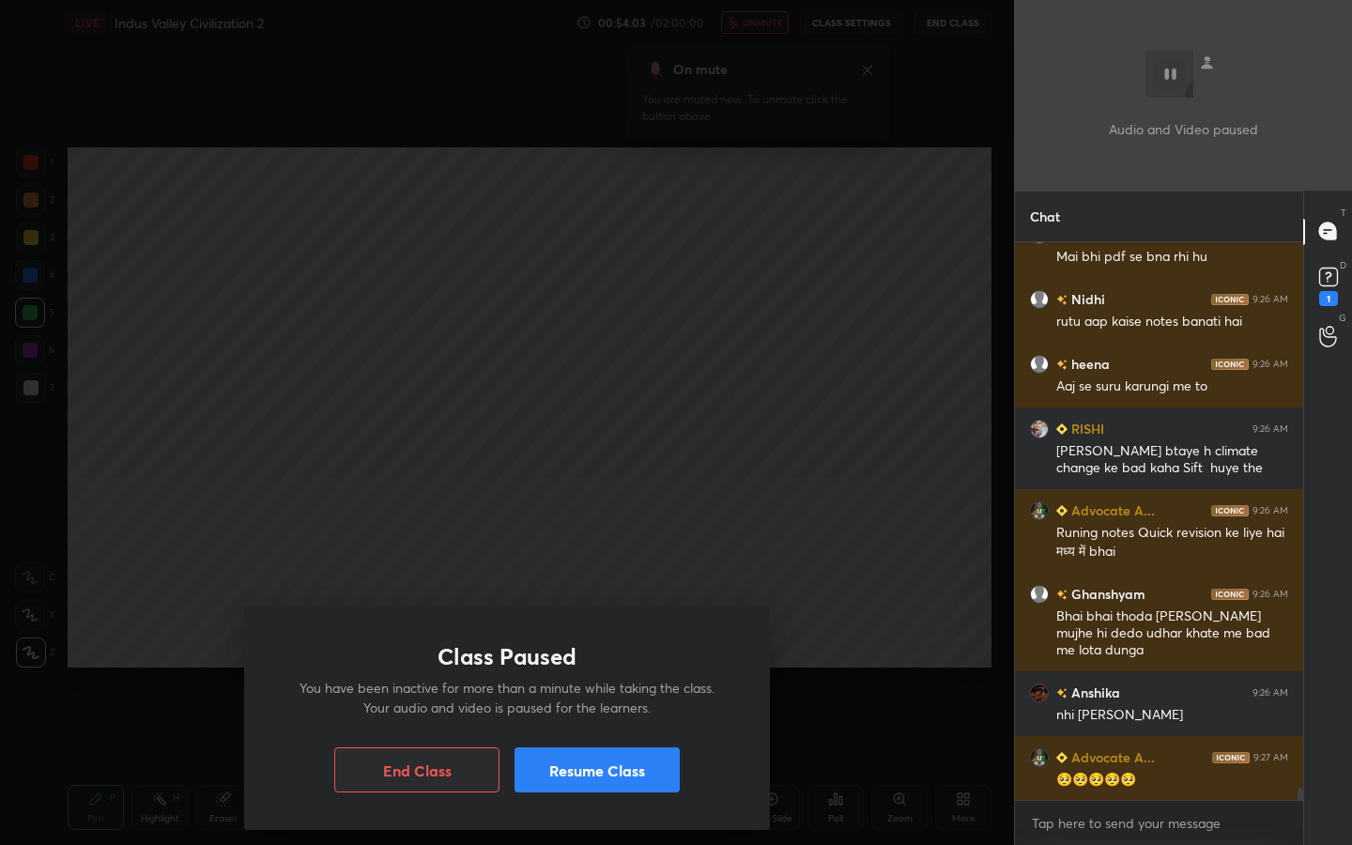
scroll to position [24127, 0]
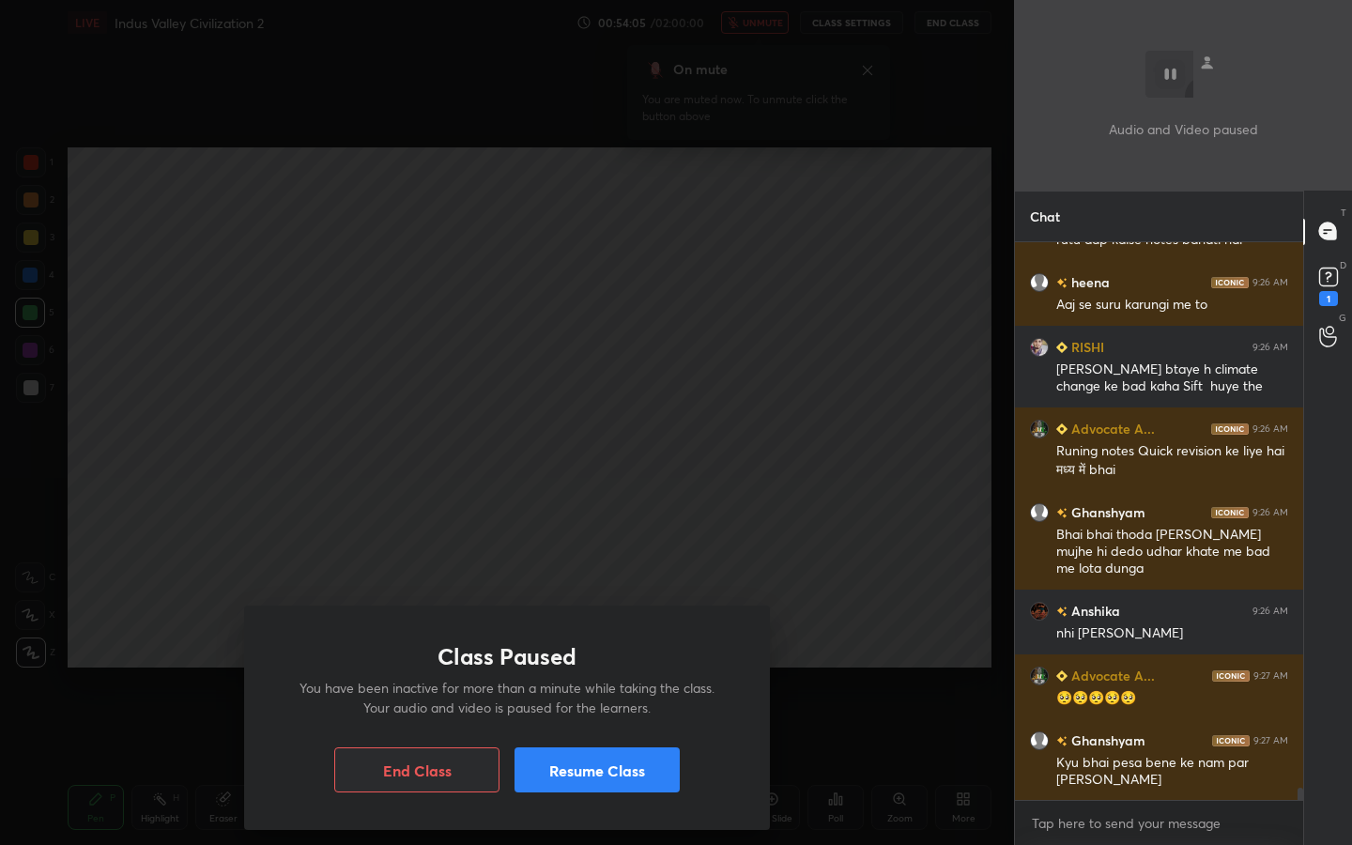
click at [626, 761] on button "Resume Class" at bounding box center [597, 769] width 165 height 45
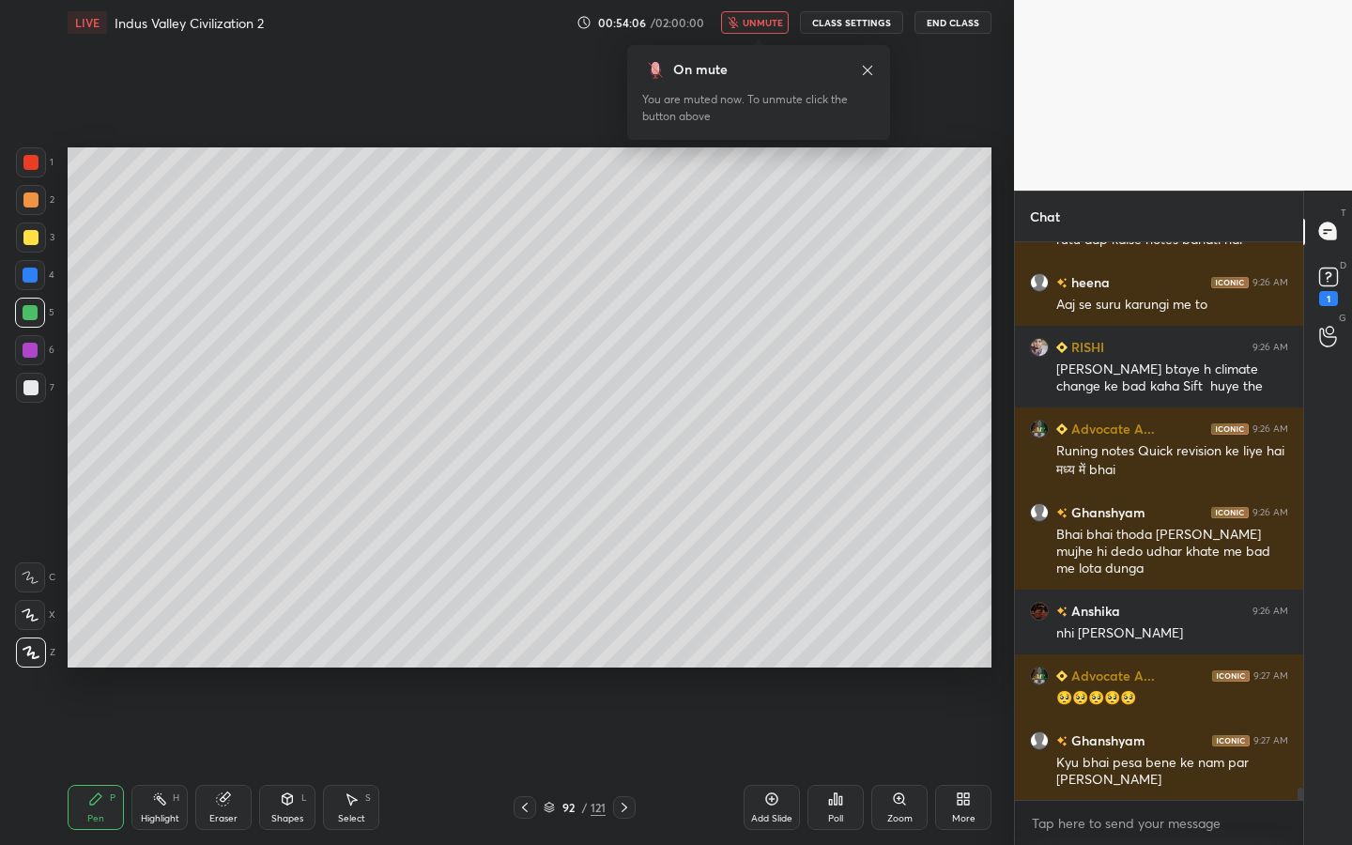
scroll to position [24192, 0]
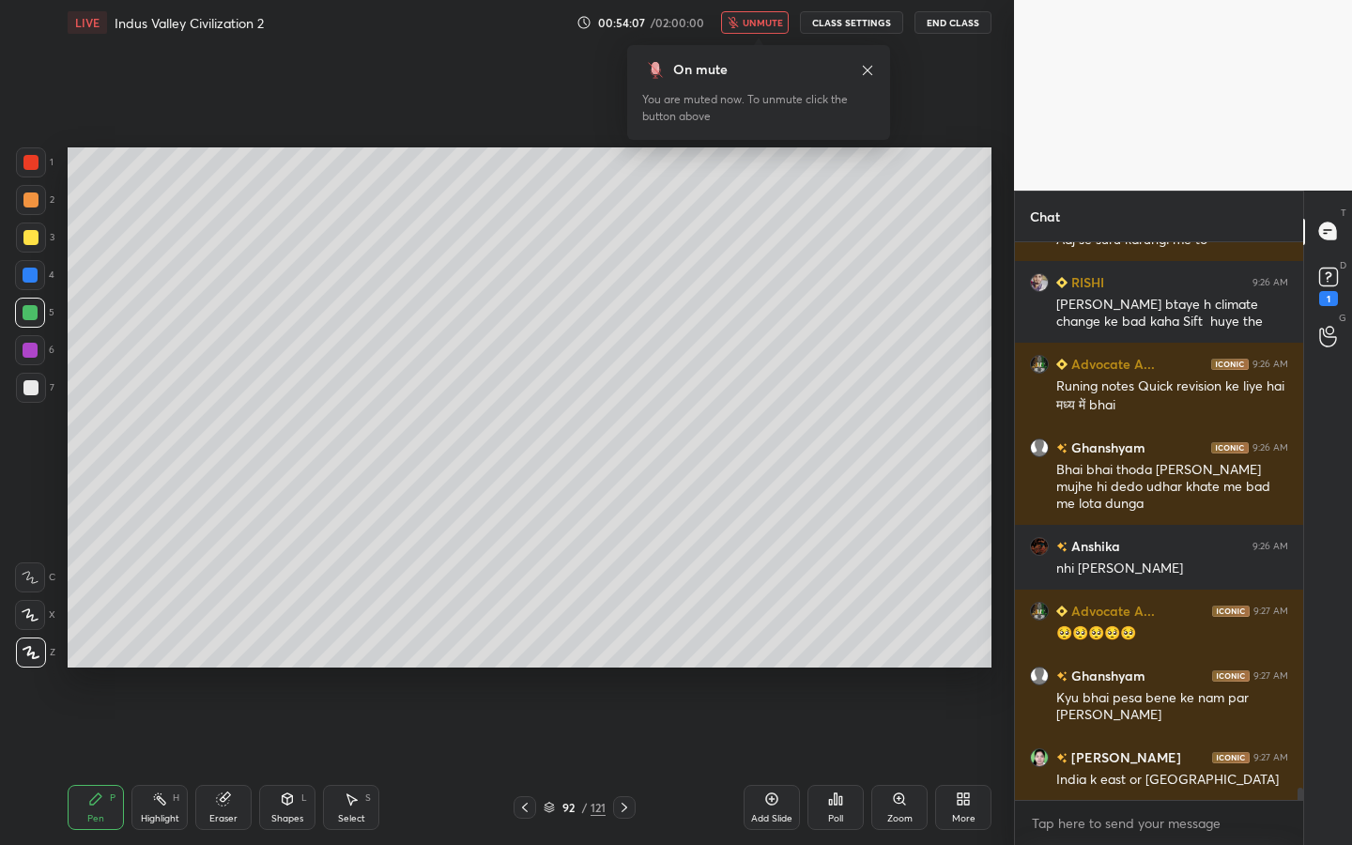
click at [746, 20] on span "unmute" at bounding box center [763, 22] width 40 height 13
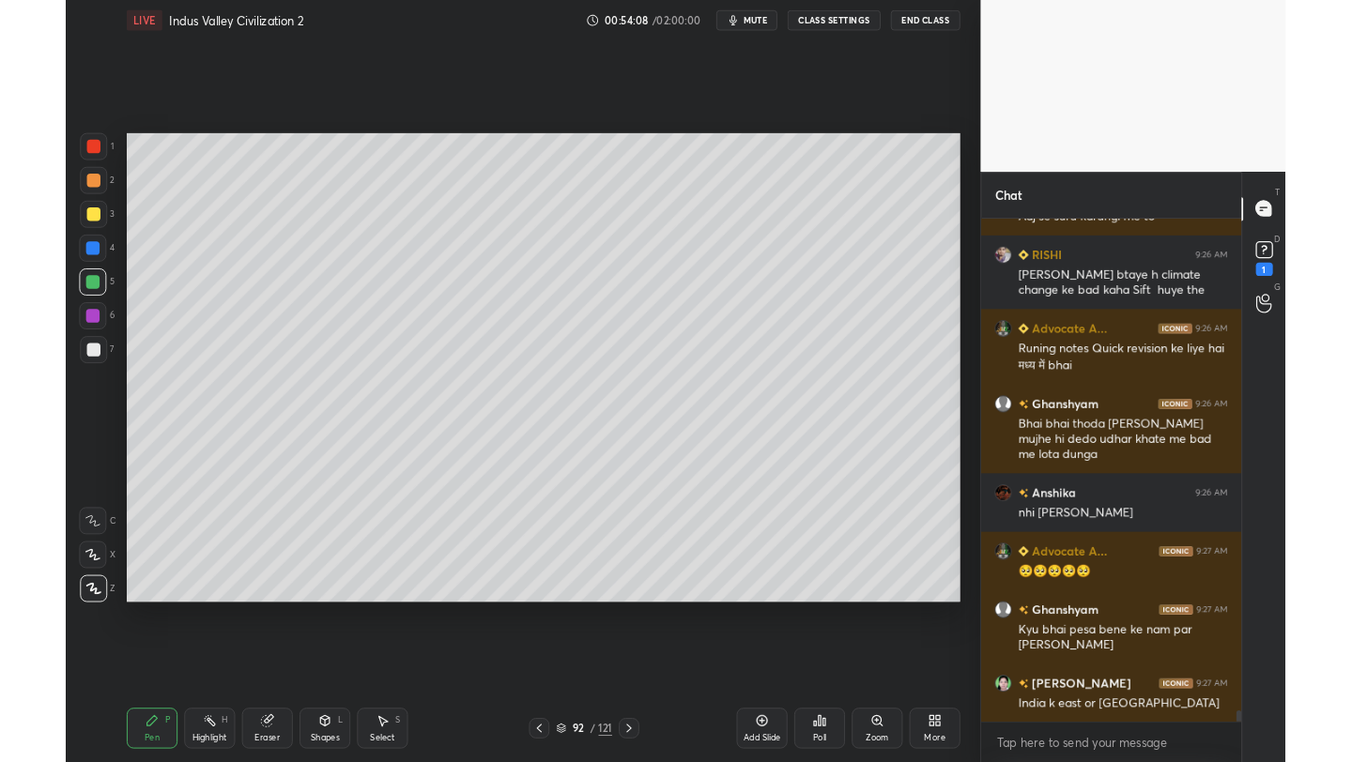
scroll to position [24291, 0]
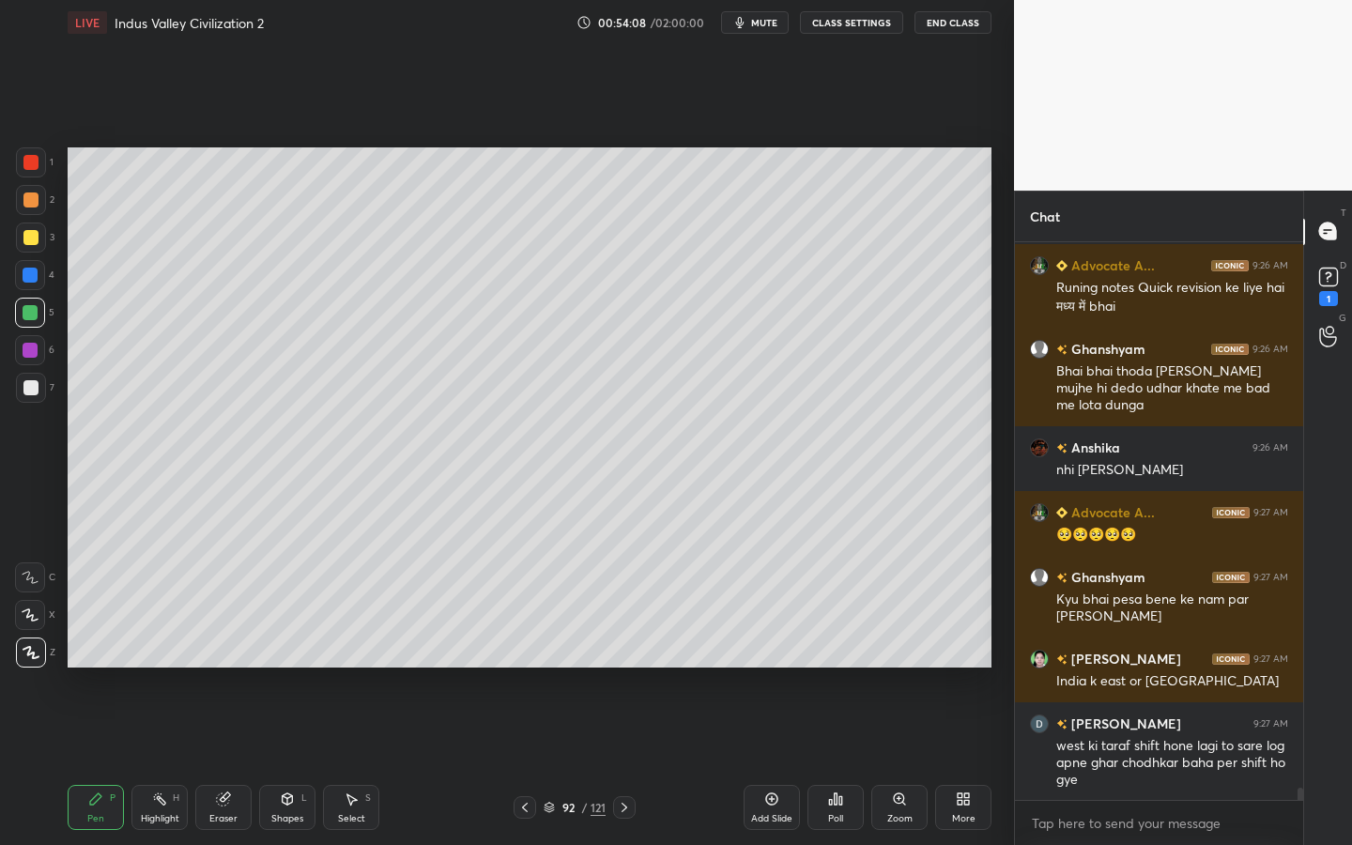
click at [951, 761] on div "More" at bounding box center [963, 807] width 56 height 45
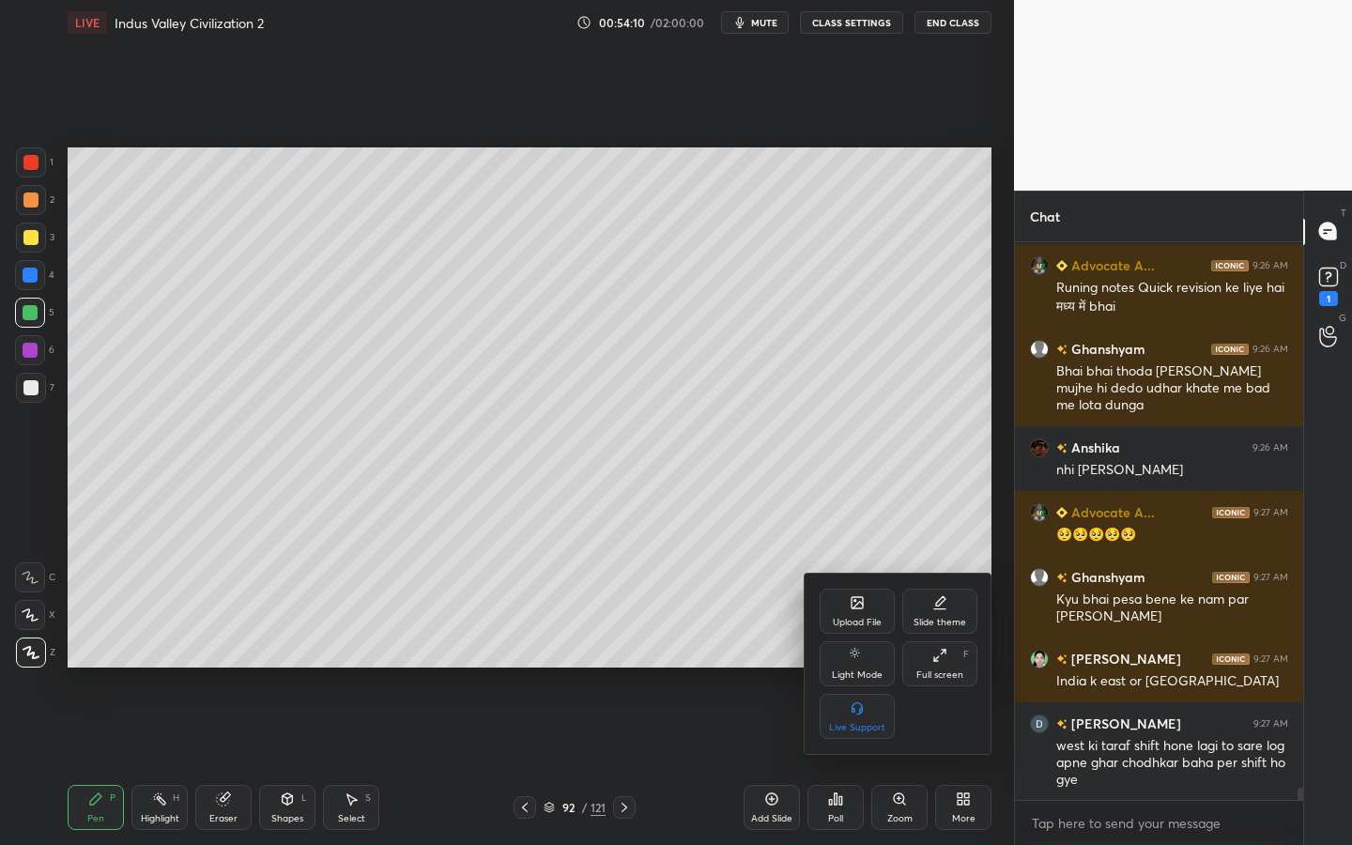
click at [943, 675] on div "Full screen" at bounding box center [939, 674] width 47 height 9
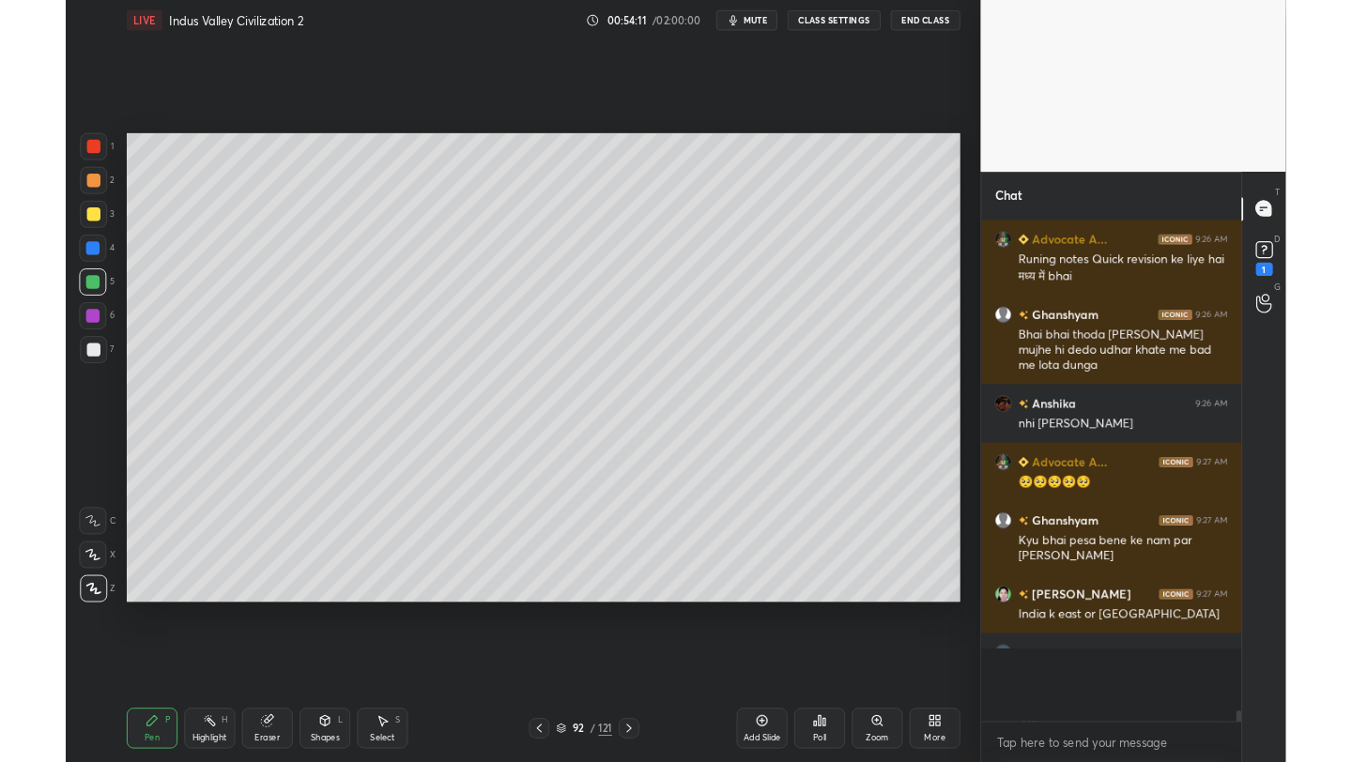
scroll to position [93253, 92956]
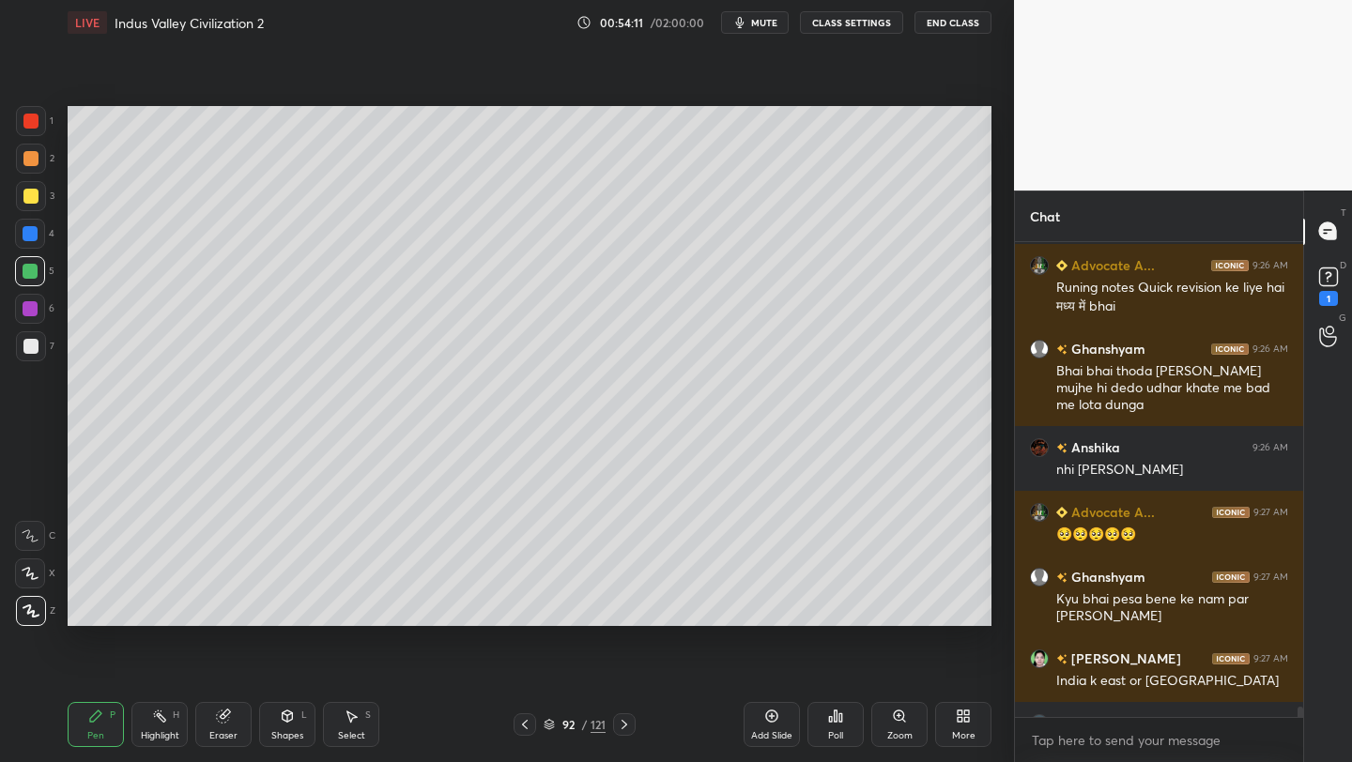
type textarea "x"
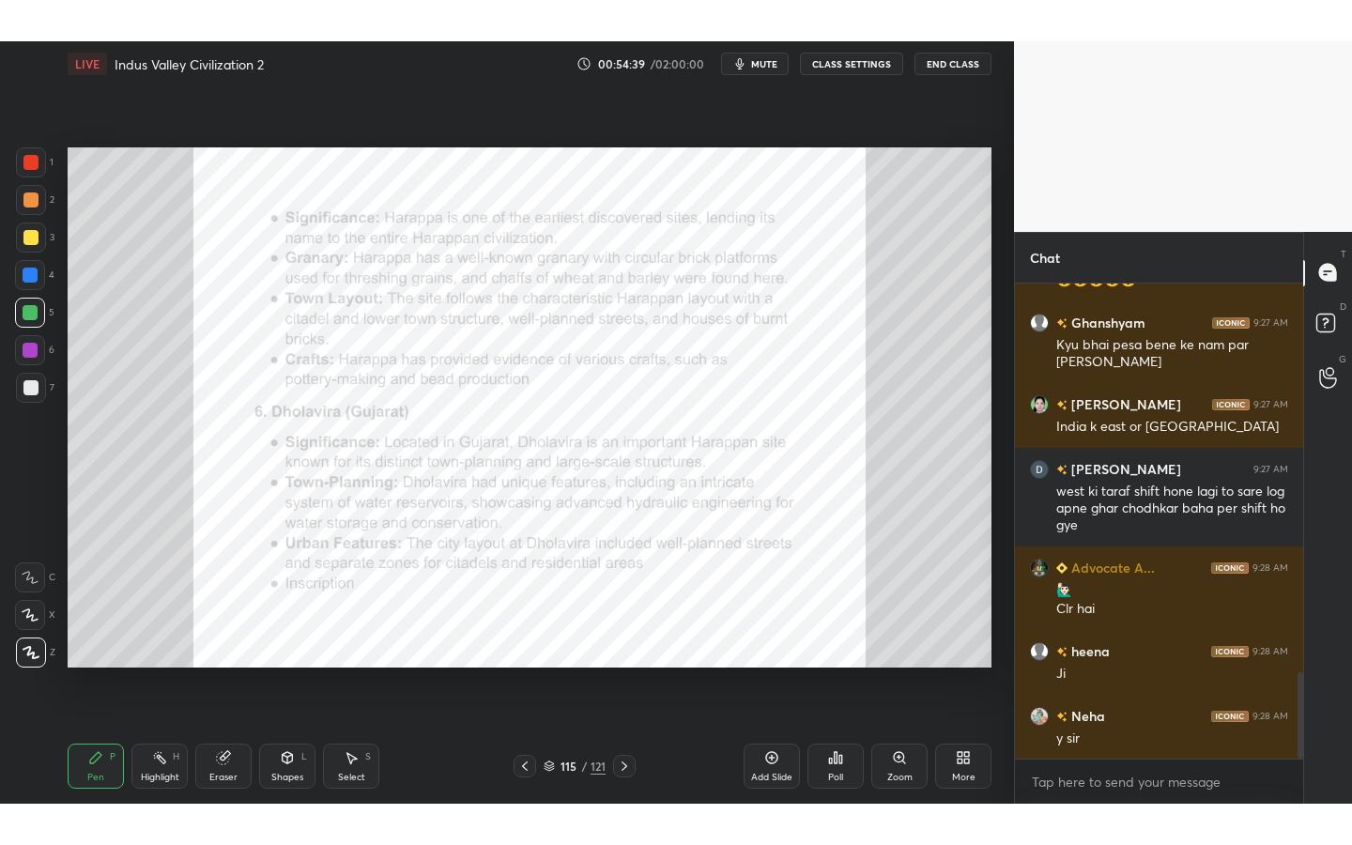
scroll to position [2137, 0]
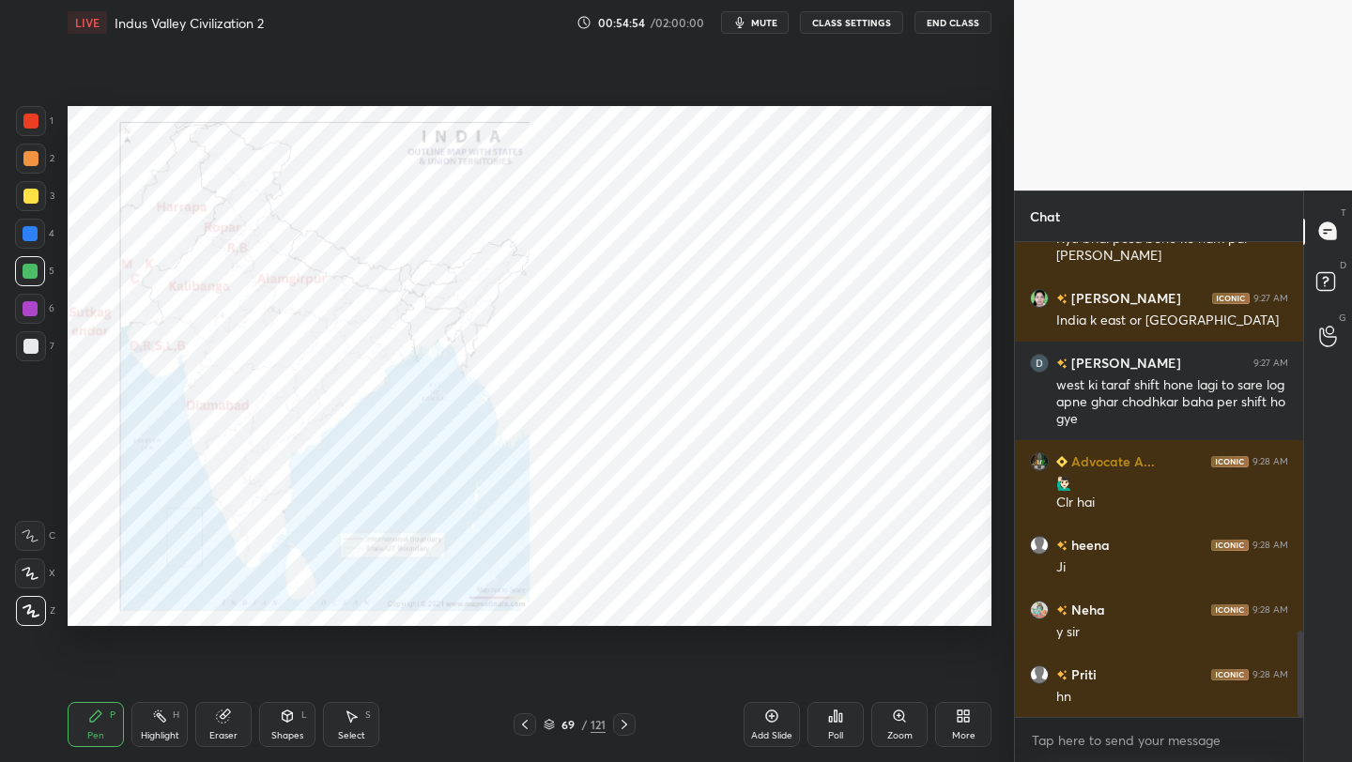
click at [956, 726] on div "More" at bounding box center [963, 724] width 56 height 45
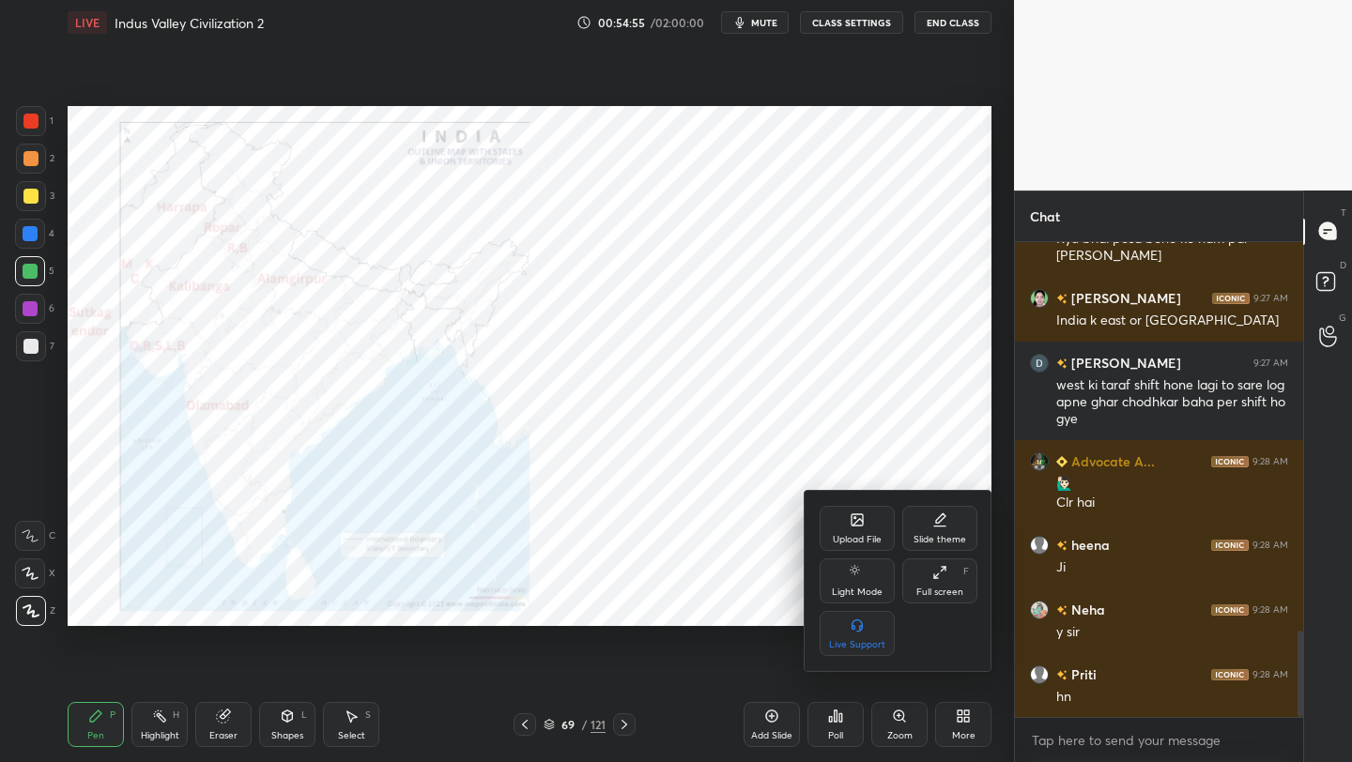
click at [926, 592] on div "Full screen" at bounding box center [939, 592] width 47 height 9
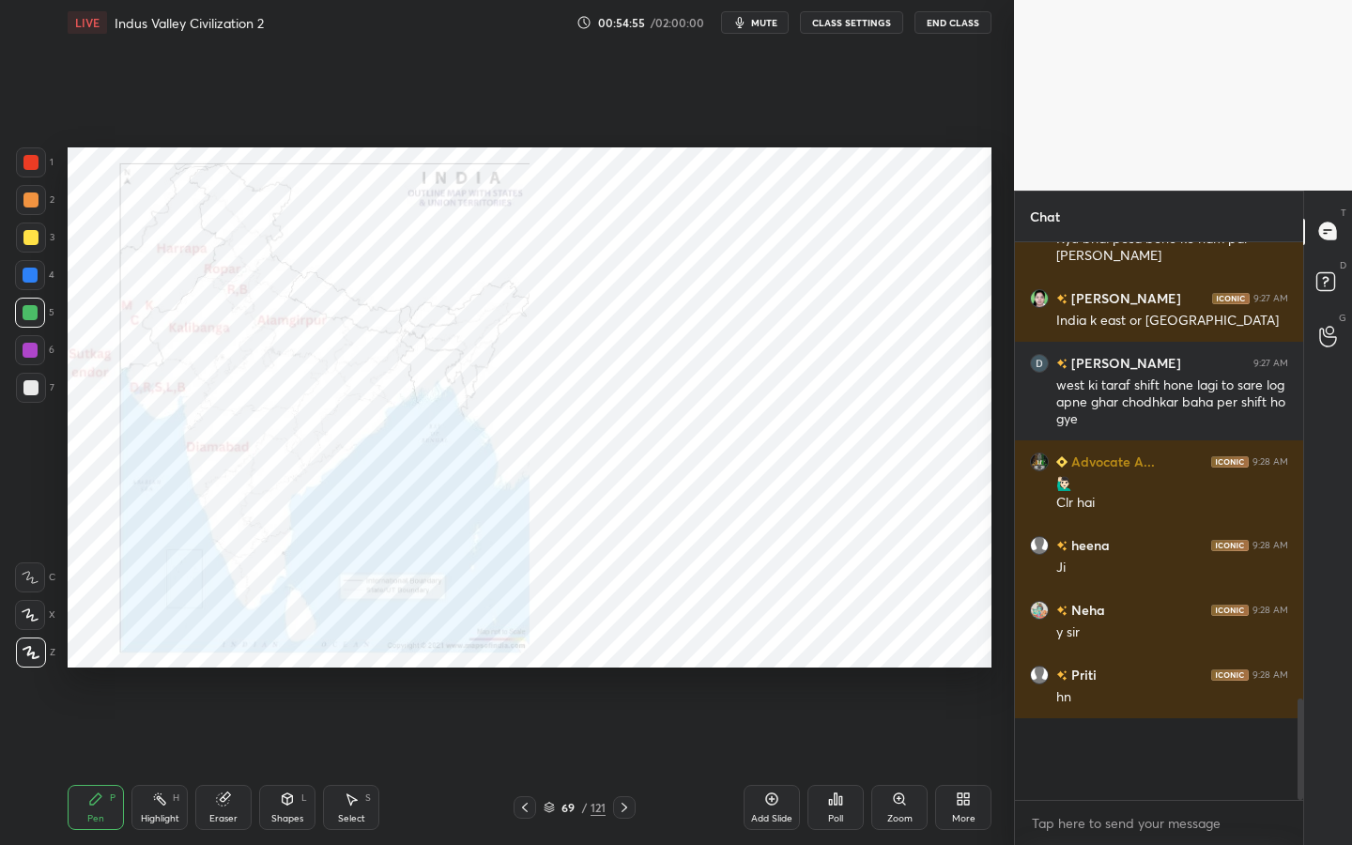
scroll to position [0, 0]
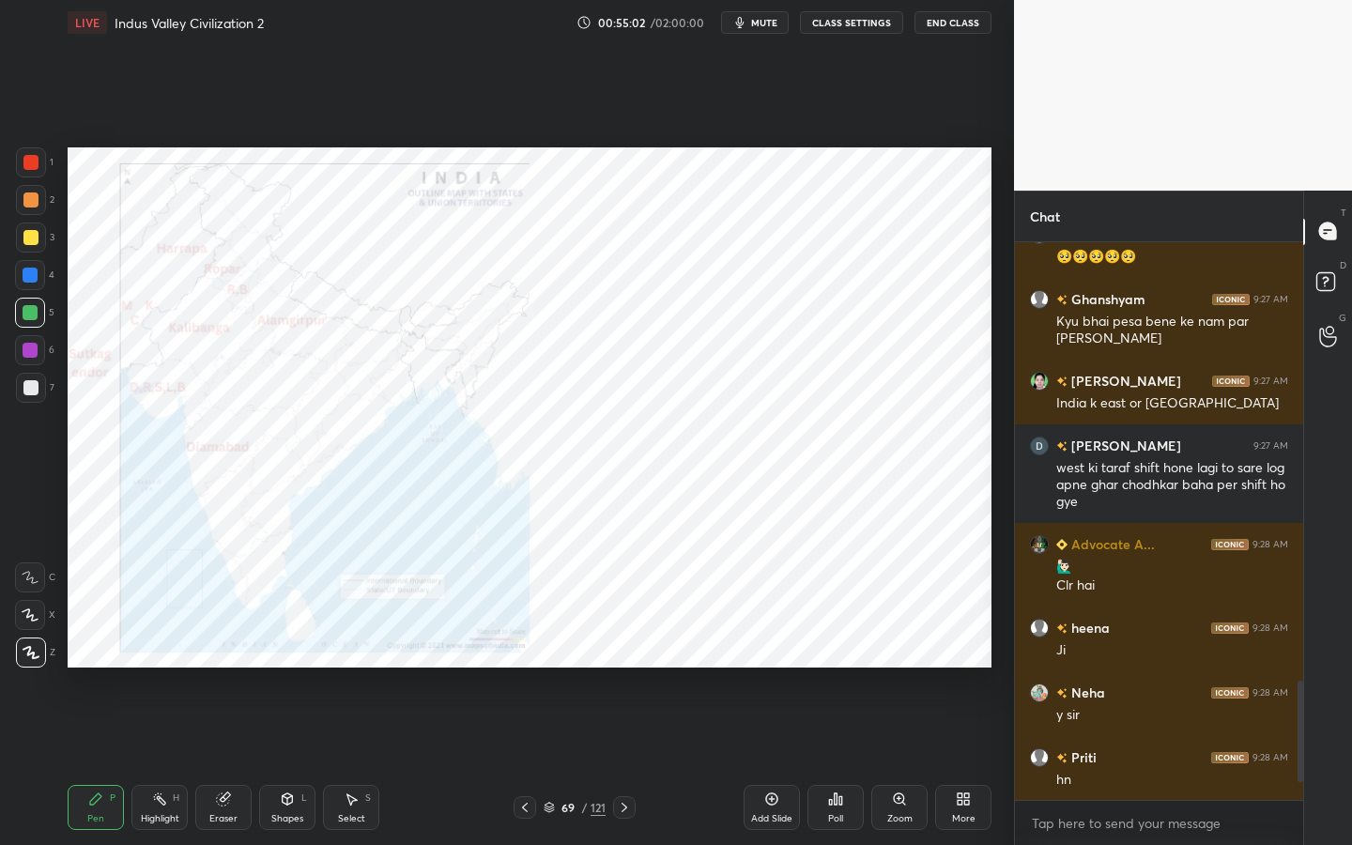
click at [875, 32] on button "CLASS SETTINGS" at bounding box center [851, 22] width 103 height 23
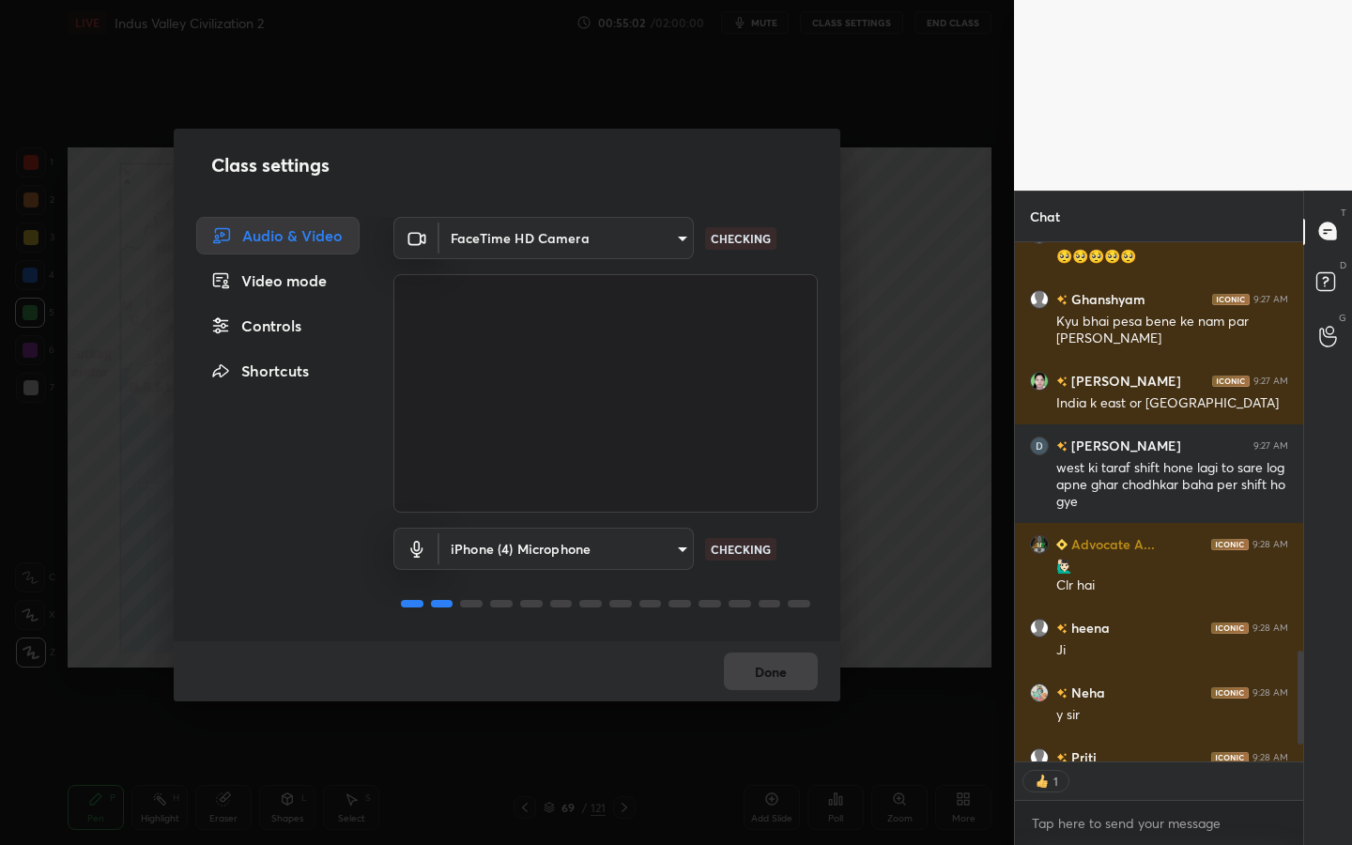
type textarea "x"
click at [528, 568] on body "1 2 3 4 5 6 7 C X Z C X Z E E Erase all H H LIVE Indus Valley Civilization 2 00…" at bounding box center [676, 422] width 1352 height 845
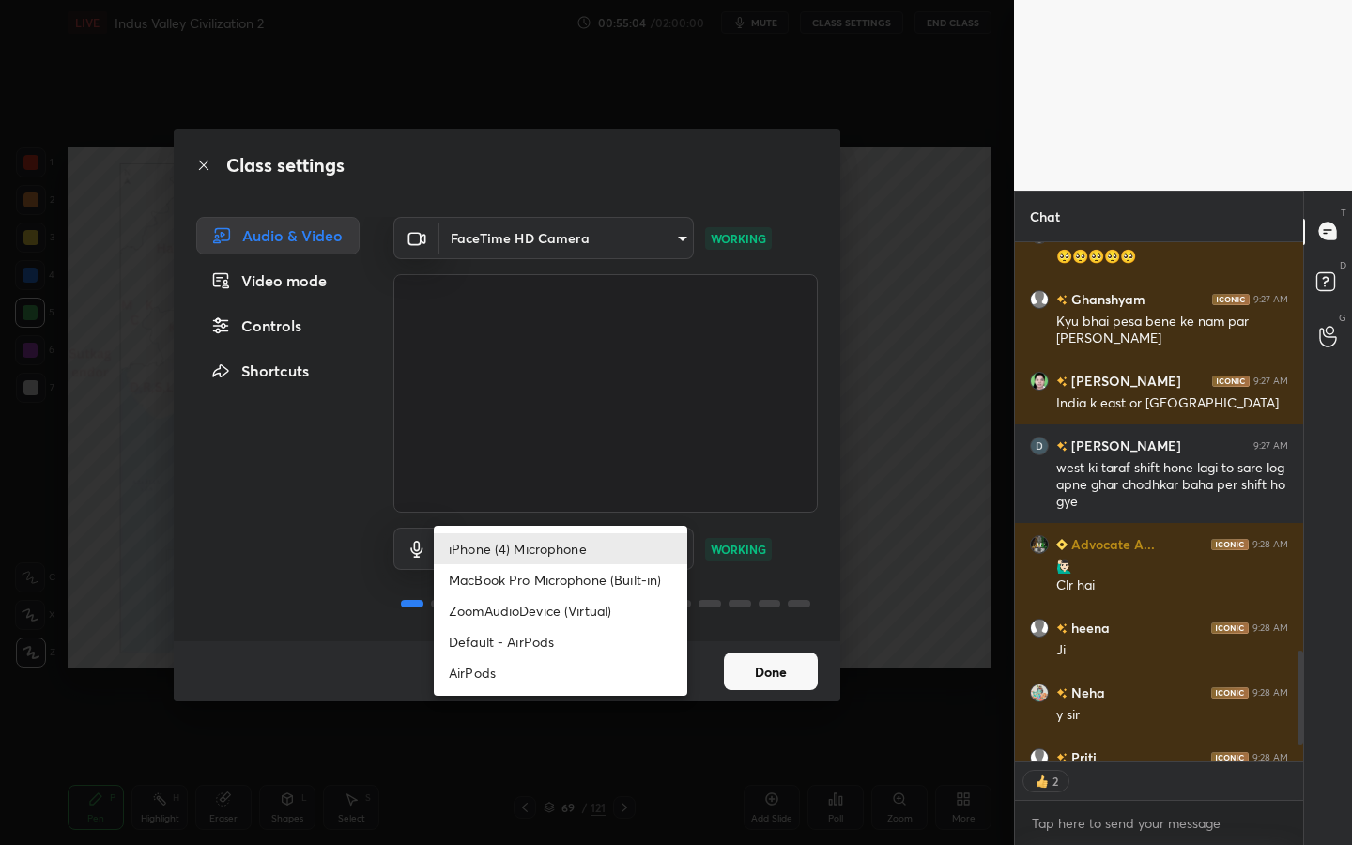
click at [518, 669] on li "AirPods" at bounding box center [561, 672] width 254 height 31
type input "483fa830f433fd6c98a3d3f75d5d899d99d5436cae465fd05eb628fd494c1e0b"
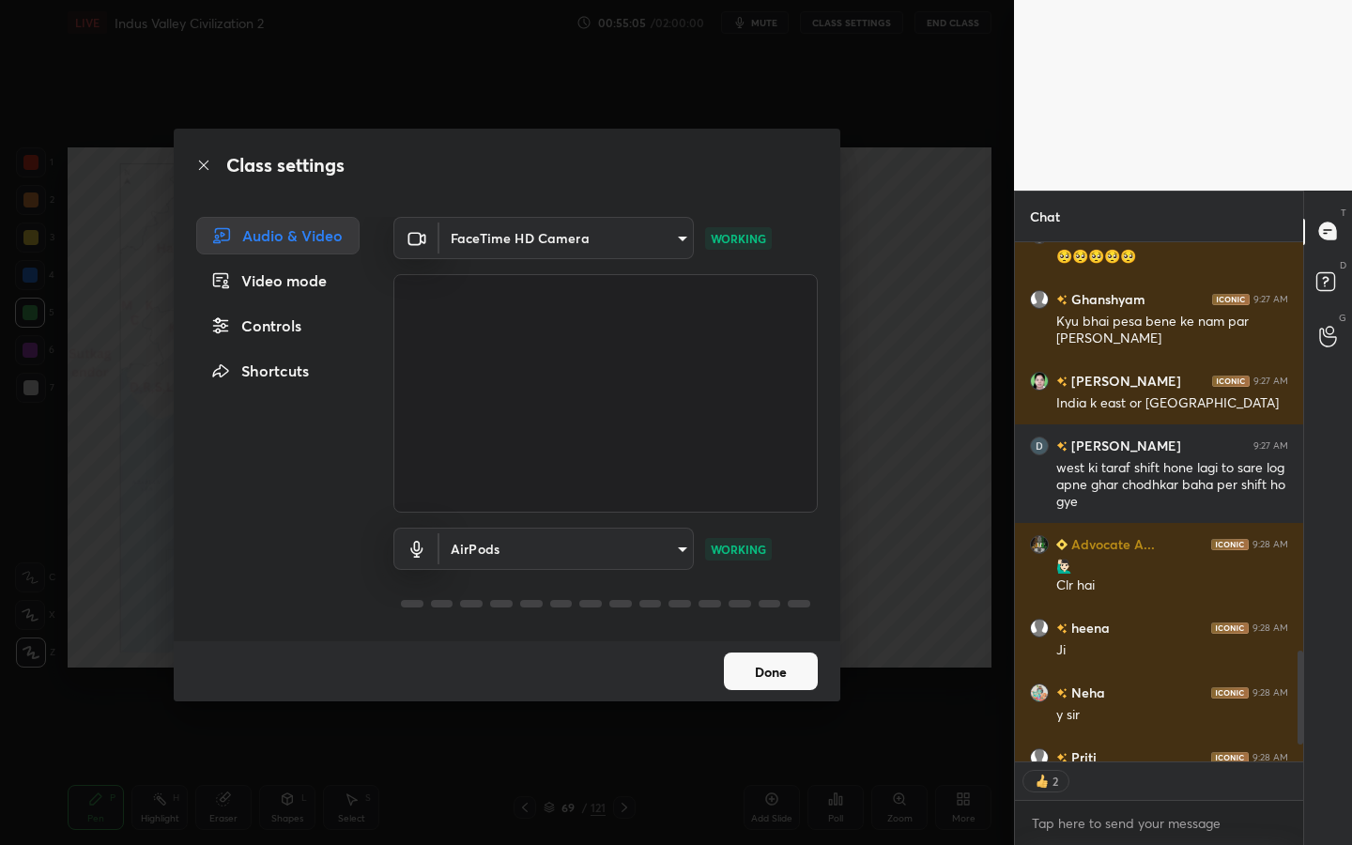
click at [777, 666] on button "Done" at bounding box center [771, 672] width 94 height 38
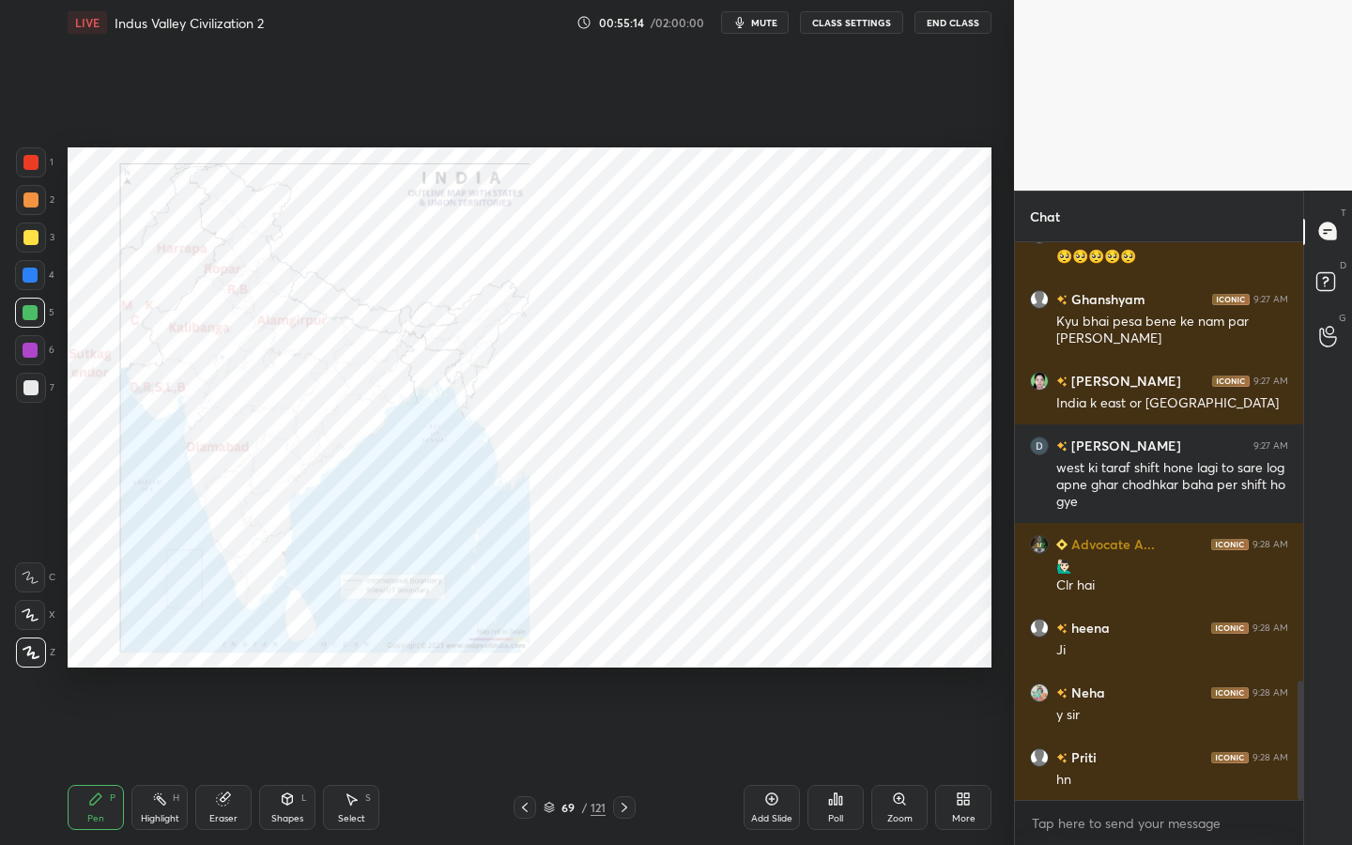
click at [897, 761] on icon at bounding box center [899, 799] width 15 height 15
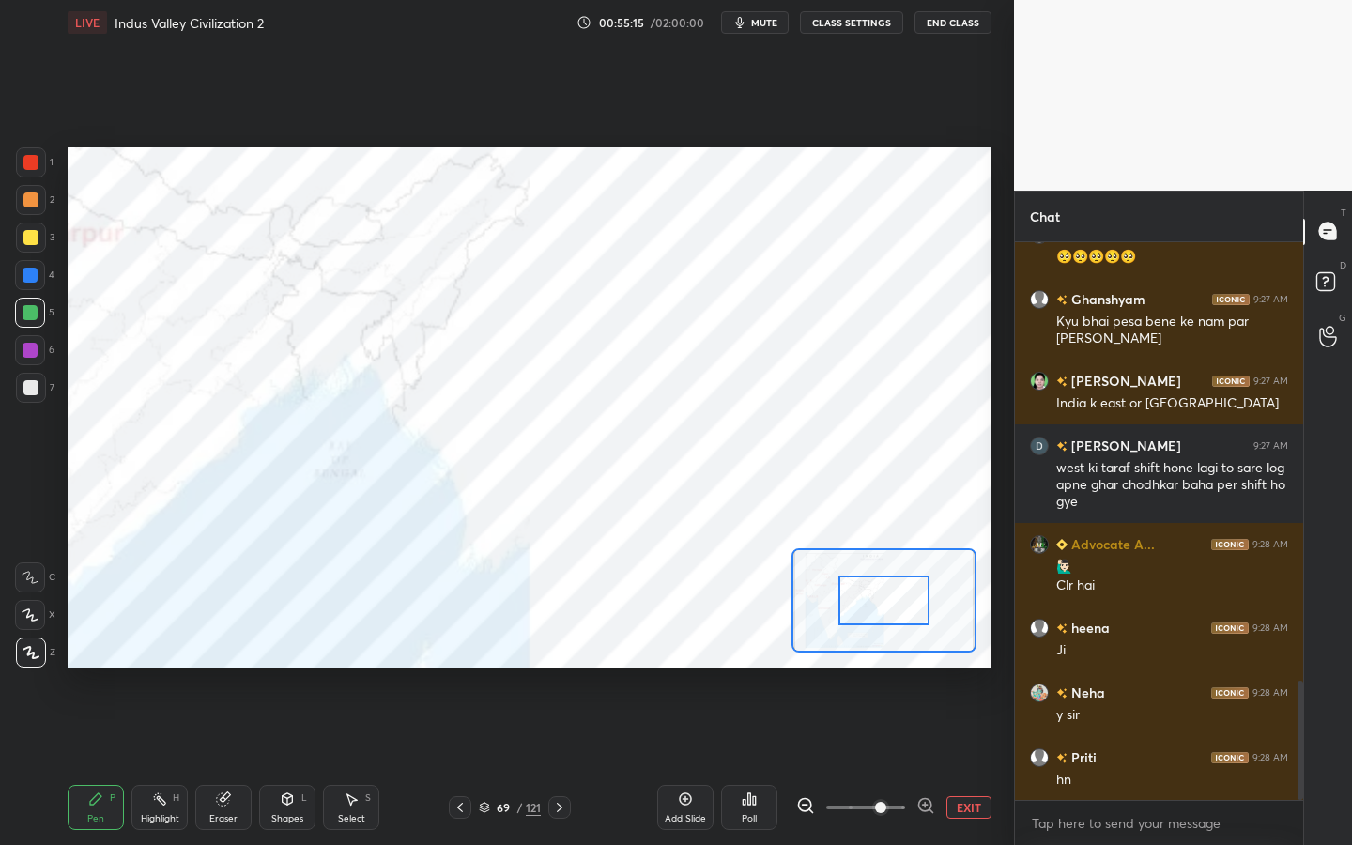
click at [875, 761] on span at bounding box center [880, 807] width 11 height 11
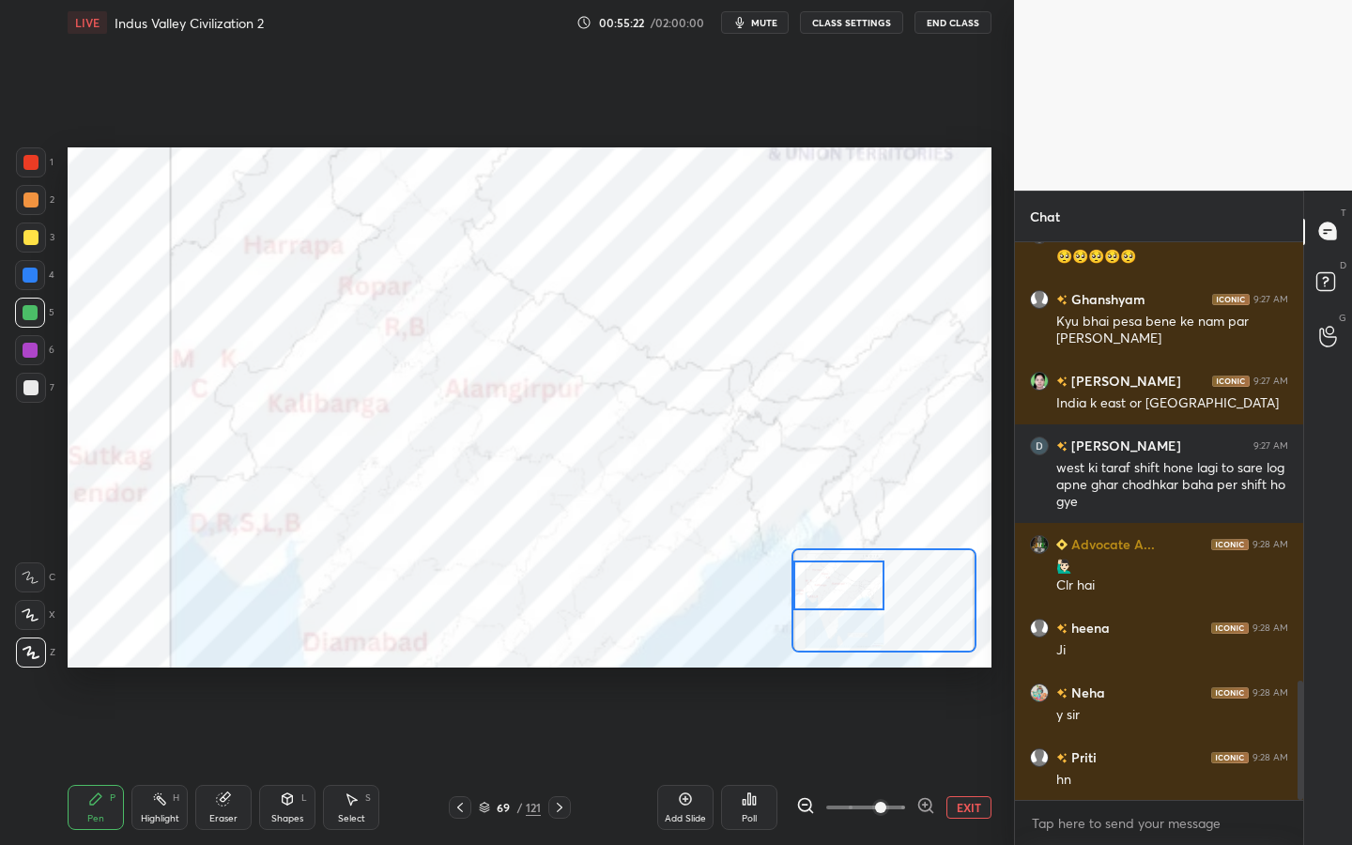
drag, startPoint x: 893, startPoint y: 619, endPoint x: 818, endPoint y: 604, distance: 76.6
click at [818, 604] on div at bounding box center [838, 586] width 90 height 50
click at [24, 169] on div at bounding box center [30, 162] width 15 height 15
click at [222, 761] on icon at bounding box center [223, 799] width 12 height 12
click at [40, 655] on span "Erase all" at bounding box center [30, 652] width 28 height 13
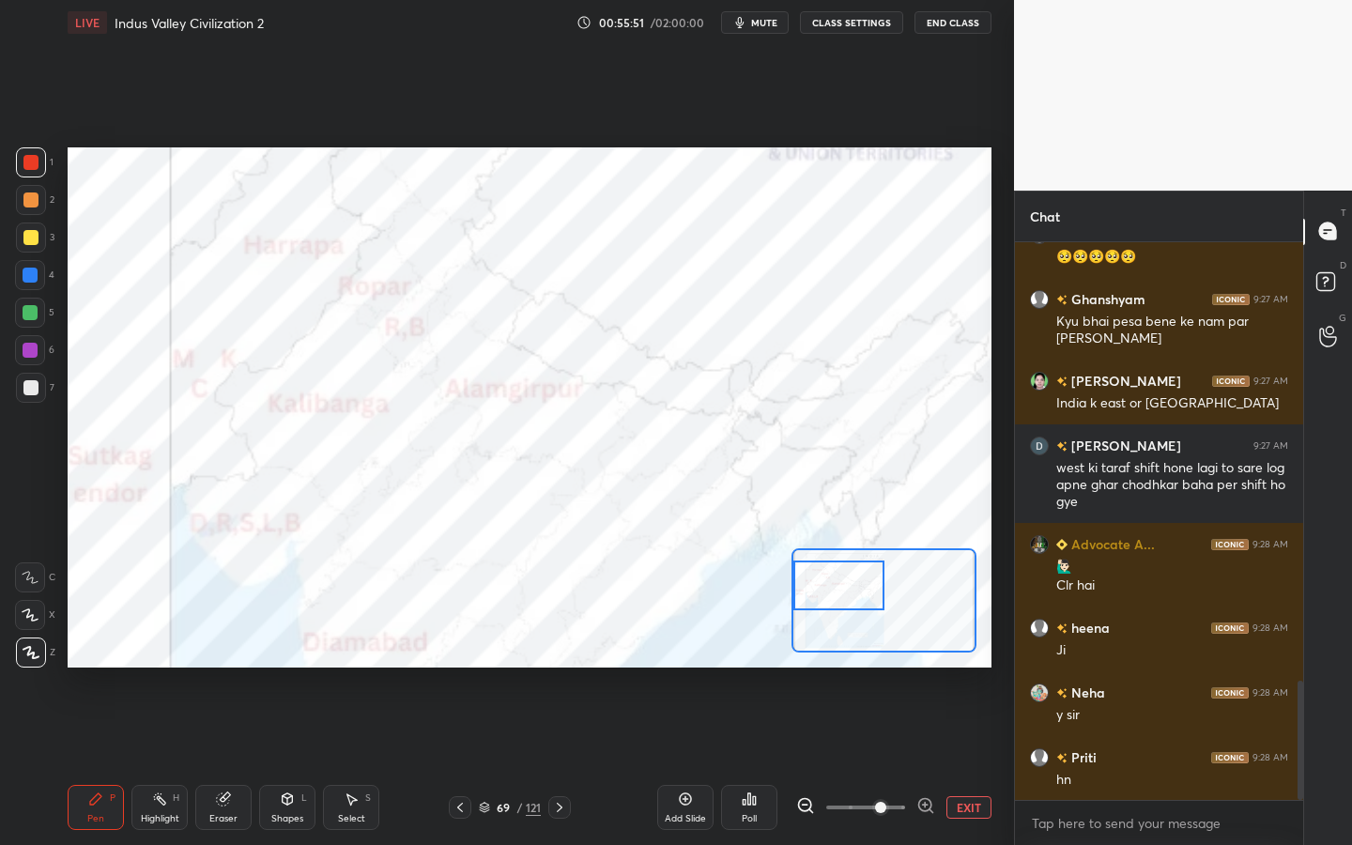
click at [238, 761] on div "Eraser" at bounding box center [223, 807] width 56 height 45
click at [38, 648] on span "Erase all" at bounding box center [30, 652] width 28 height 13
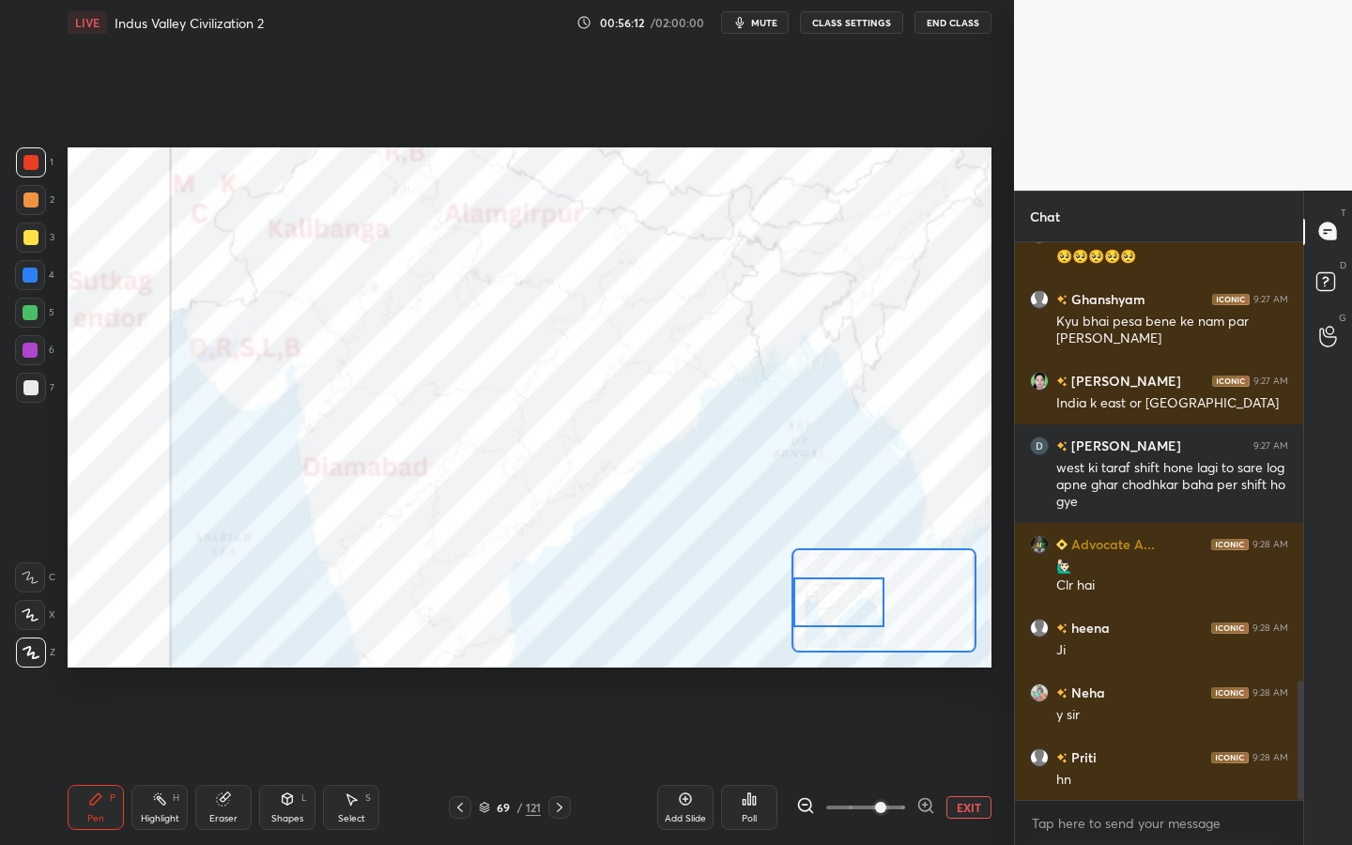
drag, startPoint x: 853, startPoint y: 571, endPoint x: 853, endPoint y: 588, distance: 16.9
click at [853, 588] on div at bounding box center [838, 602] width 90 height 50
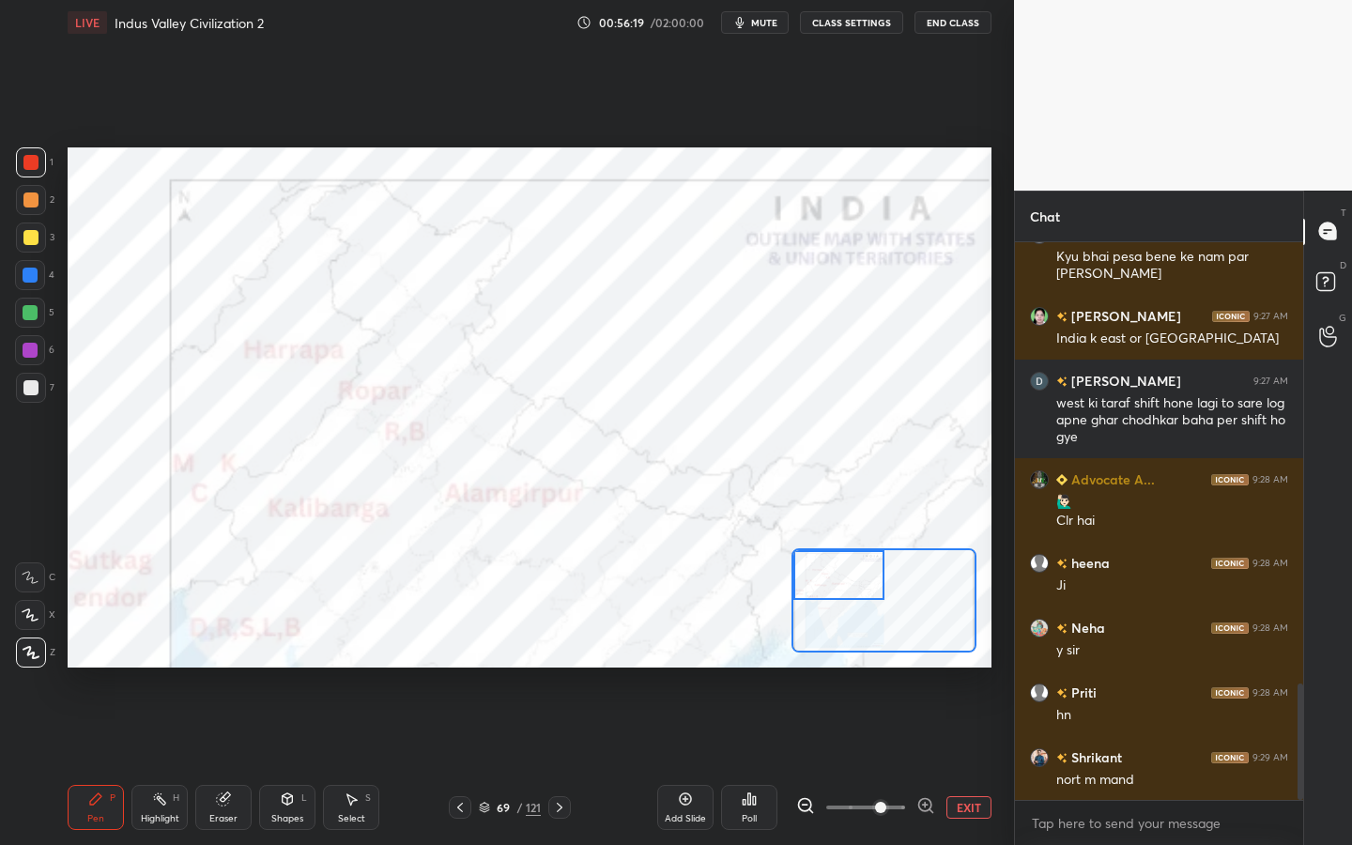
drag, startPoint x: 849, startPoint y: 606, endPoint x: 844, endPoint y: 568, distance: 37.9
click at [844, 568] on div at bounding box center [838, 575] width 90 height 50
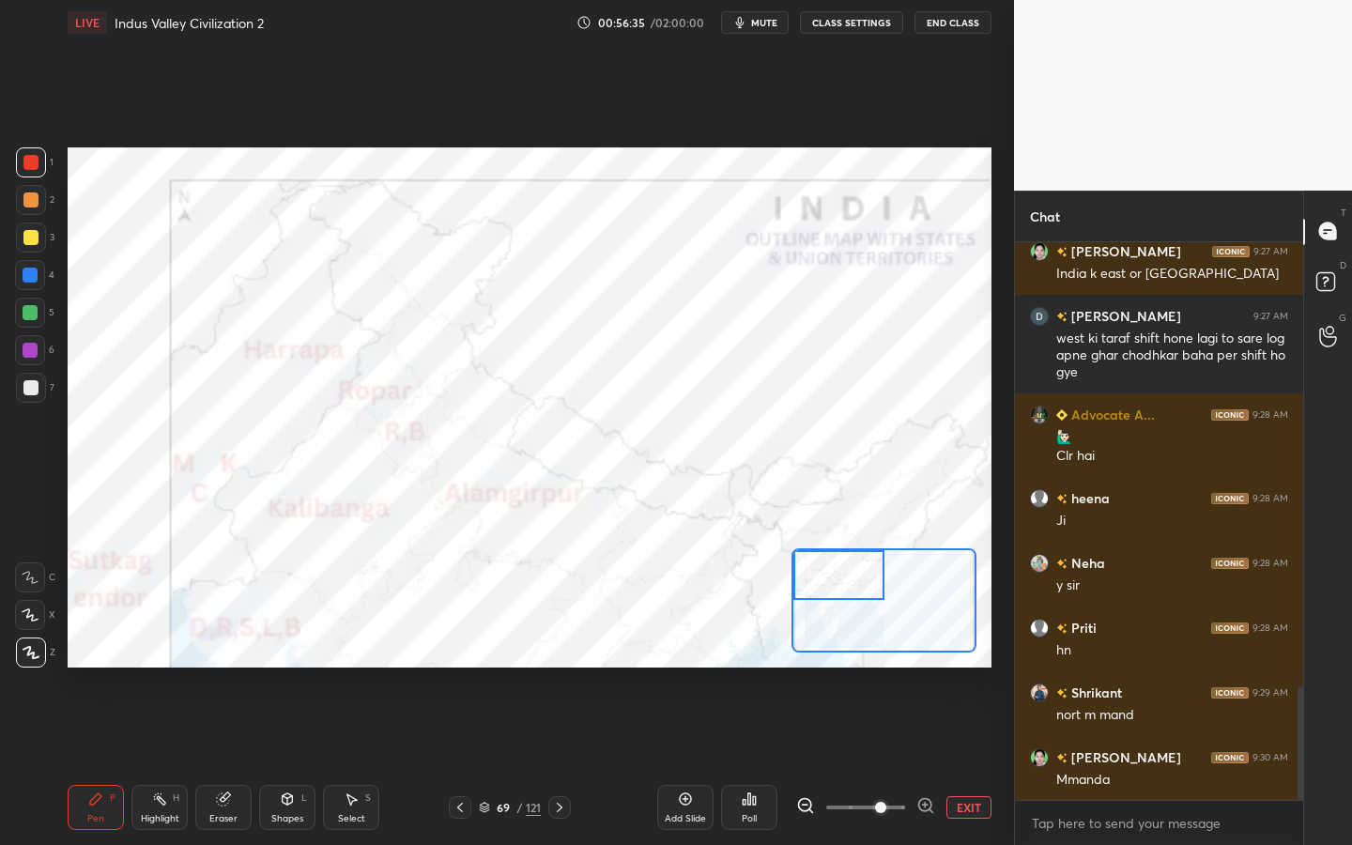
click at [213, 761] on div "Eraser" at bounding box center [223, 807] width 56 height 45
click at [27, 656] on span "Erase all" at bounding box center [30, 652] width 28 height 13
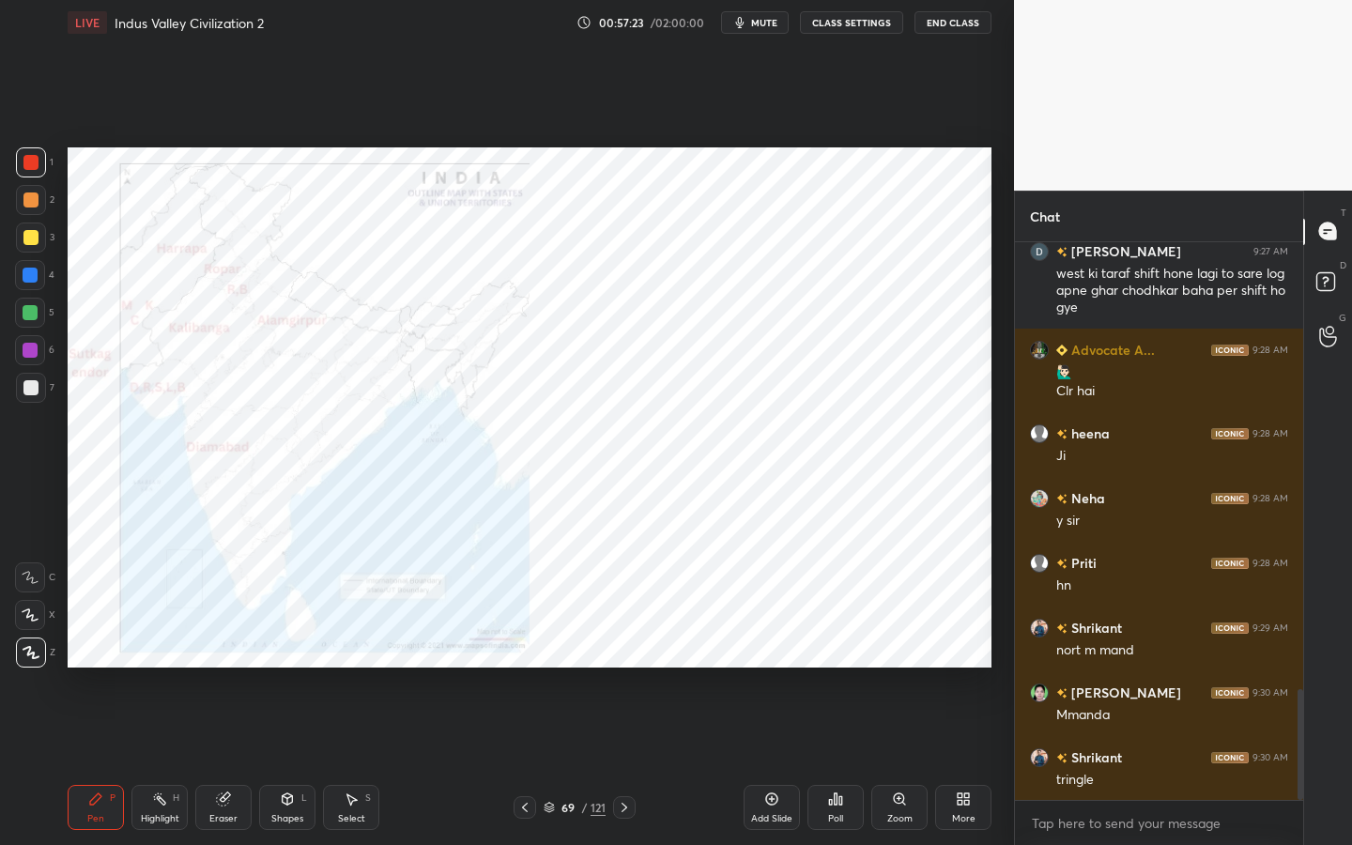
click at [290, 761] on icon at bounding box center [287, 799] width 15 height 15
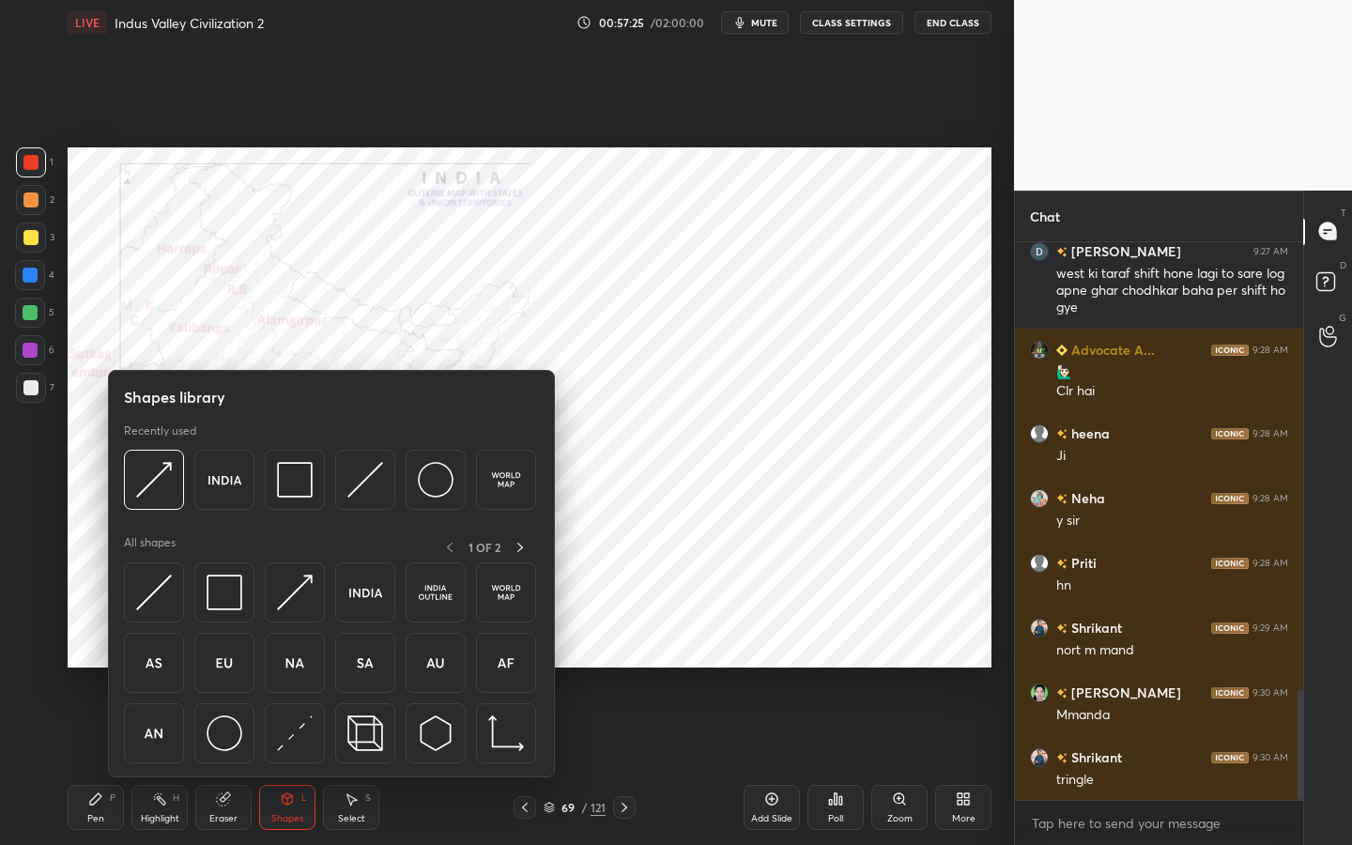
click at [760, 761] on div "Add Slide" at bounding box center [772, 807] width 56 height 45
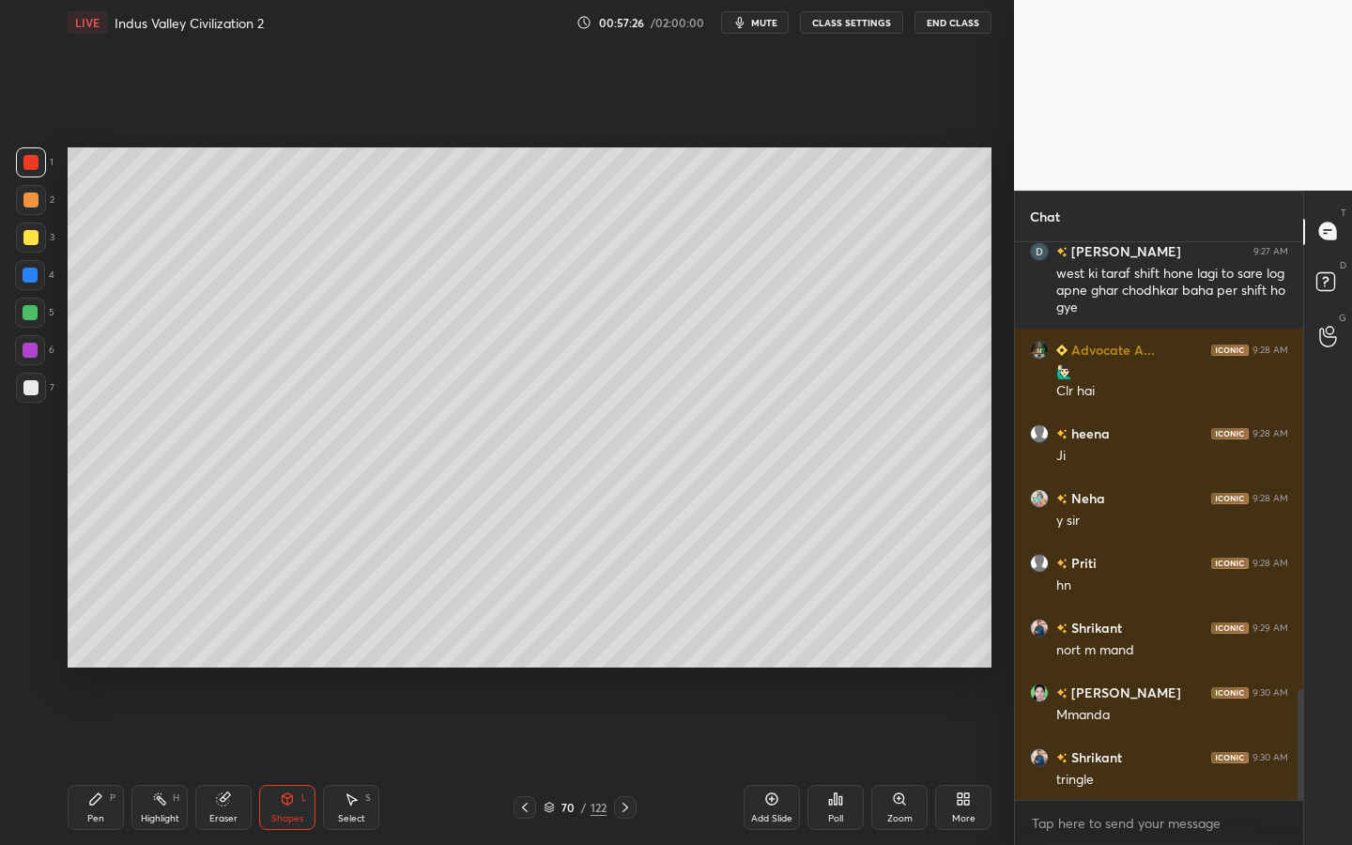
click at [273, 761] on div "Shapes L" at bounding box center [287, 807] width 56 height 45
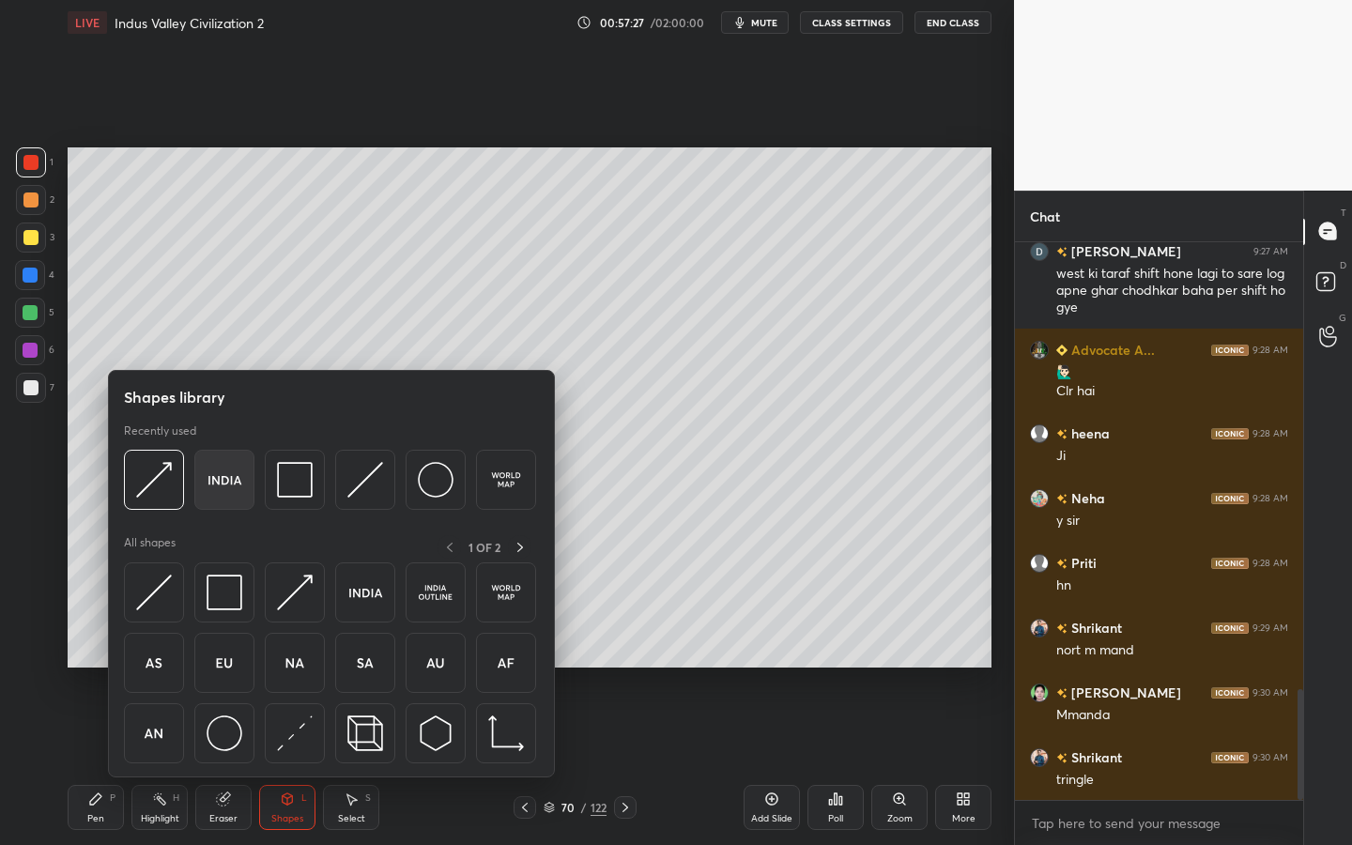
click at [232, 482] on img at bounding box center [225, 480] width 36 height 36
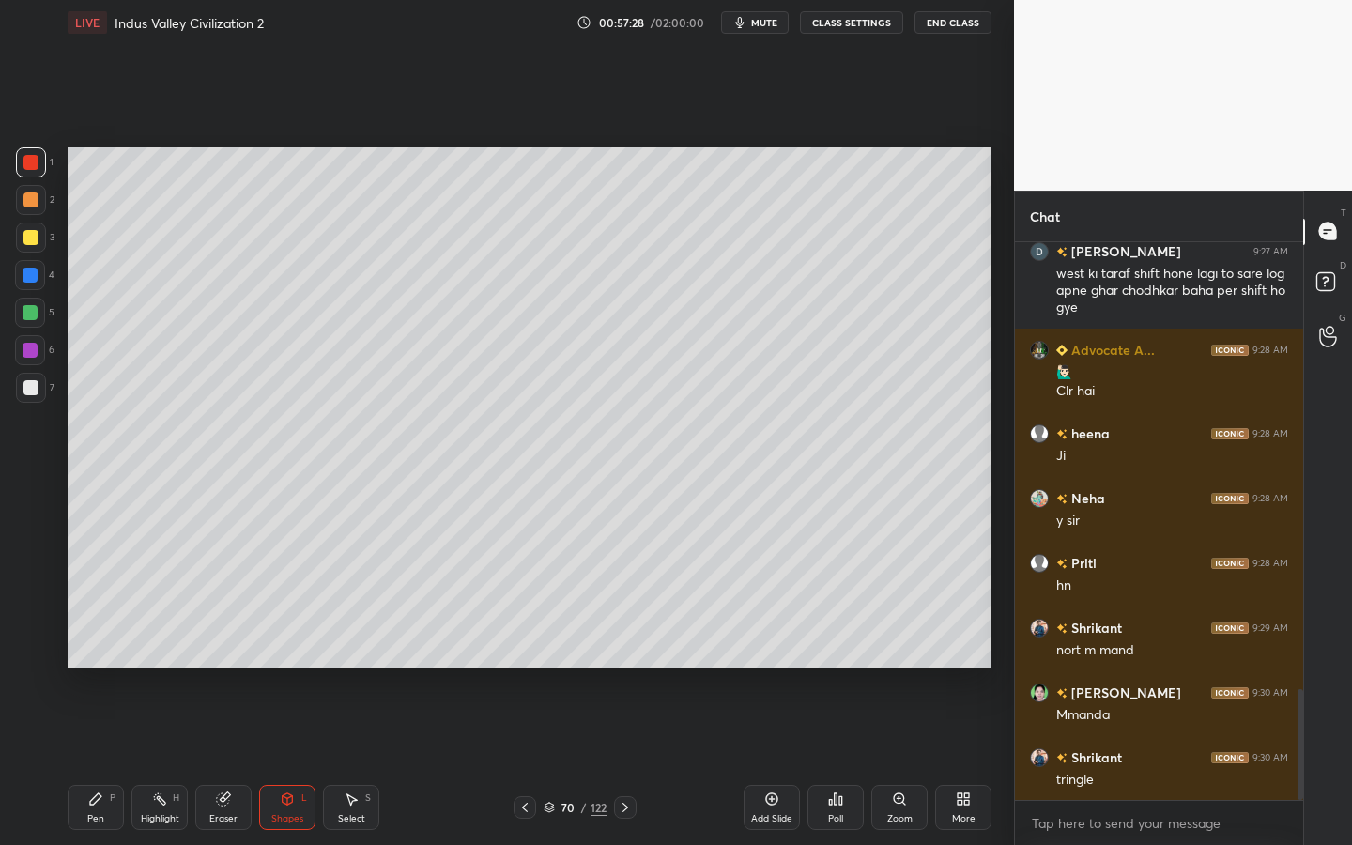
click at [37, 235] on div at bounding box center [31, 238] width 30 height 30
click at [894, 761] on div "Zoom" at bounding box center [899, 818] width 25 height 9
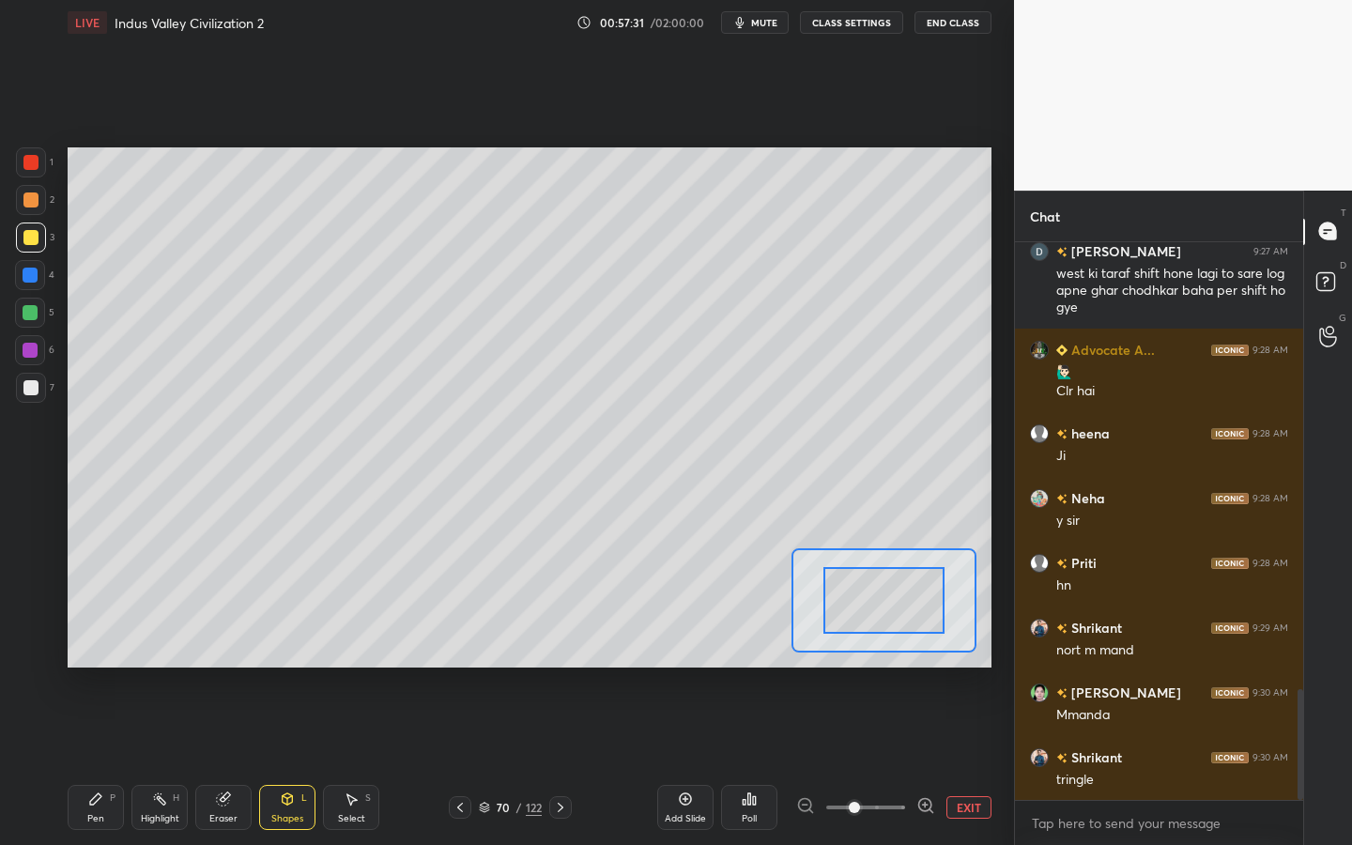
click at [894, 761] on span at bounding box center [865, 807] width 79 height 28
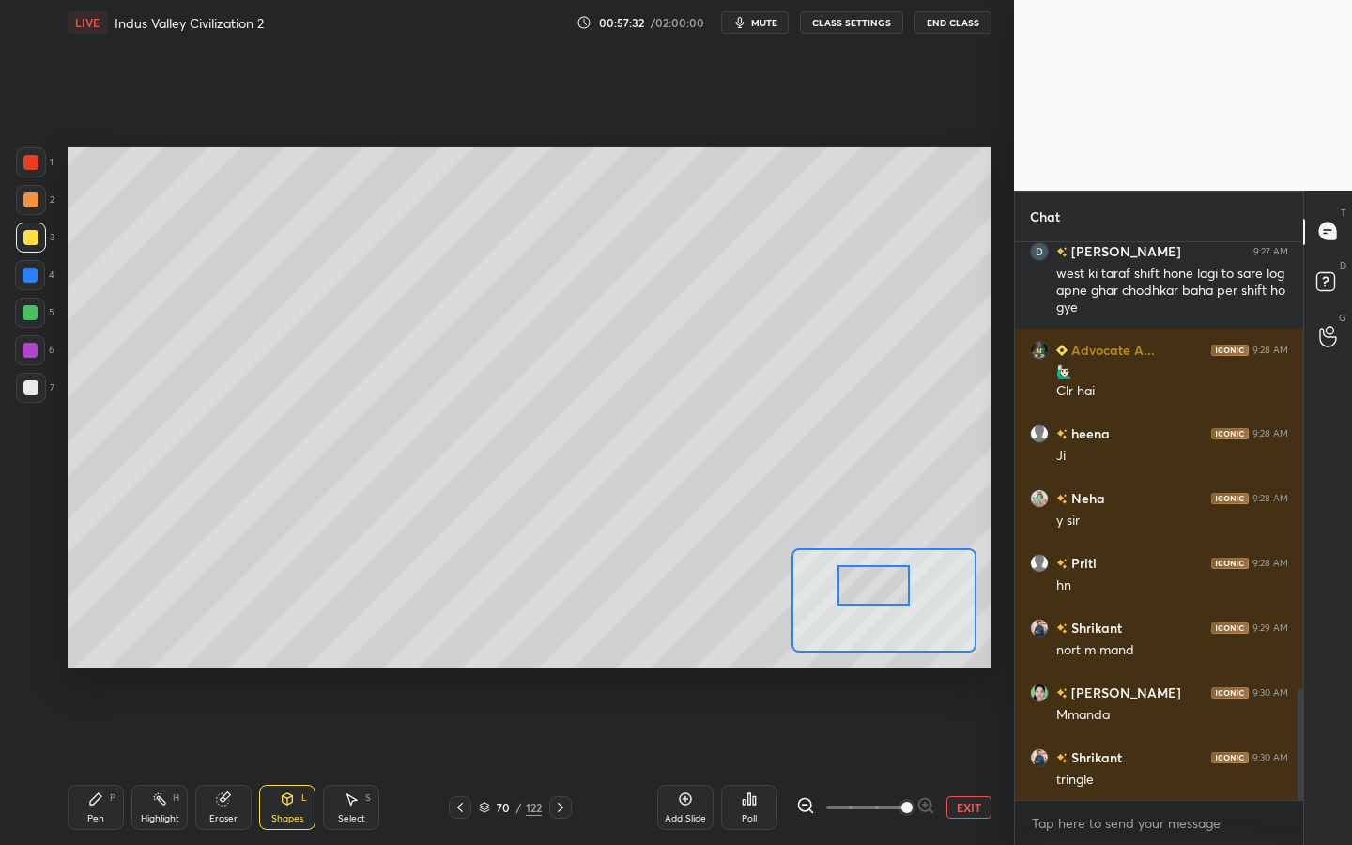
drag, startPoint x: 887, startPoint y: 602, endPoint x: 877, endPoint y: 587, distance: 18.2
click at [877, 587] on div at bounding box center [874, 585] width 72 height 40
click at [31, 382] on div at bounding box center [30, 387] width 15 height 15
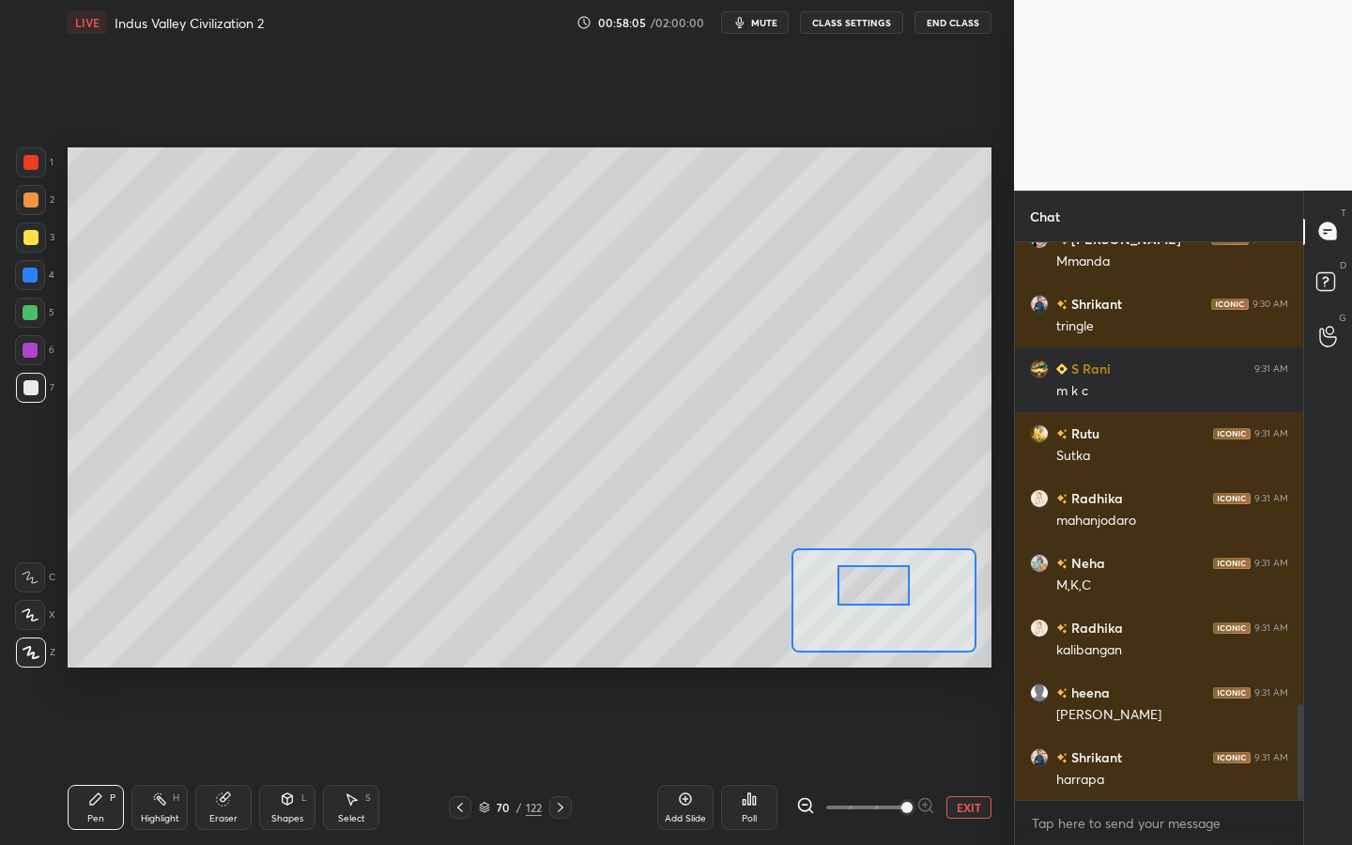
scroll to position [2767, 0]
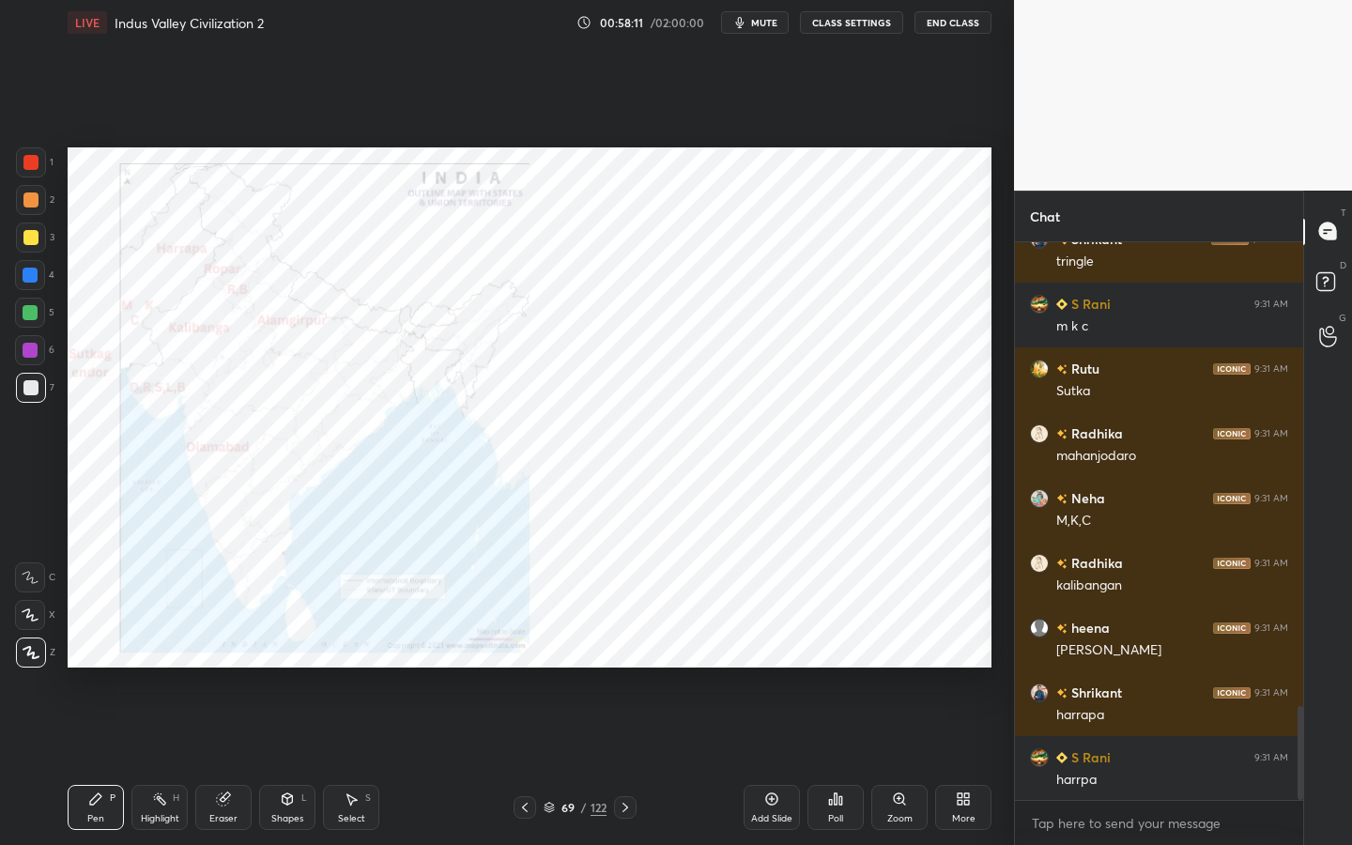
click at [889, 761] on div "Zoom" at bounding box center [899, 818] width 25 height 9
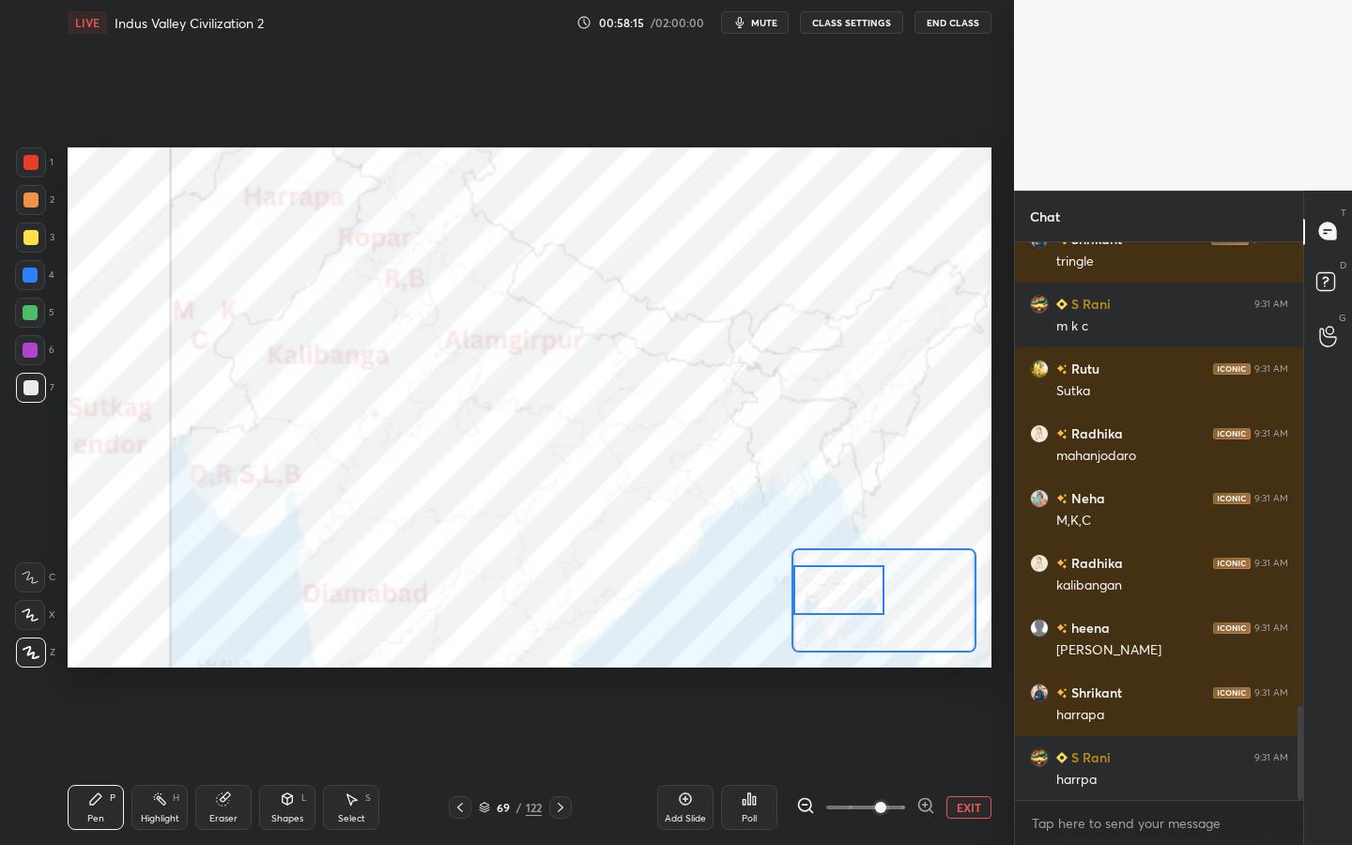
drag, startPoint x: 884, startPoint y: 600, endPoint x: 833, endPoint y: 590, distance: 52.7
click at [833, 590] on div at bounding box center [838, 590] width 90 height 50
click at [37, 158] on div at bounding box center [30, 162] width 15 height 15
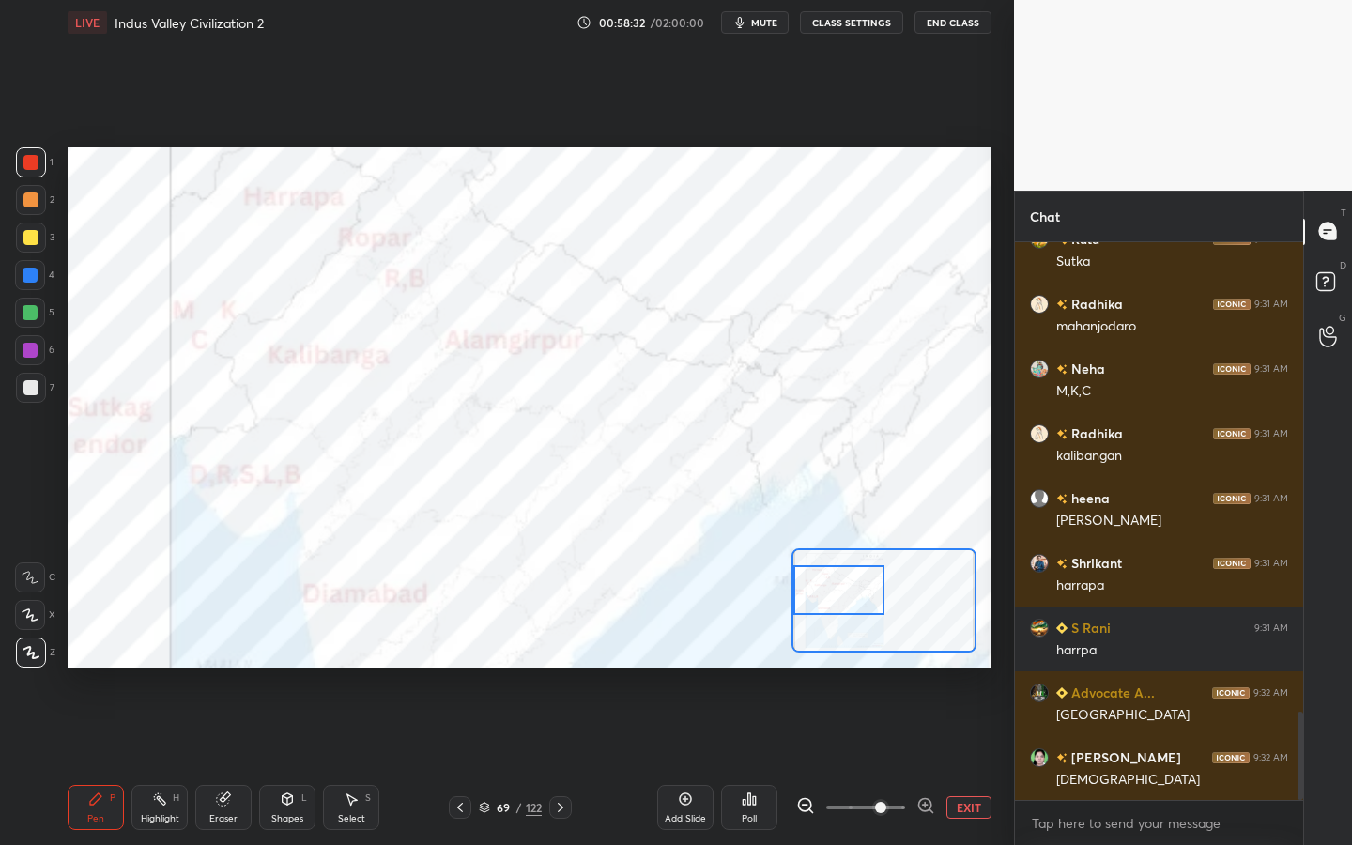
scroll to position [2978, 0]
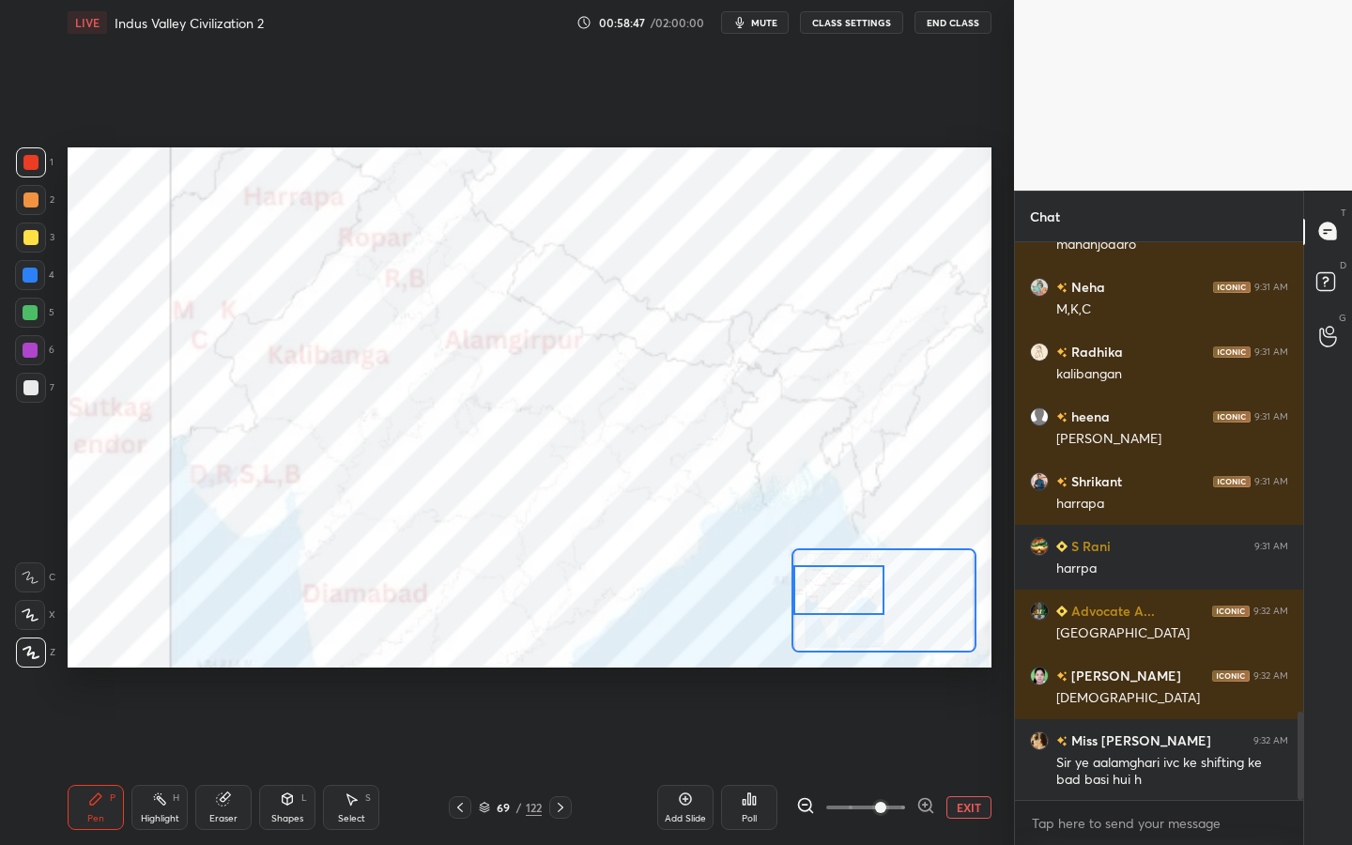
click at [222, 761] on div "Eraser" at bounding box center [223, 818] width 28 height 9
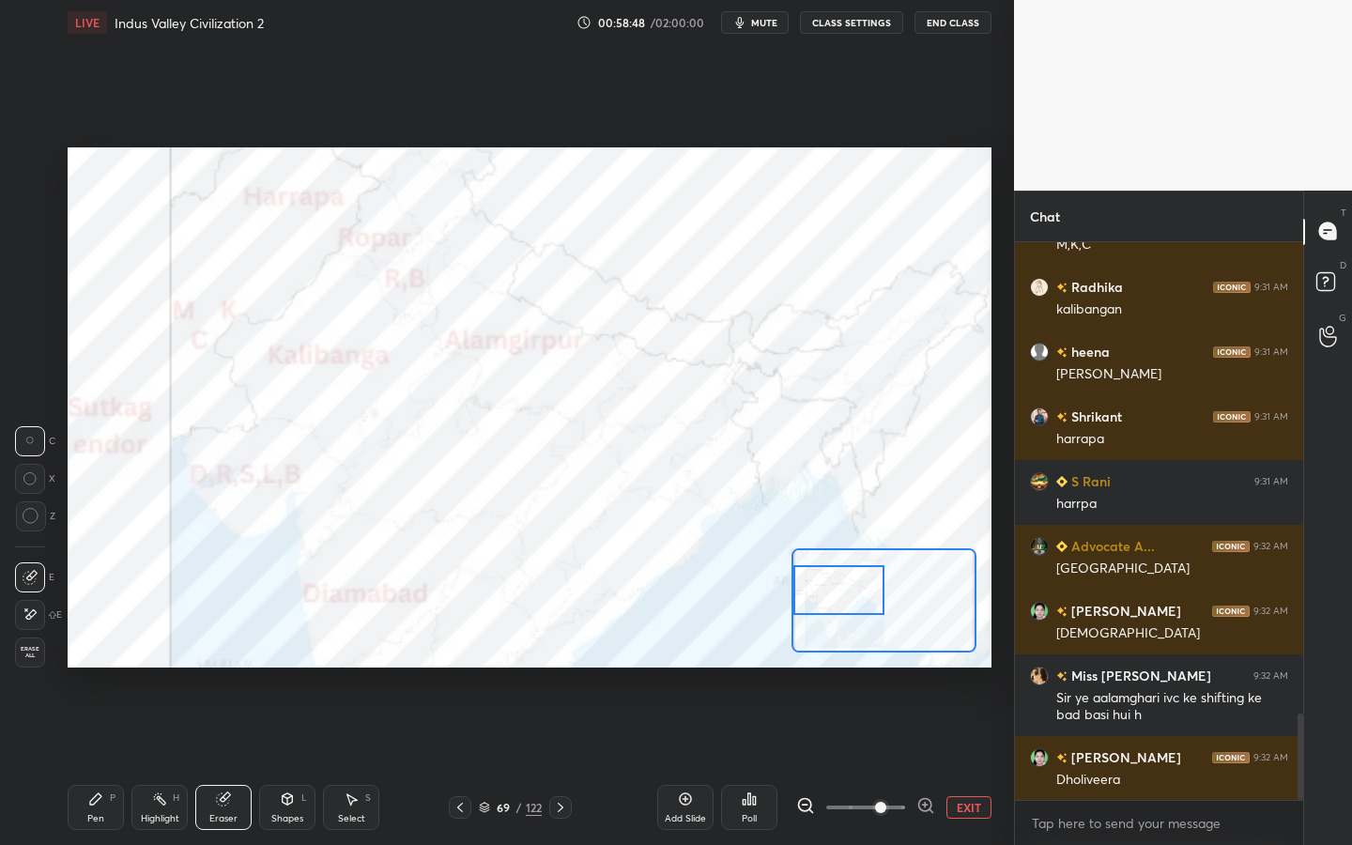
click at [20, 642] on div "Erase all" at bounding box center [30, 653] width 30 height 30
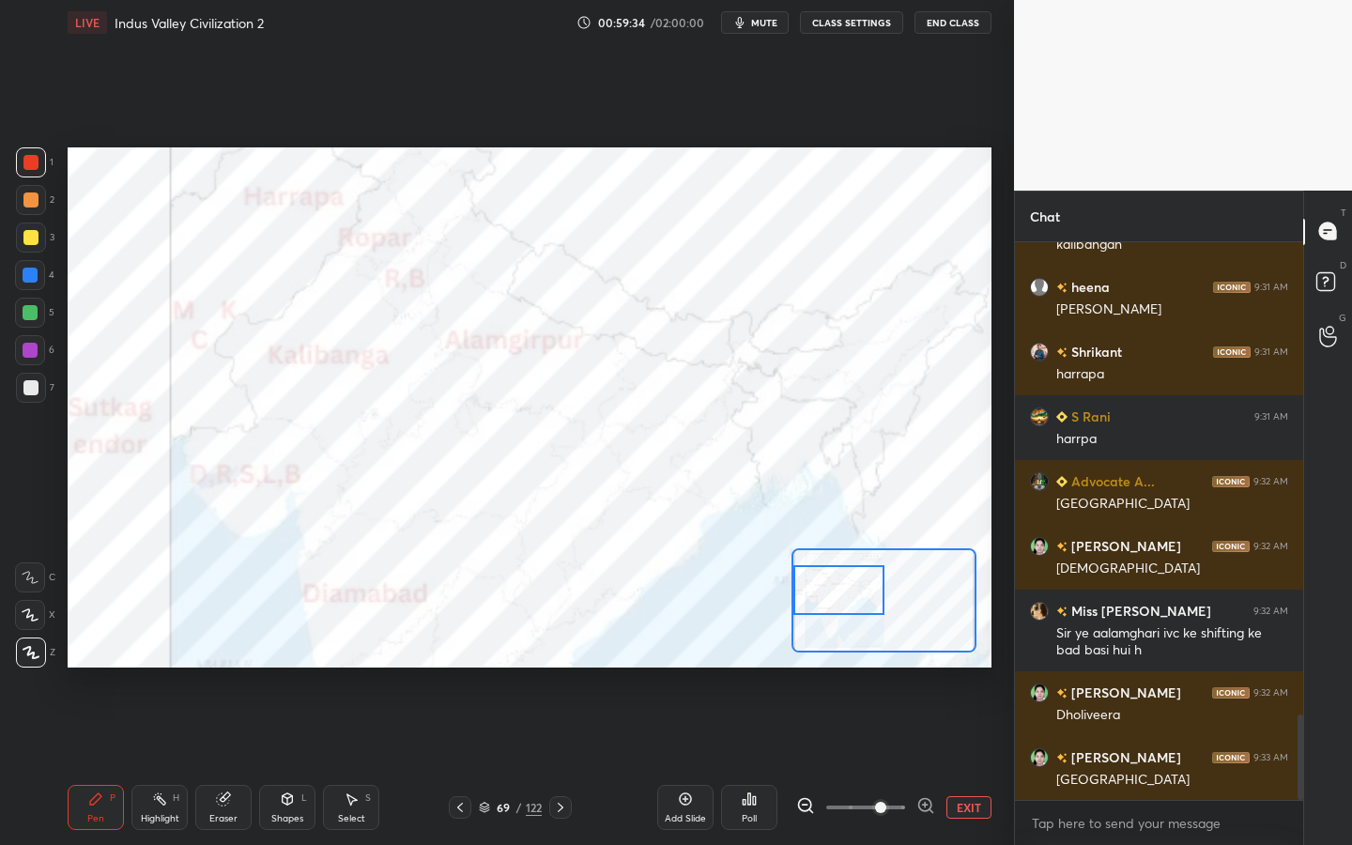
scroll to position [3127, 0]
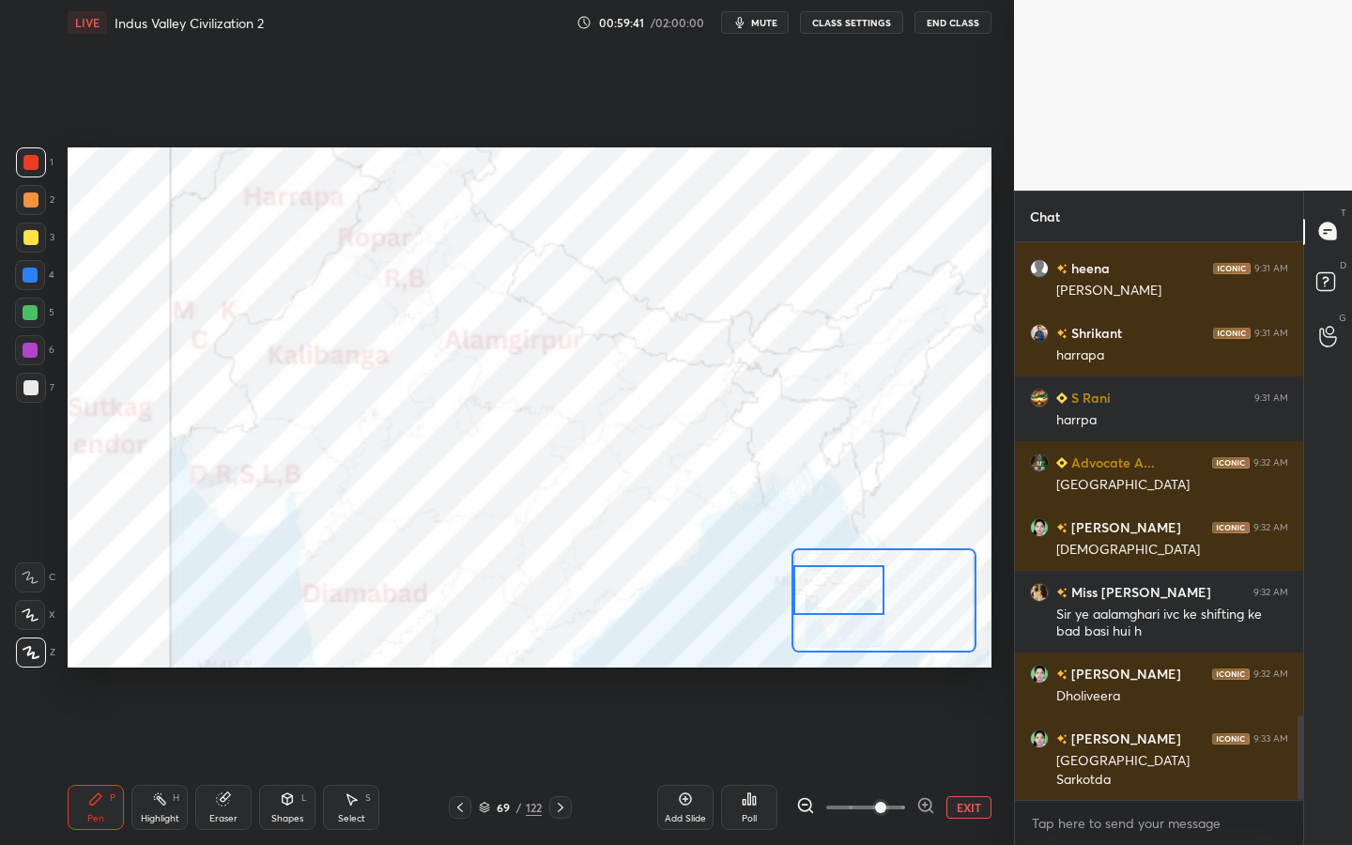
click at [503, 761] on div "69 / 122" at bounding box center [510, 807] width 123 height 23
click at [510, 761] on div "69" at bounding box center [503, 807] width 19 height 11
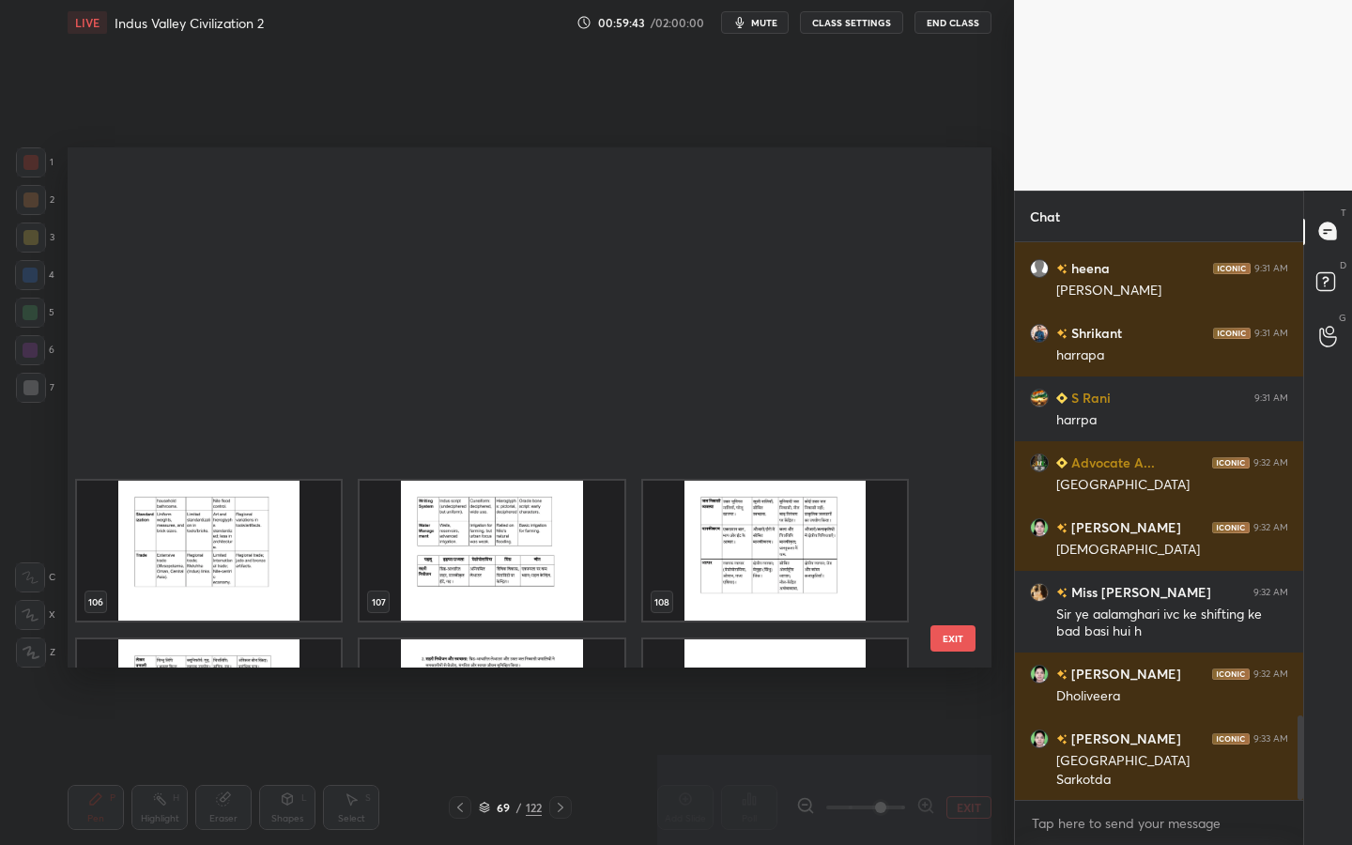
scroll to position [5761, 0]
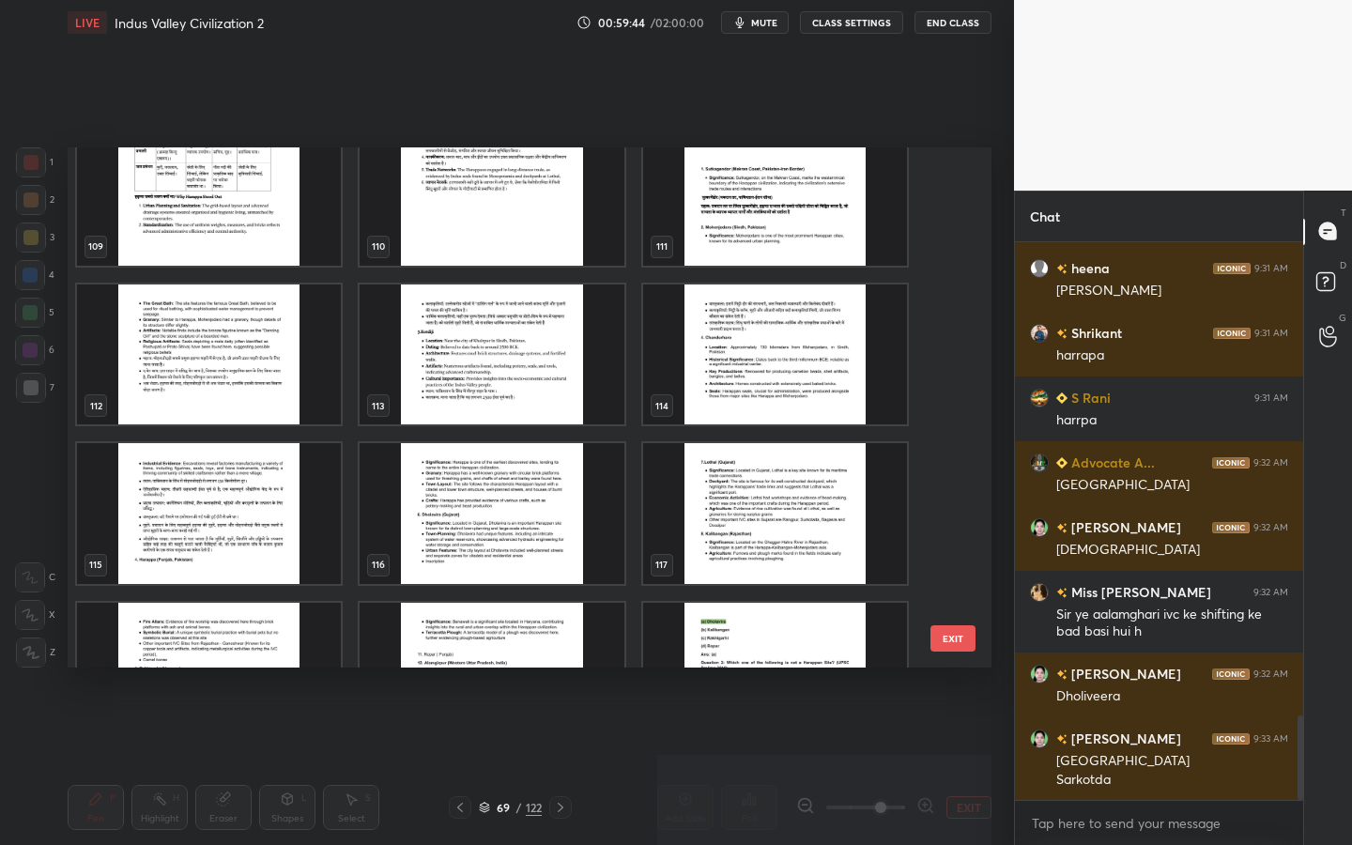
click at [508, 376] on img "grid" at bounding box center [492, 355] width 264 height 141
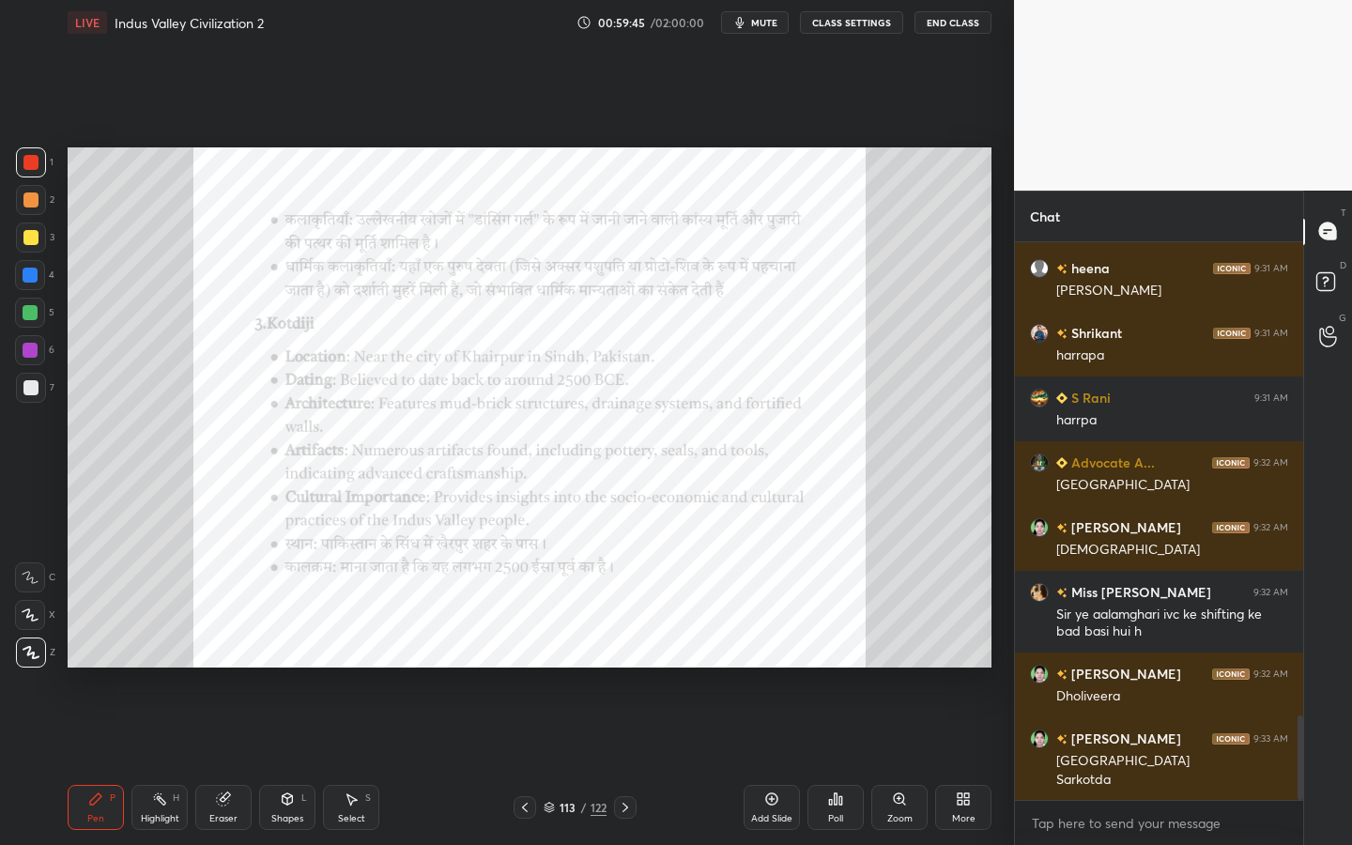
scroll to position [3191, 0]
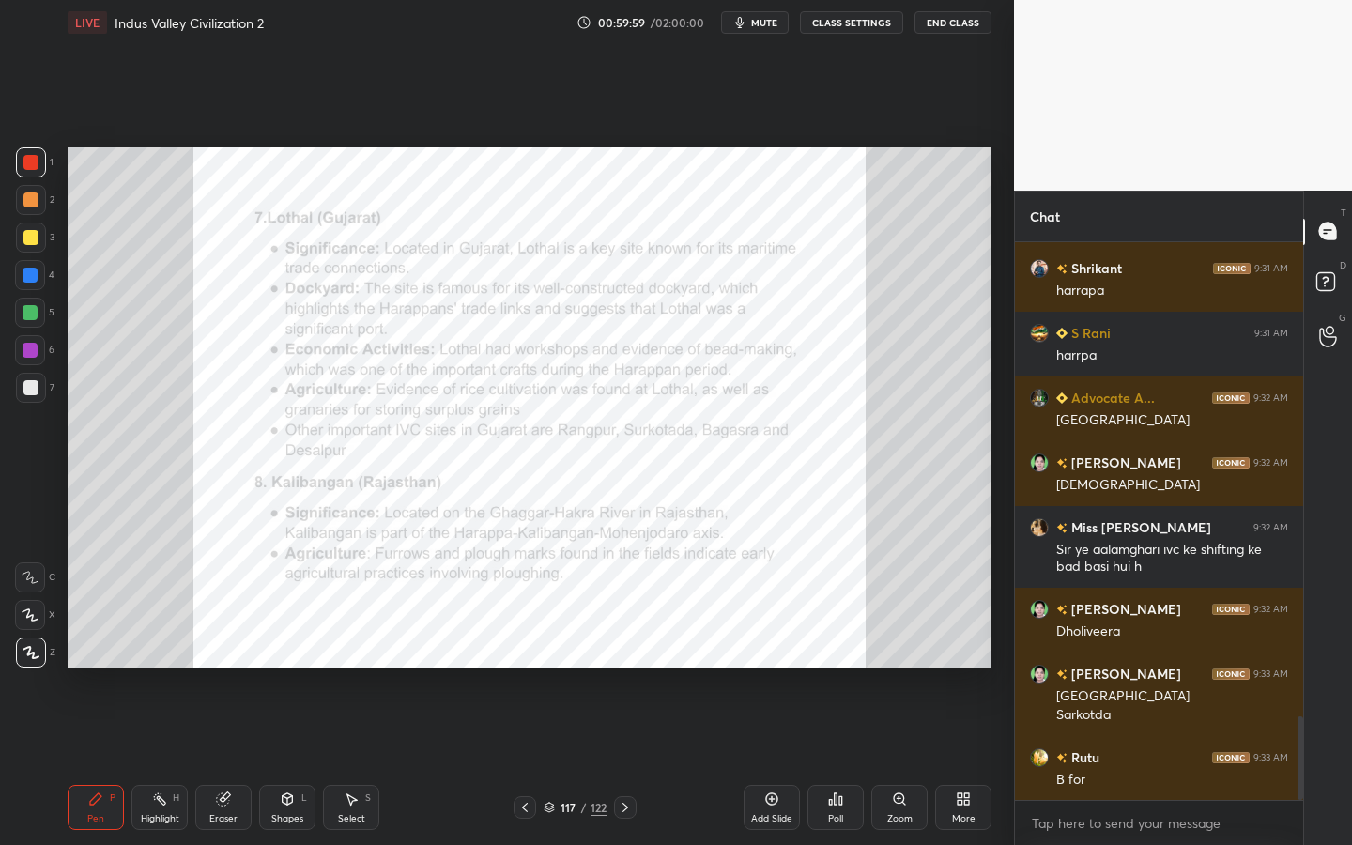
click at [891, 761] on div "Zoom" at bounding box center [899, 807] width 56 height 45
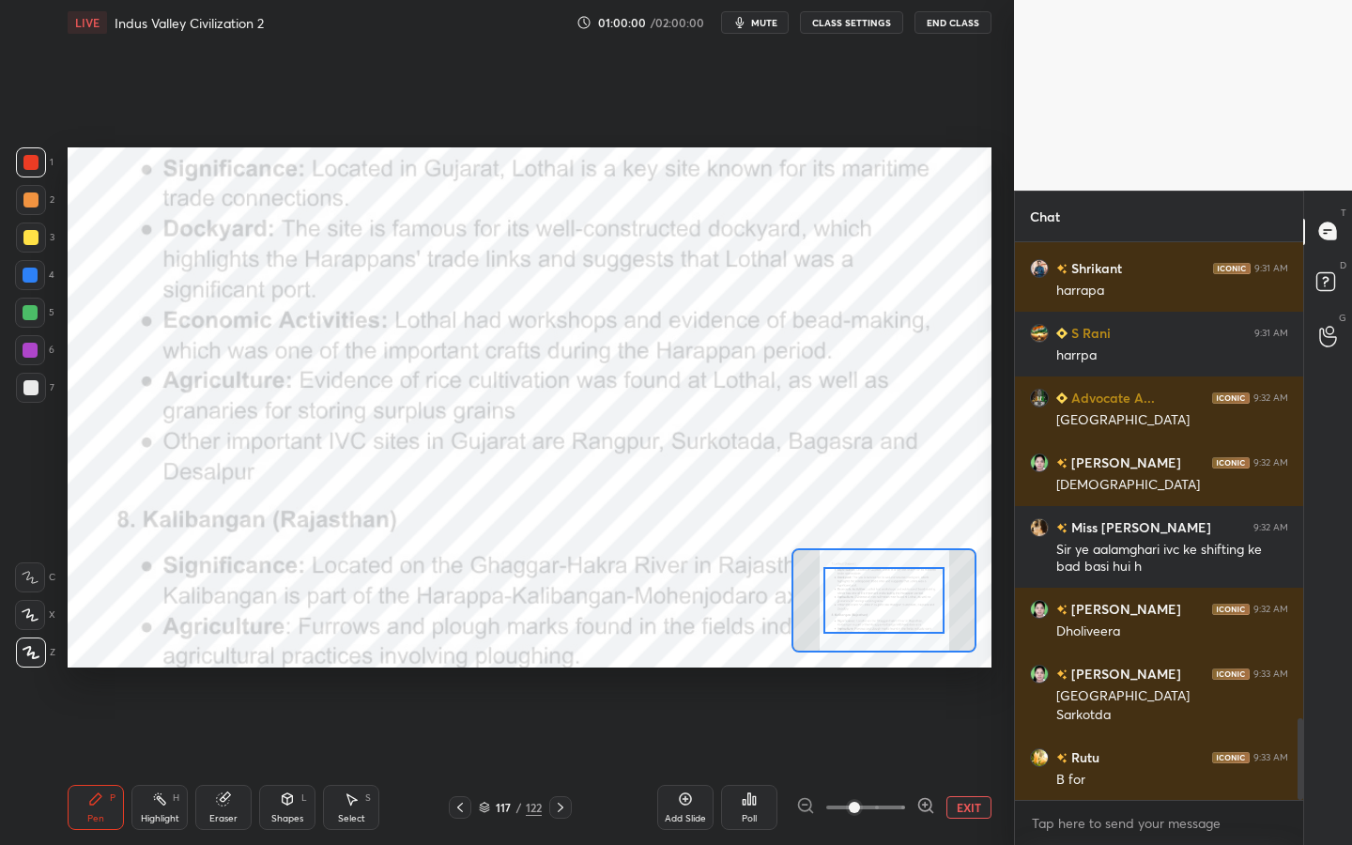
scroll to position [3256, 0]
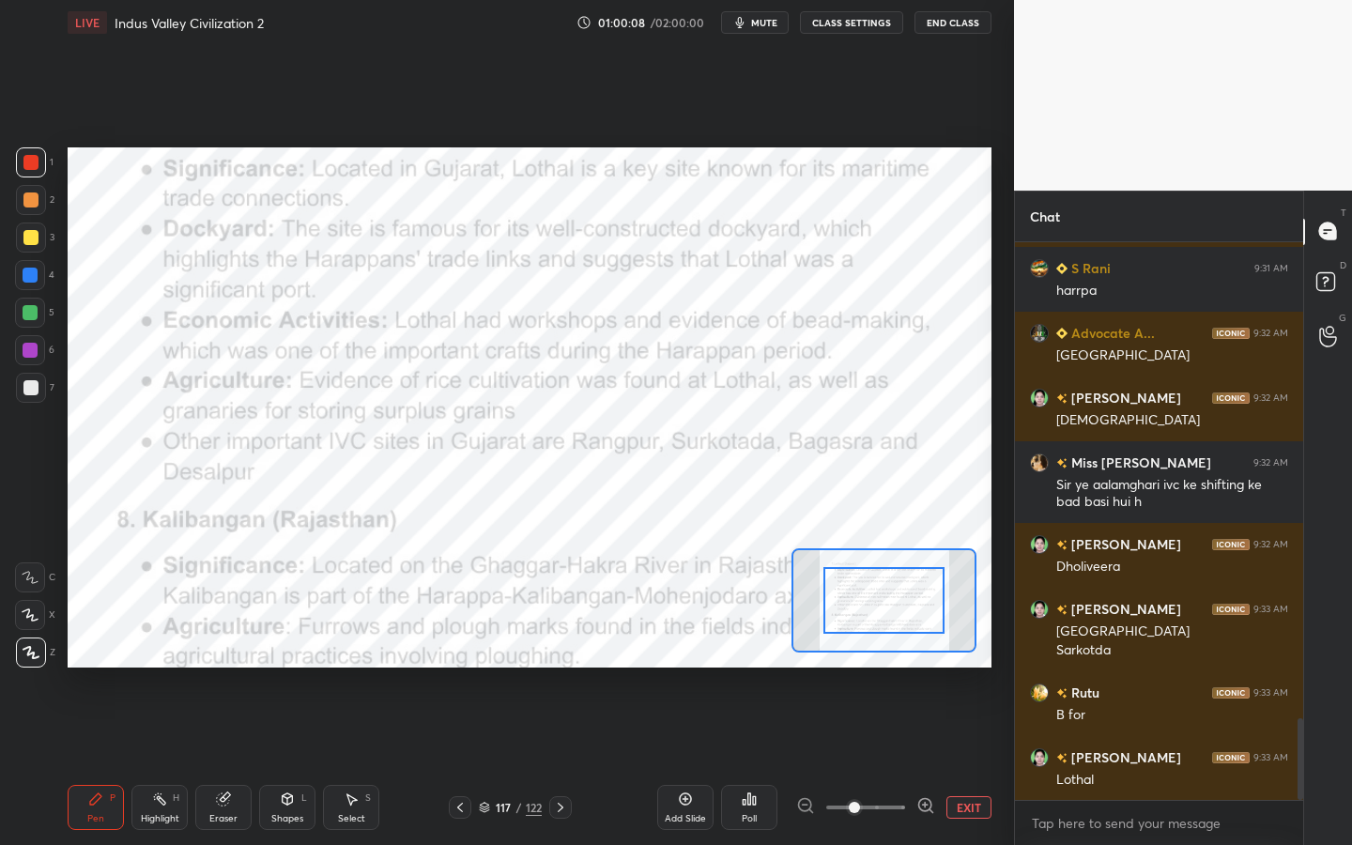
click at [527, 761] on div "122" at bounding box center [534, 807] width 16 height 17
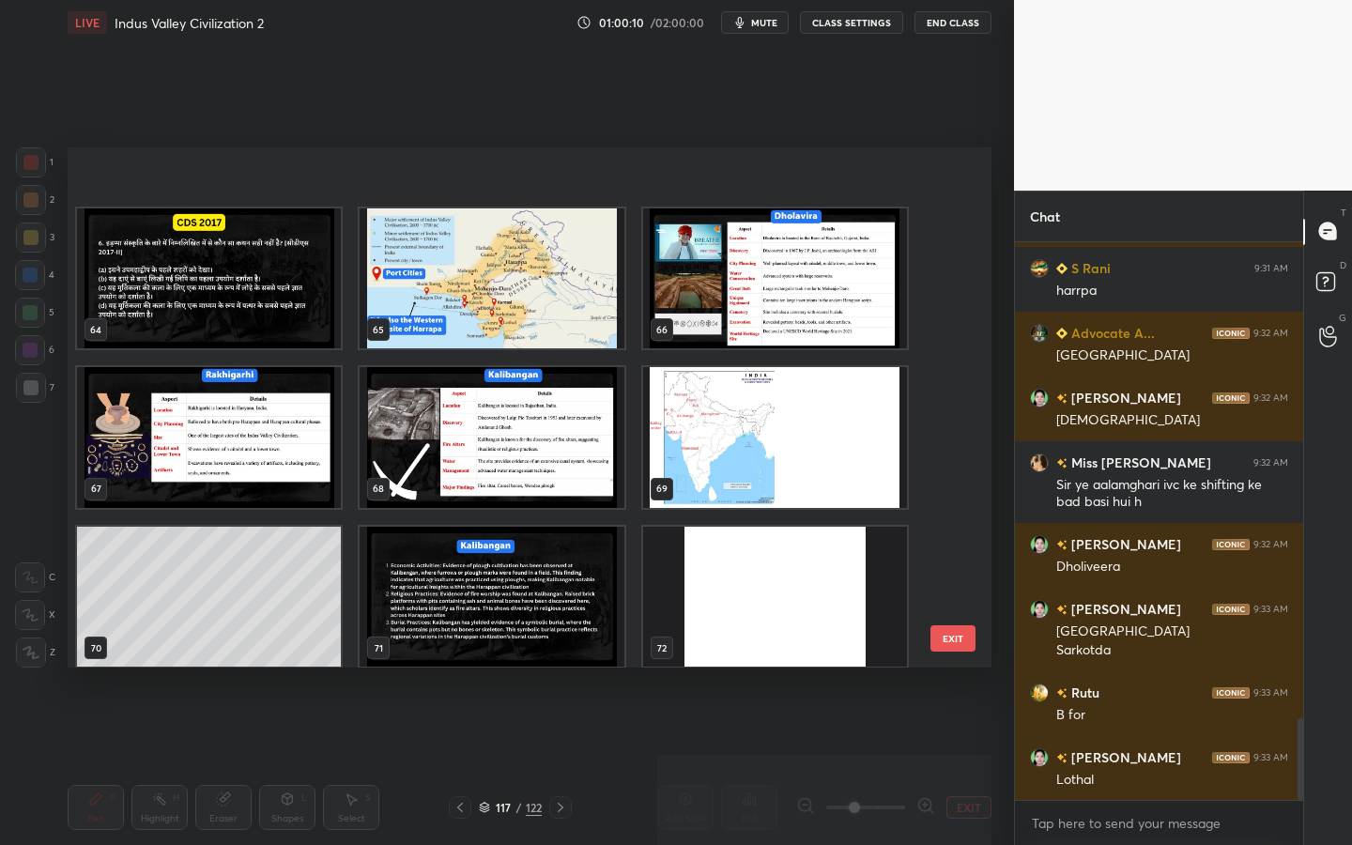
scroll to position [3247, 0]
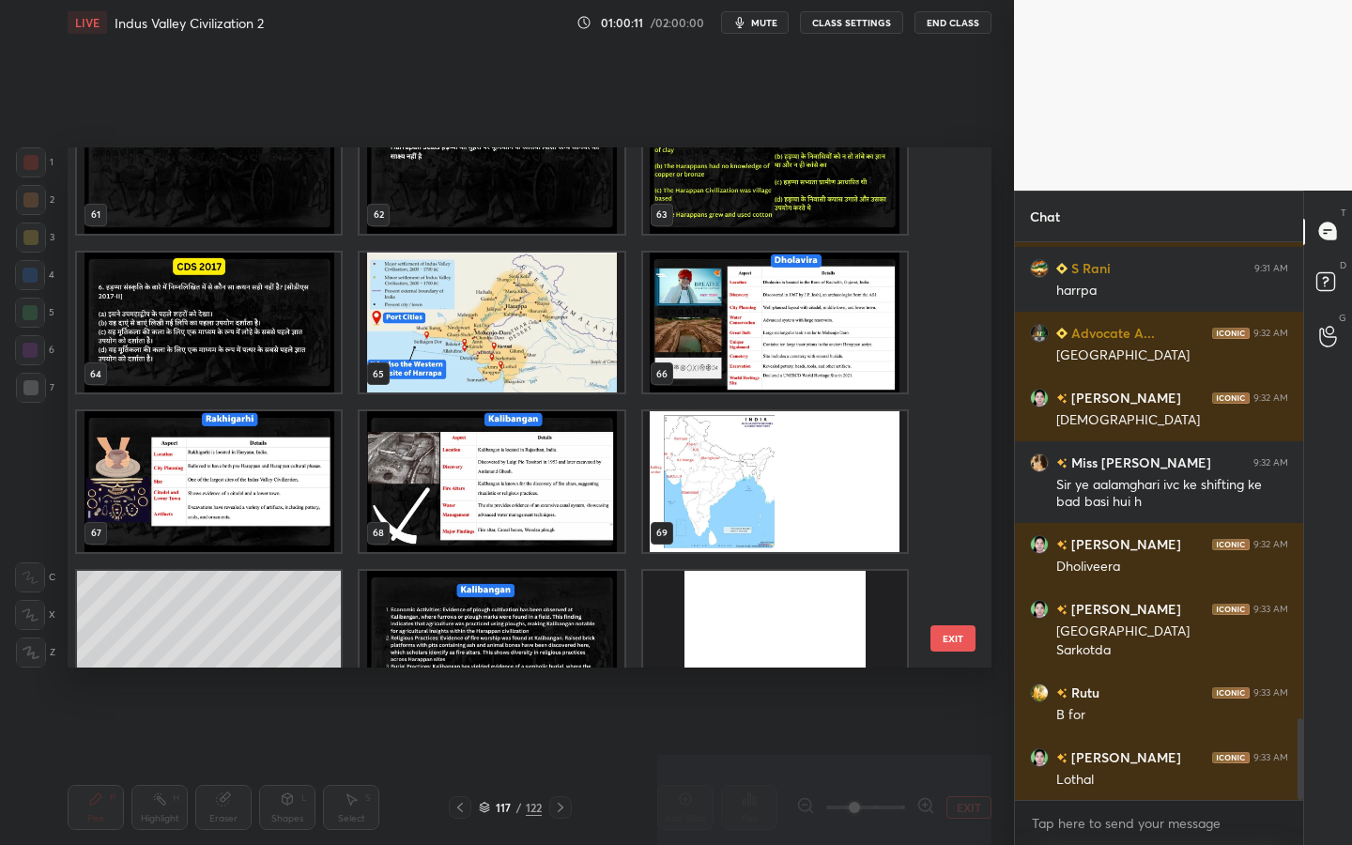
click at [801, 508] on img "grid" at bounding box center [775, 481] width 264 height 141
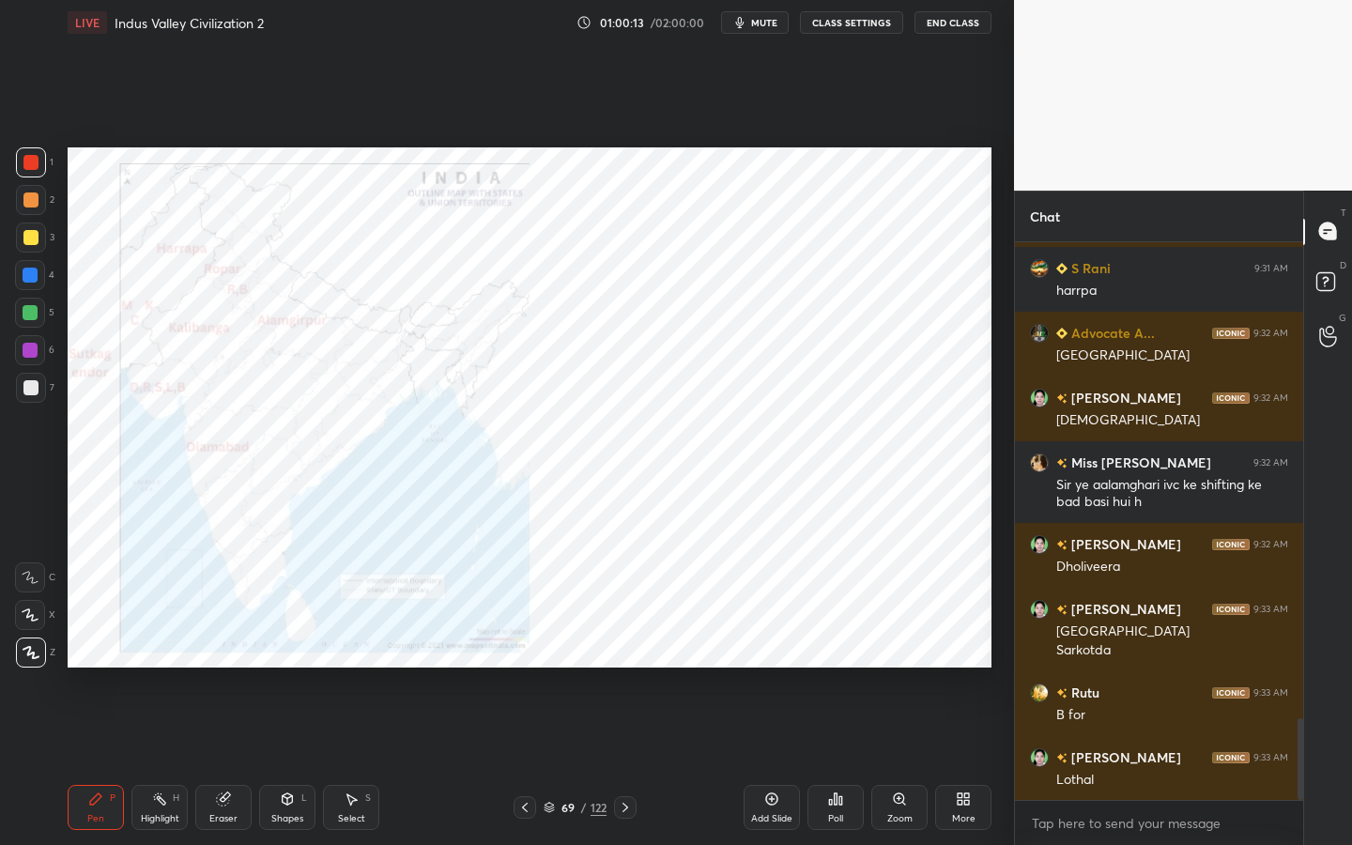
click at [888, 761] on div "Zoom" at bounding box center [899, 807] width 56 height 45
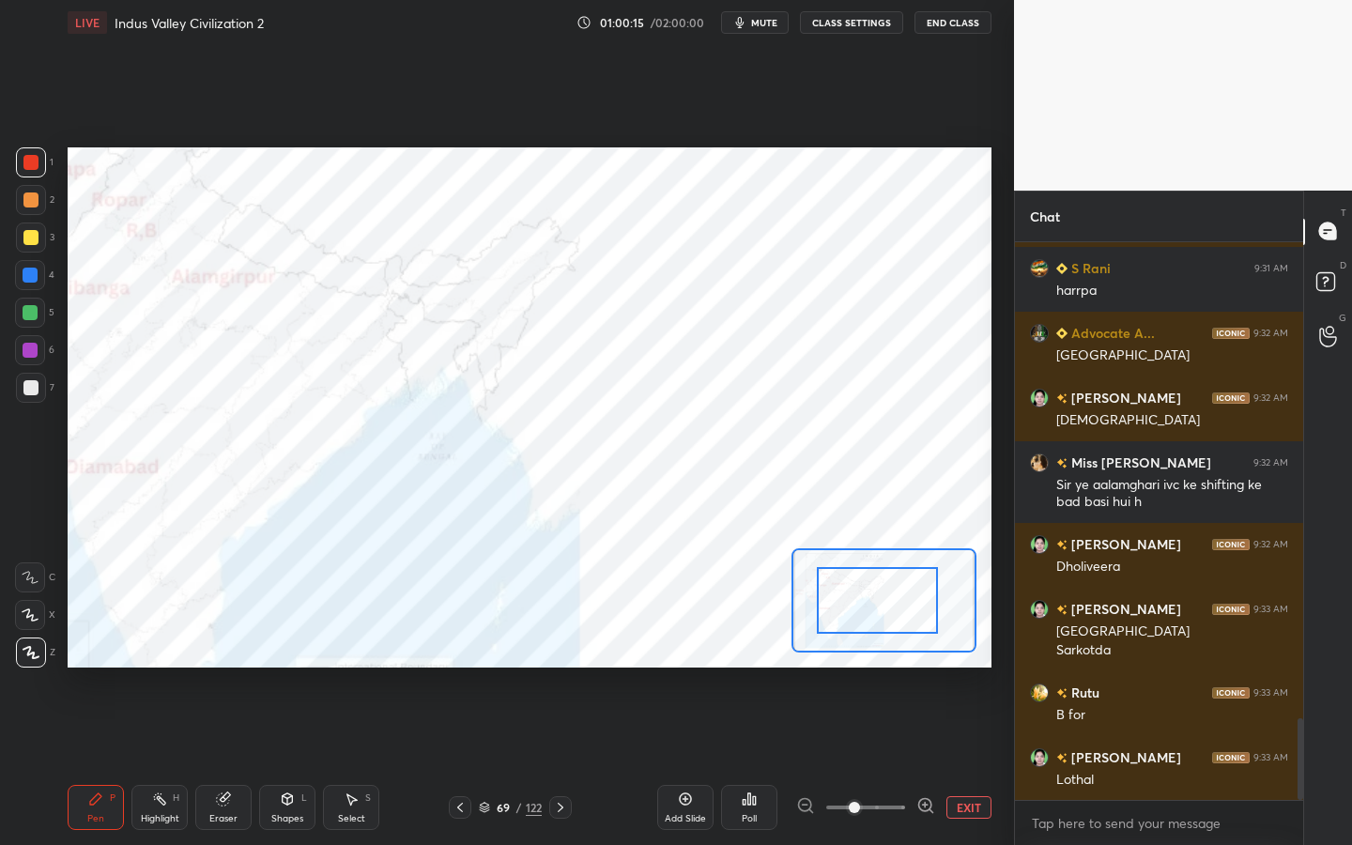
click at [669, 604] on div "Setting up your live class Poll for secs No correct answer Start poll" at bounding box center [530, 407] width 924 height 520
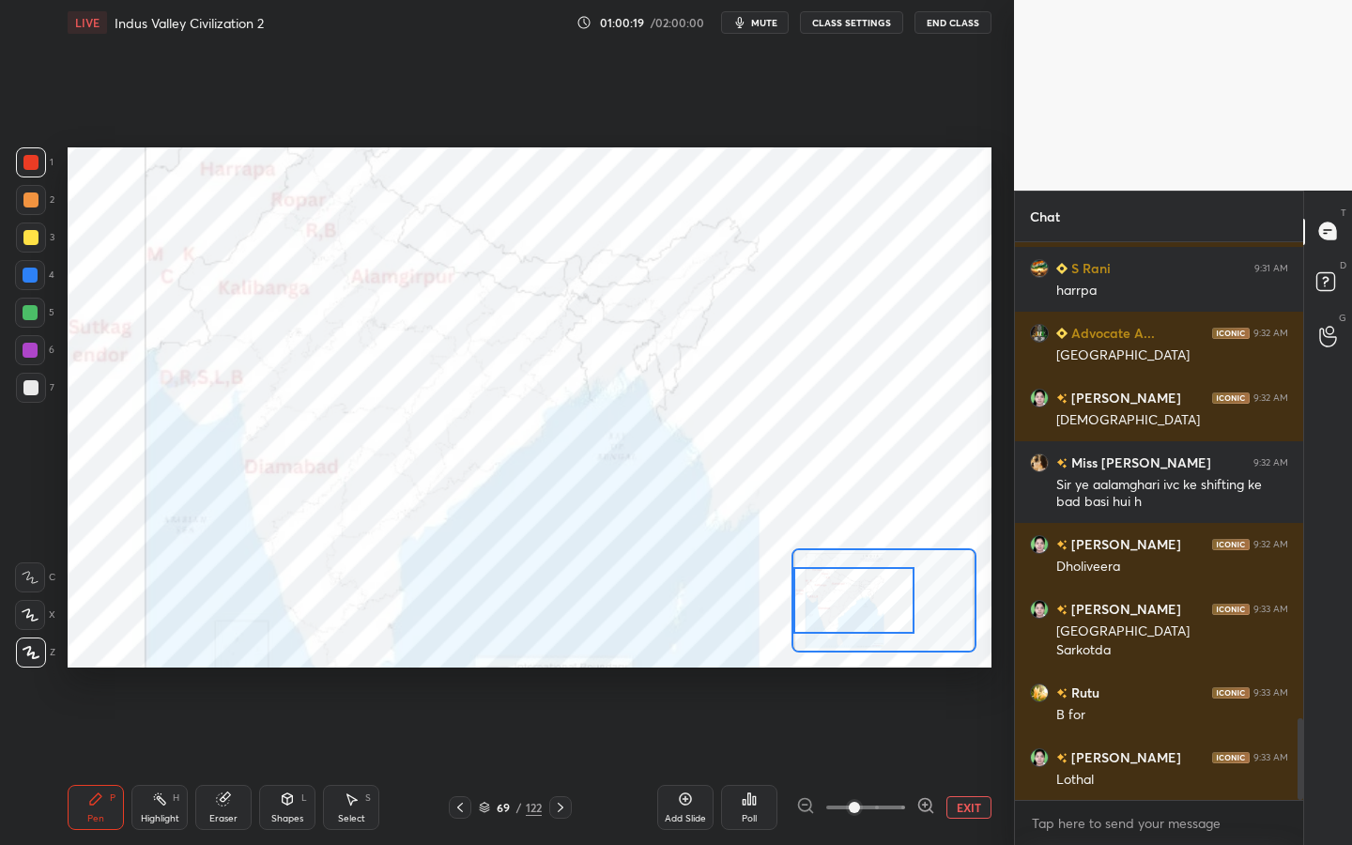
scroll to position [3338, 0]
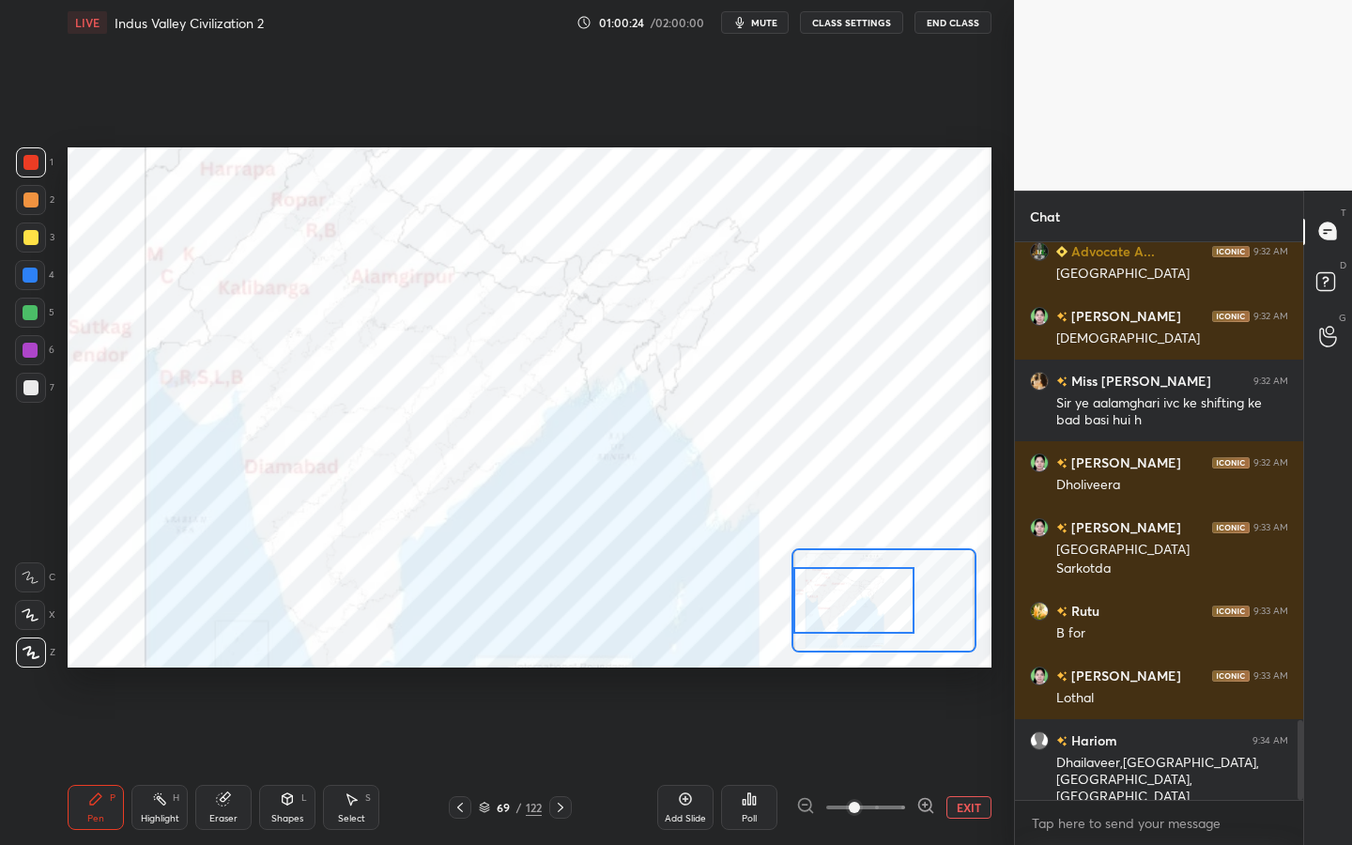
click at [695, 761] on div "Add Slide" at bounding box center [685, 807] width 56 height 45
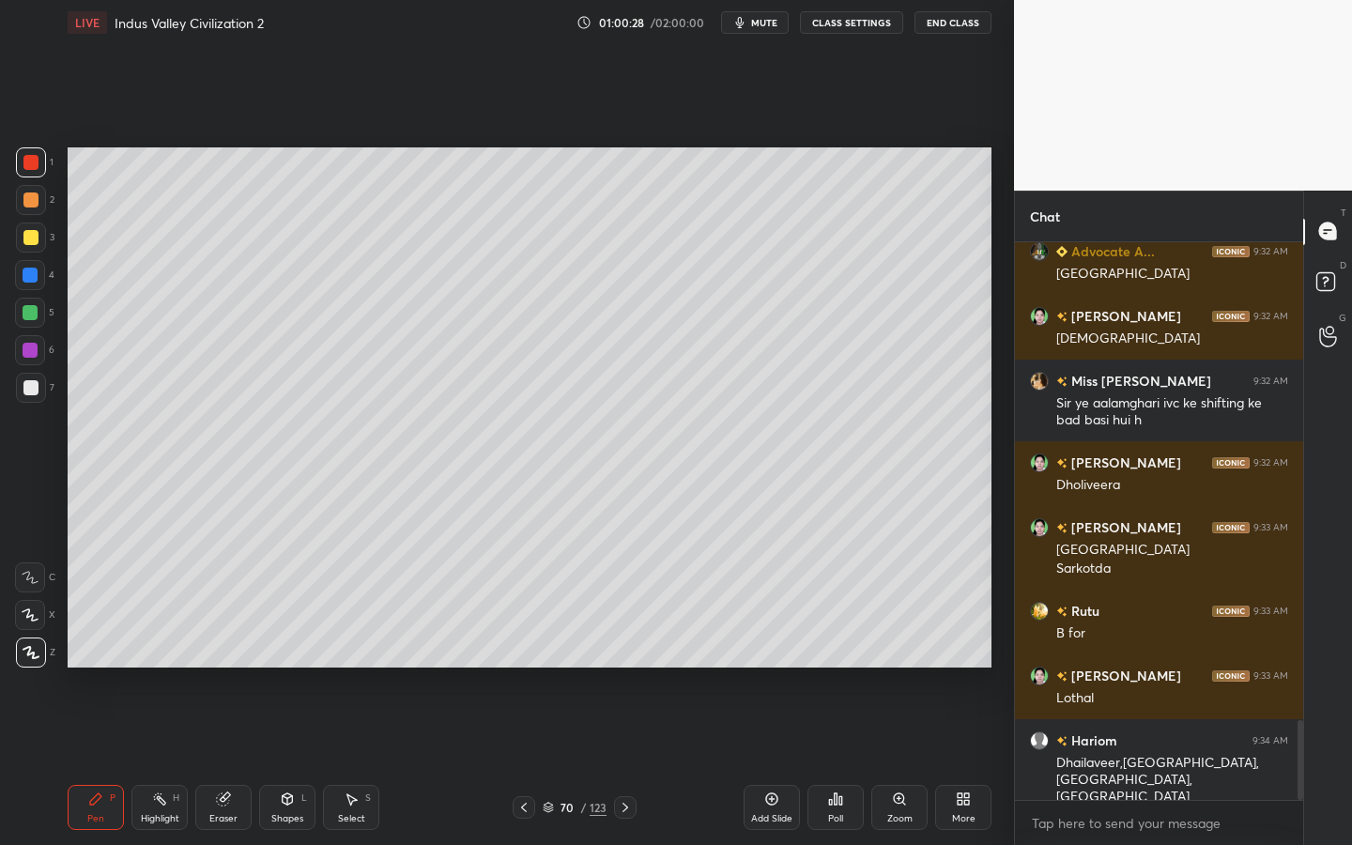
click at [27, 234] on div at bounding box center [30, 237] width 15 height 15
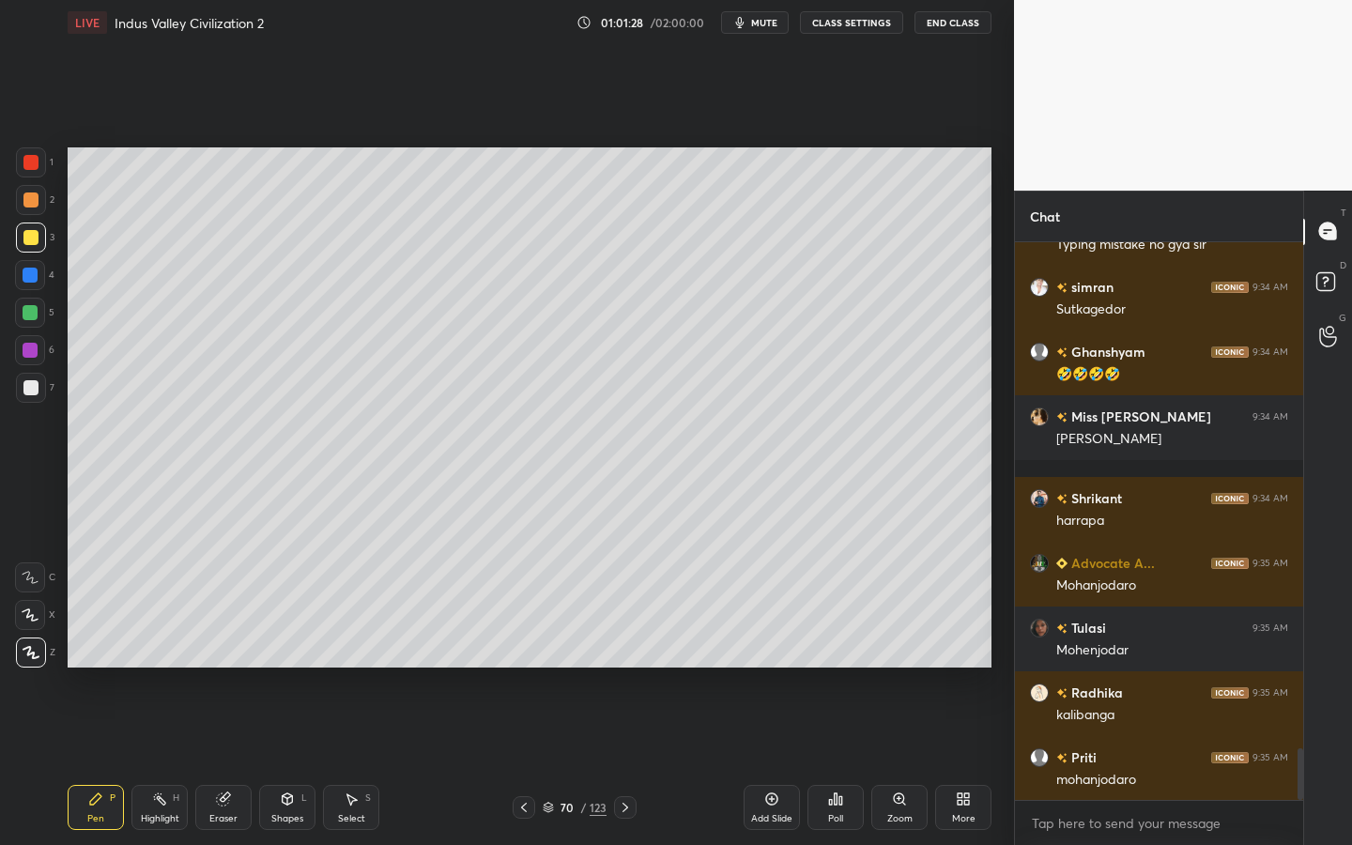
scroll to position [5428, 0]
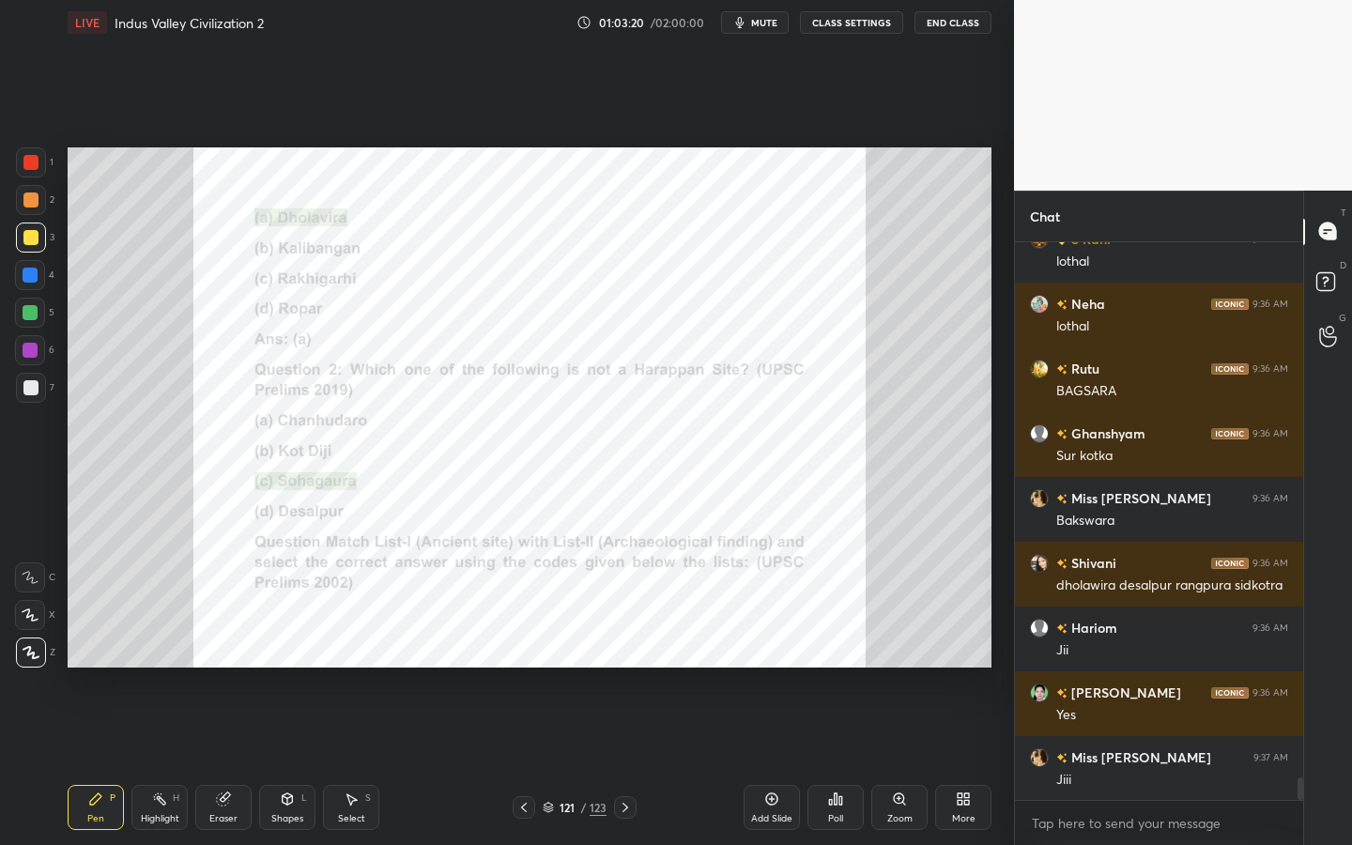
click at [895, 761] on div "Zoom" at bounding box center [899, 807] width 56 height 45
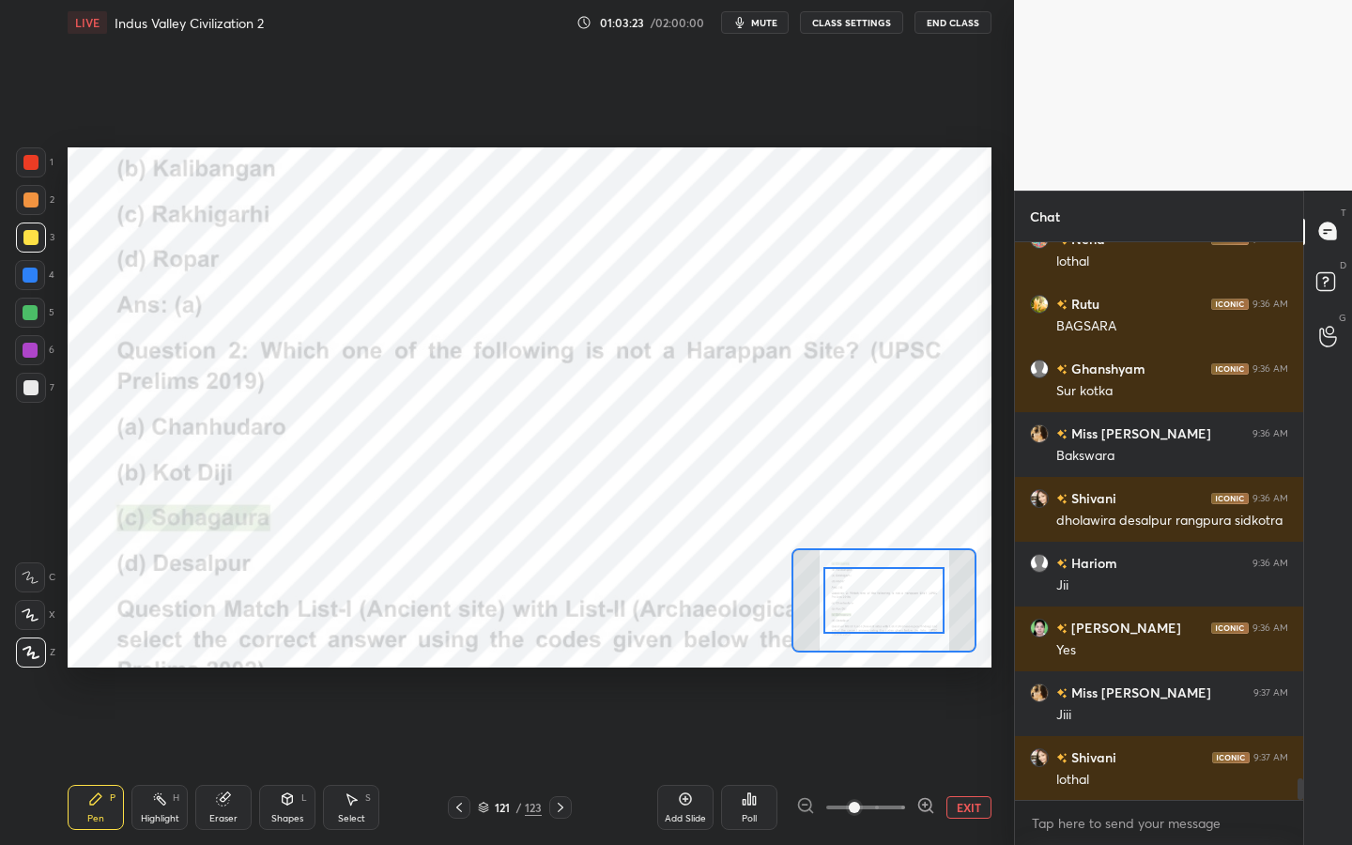
click at [32, 155] on div at bounding box center [30, 162] width 15 height 15
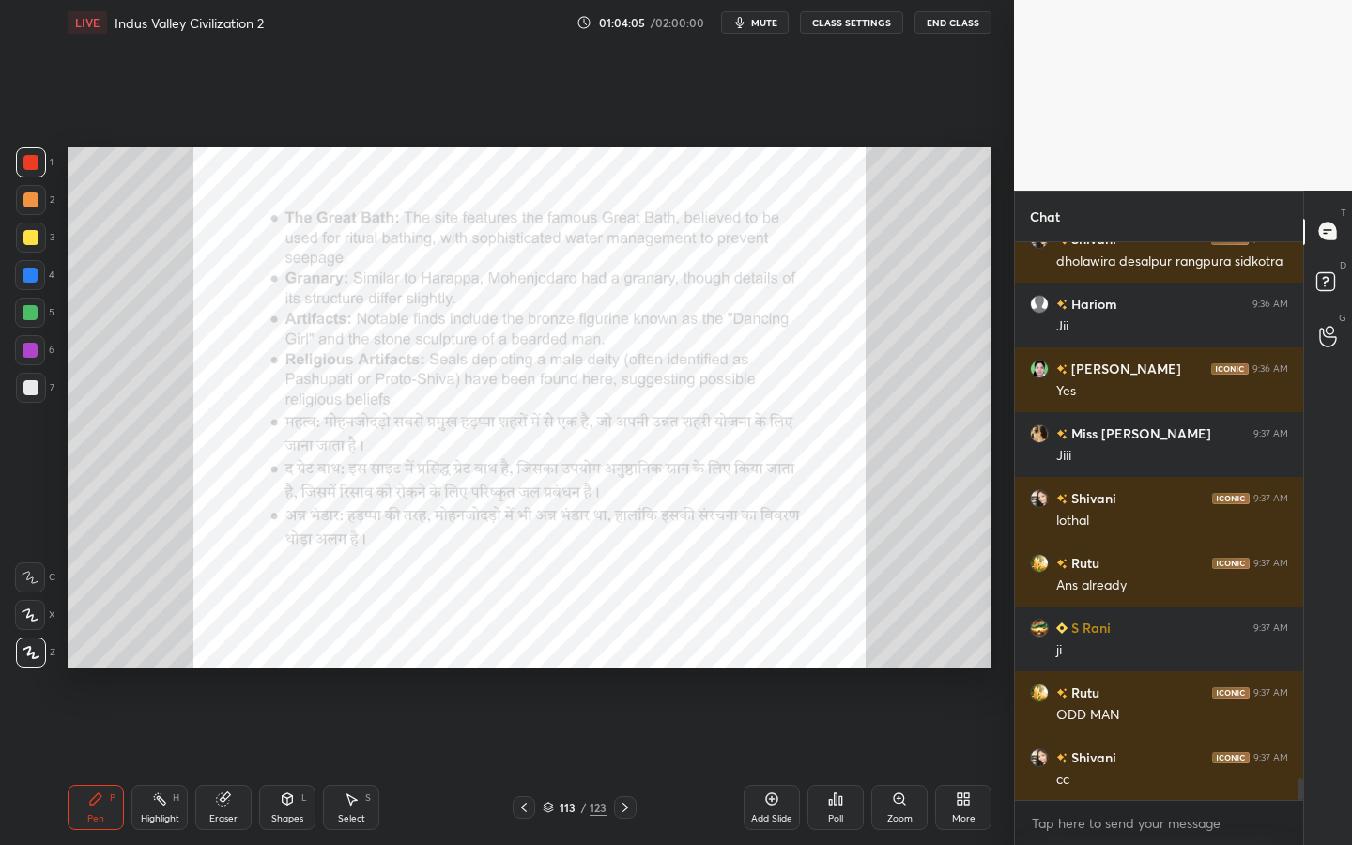
scroll to position [13941, 0]
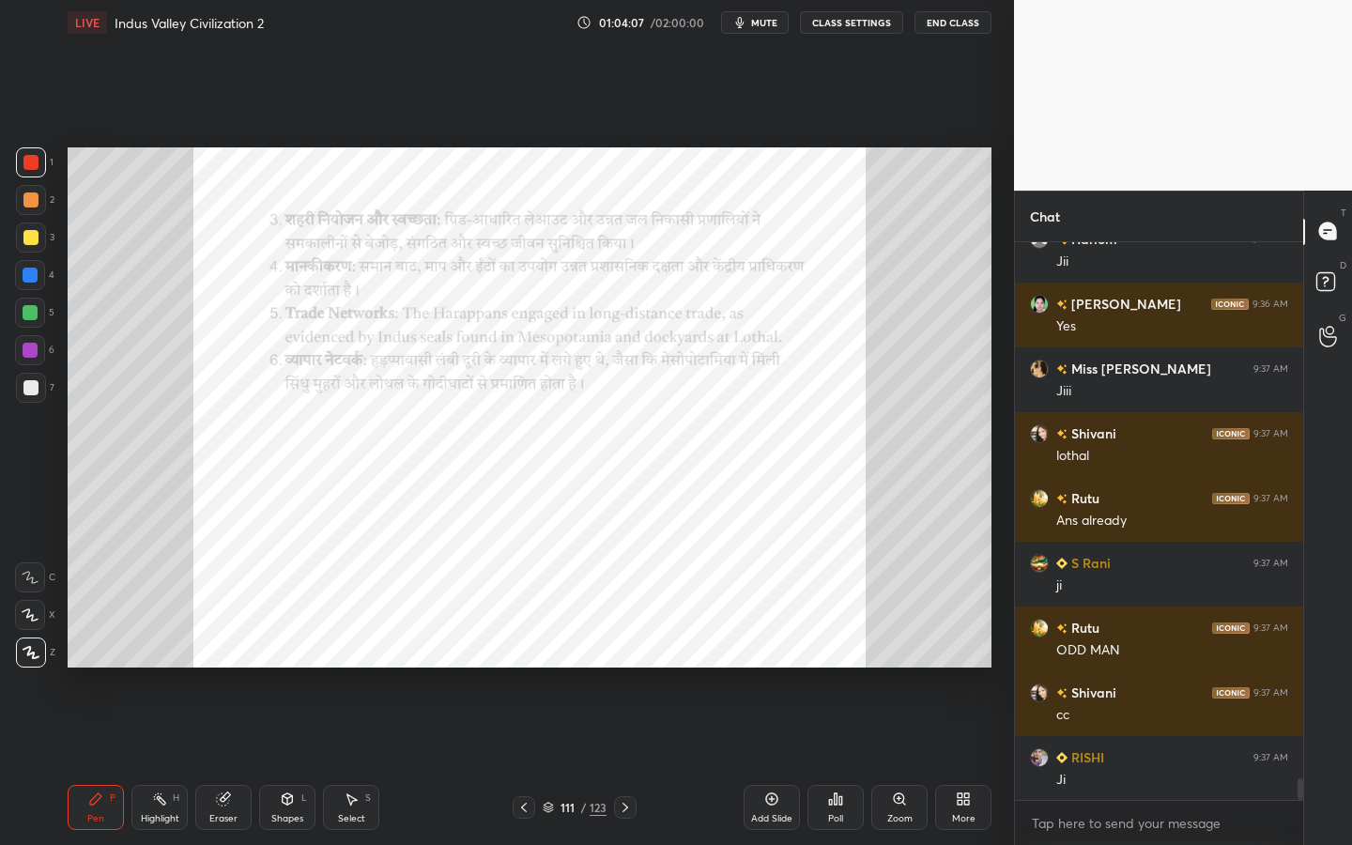
click at [597, 761] on div "123" at bounding box center [598, 807] width 17 height 17
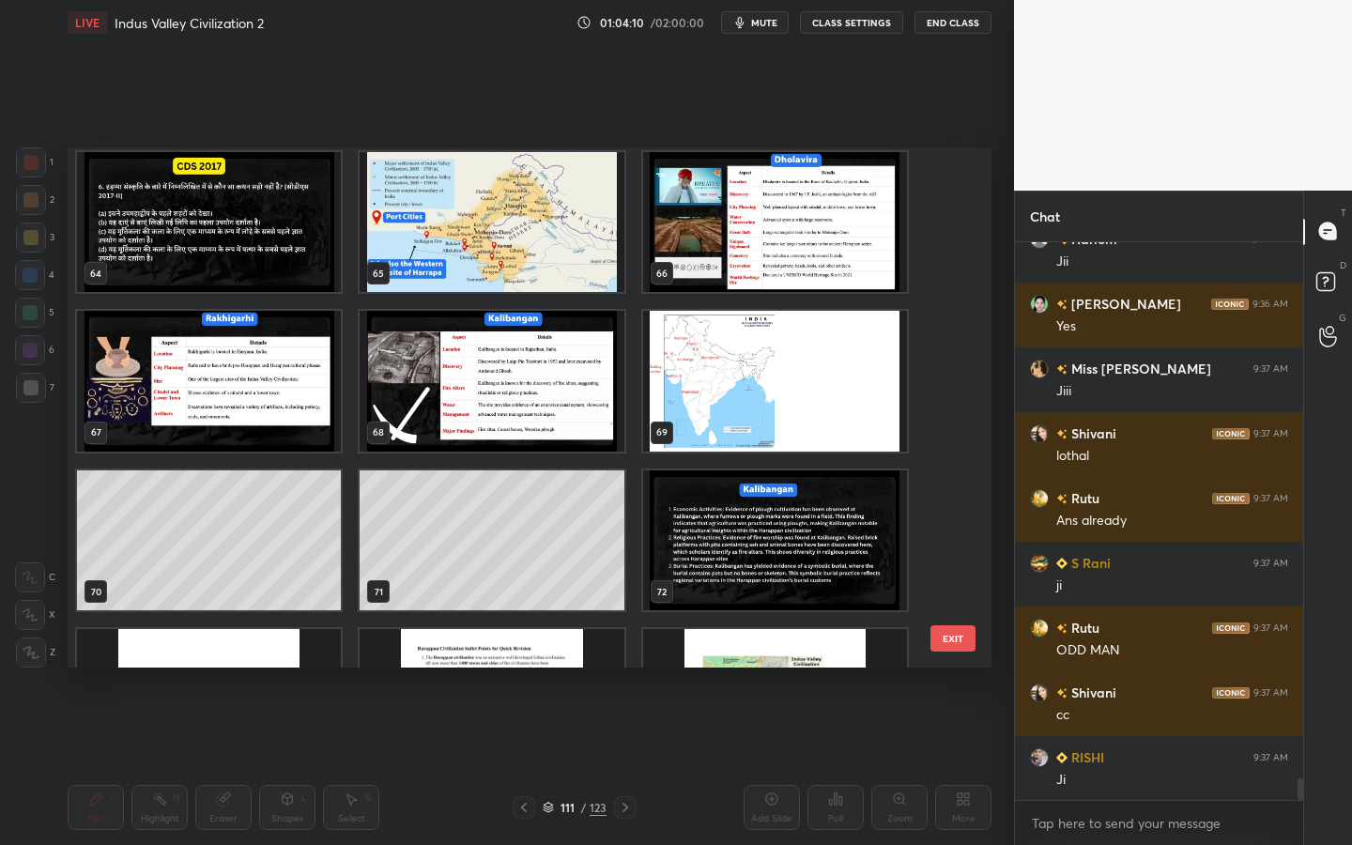
scroll to position [3369, 0]
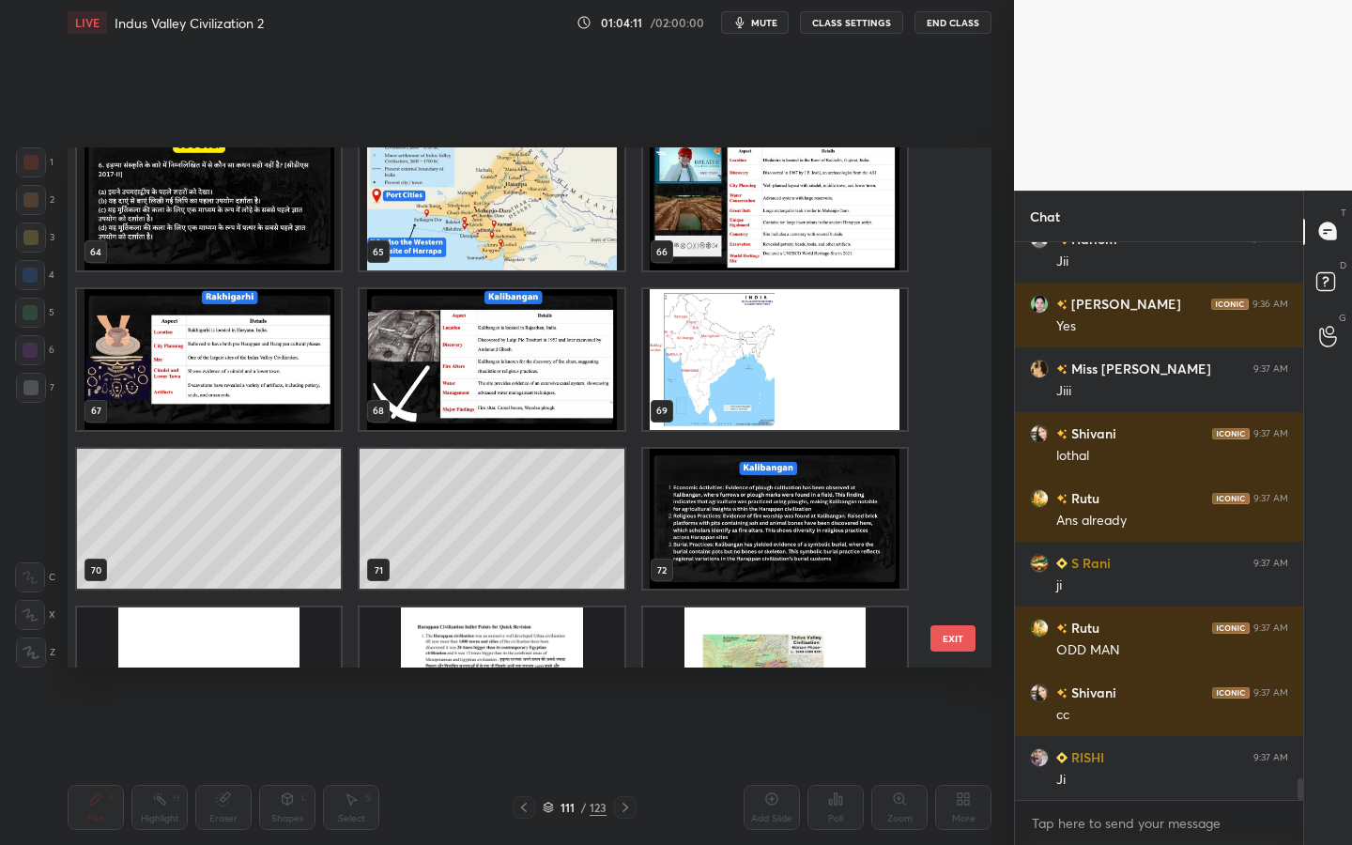
click at [755, 361] on img "grid" at bounding box center [775, 359] width 264 height 141
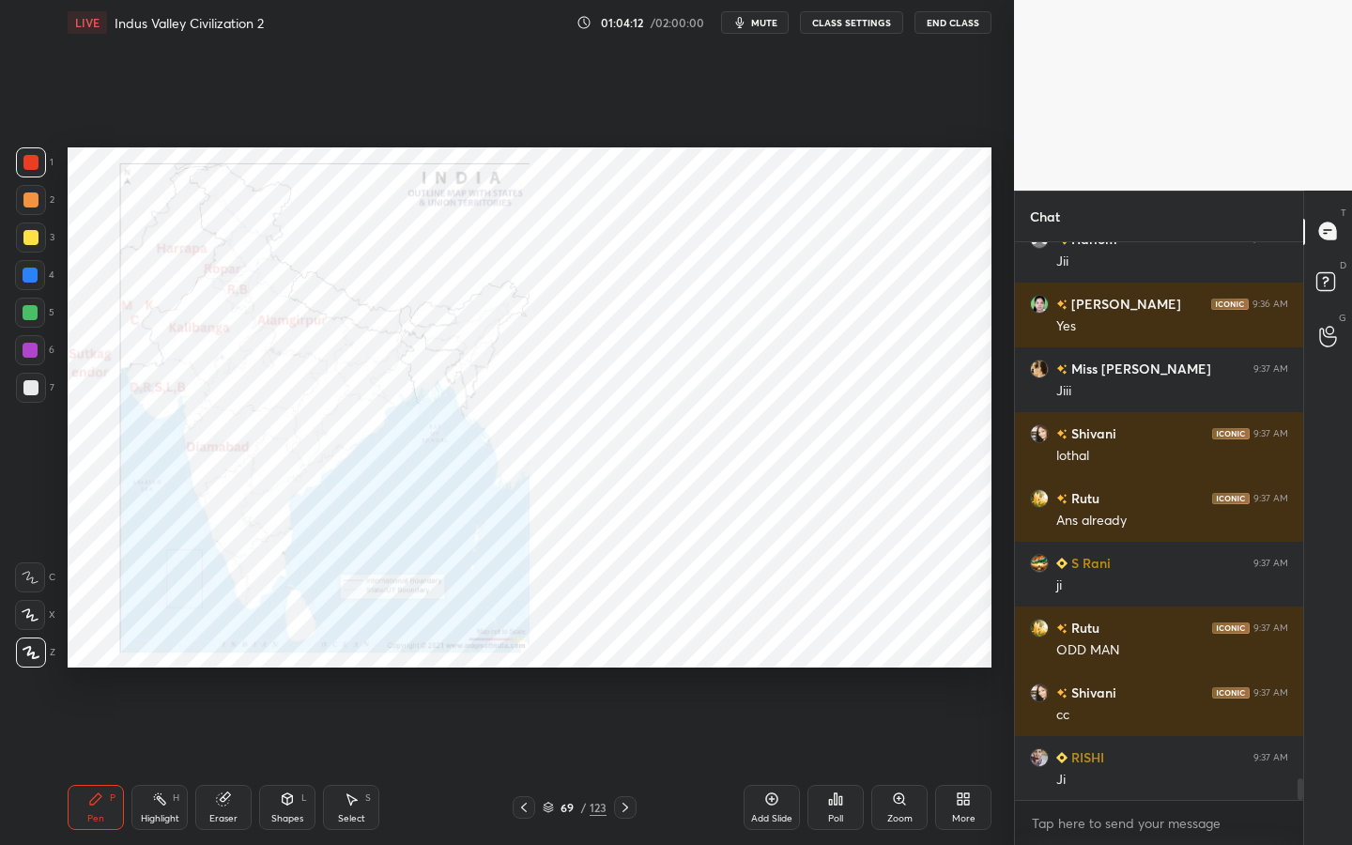
scroll to position [14005, 0]
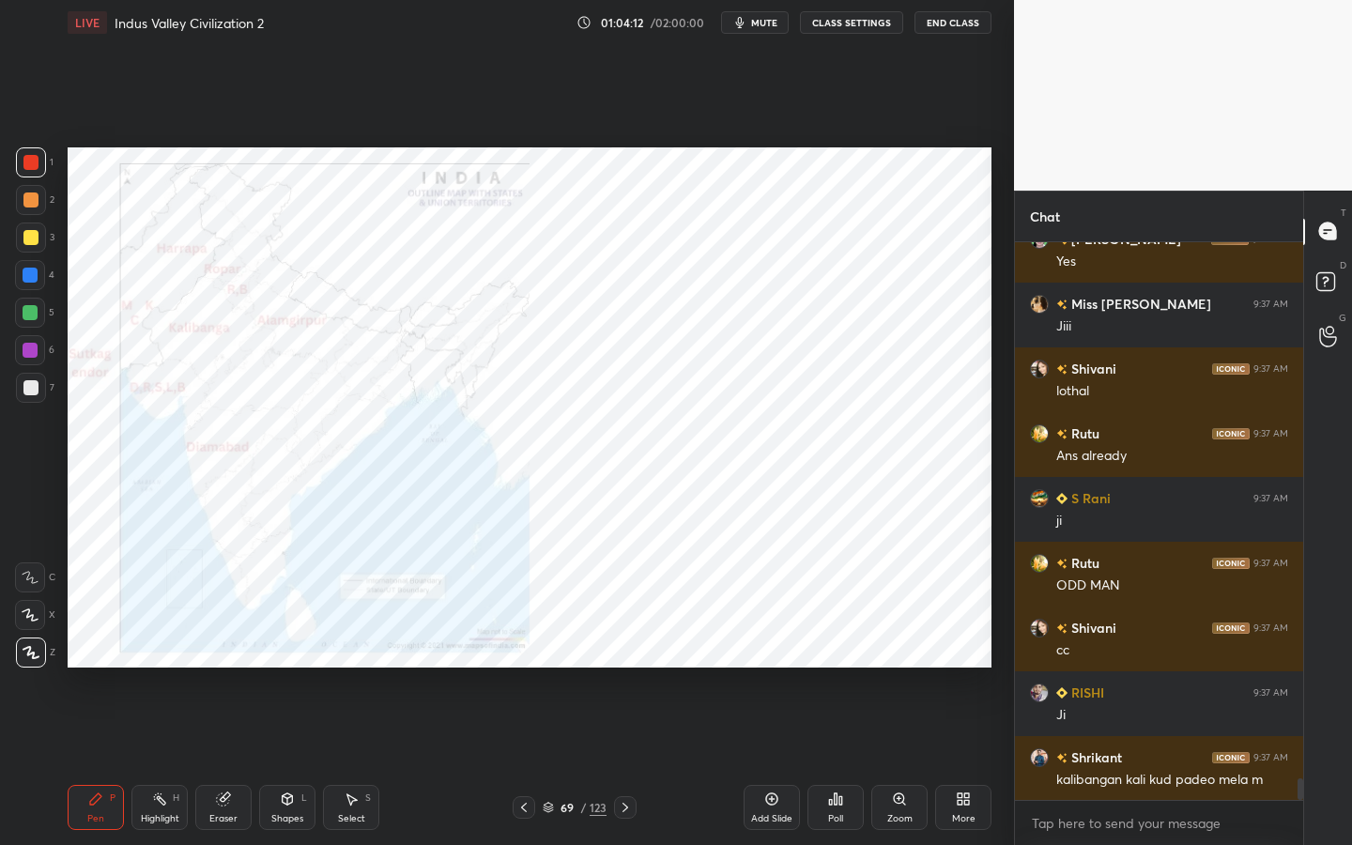
click at [903, 761] on icon at bounding box center [899, 798] width 10 height 10
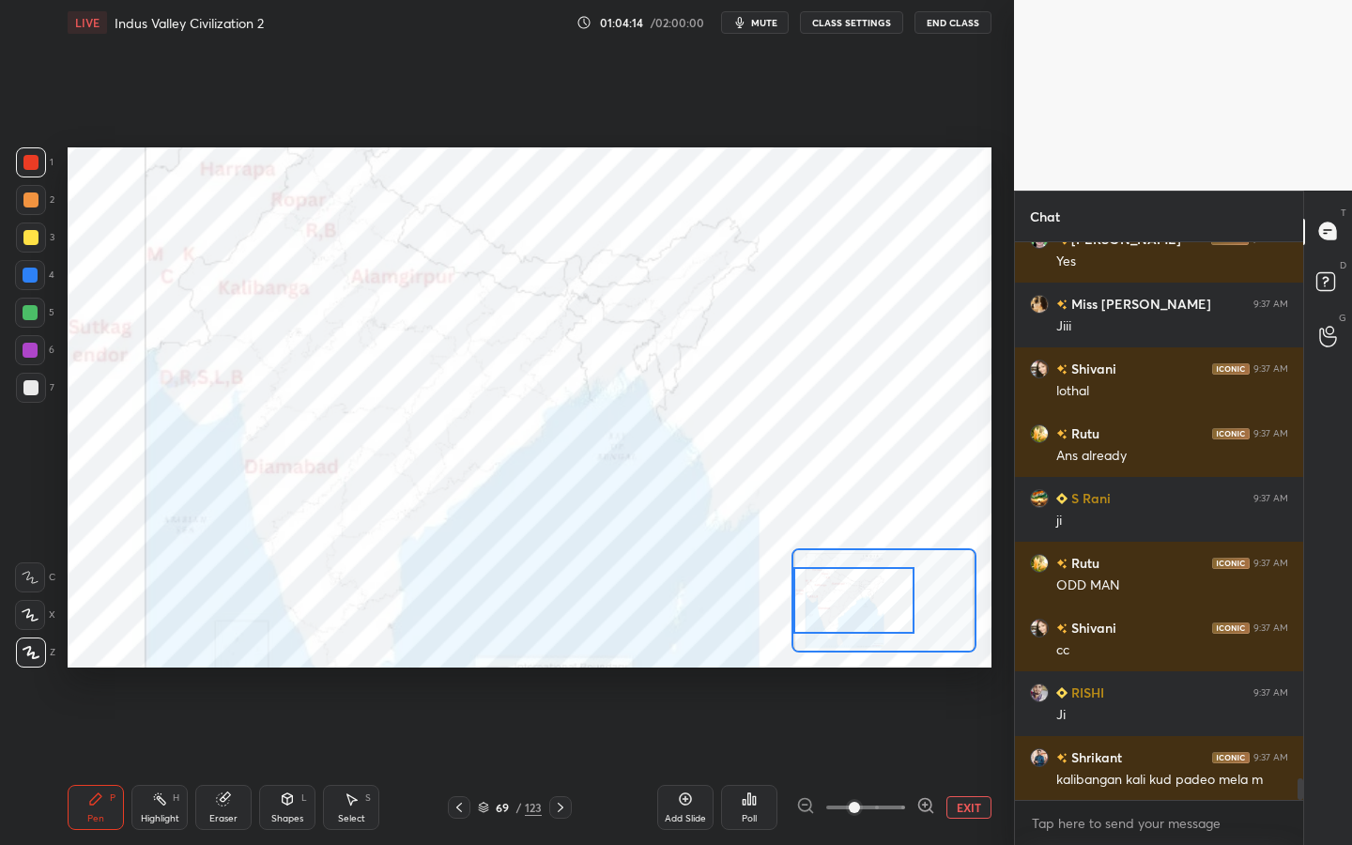
click at [767, 604] on div "Setting up your live class Poll for secs No correct answer Start poll" at bounding box center [530, 407] width 924 height 520
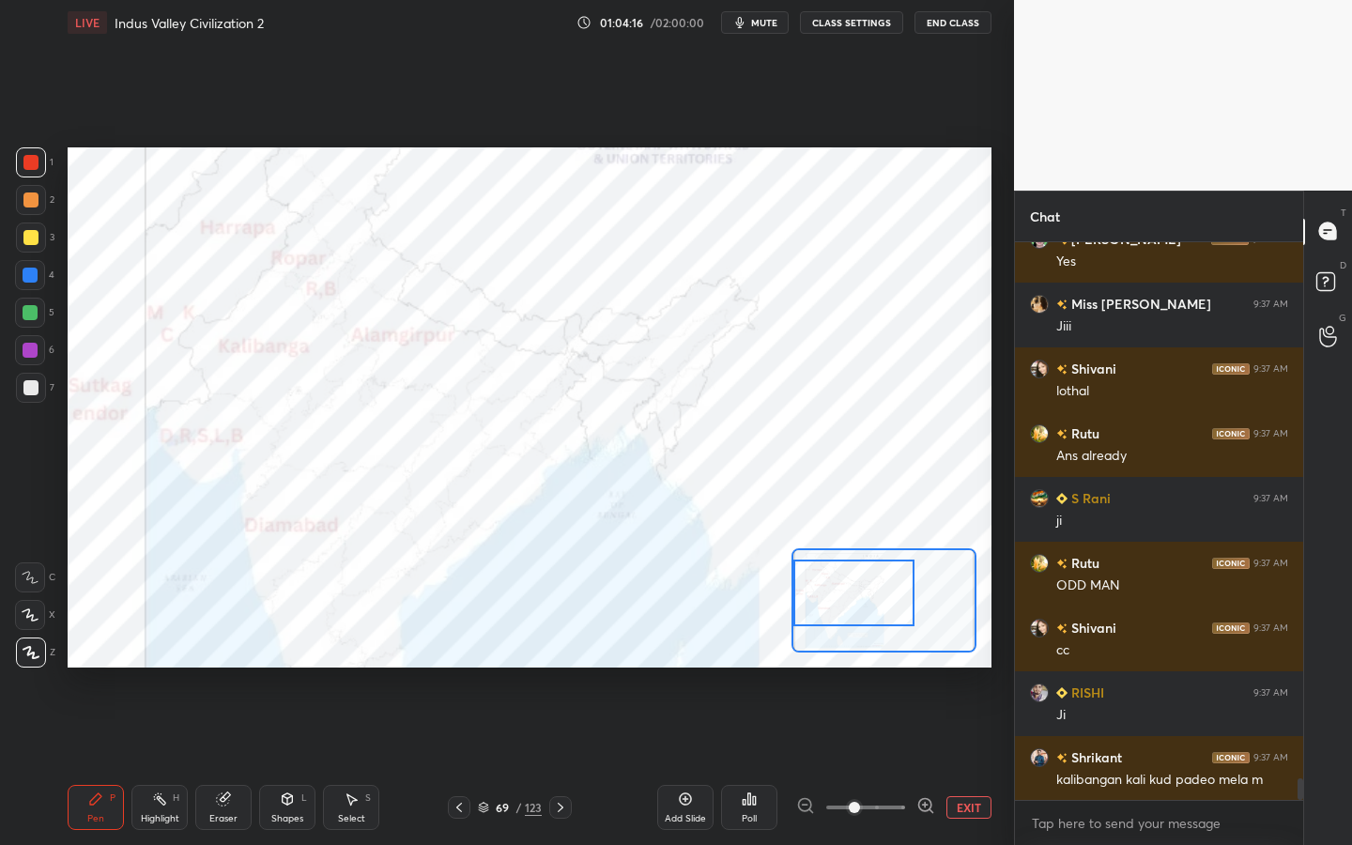
click at [877, 589] on div at bounding box center [853, 593] width 121 height 67
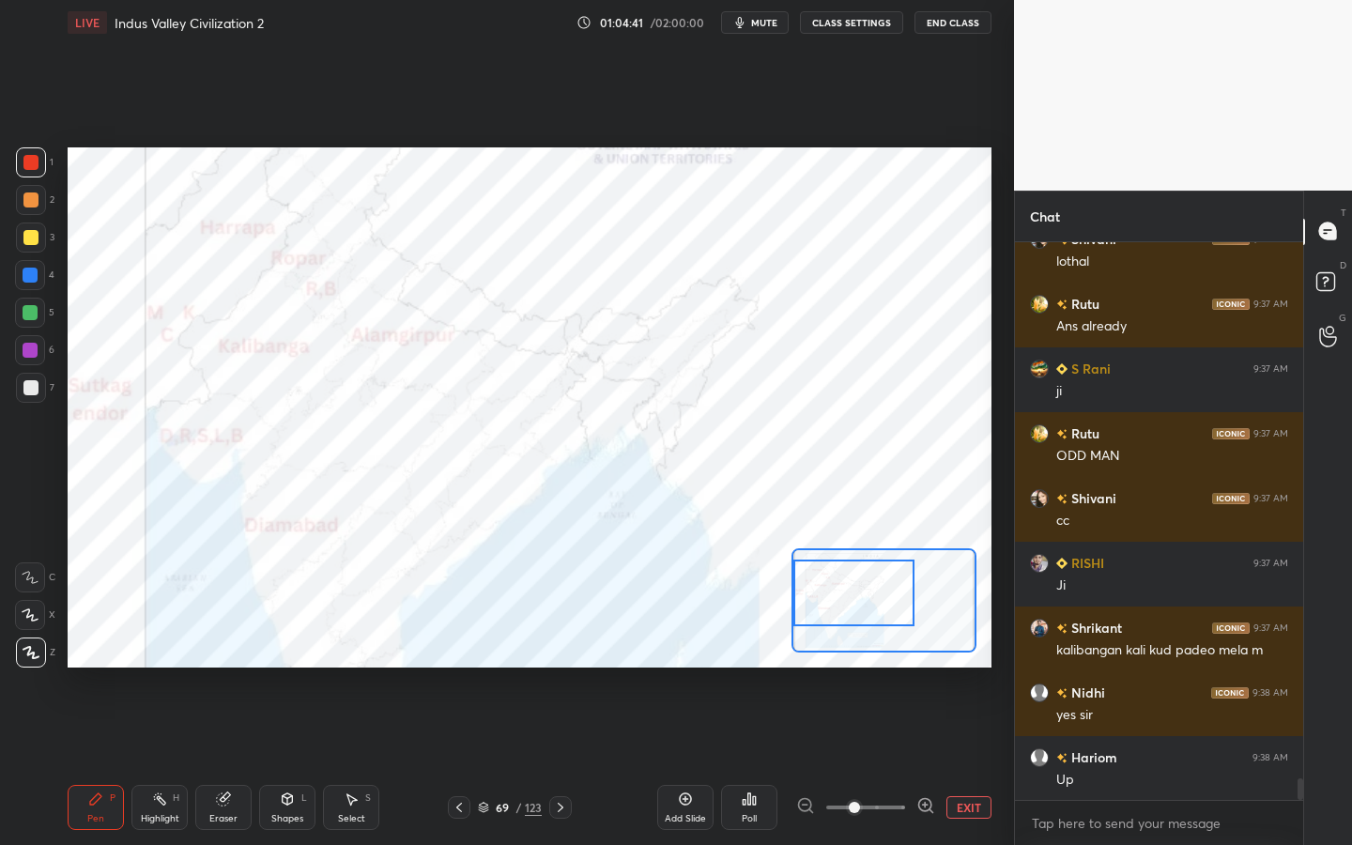
scroll to position [14200, 0]
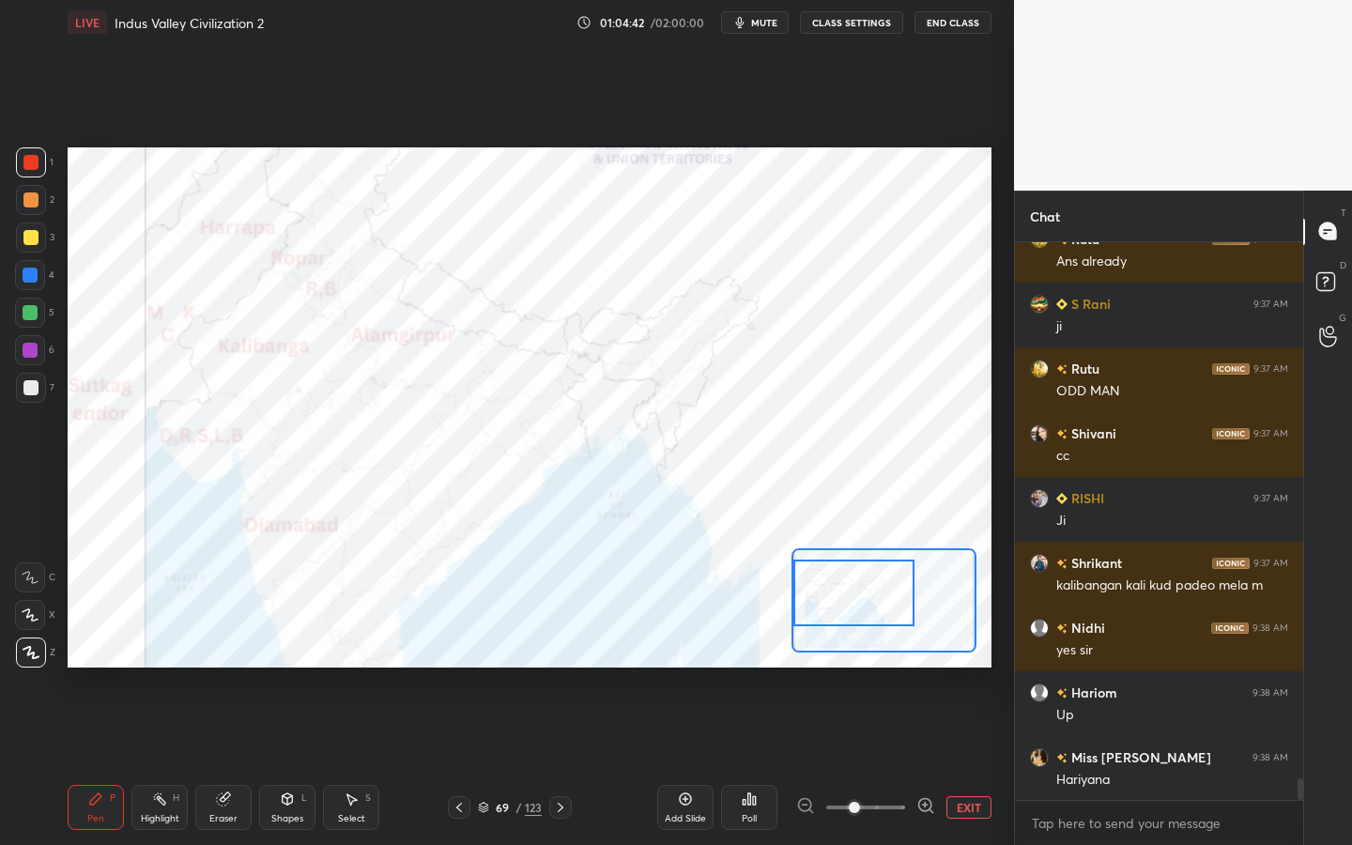
click at [229, 761] on icon at bounding box center [223, 799] width 15 height 15
click at [23, 640] on div "Erase all" at bounding box center [30, 653] width 30 height 30
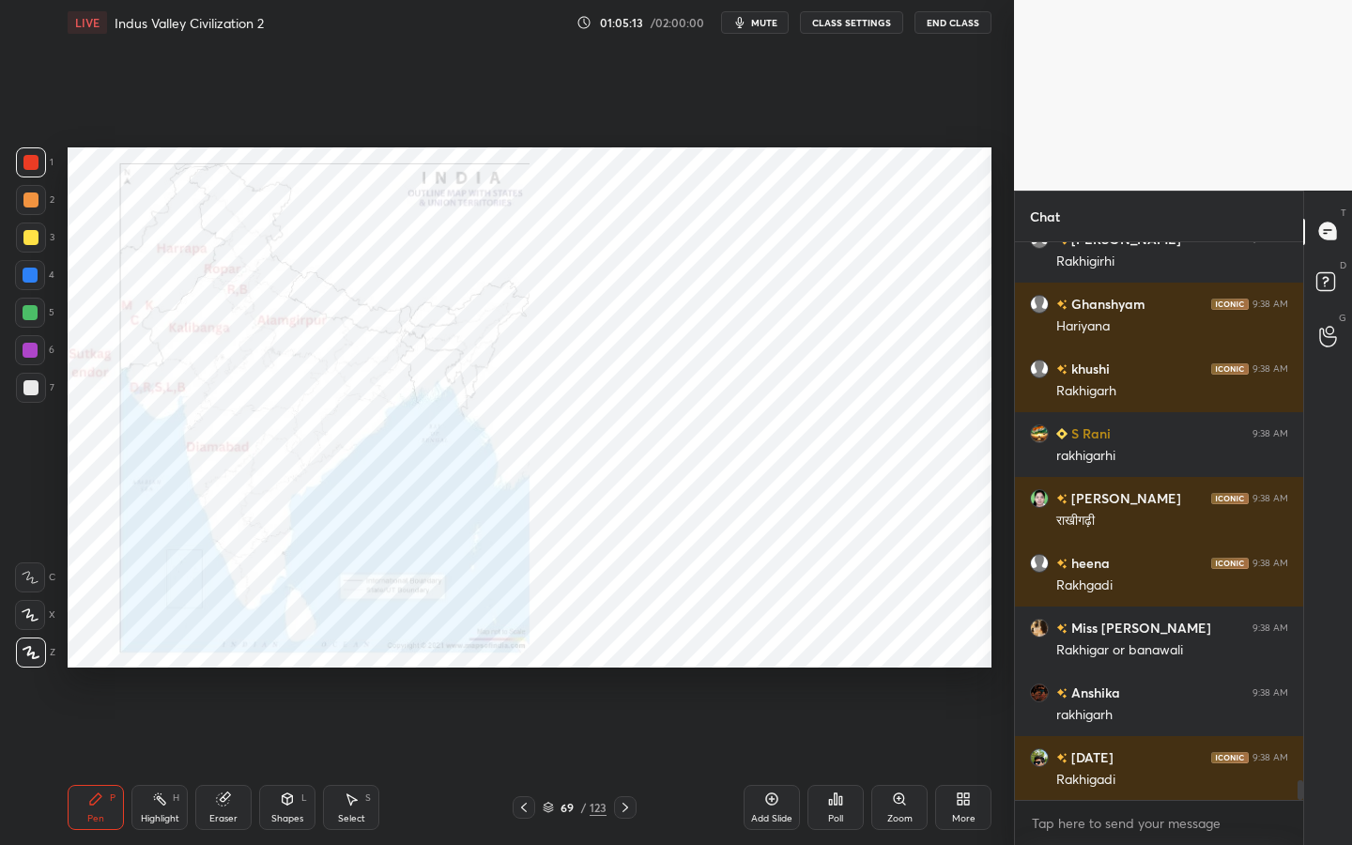
scroll to position [15236, 0]
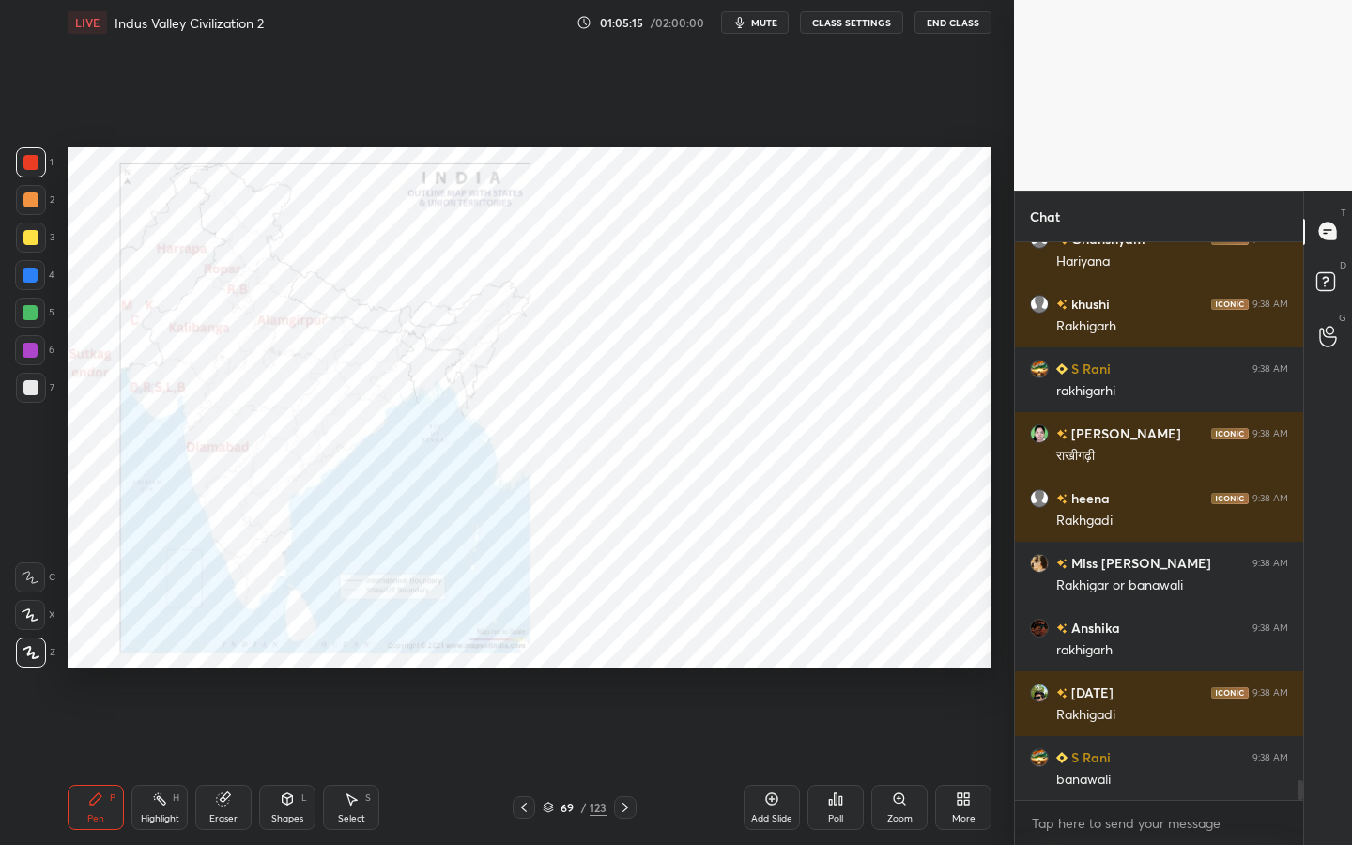
click at [768, 761] on div "Add Slide" at bounding box center [772, 807] width 56 height 45
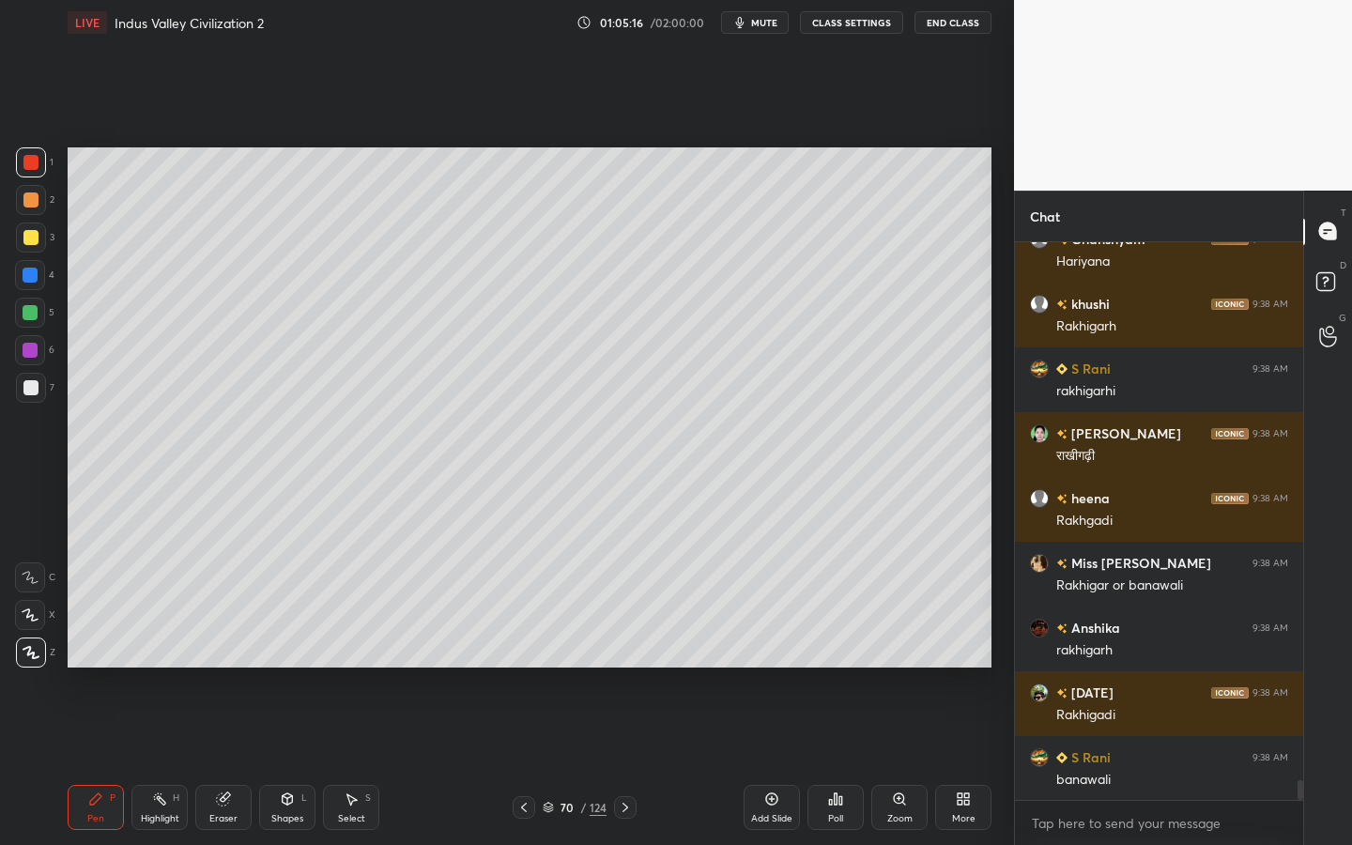
click at [268, 761] on div "Shapes L" at bounding box center [287, 807] width 56 height 45
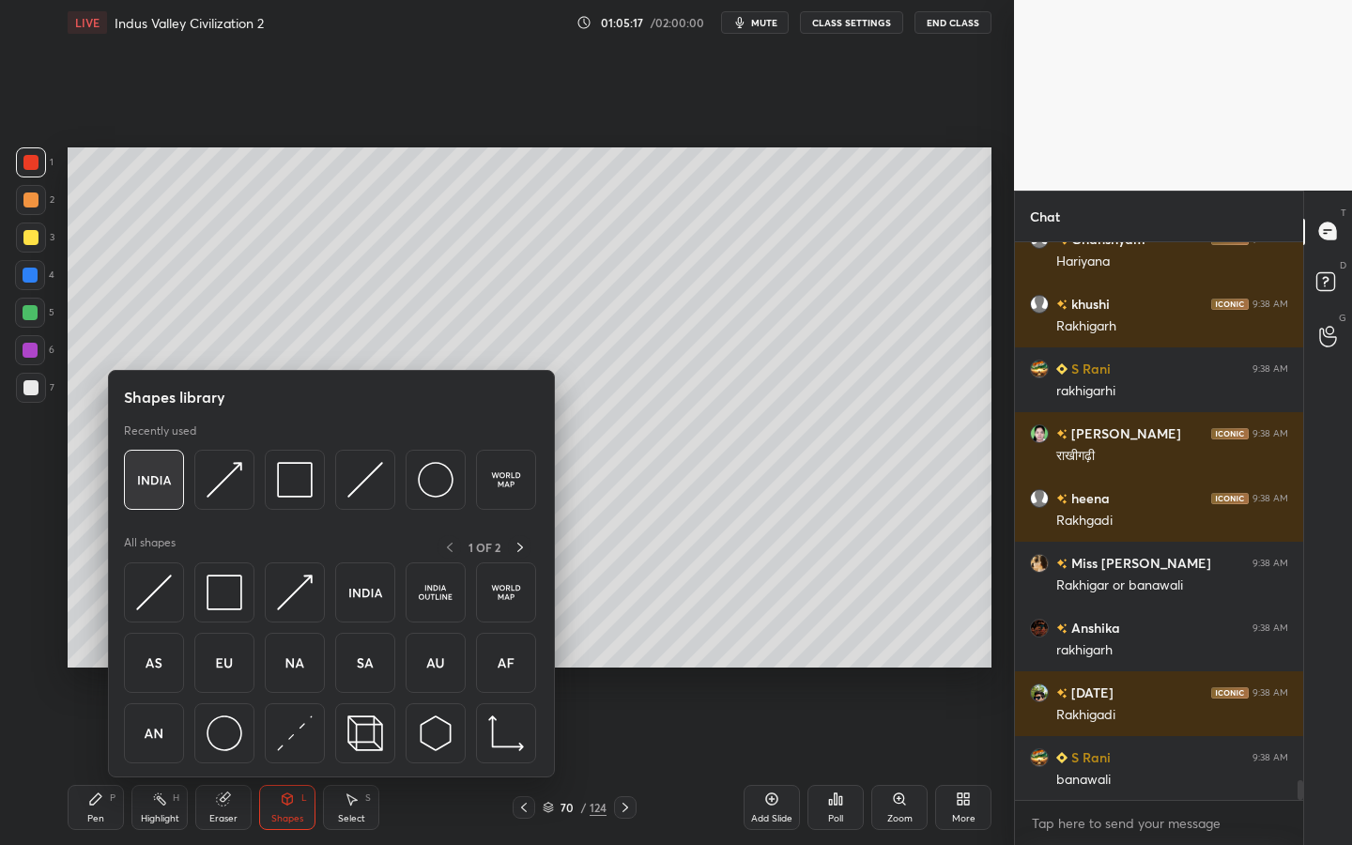
click at [160, 487] on img at bounding box center [154, 480] width 36 height 36
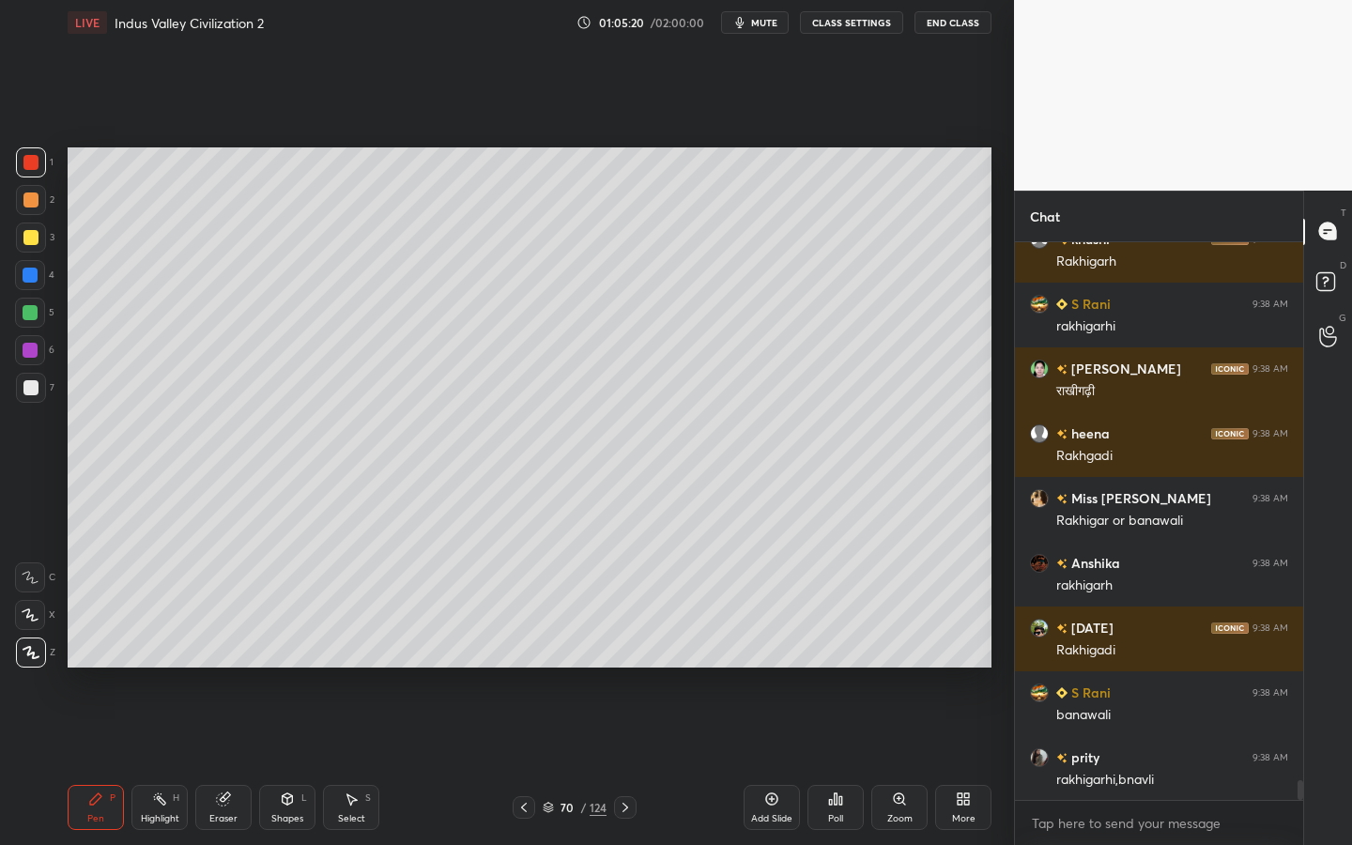
scroll to position [15366, 0]
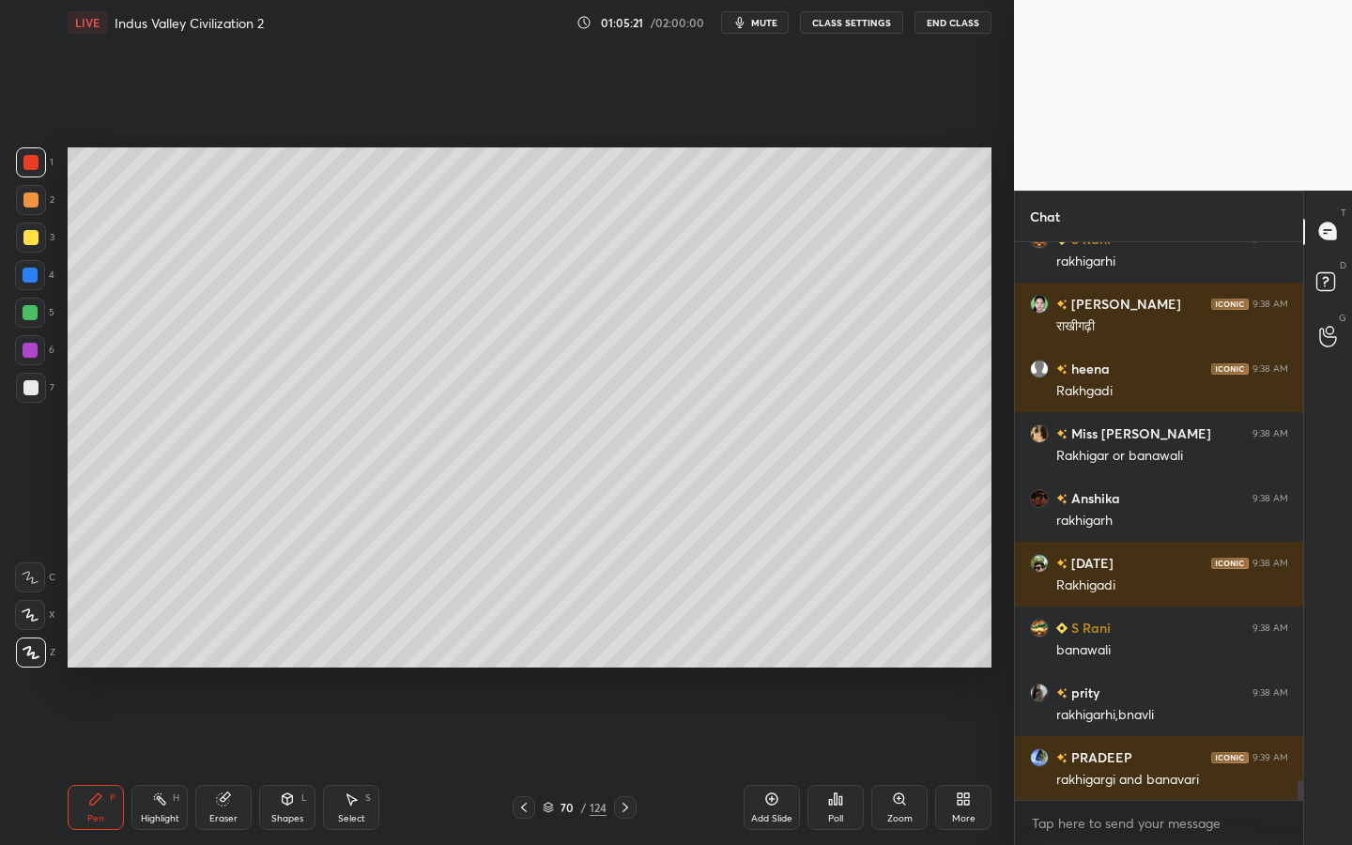
click at [896, 761] on div "Zoom" at bounding box center [899, 818] width 25 height 9
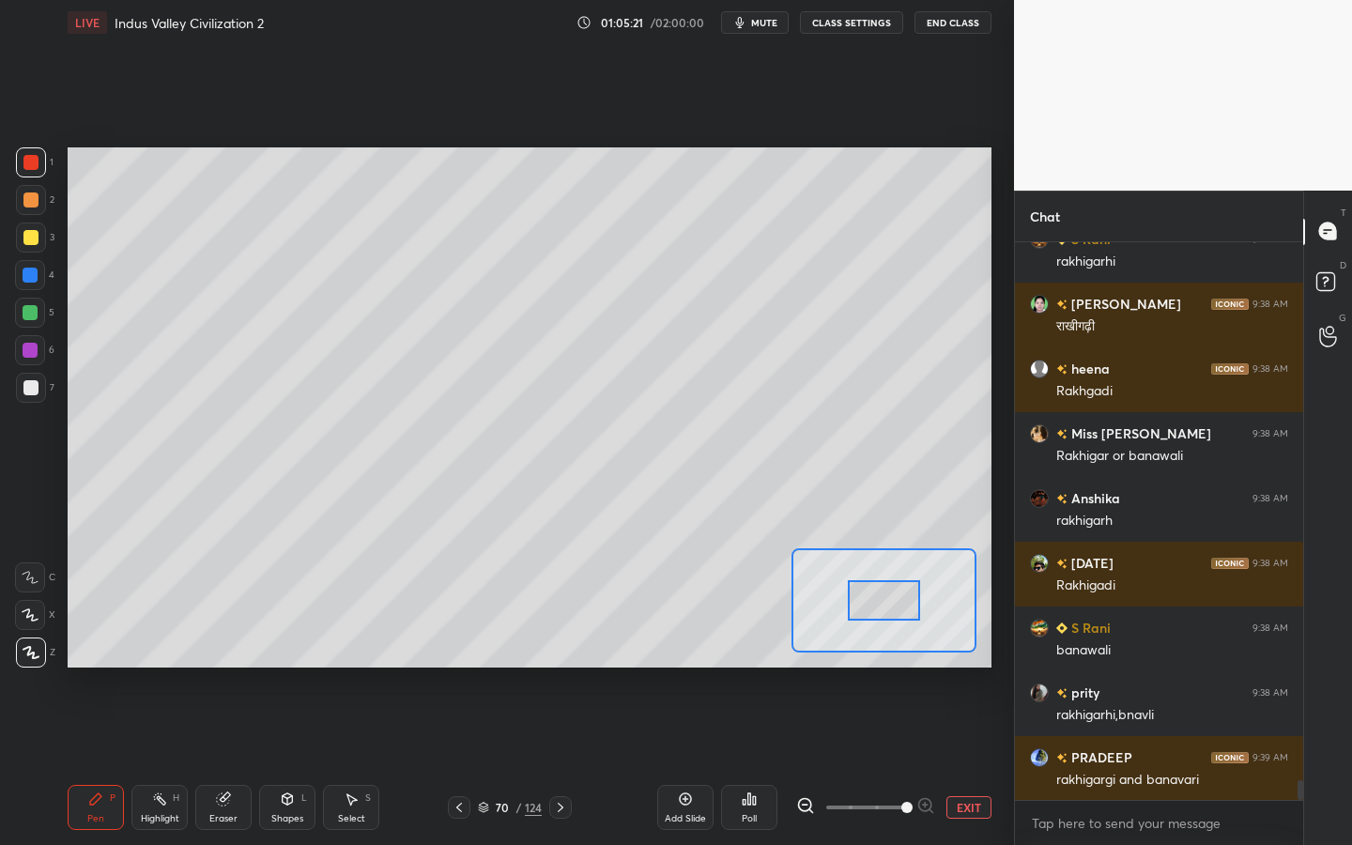
click at [896, 761] on span at bounding box center [865, 807] width 79 height 28
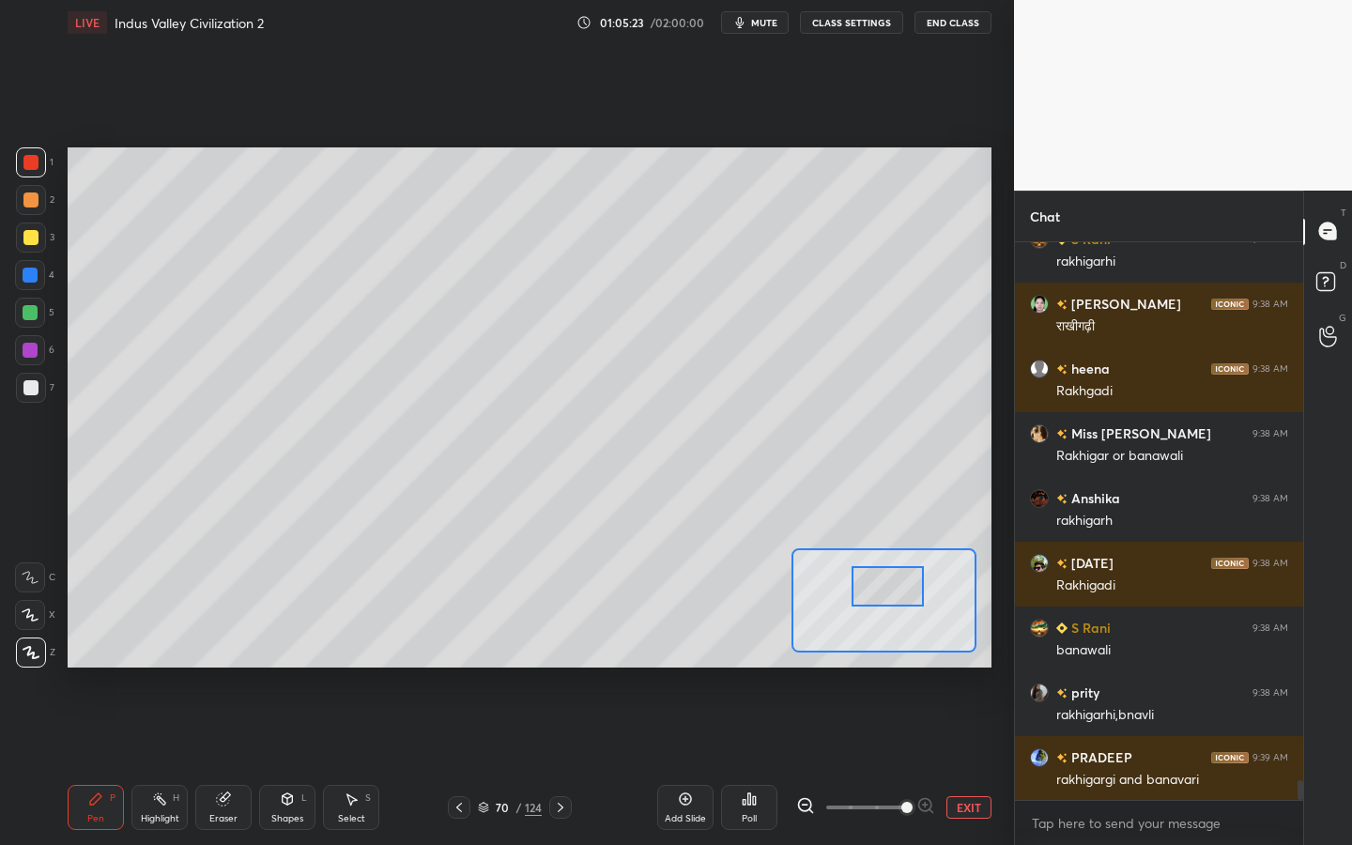
drag, startPoint x: 891, startPoint y: 598, endPoint x: 895, endPoint y: 584, distance: 14.6
click at [895, 584] on div at bounding box center [888, 586] width 72 height 40
click at [18, 215] on div "2" at bounding box center [35, 204] width 38 height 38
click at [23, 236] on div at bounding box center [30, 237] width 15 height 15
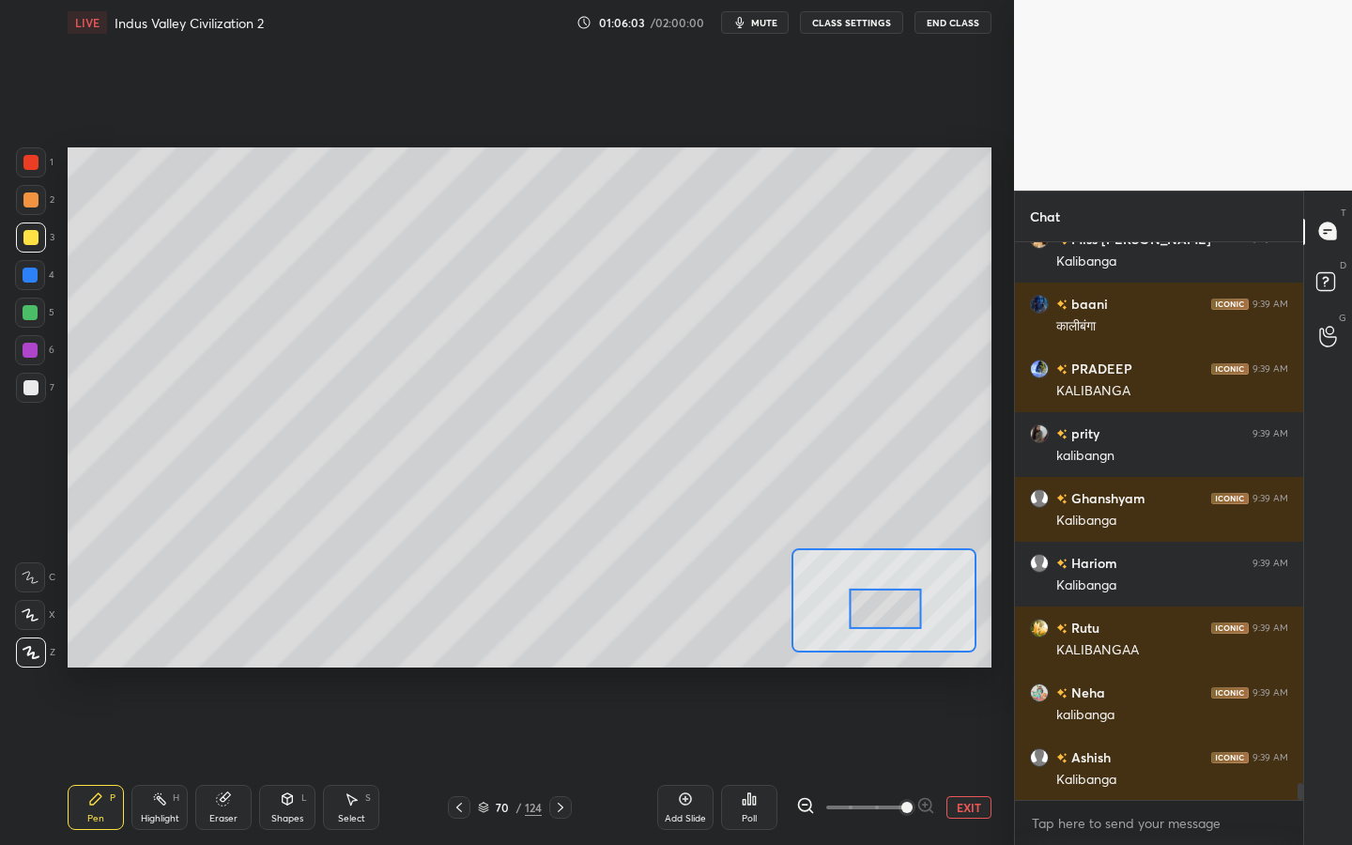
scroll to position [17780, 0]
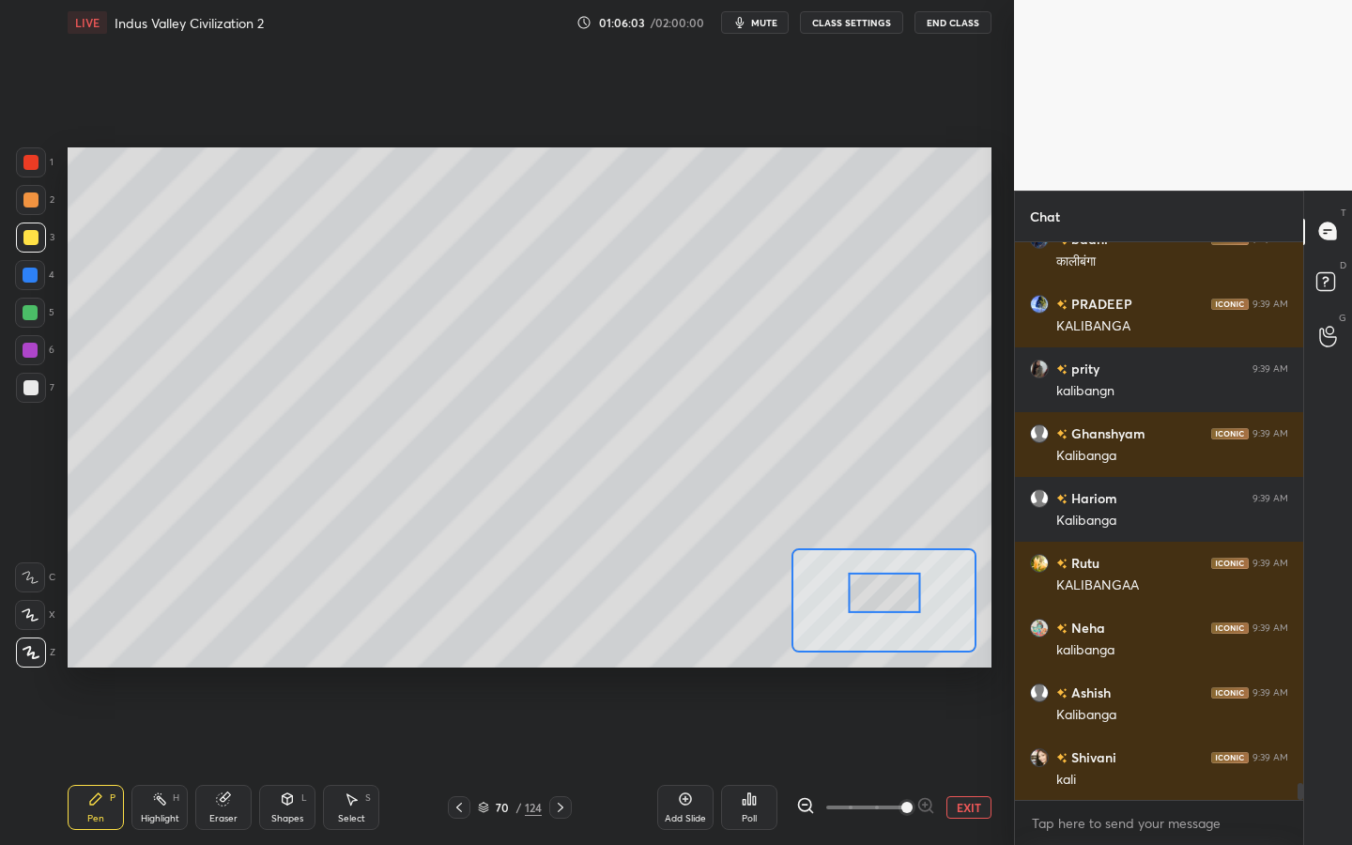
drag, startPoint x: 895, startPoint y: 570, endPoint x: 884, endPoint y: 592, distance: 24.8
click at [884, 592] on div at bounding box center [885, 593] width 72 height 40
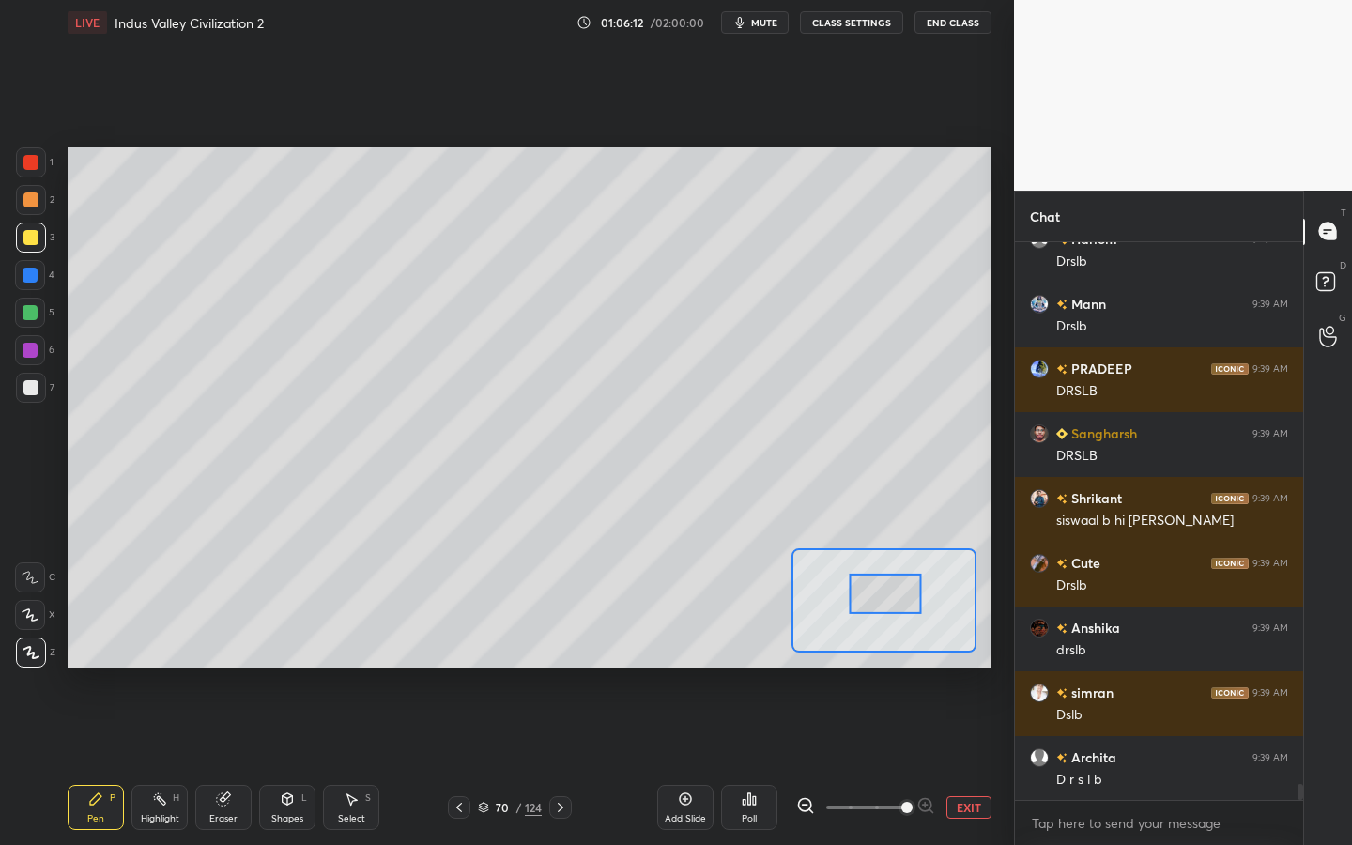
scroll to position [18752, 0]
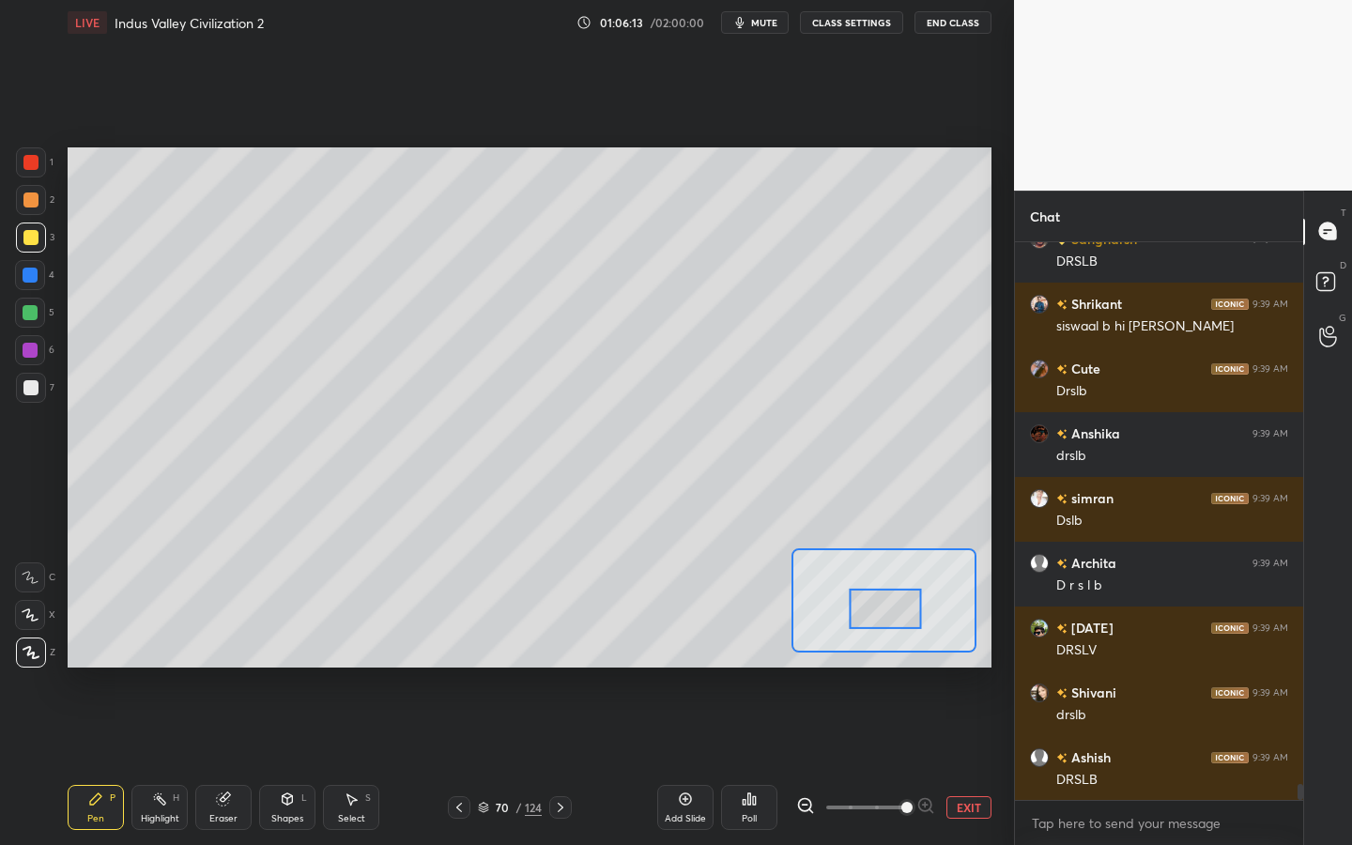
drag, startPoint x: 905, startPoint y: 580, endPoint x: 905, endPoint y: 596, distance: 16.0
click at [905, 596] on div at bounding box center [886, 609] width 72 height 40
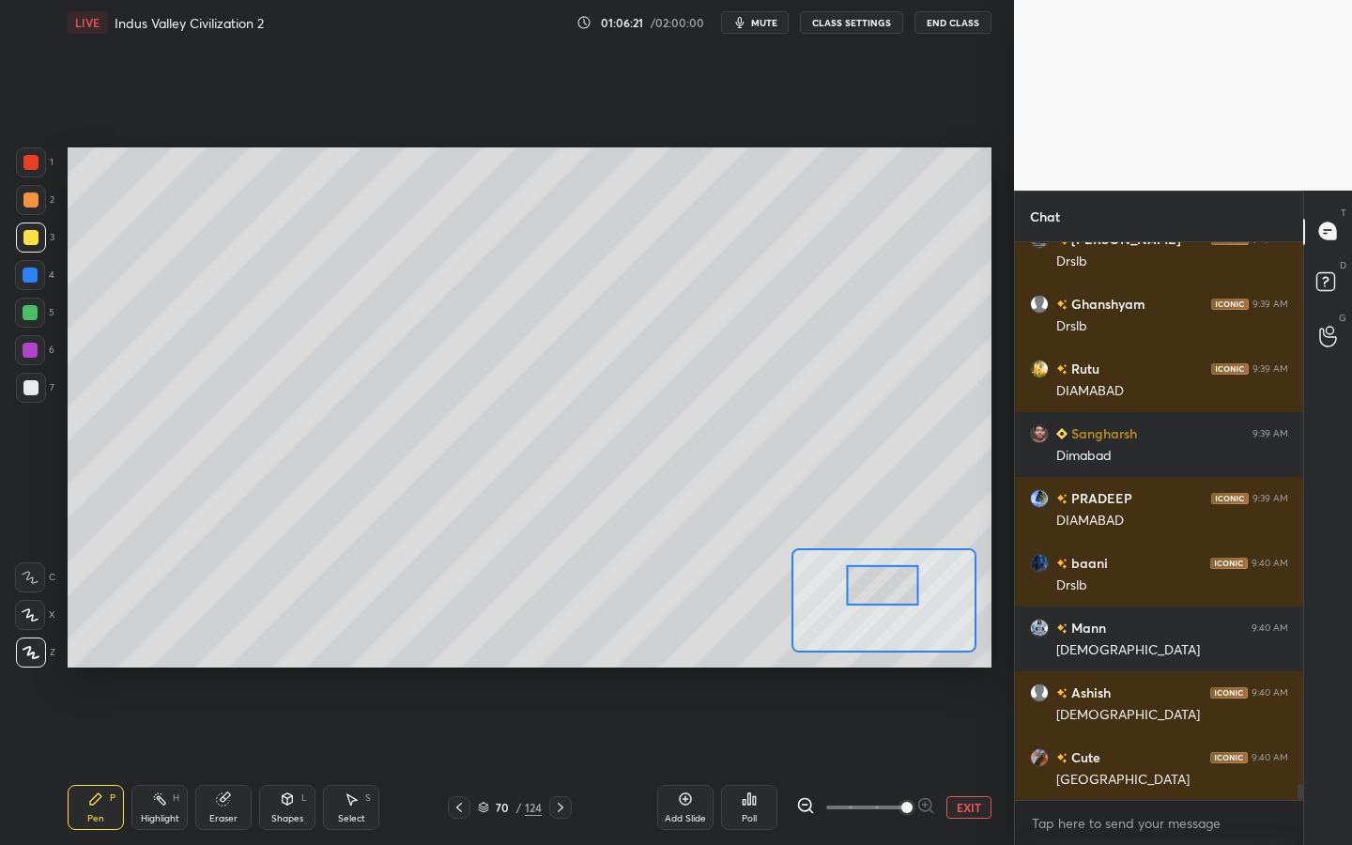
drag, startPoint x: 889, startPoint y: 597, endPoint x: 886, endPoint y: 574, distance: 23.6
click at [886, 574] on div at bounding box center [883, 585] width 72 height 40
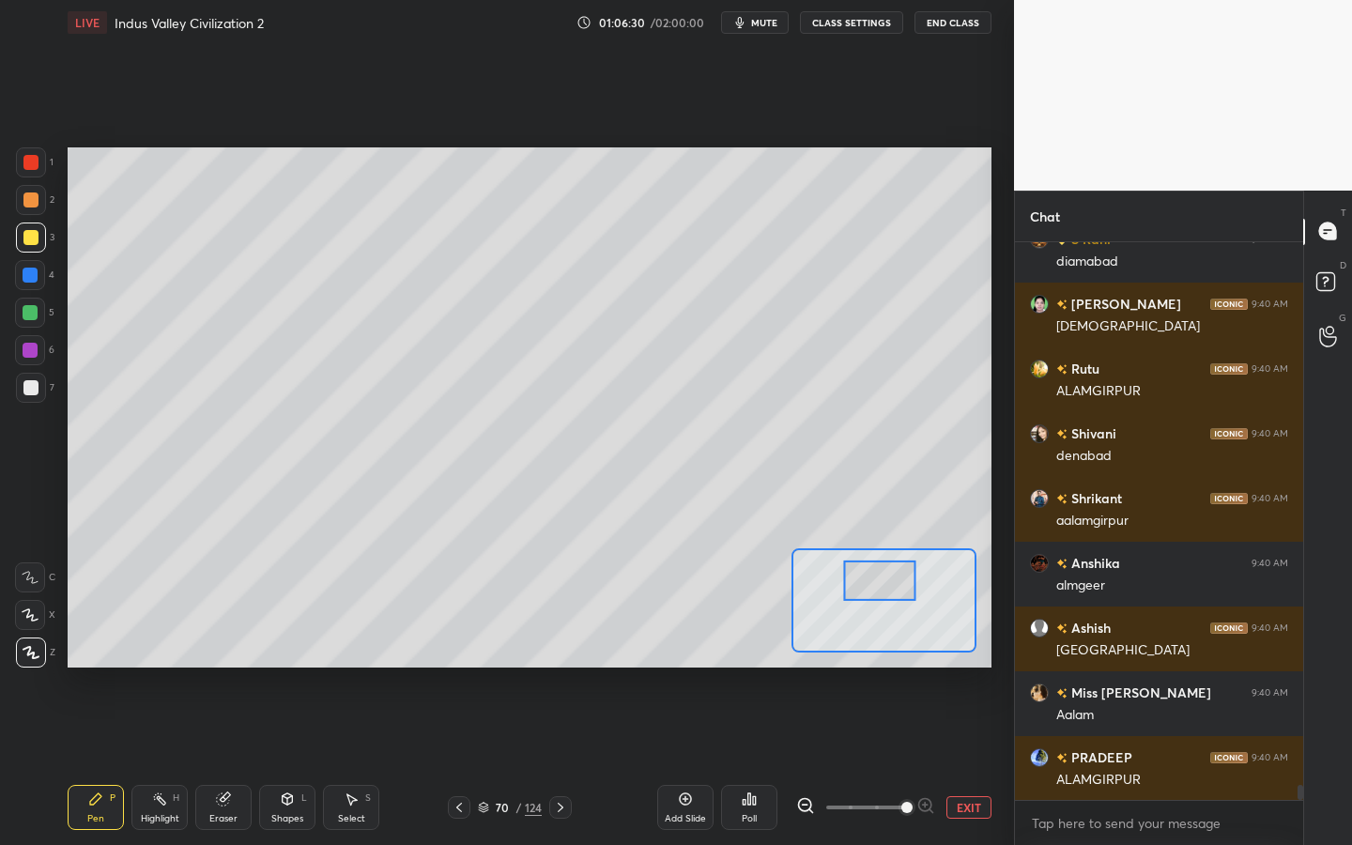
click at [880, 578] on div at bounding box center [880, 581] width 72 height 40
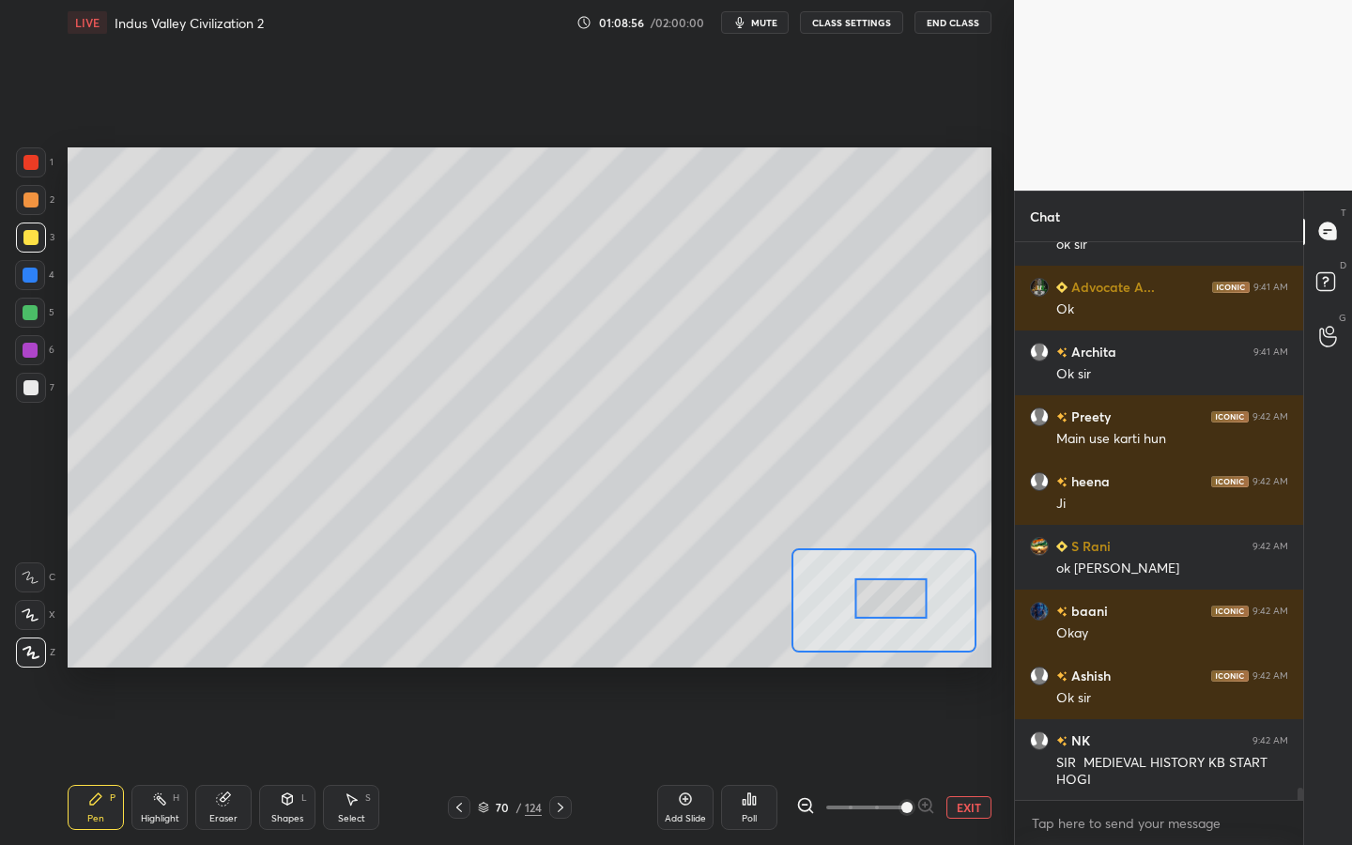
scroll to position [25720, 0]
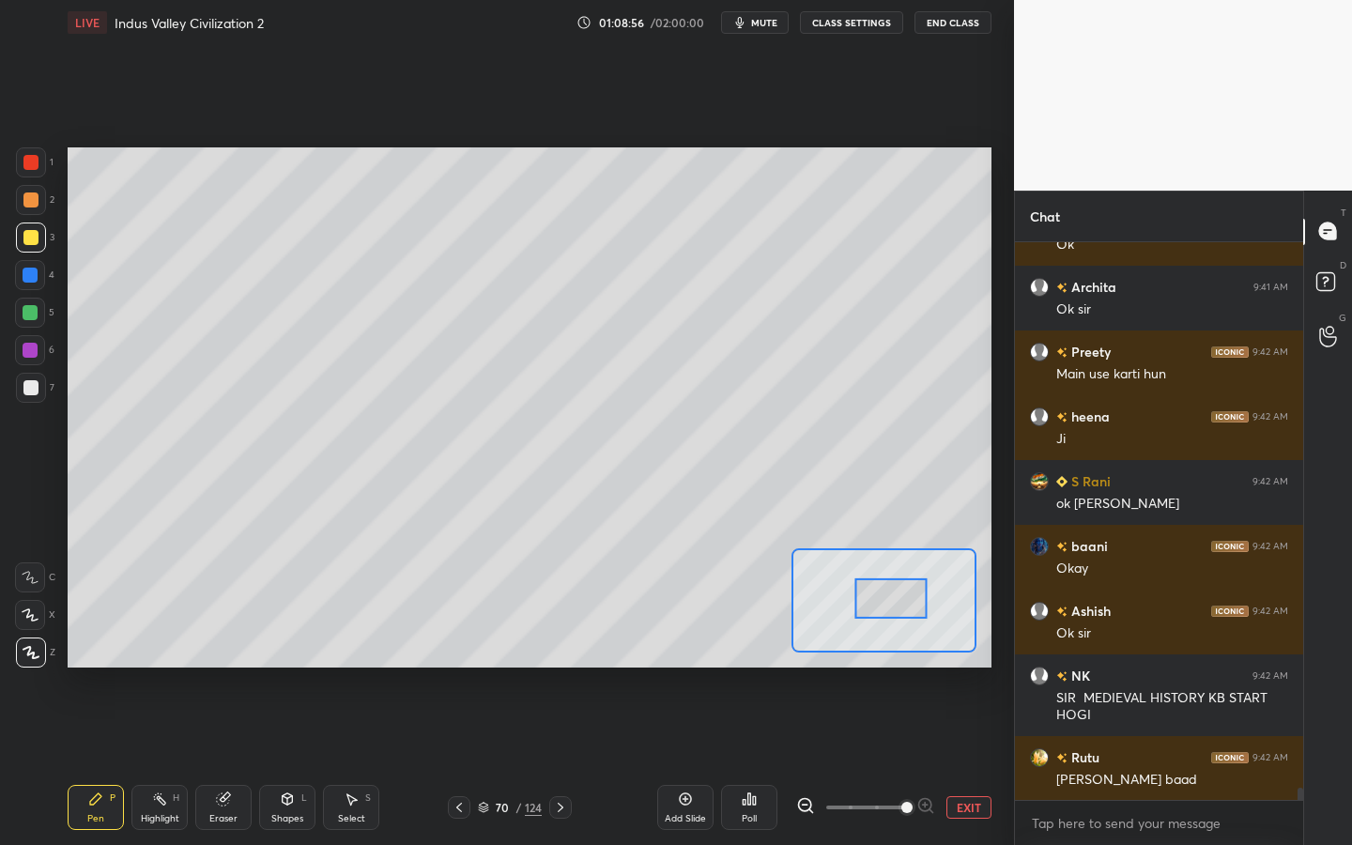
drag, startPoint x: 890, startPoint y: 591, endPoint x: 901, endPoint y: 609, distance: 21.9
click at [901, 609] on div at bounding box center [891, 598] width 72 height 40
click at [963, 761] on button "EXIT" at bounding box center [968, 807] width 45 height 23
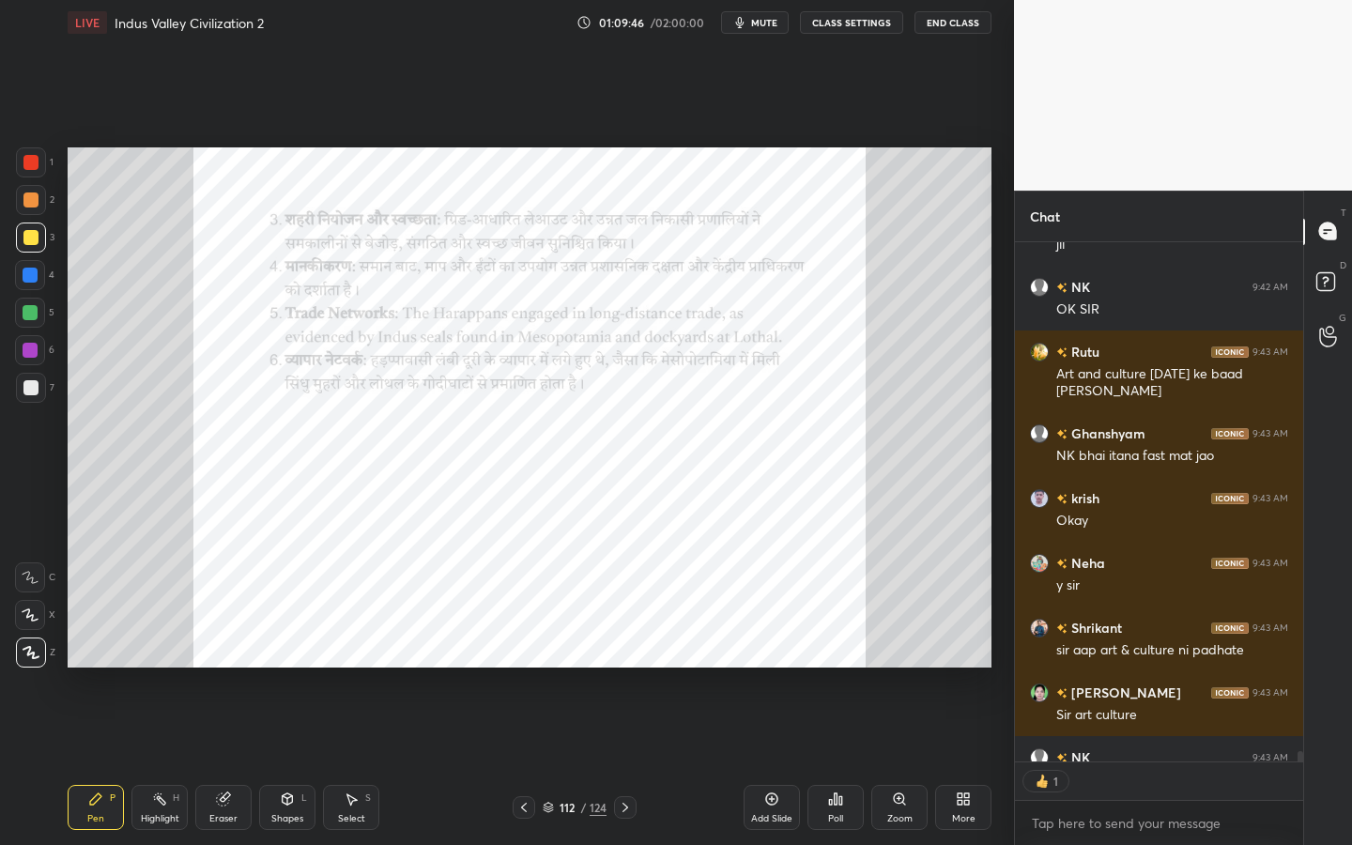
scroll to position [7, 7]
click at [912, 761] on div "Zoom" at bounding box center [899, 818] width 25 height 9
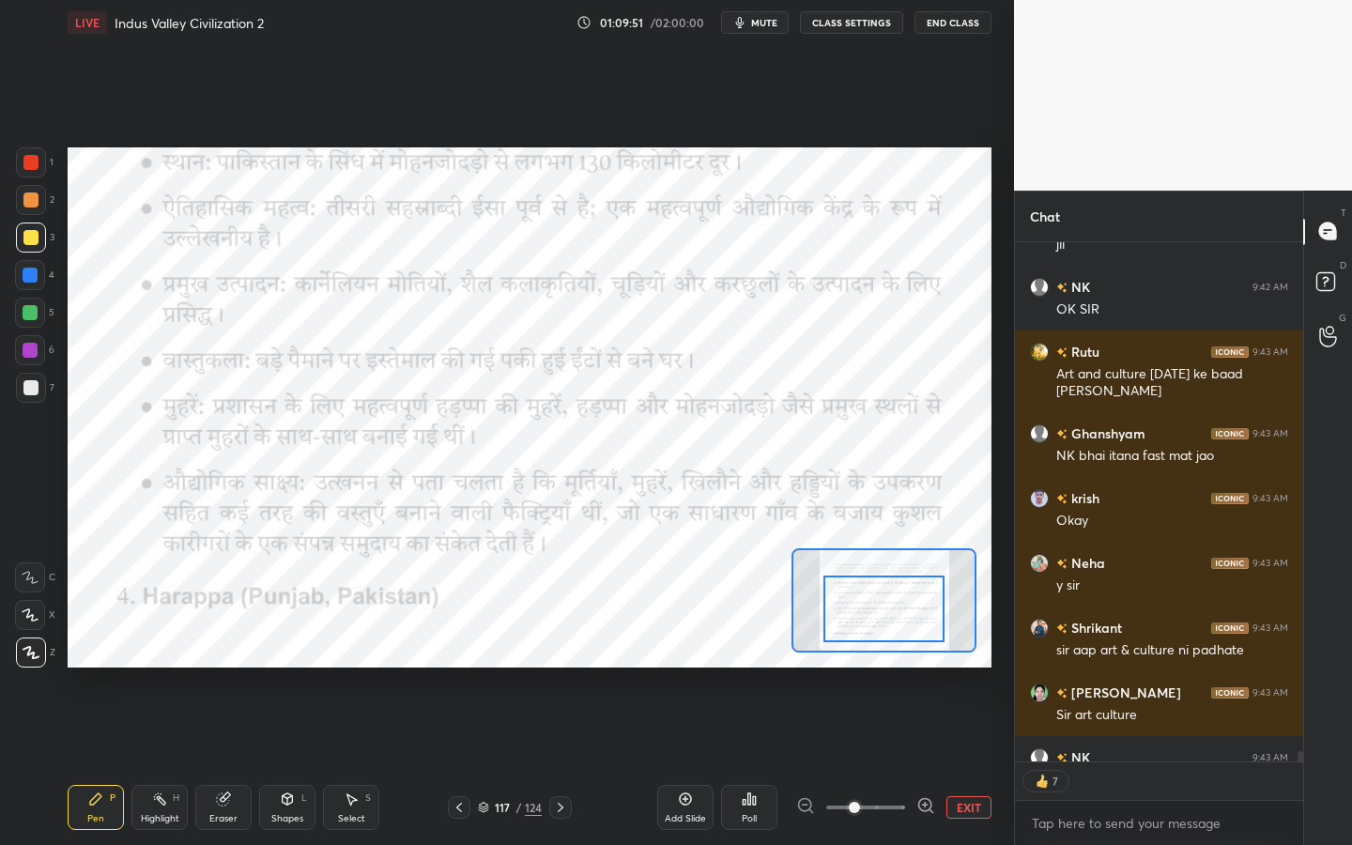
drag, startPoint x: 917, startPoint y: 597, endPoint x: 917, endPoint y: 728, distance: 130.5
click at [28, 165] on div at bounding box center [30, 162] width 15 height 15
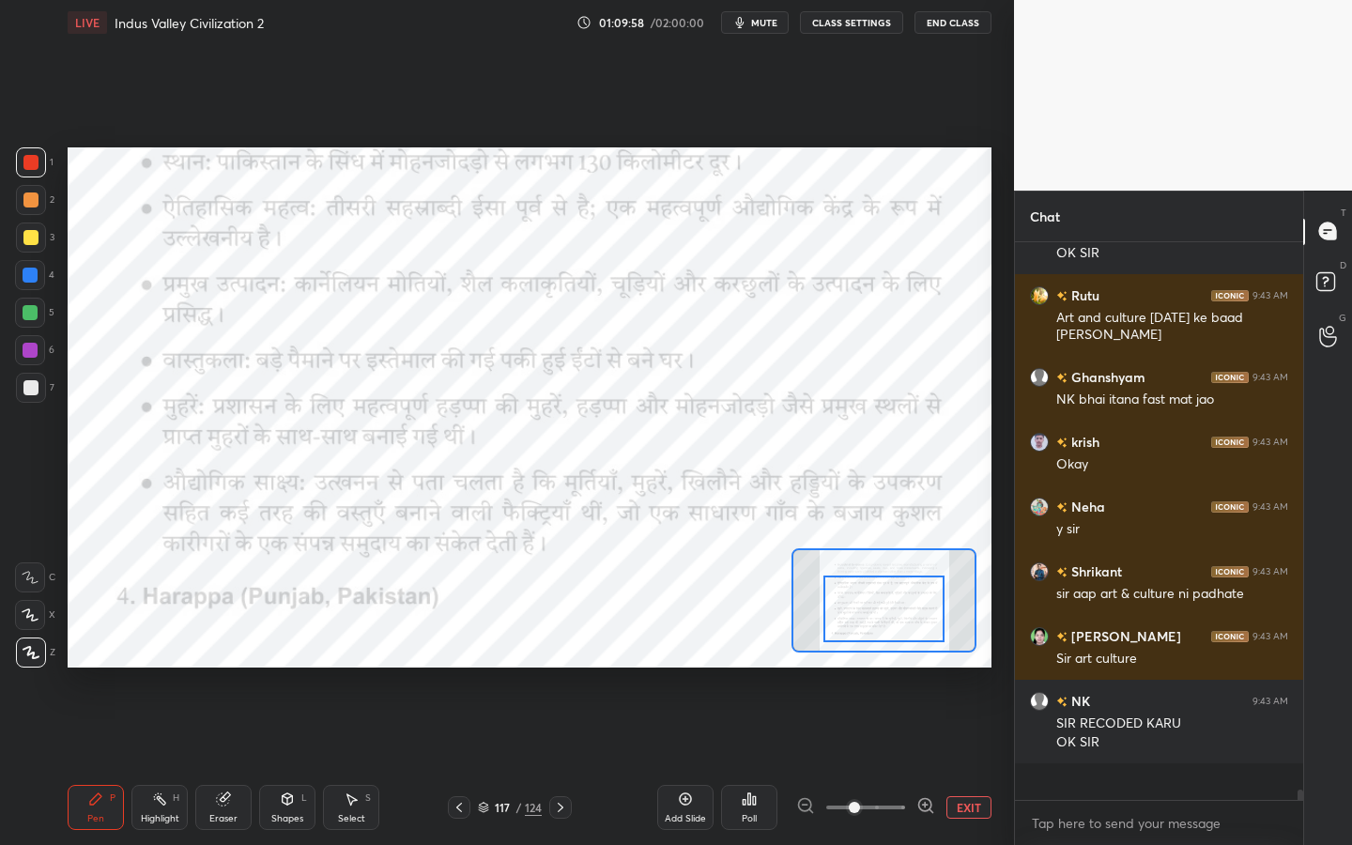
scroll to position [26843, 0]
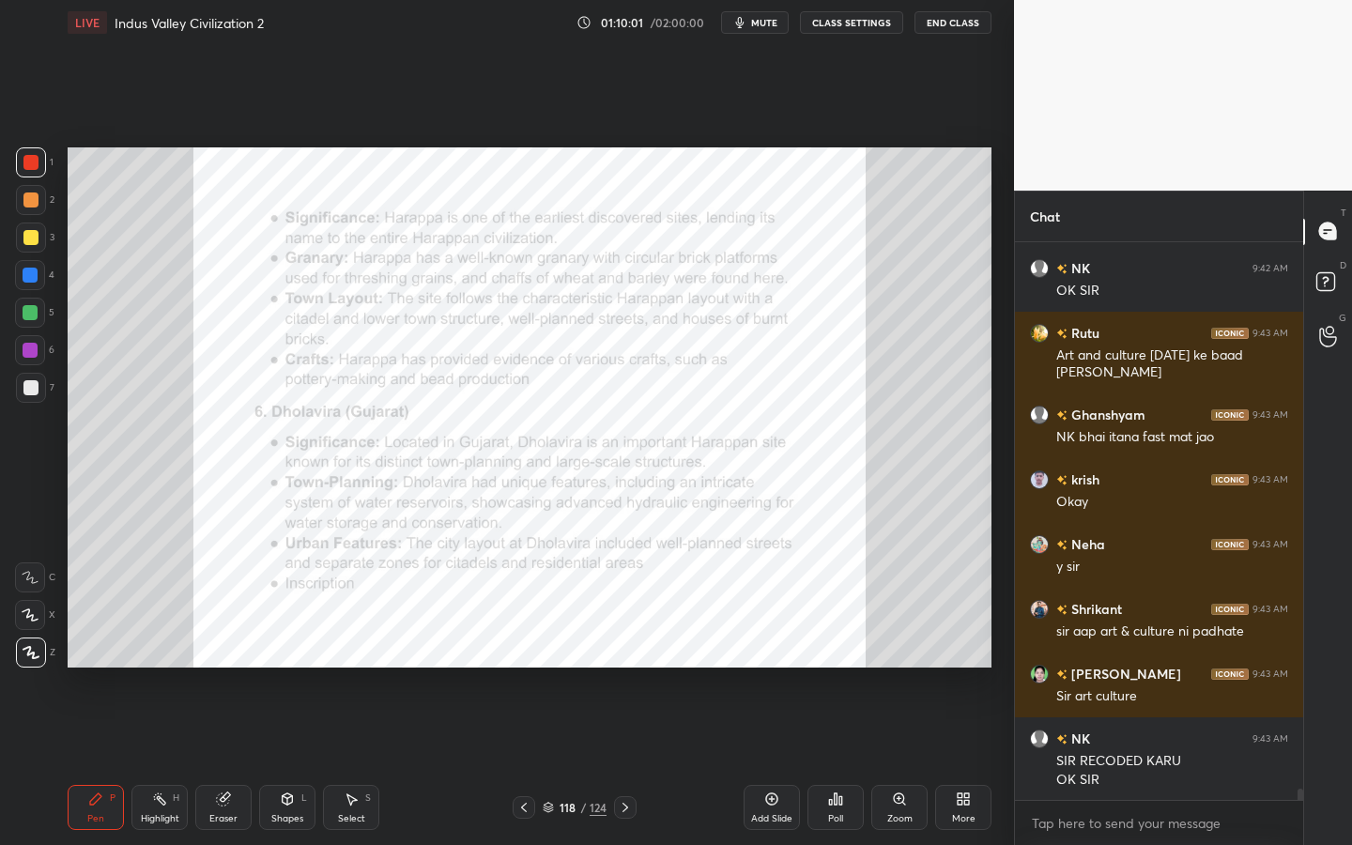
click at [889, 761] on div "Zoom" at bounding box center [899, 807] width 56 height 45
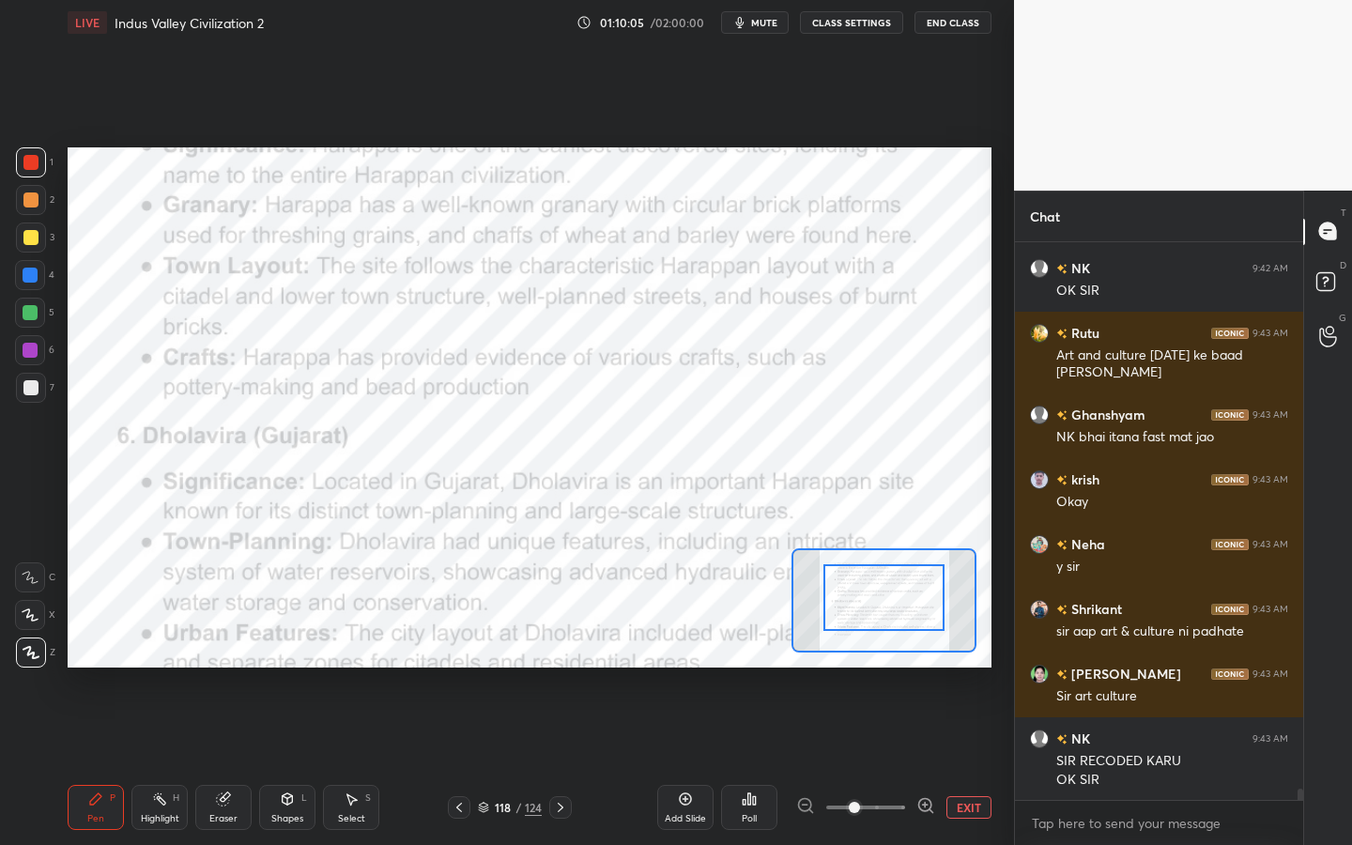
click at [520, 761] on div "/" at bounding box center [518, 807] width 6 height 11
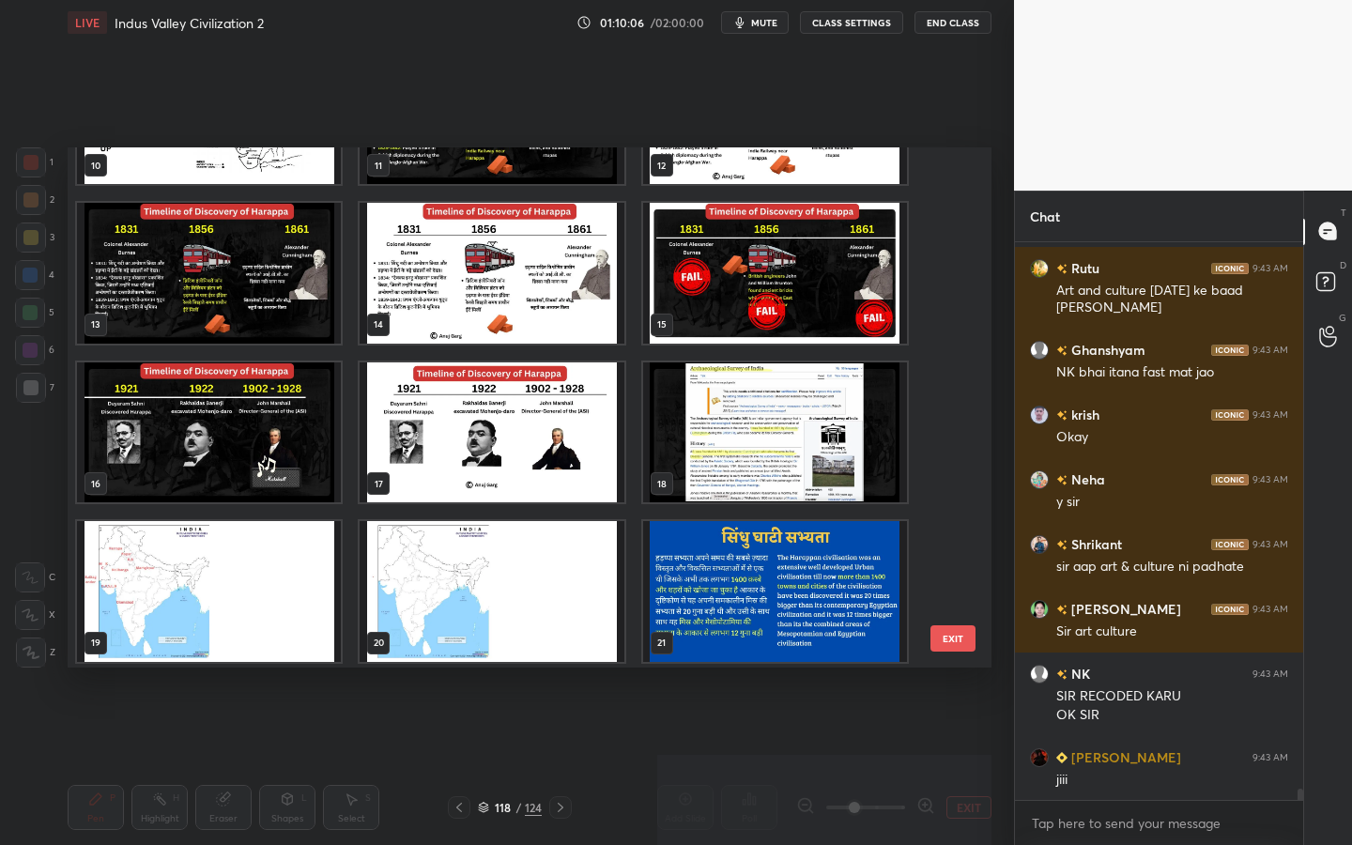
scroll to position [0, 0]
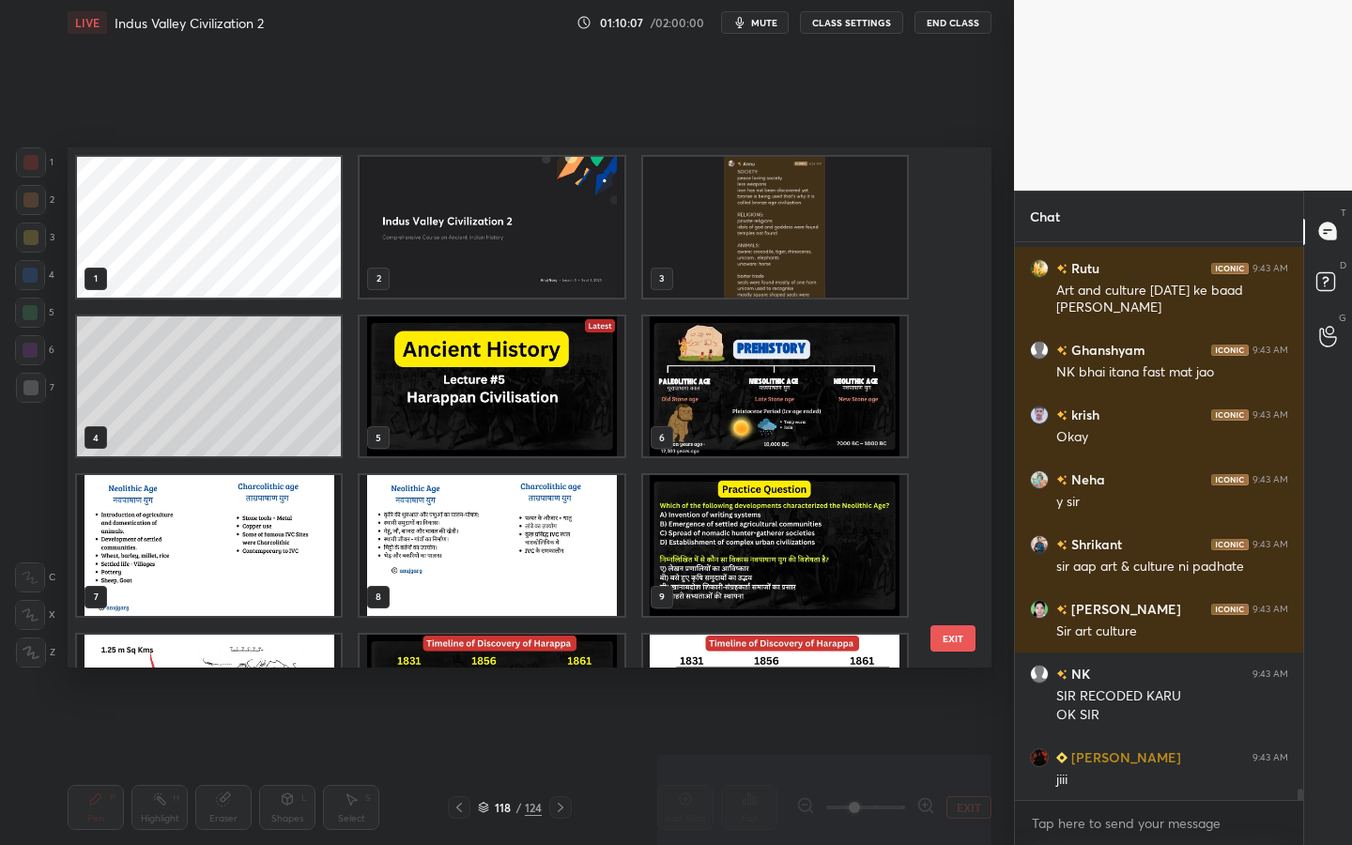
click at [519, 228] on img "grid" at bounding box center [492, 227] width 264 height 141
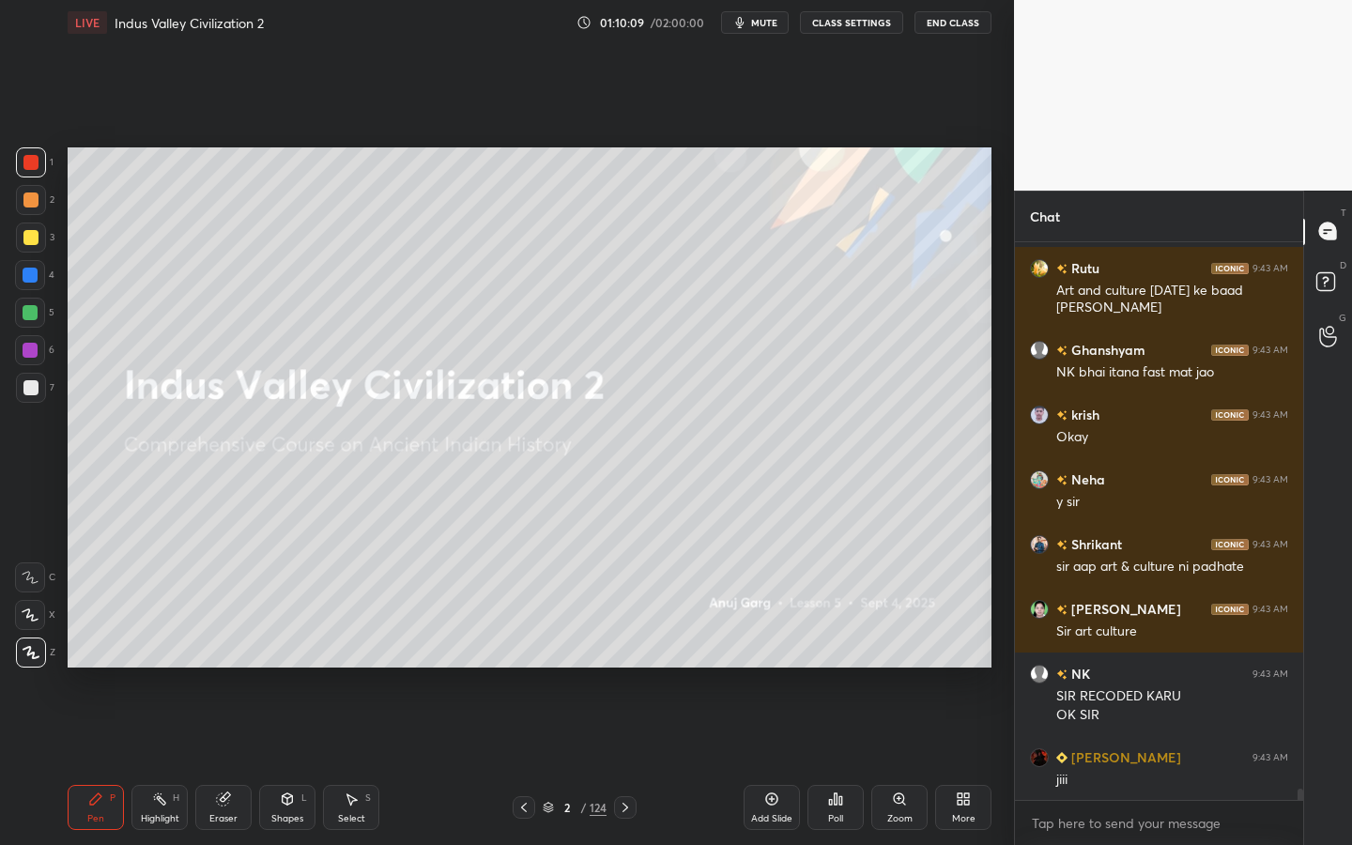
click at [225, 761] on icon at bounding box center [223, 799] width 12 height 12
click at [27, 654] on span "Erase all" at bounding box center [30, 652] width 28 height 13
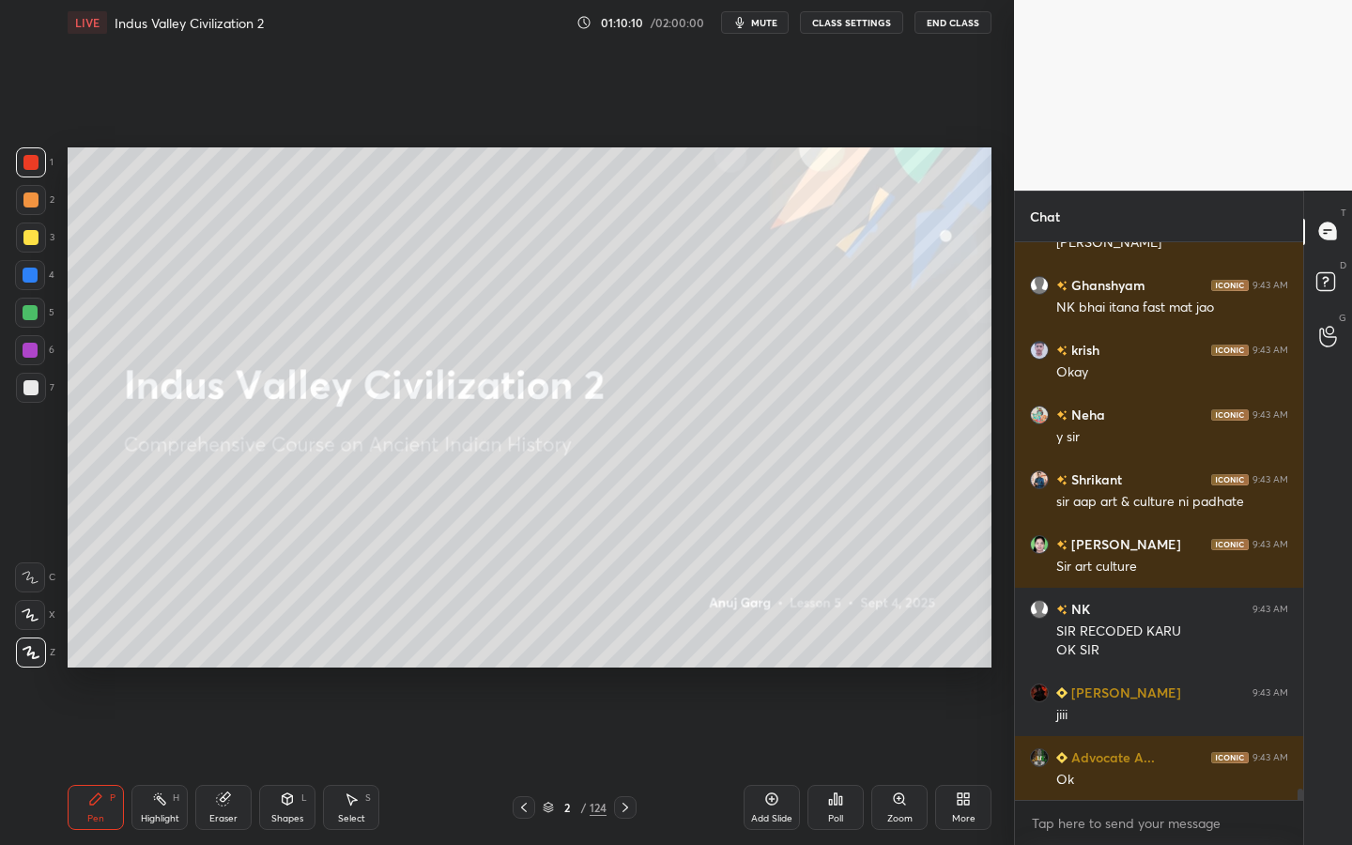
click at [266, 761] on div "Shapes L" at bounding box center [287, 807] width 56 height 45
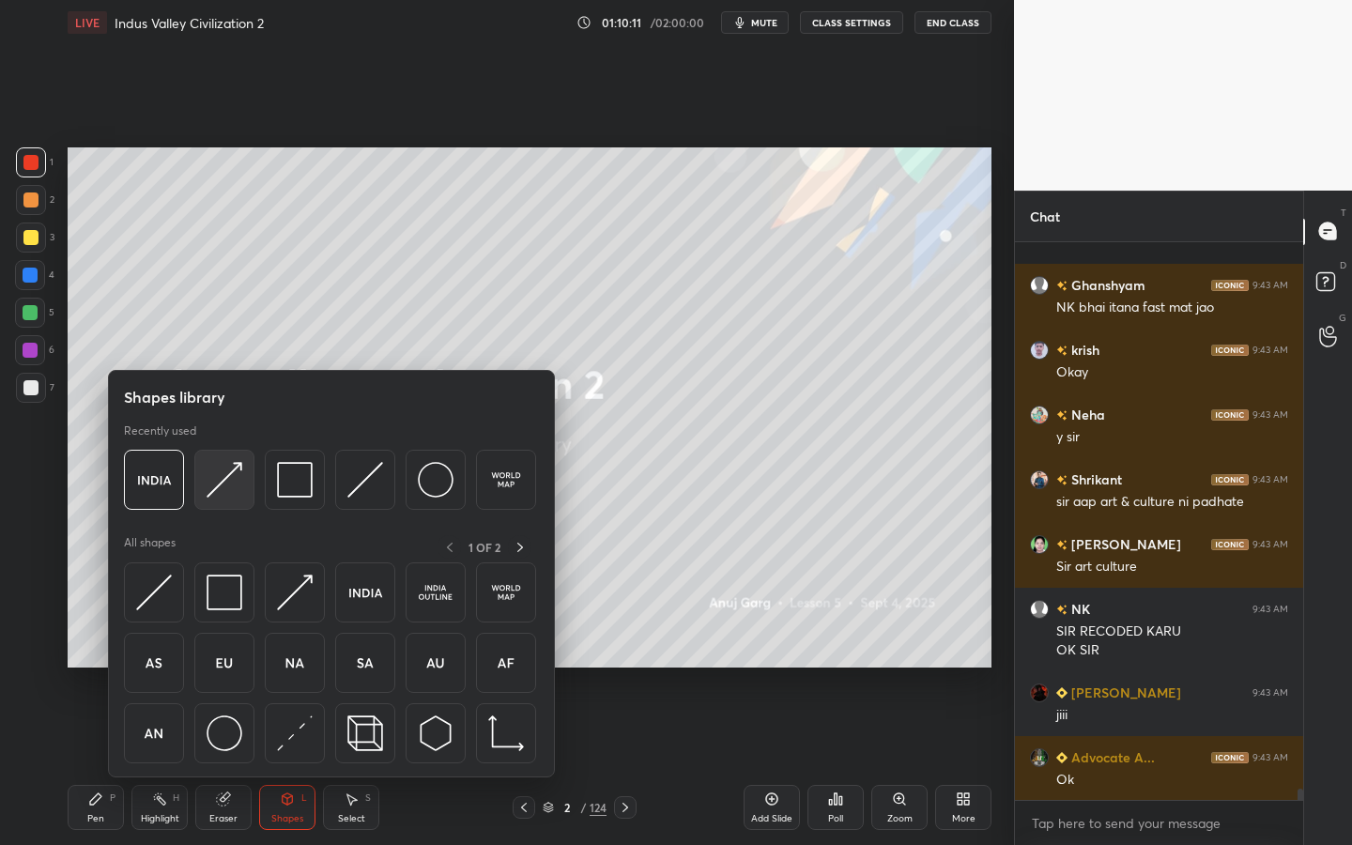
scroll to position [27119, 0]
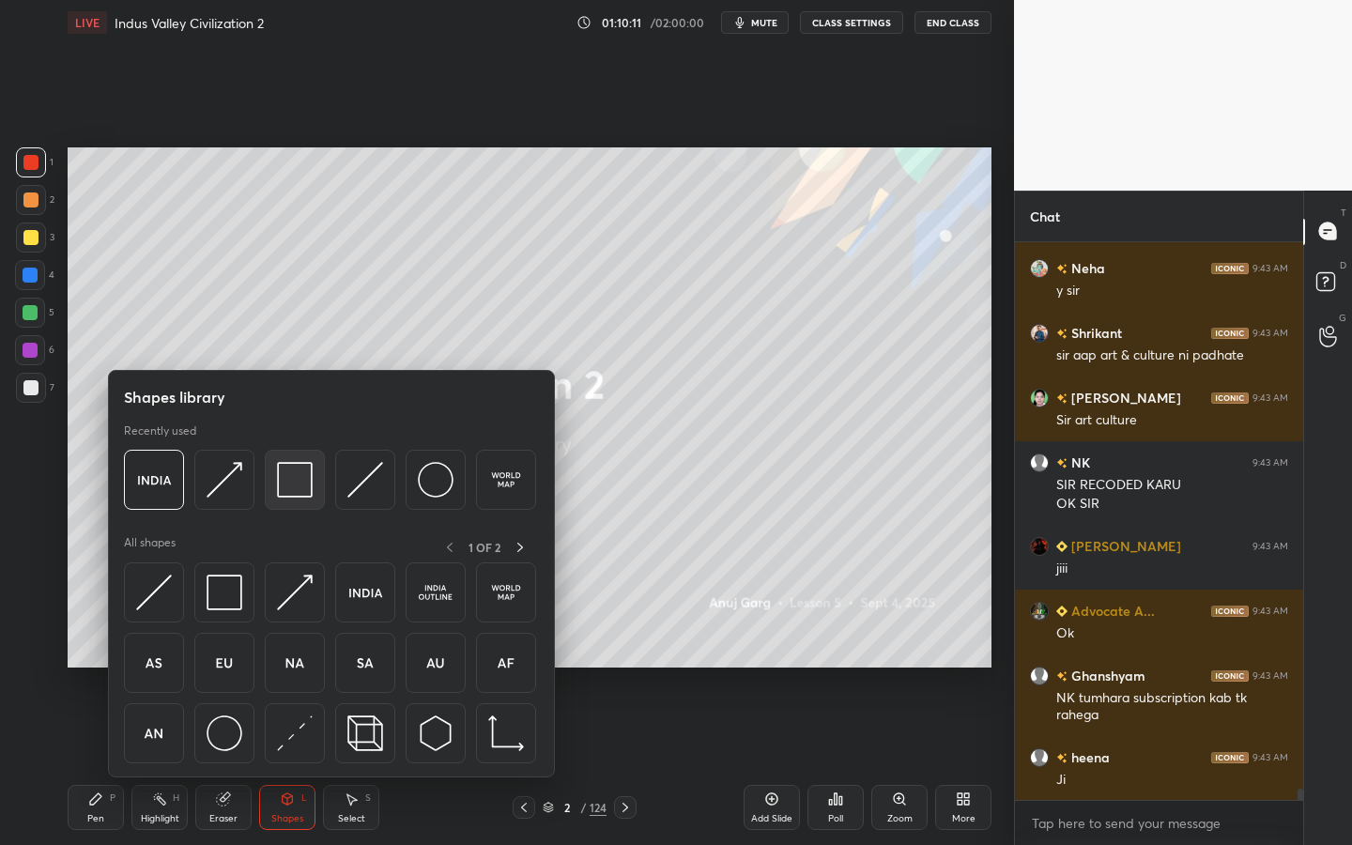
click at [287, 493] on img at bounding box center [295, 480] width 36 height 36
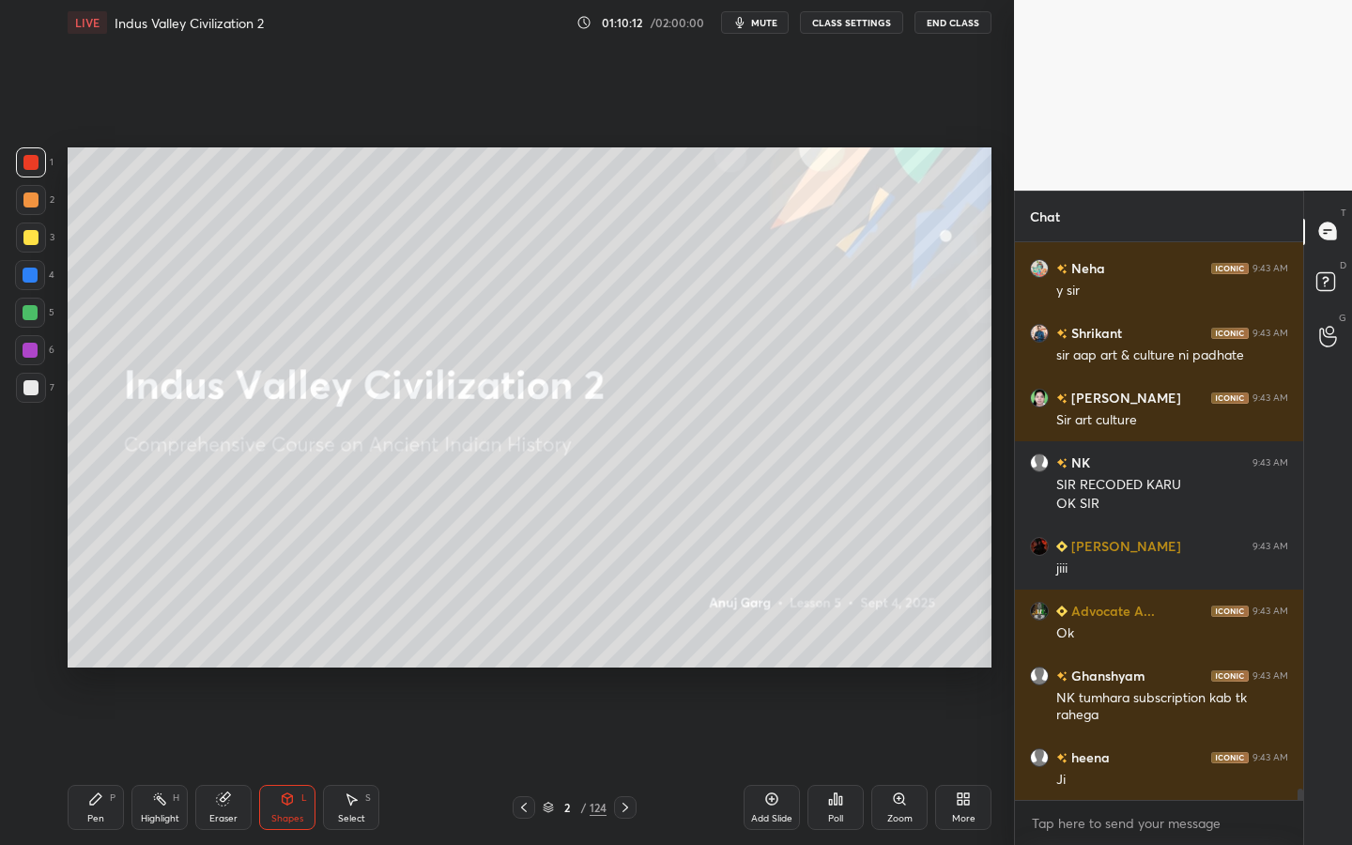
click at [23, 234] on div at bounding box center [30, 237] width 15 height 15
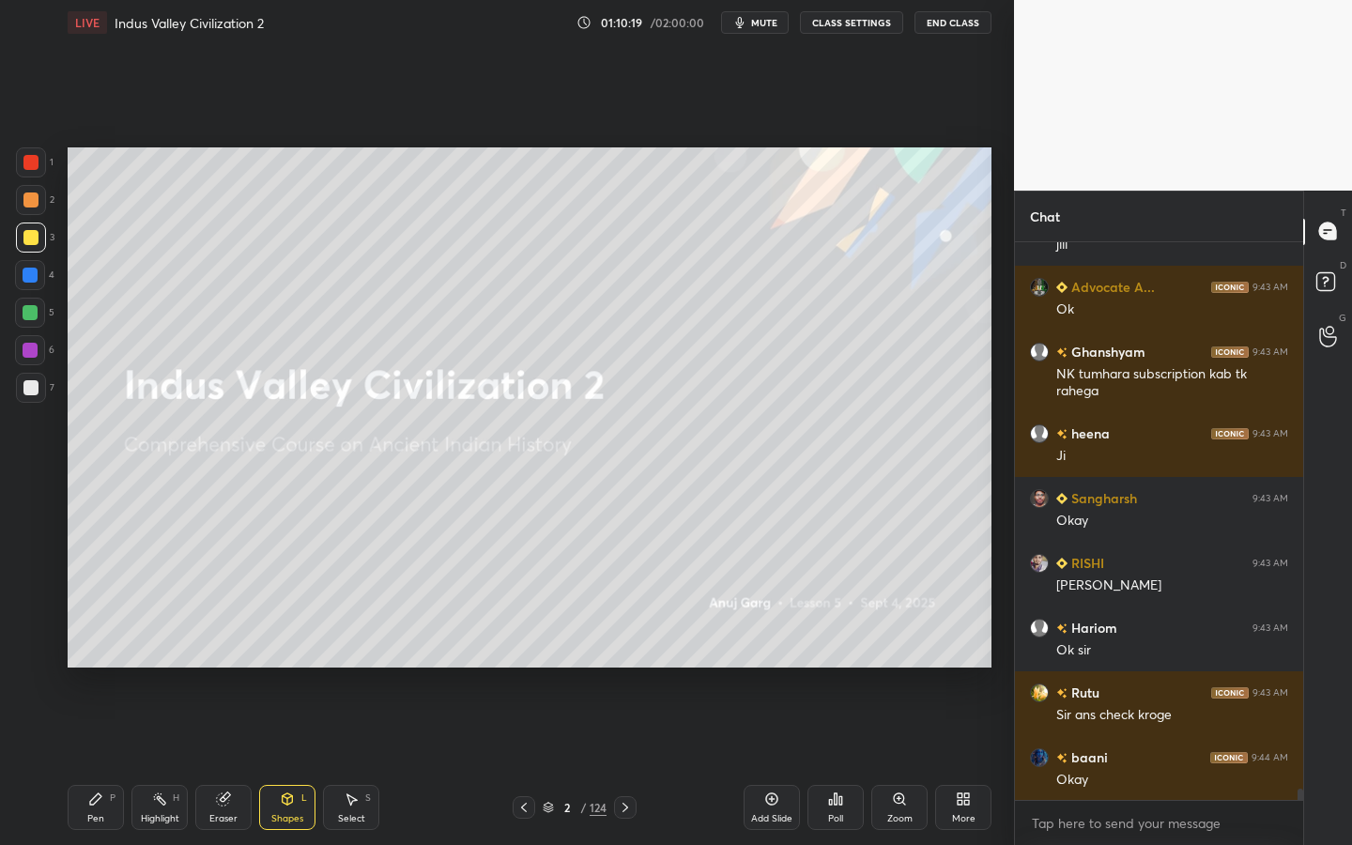
scroll to position [27507, 0]
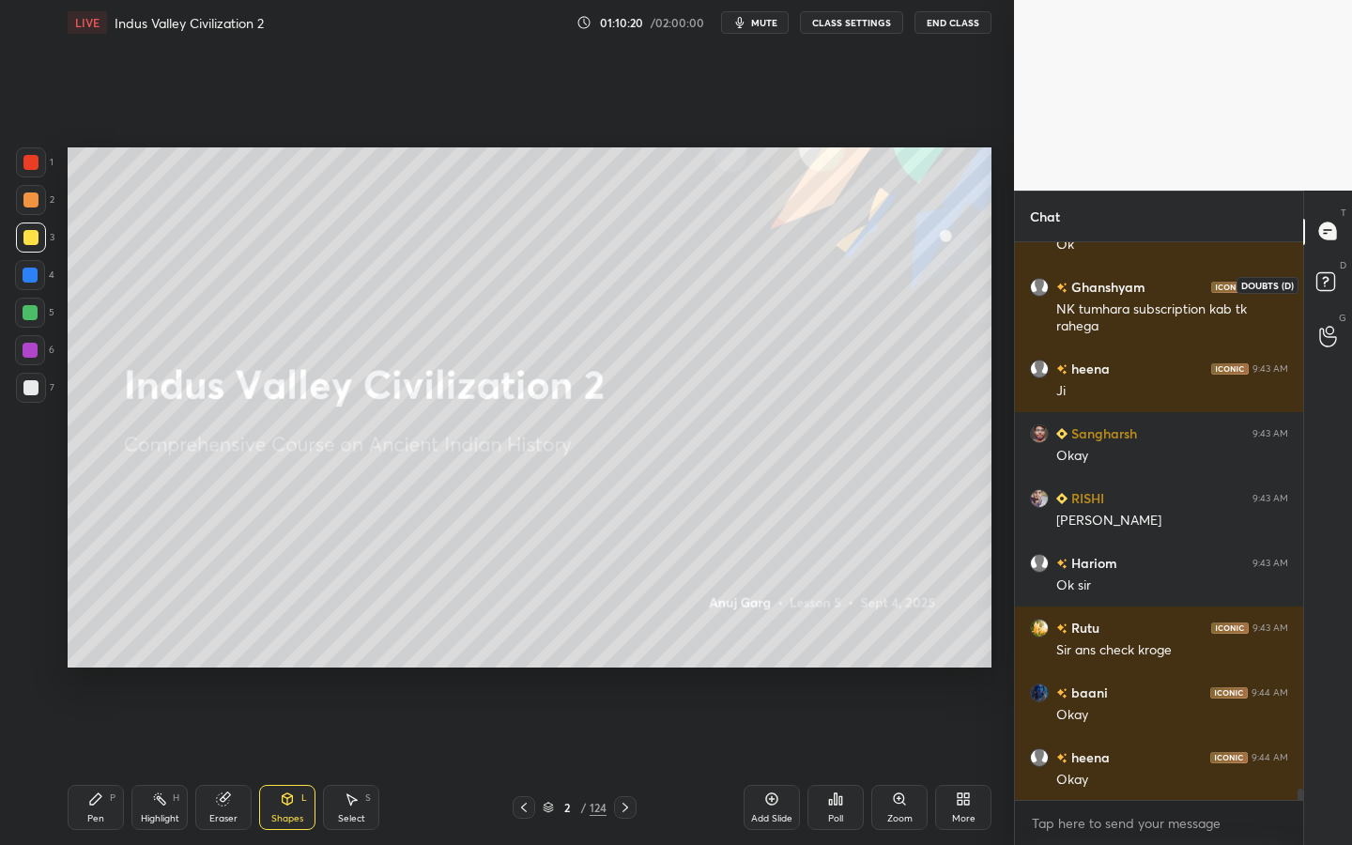
click at [1319, 284] on rect at bounding box center [1325, 281] width 18 height 18
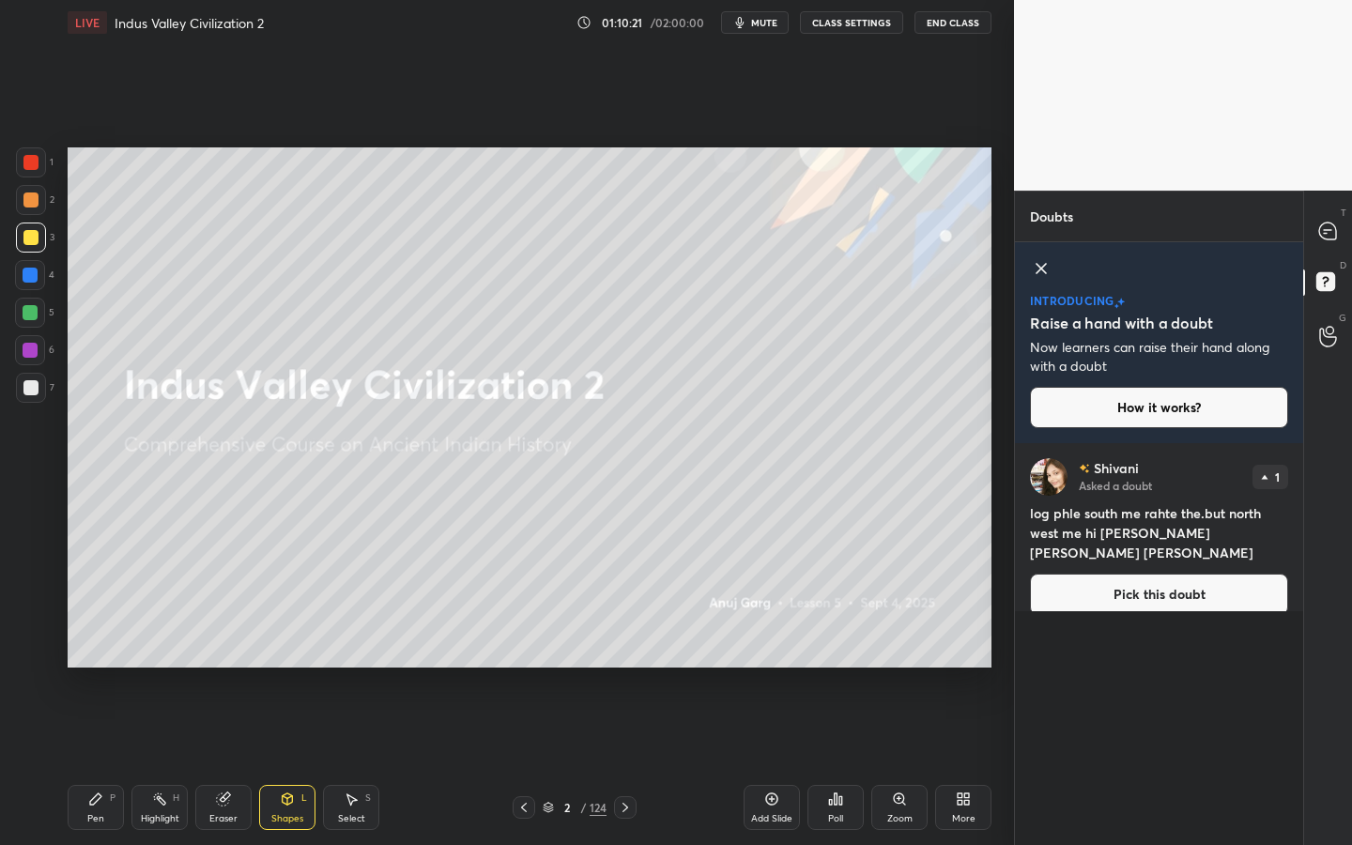
click at [1194, 593] on button "Pick this doubt" at bounding box center [1159, 594] width 258 height 41
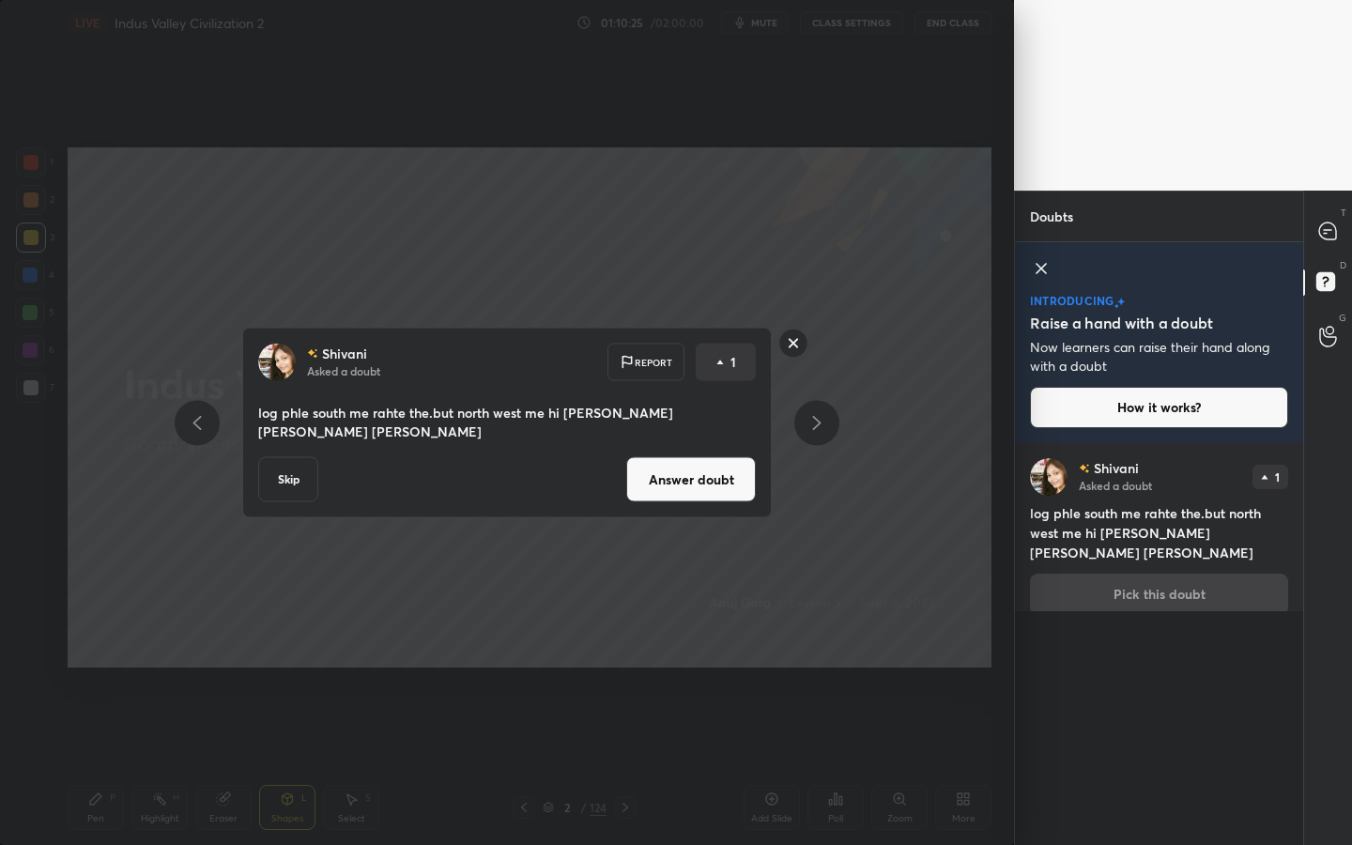
click at [282, 457] on button "Skip" at bounding box center [288, 479] width 60 height 45
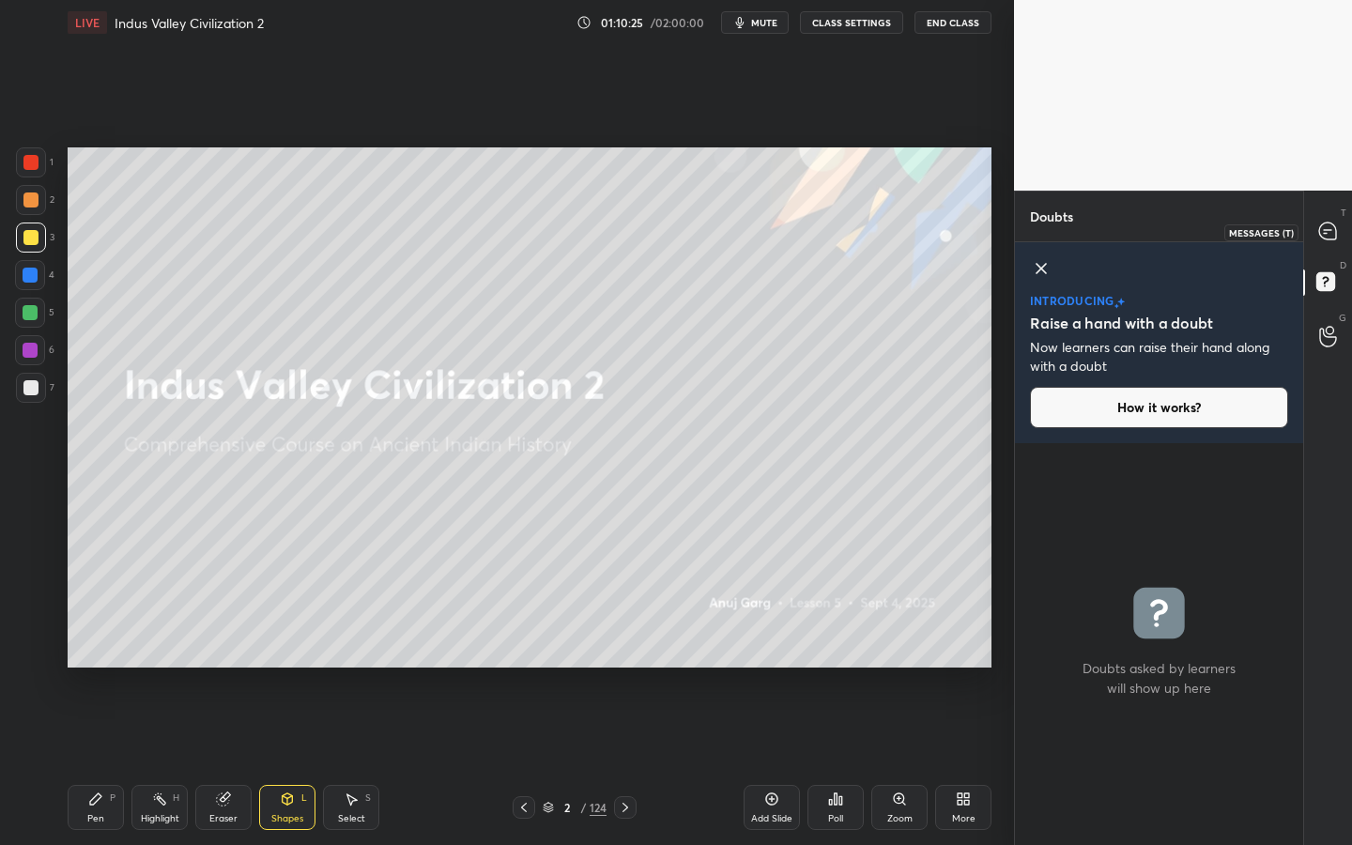
click at [1330, 238] on icon at bounding box center [1327, 231] width 17 height 17
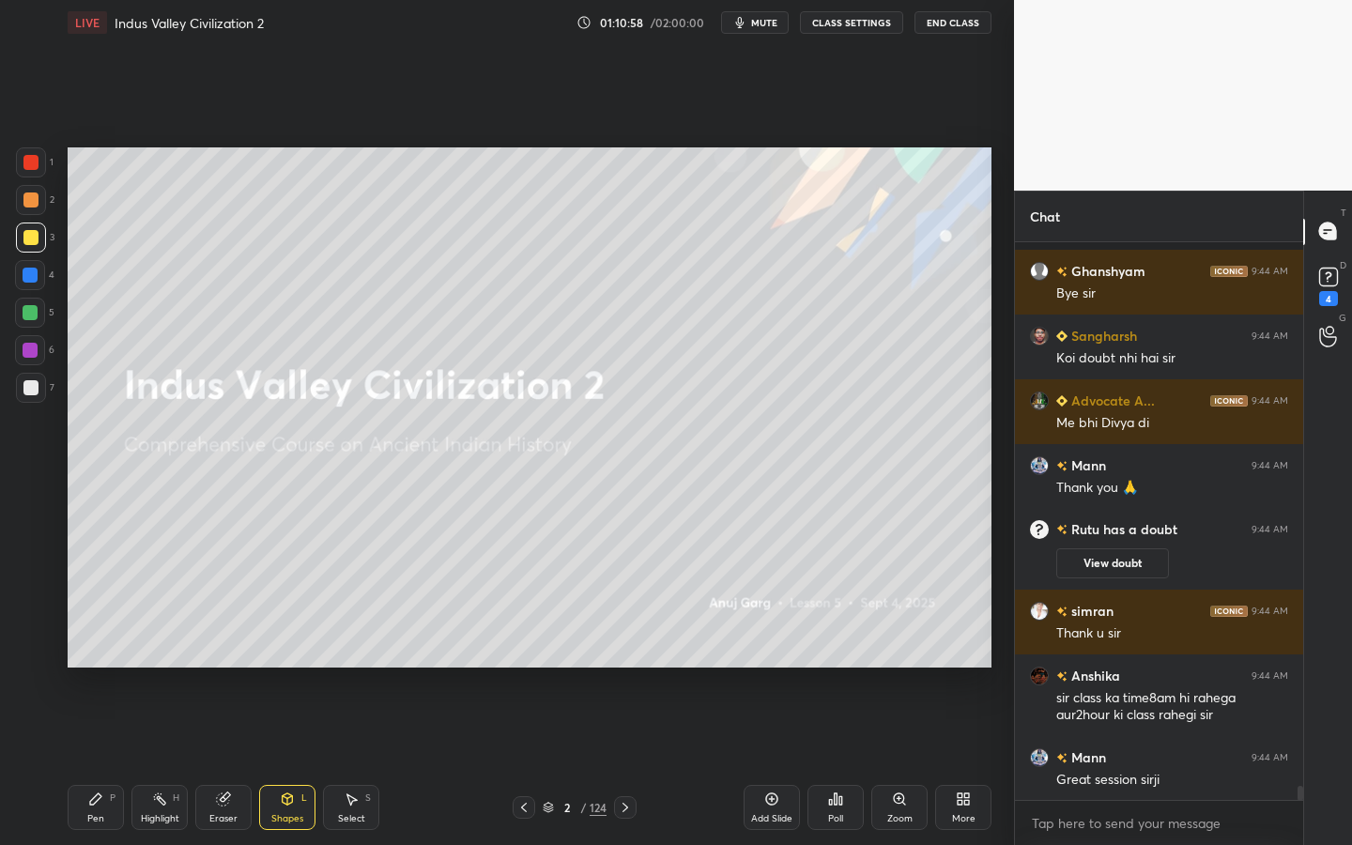
scroll to position [21354, 0]
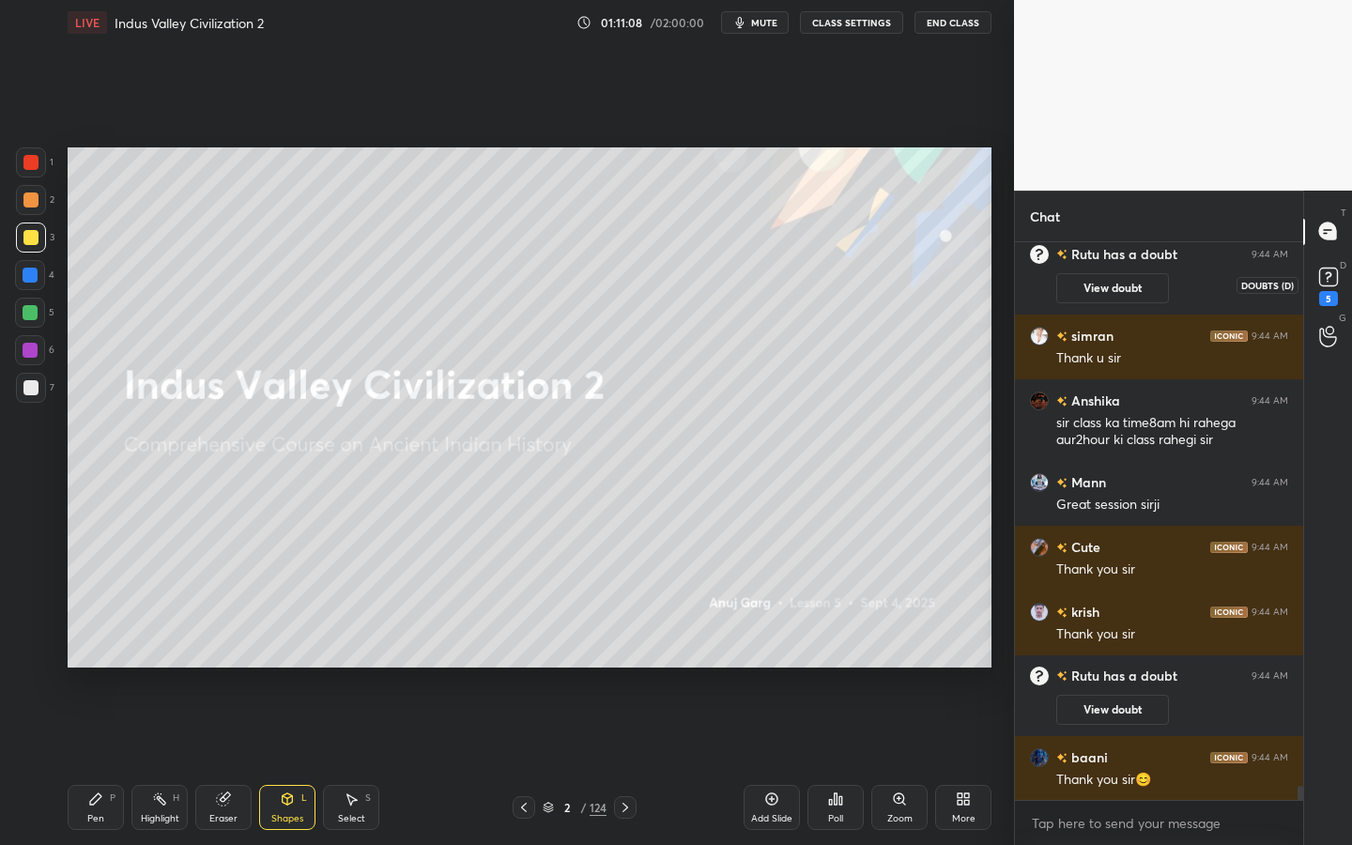
click at [1338, 291] on div "5" at bounding box center [1329, 284] width 28 height 43
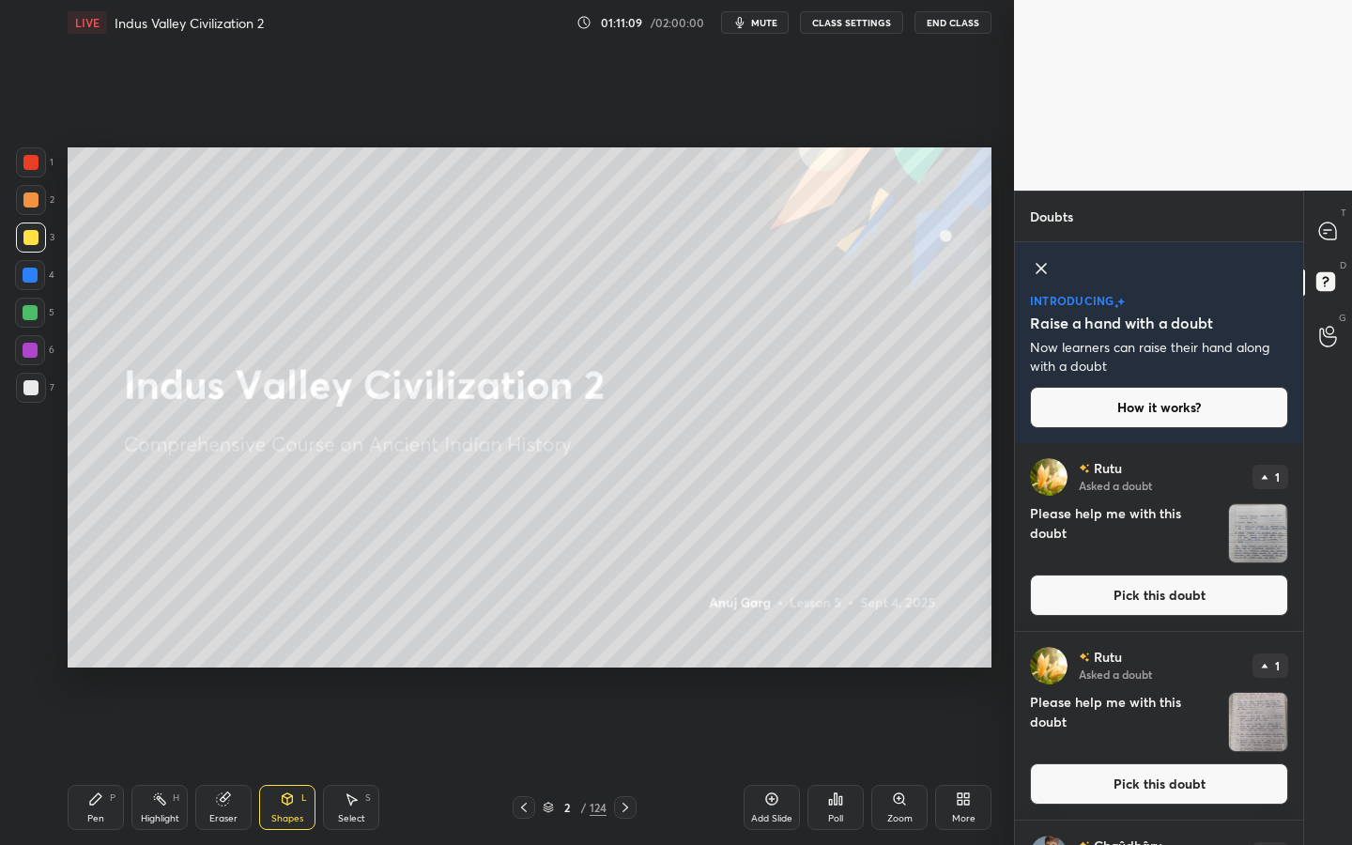
click at [1126, 600] on button "Pick this doubt" at bounding box center [1159, 595] width 258 height 41
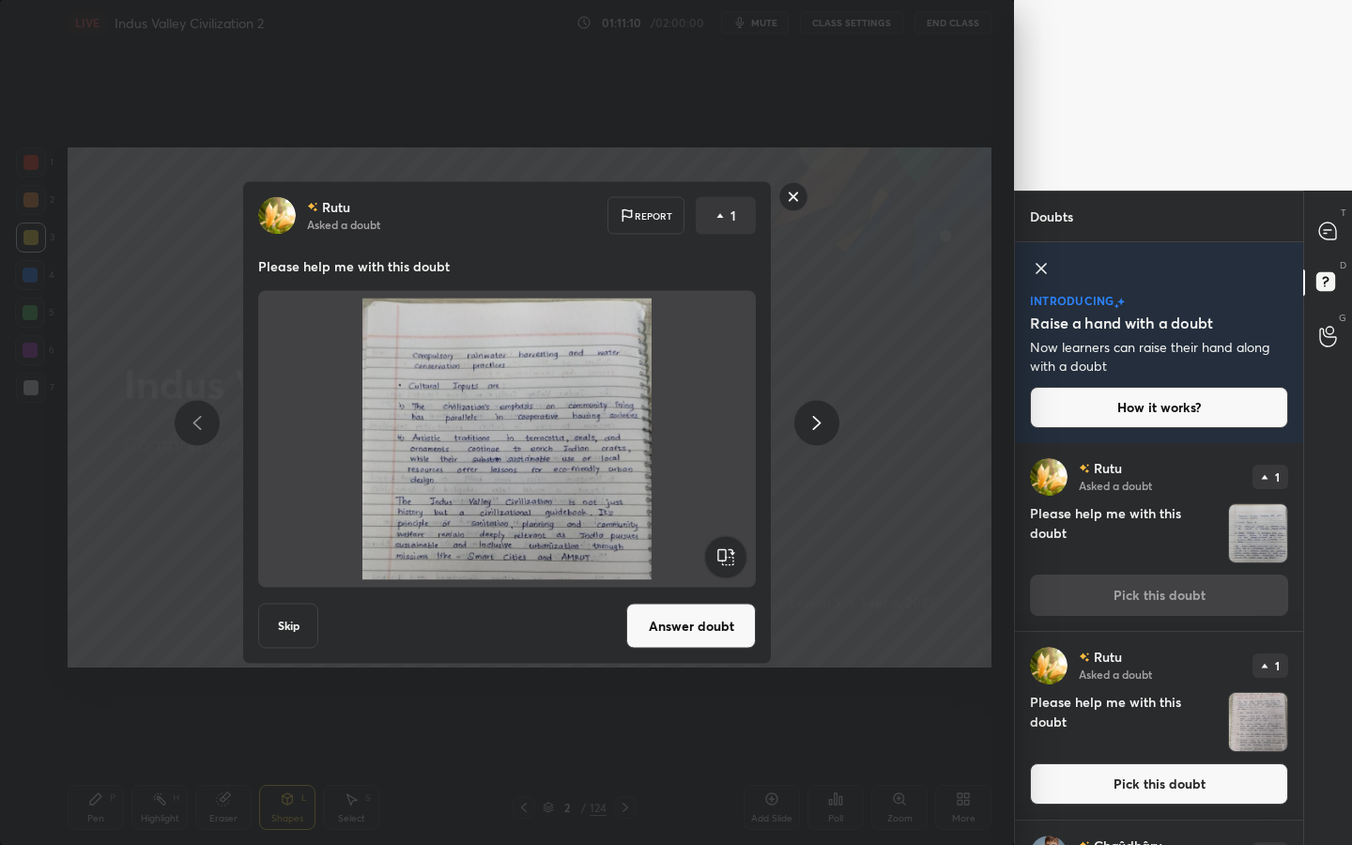
click at [673, 632] on button "Answer doubt" at bounding box center [691, 626] width 130 height 45
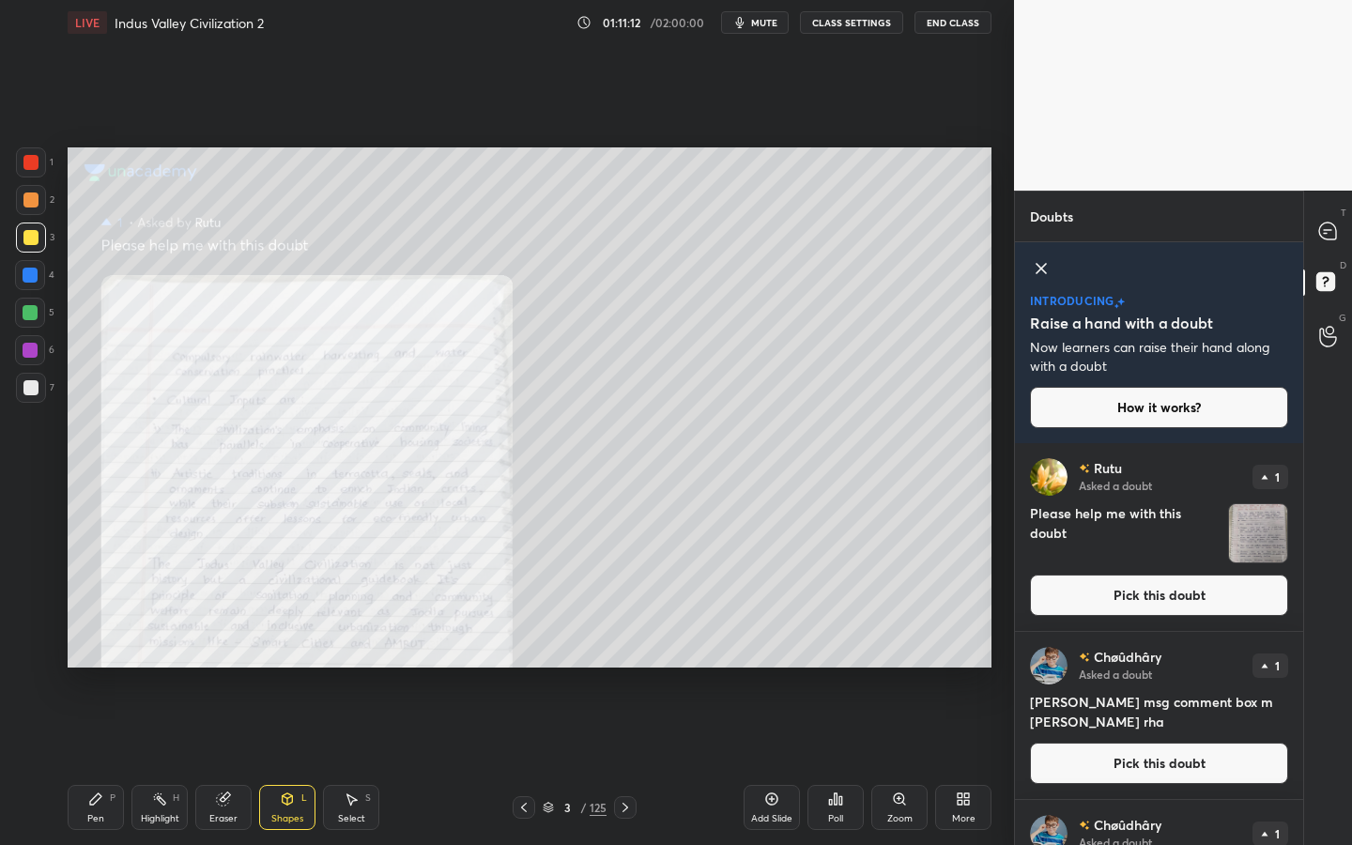
click at [1167, 604] on button "Pick this doubt" at bounding box center [1159, 595] width 258 height 41
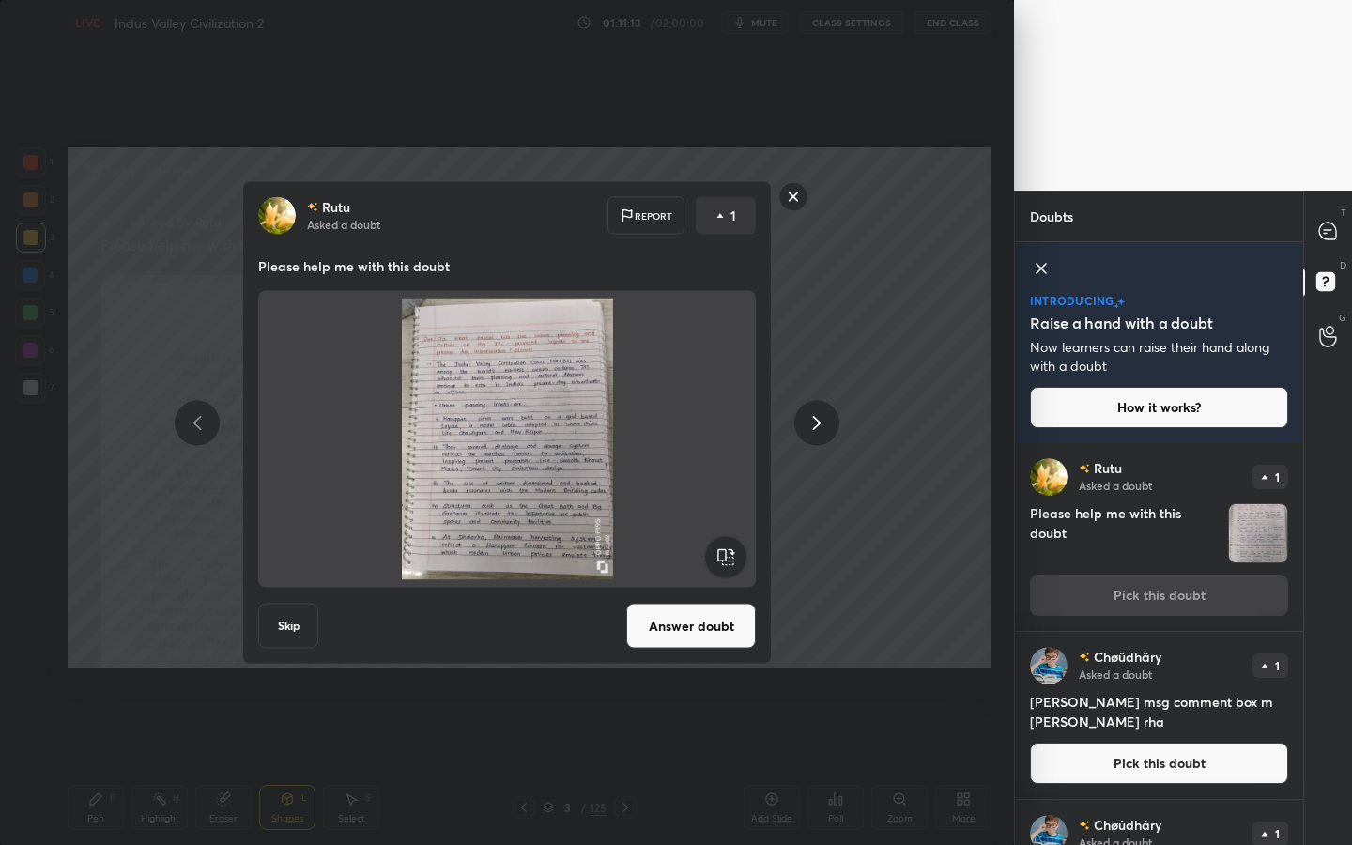
click at [692, 622] on button "Answer doubt" at bounding box center [691, 626] width 130 height 45
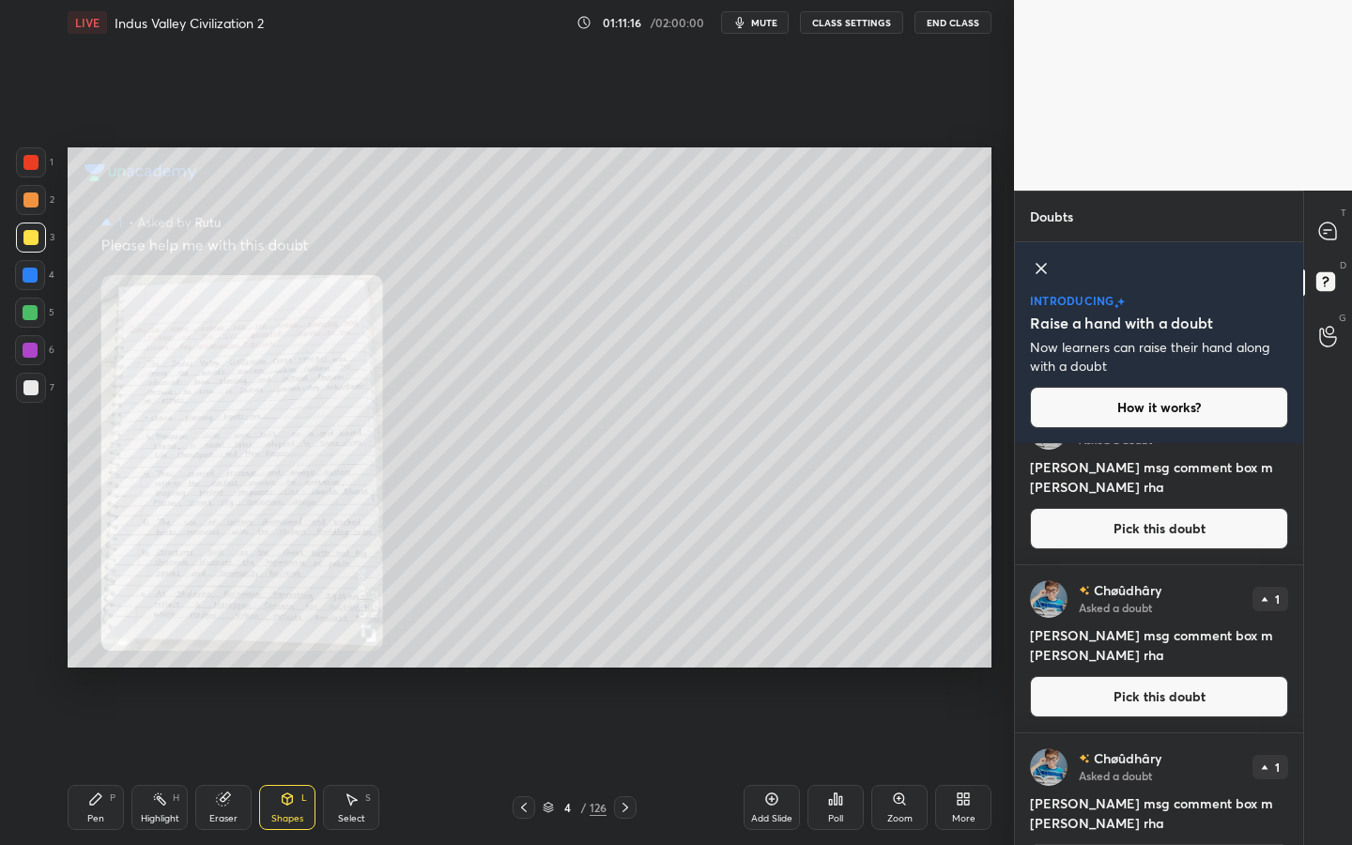
scroll to position [102, 0]
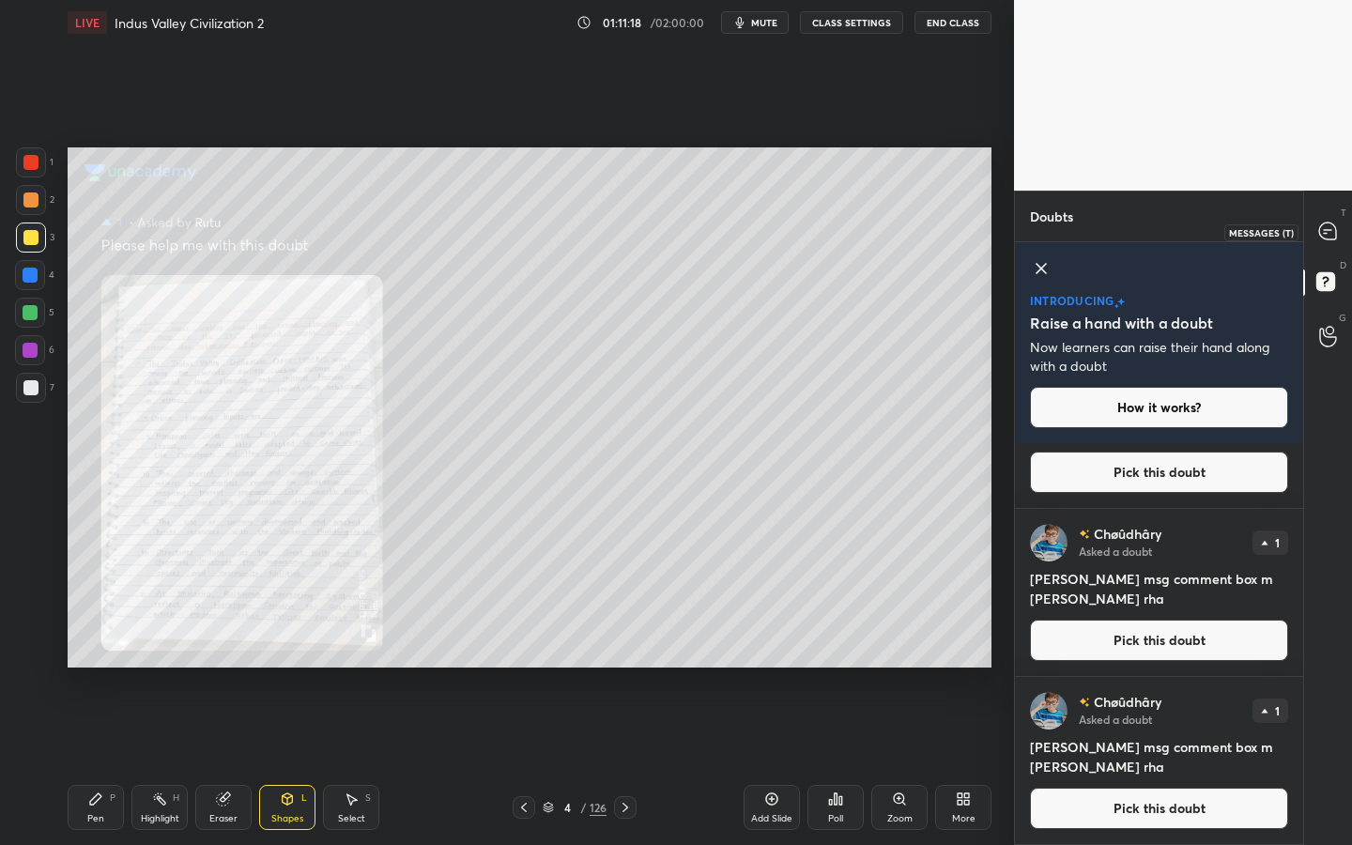
click at [1340, 233] on div at bounding box center [1329, 232] width 38 height 34
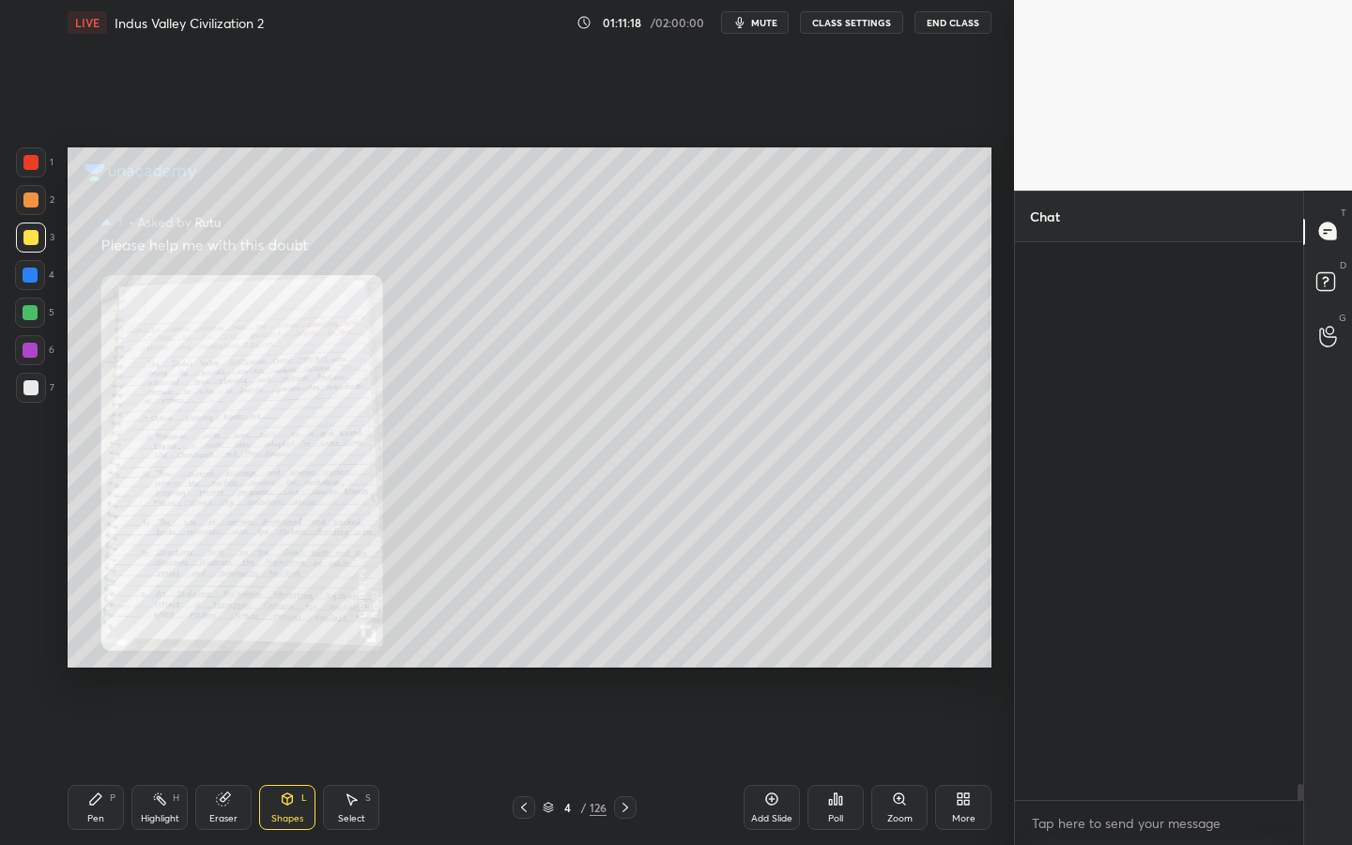
scroll to position [552, 283]
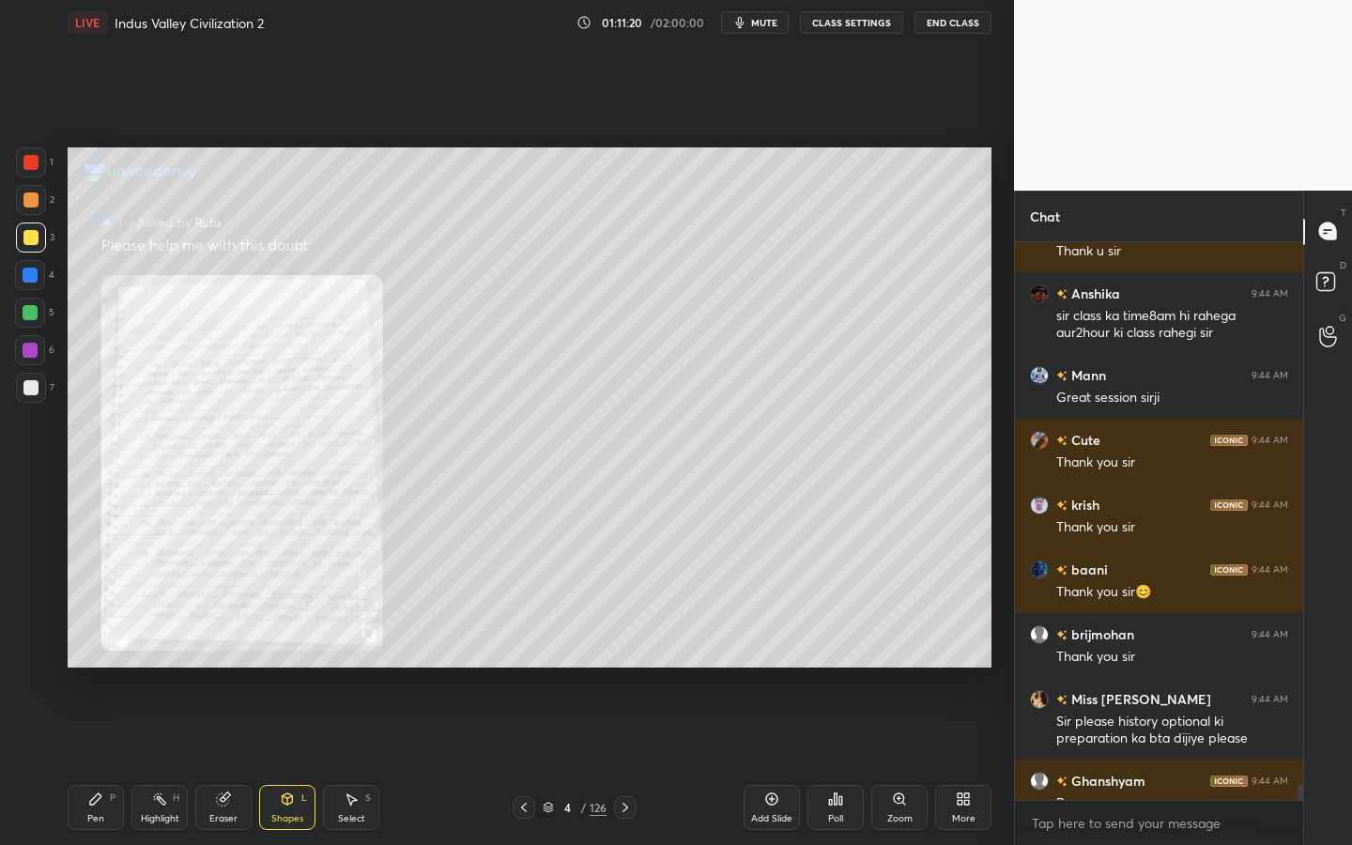
click at [910, 761] on div "Zoom" at bounding box center [899, 807] width 56 height 45
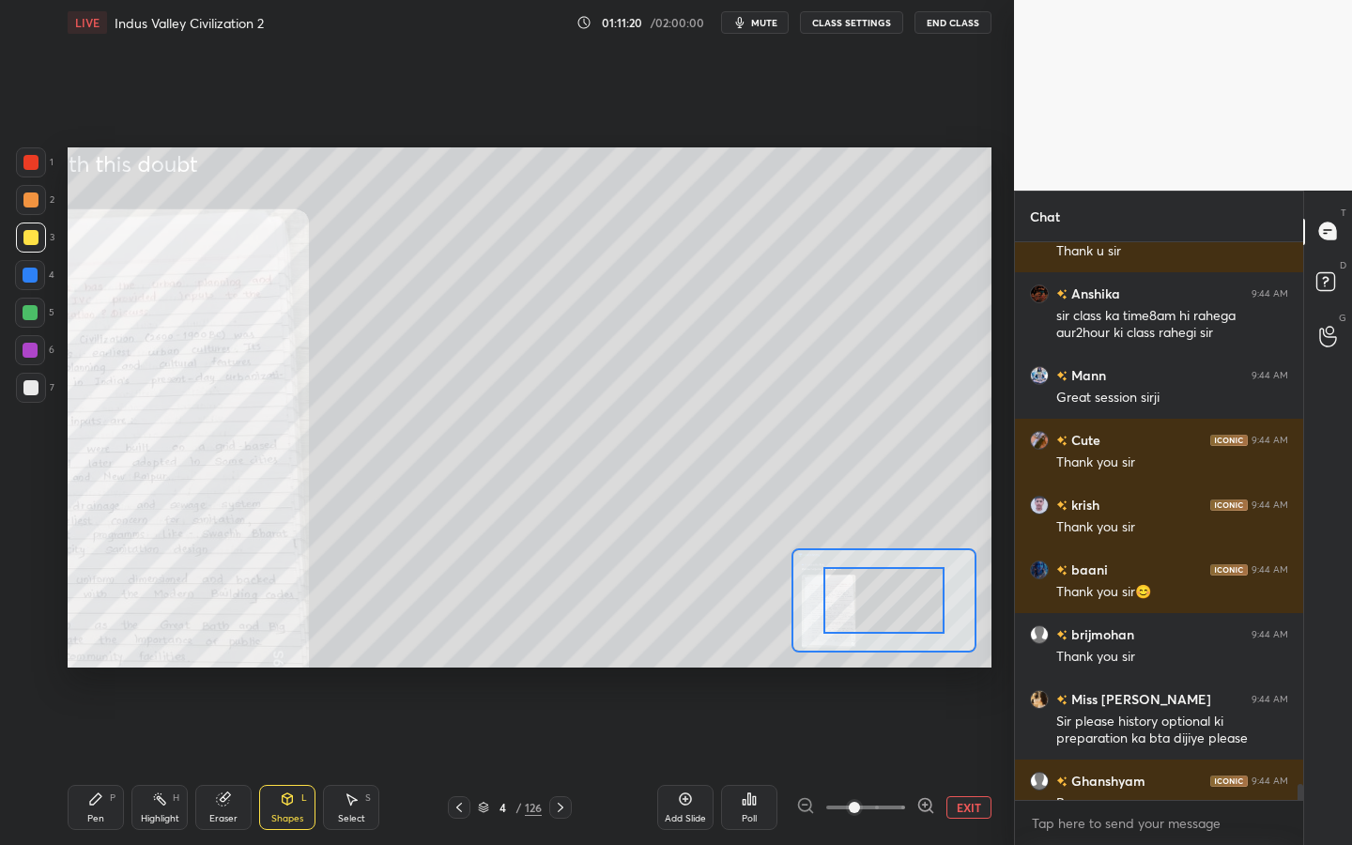
click at [910, 761] on div at bounding box center [865, 807] width 139 height 23
click at [875, 761] on div "Add Slide Poll EXIT" at bounding box center [824, 807] width 334 height 105
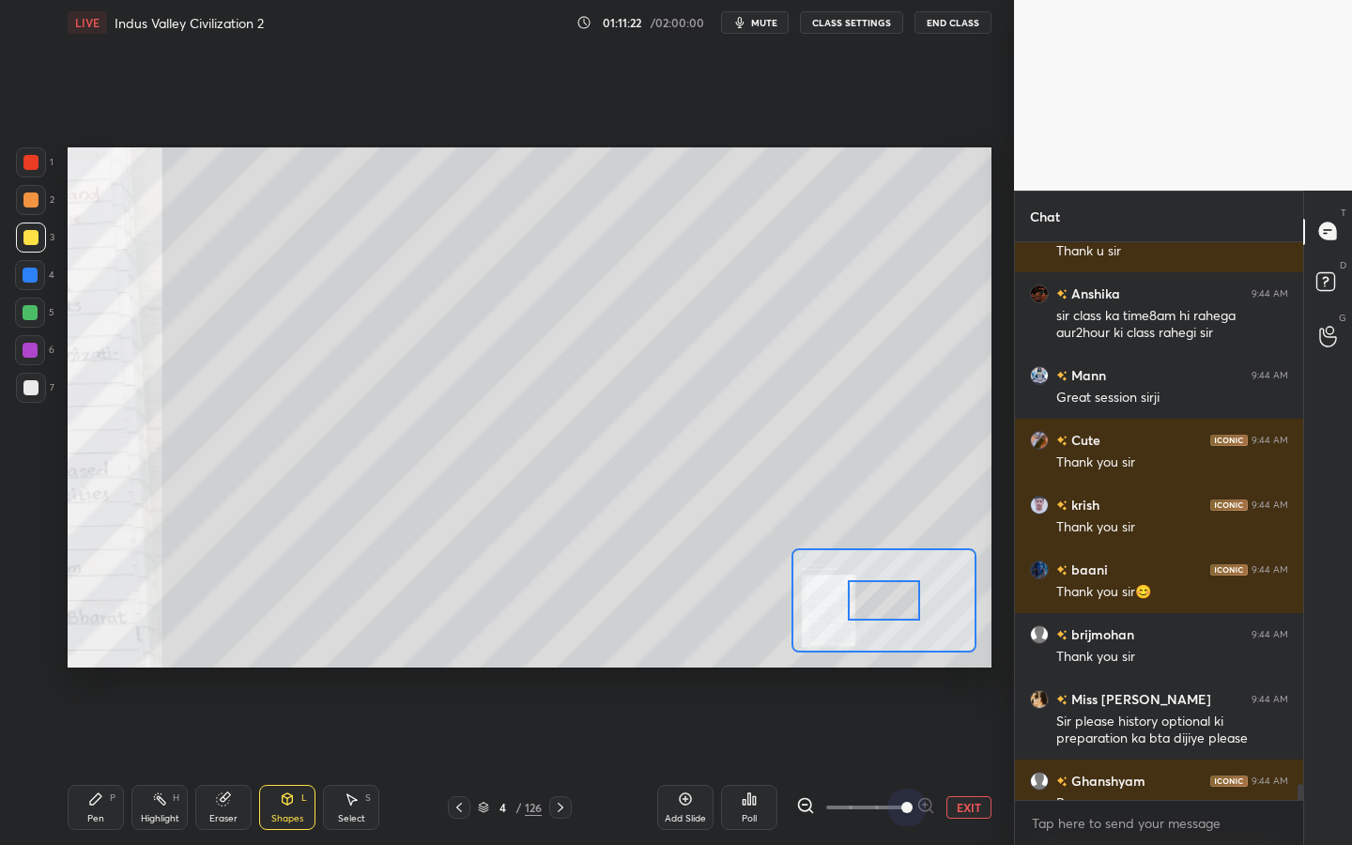
click at [896, 761] on span at bounding box center [865, 807] width 79 height 28
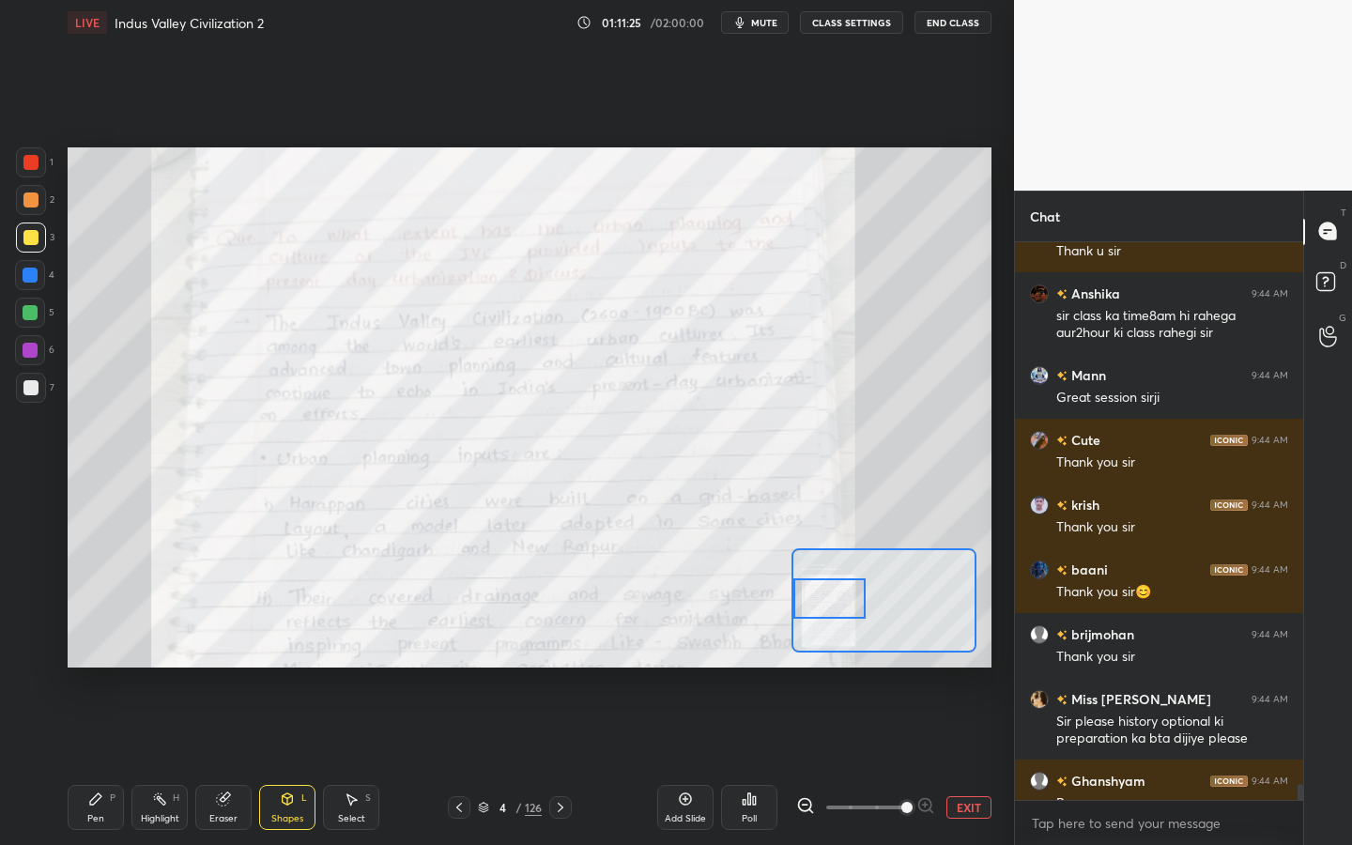
drag, startPoint x: 898, startPoint y: 584, endPoint x: 821, endPoint y: 582, distance: 77.0
click at [821, 582] on div at bounding box center [829, 598] width 72 height 40
click at [33, 167] on div at bounding box center [30, 162] width 15 height 15
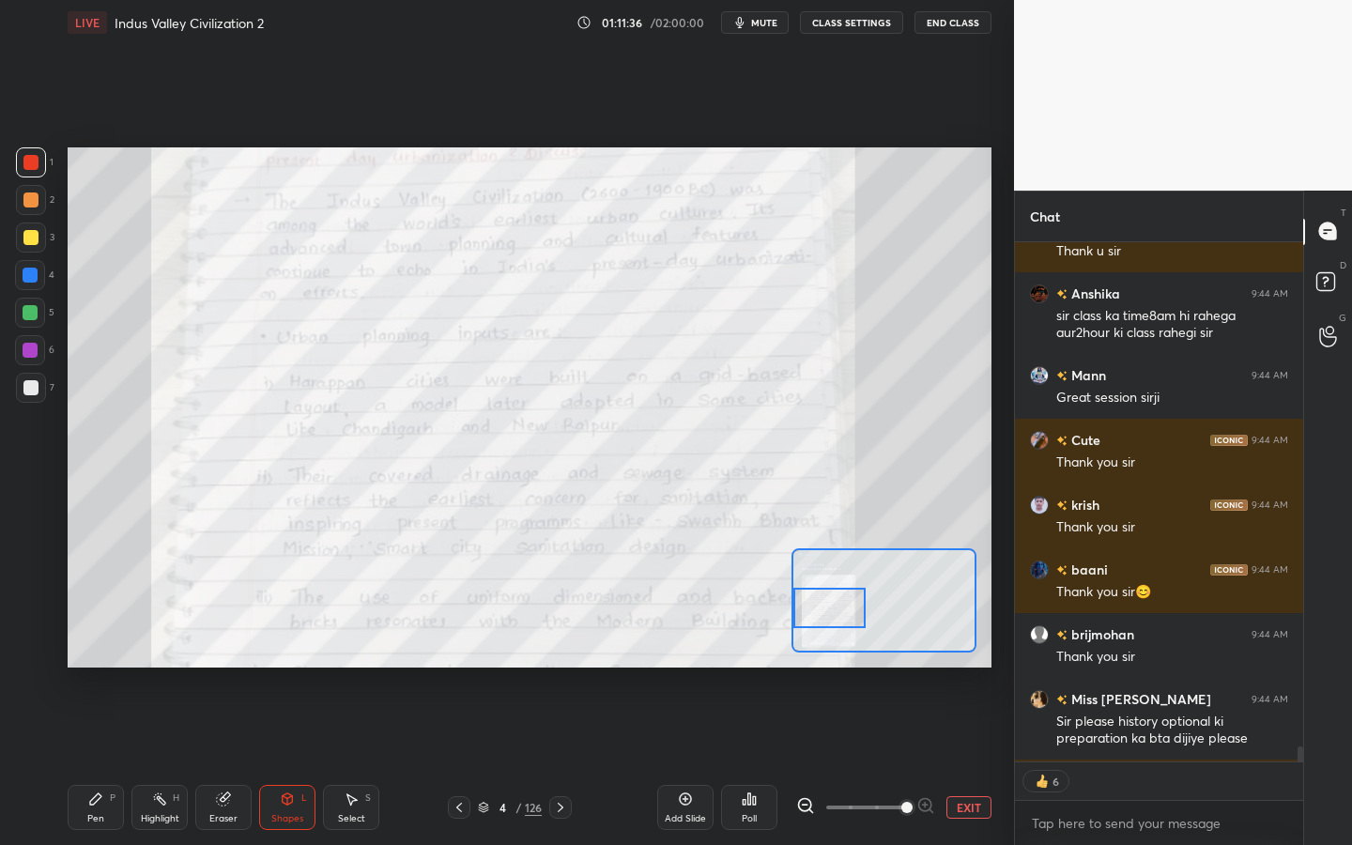
drag, startPoint x: 858, startPoint y: 600, endPoint x: 830, endPoint y: 609, distance: 29.7
click at [830, 609] on div at bounding box center [829, 608] width 72 height 40
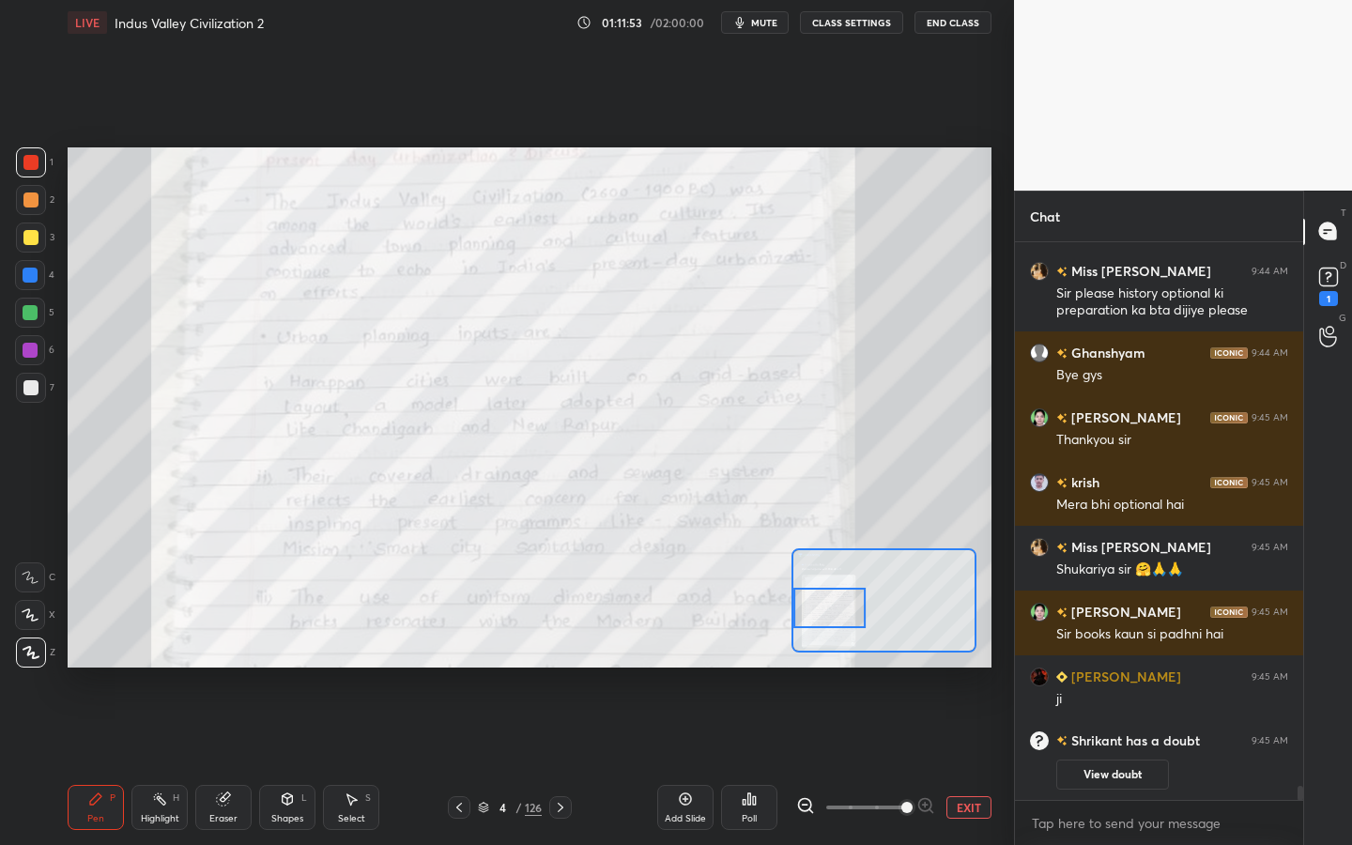
scroll to position [21739, 0]
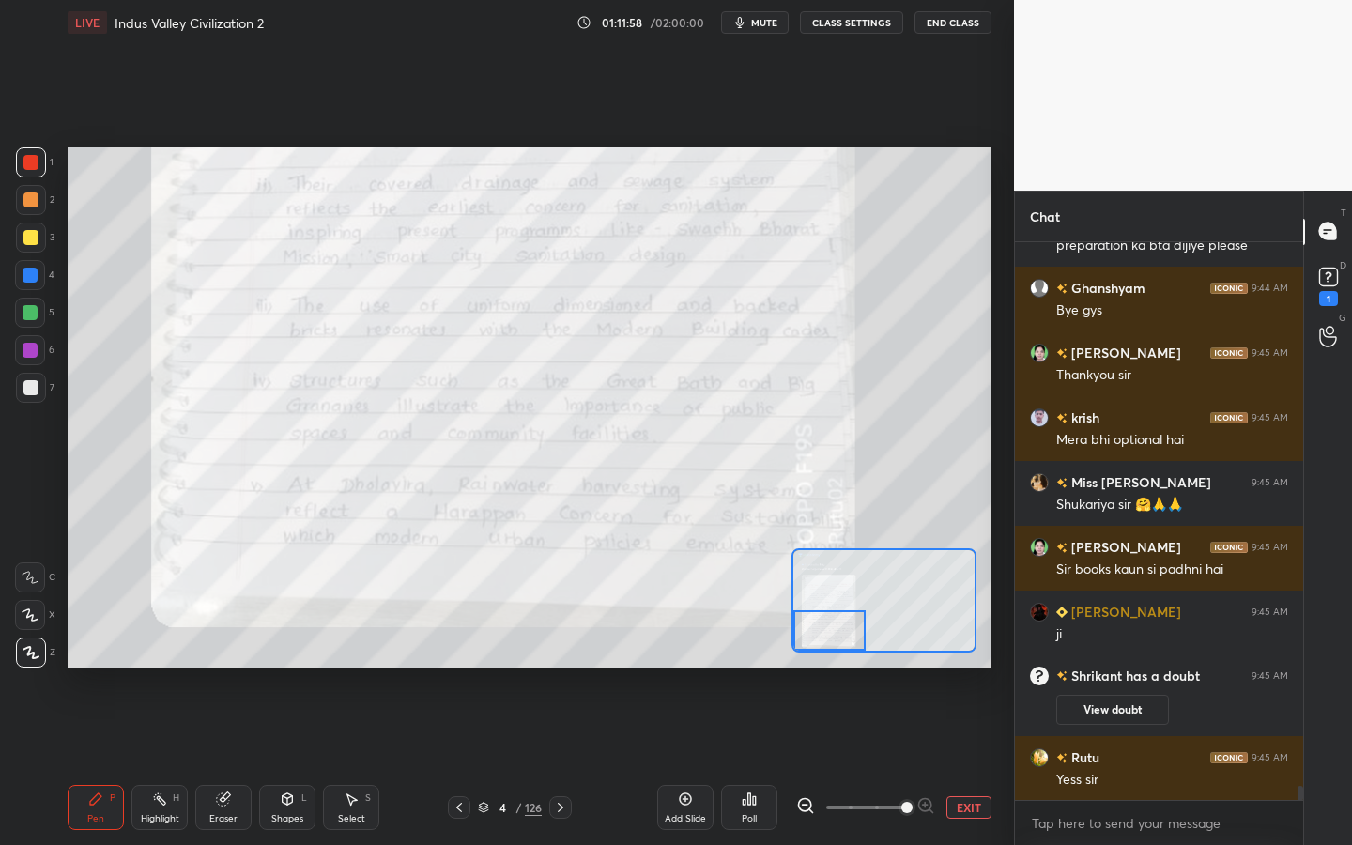
drag, startPoint x: 855, startPoint y: 622, endPoint x: 855, endPoint y: 646, distance: 24.4
click at [855, 646] on div at bounding box center [829, 630] width 72 height 40
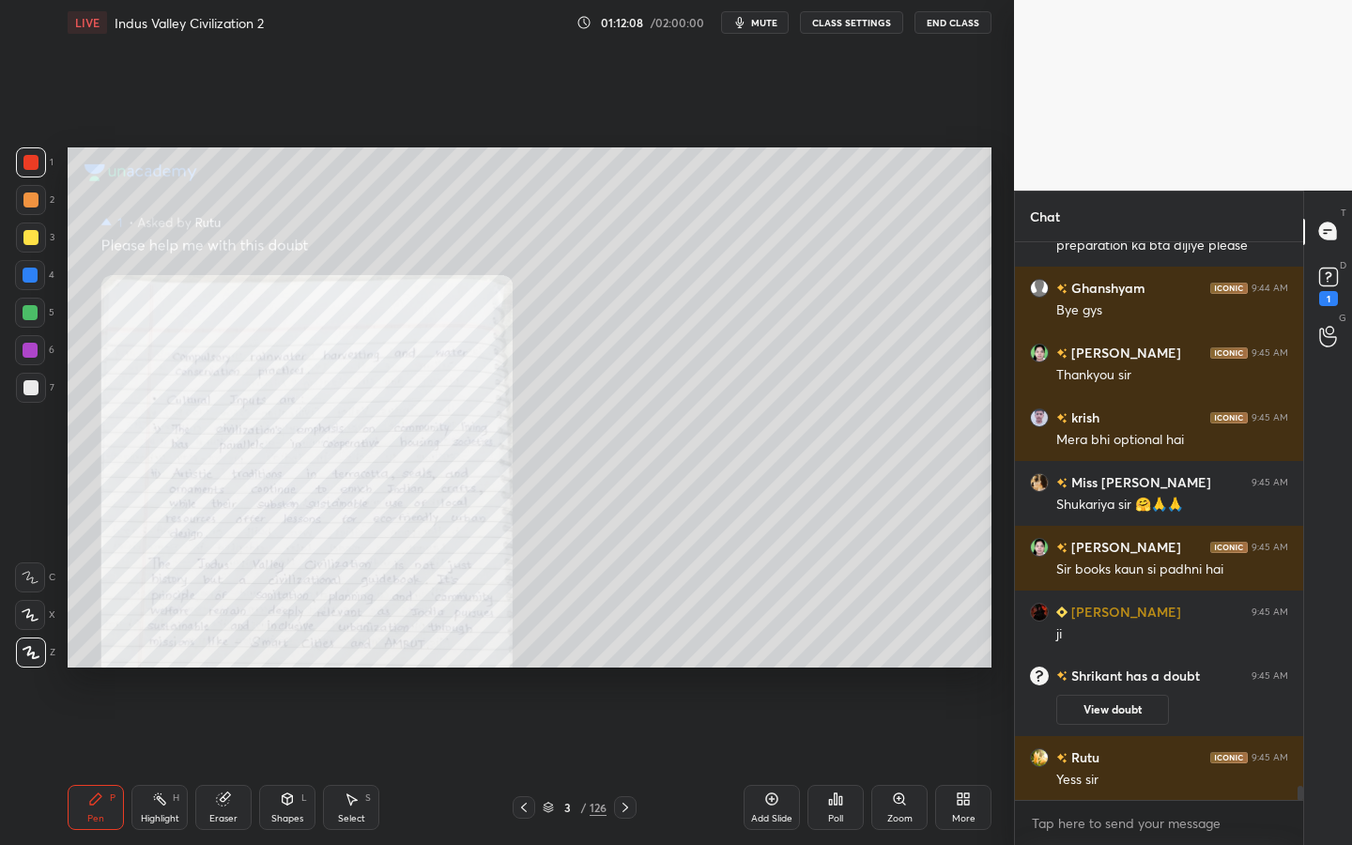
click at [890, 761] on div "Zoom" at bounding box center [899, 807] width 56 height 45
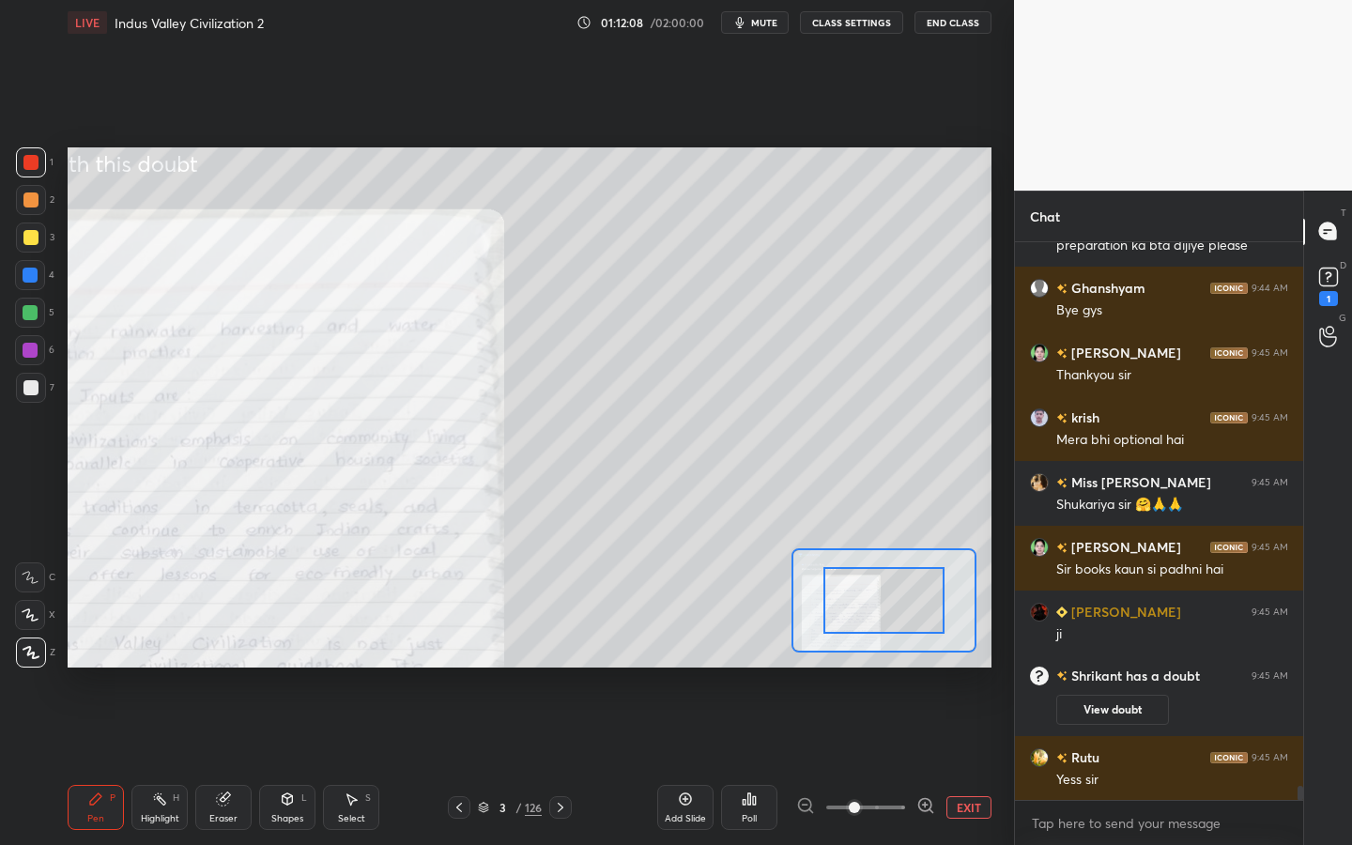
click at [890, 761] on span at bounding box center [865, 807] width 79 height 28
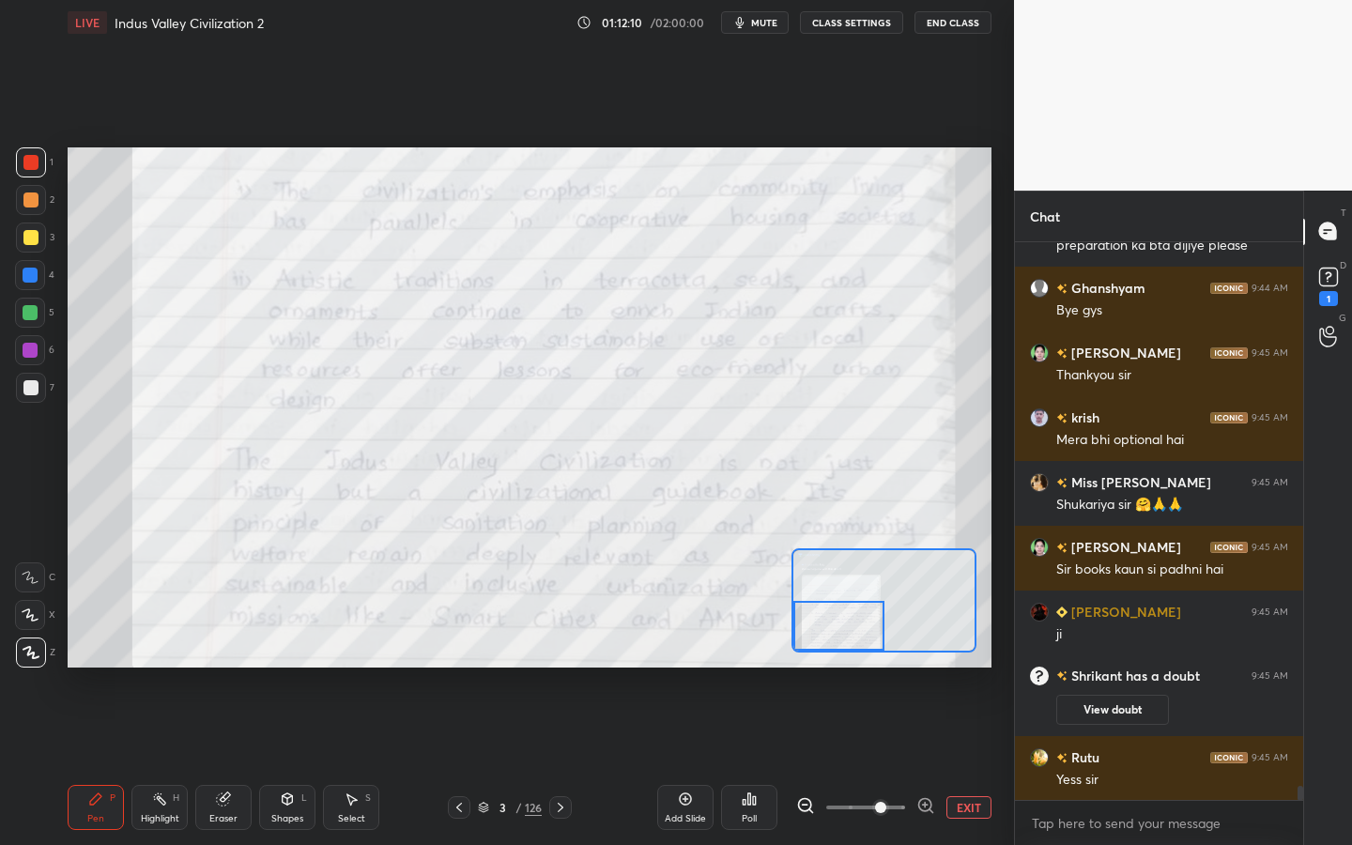
drag, startPoint x: 892, startPoint y: 585, endPoint x: 840, endPoint y: 621, distance: 62.8
click at [840, 621] on div at bounding box center [838, 626] width 90 height 50
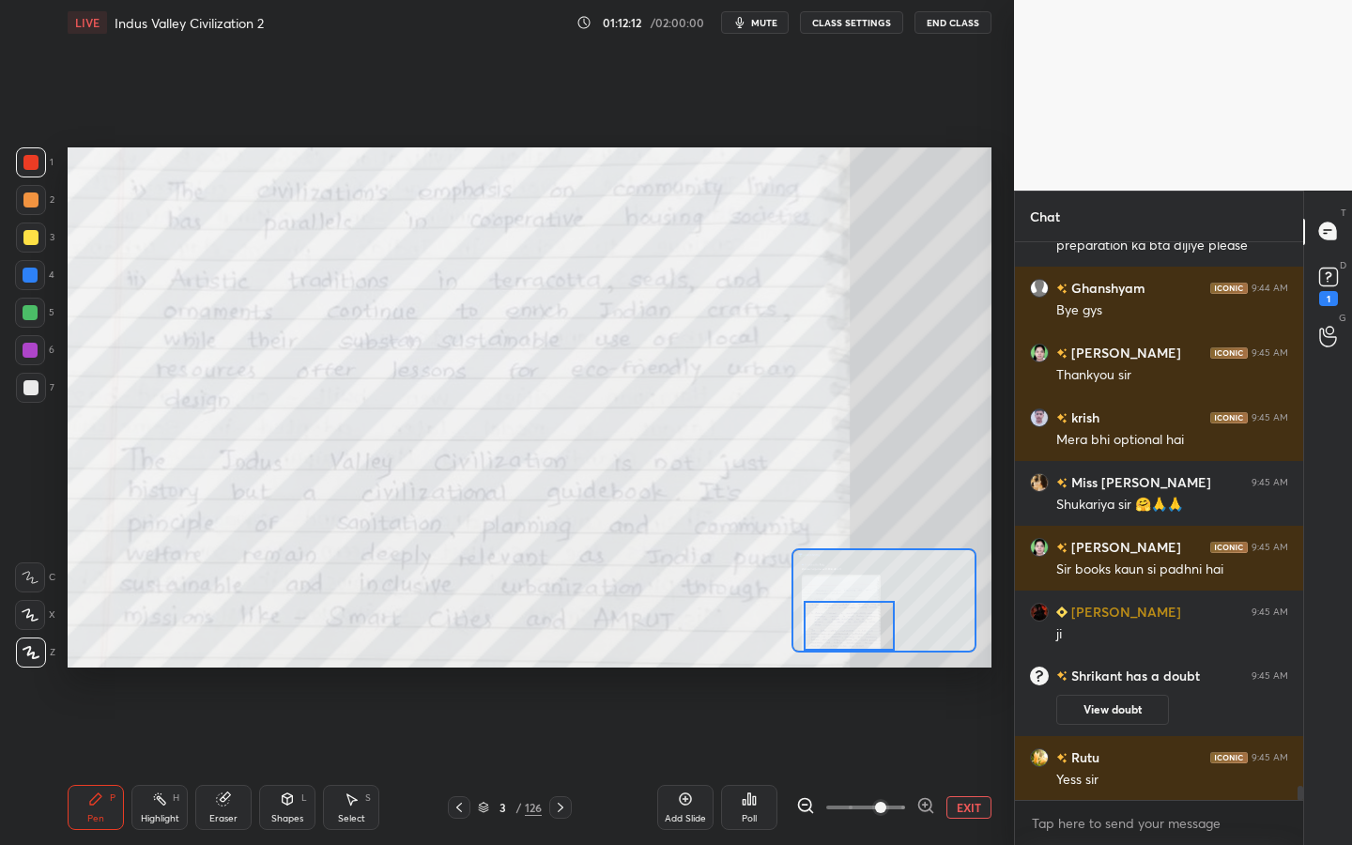
drag, startPoint x: 836, startPoint y: 627, endPoint x: 846, endPoint y: 628, distance: 10.4
click at [846, 628] on div at bounding box center [849, 626] width 90 height 50
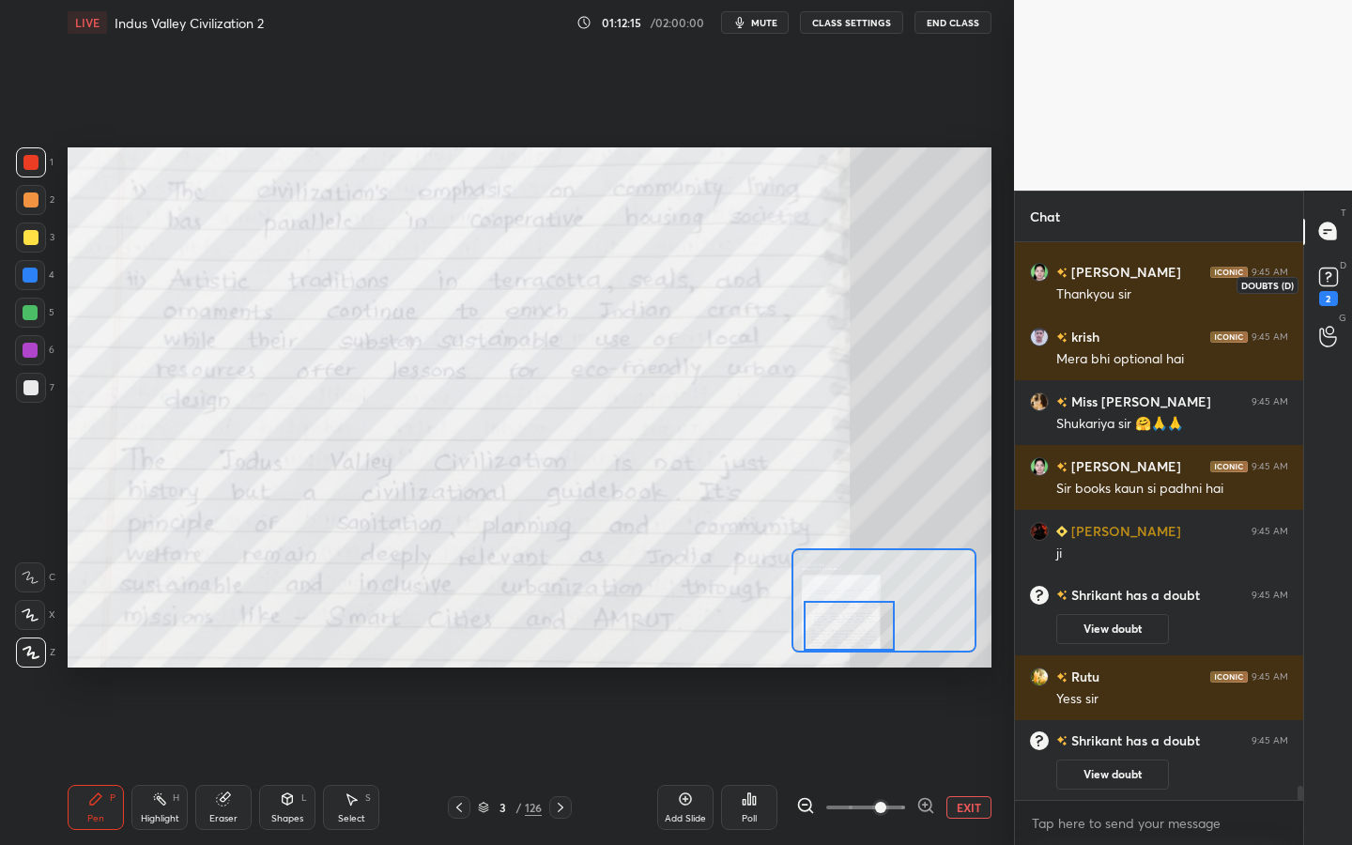
click at [1326, 282] on rect at bounding box center [1328, 277] width 18 height 18
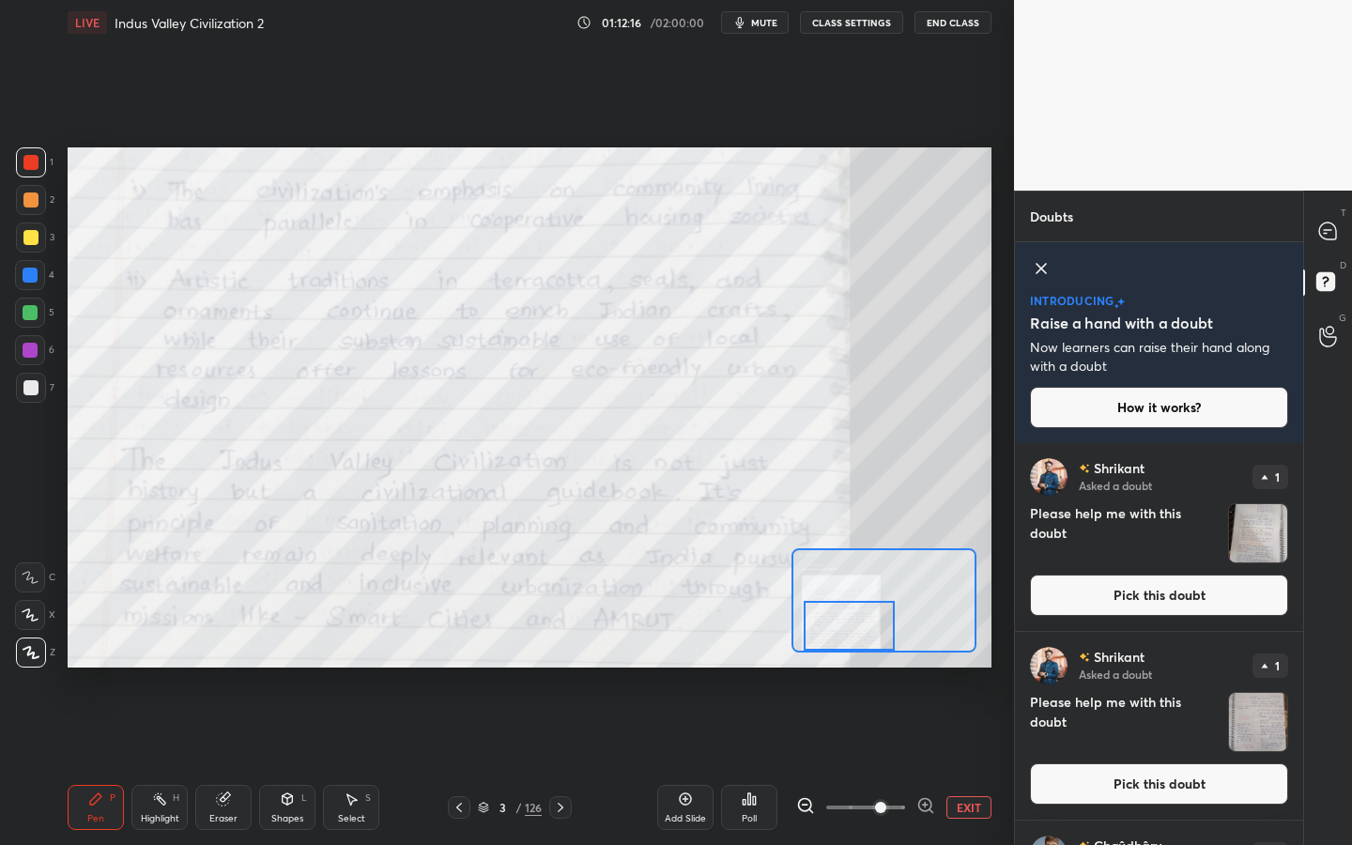
click at [1124, 610] on button "Pick this doubt" at bounding box center [1159, 595] width 258 height 41
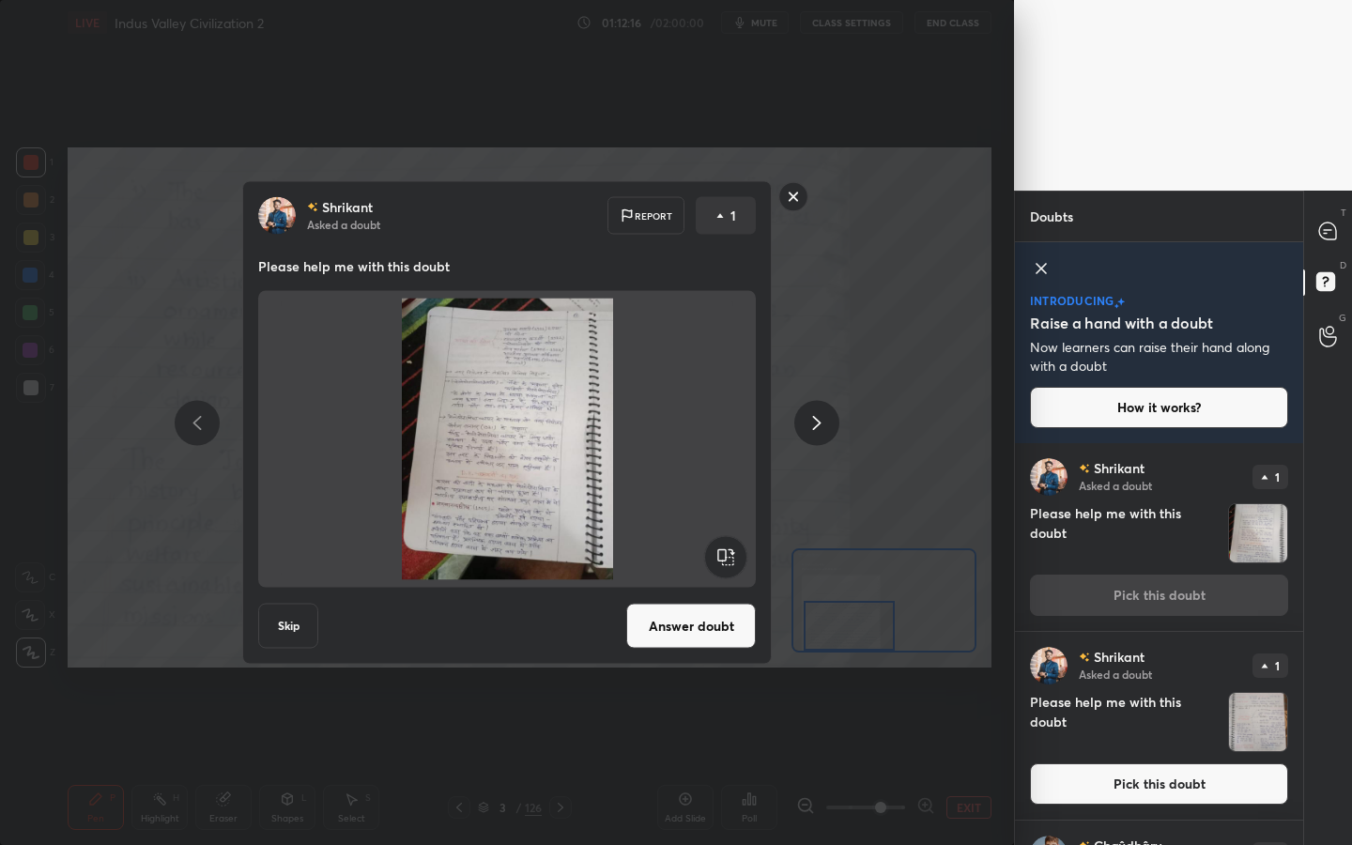
click at [683, 630] on button "Answer doubt" at bounding box center [691, 626] width 130 height 45
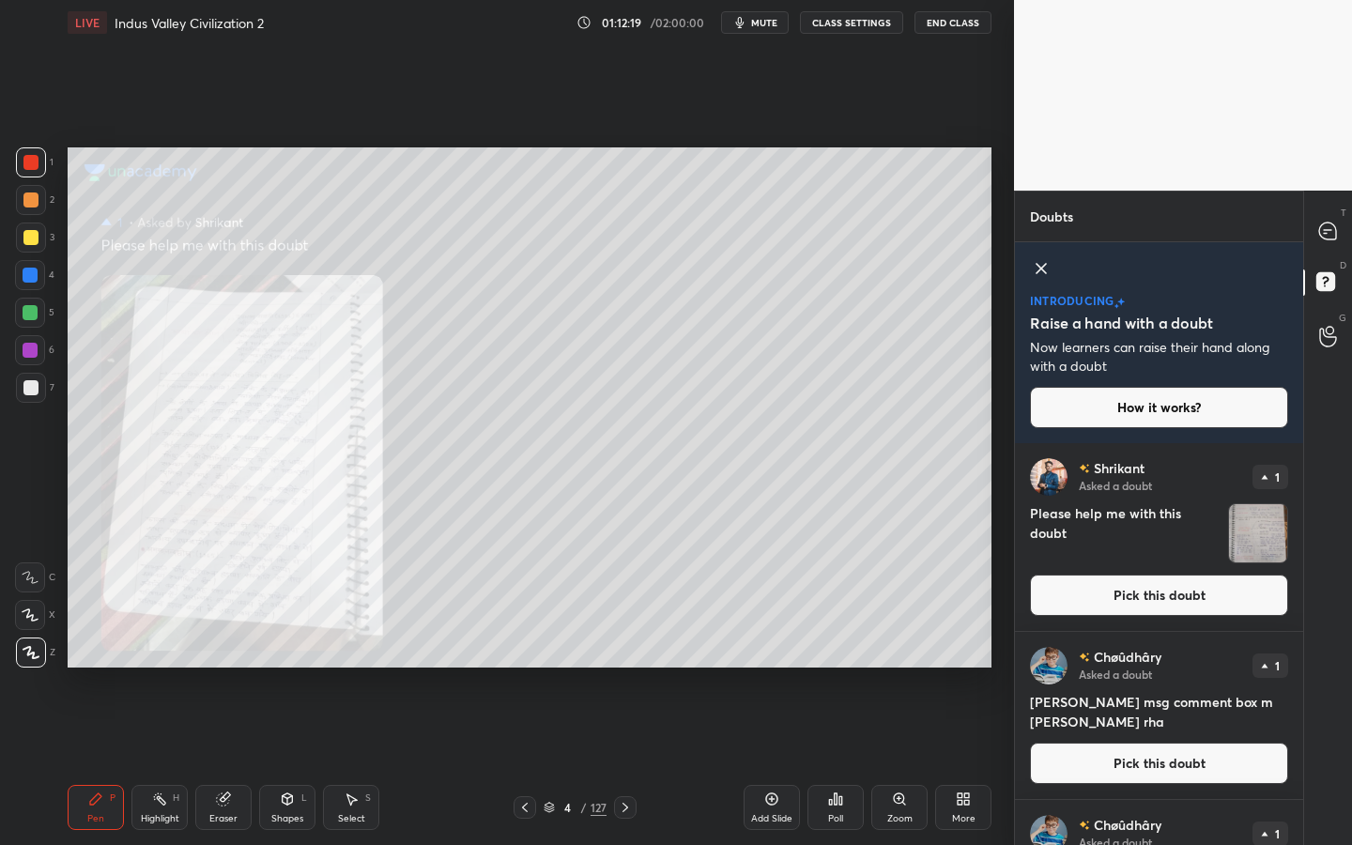
click at [1157, 618] on div "[PERSON_NAME] Asked a doubt 1 Please help me with this doubt Pick this doubt" at bounding box center [1159, 537] width 288 height 188
click at [1139, 603] on button "Pick this doubt" at bounding box center [1159, 595] width 258 height 41
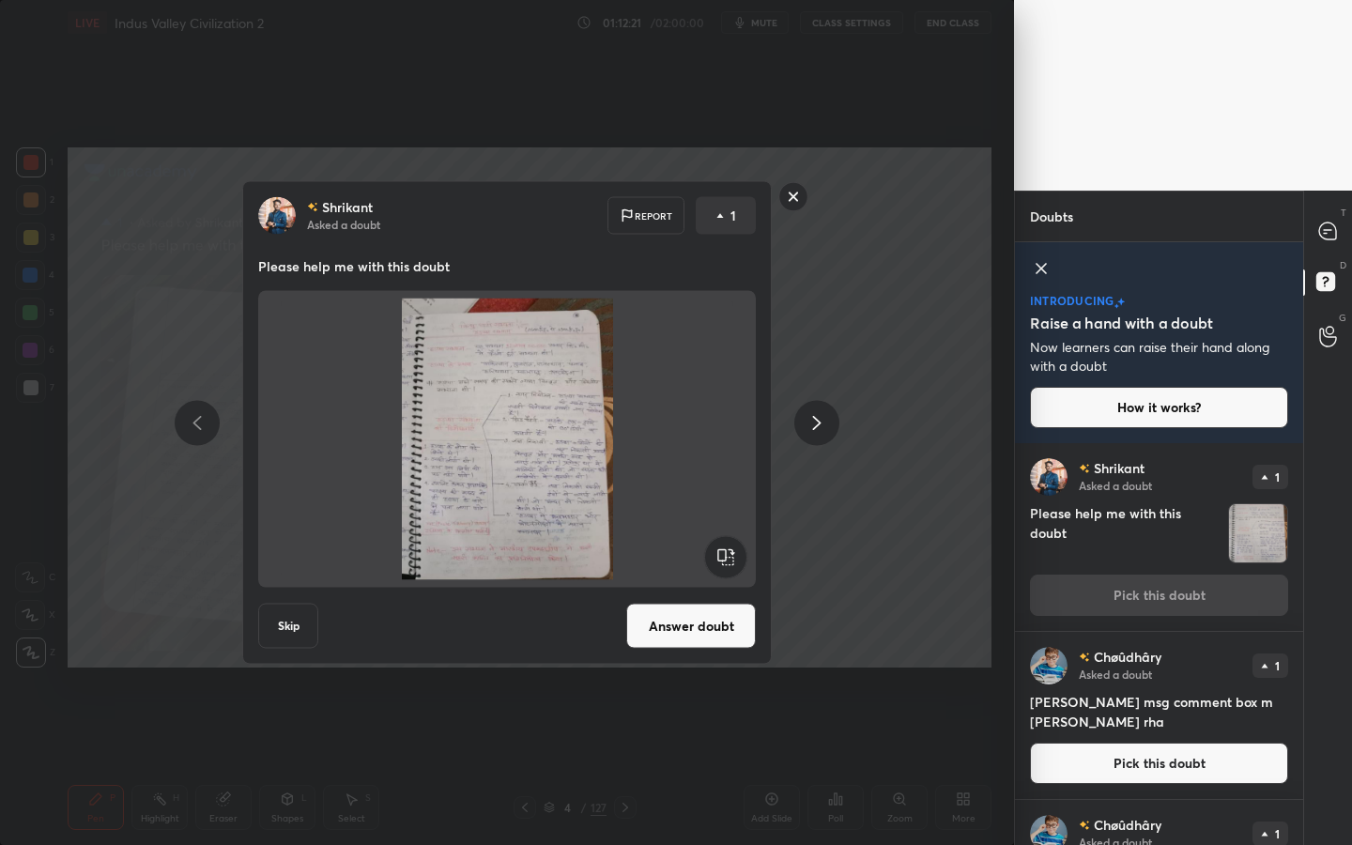
click at [713, 628] on button "Answer doubt" at bounding box center [691, 626] width 130 height 45
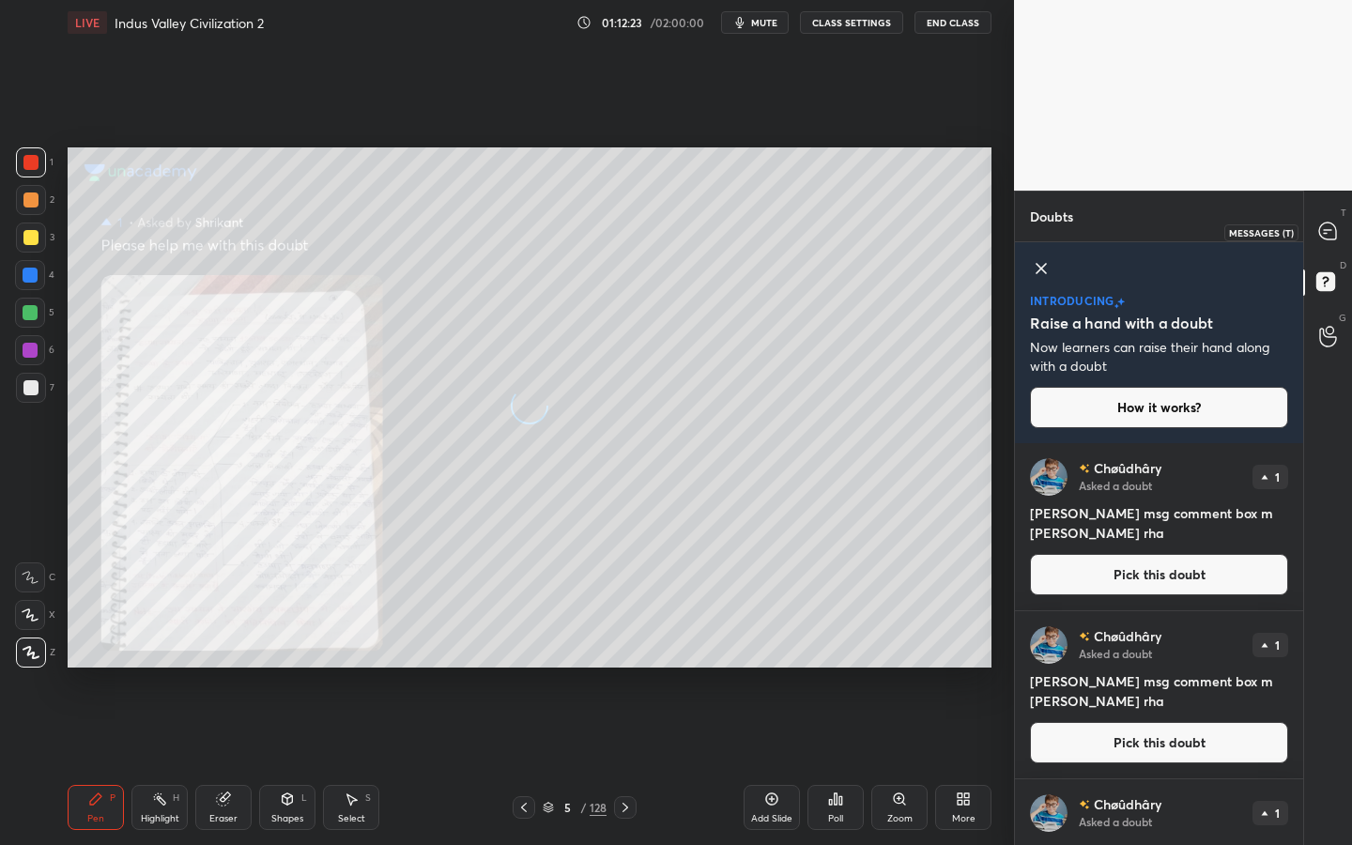
click at [1318, 227] on icon at bounding box center [1328, 232] width 20 height 20
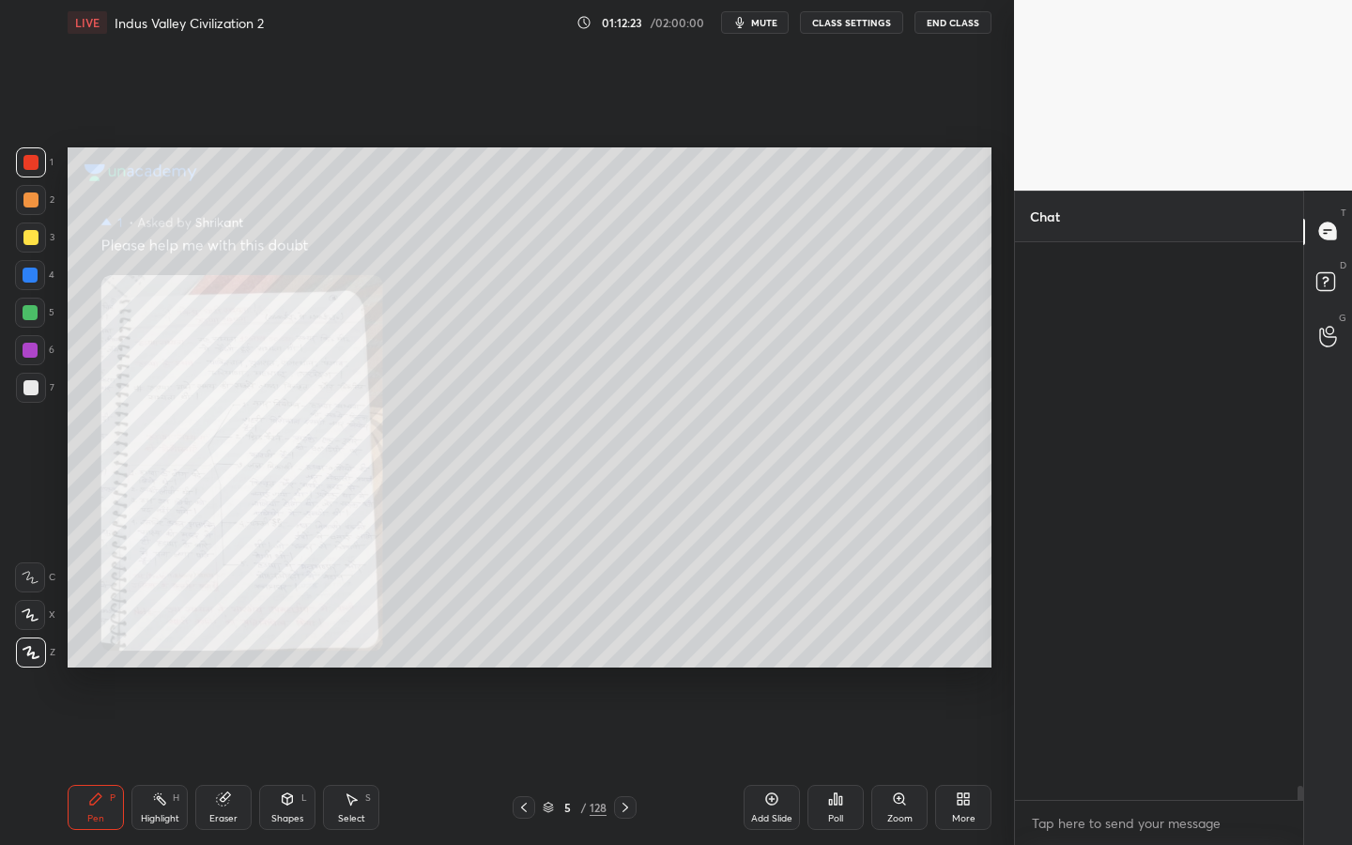
scroll to position [552, 283]
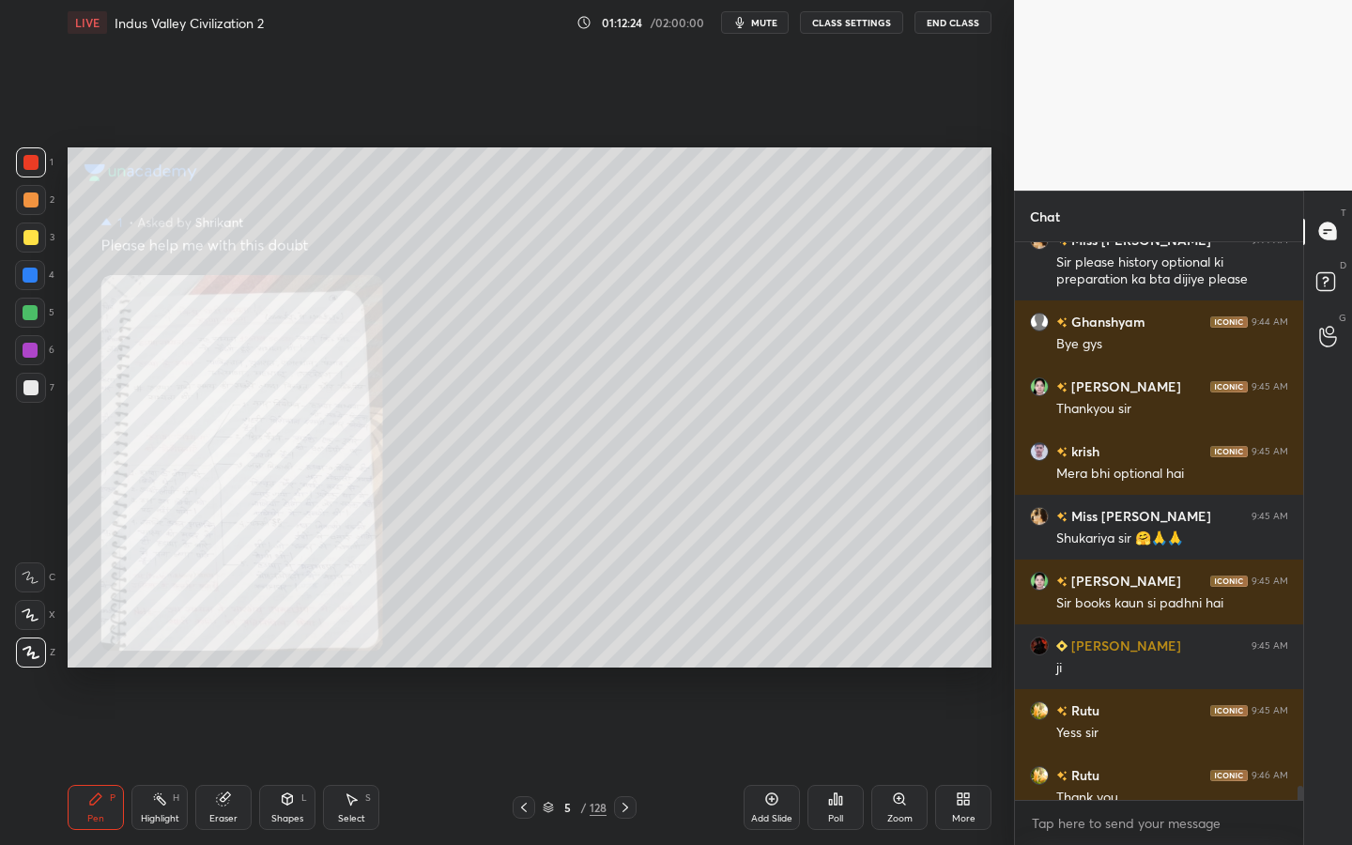
click at [883, 761] on div "Zoom" at bounding box center [899, 807] width 56 height 45
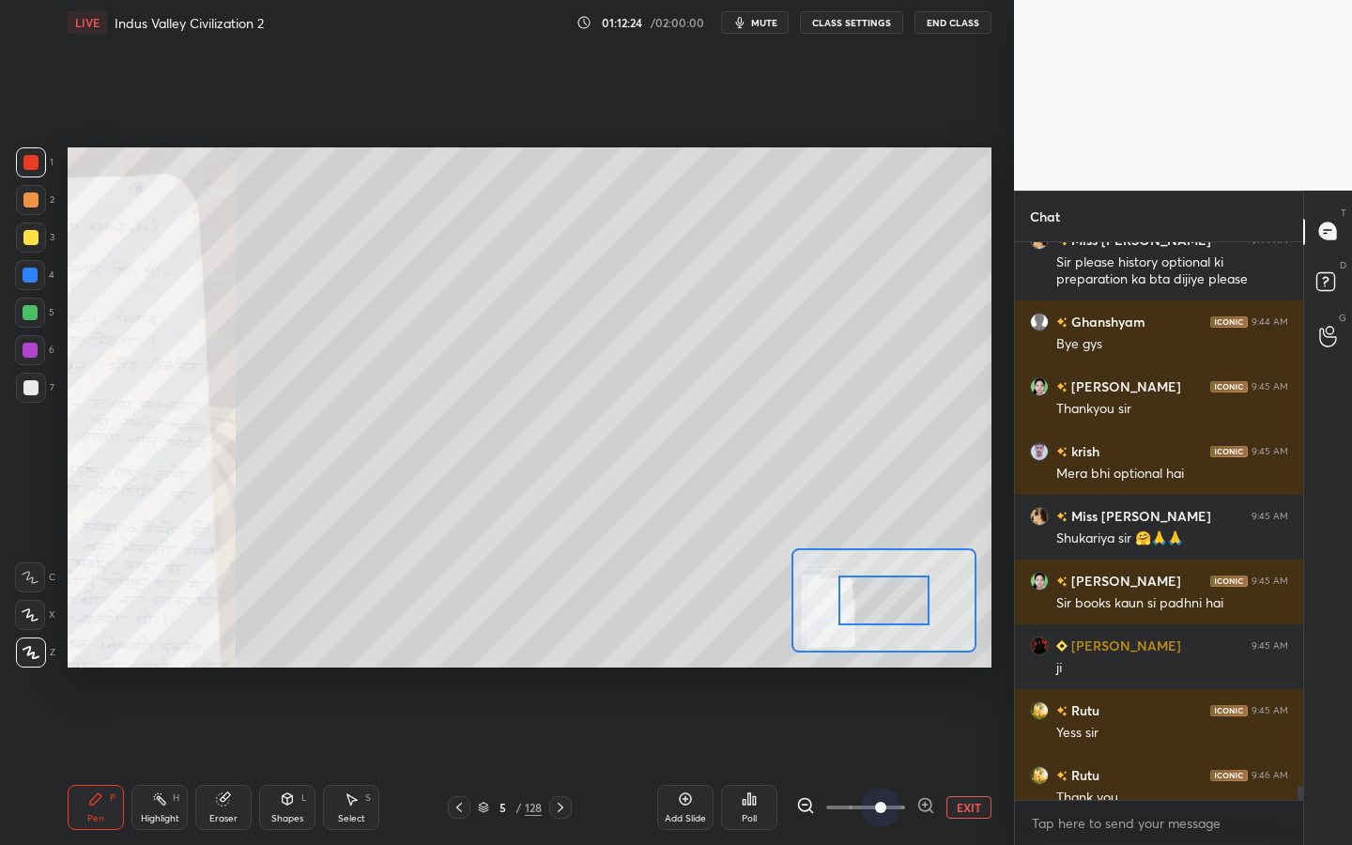
click at [883, 761] on span at bounding box center [865, 807] width 79 height 28
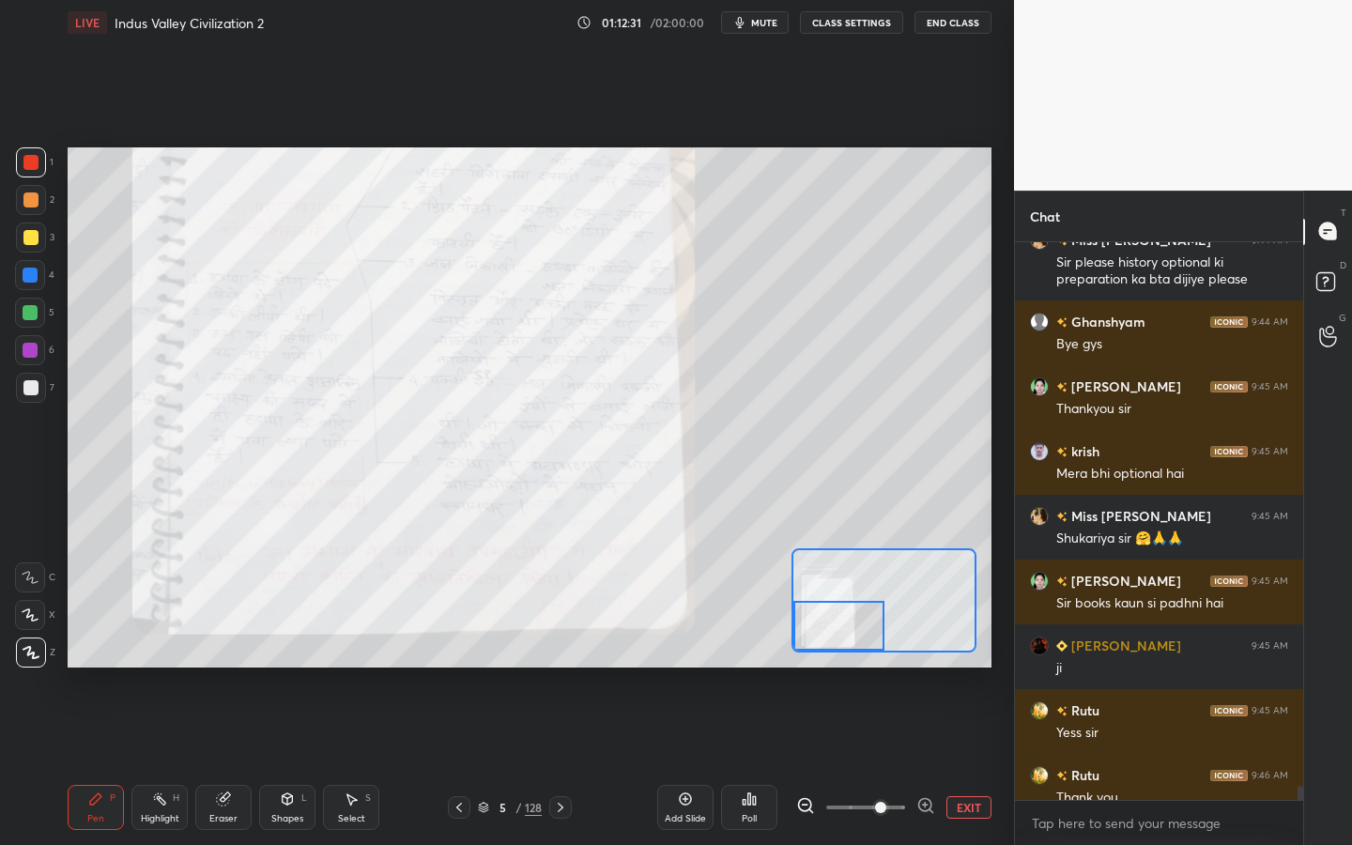
drag, startPoint x: 900, startPoint y: 597, endPoint x: 792, endPoint y: 622, distance: 110.7
click at [792, 623] on div at bounding box center [884, 600] width 185 height 104
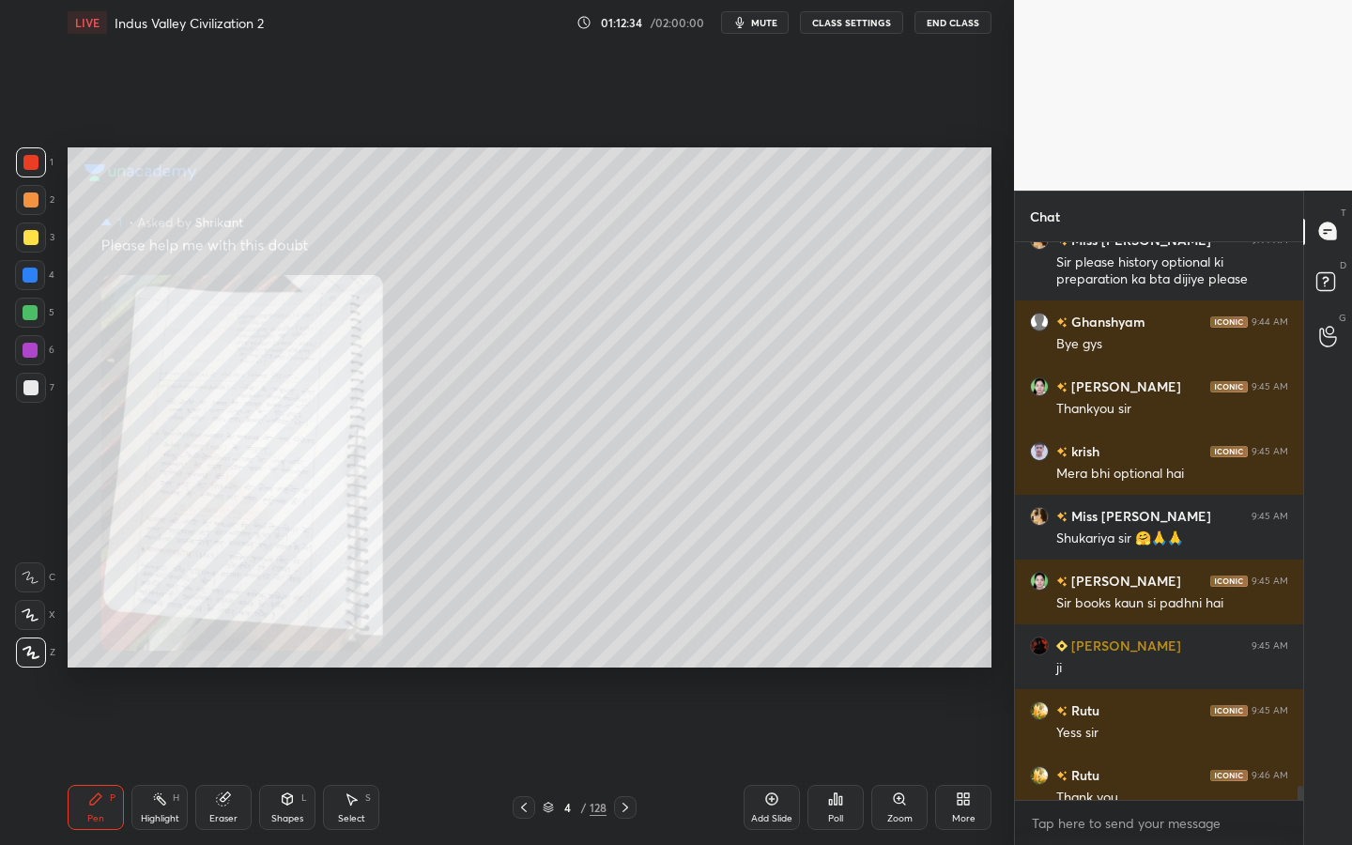
click at [899, 761] on icon at bounding box center [899, 799] width 15 height 15
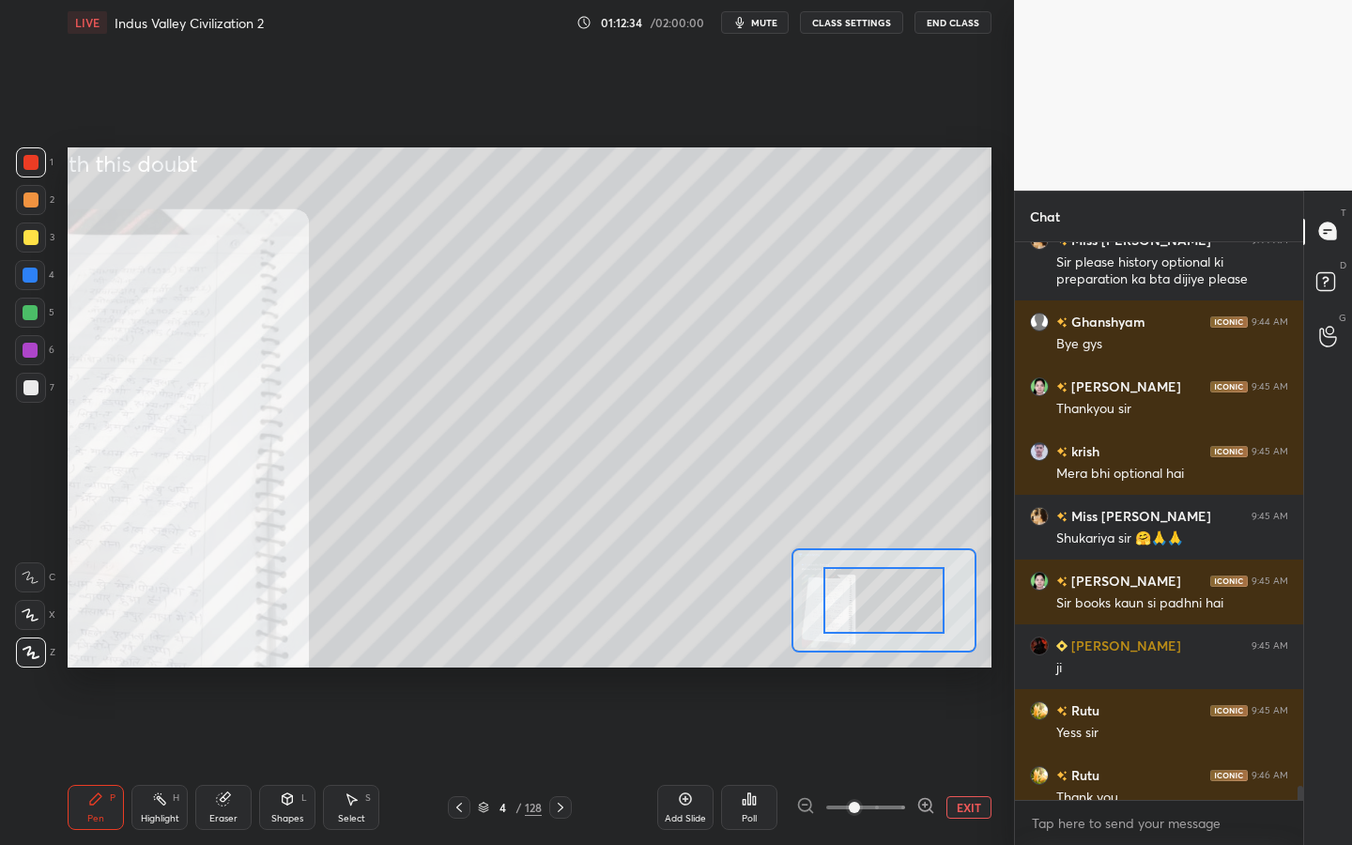
click at [899, 761] on span at bounding box center [865, 807] width 79 height 28
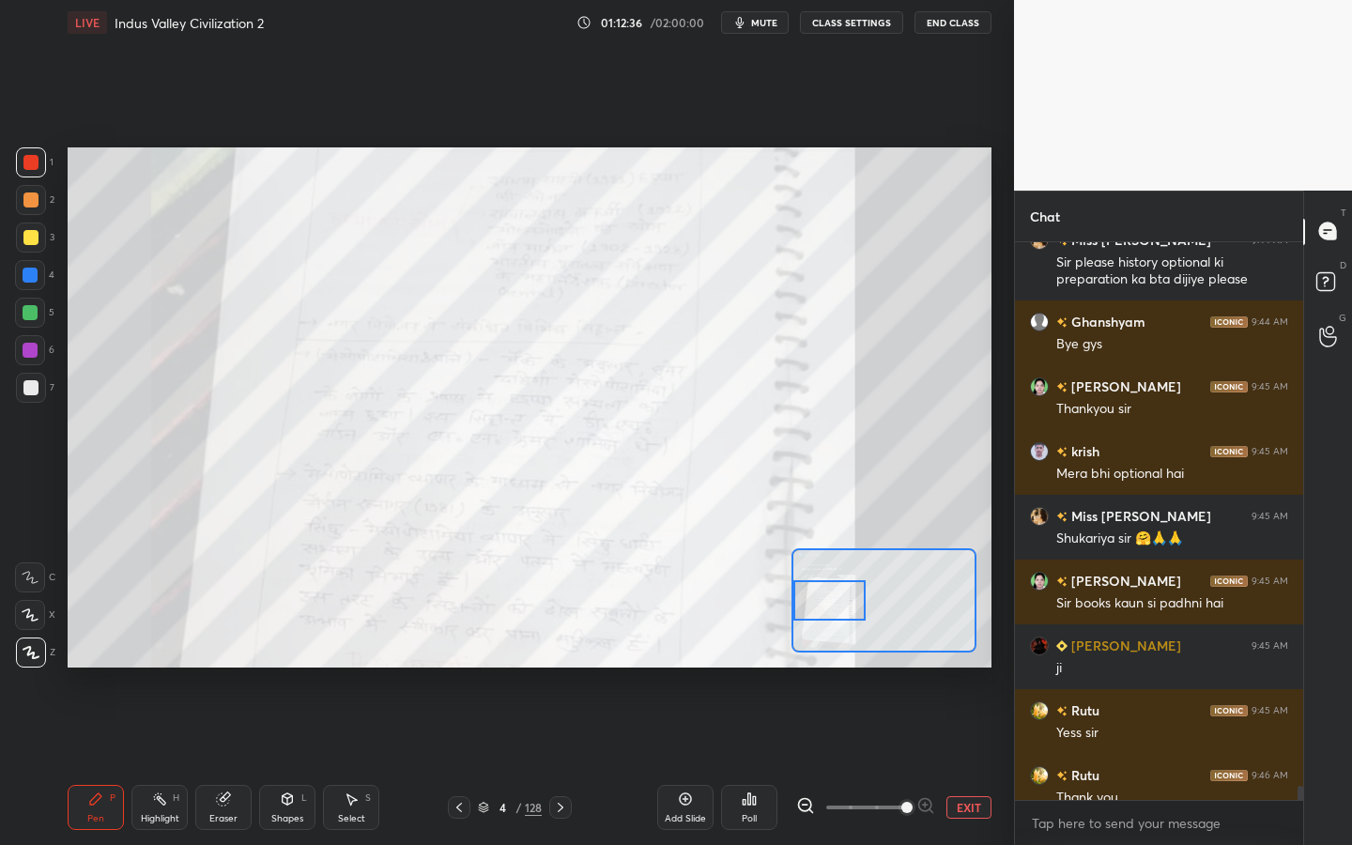
drag, startPoint x: 889, startPoint y: 609, endPoint x: 814, endPoint y: 609, distance: 75.1
click at [814, 609] on div at bounding box center [829, 600] width 72 height 40
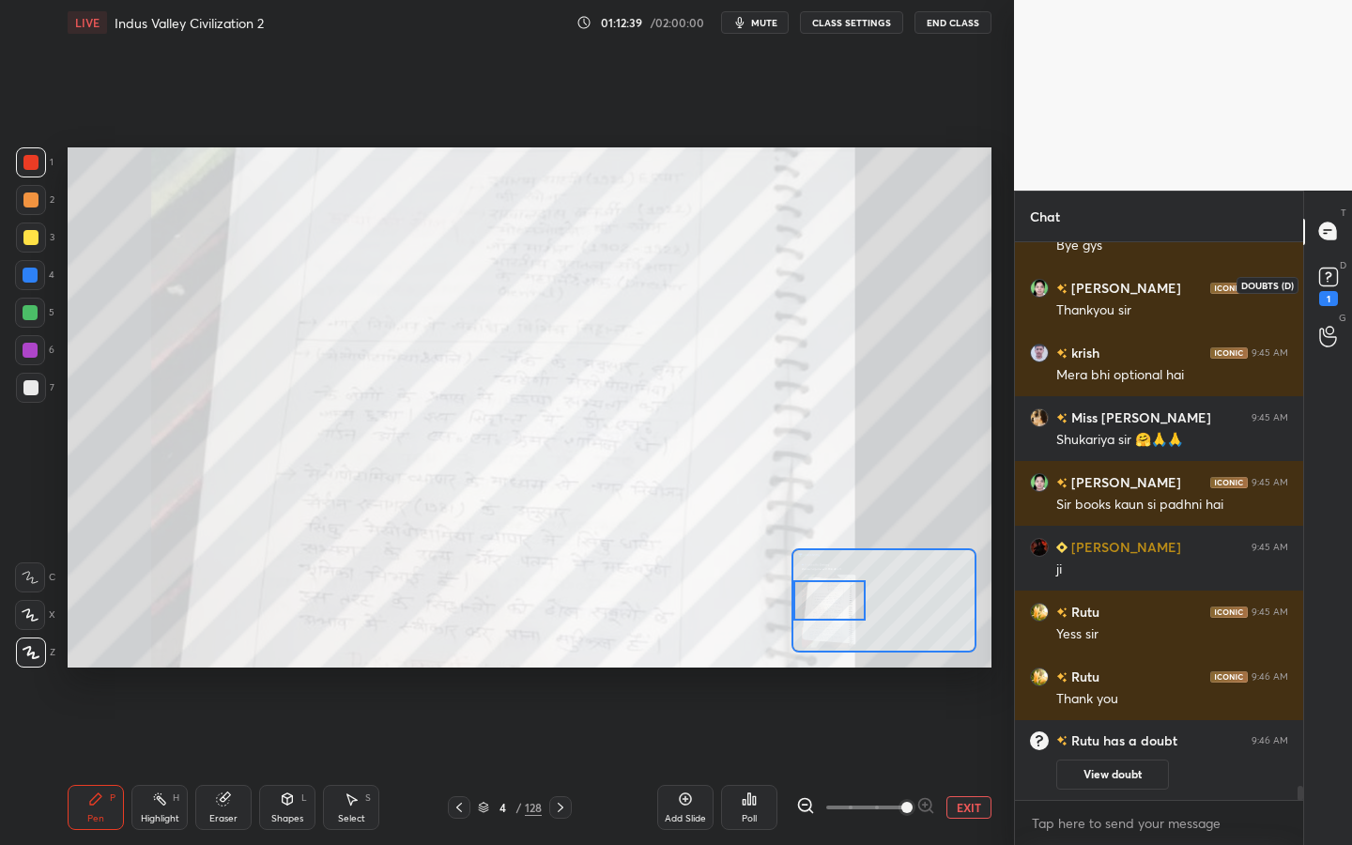
click at [1327, 282] on rect at bounding box center [1328, 277] width 18 height 18
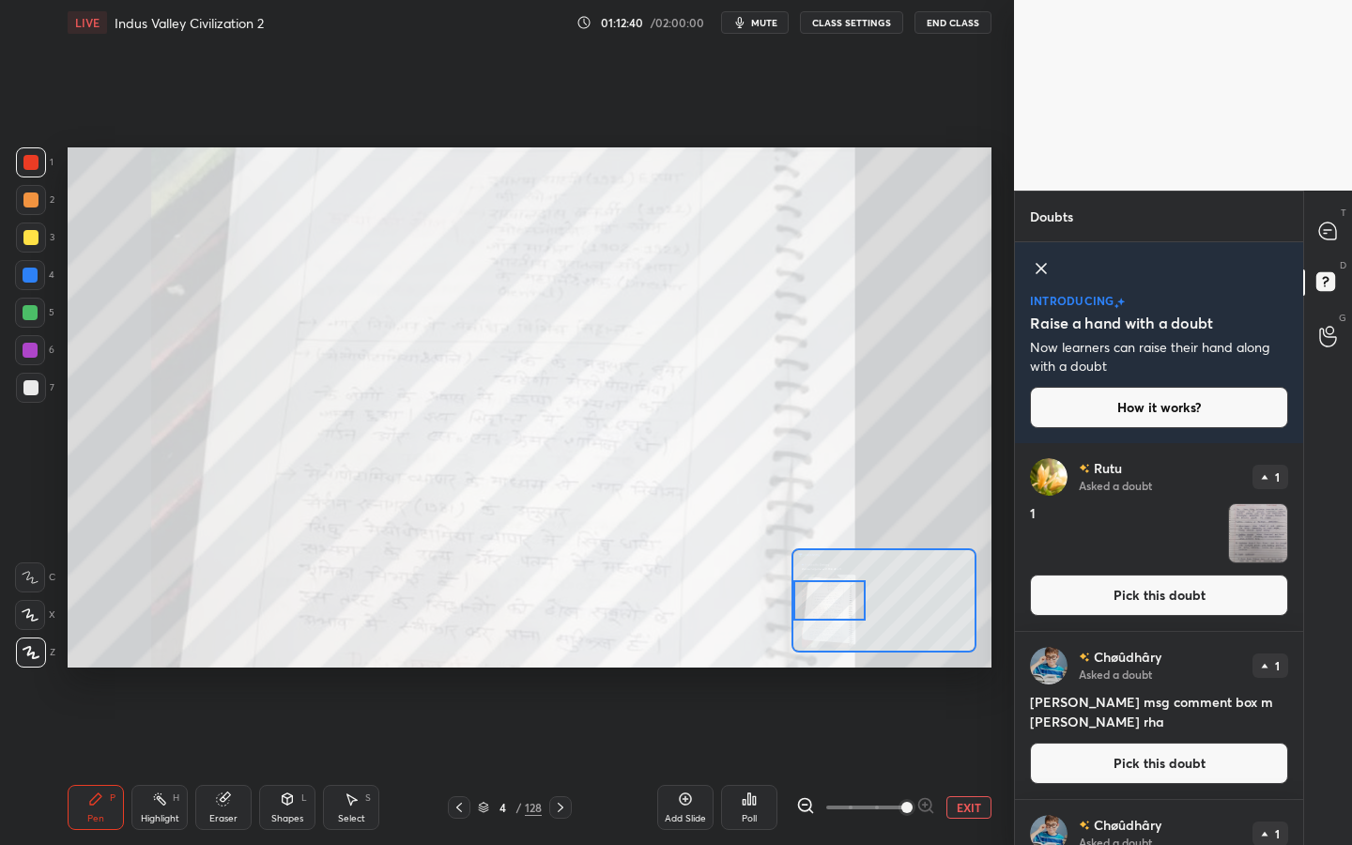
click at [1176, 581] on button "Pick this doubt" at bounding box center [1159, 595] width 258 height 41
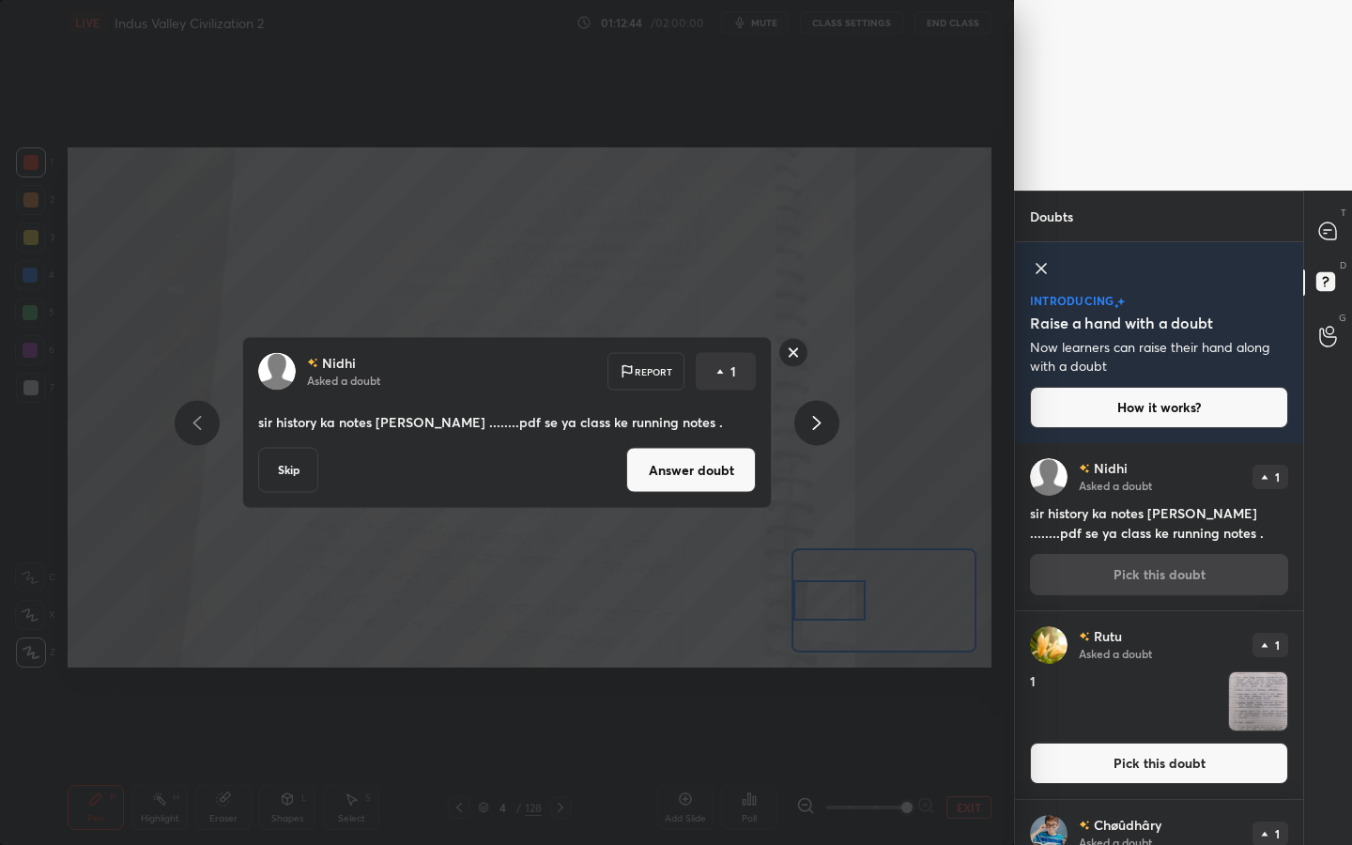
click at [804, 345] on rect at bounding box center [793, 352] width 29 height 29
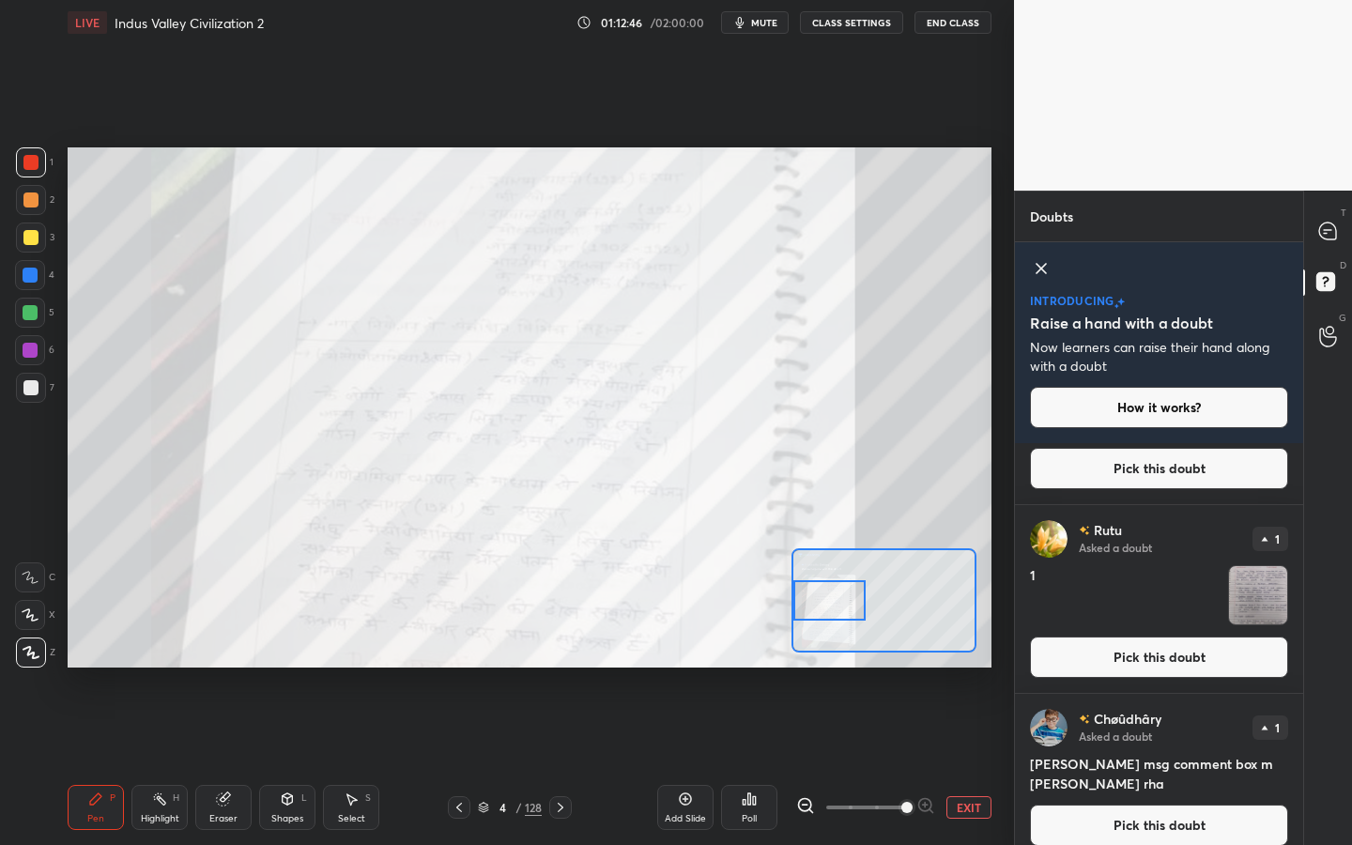
scroll to position [0, 0]
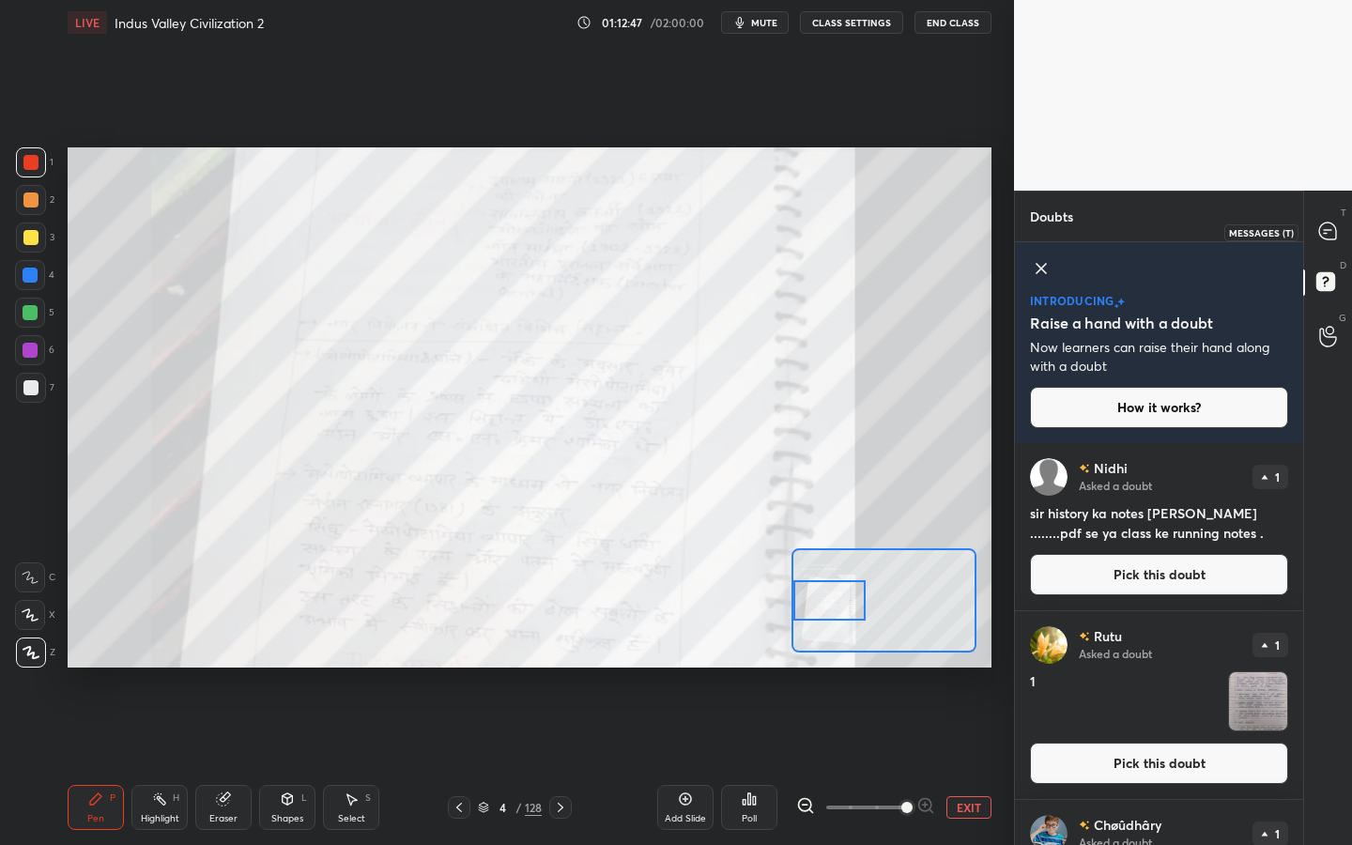
click at [1328, 225] on icon at bounding box center [1327, 231] width 17 height 17
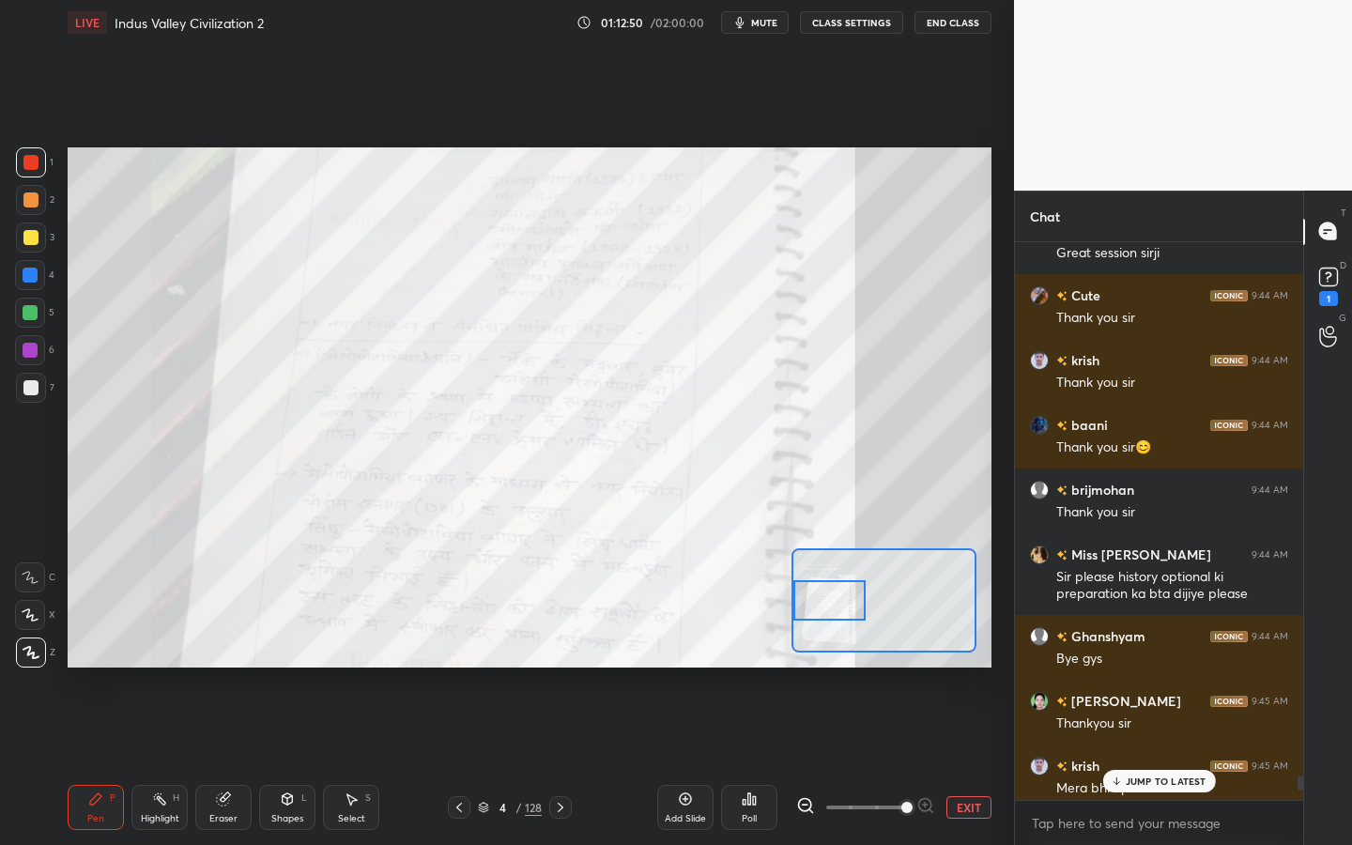
scroll to position [23296, 0]
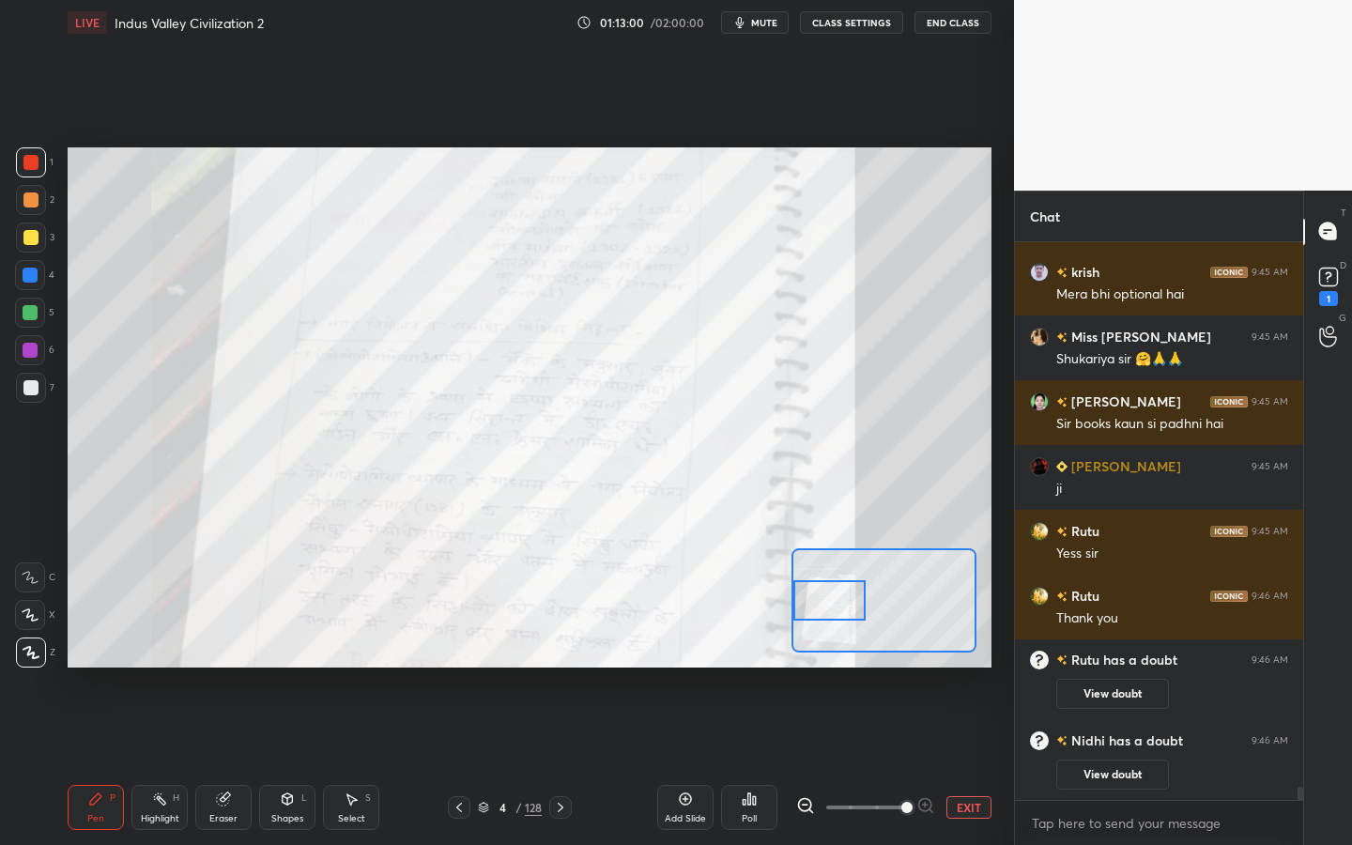
click at [969, 14] on button "End Class" at bounding box center [953, 22] width 77 height 23
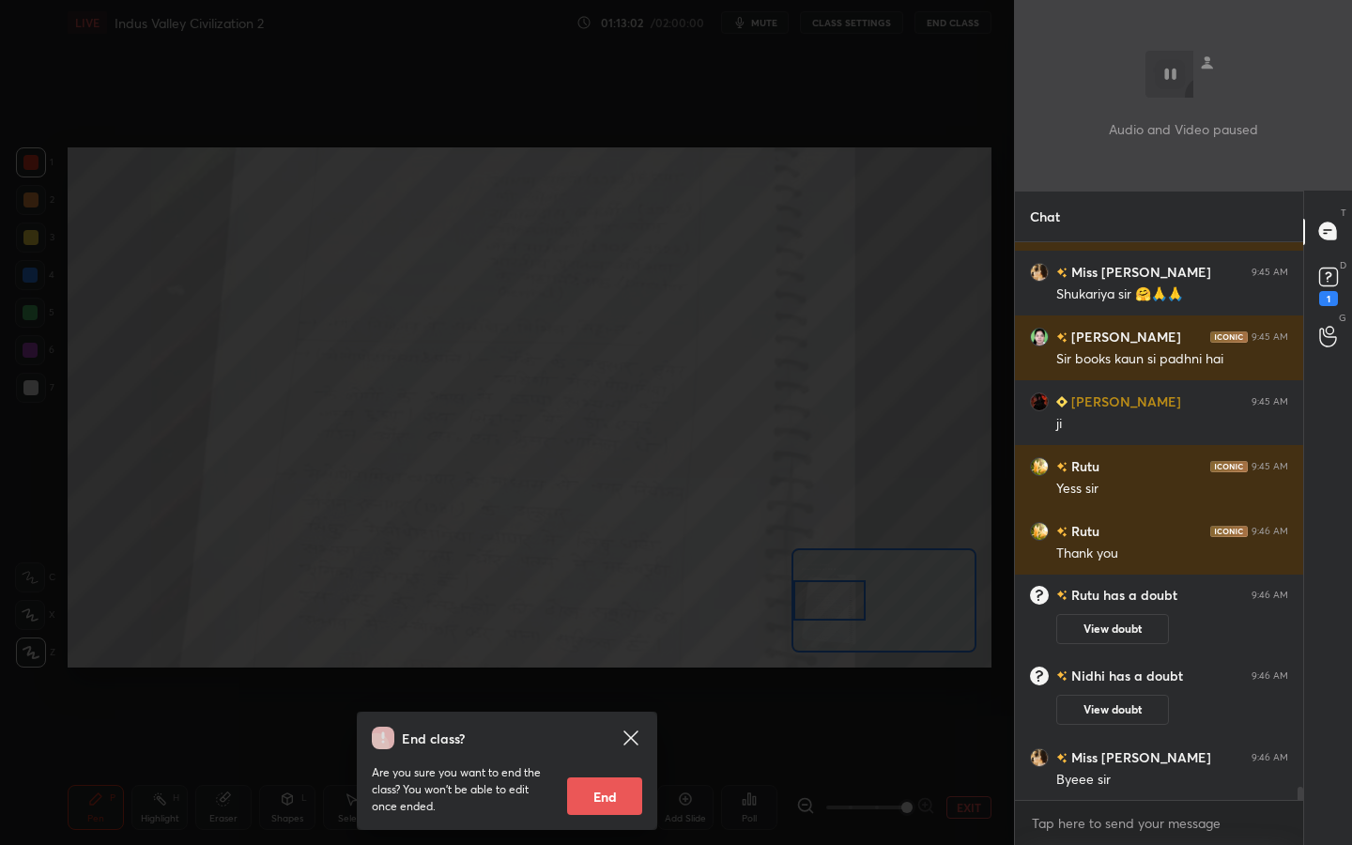
click at [630, 761] on button "End" at bounding box center [604, 796] width 75 height 38
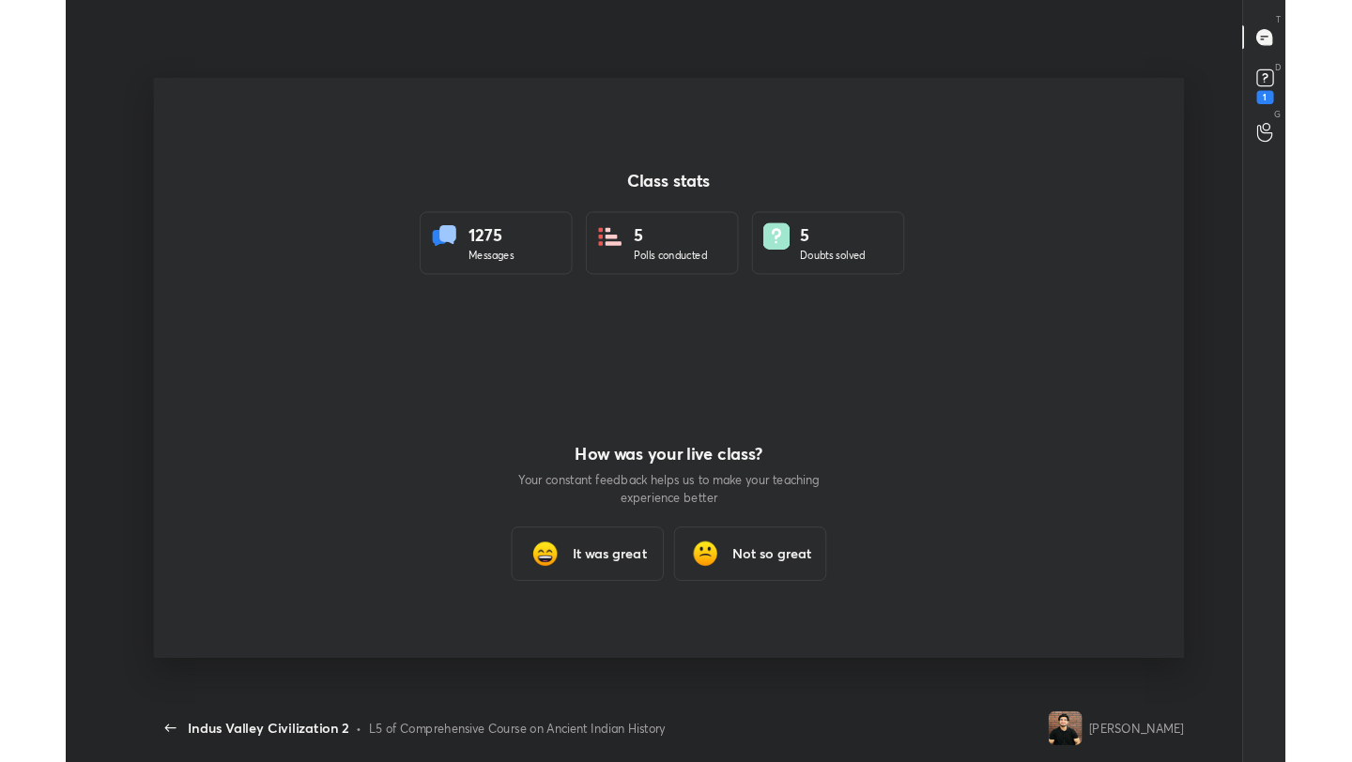
scroll to position [93253, 92558]
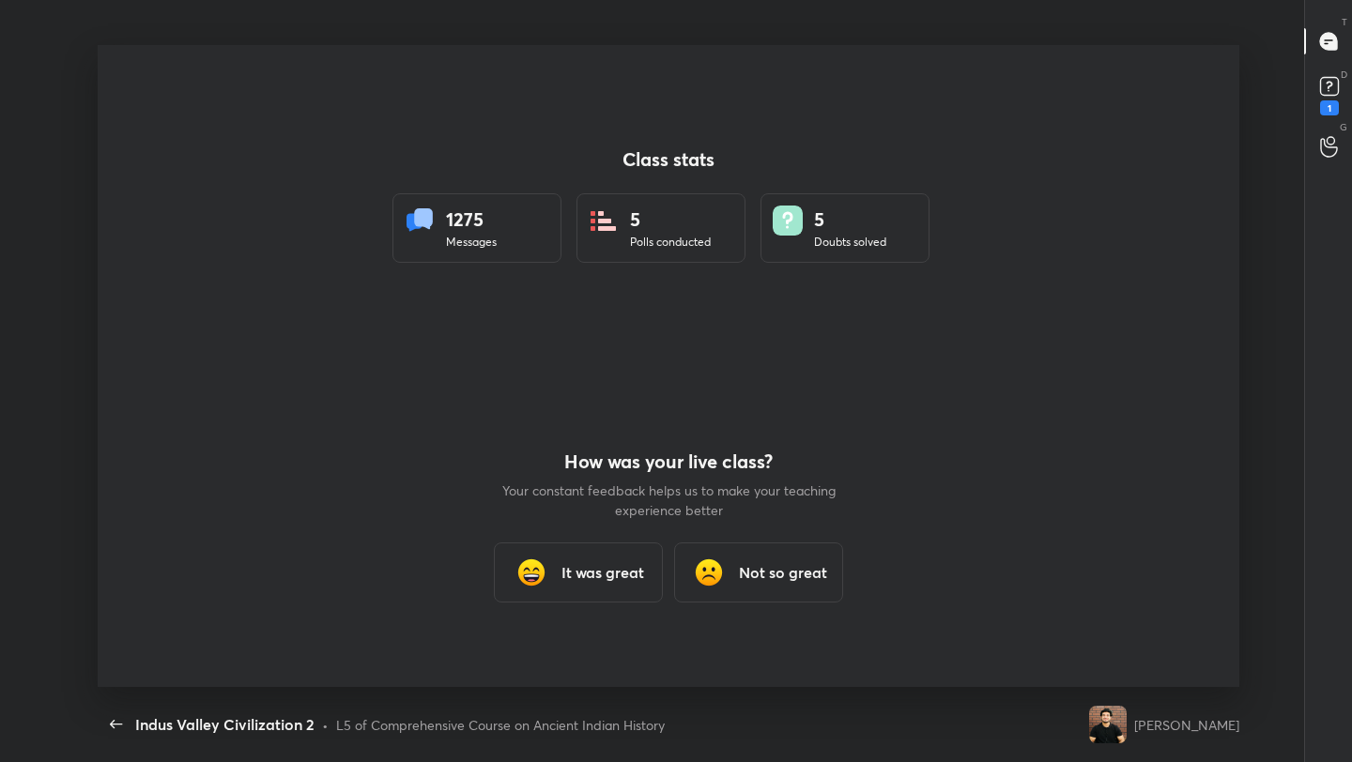
type textarea "x"
